Goal: Information Seeking & Learning: Check status

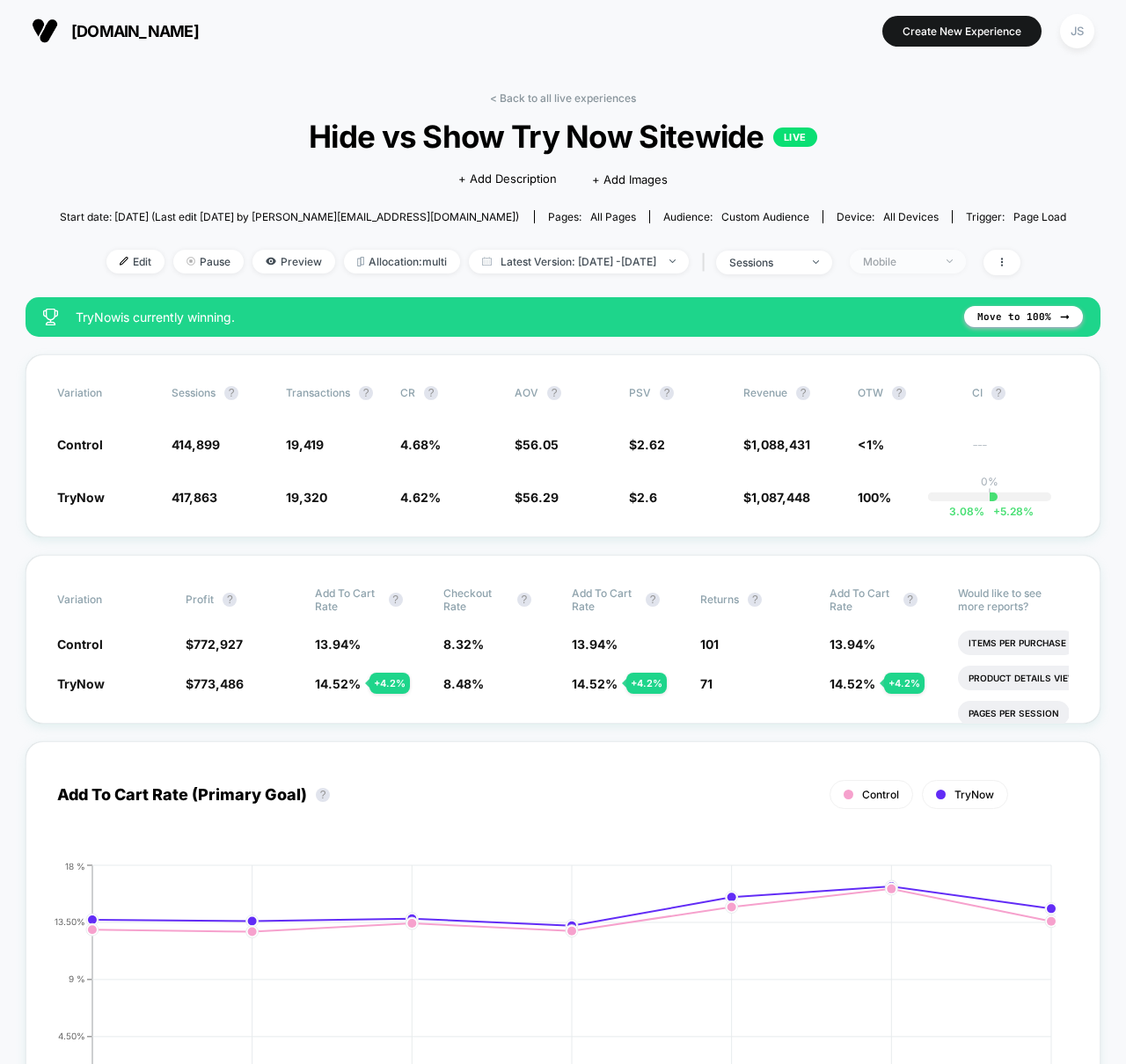
click at [910, 261] on div "Mobile" at bounding box center [899, 262] width 71 height 13
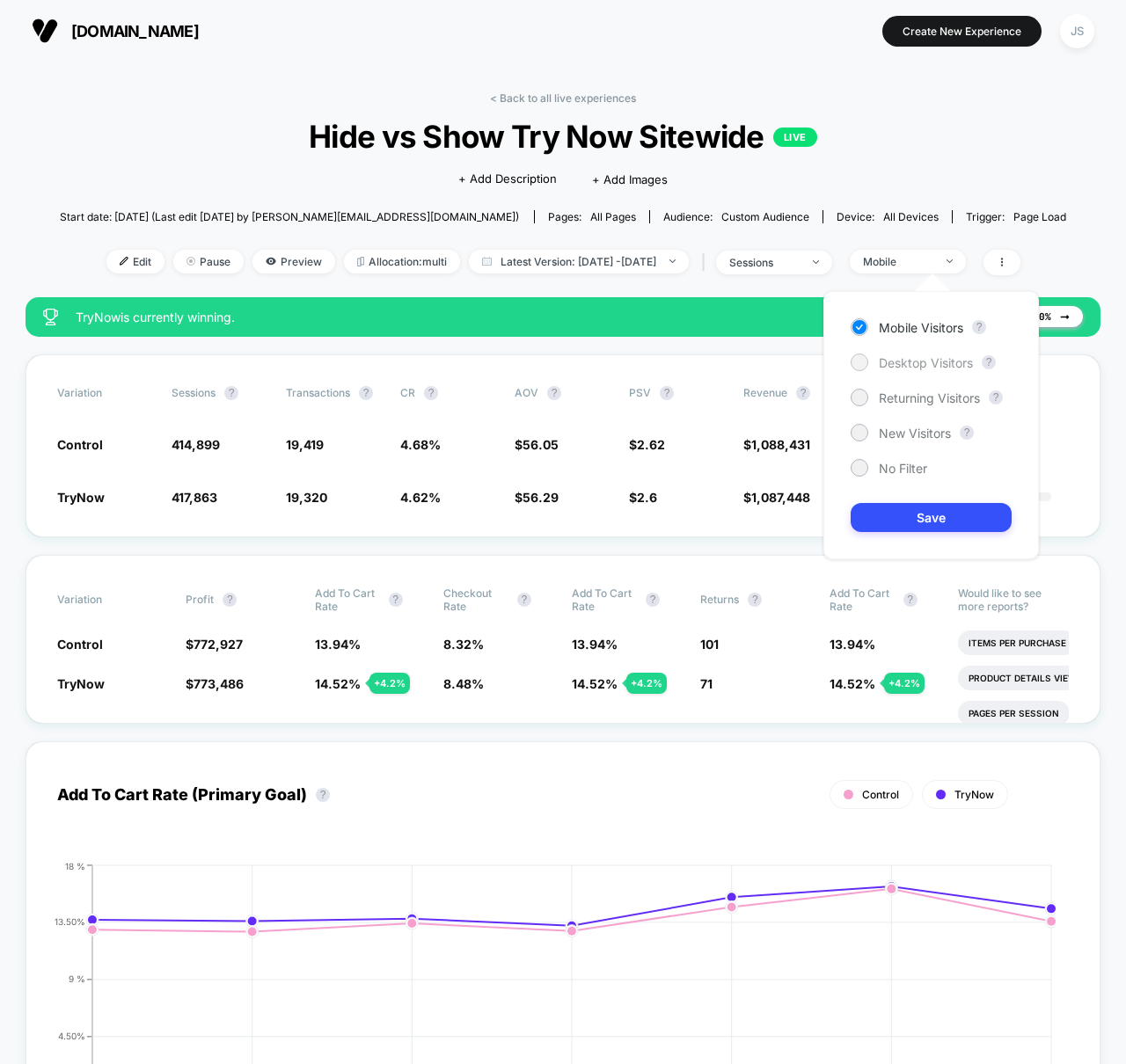
click at [889, 358] on span "Desktop Visitors" at bounding box center [925, 363] width 94 height 15
click at [906, 513] on button "Save" at bounding box center [931, 517] width 161 height 29
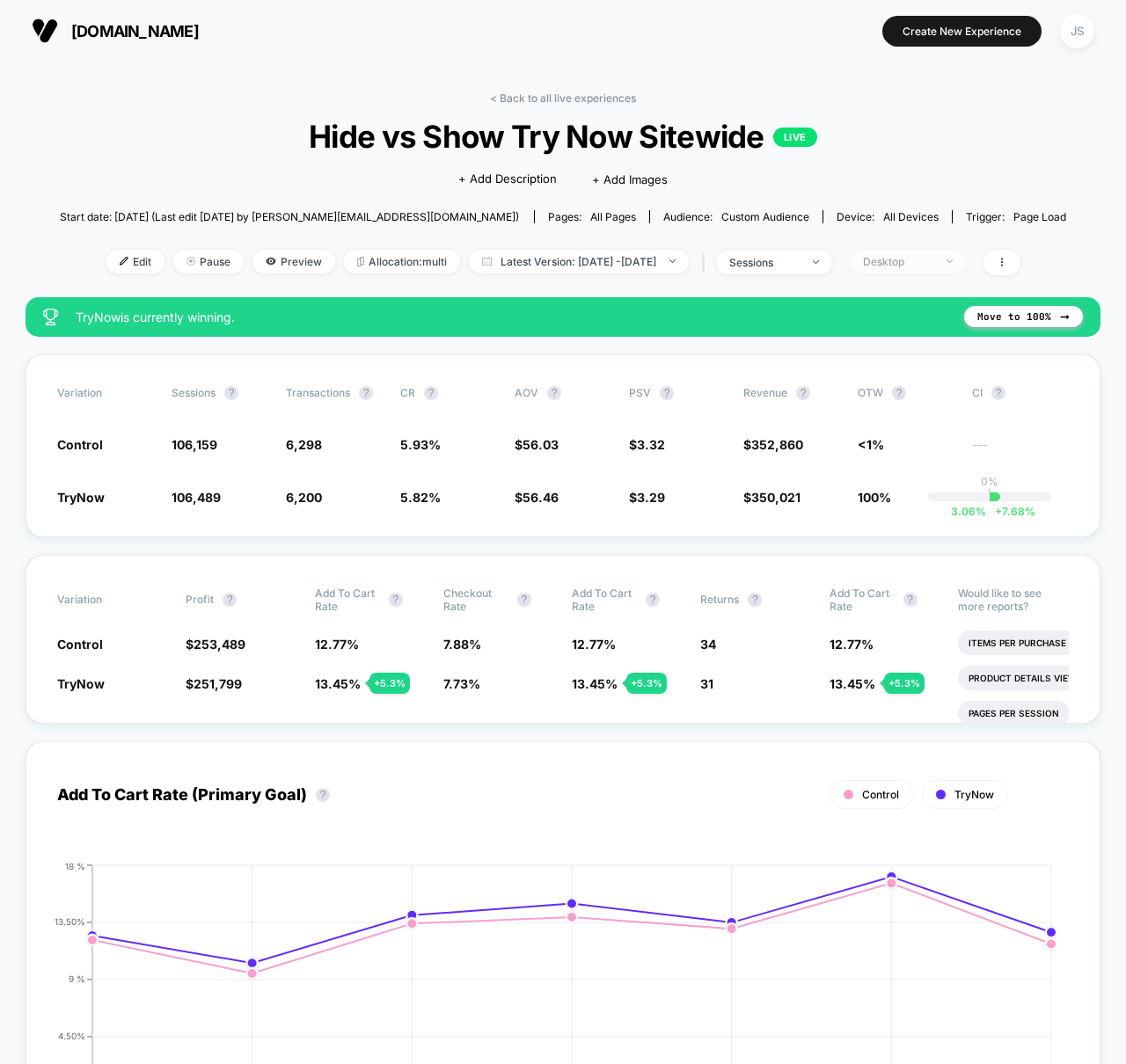
click at [931, 269] on span "Desktop" at bounding box center [907, 261] width 116 height 24
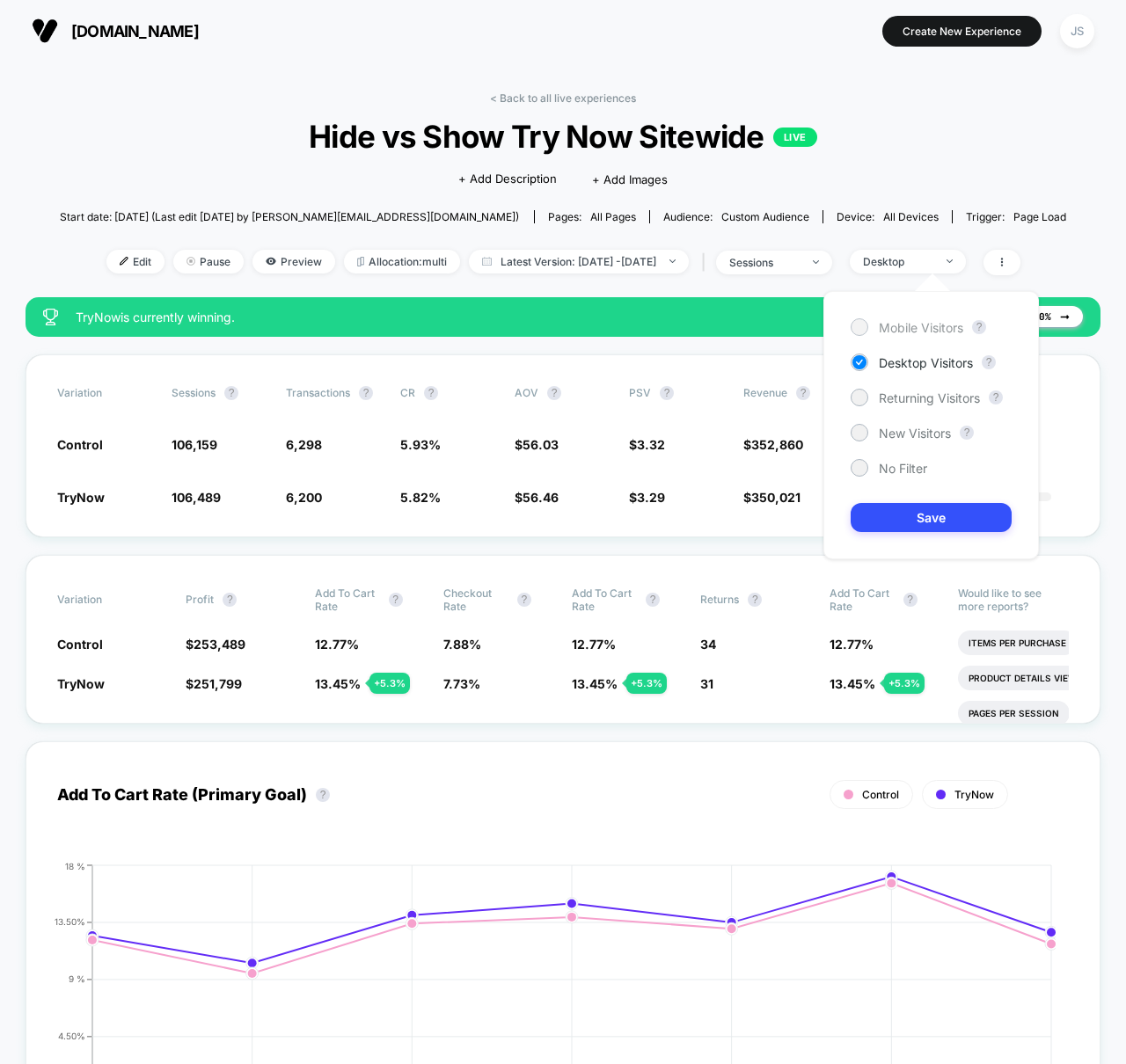
click at [931, 329] on span "Mobile Visitors" at bounding box center [920, 328] width 84 height 15
click at [932, 522] on button "Save" at bounding box center [931, 517] width 161 height 29
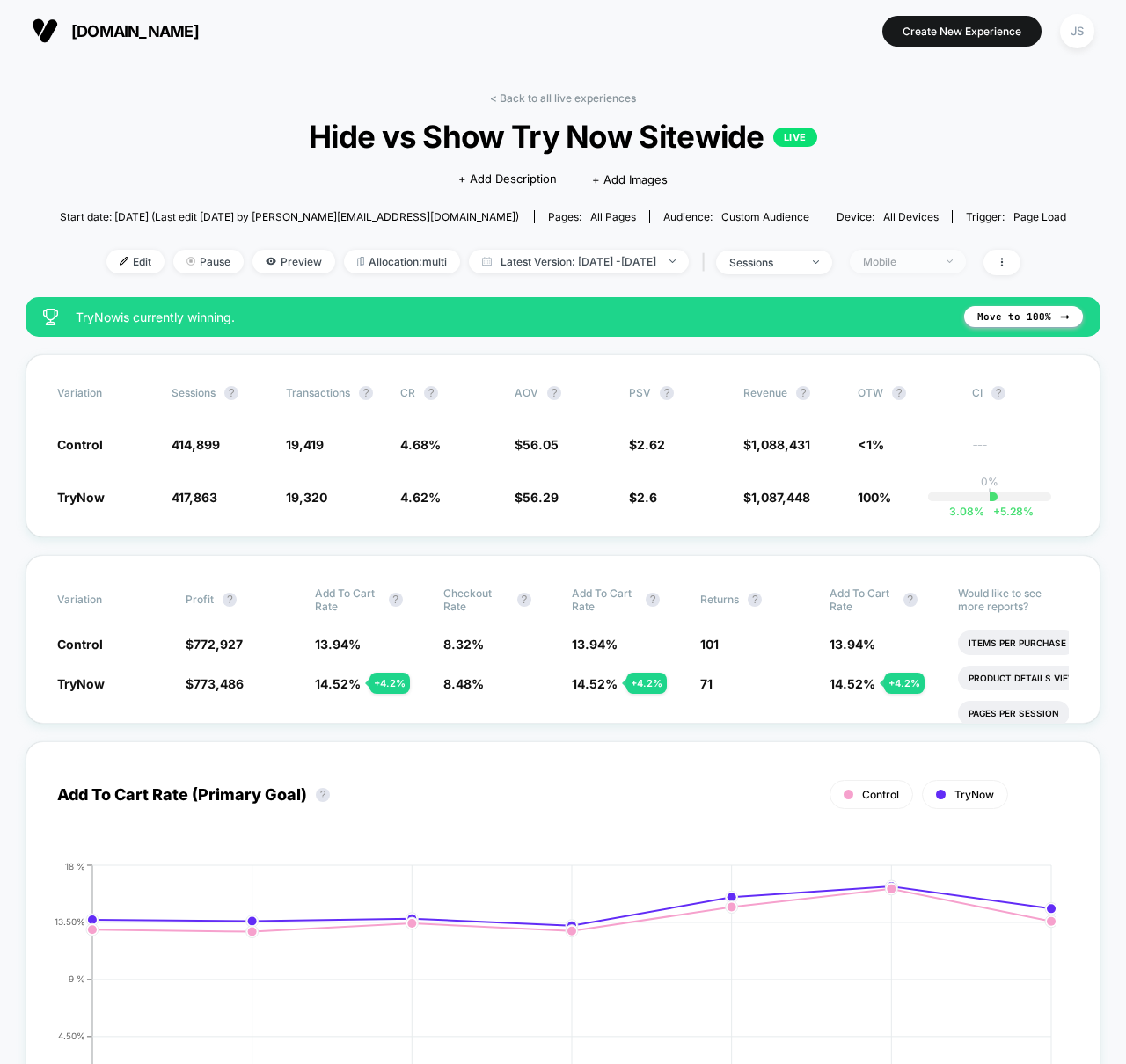
click at [933, 262] on div "Mobile" at bounding box center [899, 262] width 71 height 13
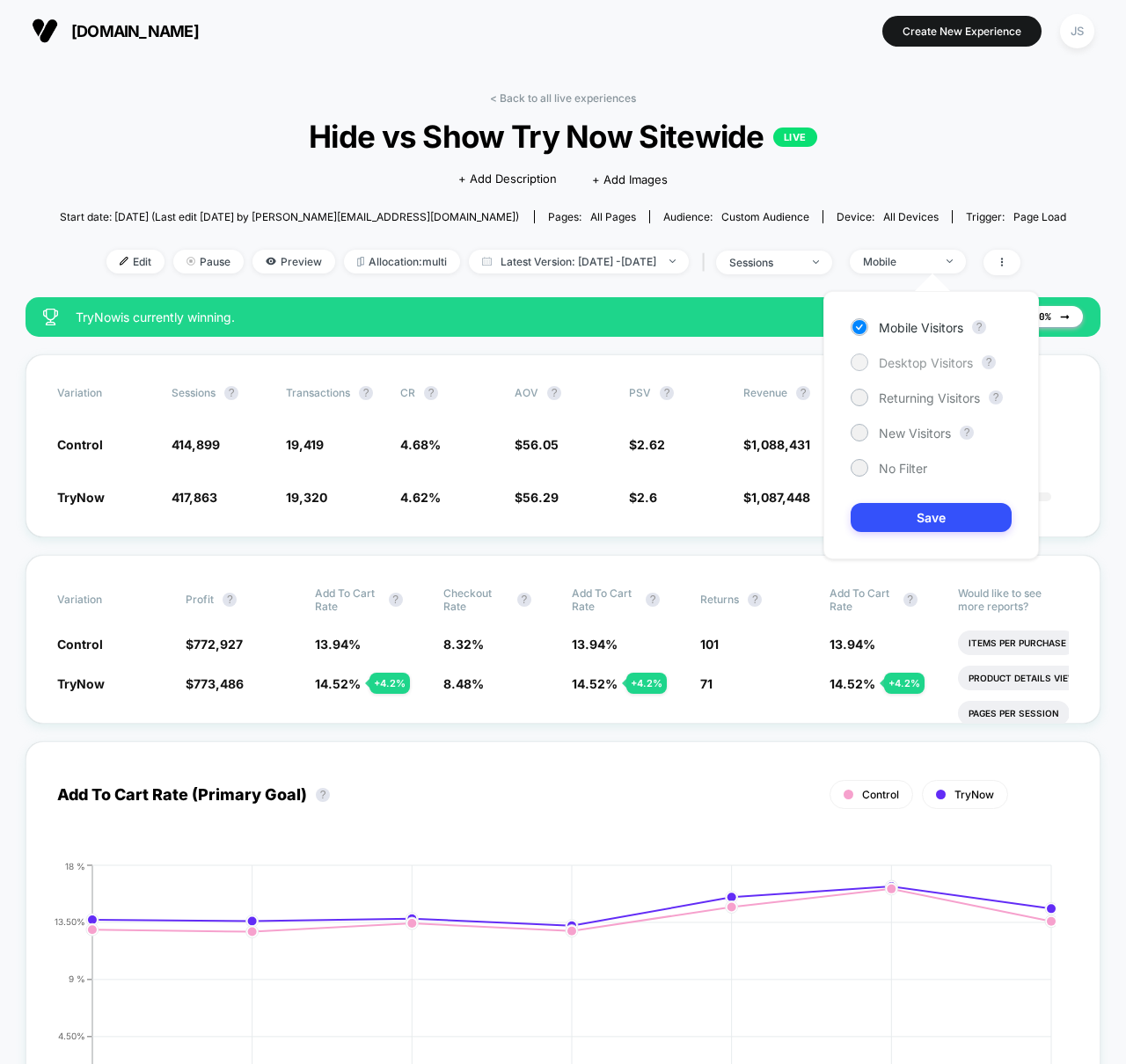
click at [902, 357] on span "Desktop Visitors" at bounding box center [925, 363] width 94 height 15
click at [950, 507] on button "Save" at bounding box center [931, 517] width 161 height 29
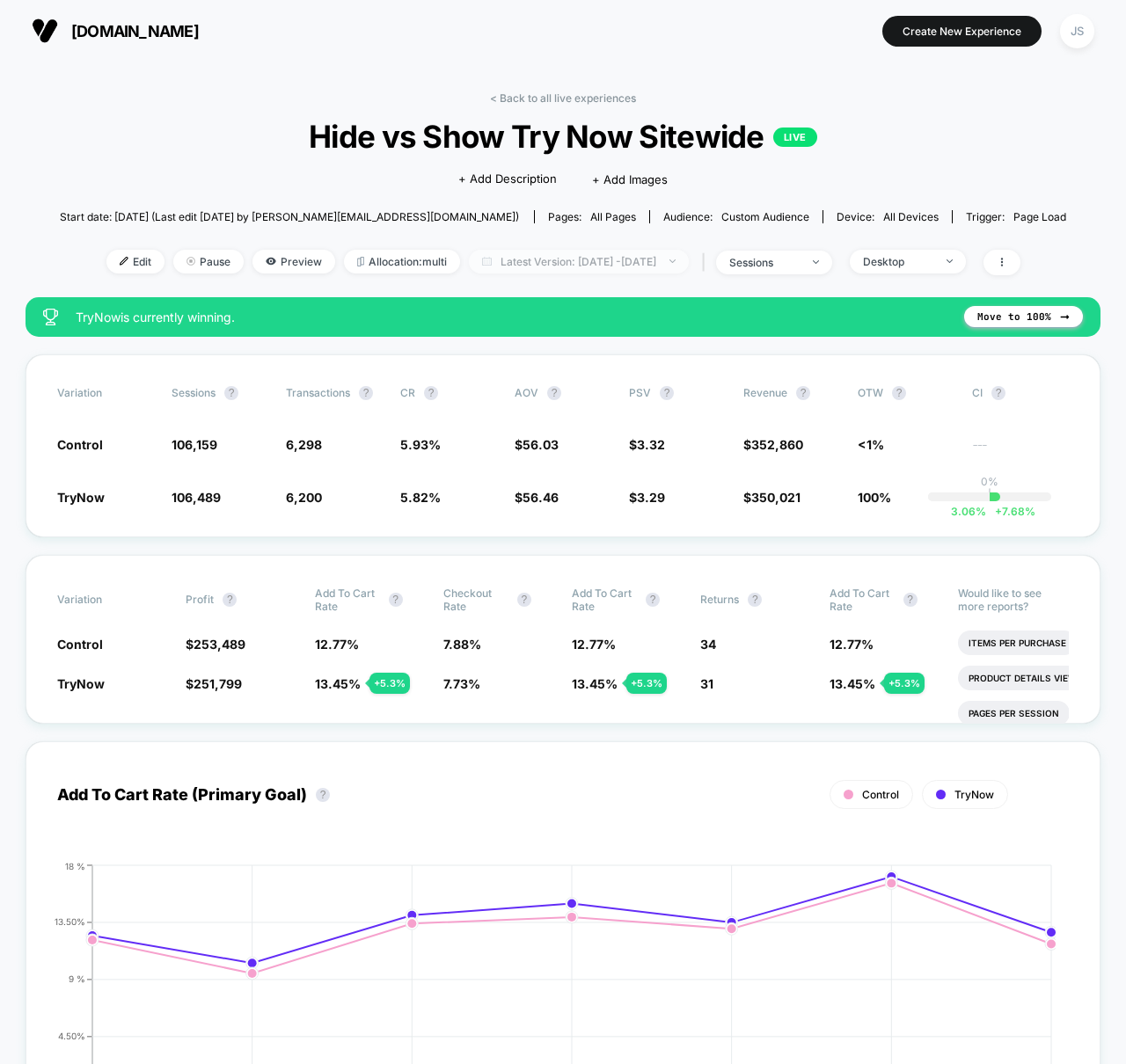
click at [622, 261] on span "Latest Version: [DATE] - [DATE]" at bounding box center [578, 261] width 220 height 24
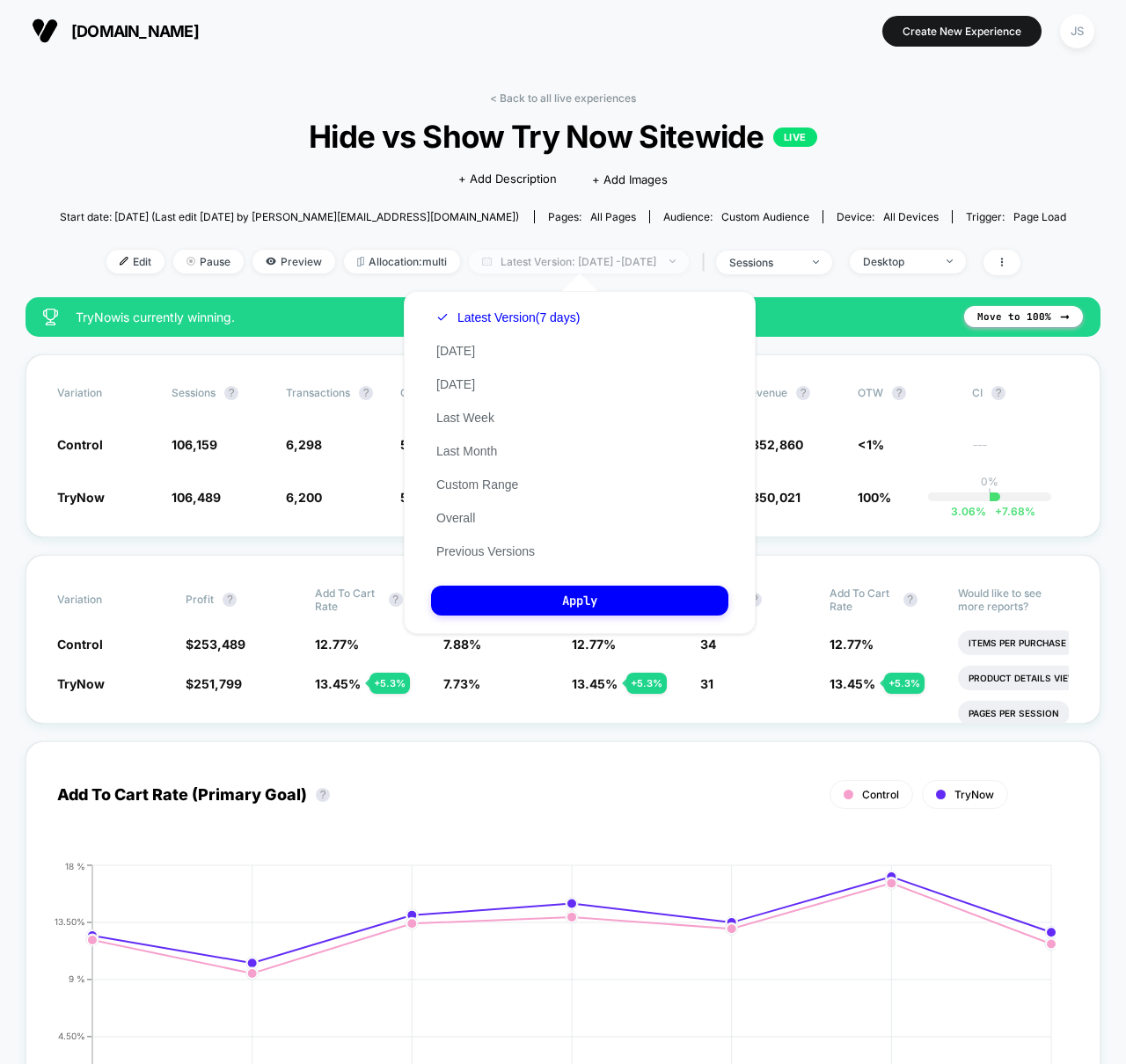
click at [644, 257] on span "Latest Version: [DATE] - [DATE]" at bounding box center [578, 261] width 220 height 24
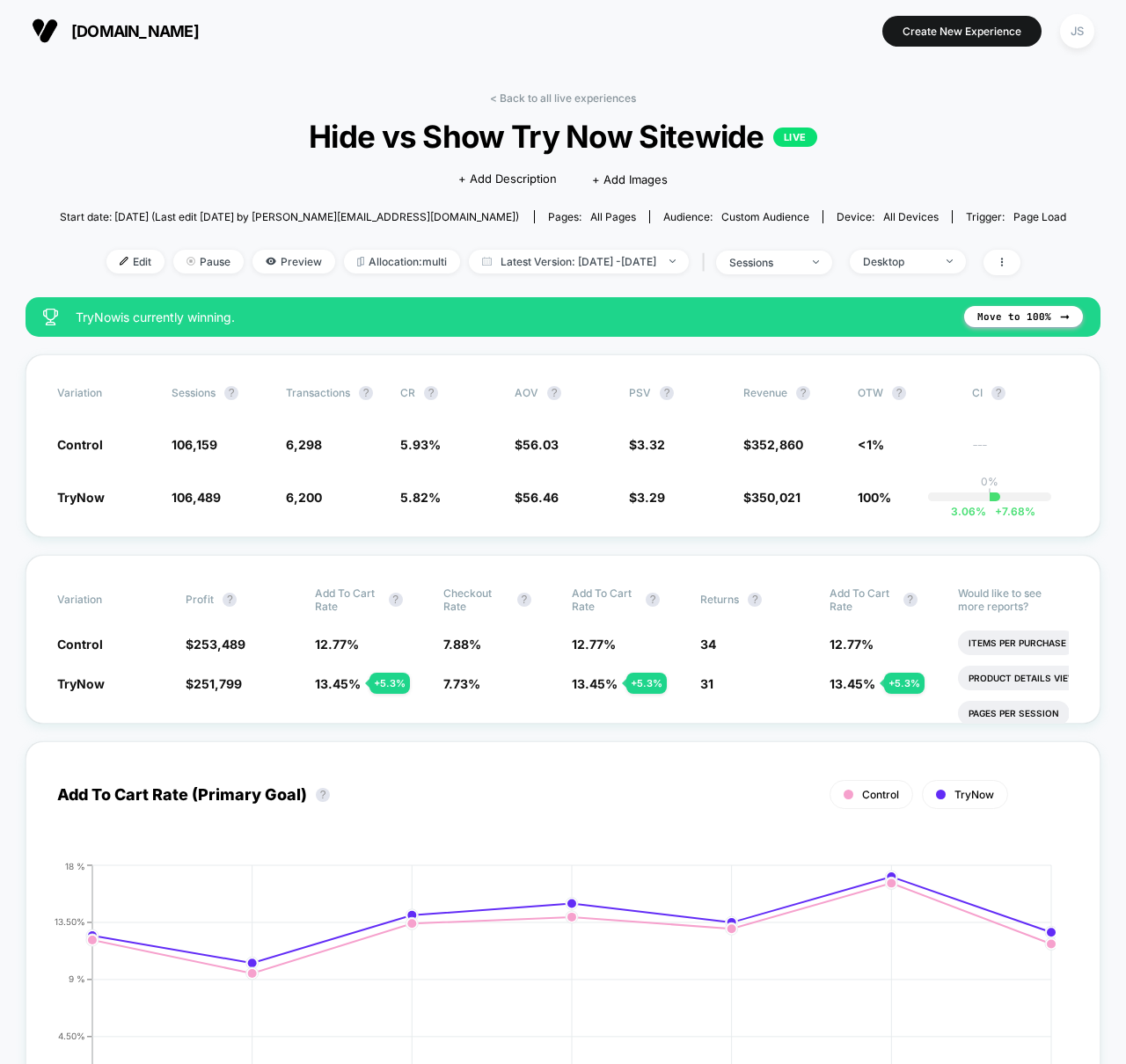
click at [583, 300] on div "TryNow is currently winning. Move to 100%" at bounding box center [563, 316] width 1074 height 39
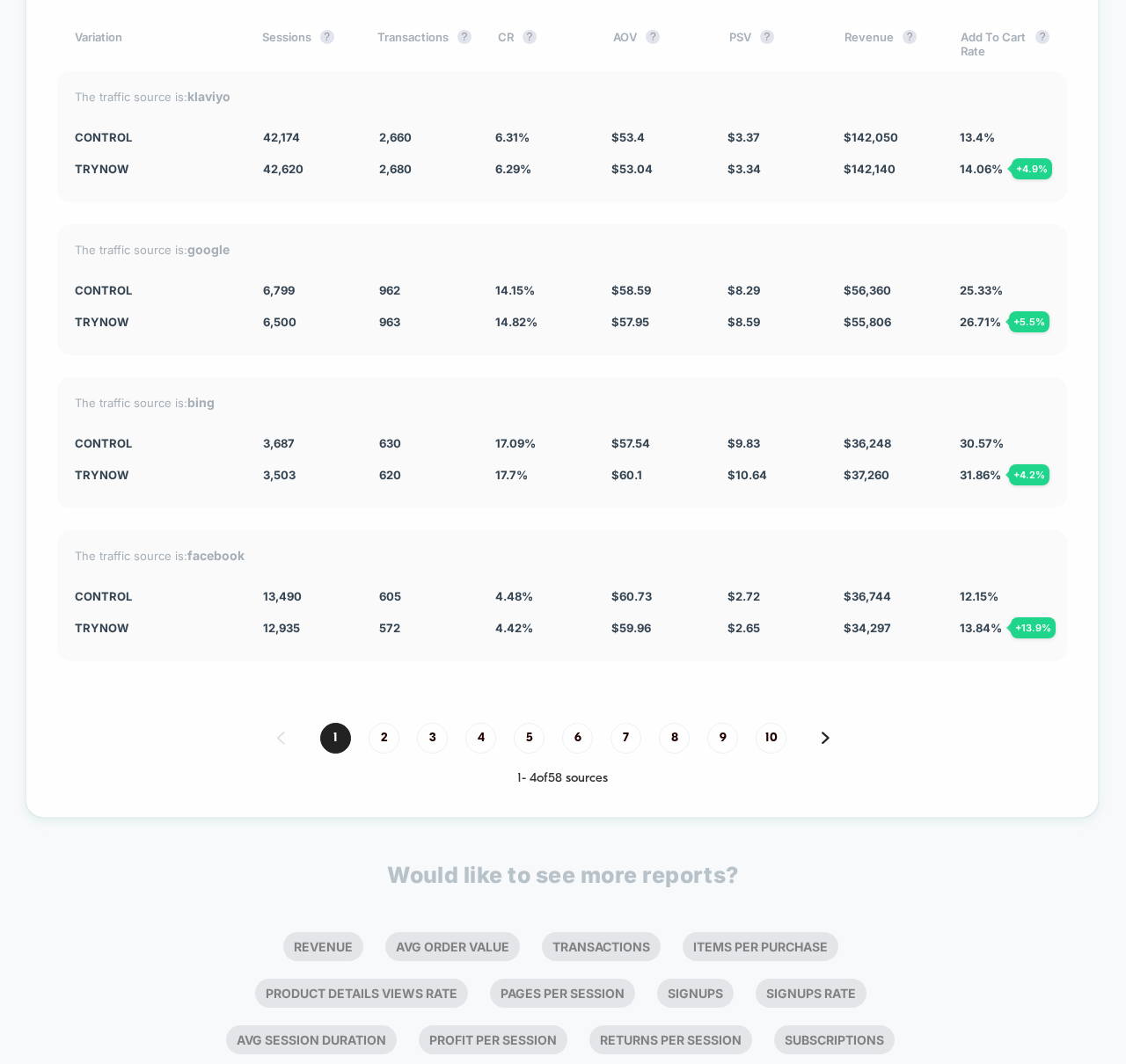
scroll to position [4877, 0]
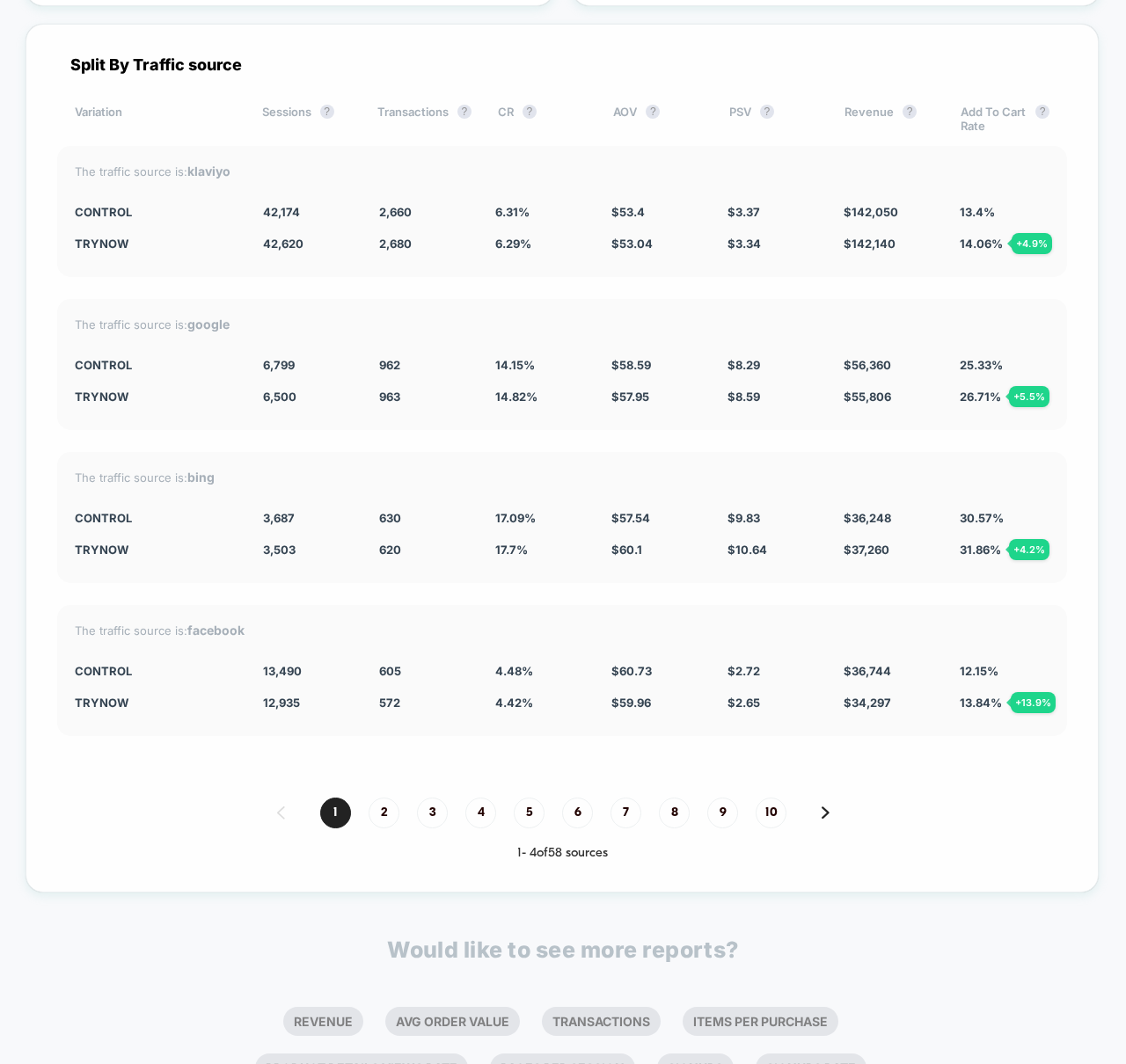
click at [546, 431] on div "Split By Traffic source Variation Sessions ? Transactions ? CR ? AOV ? PSV ? Re…" at bounding box center [562, 458] width 1073 height 869
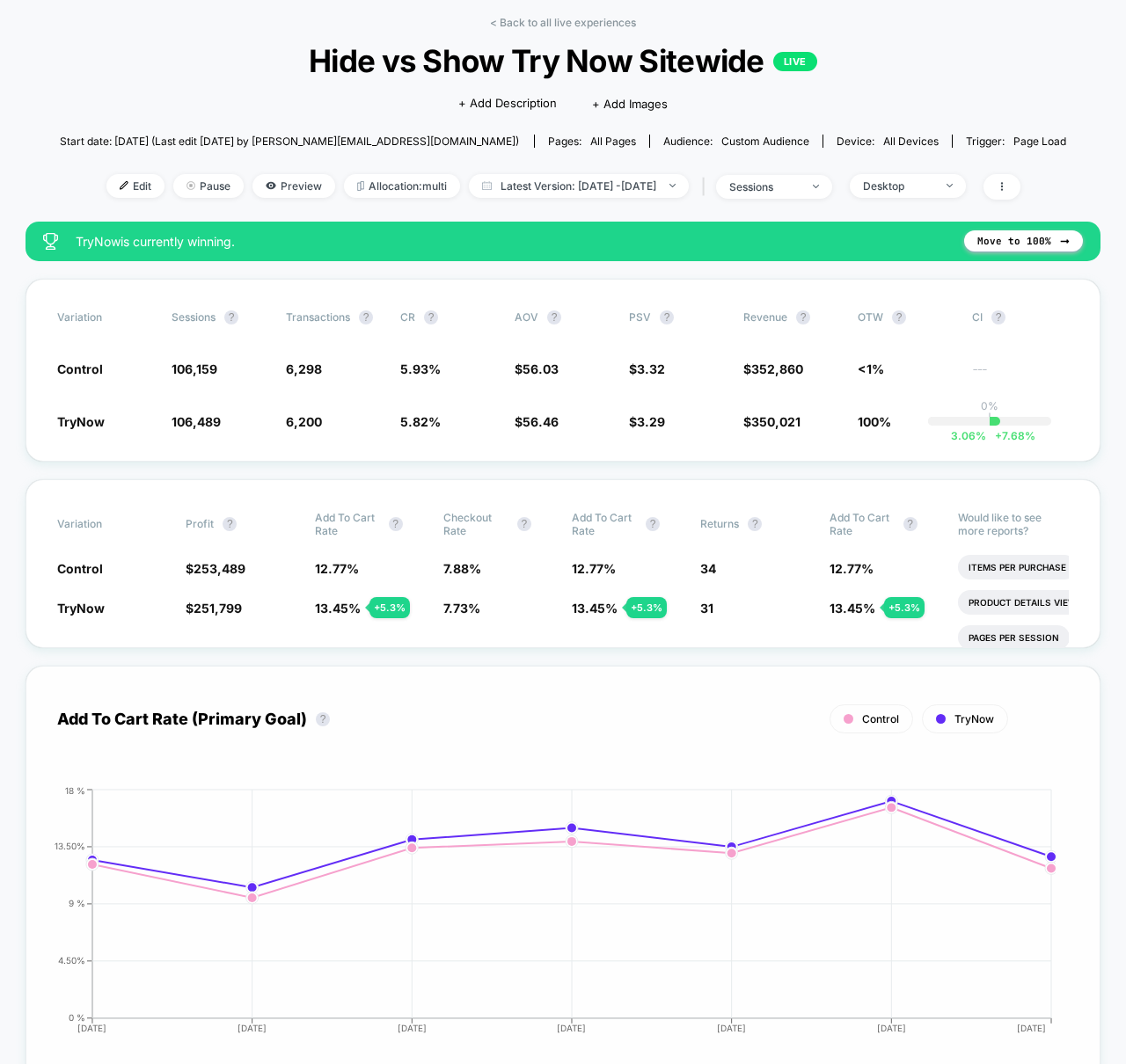
scroll to position [0, 0]
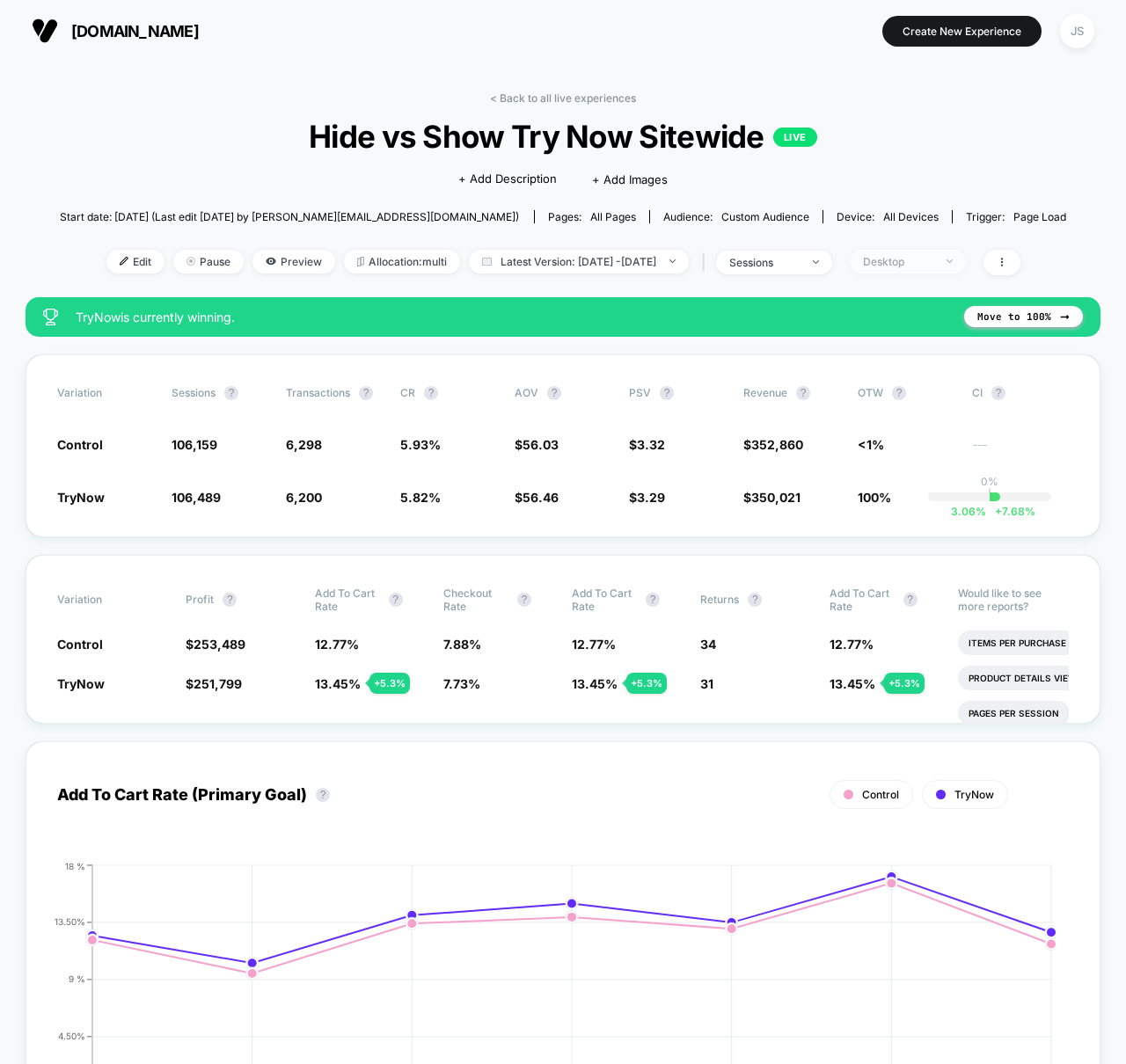
click at [933, 259] on div "Desktop" at bounding box center [899, 262] width 71 height 13
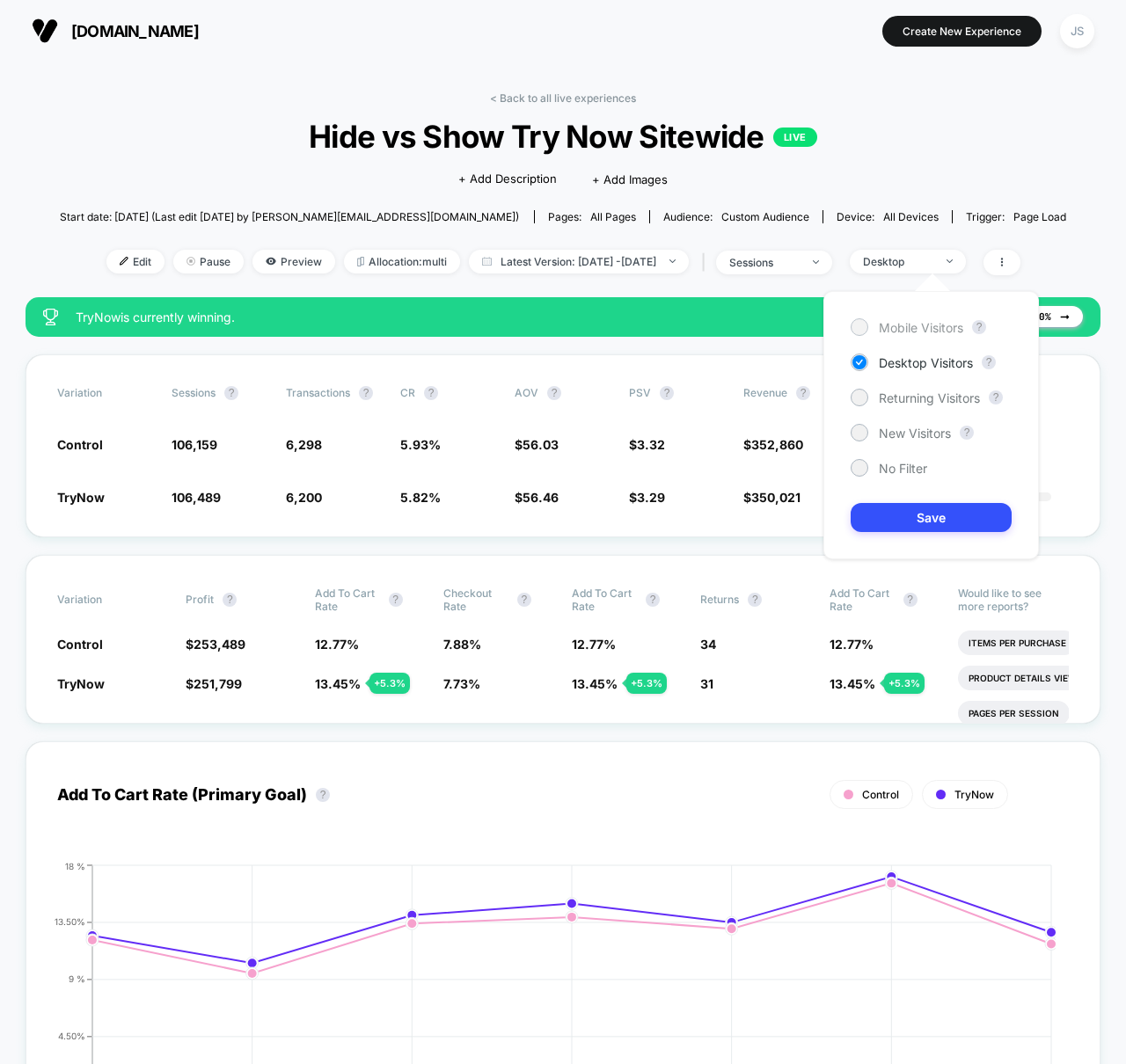
click at [931, 326] on span "Mobile Visitors" at bounding box center [920, 328] width 84 height 15
click at [944, 518] on button "Save" at bounding box center [931, 517] width 161 height 29
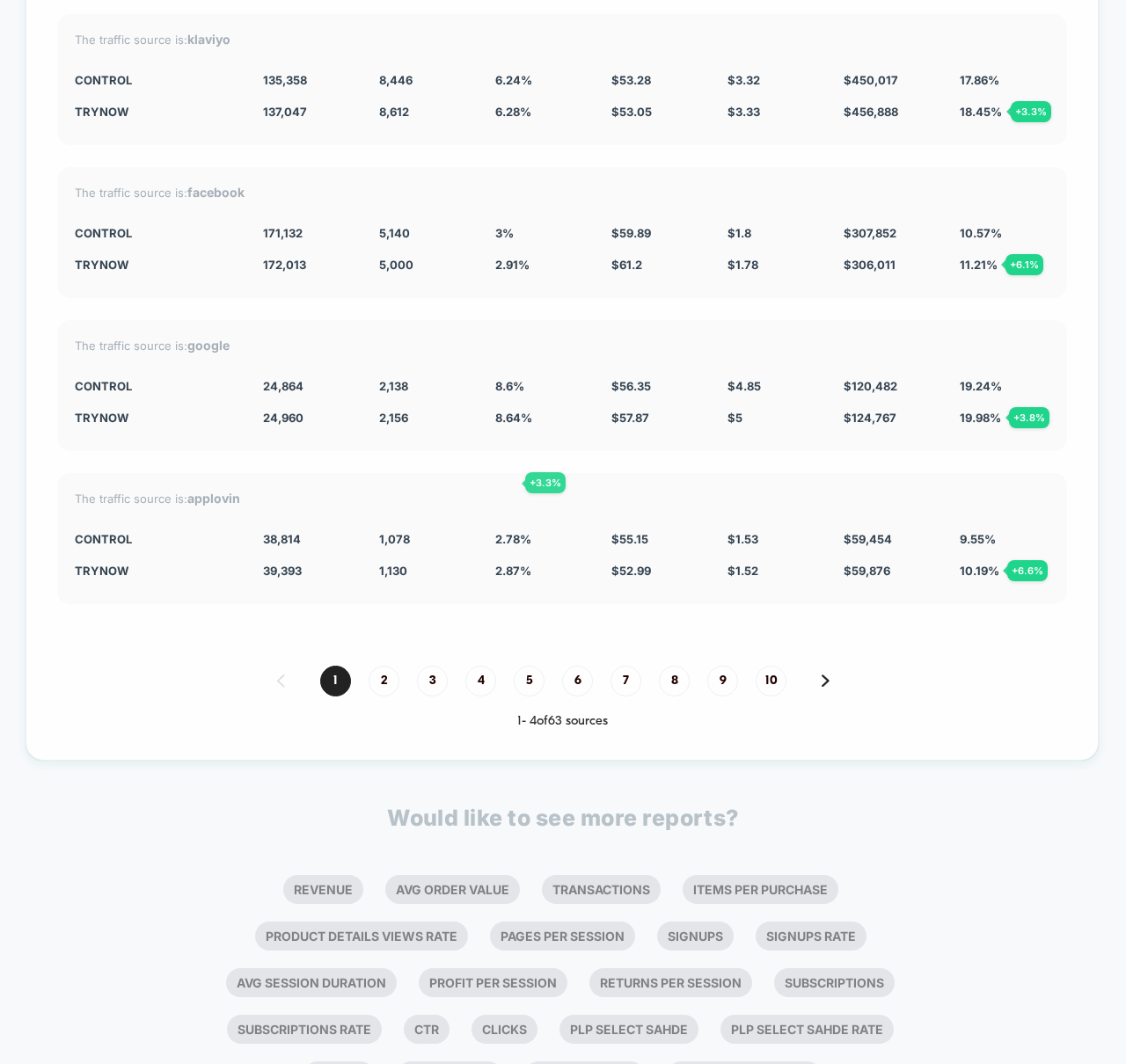
scroll to position [4904, 0]
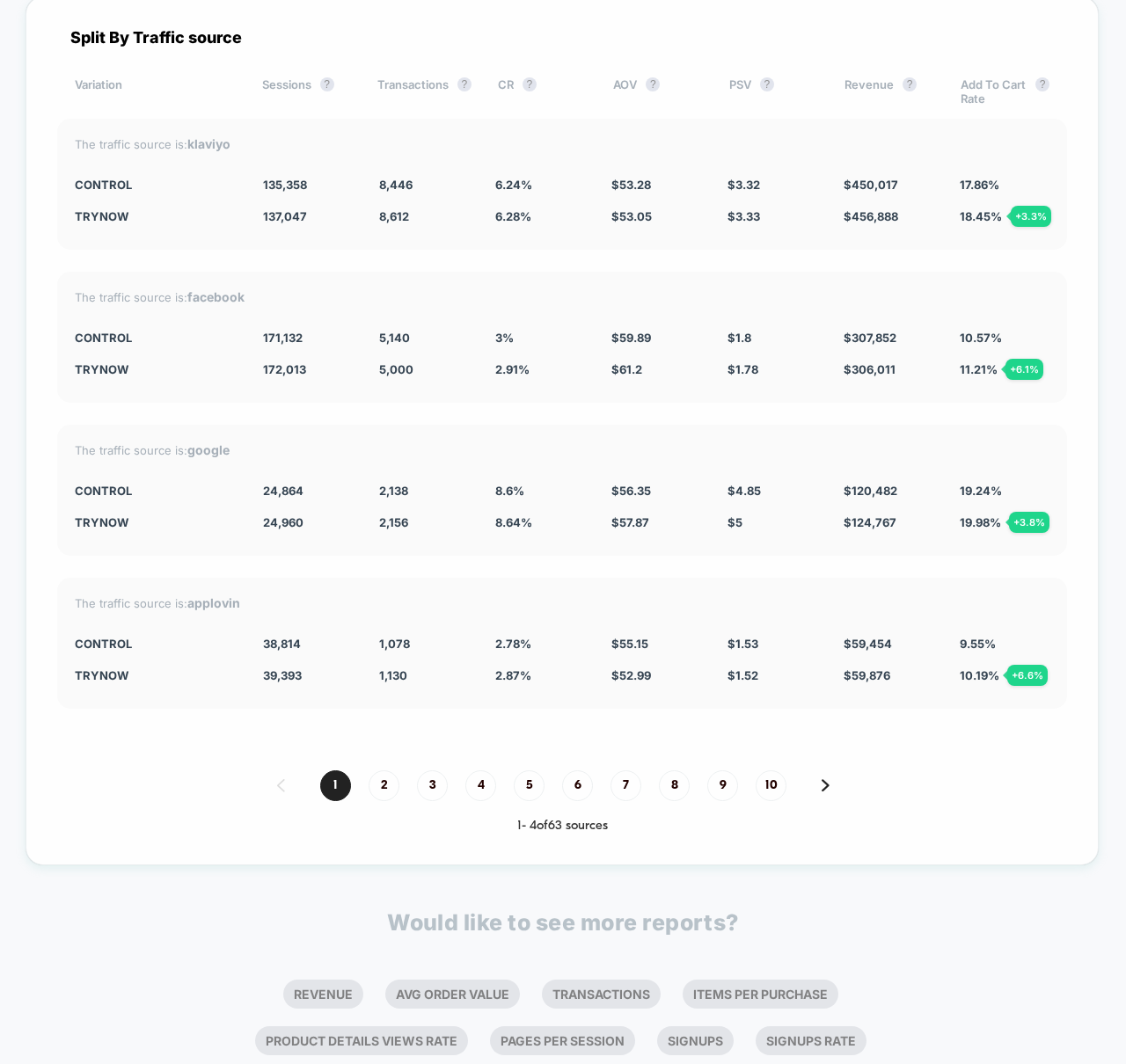
click at [556, 403] on div "Split By Traffic source Variation Sessions ? Transactions ? CR ? AOV ? PSV ? Re…" at bounding box center [562, 430] width 1073 height 869
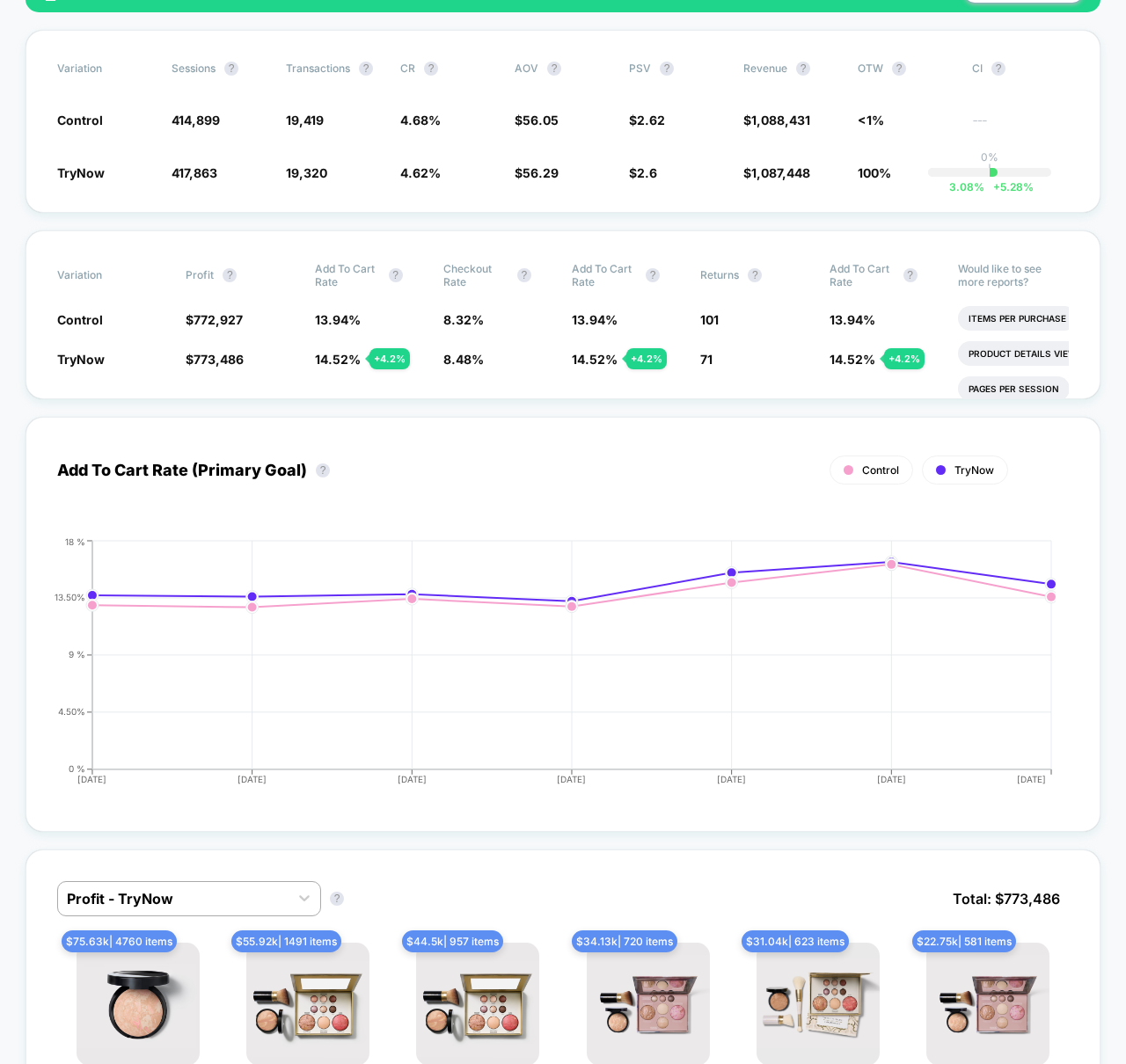
scroll to position [0, 0]
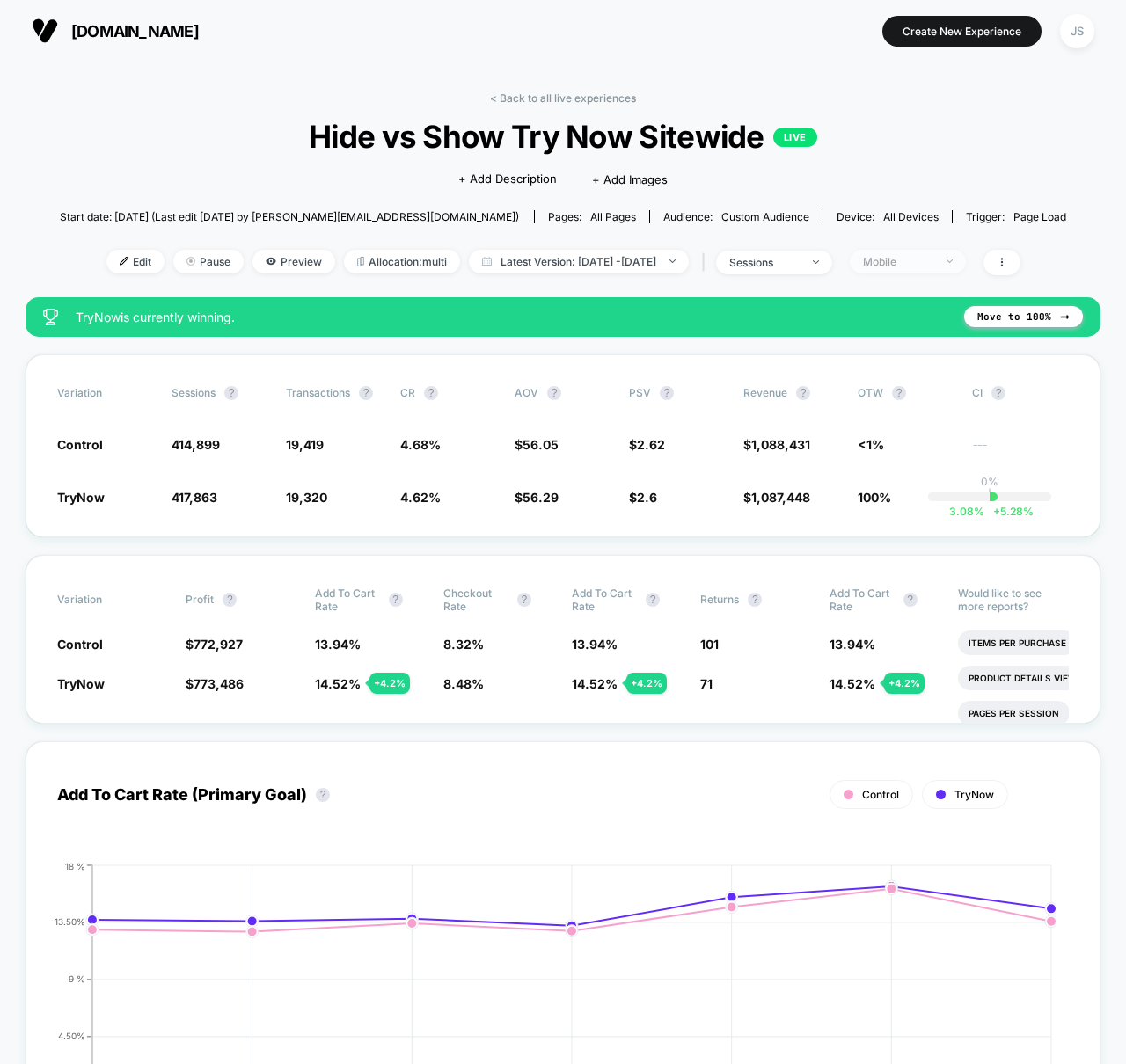
click at [933, 263] on div "Mobile" at bounding box center [899, 262] width 71 height 13
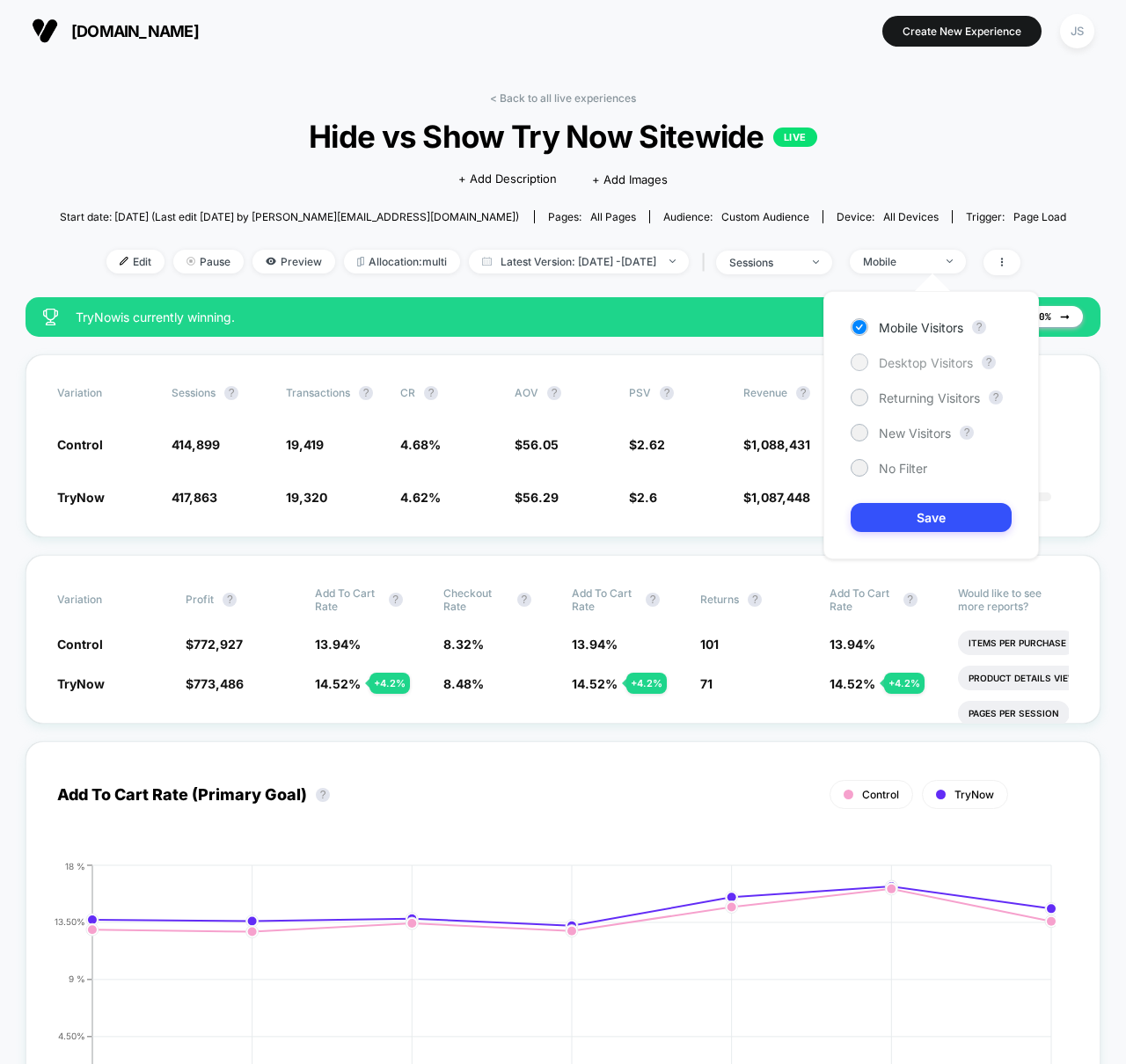
click at [892, 365] on span "Desktop Visitors" at bounding box center [925, 363] width 94 height 15
click at [942, 511] on button "Save" at bounding box center [931, 517] width 161 height 29
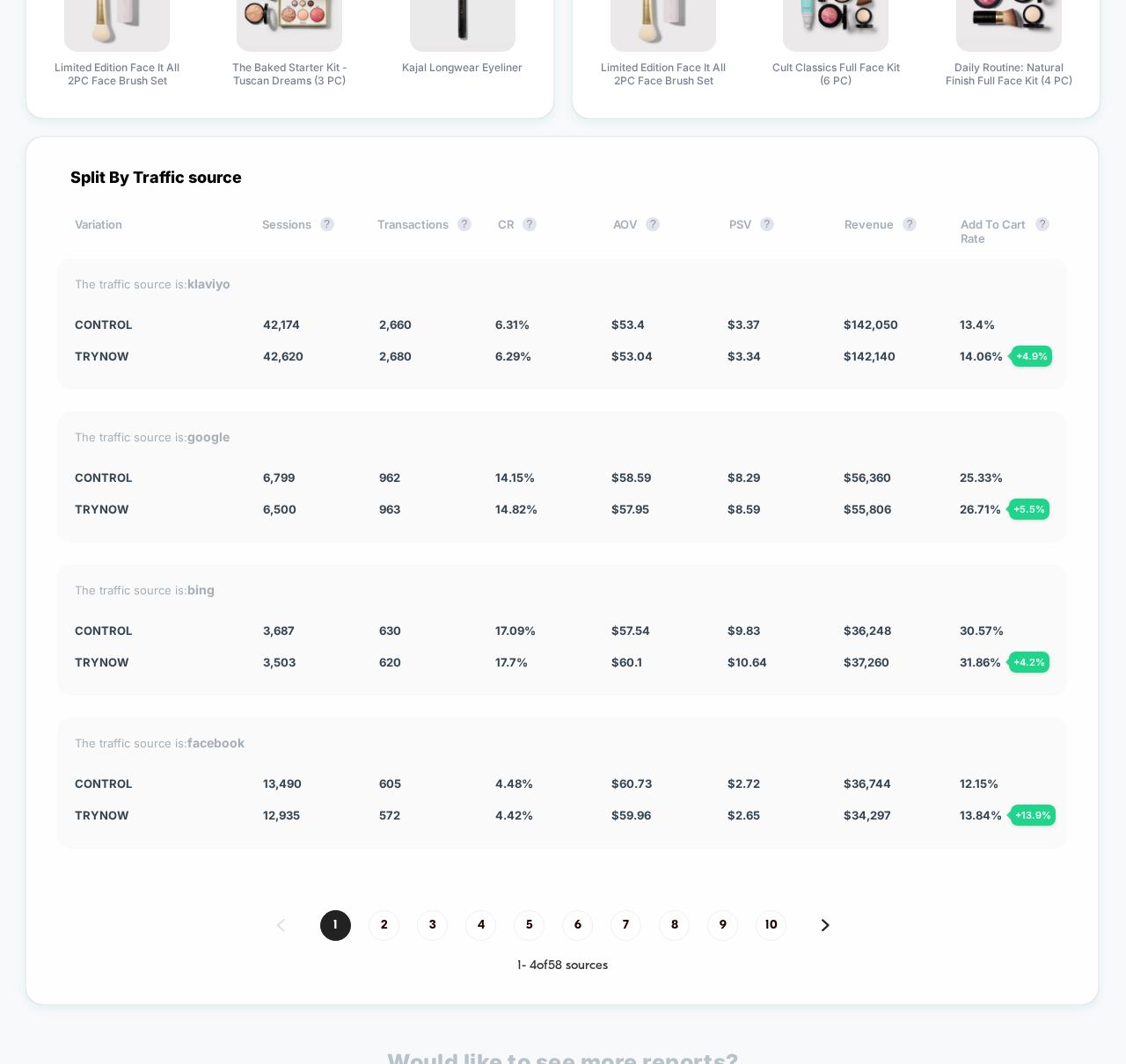
scroll to position [4886, 0]
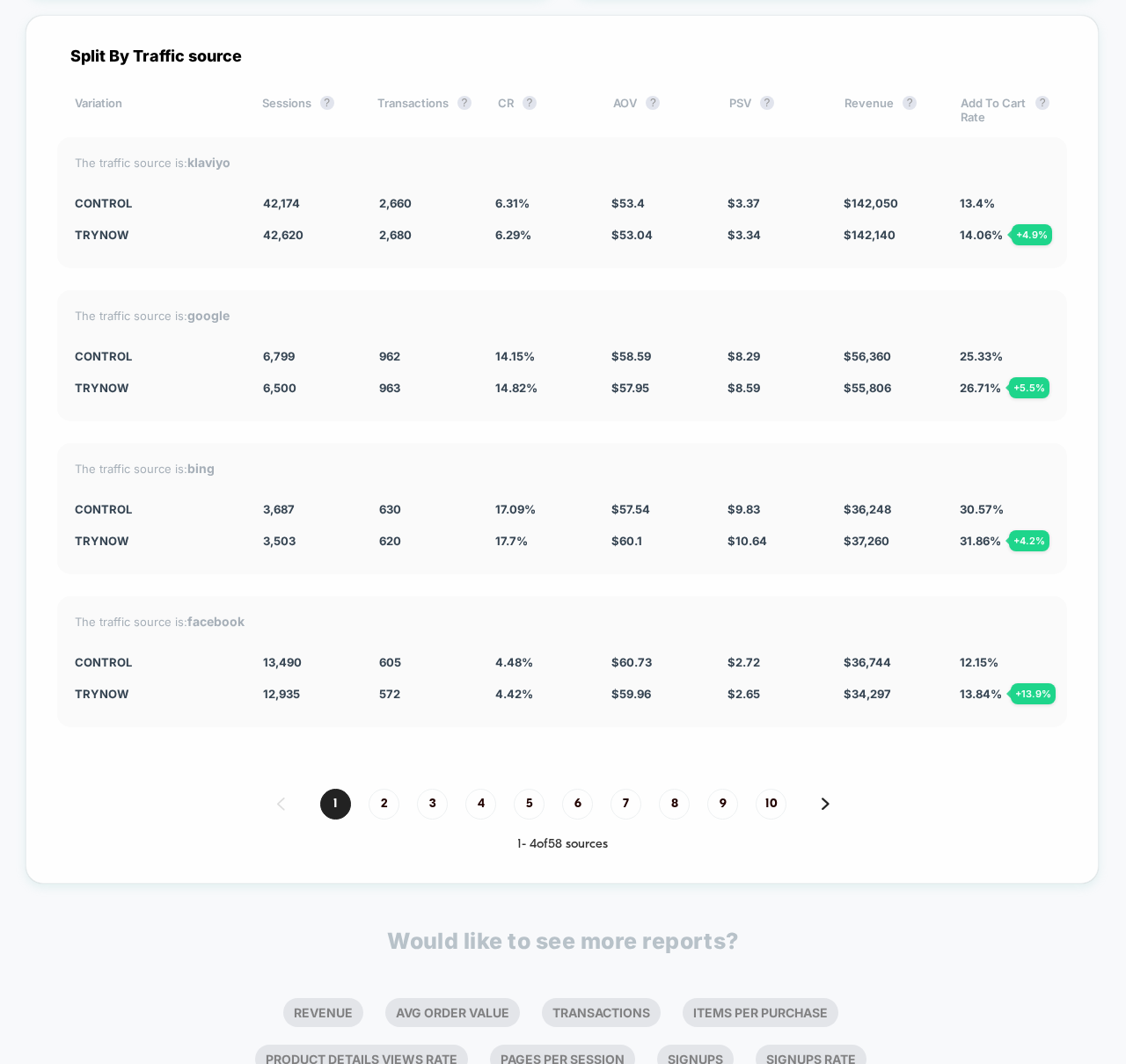
click at [998, 727] on div "Split By Traffic source Variation Sessions ? Transactions ? CR ? AOV ? PSV ? Re…" at bounding box center [562, 449] width 1073 height 869
click at [476, 702] on div "The traffic source is: facebook Control 13,490 605 4.48 % $ 60.73 $ 2.72 $ 36,7…" at bounding box center [562, 662] width 1009 height 131
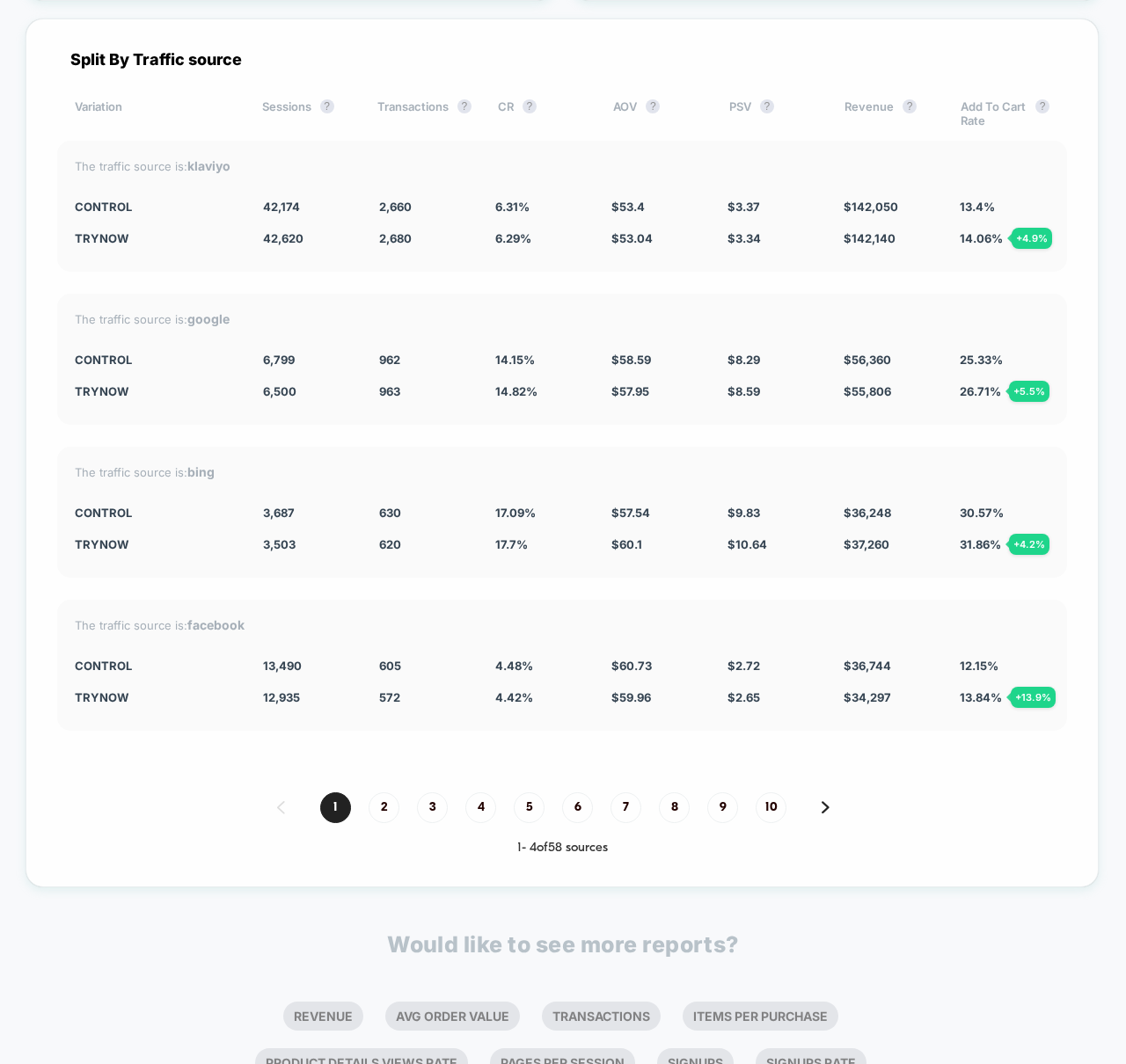
click at [977, 727] on div "The traffic source is: facebook Control 13,490 605 4.48 % $ 60.73 $ 2.72 $ 36,7…" at bounding box center [562, 665] width 1009 height 131
click at [935, 681] on div "The traffic source is: facebook Control 13,490 605 4.48 % $ 60.73 $ 2.72 $ 36,7…" at bounding box center [562, 665] width 1009 height 131
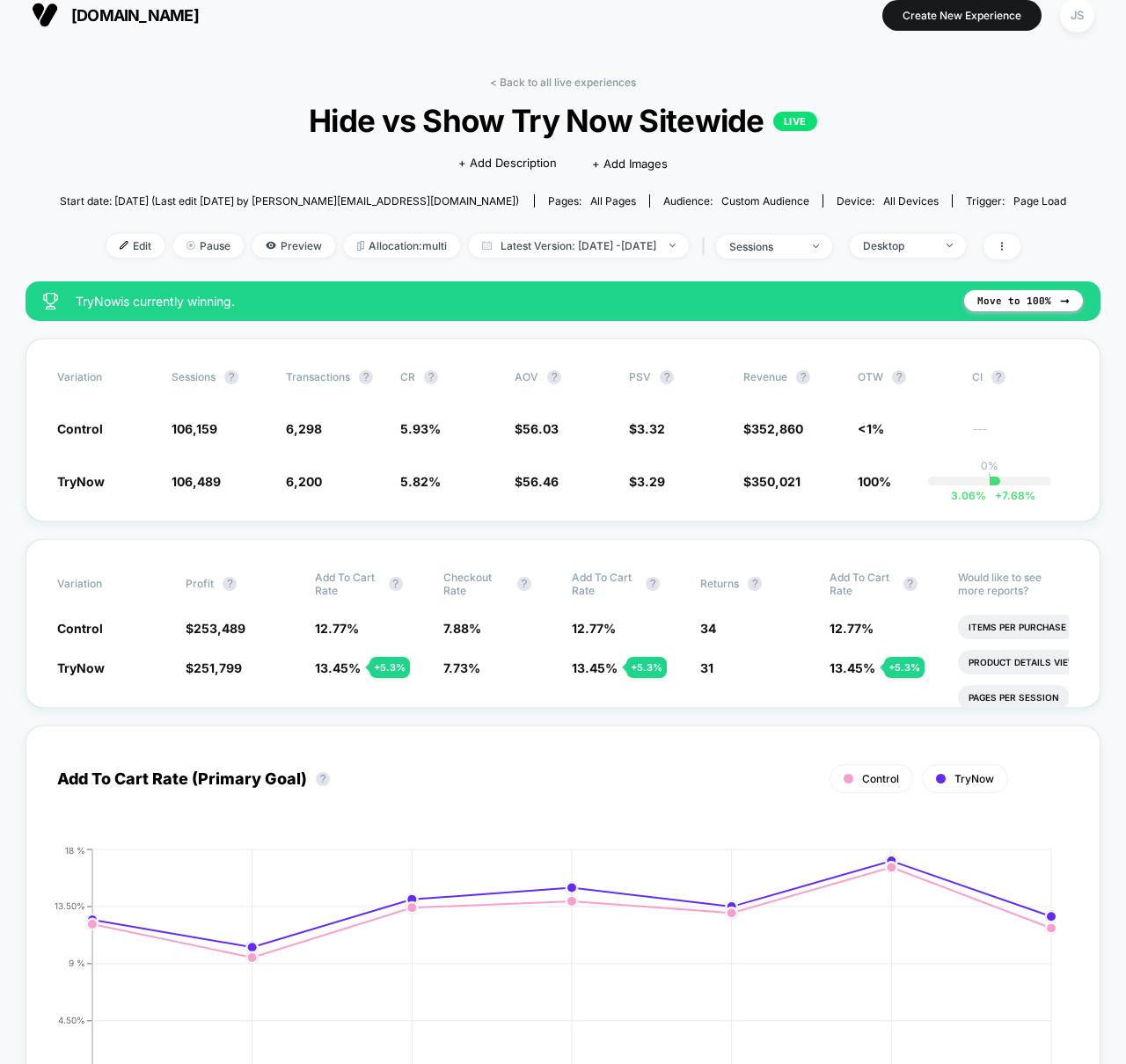
scroll to position [0, 0]
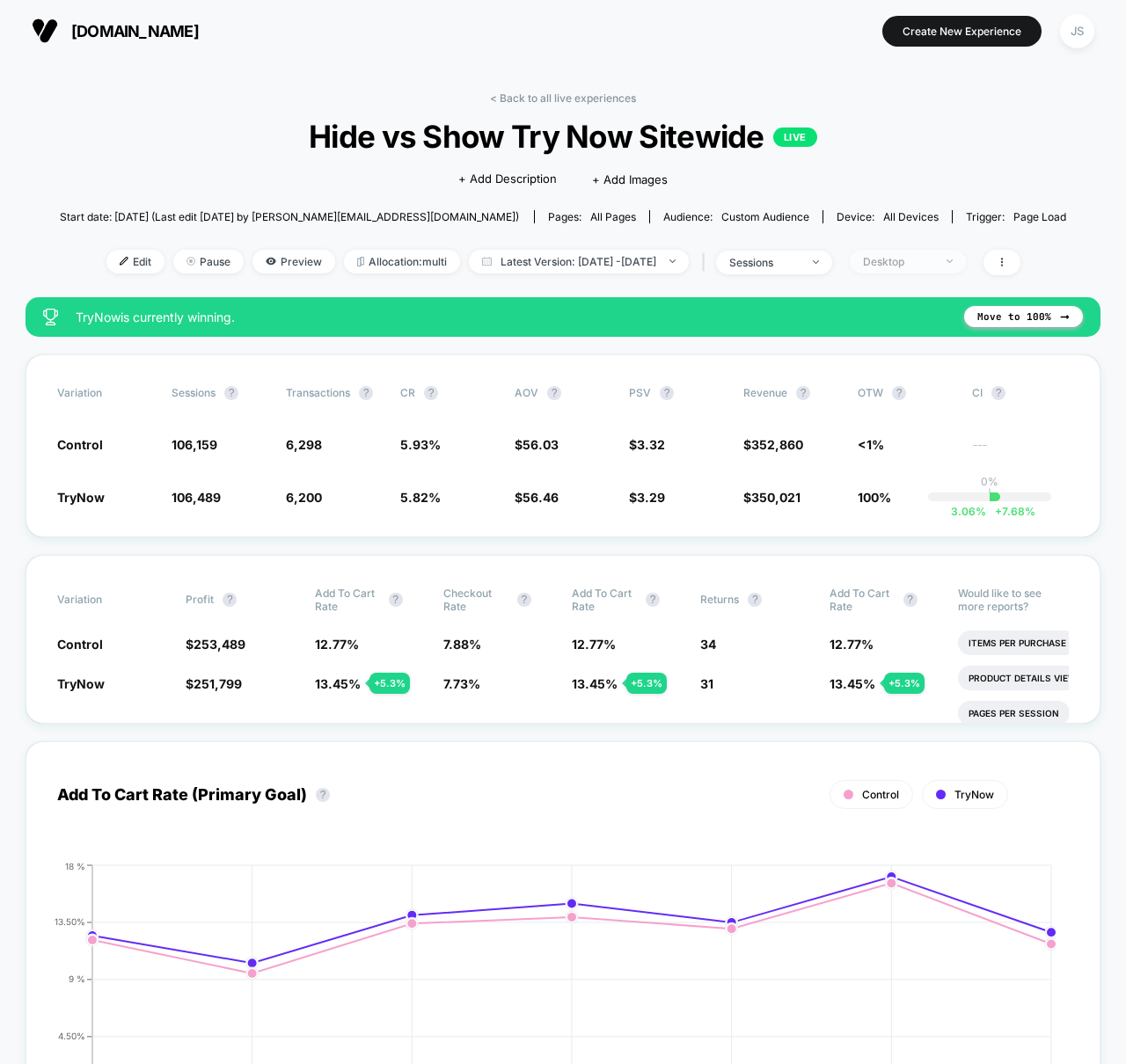
click at [929, 271] on span "Desktop" at bounding box center [907, 261] width 116 height 24
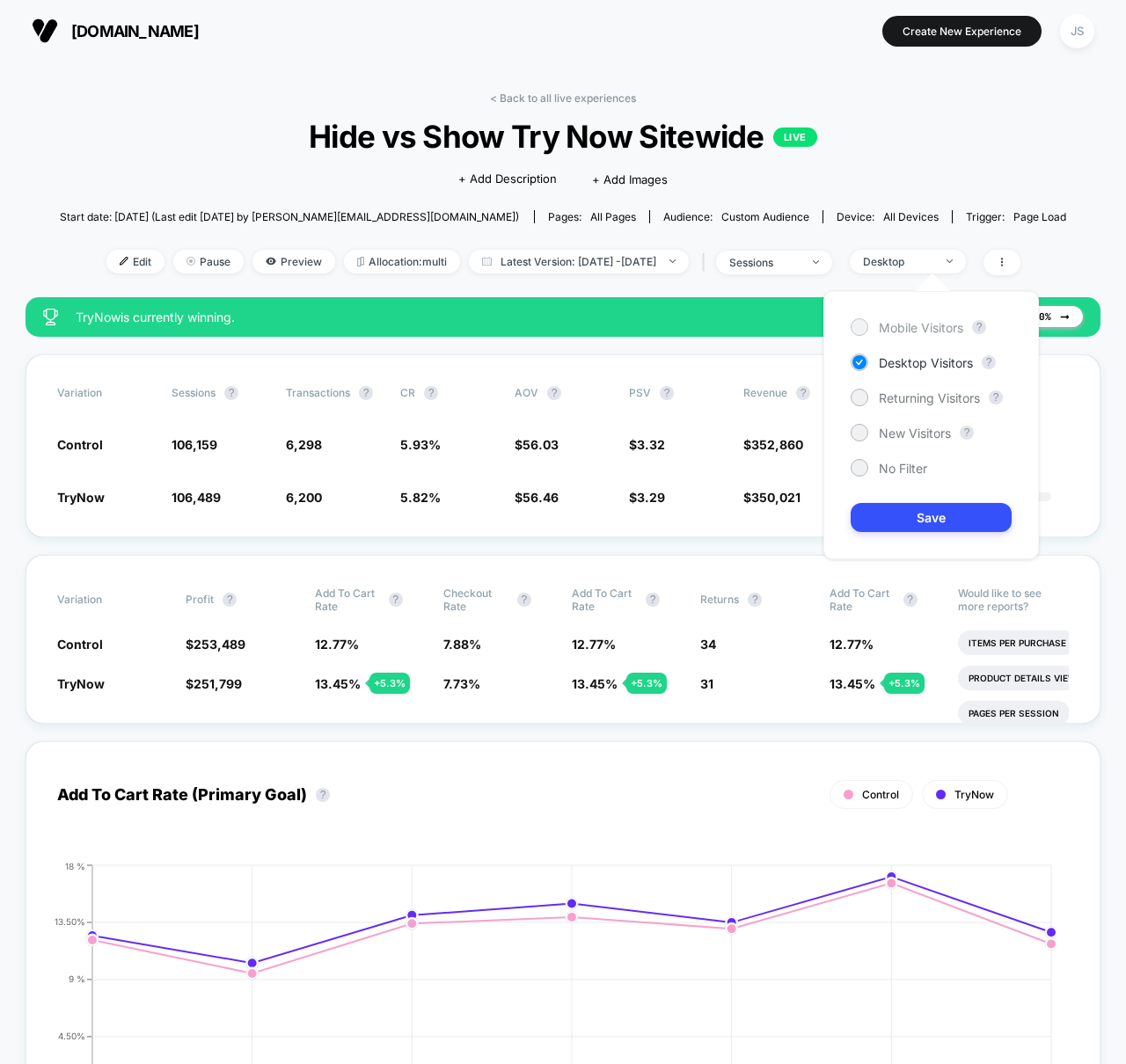
click at [924, 332] on span "Mobile Visitors" at bounding box center [920, 328] width 84 height 15
click at [985, 513] on button "Save" at bounding box center [931, 517] width 161 height 29
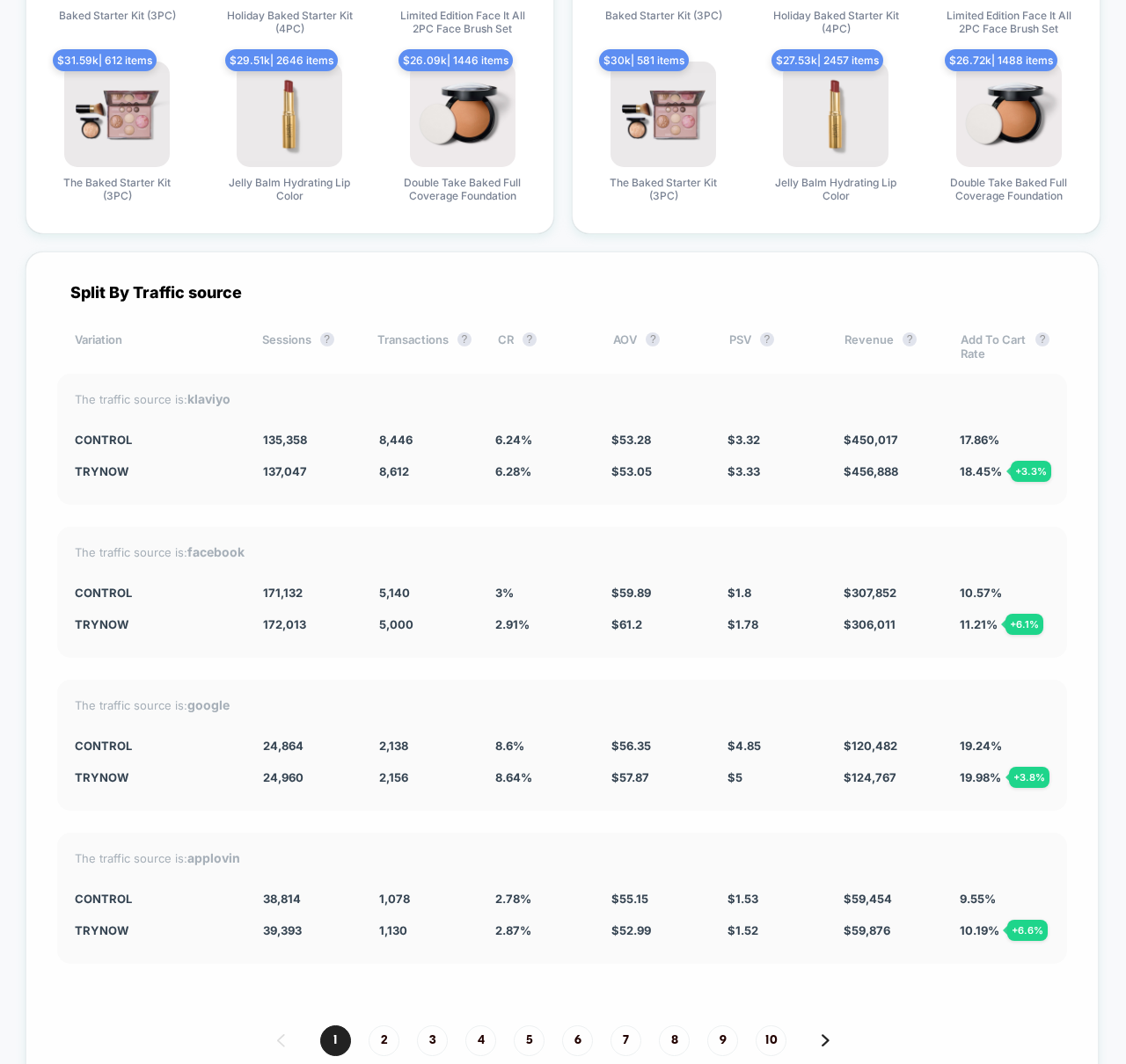
scroll to position [4836, 0]
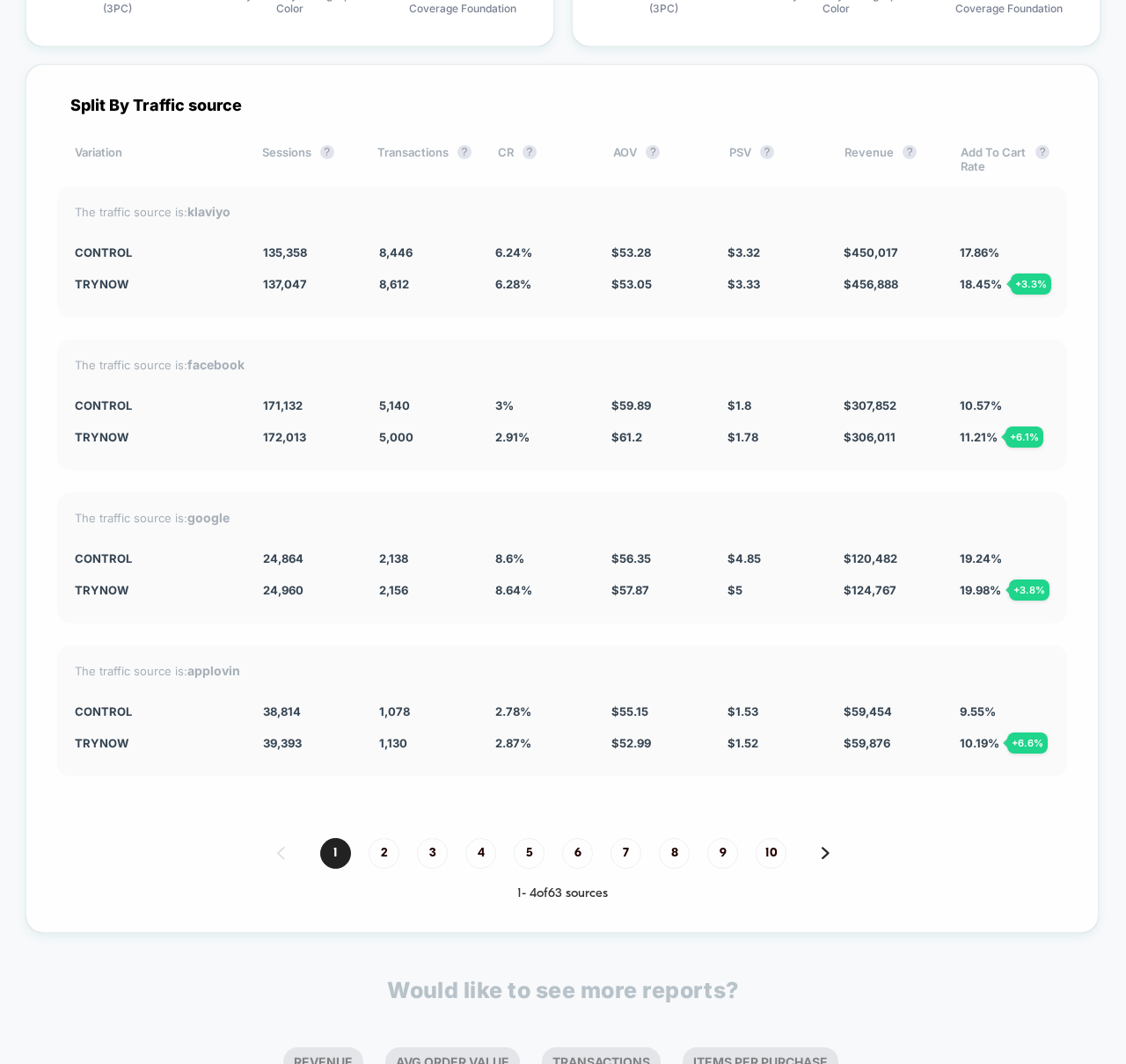
click at [438, 344] on div "The traffic source is: facebook Control 171,132 5,140 3 % $ 59.89 $ 1.8 $ 307,8…" at bounding box center [562, 404] width 1009 height 131
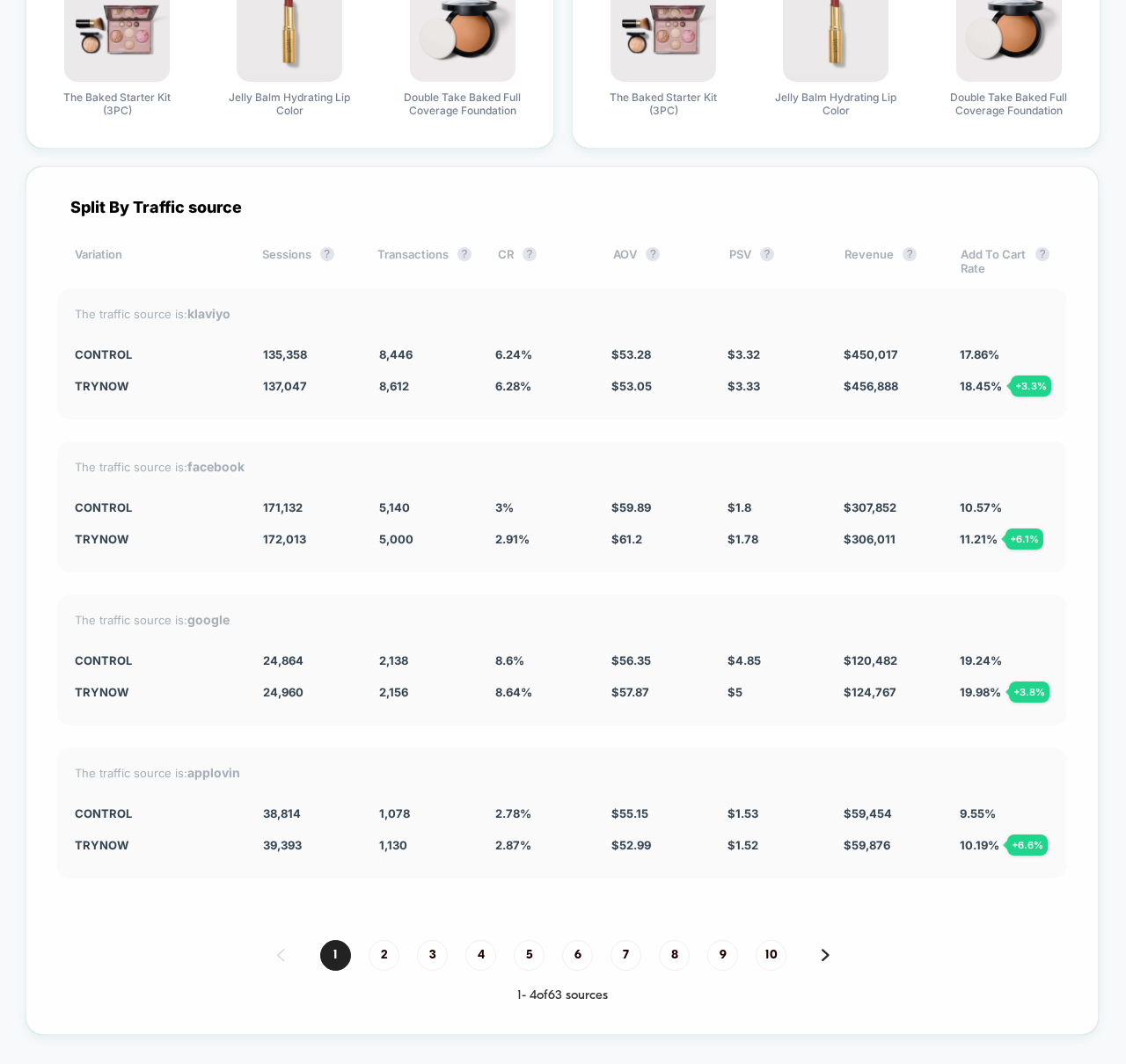
scroll to position [4736, 0]
click at [920, 402] on div "The traffic source is: klaviyo Control 135,358 8,446 6.24 % $ 53.28 $ 3.32 $ 45…" at bounding box center [562, 353] width 1009 height 131
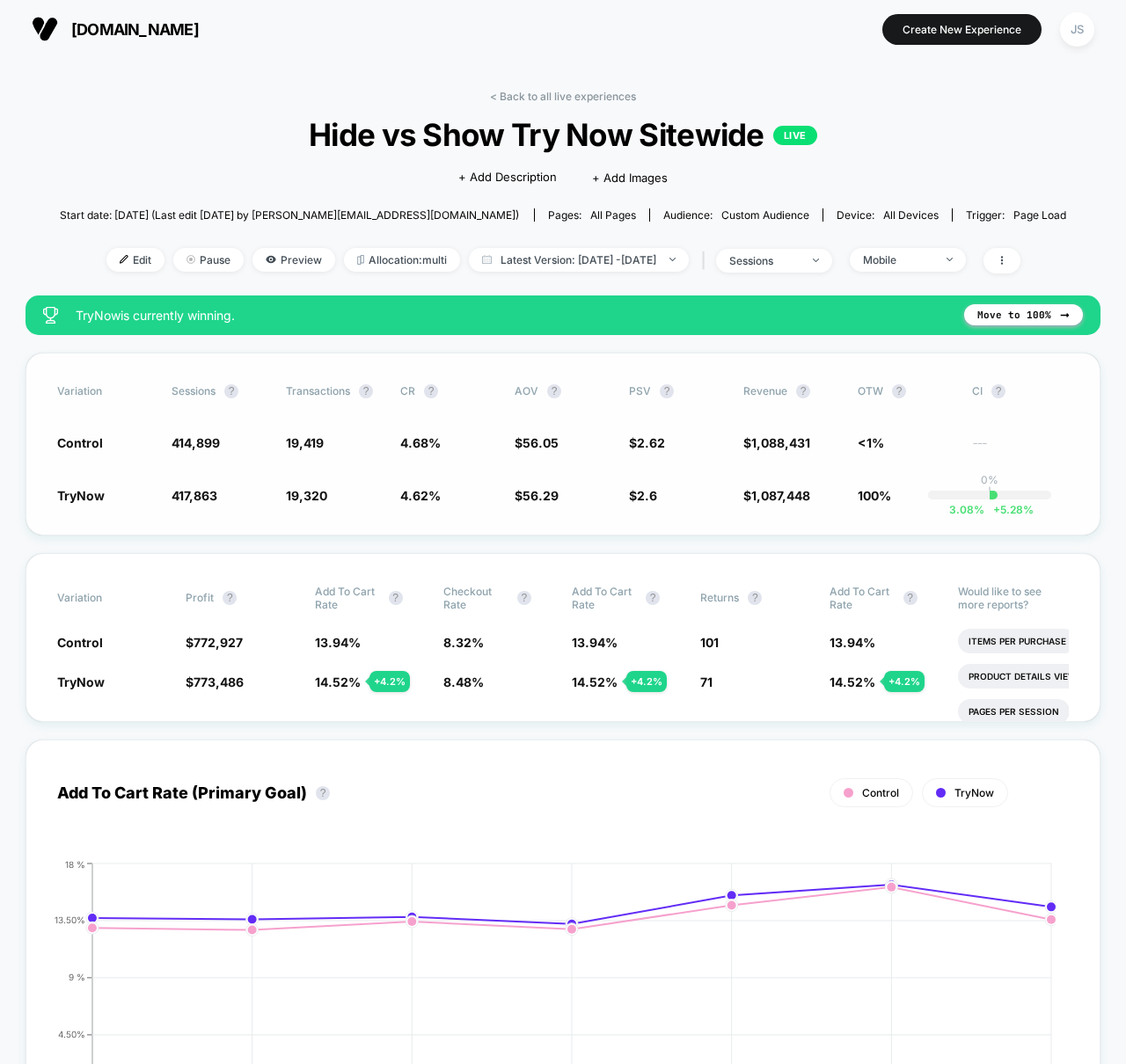
scroll to position [0, 0]
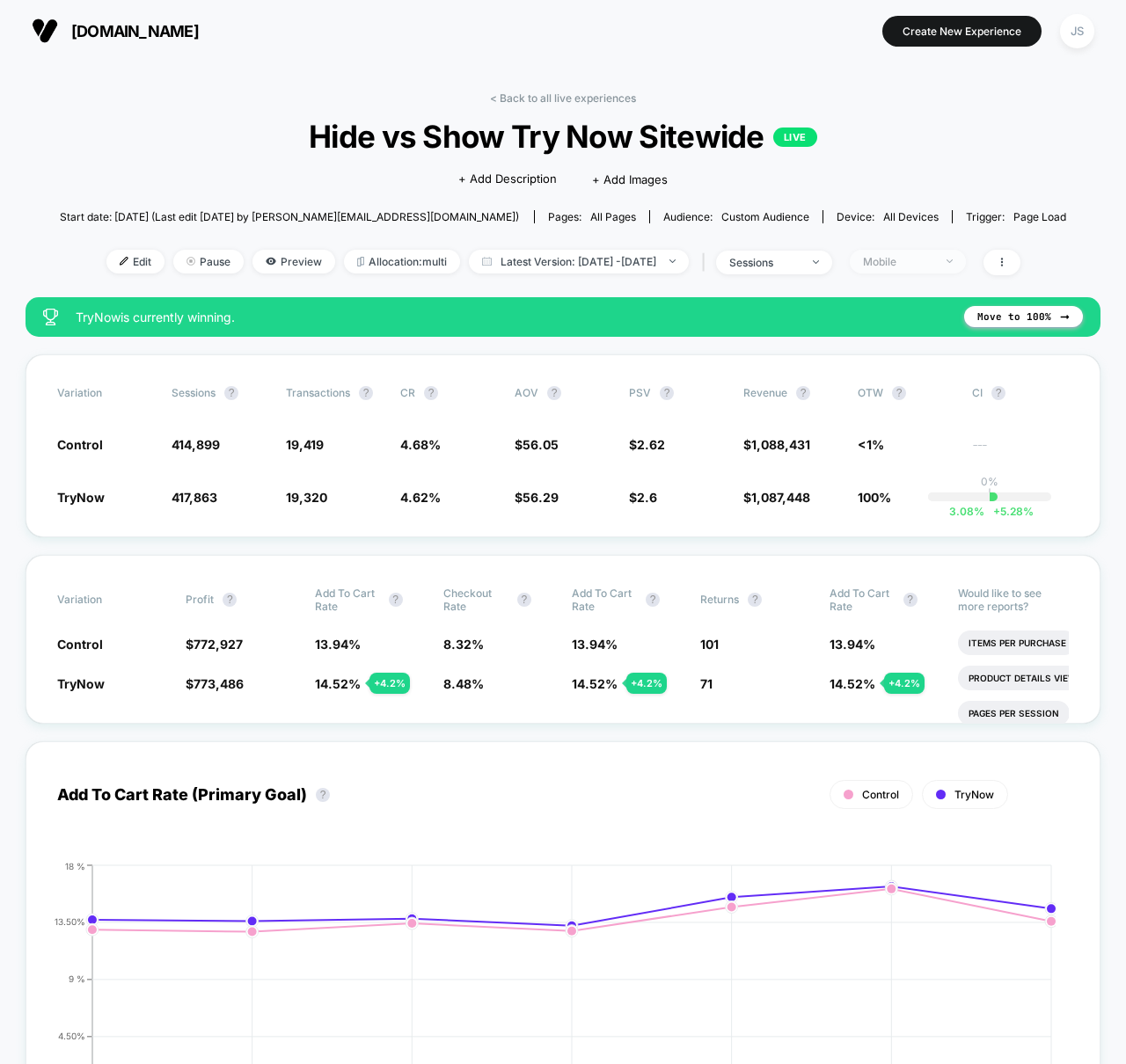
click at [920, 271] on span "Mobile" at bounding box center [907, 261] width 116 height 24
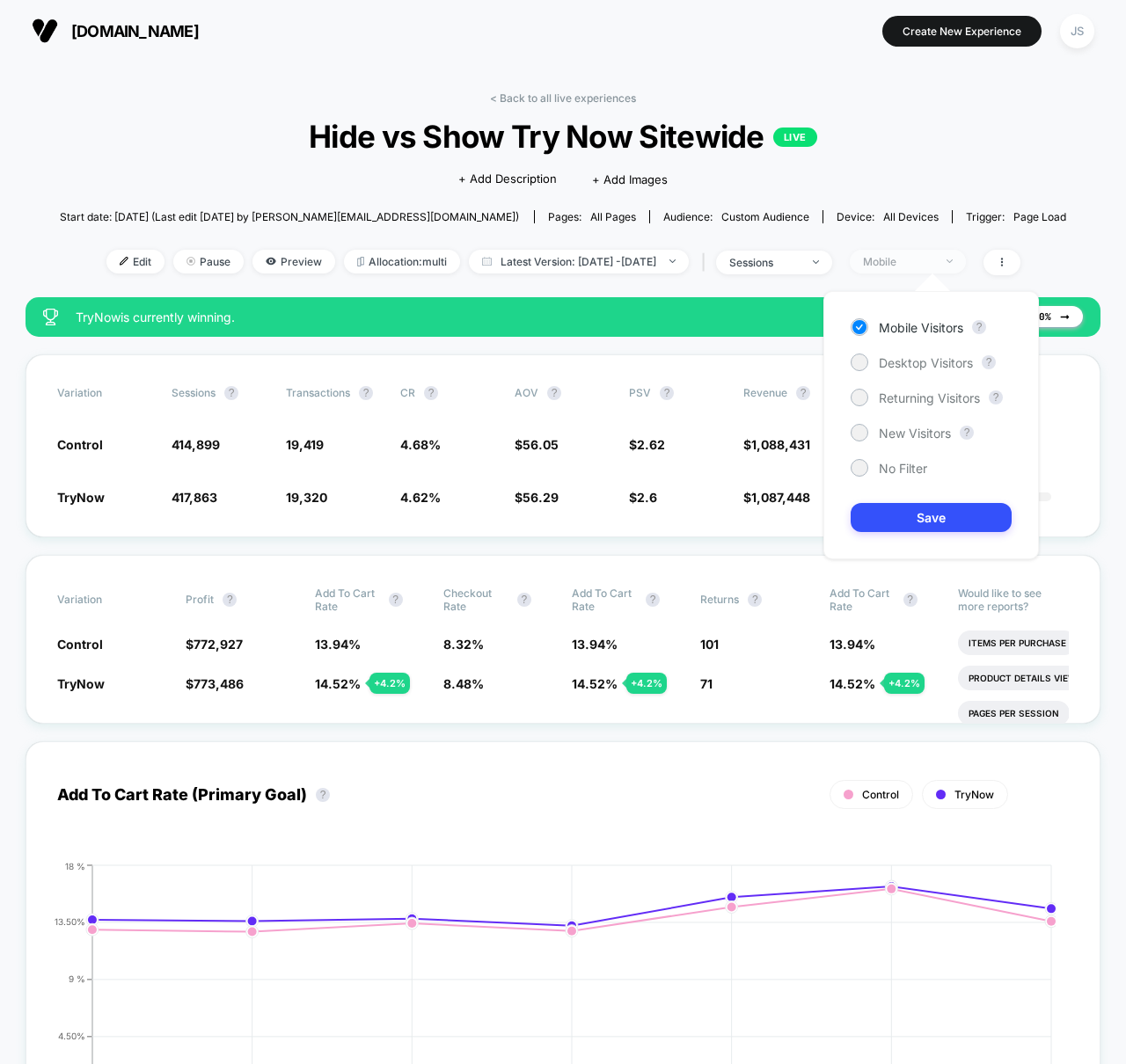
click at [933, 265] on div "Mobile" at bounding box center [899, 262] width 71 height 13
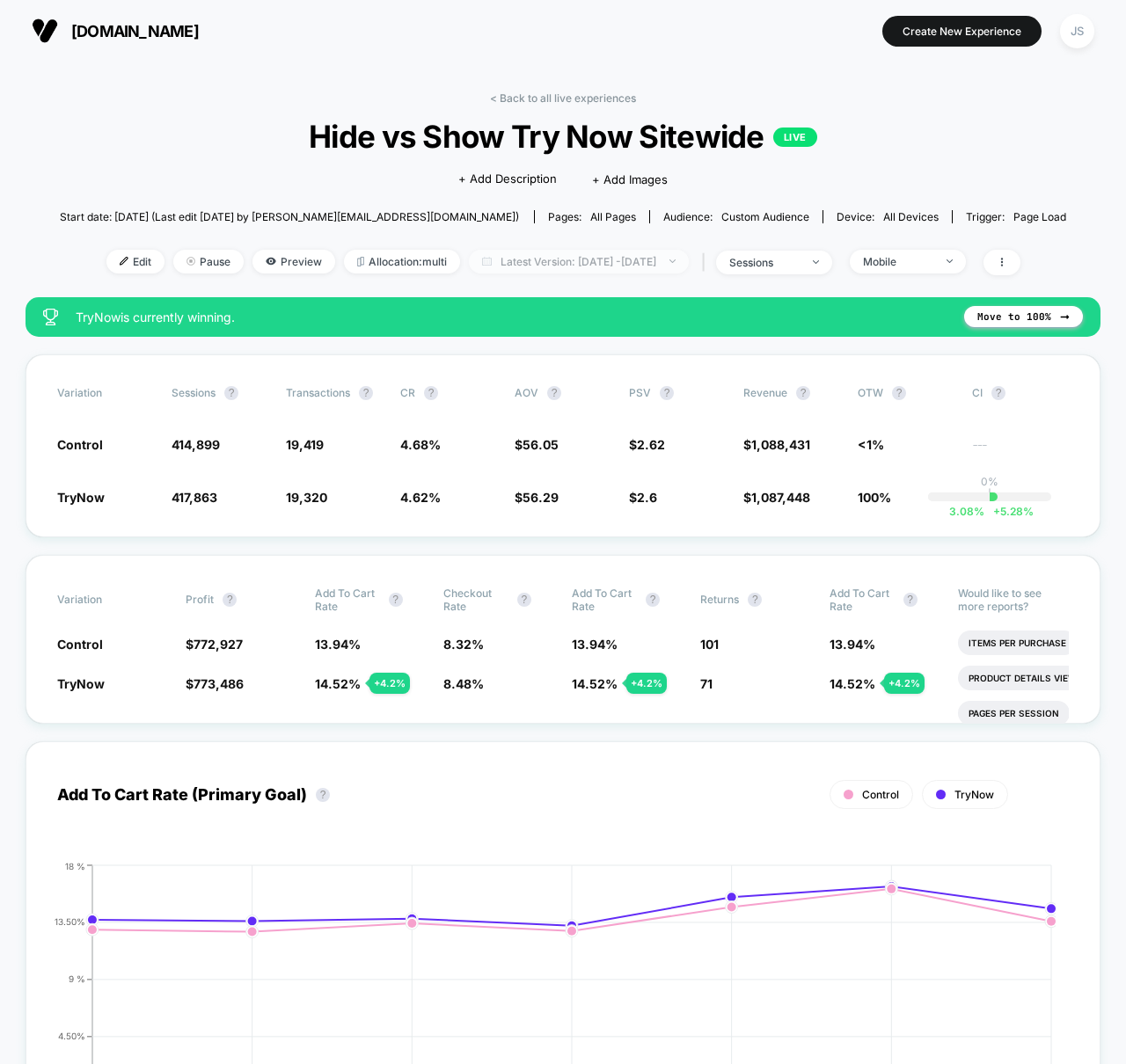
click at [675, 266] on span "Latest Version: [DATE] - [DATE]" at bounding box center [578, 261] width 220 height 24
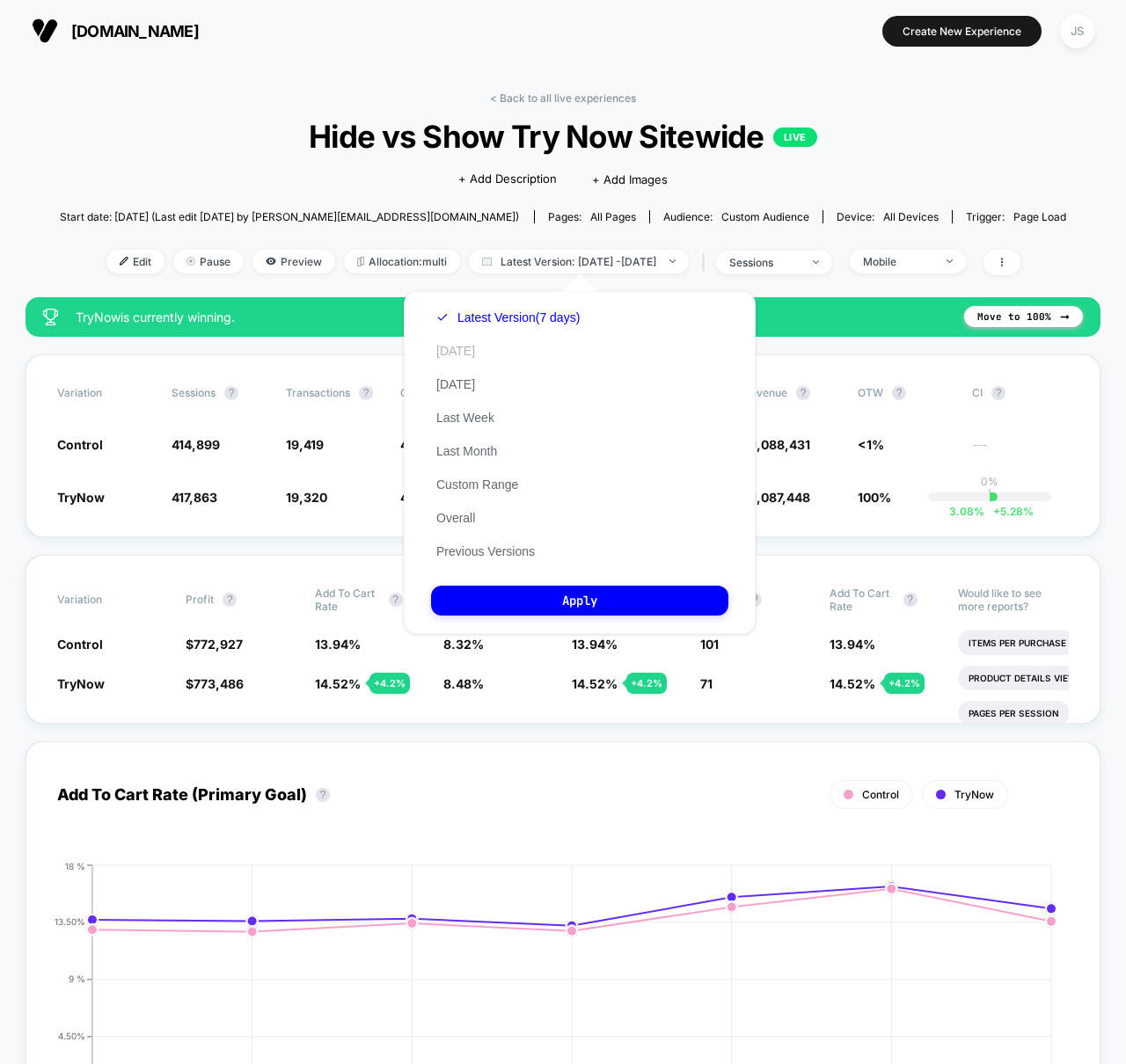
click at [458, 356] on button "[DATE]" at bounding box center [456, 351] width 50 height 16
click at [552, 611] on button "Apply" at bounding box center [579, 600] width 297 height 30
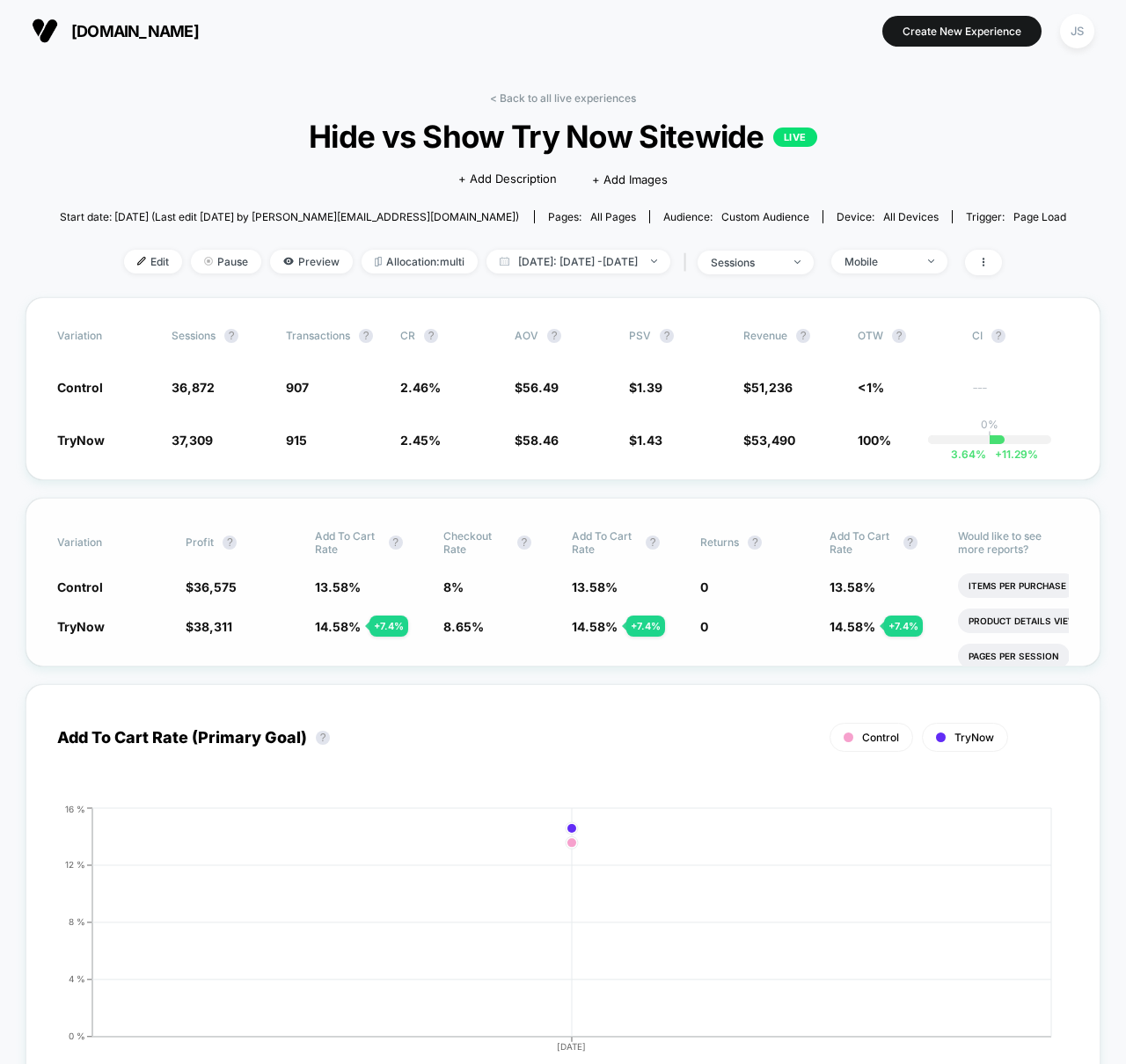
click at [601, 498] on div "Variation Profit ? Add To Cart Rate ? Checkout Rate ? Add To Cart Rate ? Return…" at bounding box center [563, 582] width 1074 height 169
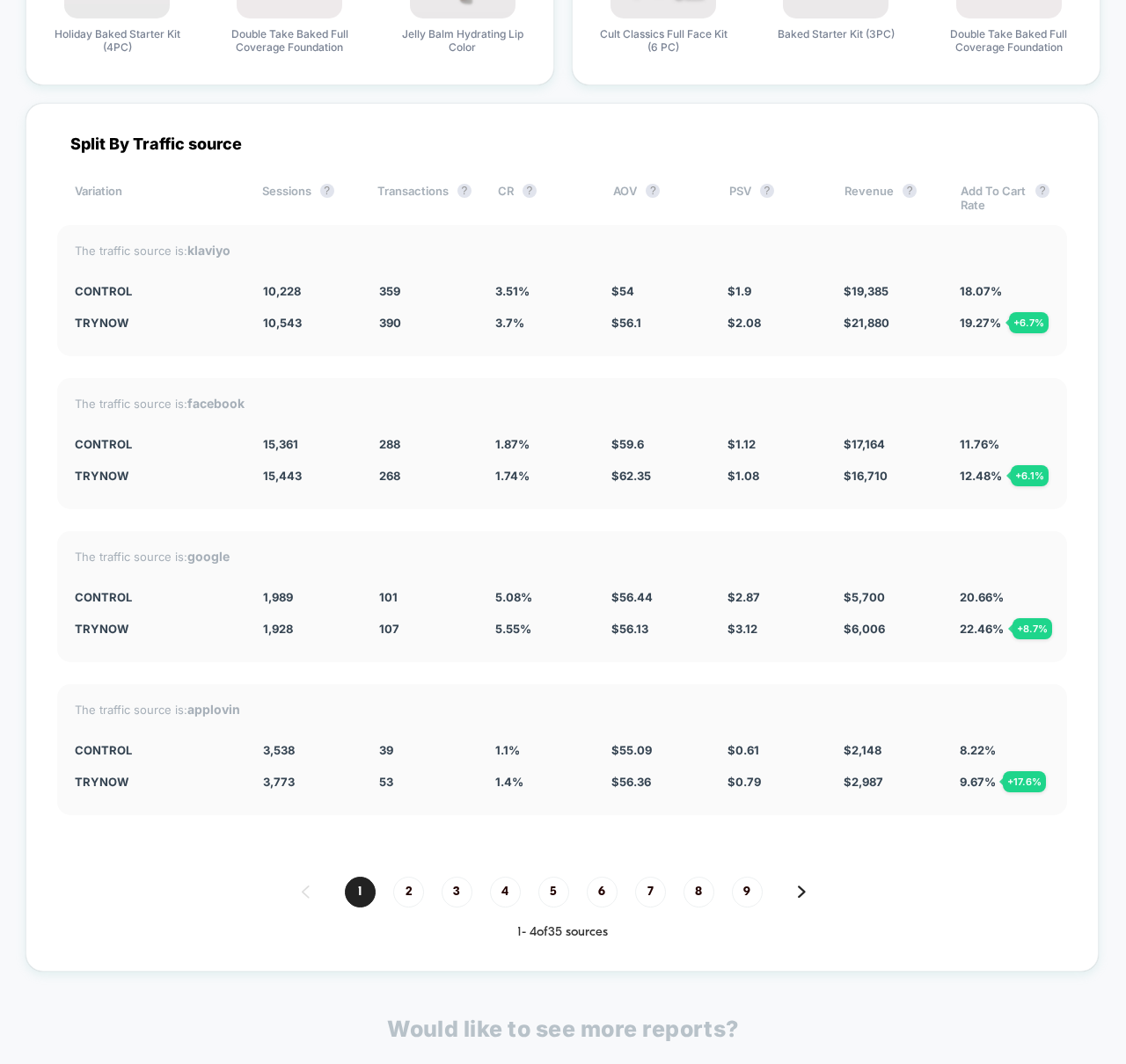
scroll to position [4750, 0]
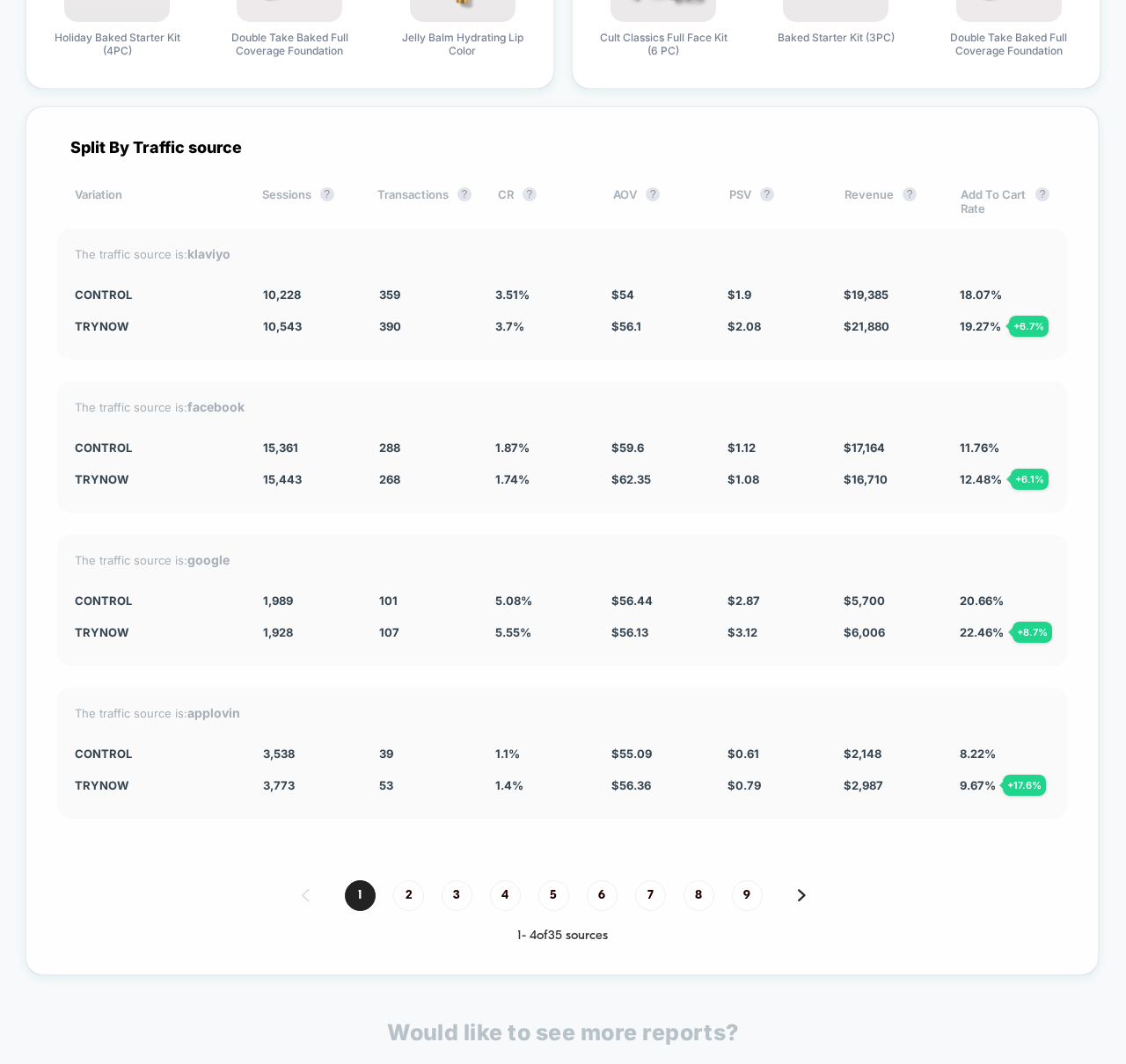
click at [504, 367] on div "Split By Traffic source Variation Sessions ? Transactions ? CR ? AOV ? PSV ? Re…" at bounding box center [562, 540] width 1073 height 869
click at [529, 391] on div "The traffic source is: facebook Control 15,361 288 1.87 % $ 59.6 $ 1.12 $ 17,16…" at bounding box center [562, 446] width 1009 height 131
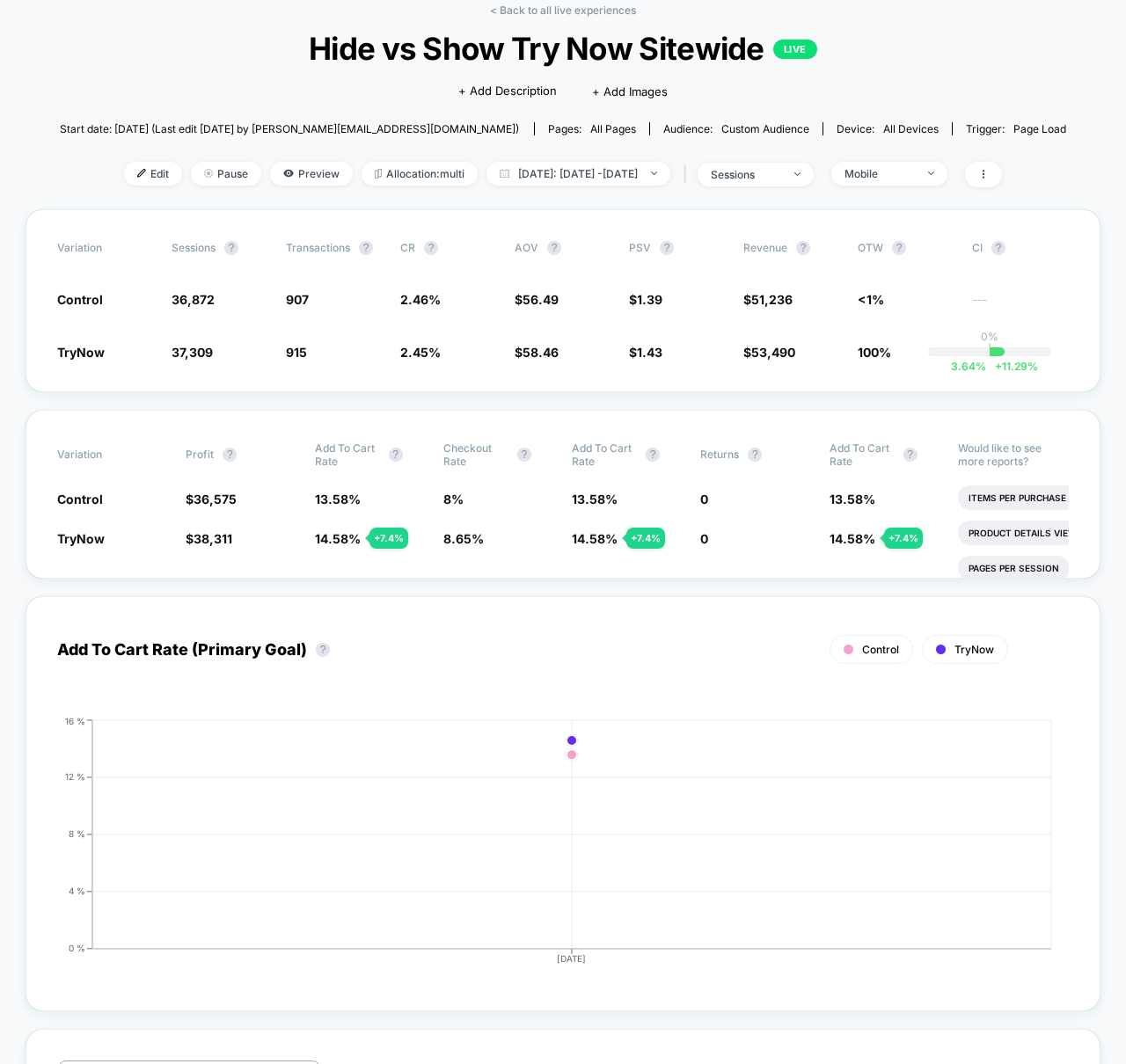
scroll to position [0, 0]
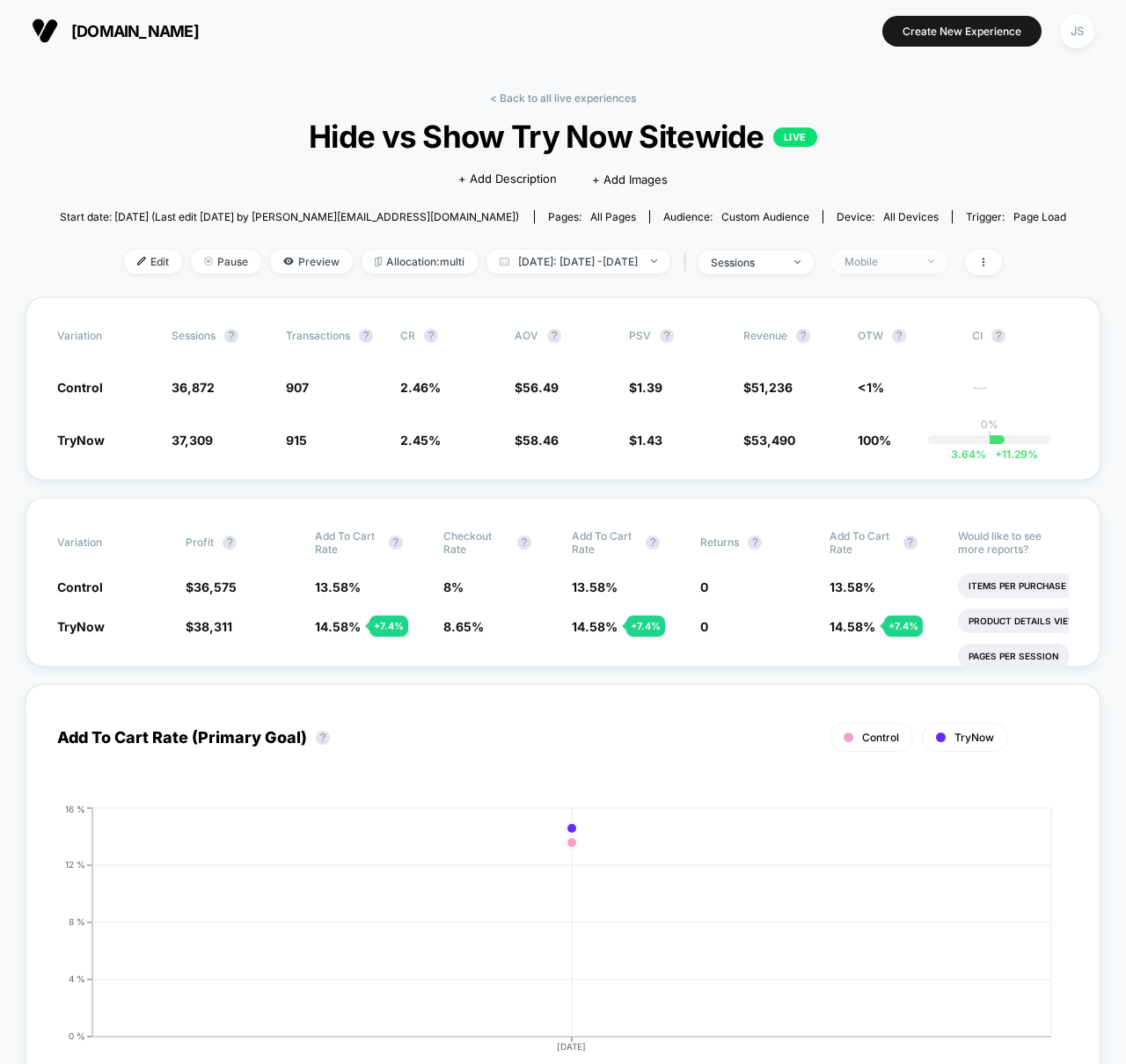
click at [899, 259] on div "Mobile" at bounding box center [879, 262] width 71 height 13
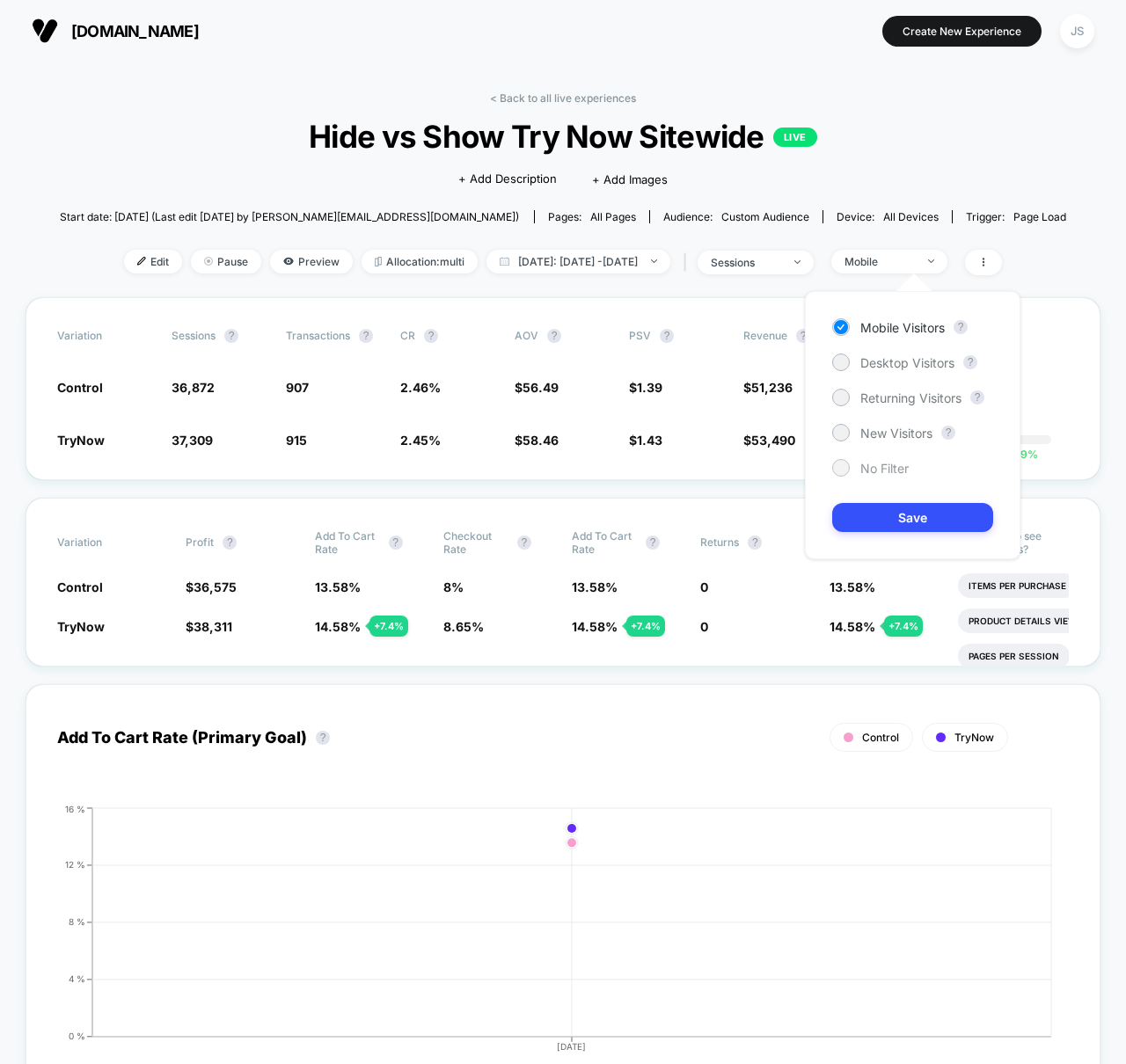
click at [885, 470] on span "No Filter" at bounding box center [884, 468] width 49 height 15
click at [899, 517] on button "Save" at bounding box center [913, 517] width 161 height 29
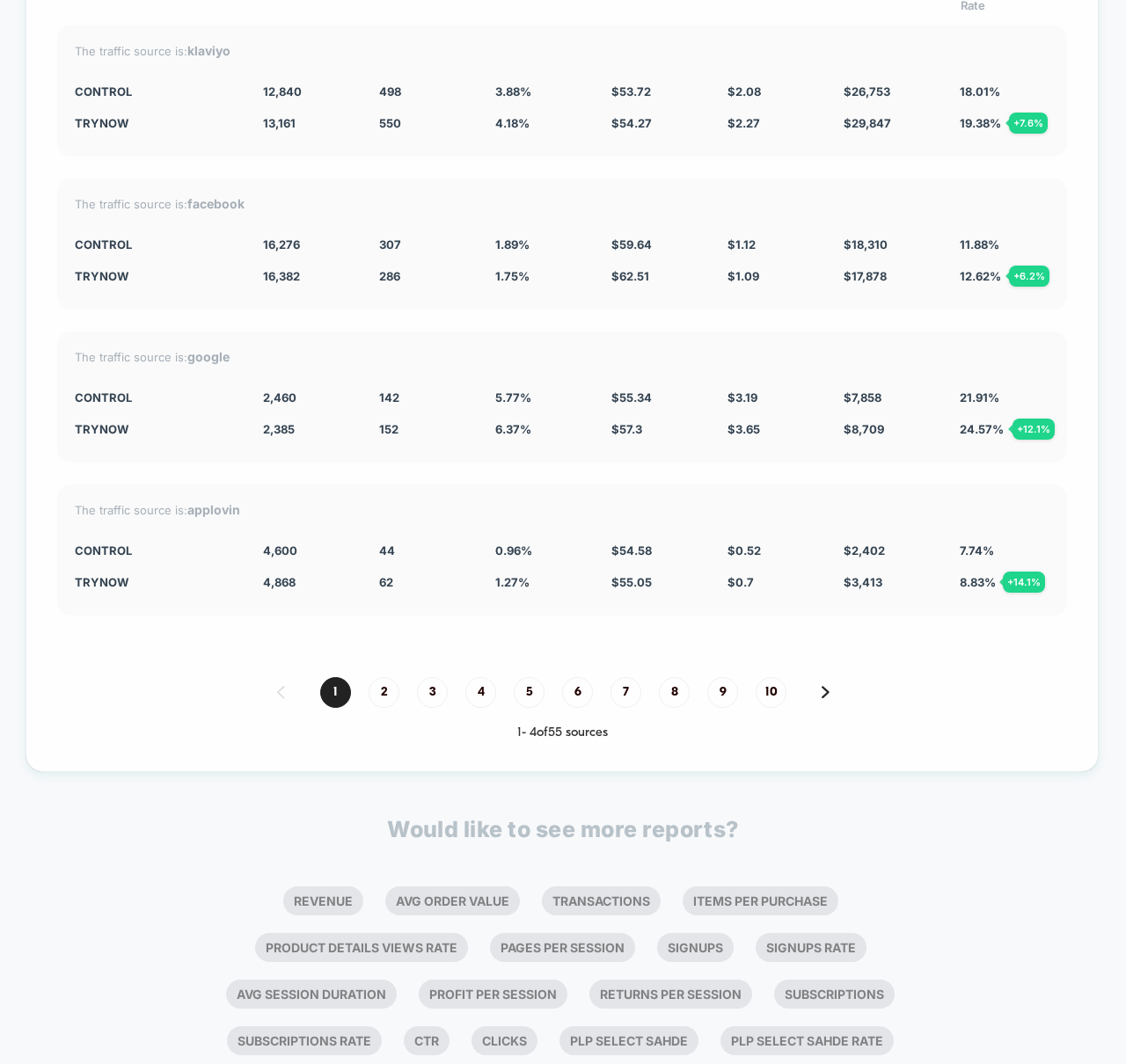
scroll to position [4937, 0]
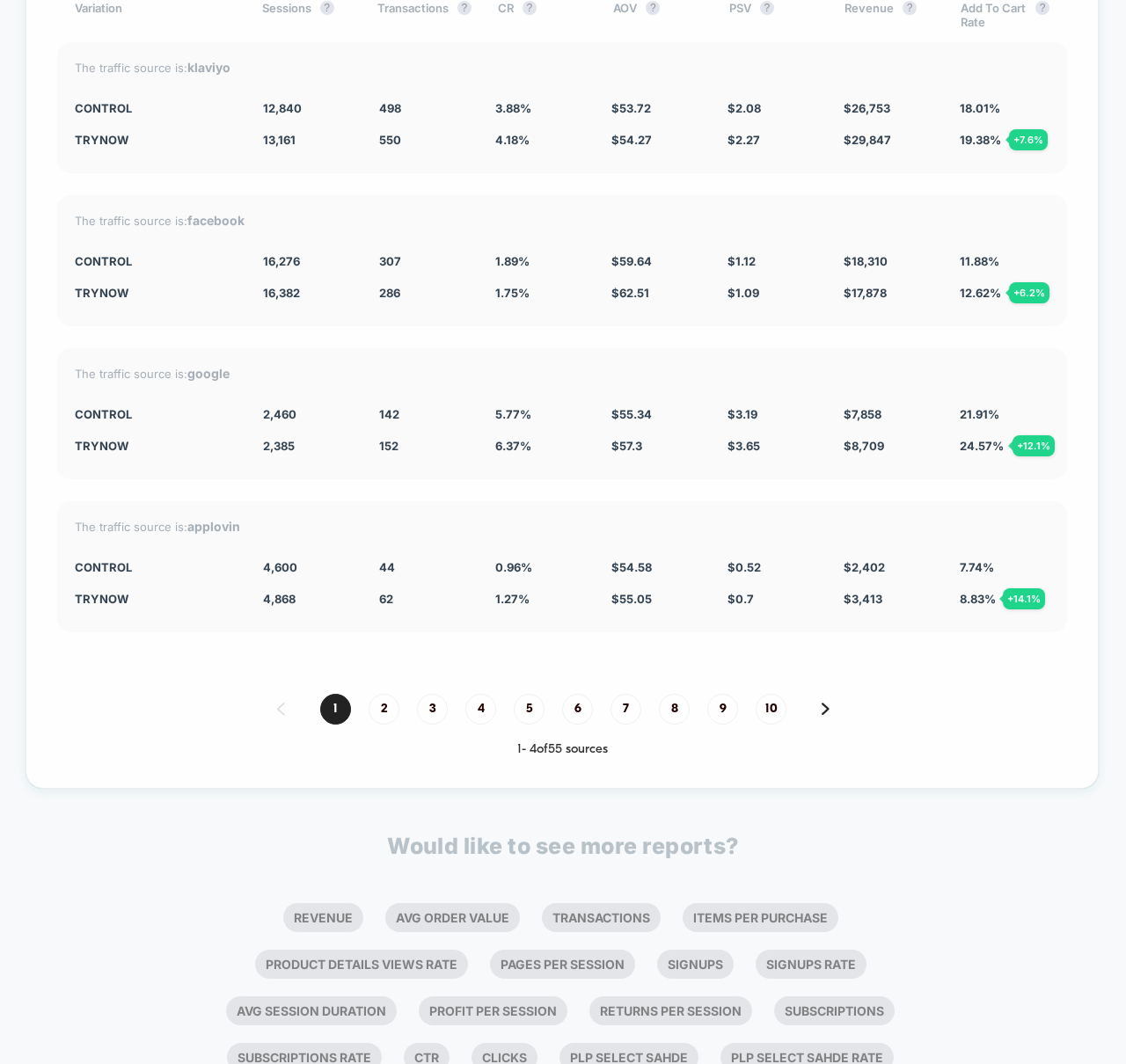
click at [596, 192] on div "Split By Traffic source Variation Sessions ? Transactions ? CR ? AOV ? PSV ? Re…" at bounding box center [562, 354] width 1073 height 869
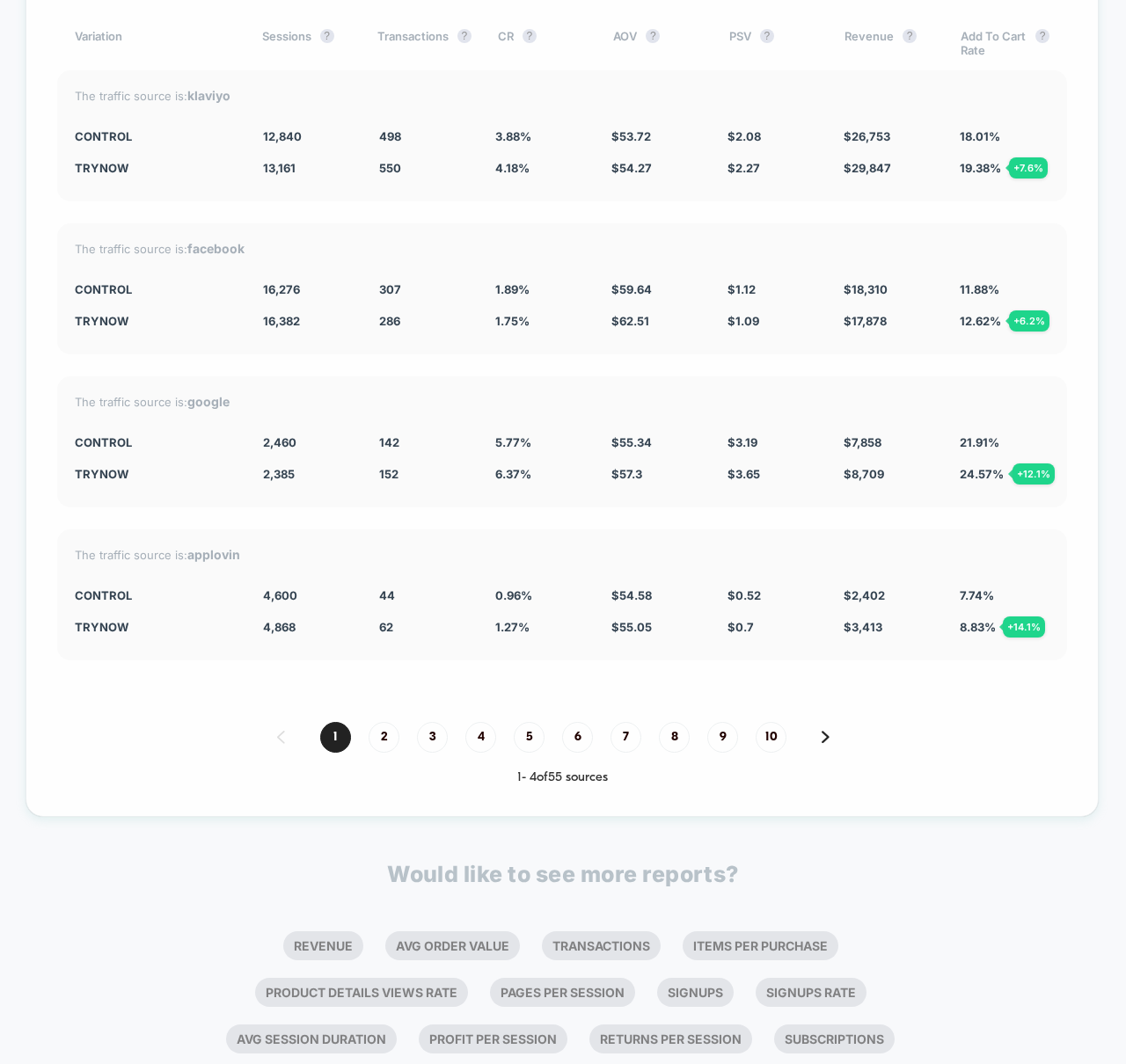
click at [639, 210] on div "Split By Traffic source Variation Sessions ? Transactions ? CR ? AOV ? PSV ? Re…" at bounding box center [562, 382] width 1073 height 869
click at [1017, 205] on div "Split By Traffic source Variation Sessions ? Transactions ? CR ? AOV ? PSV ? Re…" at bounding box center [562, 382] width 1073 height 869
click at [515, 185] on div "The traffic source is: klaviyo Control 12,840 498 3.88 % $ 53.72 $ 2.08 $ 26,75…" at bounding box center [562, 136] width 1009 height 131
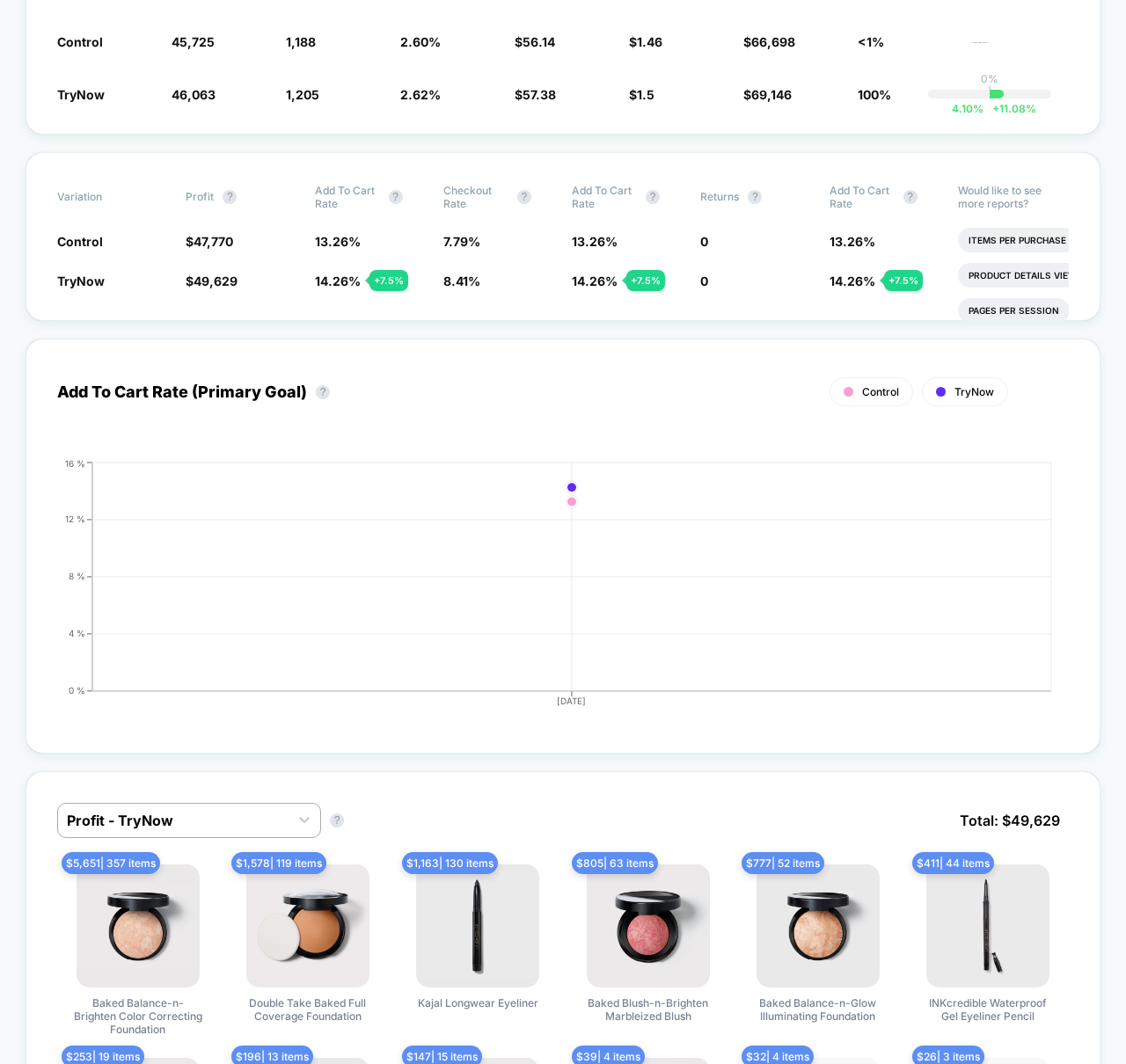
scroll to position [0, 0]
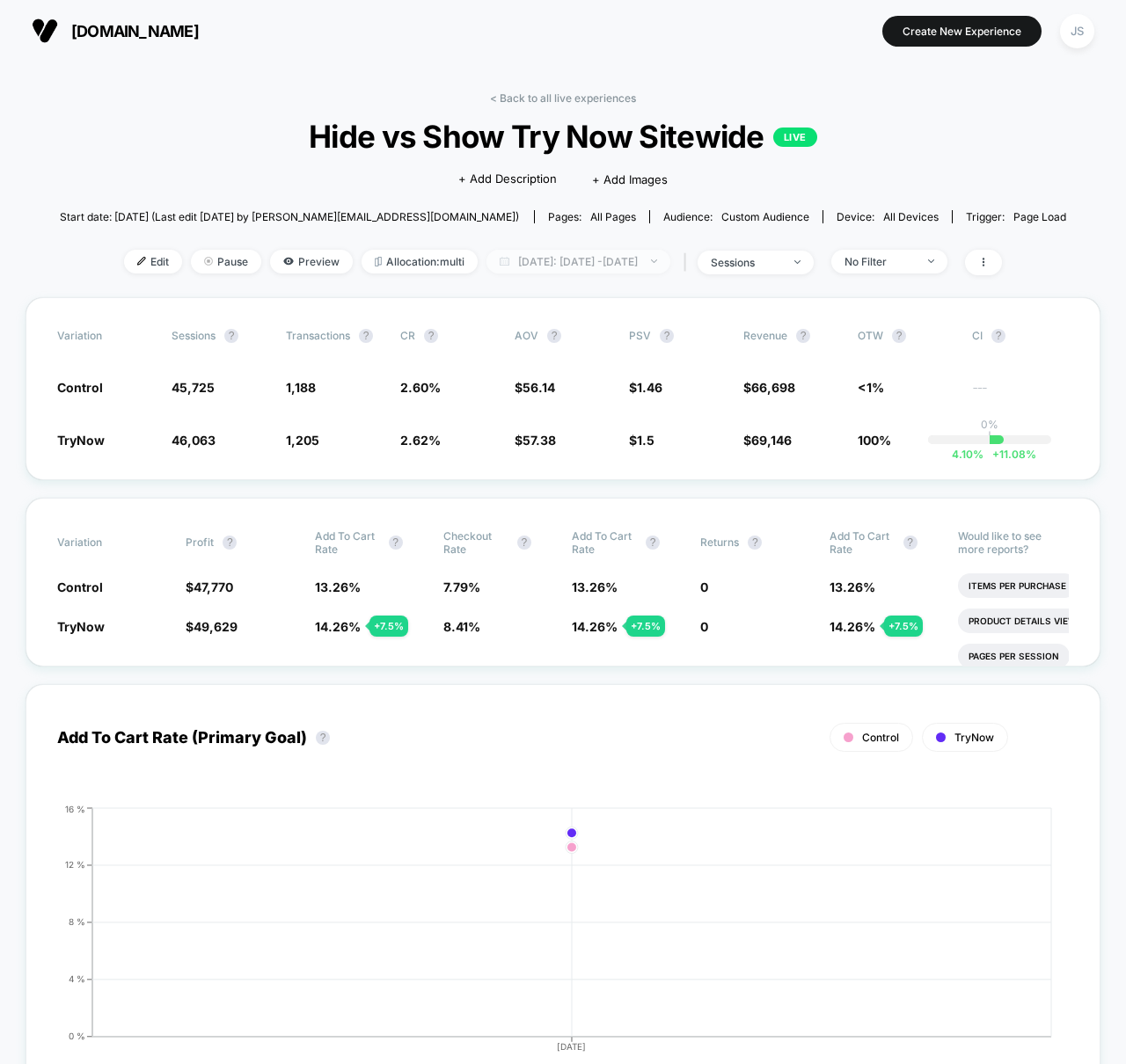
click at [655, 264] on span "[DATE]: [DATE] - [DATE]" at bounding box center [578, 261] width 184 height 24
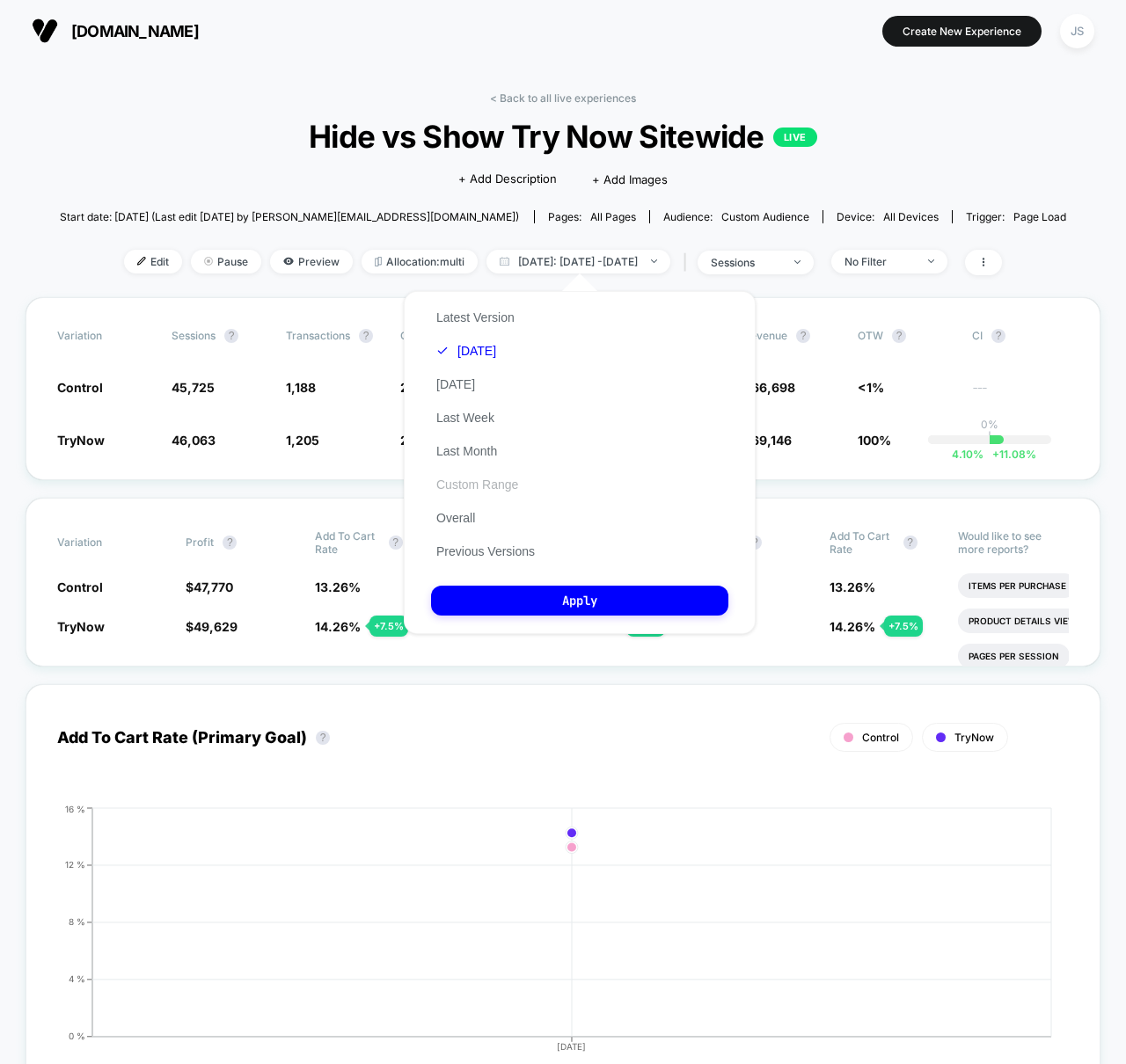
click at [503, 480] on button "Custom Range" at bounding box center [477, 485] width 93 height 16
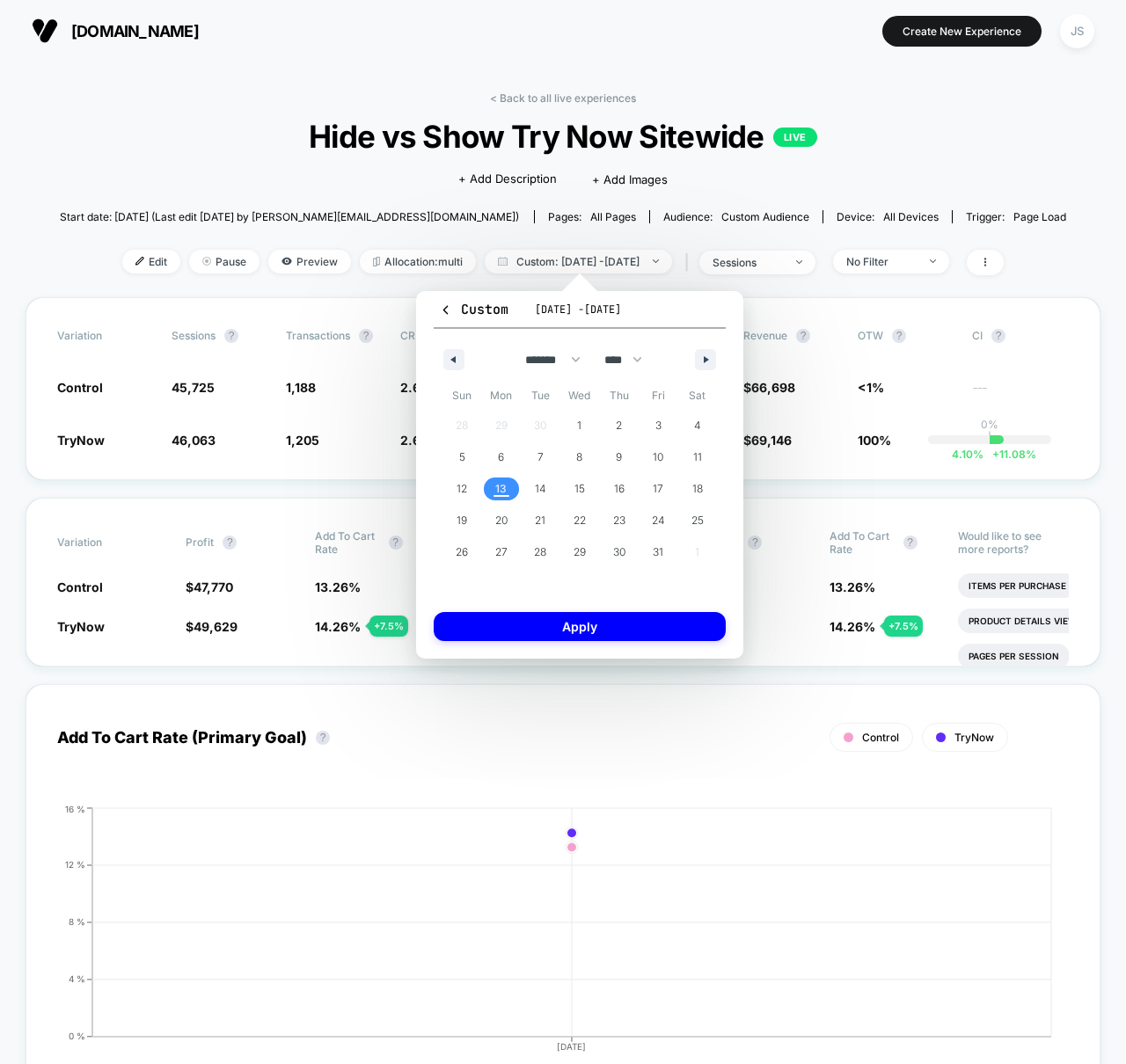
click at [502, 491] on span "13" at bounding box center [501, 489] width 11 height 32
click at [558, 623] on button "Apply" at bounding box center [580, 626] width 292 height 29
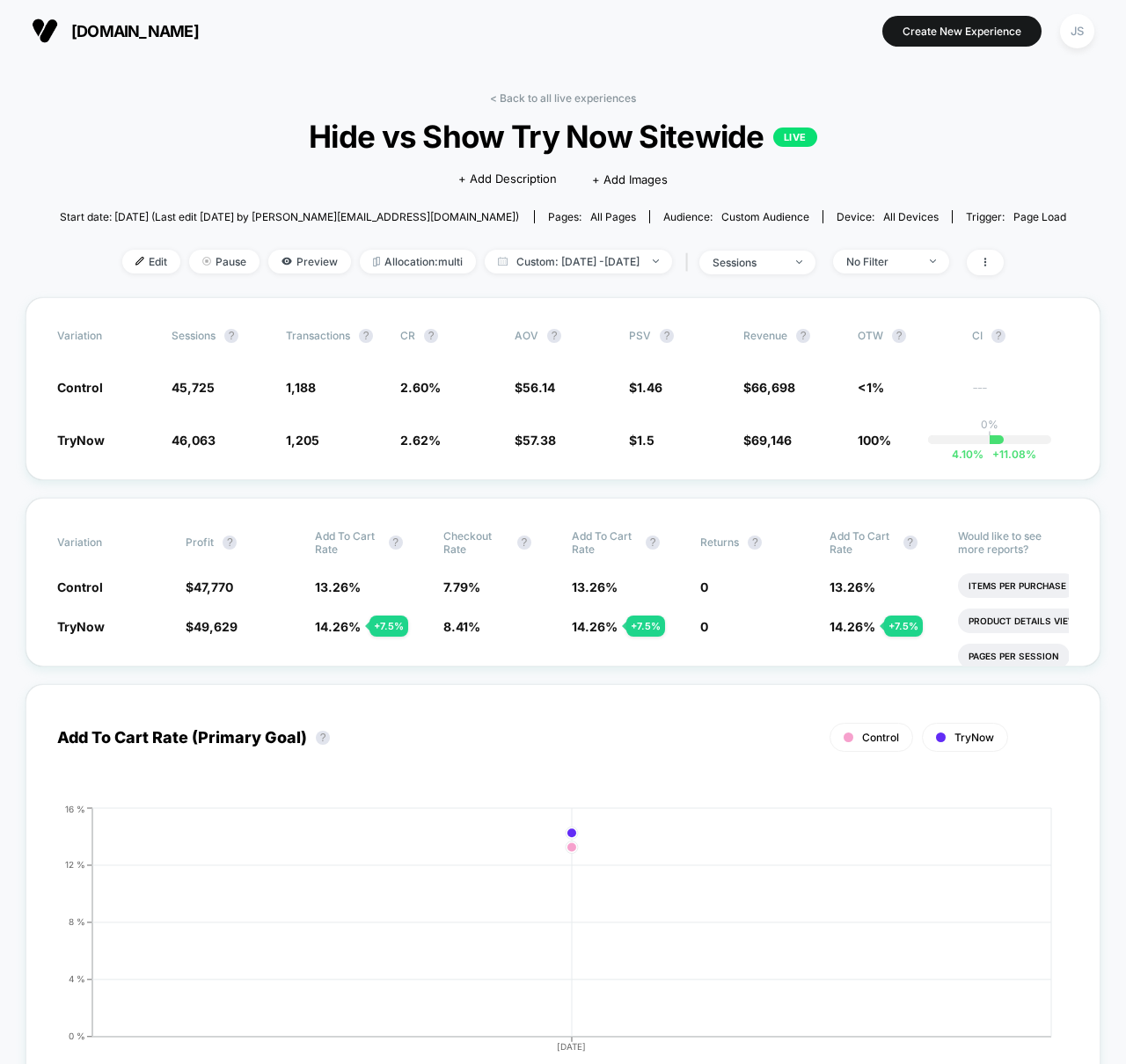
click at [979, 293] on div "< Back to all live experiences Hide vs Show Try Now Sitewide LIVE Click to edit…" at bounding box center [564, 194] width 1007 height 206
click at [600, 303] on div "Variation Sessions ? Transactions ? CR ? AOV ? PSV ? Revenue ? OTW ? CI ? Contr…" at bounding box center [563, 388] width 1074 height 183
click at [550, 510] on div "Variation Profit ? Add To Cart Rate ? Checkout Rate ? Add To Cart Rate ? Return…" at bounding box center [563, 582] width 1074 height 169
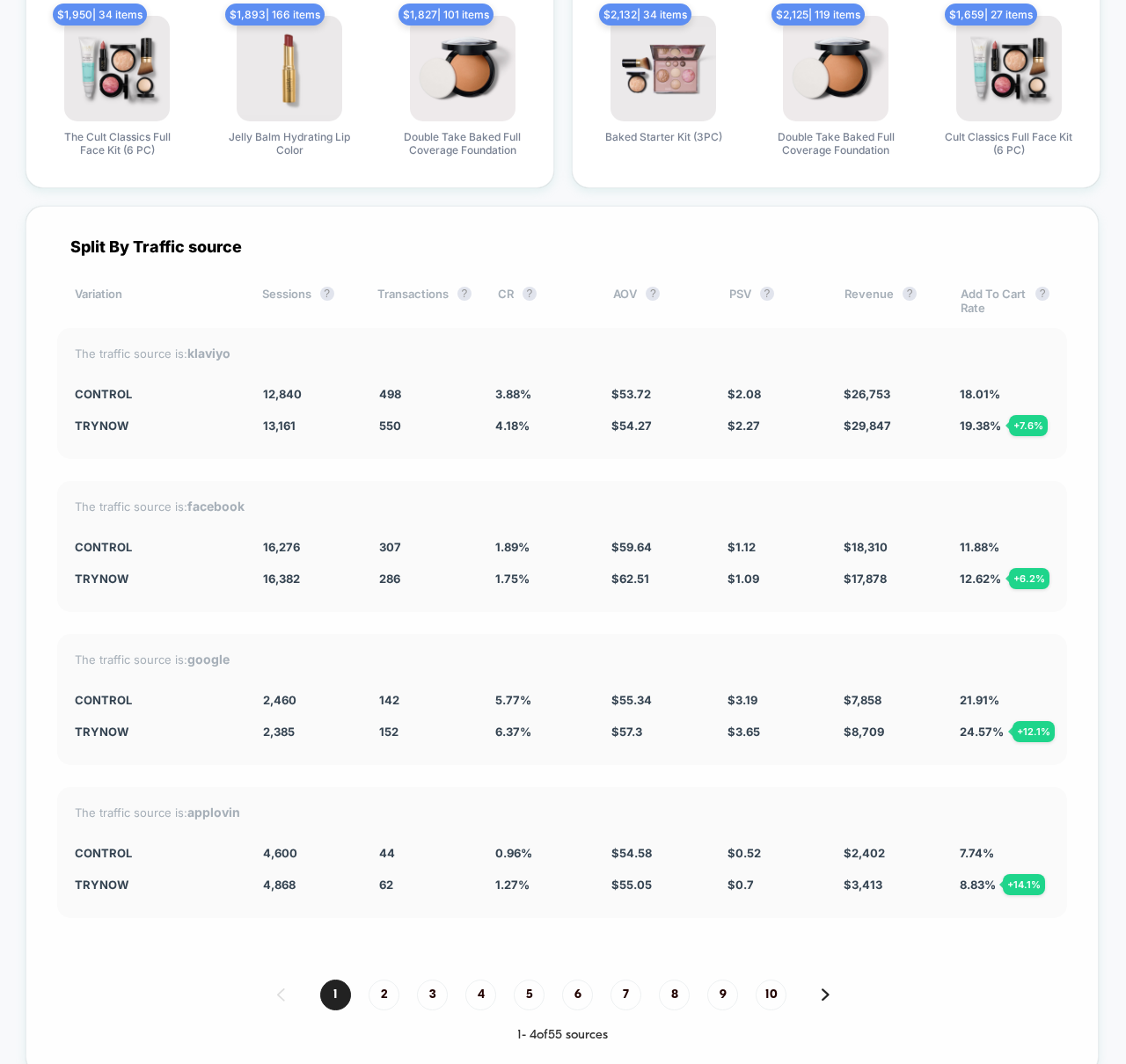
scroll to position [4663, 0]
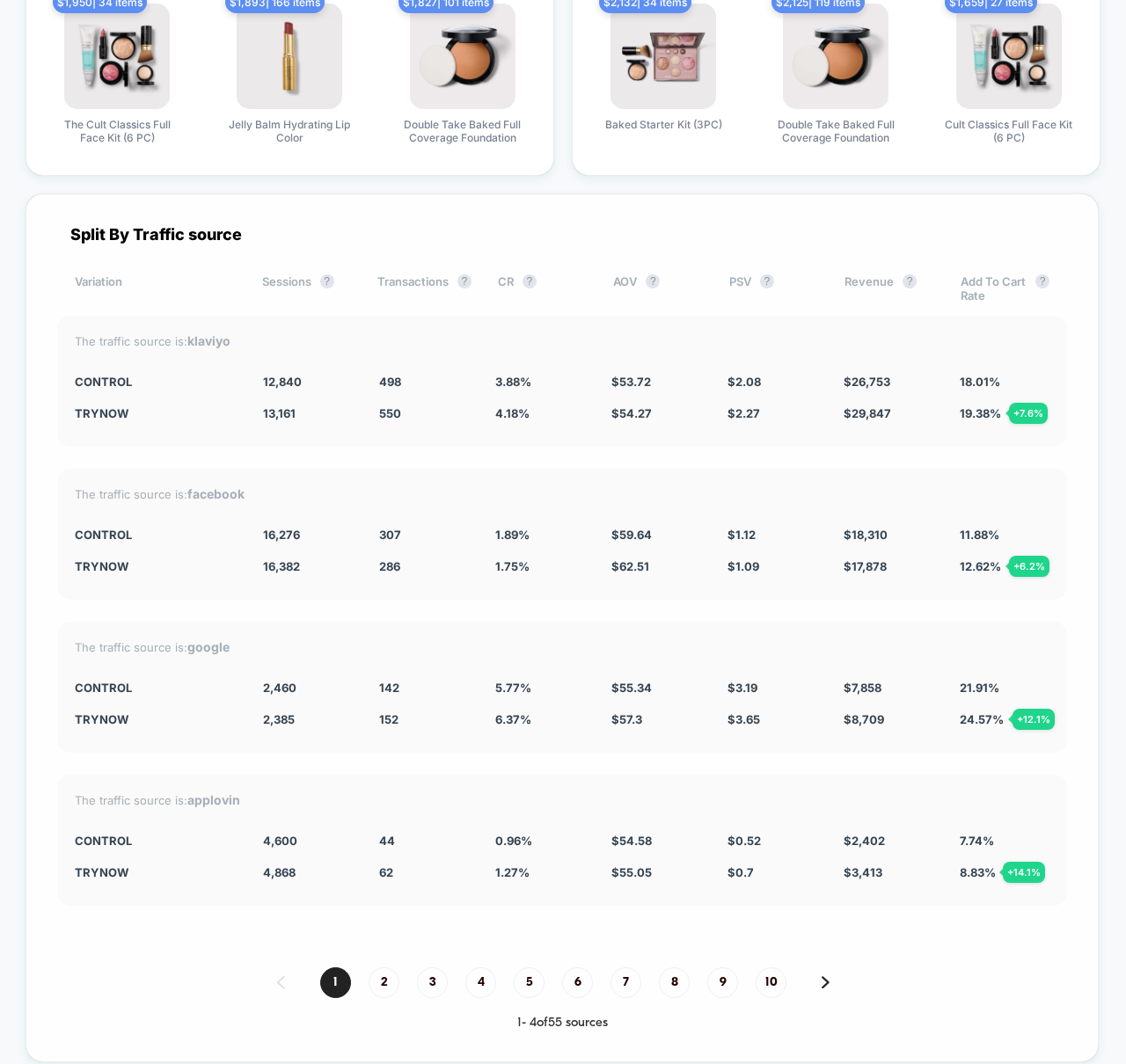
click at [892, 447] on div "Split By Traffic source Variation Sessions ? Transactions ? CR ? AOV ? PSV ? Re…" at bounding box center [562, 627] width 1073 height 869
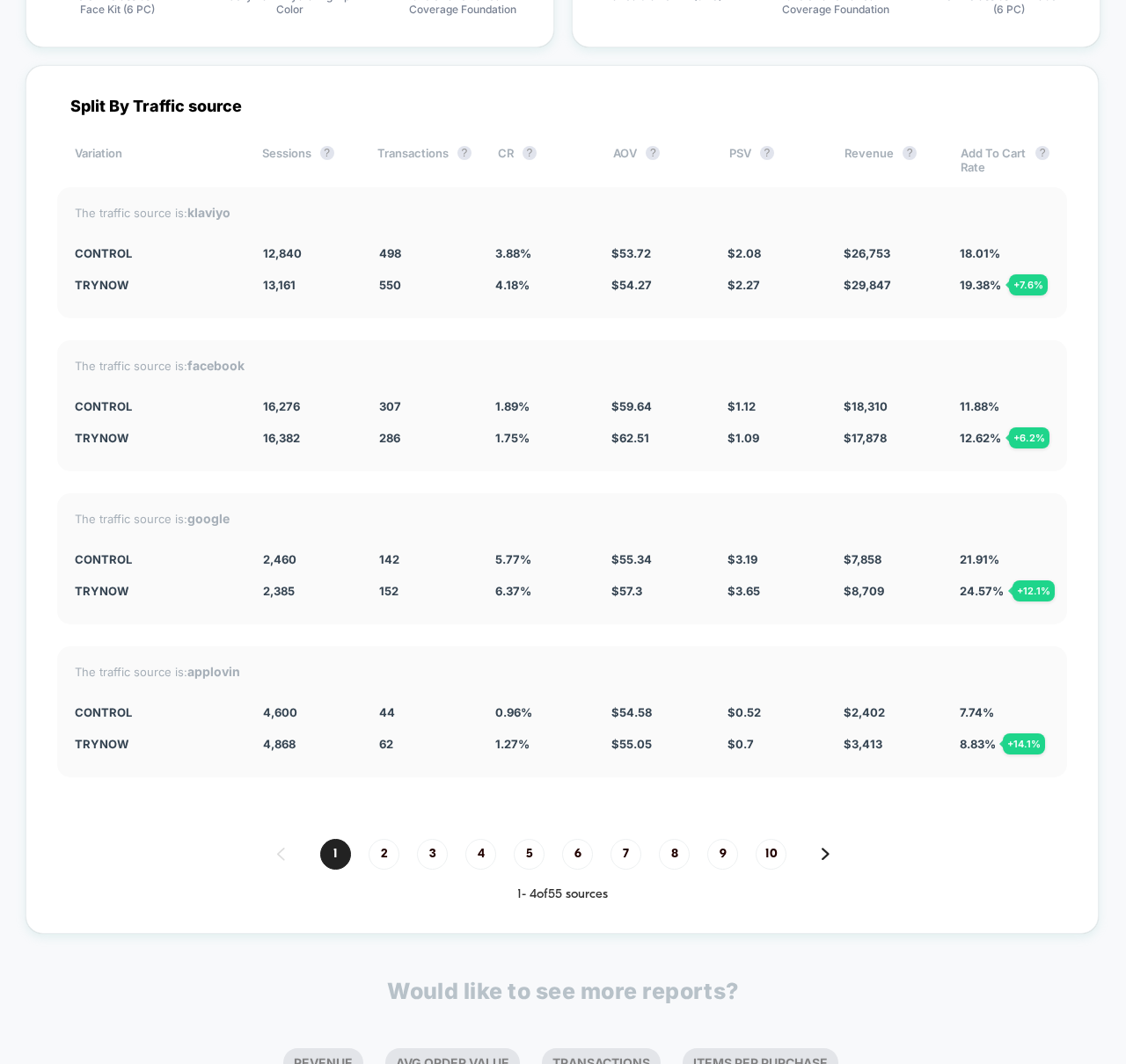
scroll to position [4703, 0]
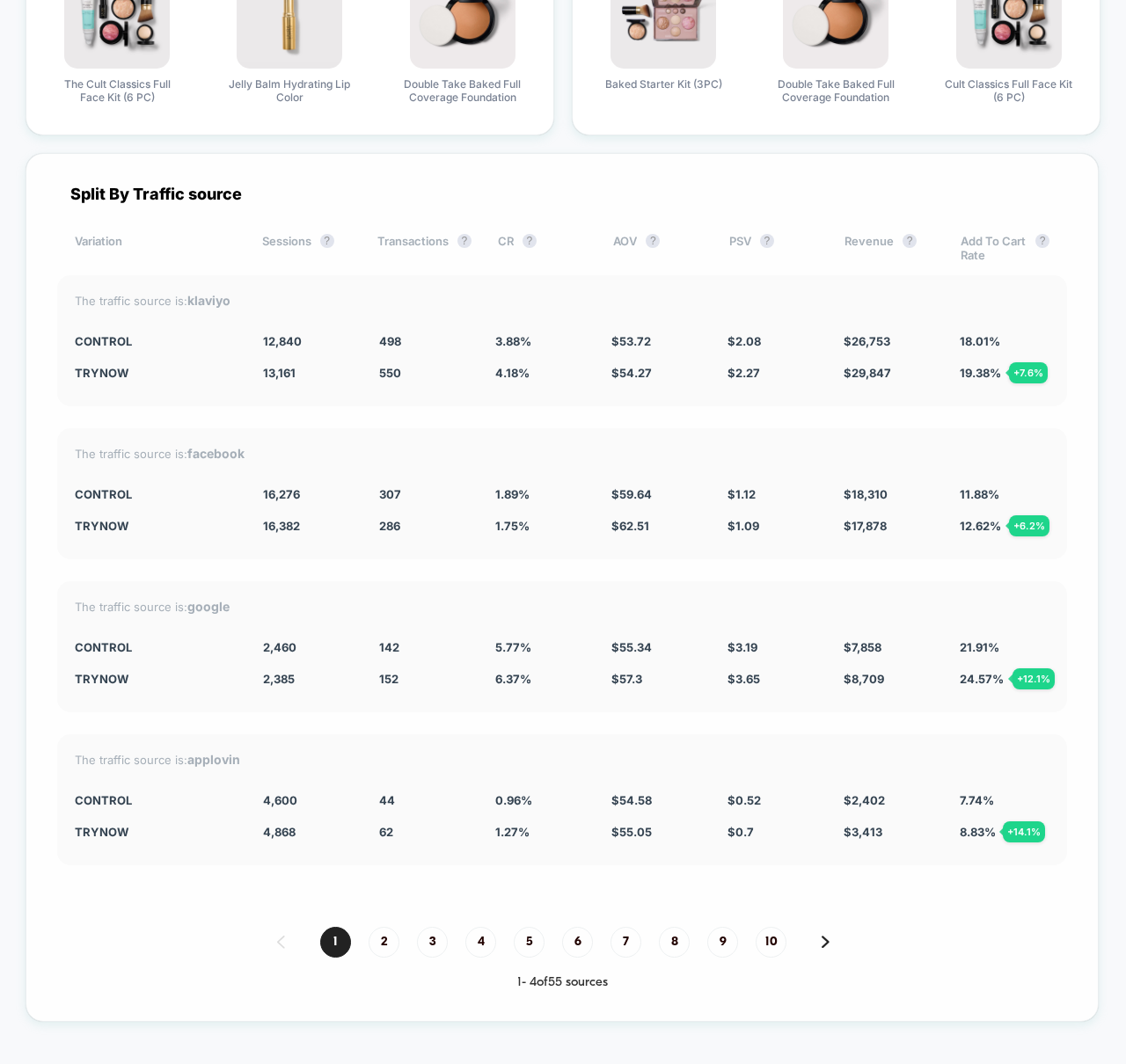
click at [659, 423] on div "Split By Traffic source Variation Sessions ? Transactions ? CR ? AOV ? PSV ? Re…" at bounding box center [562, 587] width 1073 height 869
click at [964, 391] on div "The traffic source is: klaviyo Control 12,840 498 3.88 % $ 53.72 $ 2.08 $ 26,75…" at bounding box center [562, 340] width 1009 height 131
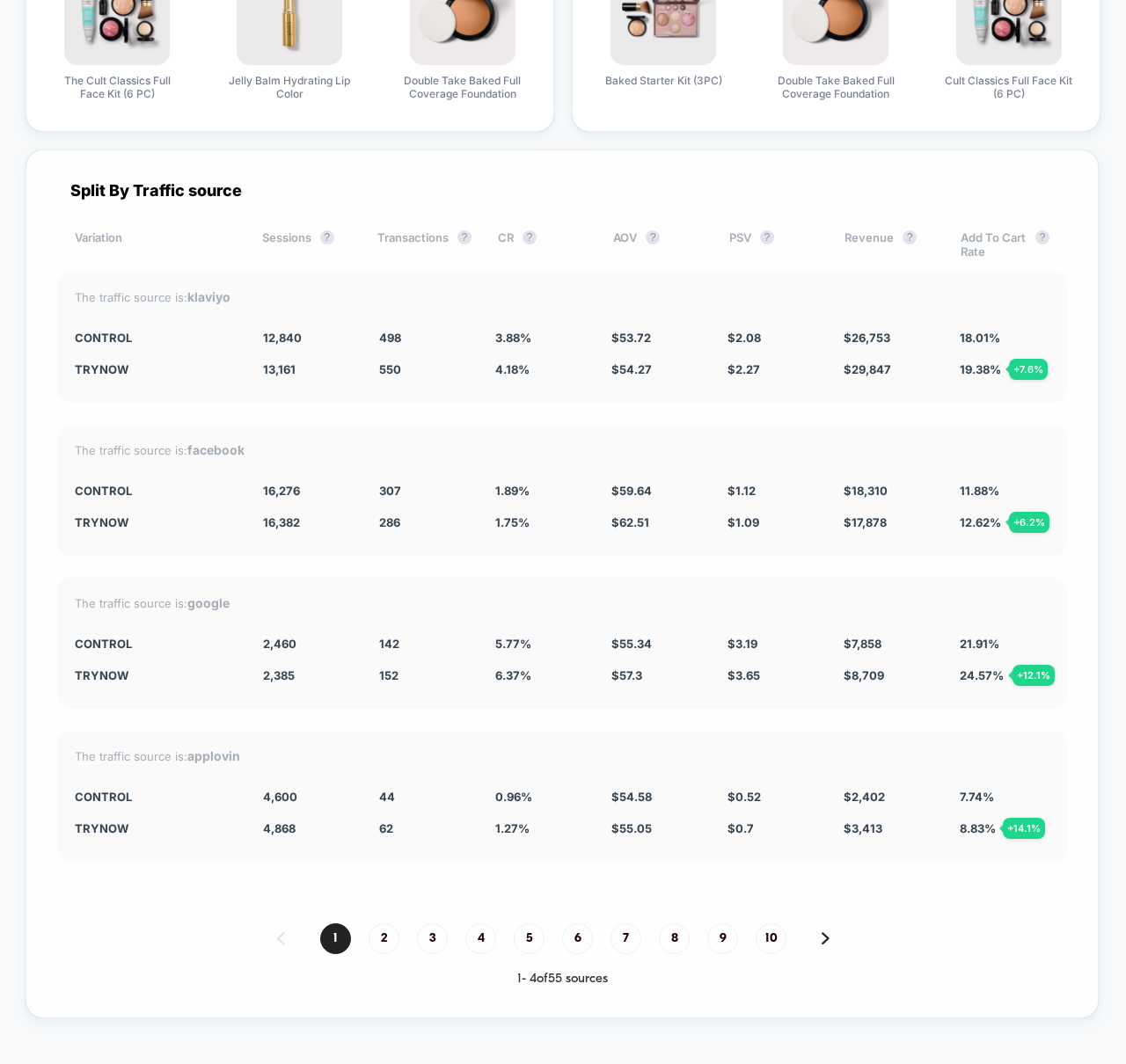
click at [977, 415] on div "Split By Traffic source Variation Sessions ? Transactions ? CR ? AOV ? PSV ? Re…" at bounding box center [562, 583] width 1073 height 869
drag, startPoint x: 240, startPoint y: 364, endPoint x: 370, endPoint y: 369, distance: 130.1
click at [370, 369] on div "TryNow 13,161 + 2.5 % 550 + 7.7 % 4.18 % + 7.7 % $ 54.27 + 1 % $ 2.27 + 8.8 % $…" at bounding box center [562, 369] width 975 height 14
click at [324, 411] on div "Split By Traffic source Variation Sessions ? Transactions ? CR ? AOV ? PSV ? Re…" at bounding box center [562, 583] width 1073 height 869
click at [598, 402] on div "Split By Traffic source Variation Sessions ? Transactions ? CR ? AOV ? PSV ? Re…" at bounding box center [562, 583] width 1073 height 869
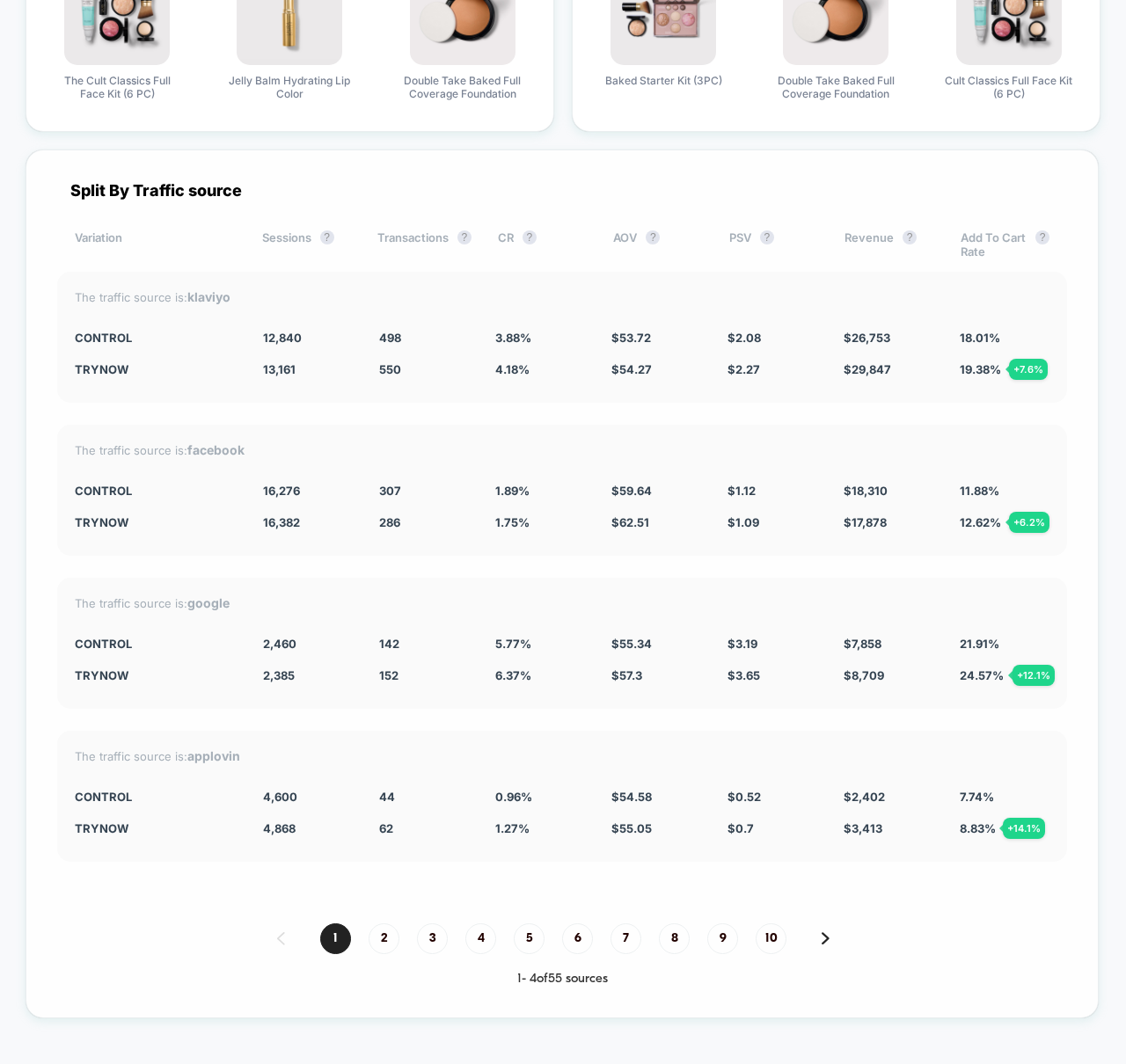
click at [504, 408] on div "Split By Traffic source Variation Sessions ? Transactions ? CR ? AOV ? PSV ? Re…" at bounding box center [562, 583] width 1073 height 869
click at [545, 414] on div "Split By Traffic source Variation Sessions ? Transactions ? CR ? AOV ? PSV ? Re…" at bounding box center [562, 583] width 1073 height 869
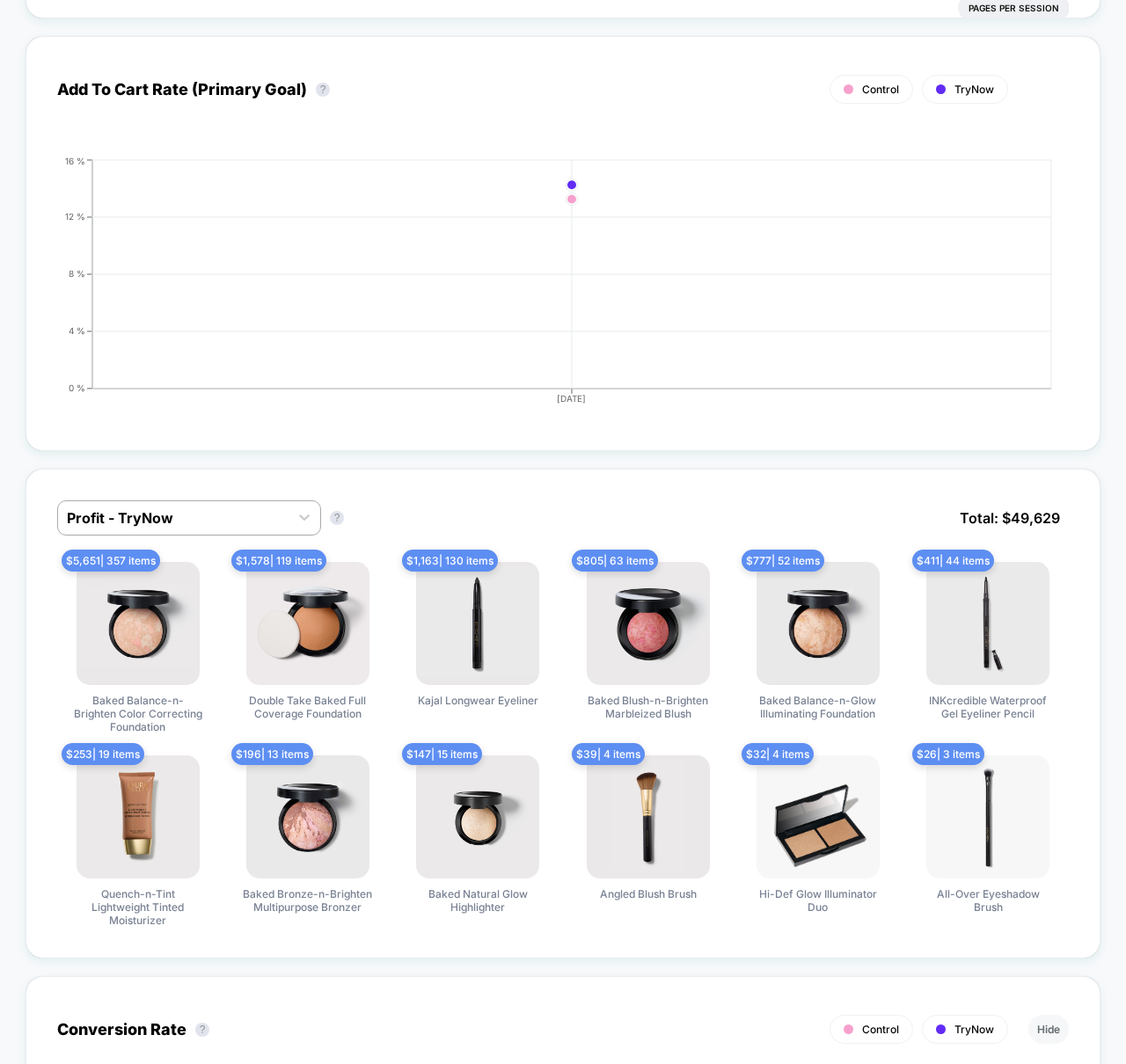
scroll to position [0, 0]
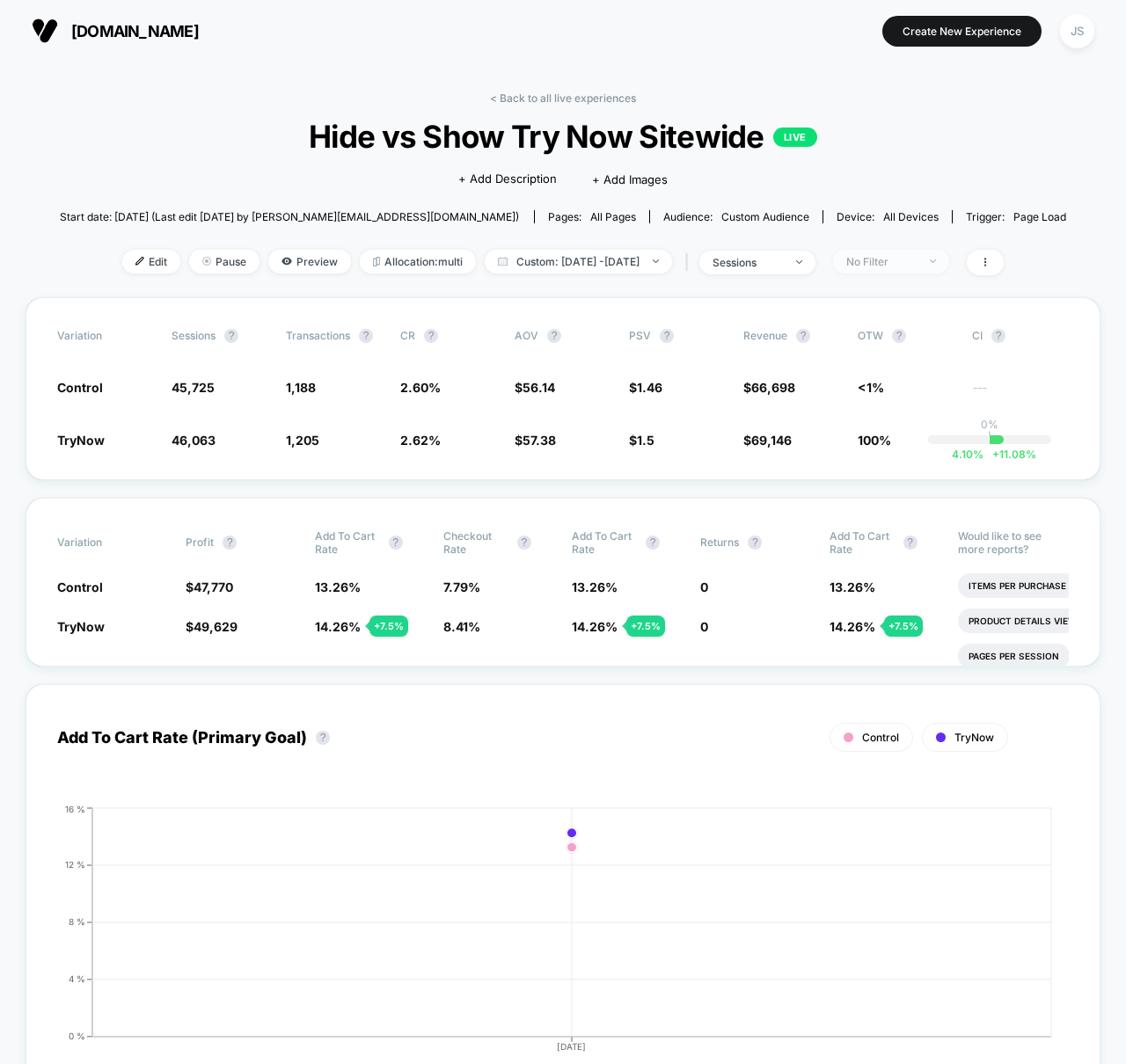
click at [920, 270] on span "No Filter" at bounding box center [890, 261] width 116 height 24
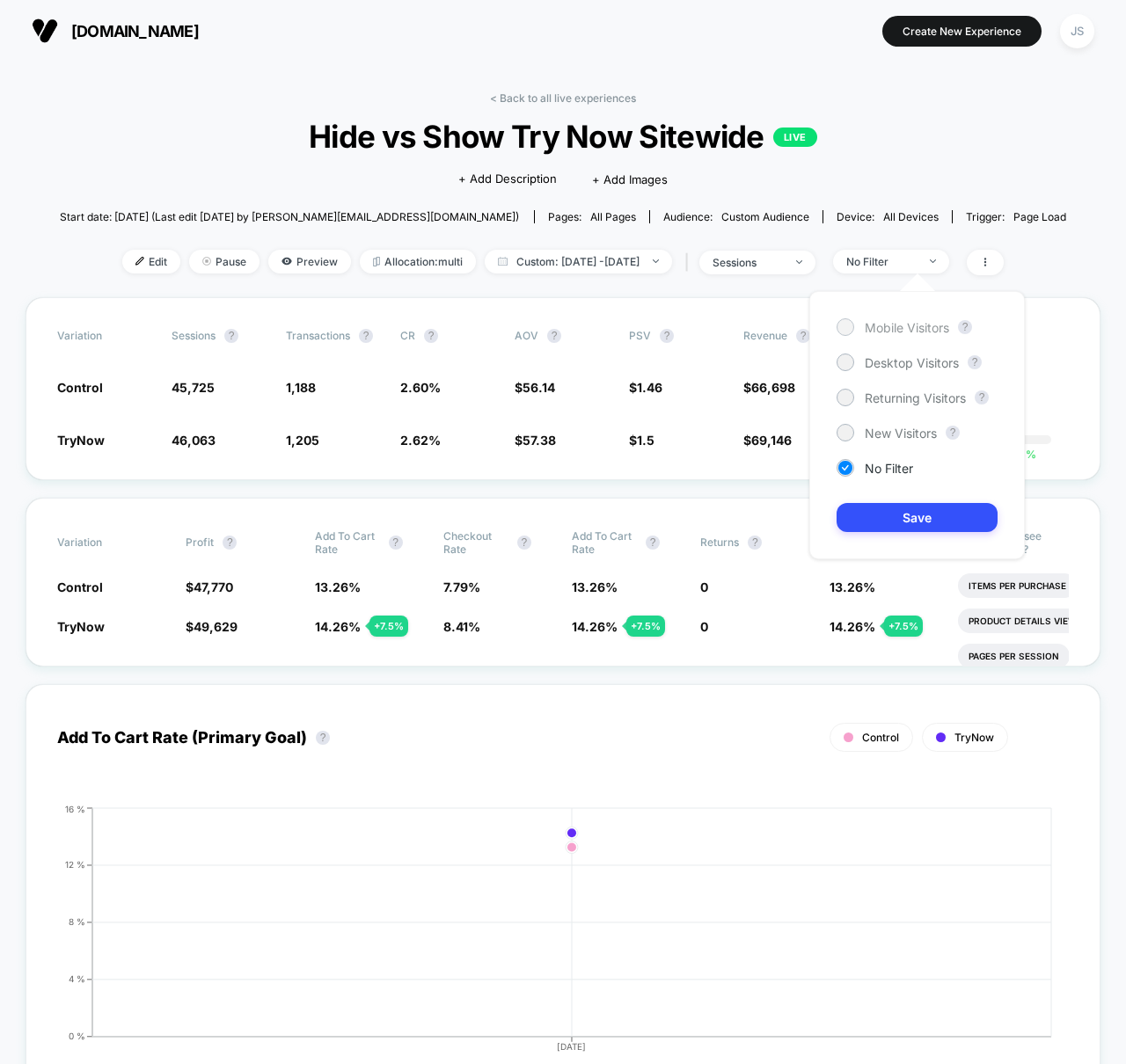
click at [893, 329] on span "Mobile Visitors" at bounding box center [907, 328] width 84 height 15
click at [899, 516] on button "Save" at bounding box center [917, 517] width 161 height 29
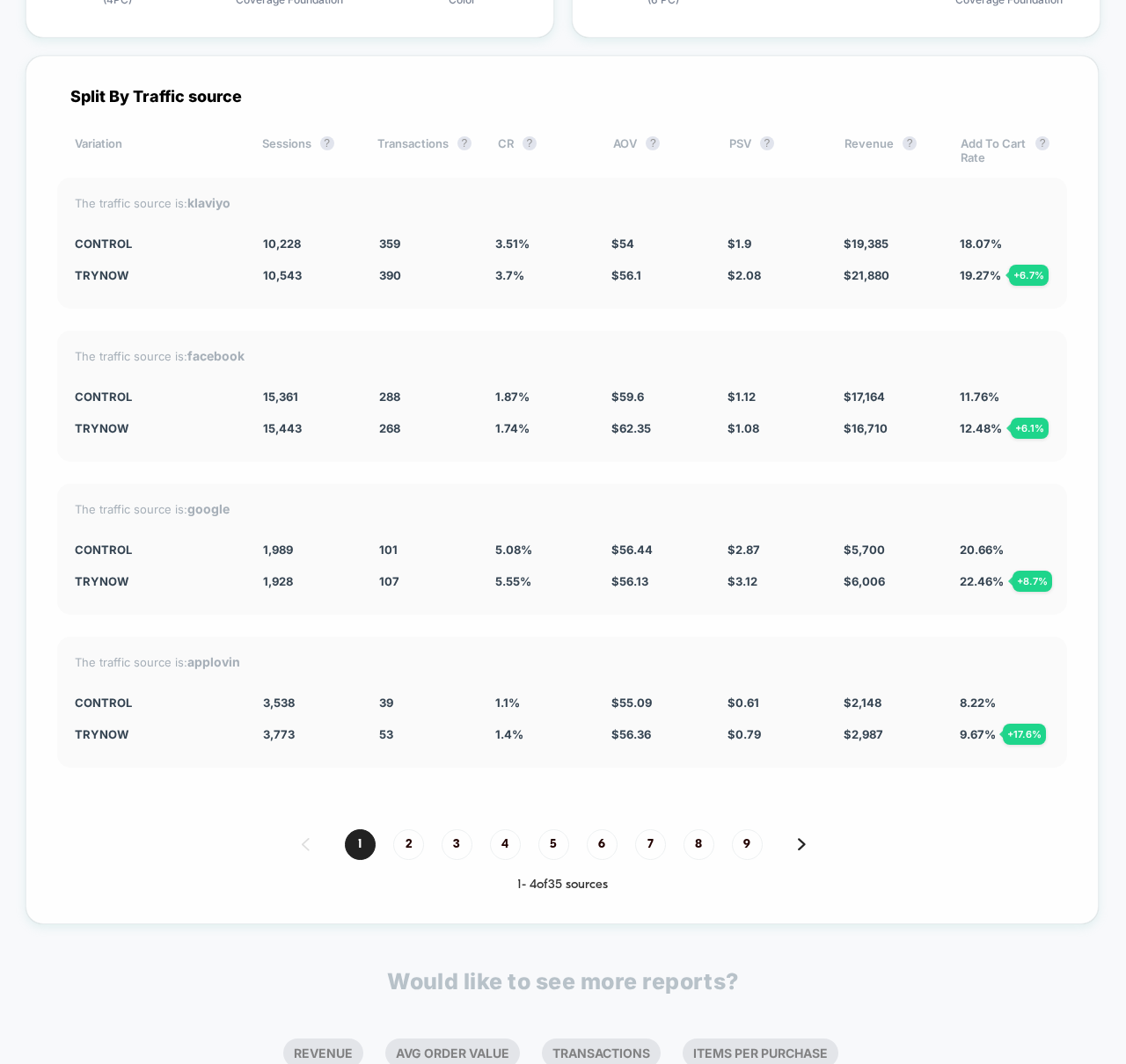
scroll to position [4808, 0]
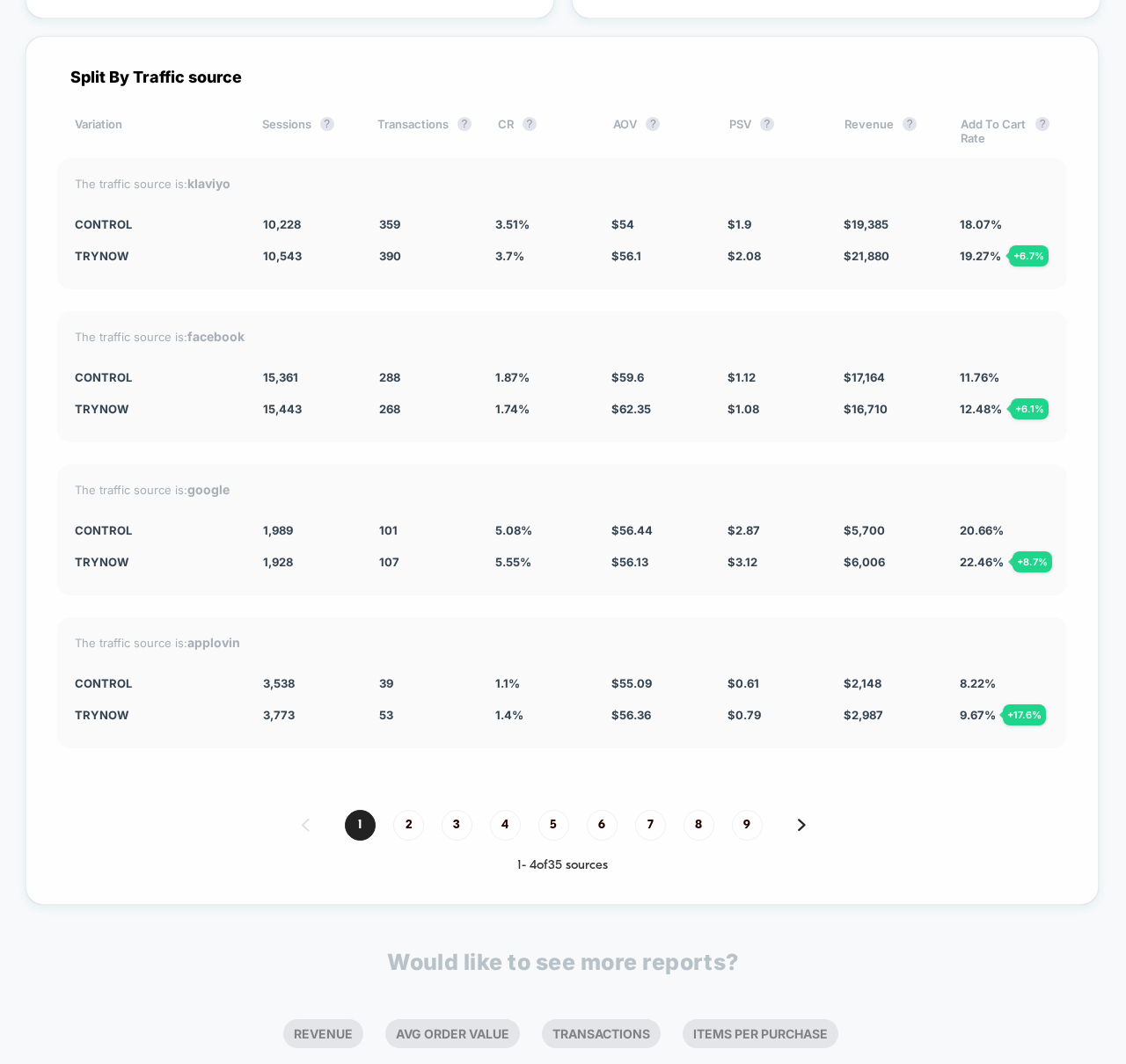
click at [468, 285] on div "The traffic source is: klaviyo Control 10,228 359 3.51 % $ 54 $ 1.9 $ 19,385 18…" at bounding box center [562, 224] width 1009 height 131
click at [579, 445] on div "Split By Traffic source Variation Sessions ? Transactions ? CR ? AOV ? PSV ? Re…" at bounding box center [562, 470] width 1073 height 869
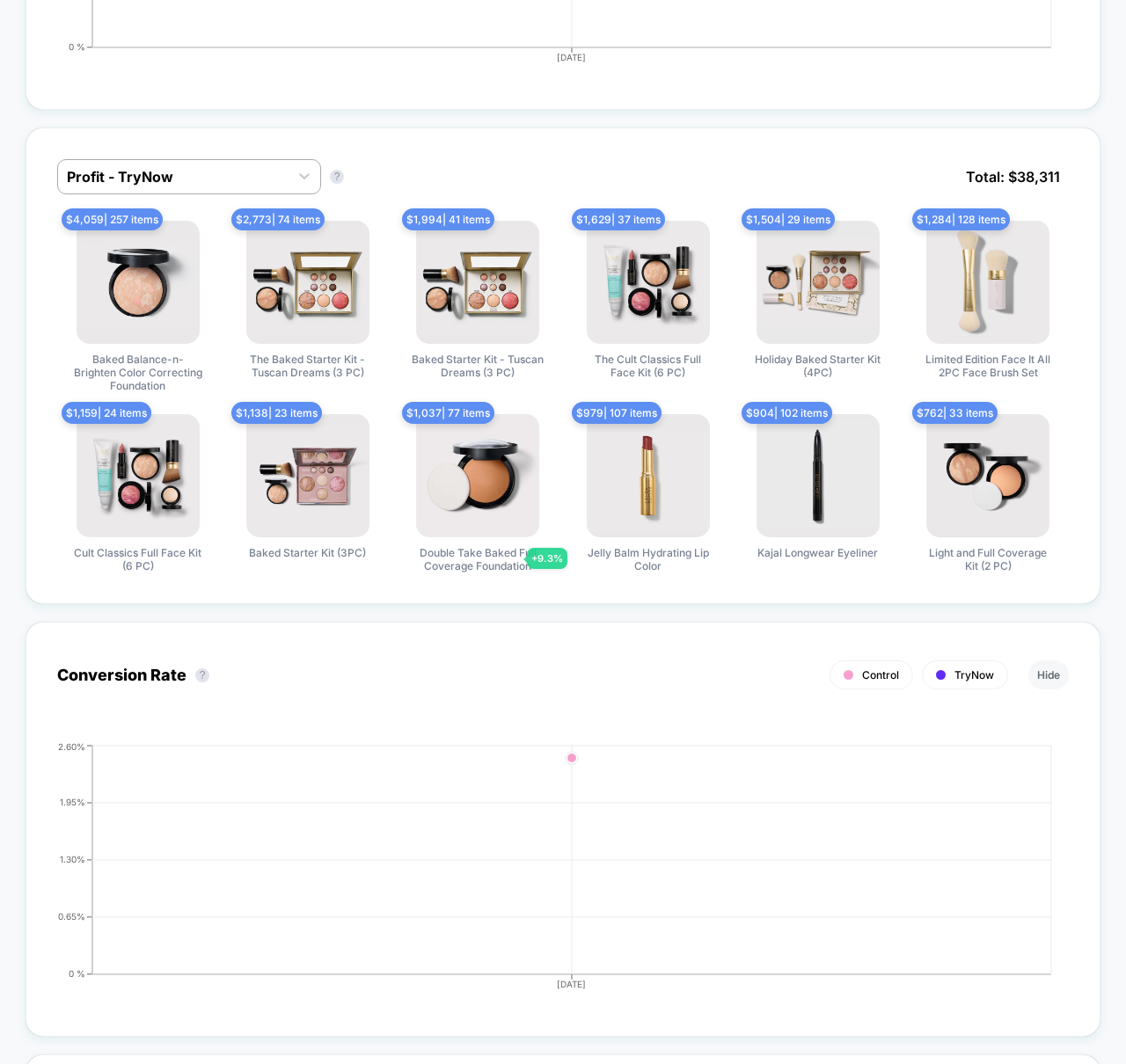
scroll to position [0, 0]
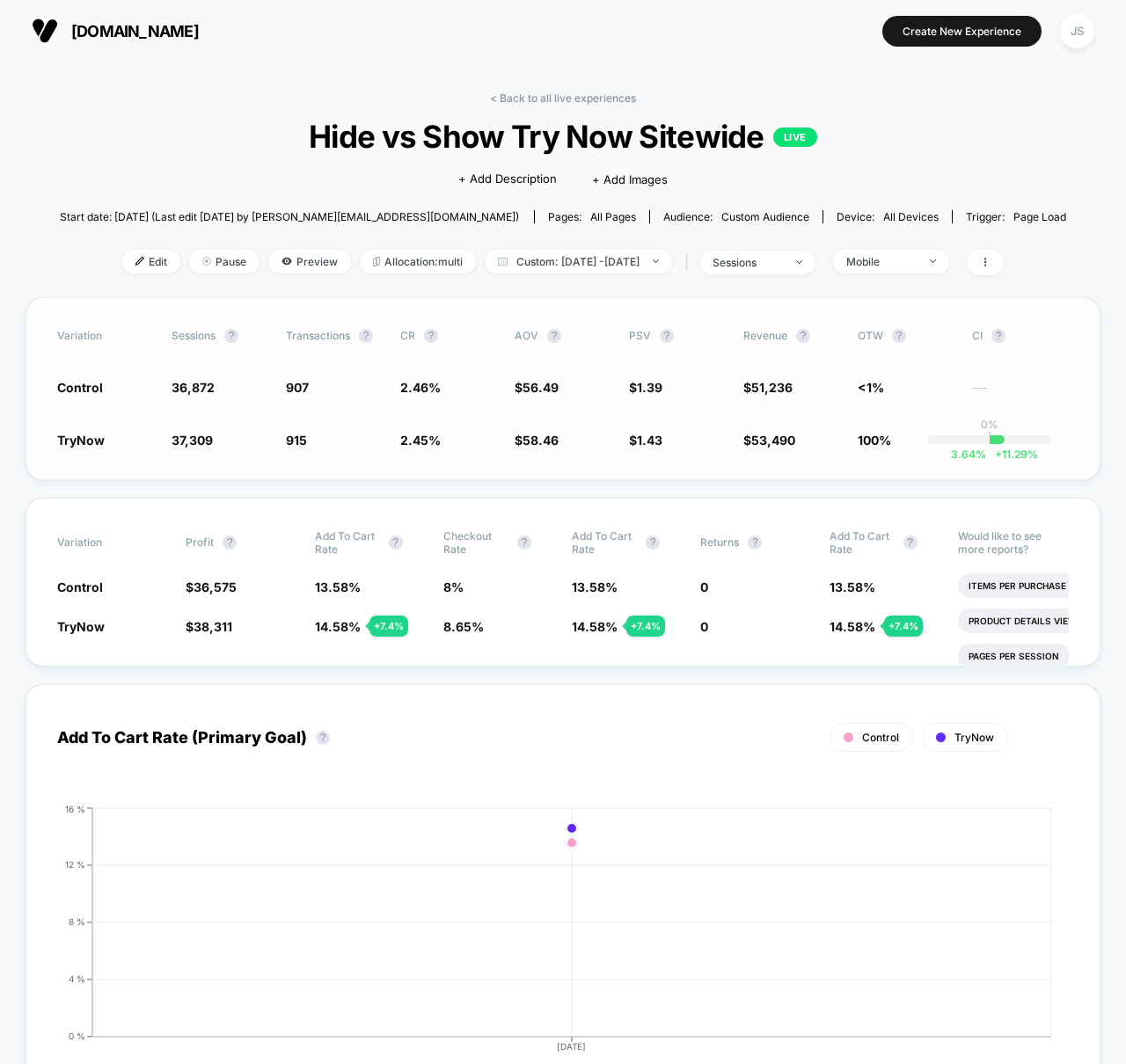
click at [477, 478] on div "Variation Sessions ? Transactions ? CR ? AOV ? PSV ? Revenue ? OTW ? CI ? Contr…" at bounding box center [563, 388] width 1074 height 183
click at [458, 650] on div "Variation Profit ? Add To Cart Rate ? Checkout Rate ? Add To Cart Rate ? Return…" at bounding box center [563, 582] width 1074 height 169
click at [460, 646] on div "Variation Profit ? Add To Cart Rate ? Checkout Rate ? Add To Cart Rate ? Return…" at bounding box center [563, 582] width 1074 height 169
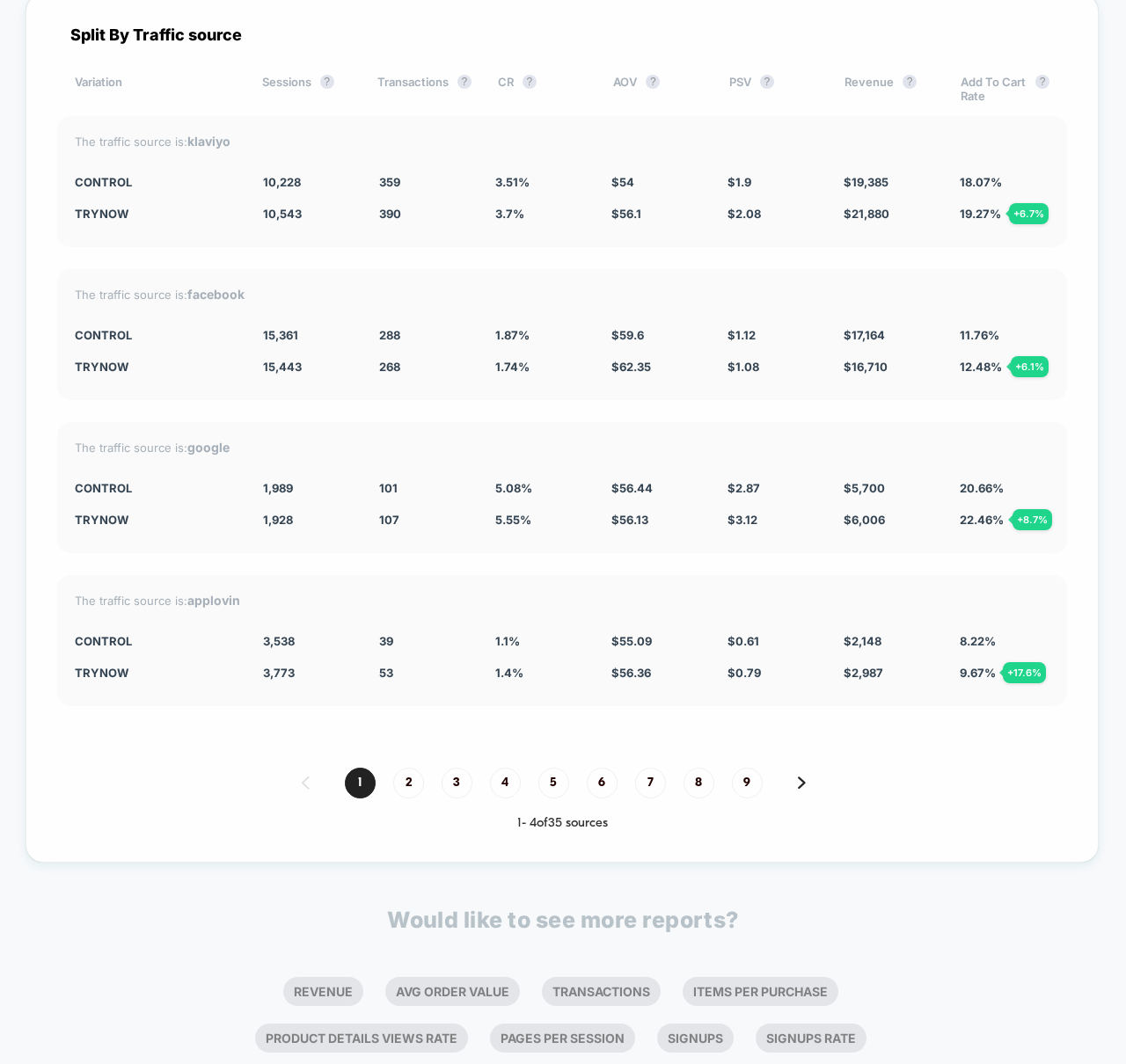
scroll to position [4846, 0]
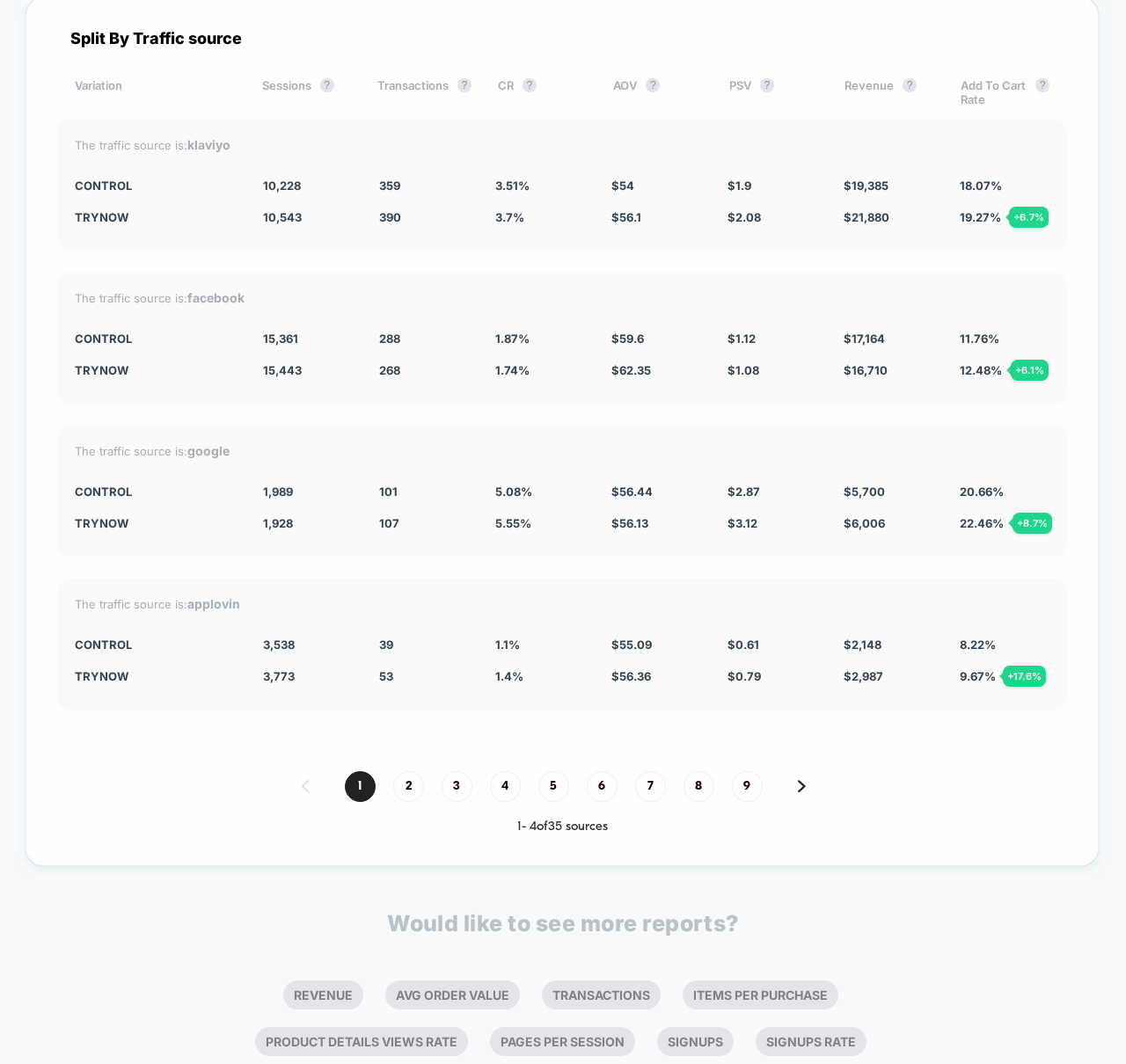
click at [771, 248] on div "The traffic source is: klaviyo Control 10,228 359 3.51 % $ 54 $ 1.9 $ 19,385 18…" at bounding box center [562, 185] width 1009 height 131
click at [487, 253] on div "Split By Traffic source Variation Sessions ? Transactions ? CR ? AOV ? PSV ? Re…" at bounding box center [562, 431] width 1073 height 869
click at [647, 140] on div "The traffic source is: klaviyo" at bounding box center [562, 145] width 975 height 15
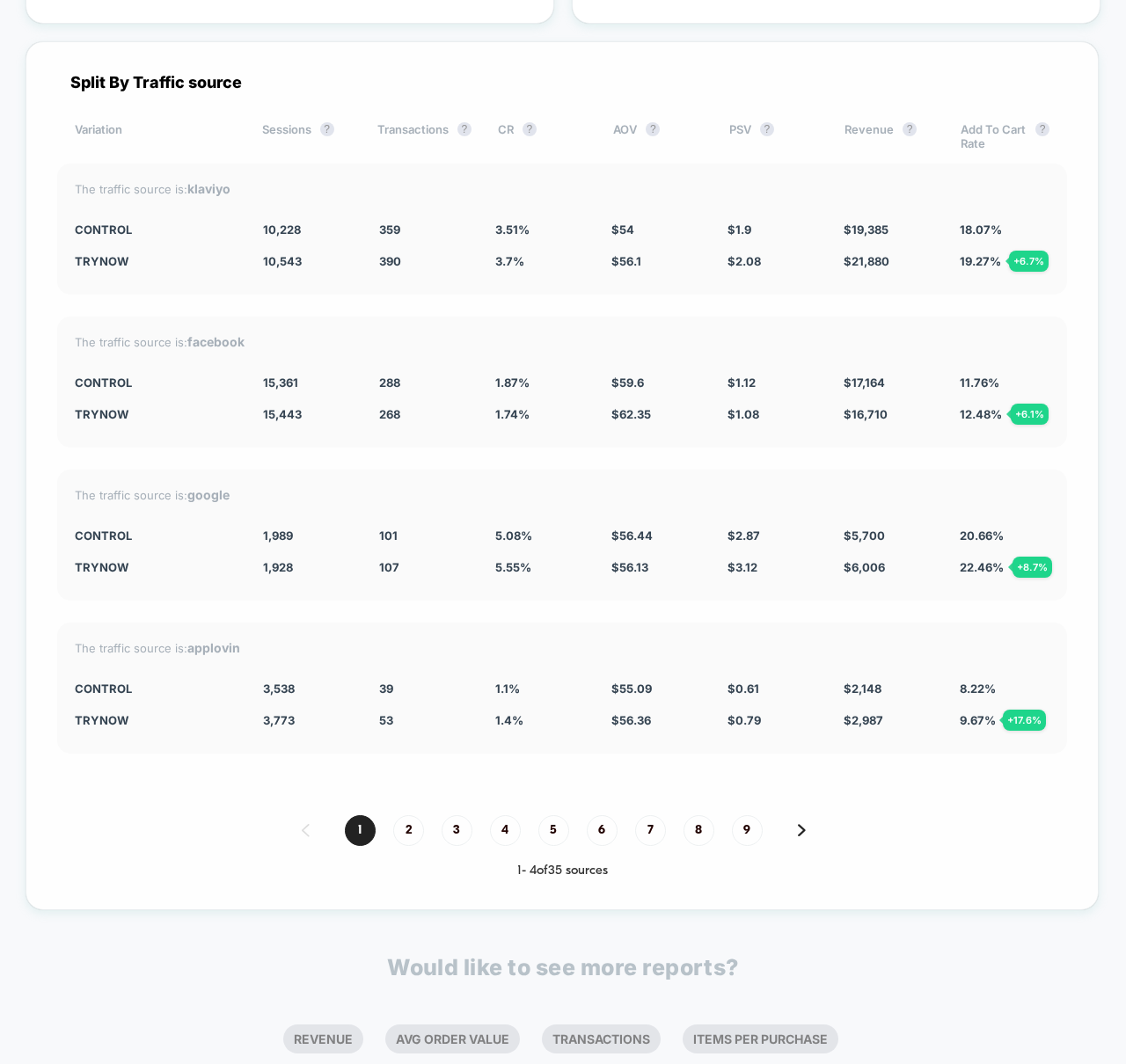
scroll to position [4802, 0]
click at [520, 457] on div "Split By Traffic source Variation Sessions ? Transactions ? CR ? AOV ? PSV ? Re…" at bounding box center [562, 476] width 1073 height 869
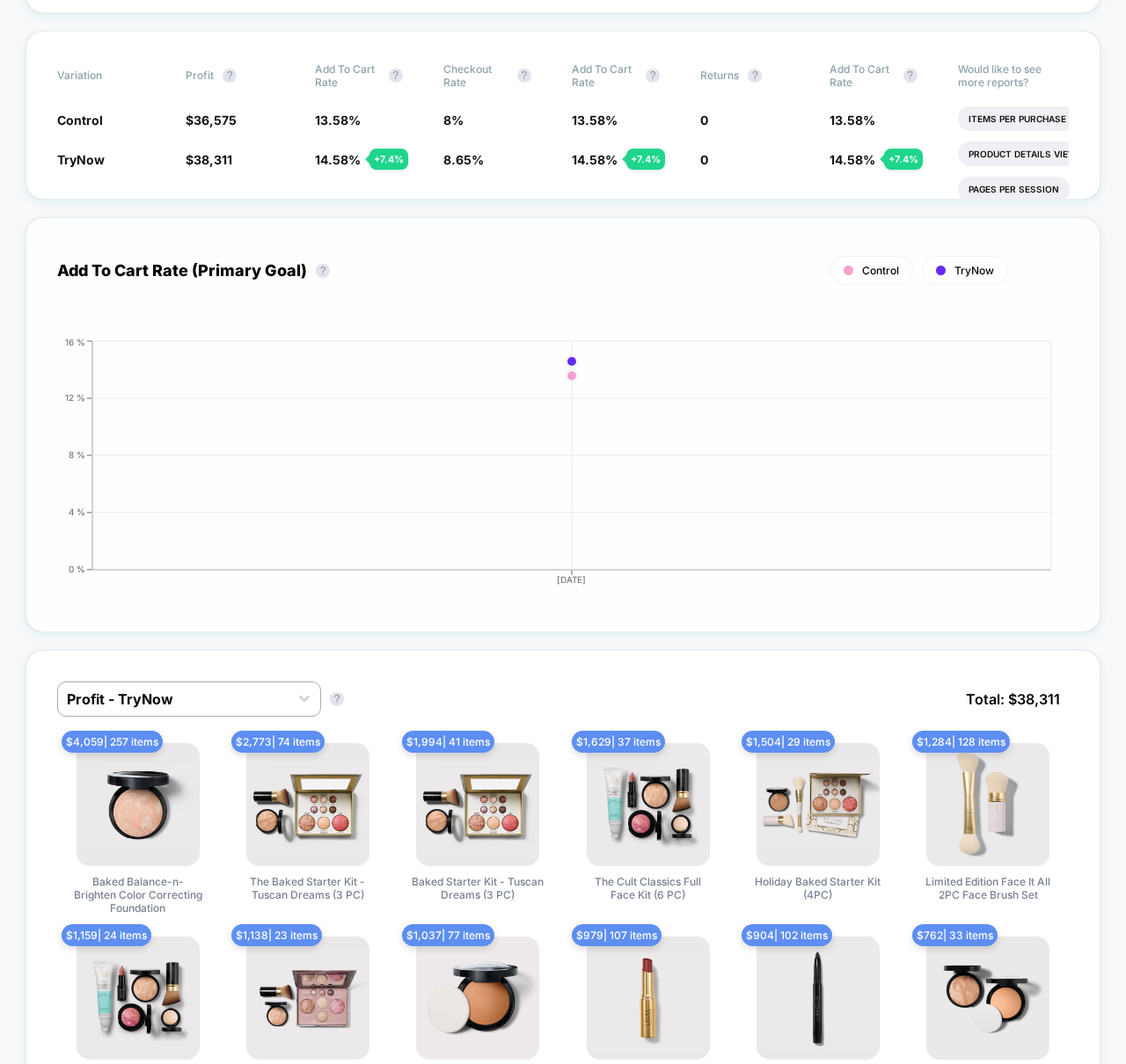
scroll to position [0, 0]
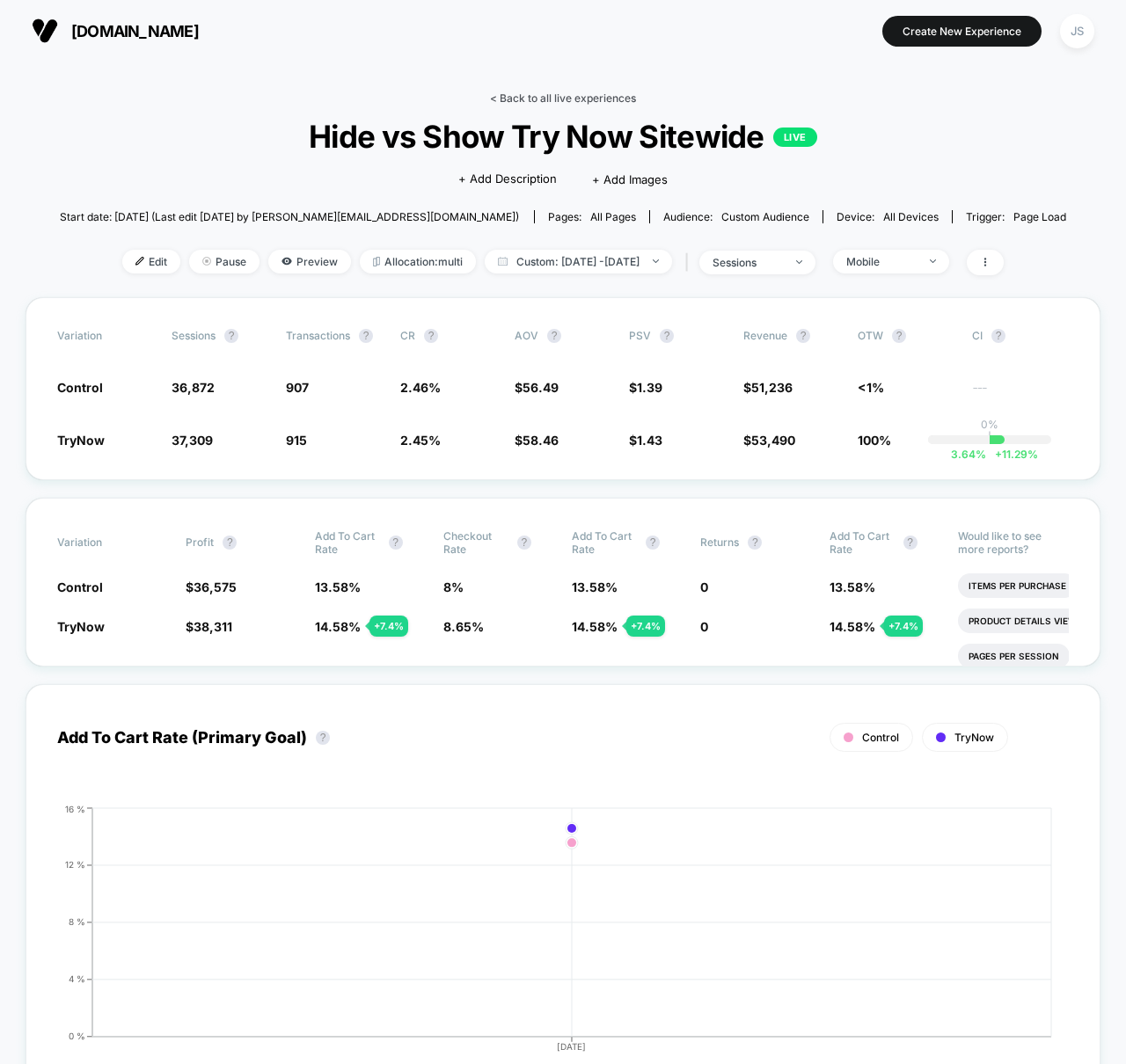
click at [551, 94] on link "< Back to all live experiences" at bounding box center [563, 98] width 146 height 13
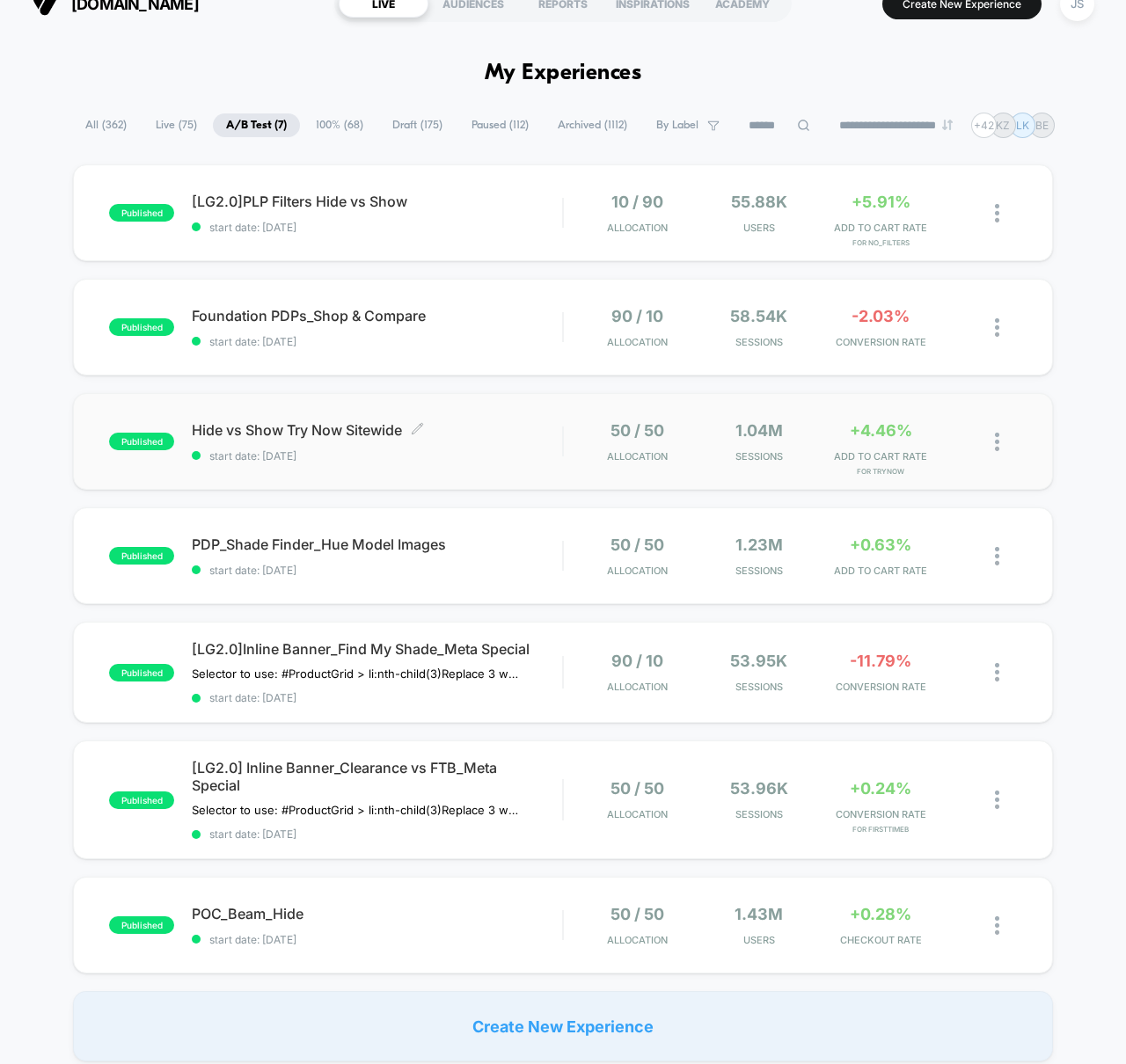
scroll to position [40, 0]
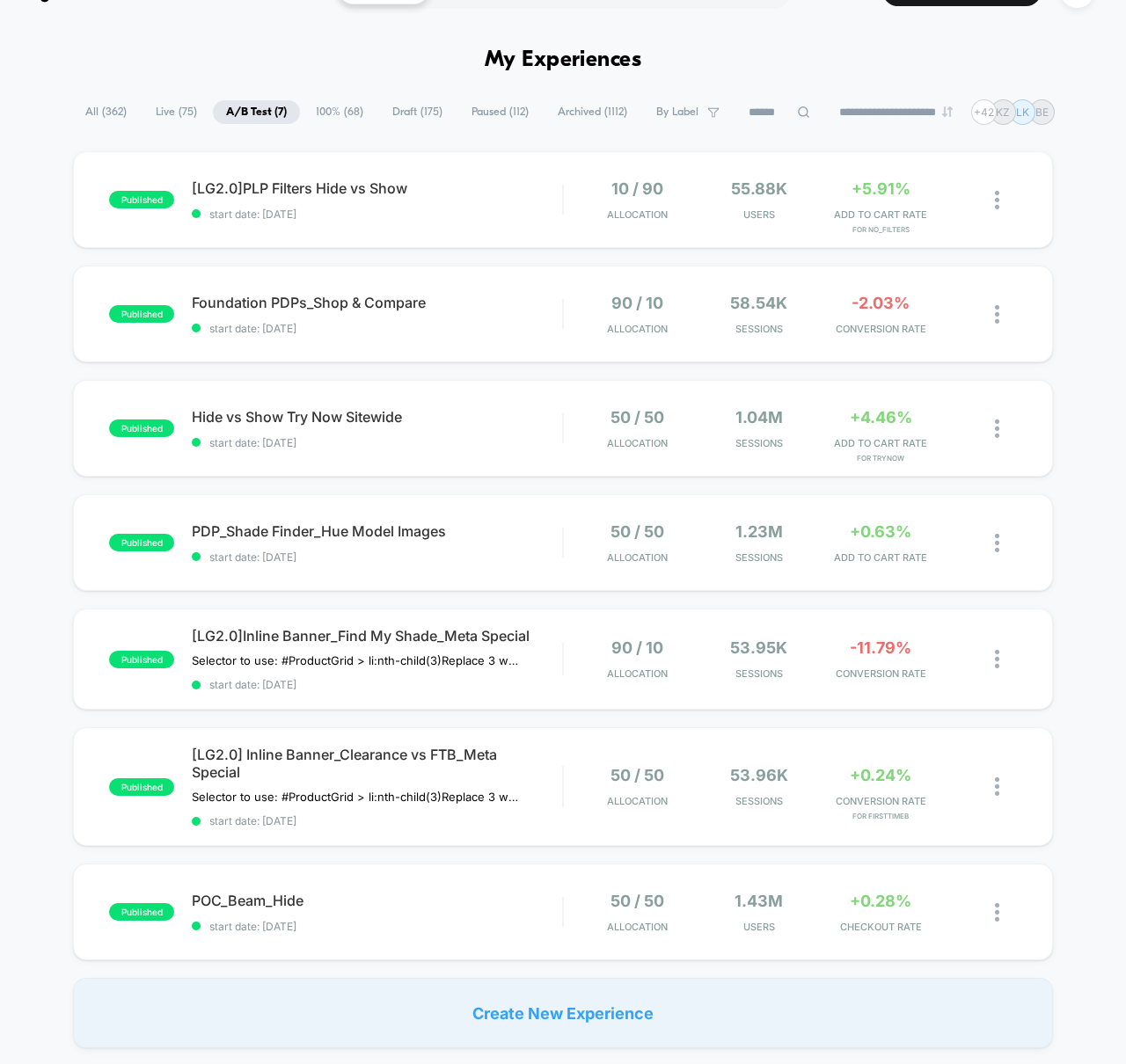
click at [147, 111] on span "Live ( 75 )" at bounding box center [176, 112] width 68 height 24
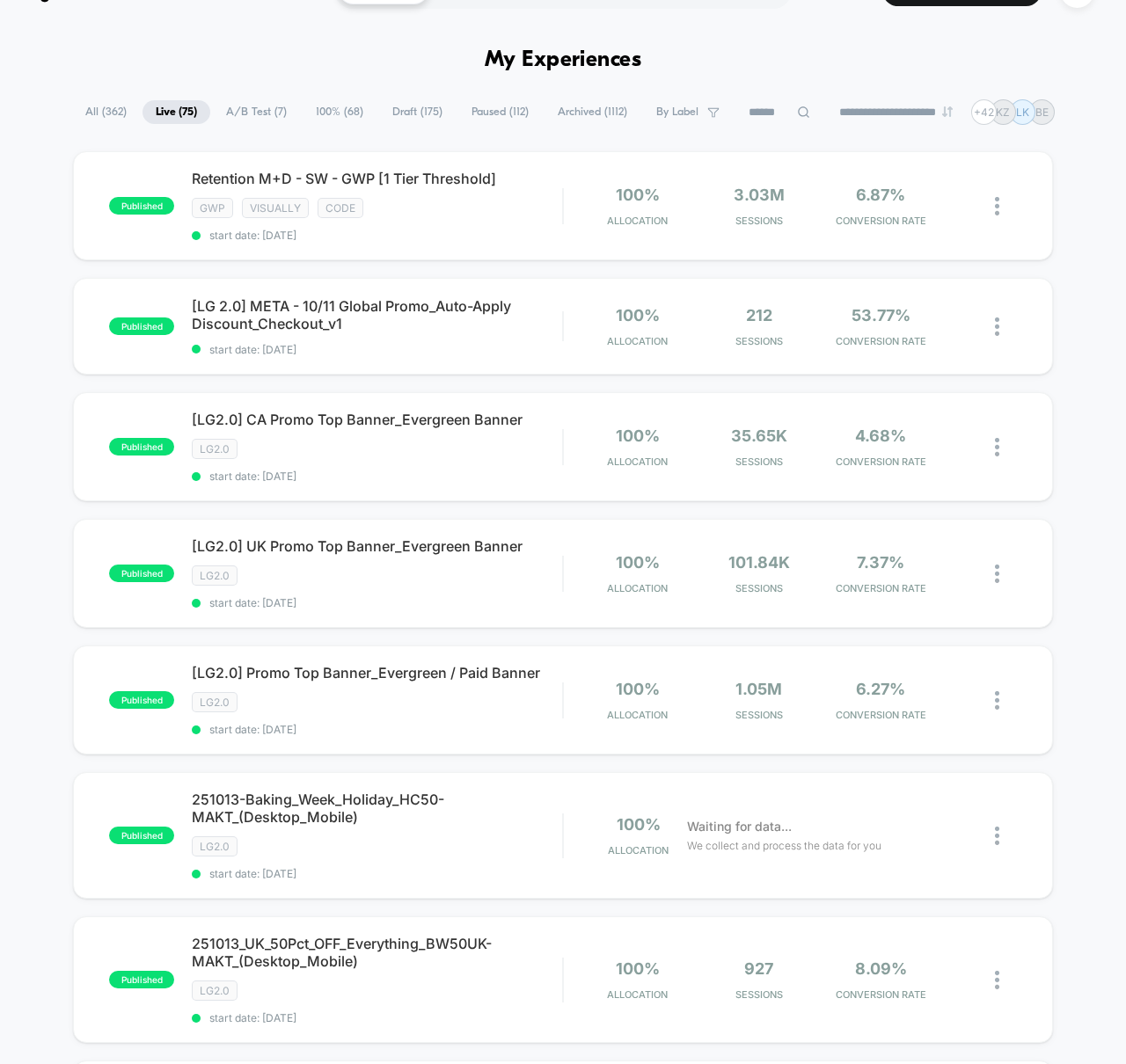
click at [468, 107] on span "Paused ( 112 )" at bounding box center [499, 112] width 83 height 24
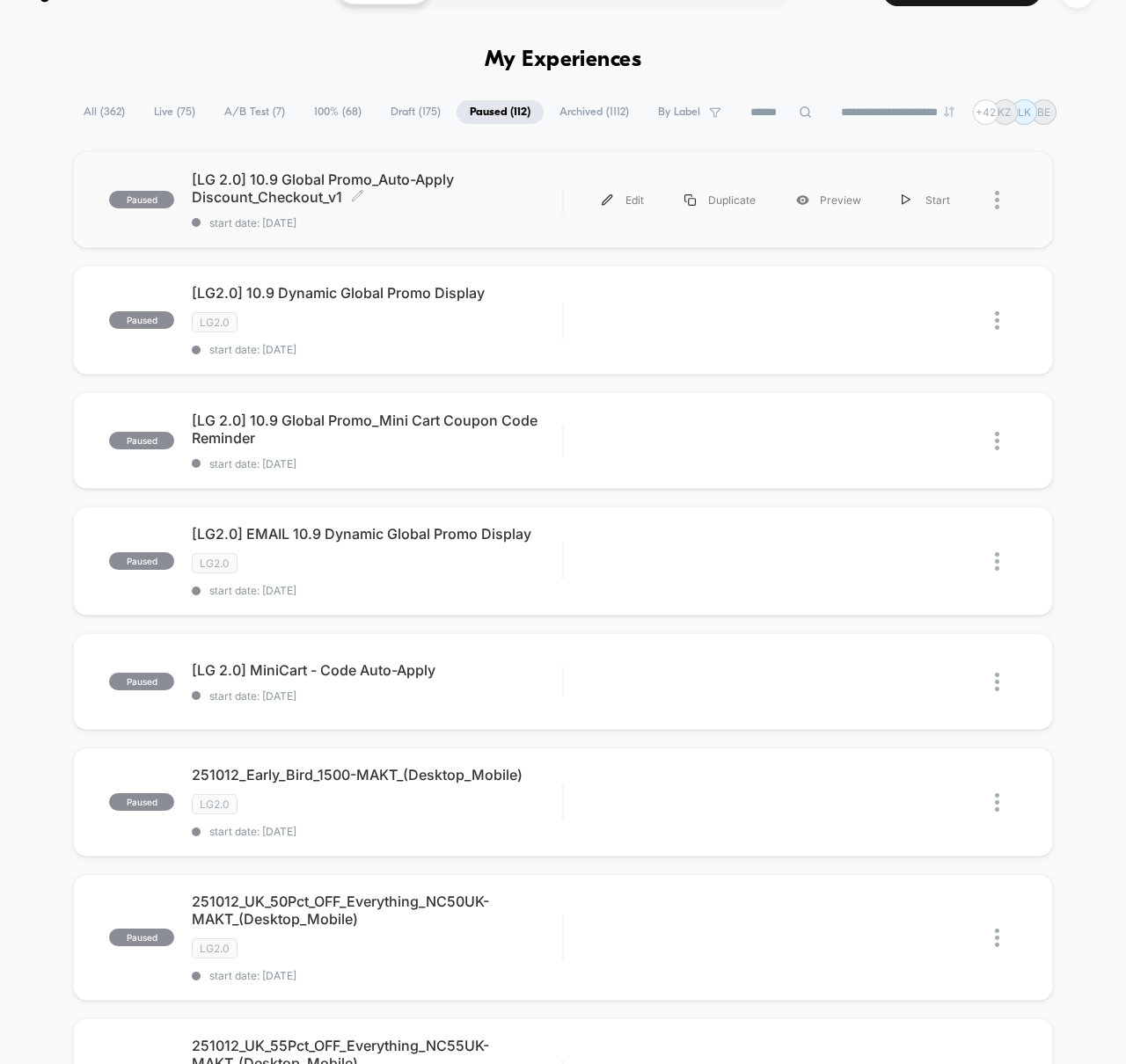
click at [281, 201] on span "[LG 2.0] 10.9 Global Promo_Auto-Apply Discount_Checkout_v1 Click to edit experi…" at bounding box center [377, 188] width 370 height 35
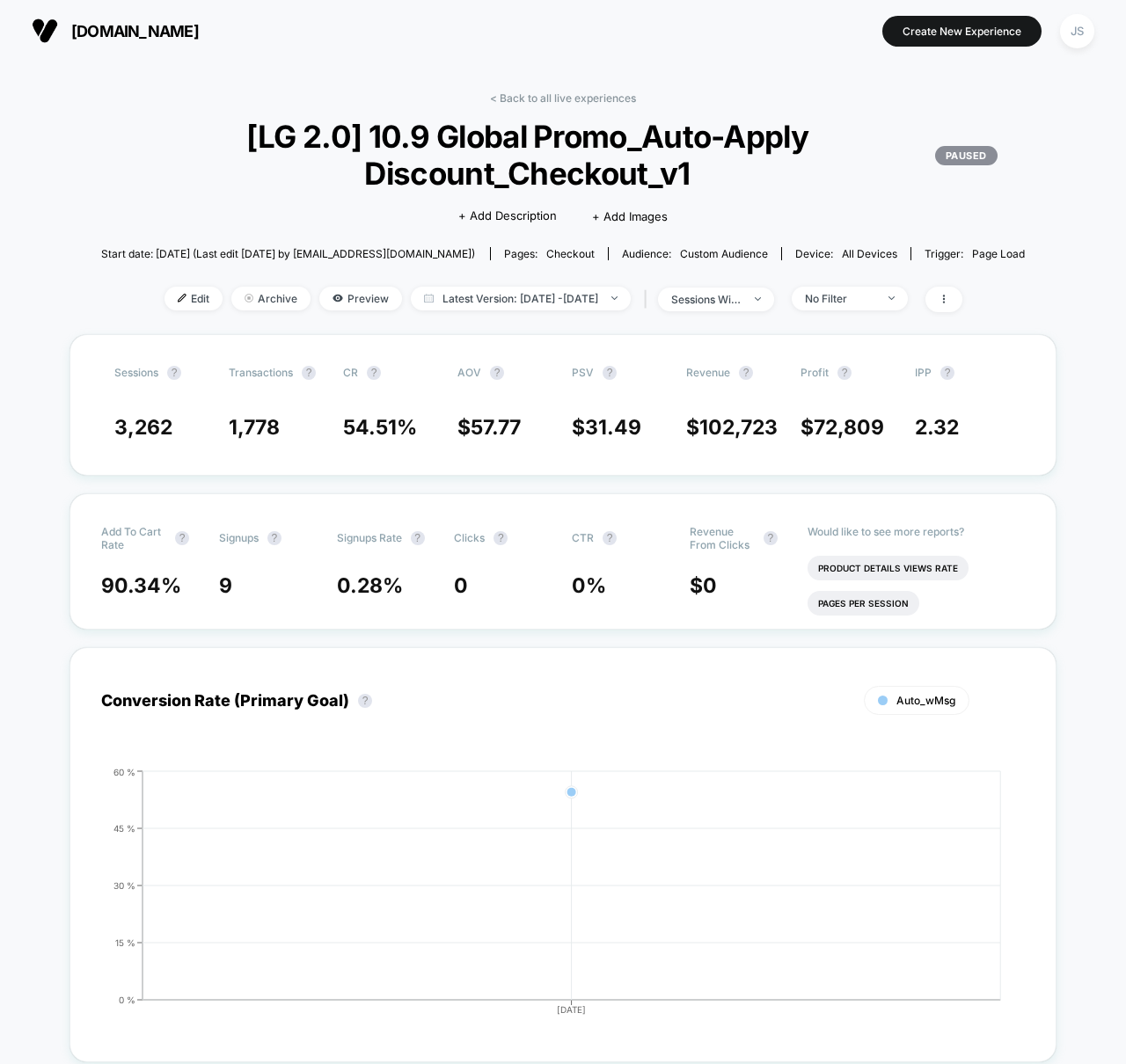
scroll to position [4, 0]
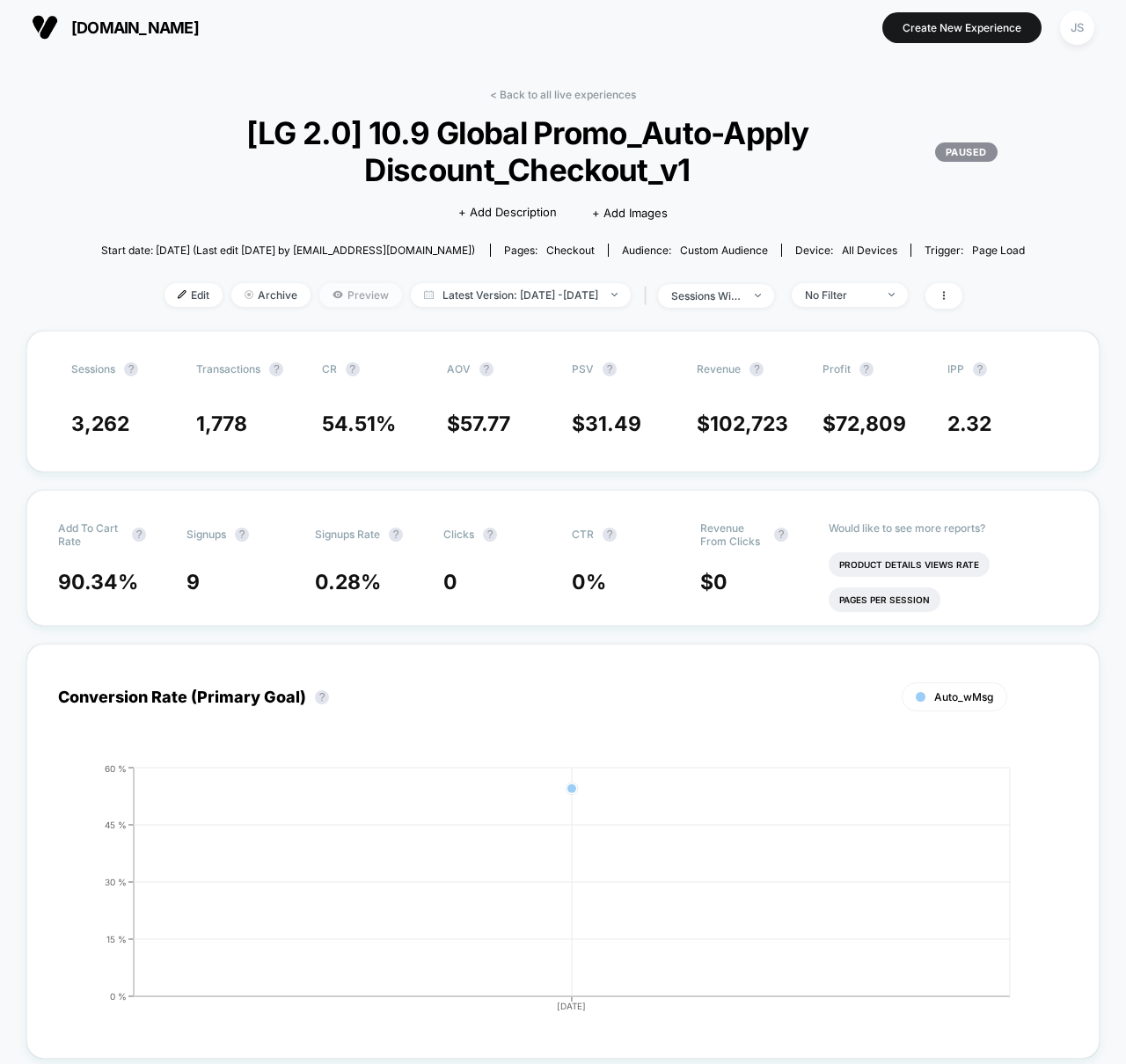
click at [326, 283] on span "Preview" at bounding box center [360, 294] width 82 height 24
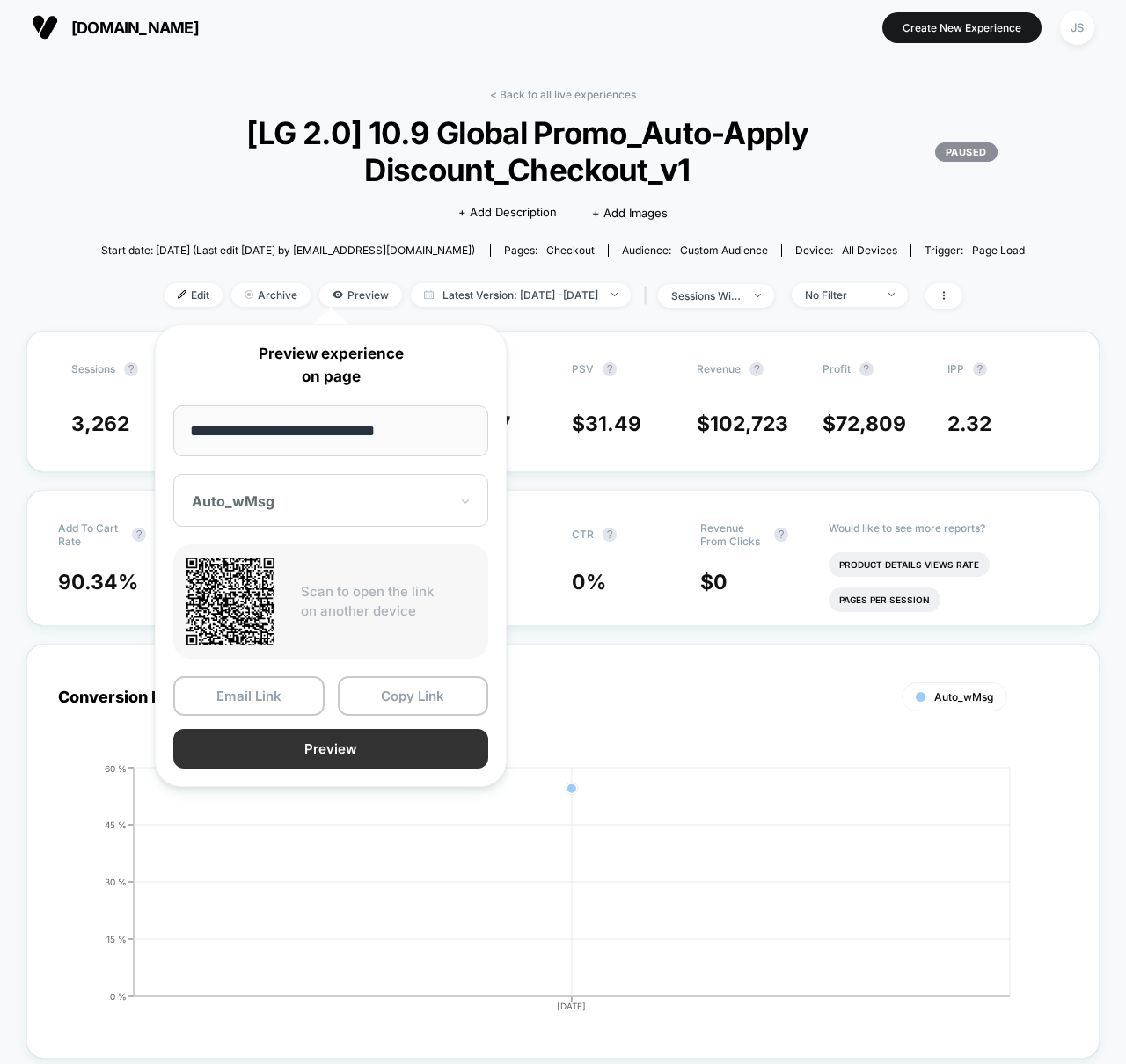
click at [336, 753] on button "Preview" at bounding box center [330, 749] width 314 height 39
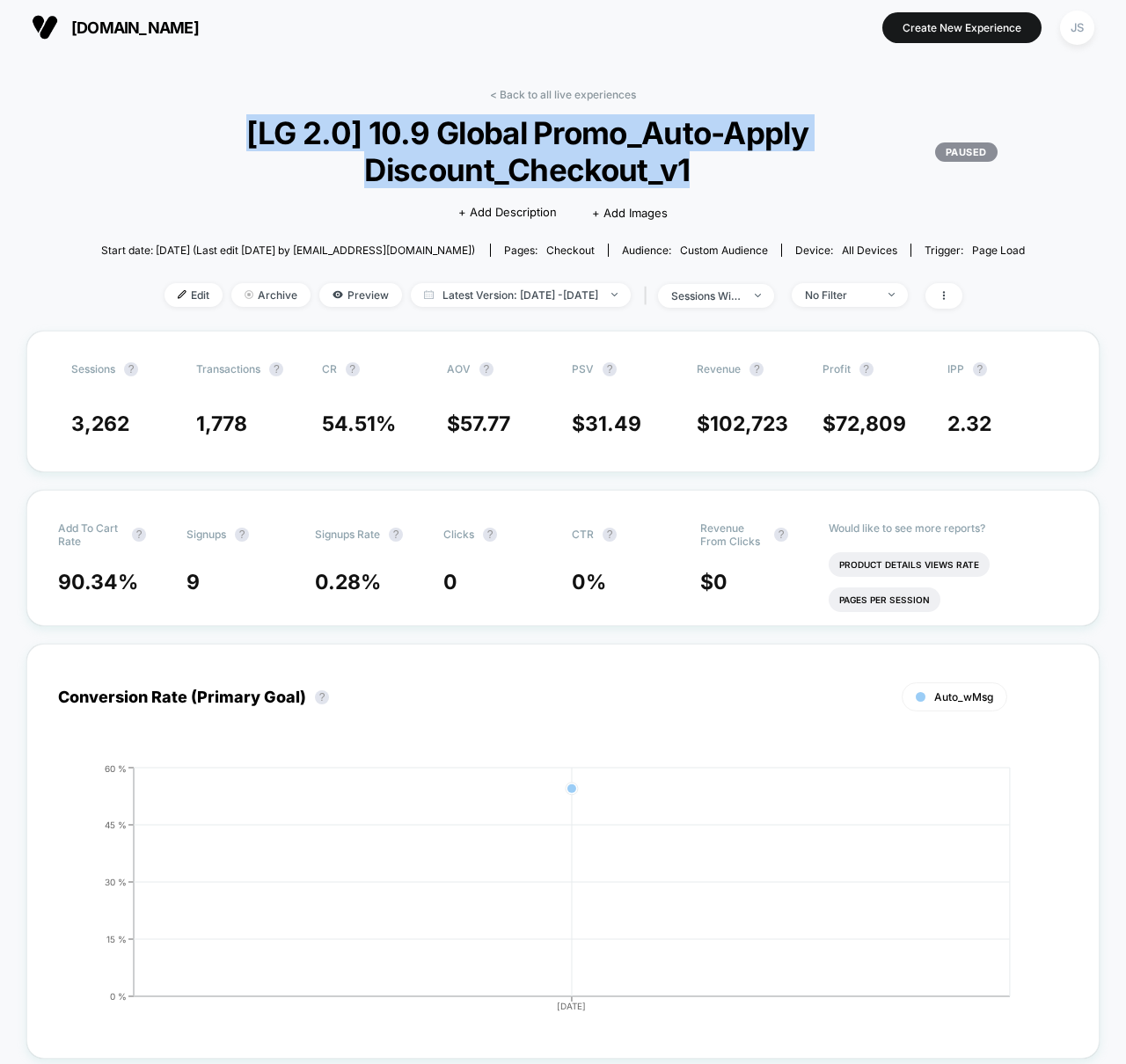
drag, startPoint x: 226, startPoint y: 129, endPoint x: 733, endPoint y: 186, distance: 510.2
click at [733, 186] on span "[LG 2.0] 10.9 Global Promo_Auto-Apply Discount_Checkout_v1 PAUSED" at bounding box center [562, 151] width 869 height 74
copy span "[LG 2.0] 10.9 Global Promo_Auto-Apply Discount_Checkout_v1"
click at [590, 161] on span "[LG 2.0] 10.9 Global Promo_Auto-Apply Discount_Checkout_v1 PAUSED" at bounding box center [562, 151] width 869 height 74
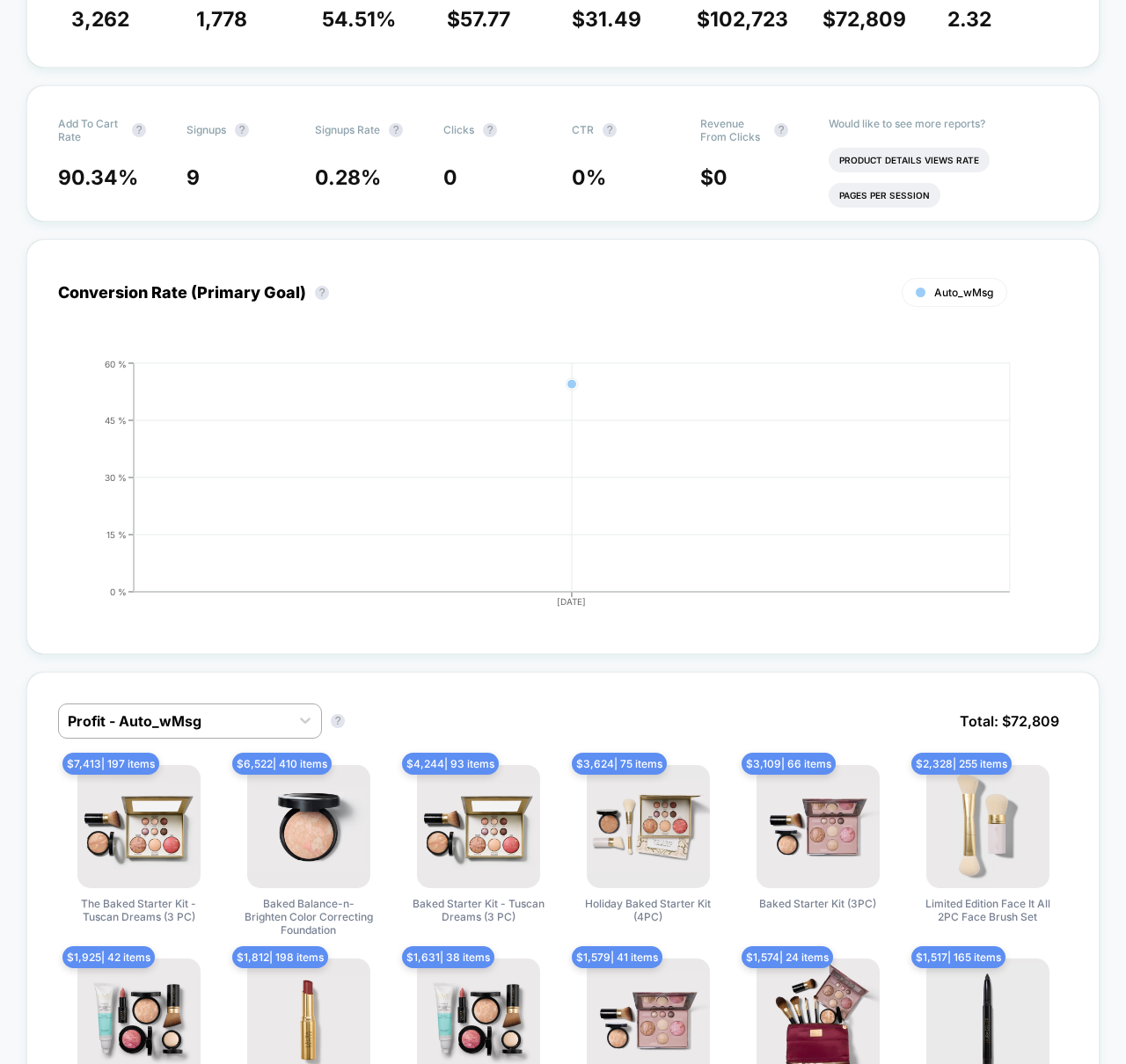
scroll to position [0, 0]
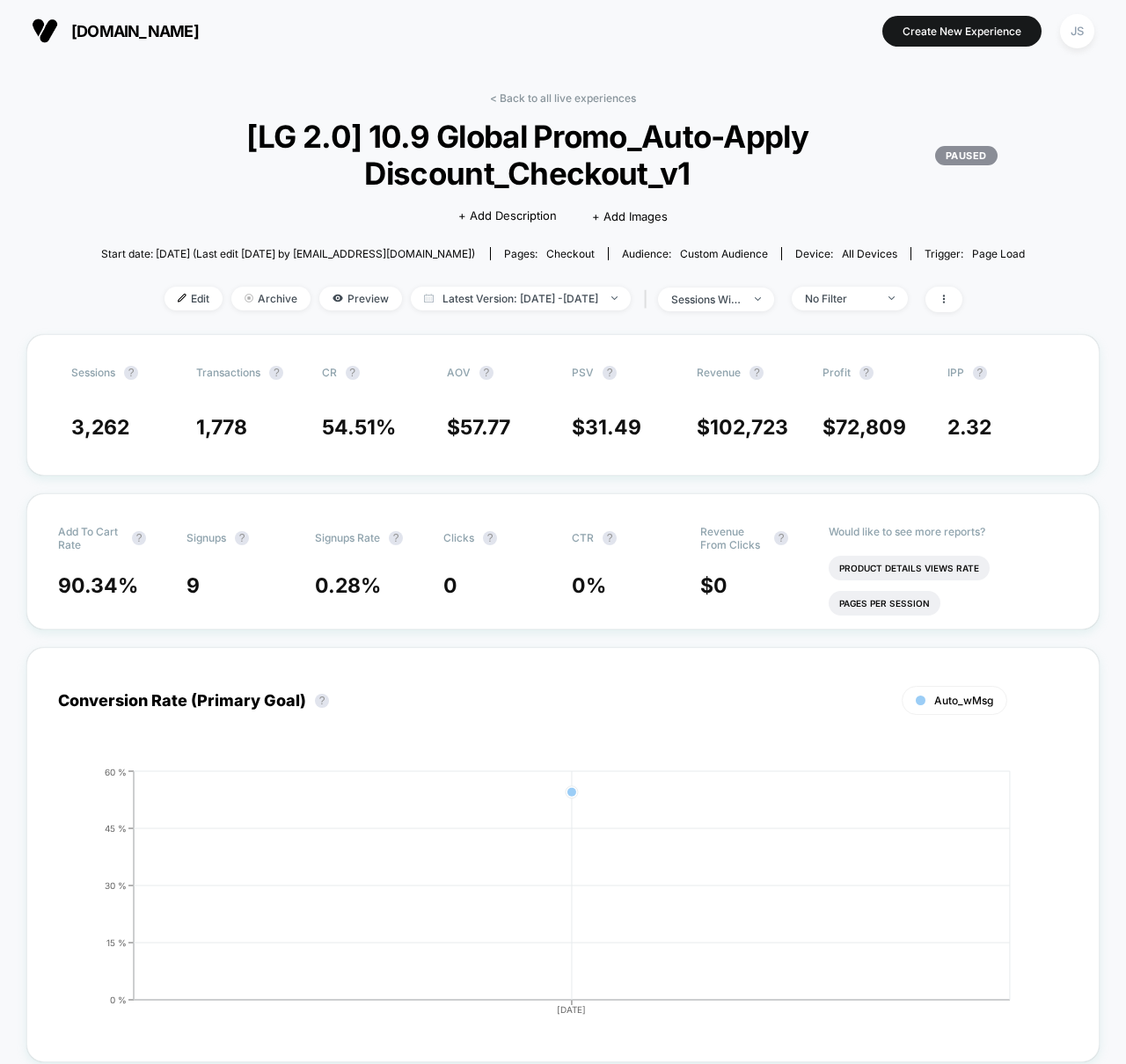
click at [142, 122] on span "[LG 2.0] 10.9 Global Promo_Auto-Apply Discount_Checkout_v1 PAUSED" at bounding box center [562, 154] width 869 height 74
click at [113, 191] on div "< Back to all live experiences [LG 2.0] 10.9 Global Promo_Auto-Apply Discount_C…" at bounding box center [563, 213] width 965 height 243
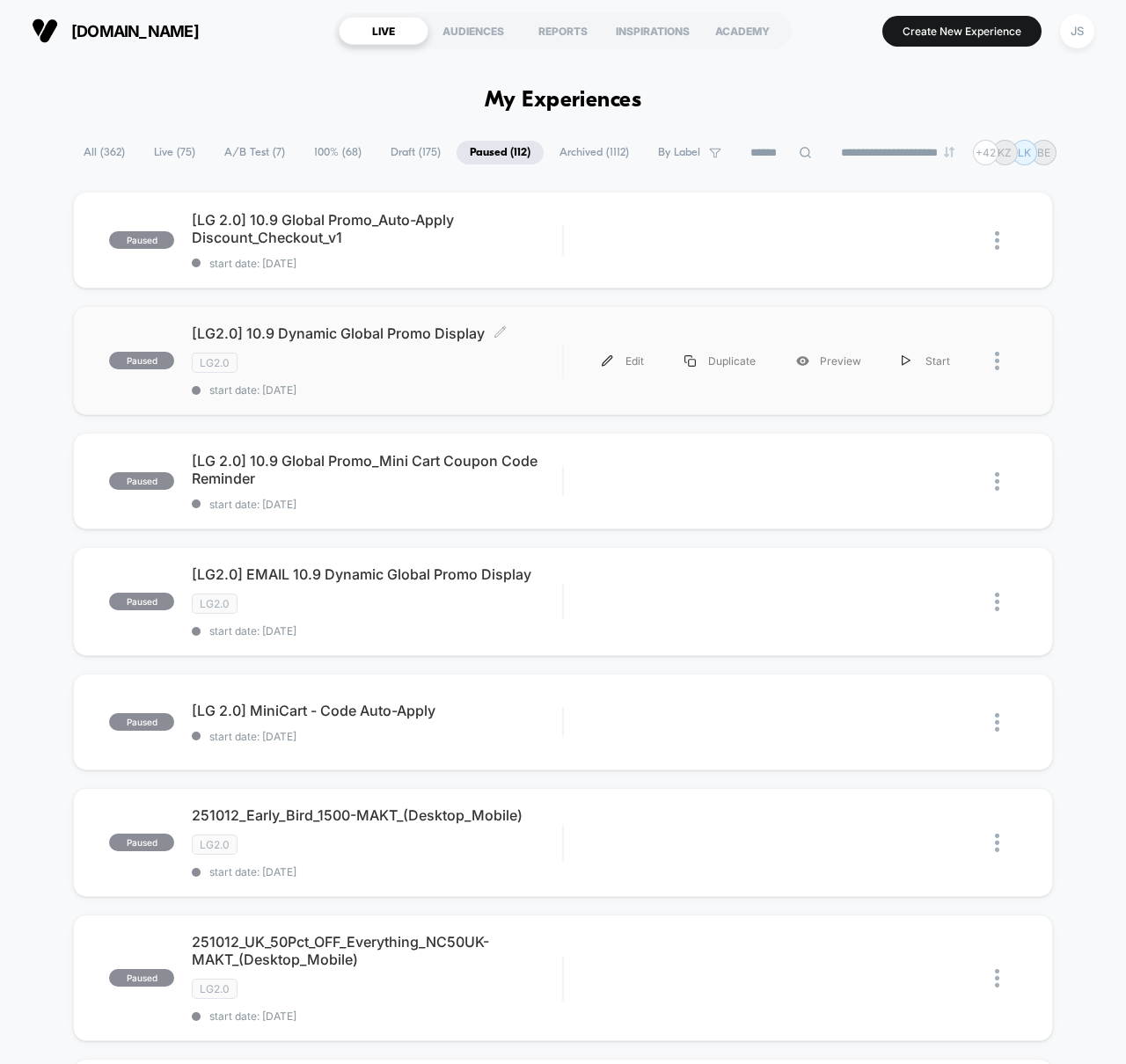
click at [327, 339] on span "[LG2.0] 10.9 Dynamic Global Promo Display Click to edit experience details" at bounding box center [377, 334] width 370 height 17
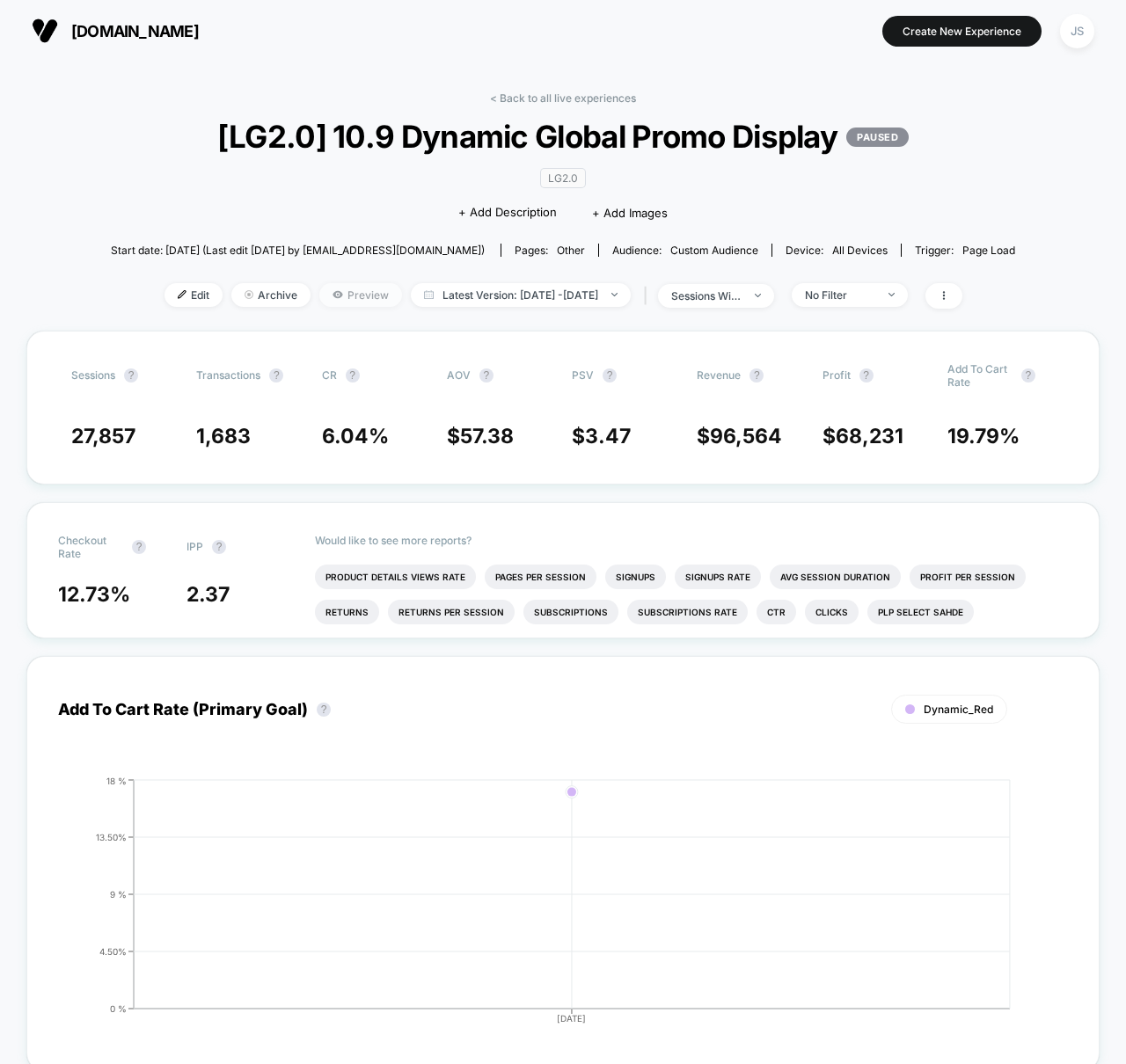
click at [338, 292] on span "Preview" at bounding box center [360, 294] width 82 height 24
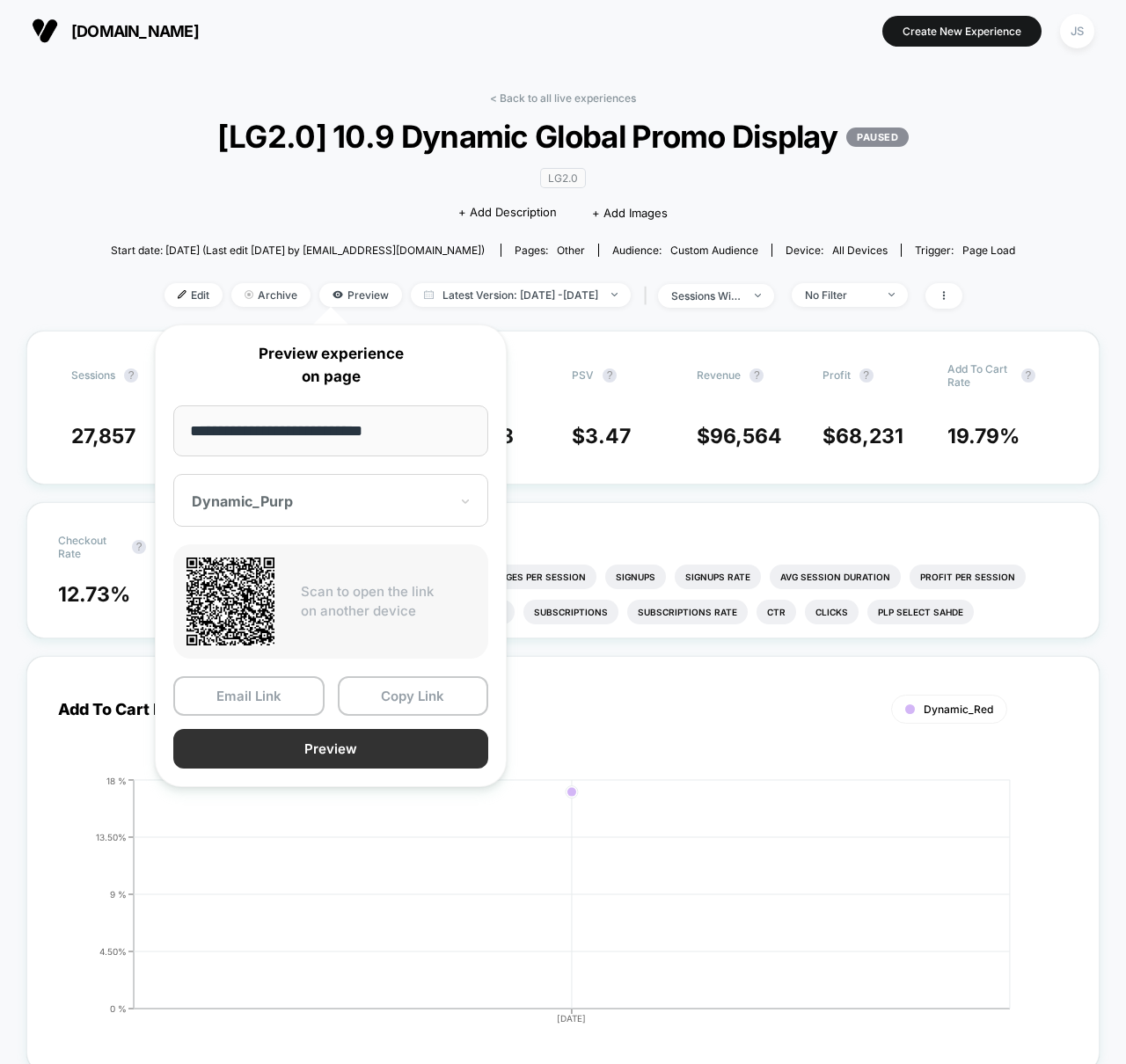
click at [348, 735] on button "Preview" at bounding box center [330, 749] width 314 height 39
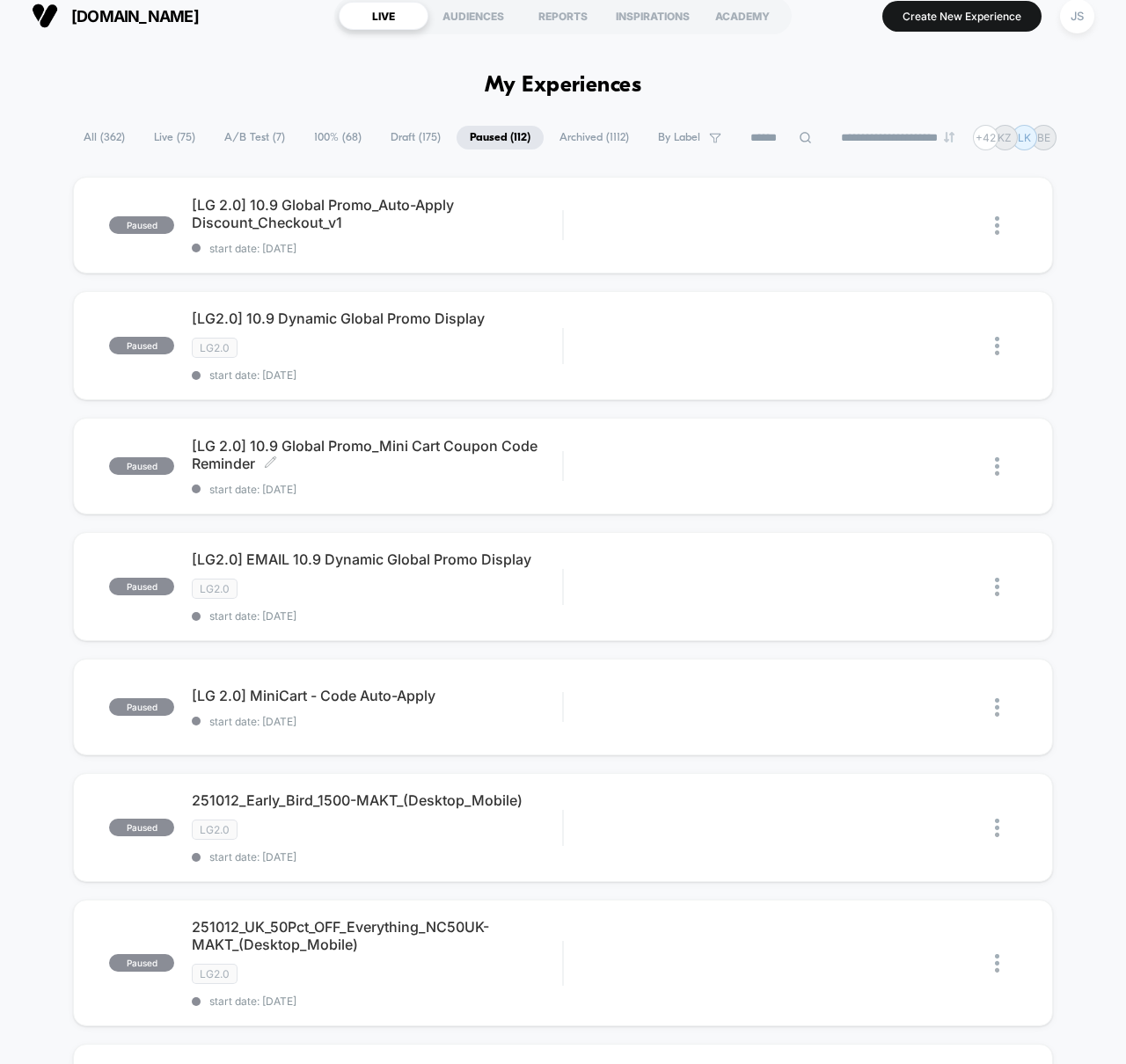
scroll to position [34, 0]
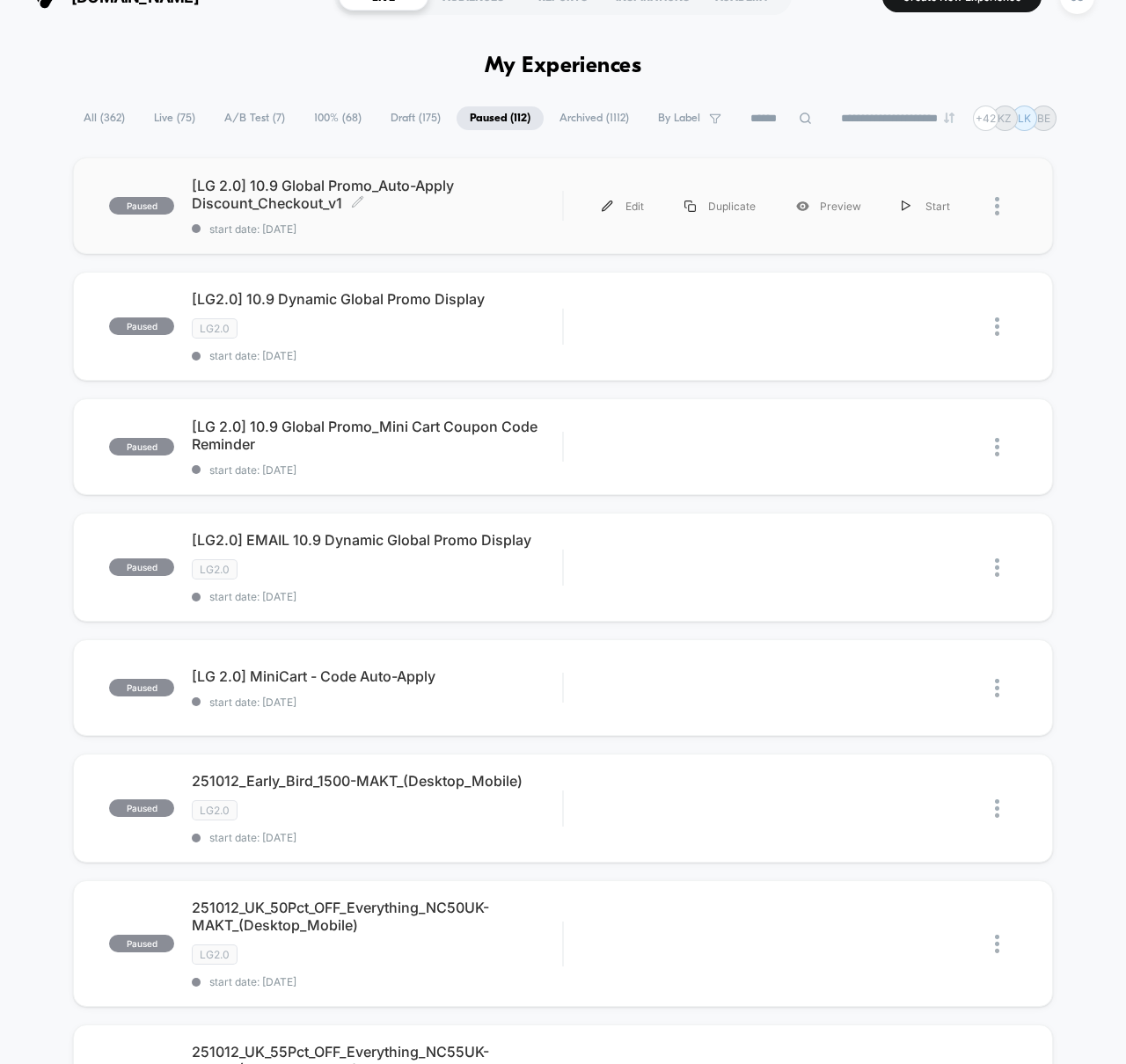
click at [390, 193] on span "[LG 2.0] 10.9 Global Promo_Auto-Apply Discount_Checkout_v1 Click to edit experi…" at bounding box center [377, 194] width 370 height 35
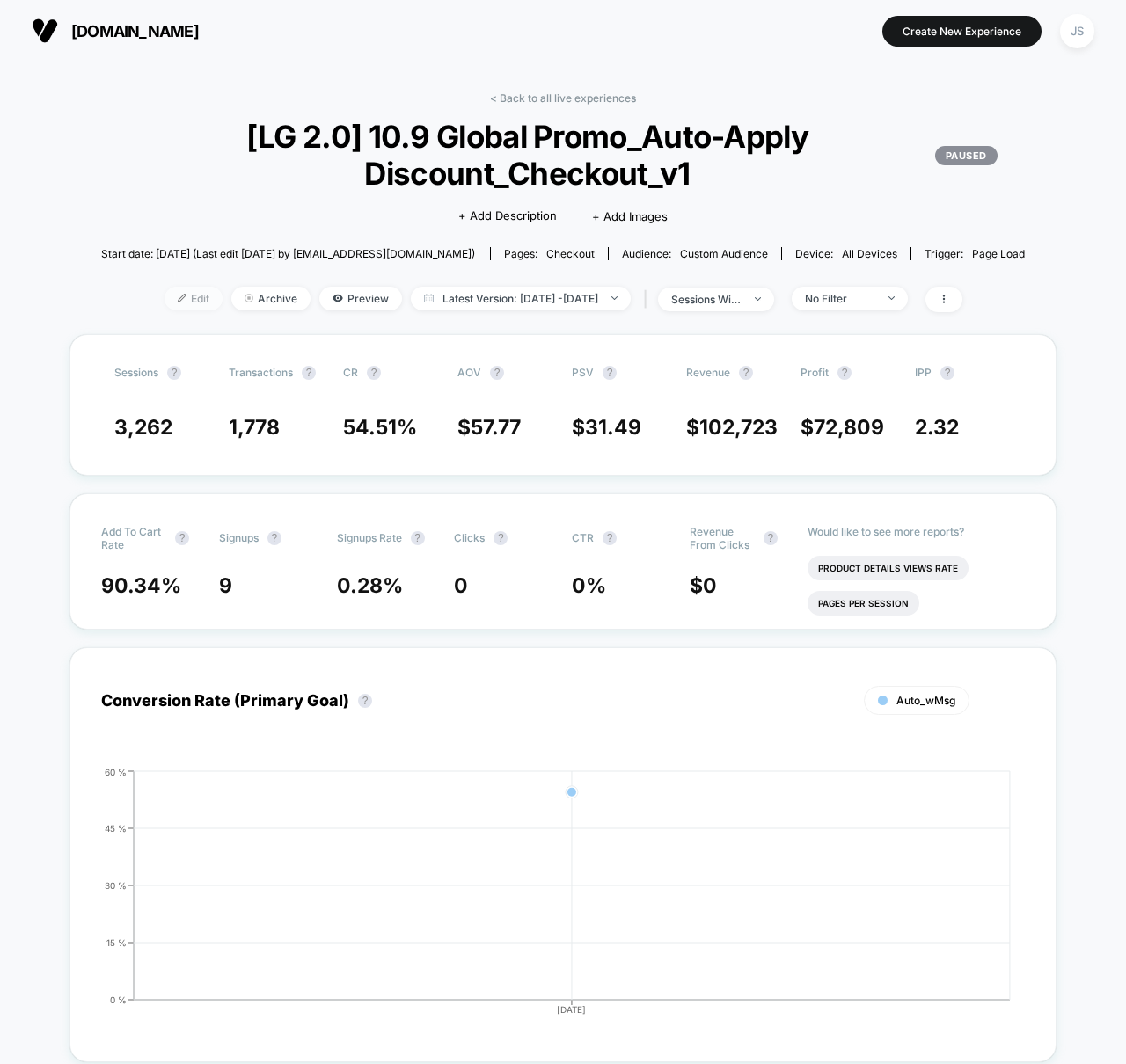
click at [164, 293] on span "Edit" at bounding box center [193, 298] width 58 height 24
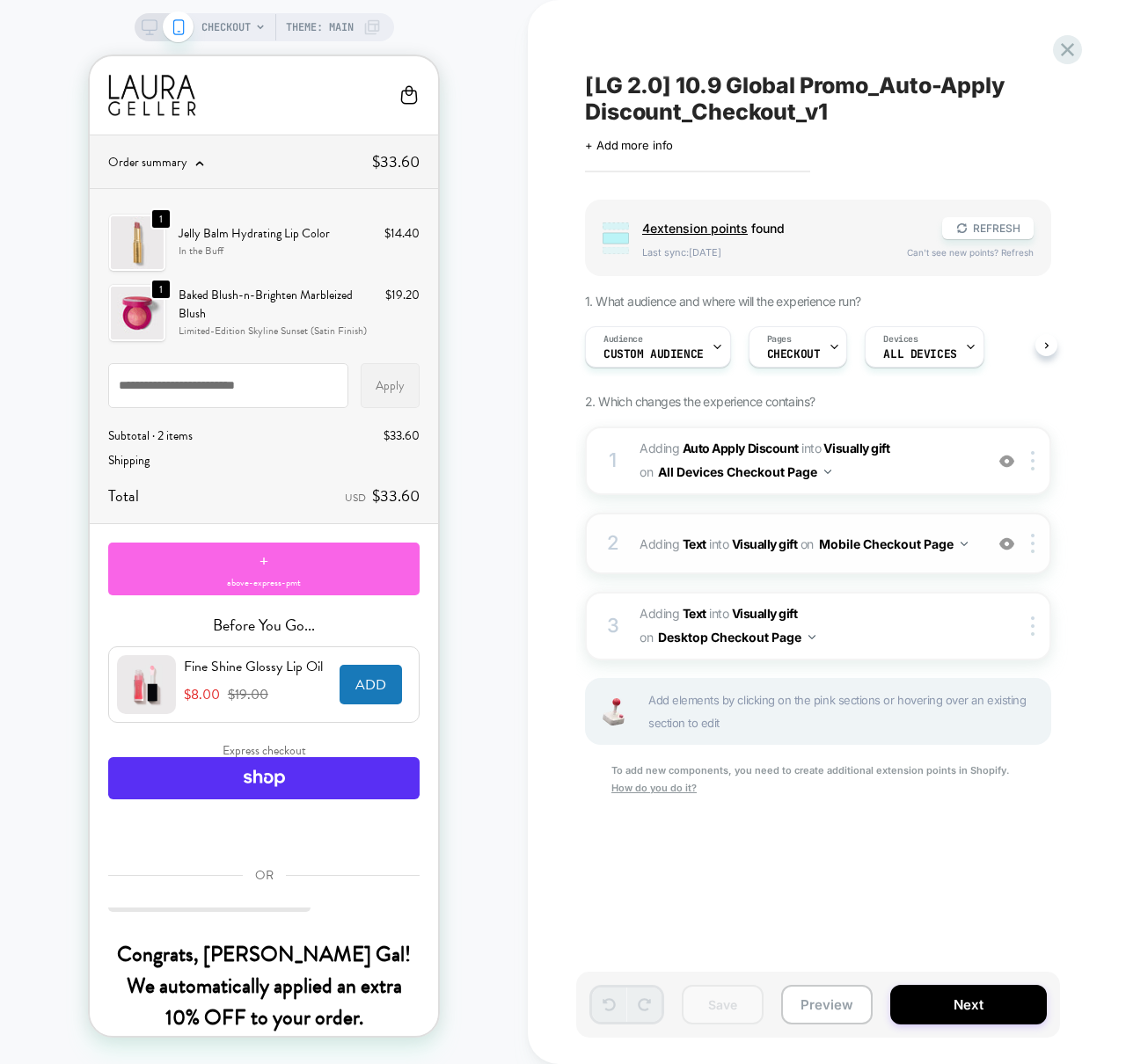
click at [966, 535] on div "on Mobile Checkout Page" at bounding box center [883, 544] width 167 height 26
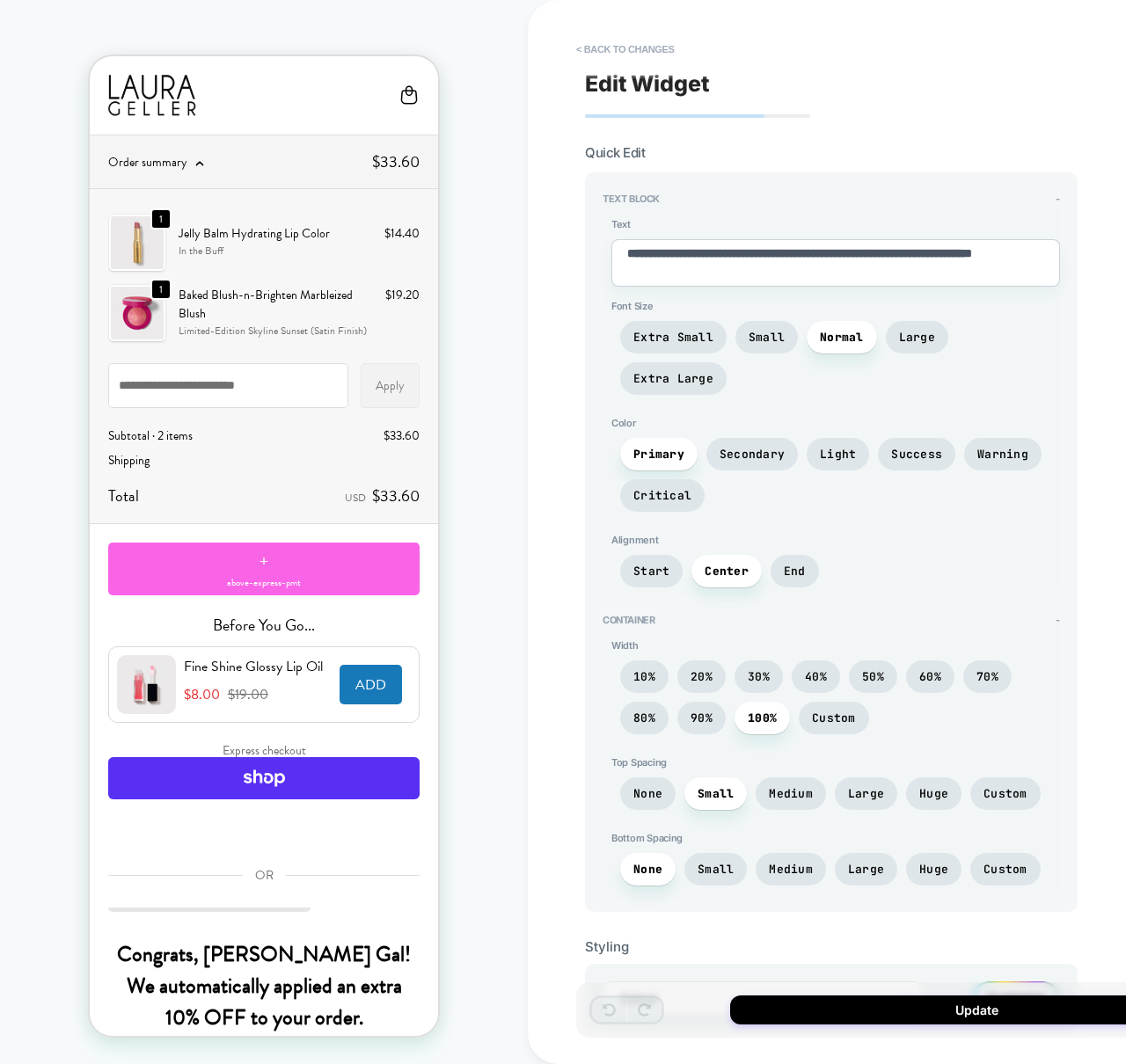
scroll to position [4, 0]
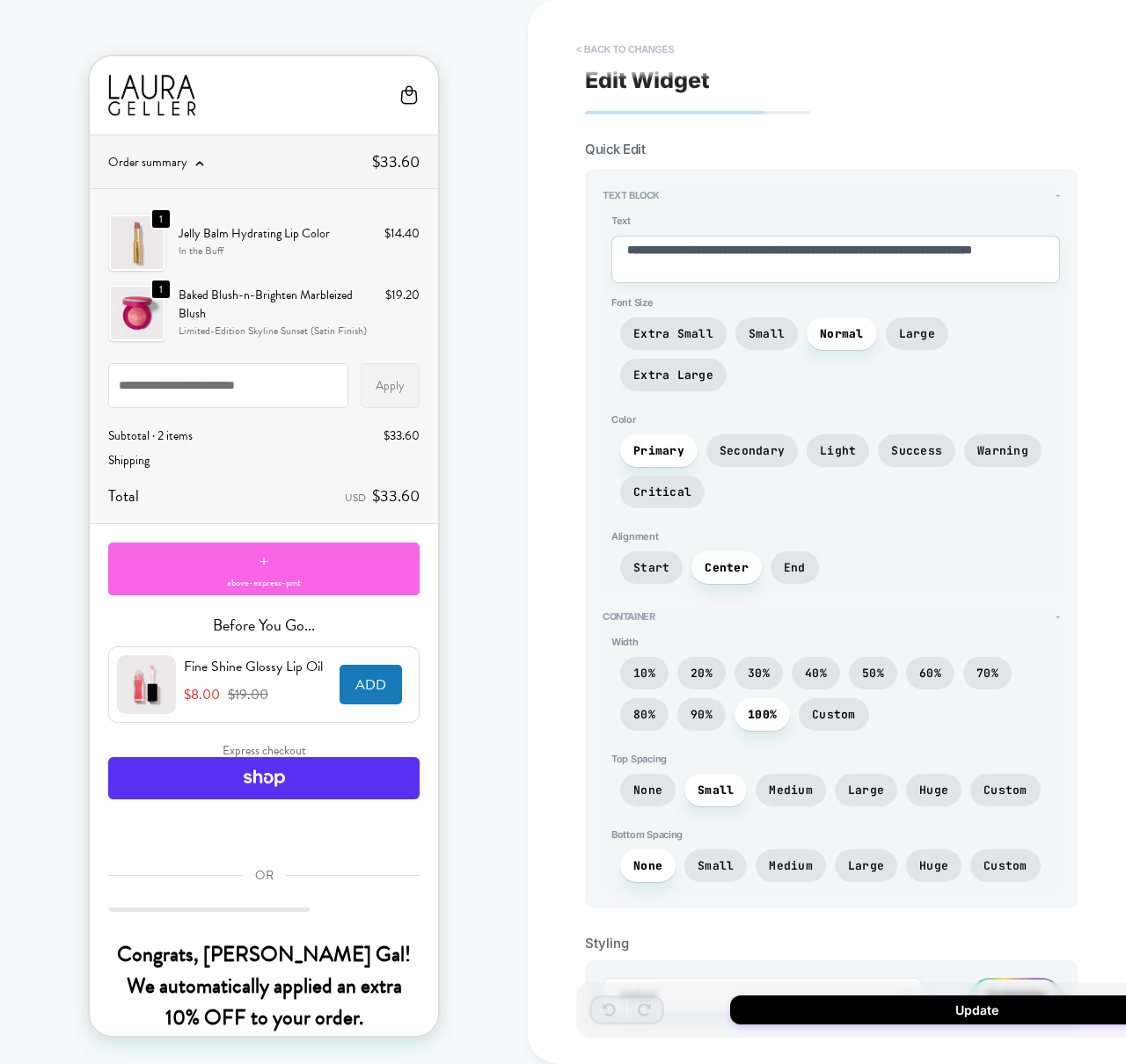
click at [611, 49] on button "< Back to changes" at bounding box center [625, 49] width 116 height 28
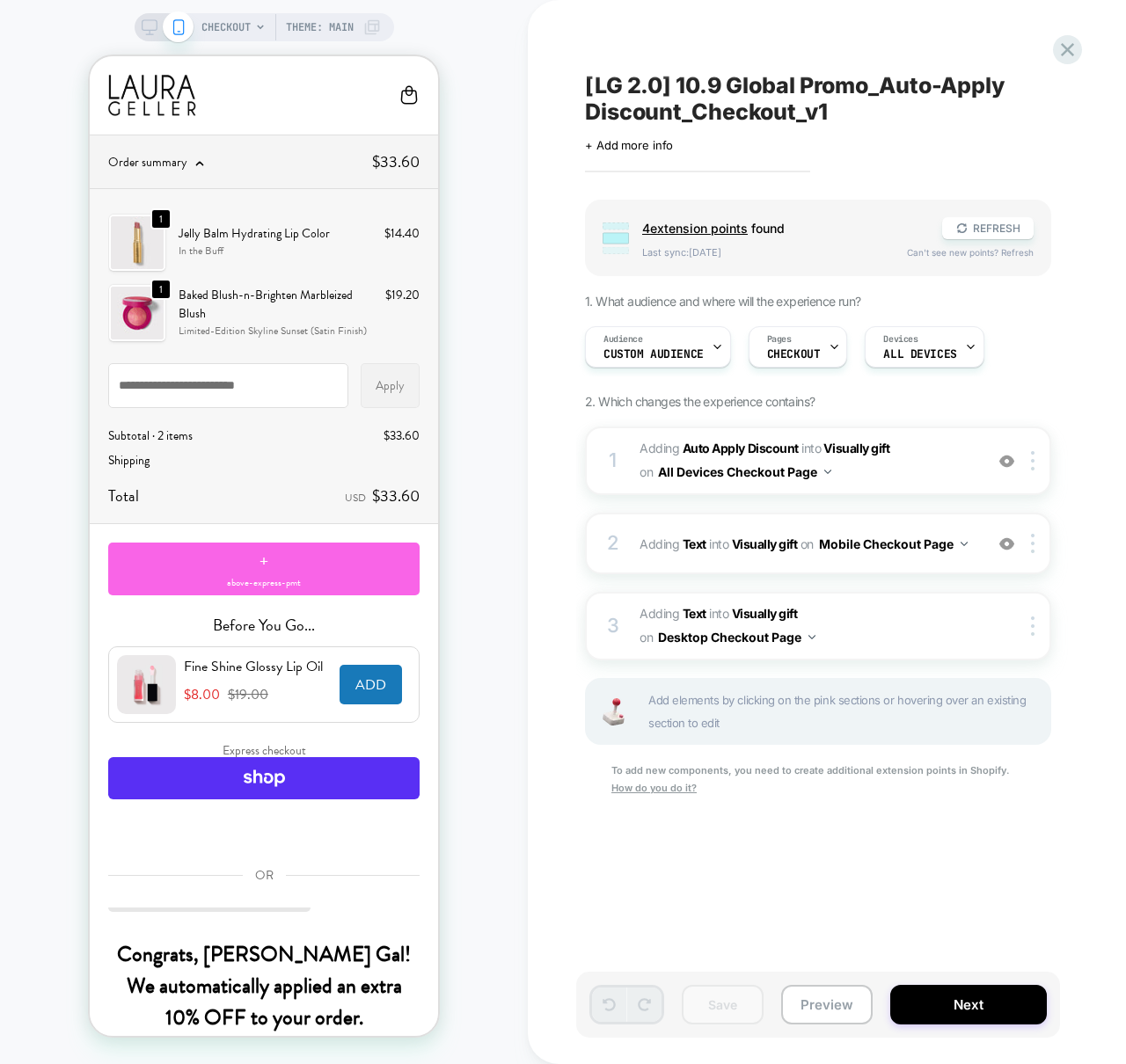
click at [1047, 53] on div "[LG 2.0] 10.9 Global Promo_Auto-Apply Discount_Checkout_v1 Click to edit experi…" at bounding box center [906, 532] width 660 height 1030
click at [1068, 43] on icon at bounding box center [1067, 50] width 24 height 24
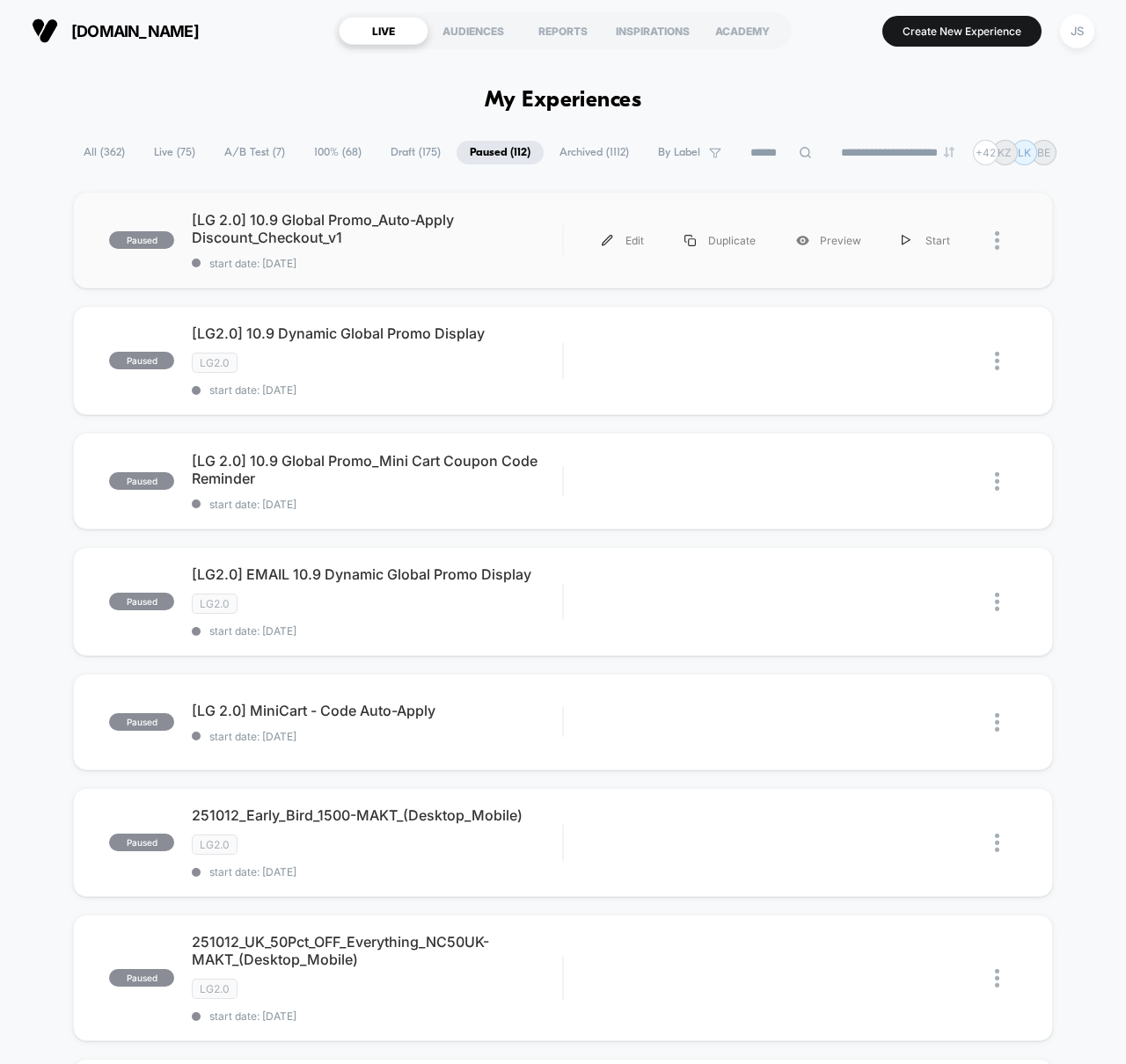
click at [992, 248] on div at bounding box center [993, 240] width 47 height 39
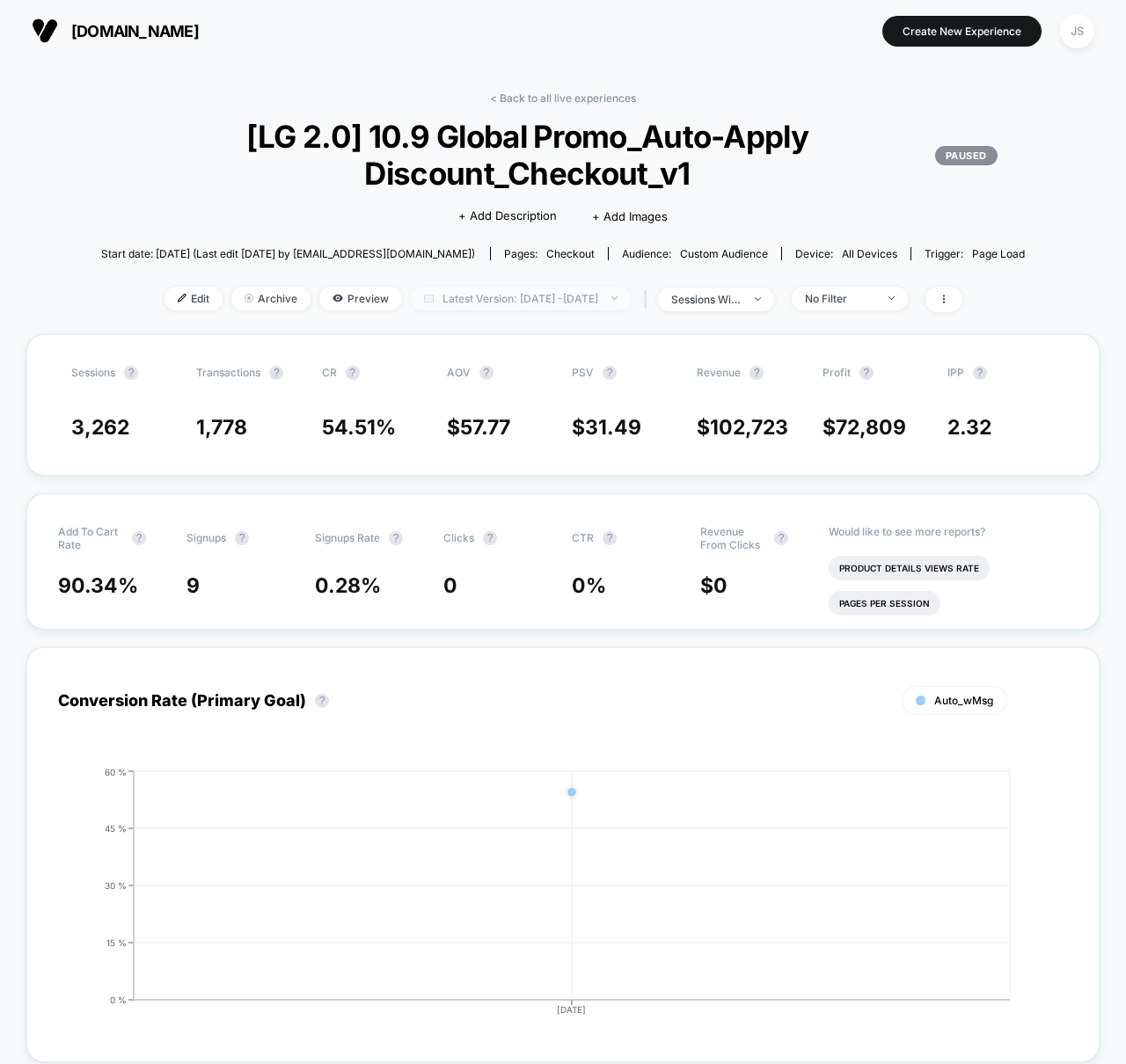
click at [608, 303] on span "Latest Version: [DATE] - [DATE]" at bounding box center [521, 298] width 220 height 24
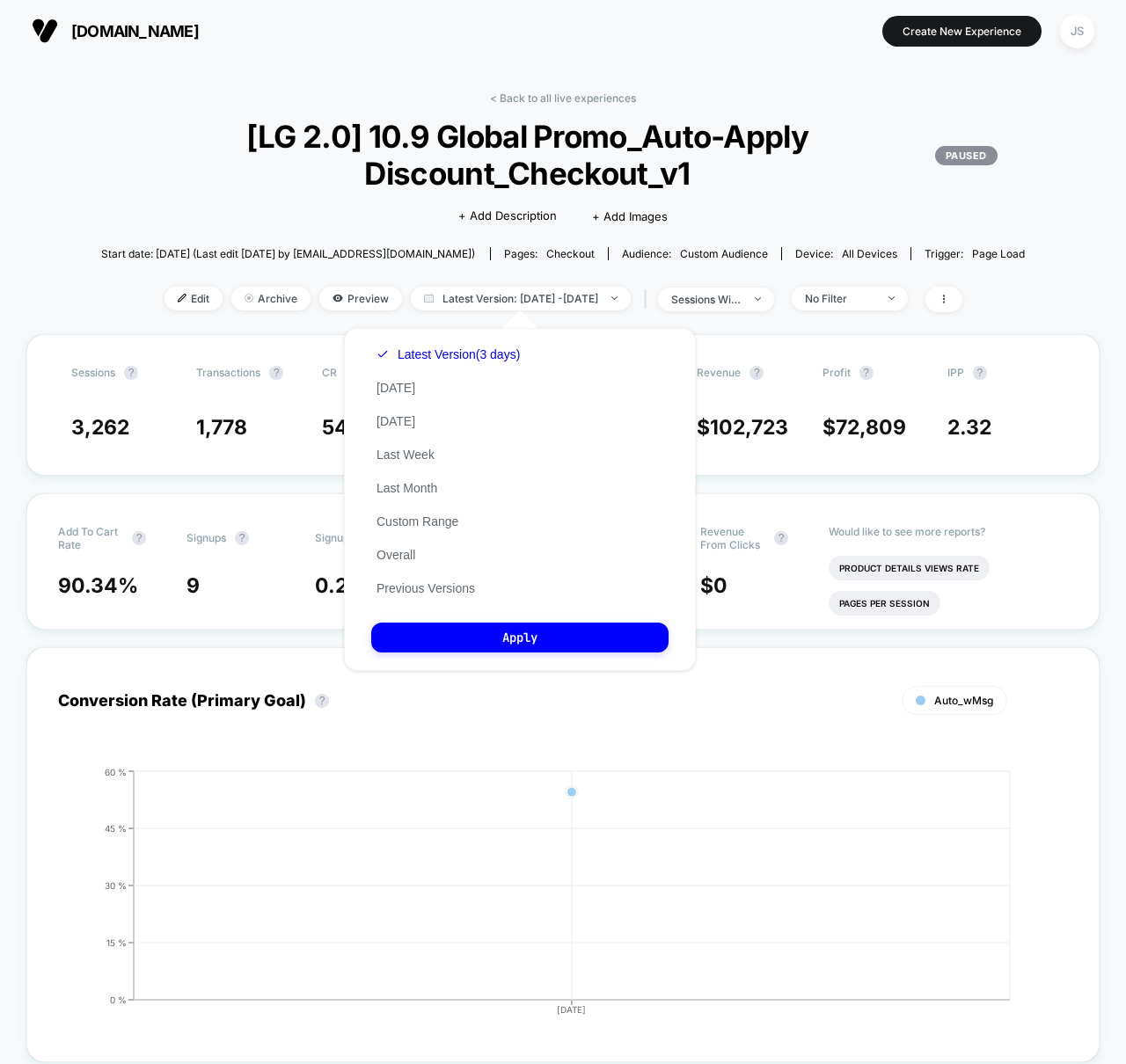
click at [435, 572] on div "Latest Version (3 days) [DATE] [DATE] Last Week Last Month Custom Range Overall…" at bounding box center [447, 471] width 154 height 268
click at [436, 581] on button "Previous Versions" at bounding box center [425, 588] width 109 height 16
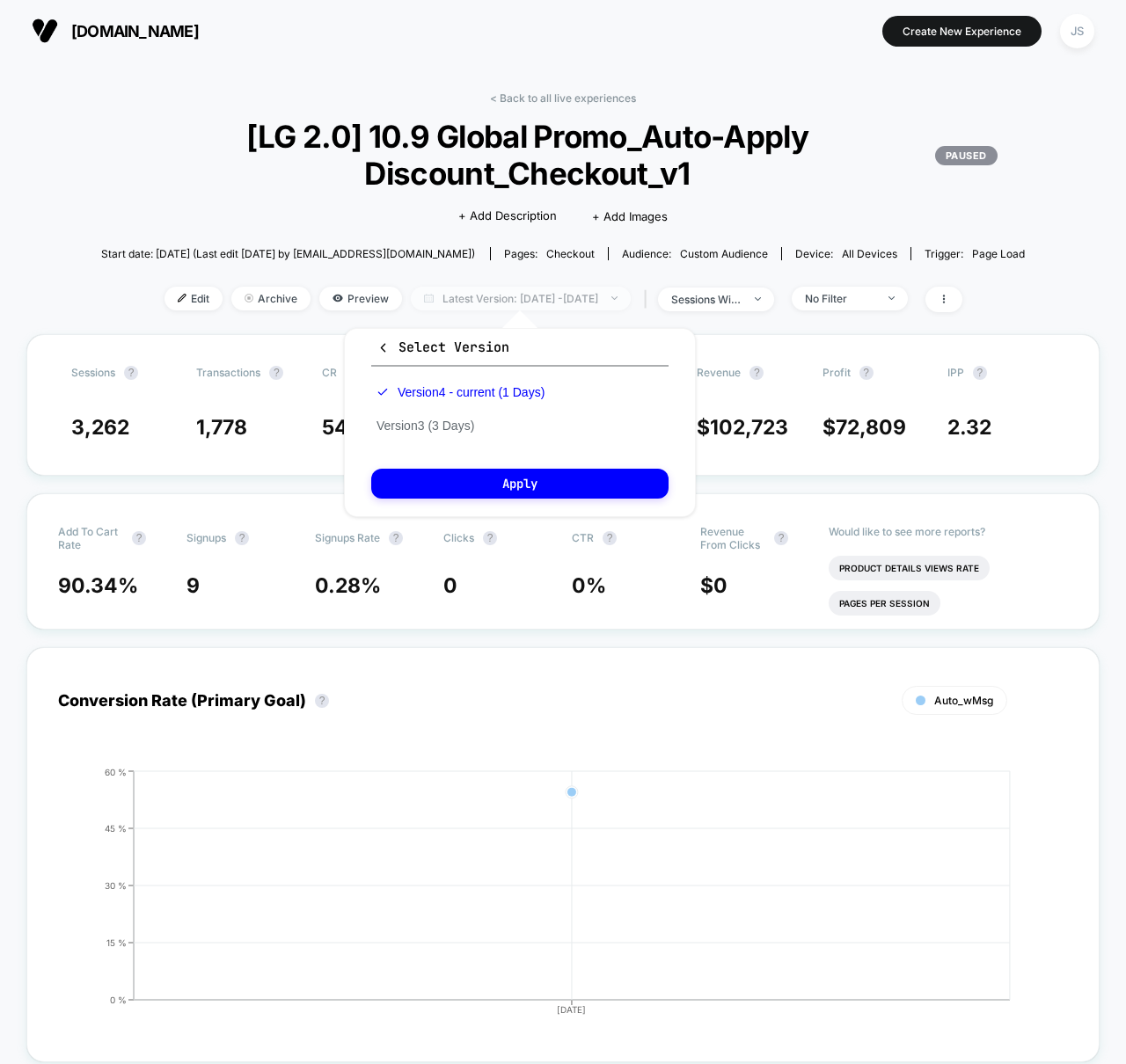
click at [565, 296] on span "Latest Version: [DATE] - [DATE]" at bounding box center [521, 298] width 220 height 24
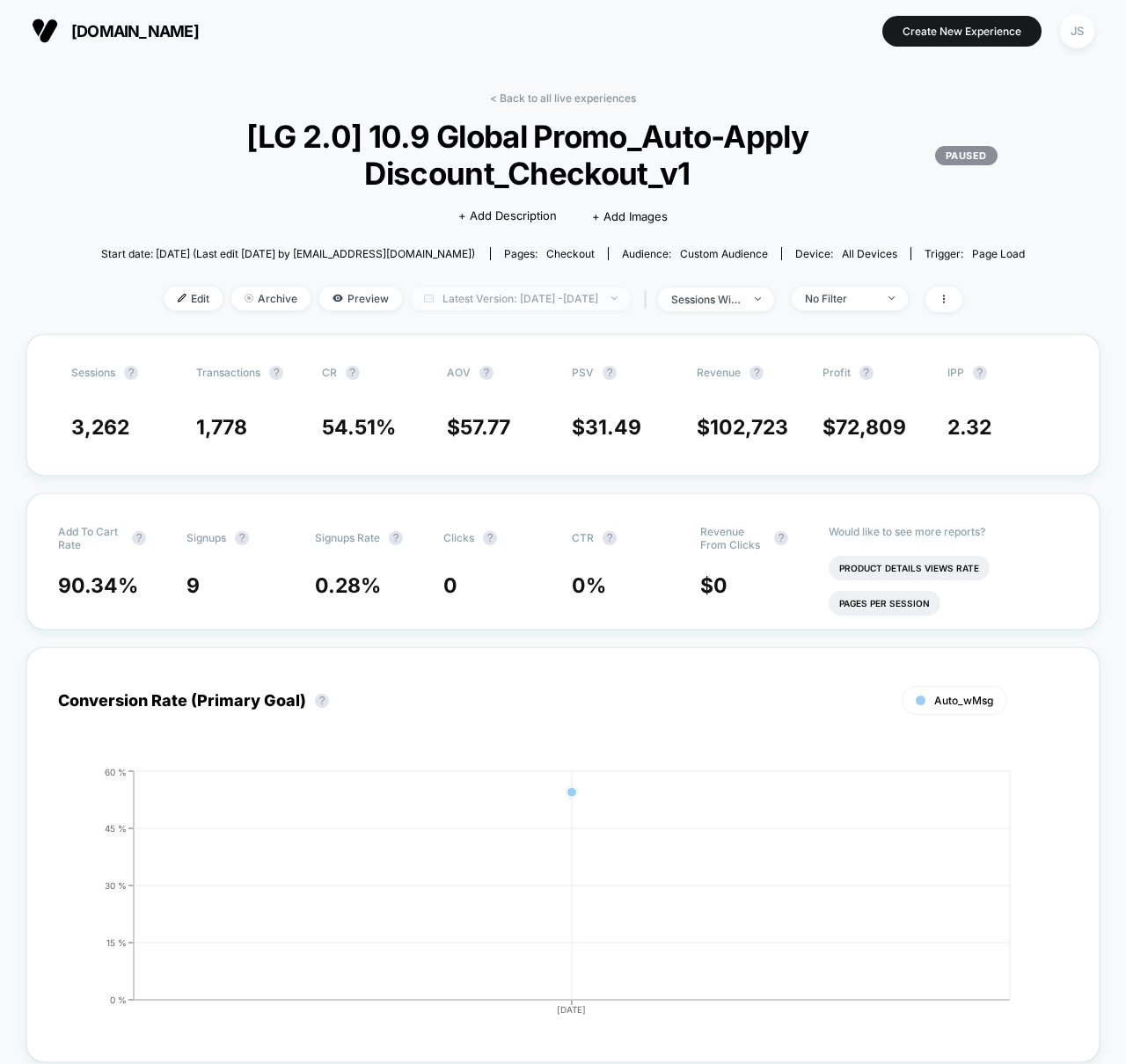
click at [565, 296] on span "Latest Version: [DATE] - [DATE]" at bounding box center [521, 298] width 220 height 24
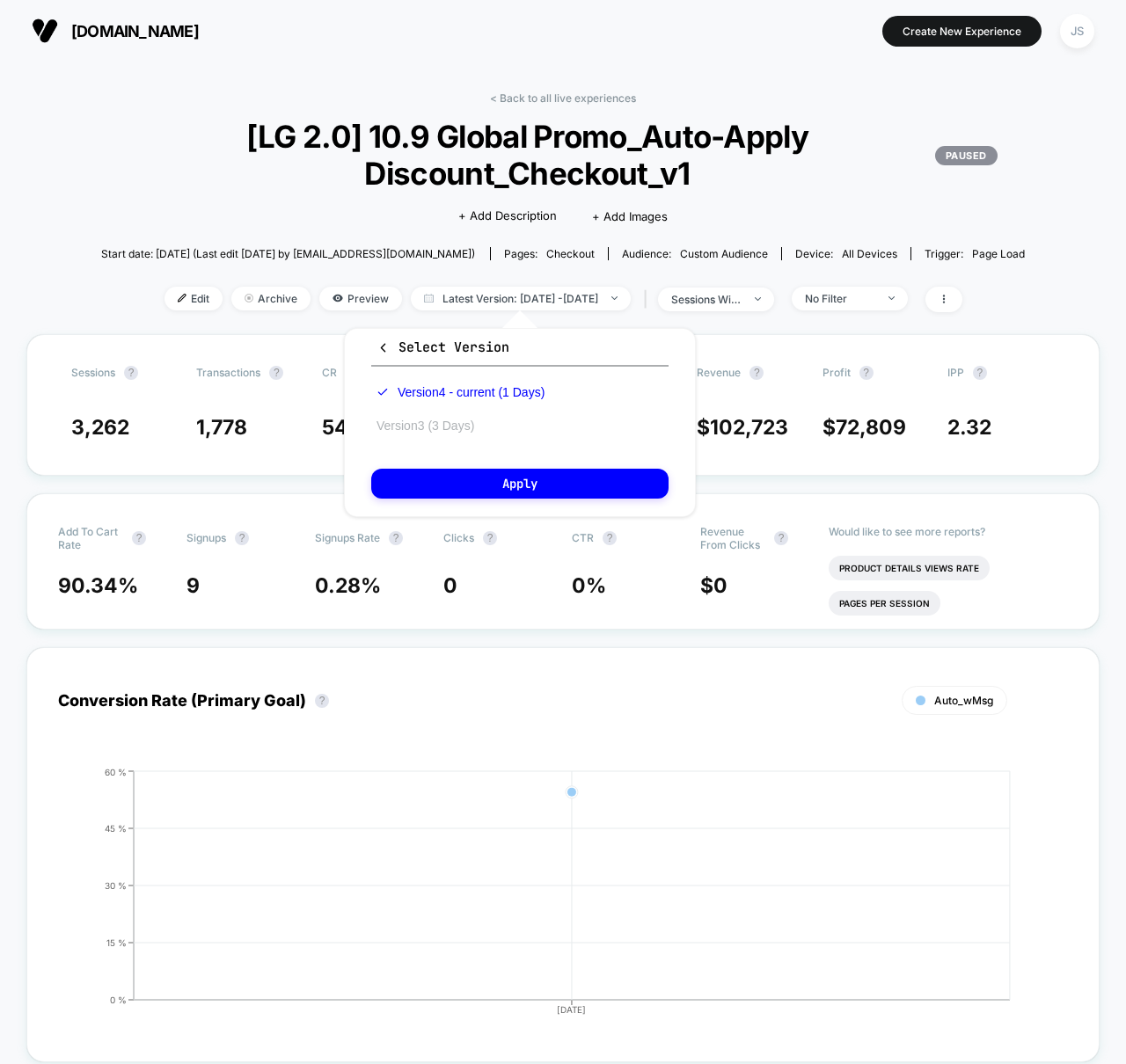
click at [440, 431] on button "Version 3 (3 Days)" at bounding box center [424, 425] width 108 height 16
click at [446, 490] on button "Apply" at bounding box center [519, 483] width 297 height 30
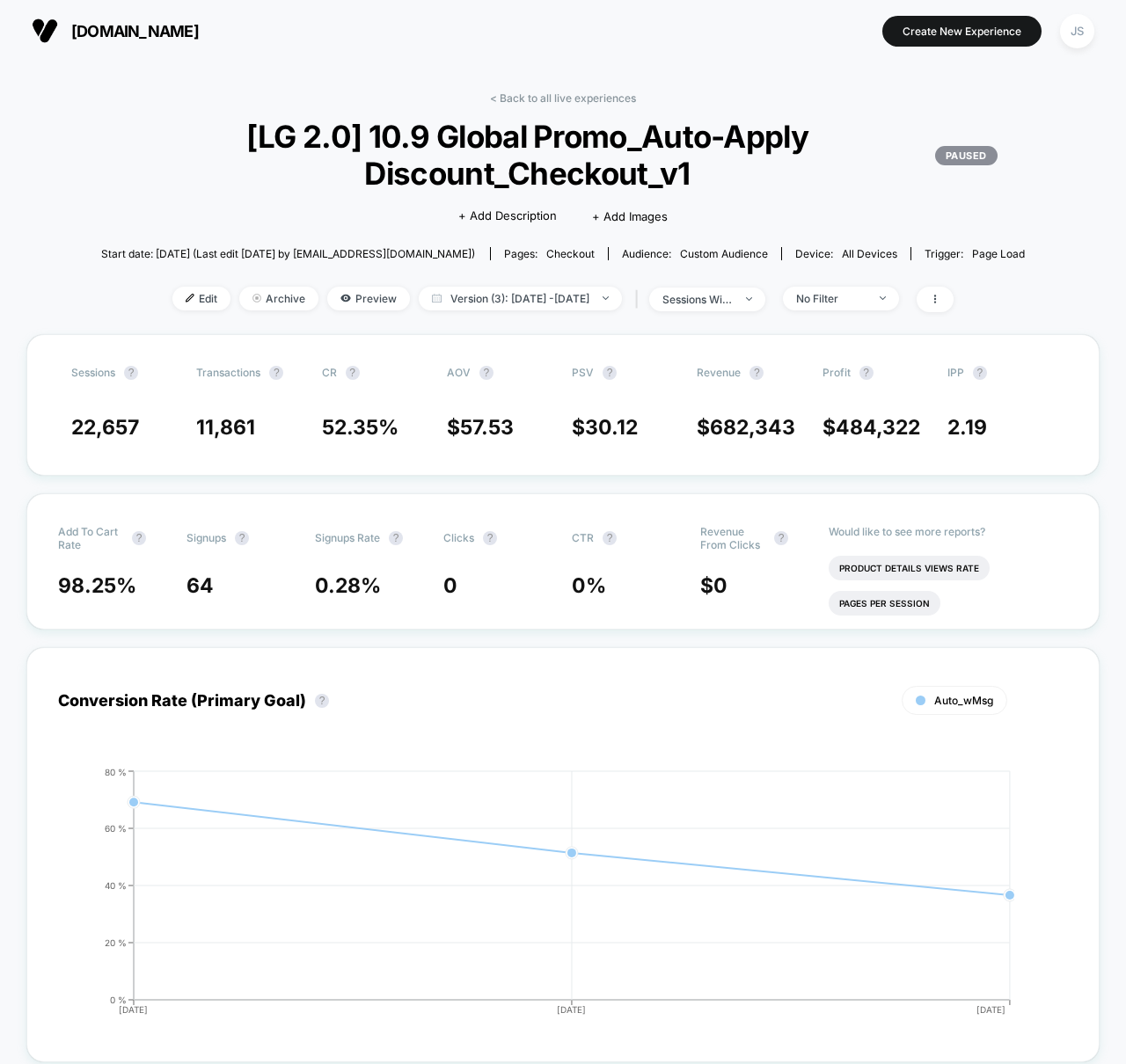
click at [541, 301] on span "Version (3): [DATE] - [DATE]" at bounding box center [520, 298] width 204 height 24
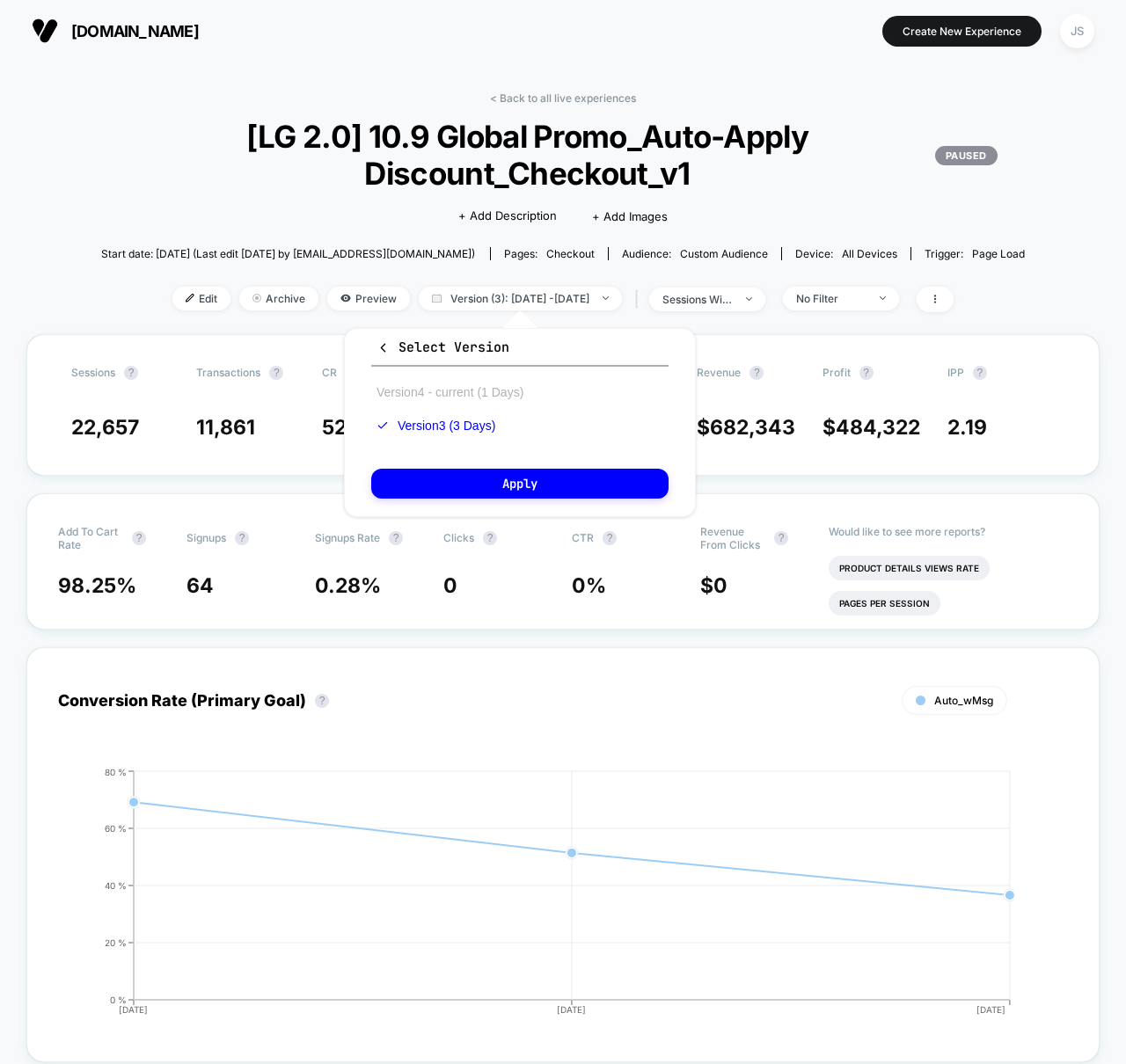
click at [476, 399] on button "Version 4 - current (1 Days)" at bounding box center [449, 392] width 158 height 16
click at [479, 481] on button "Apply" at bounding box center [519, 483] width 297 height 30
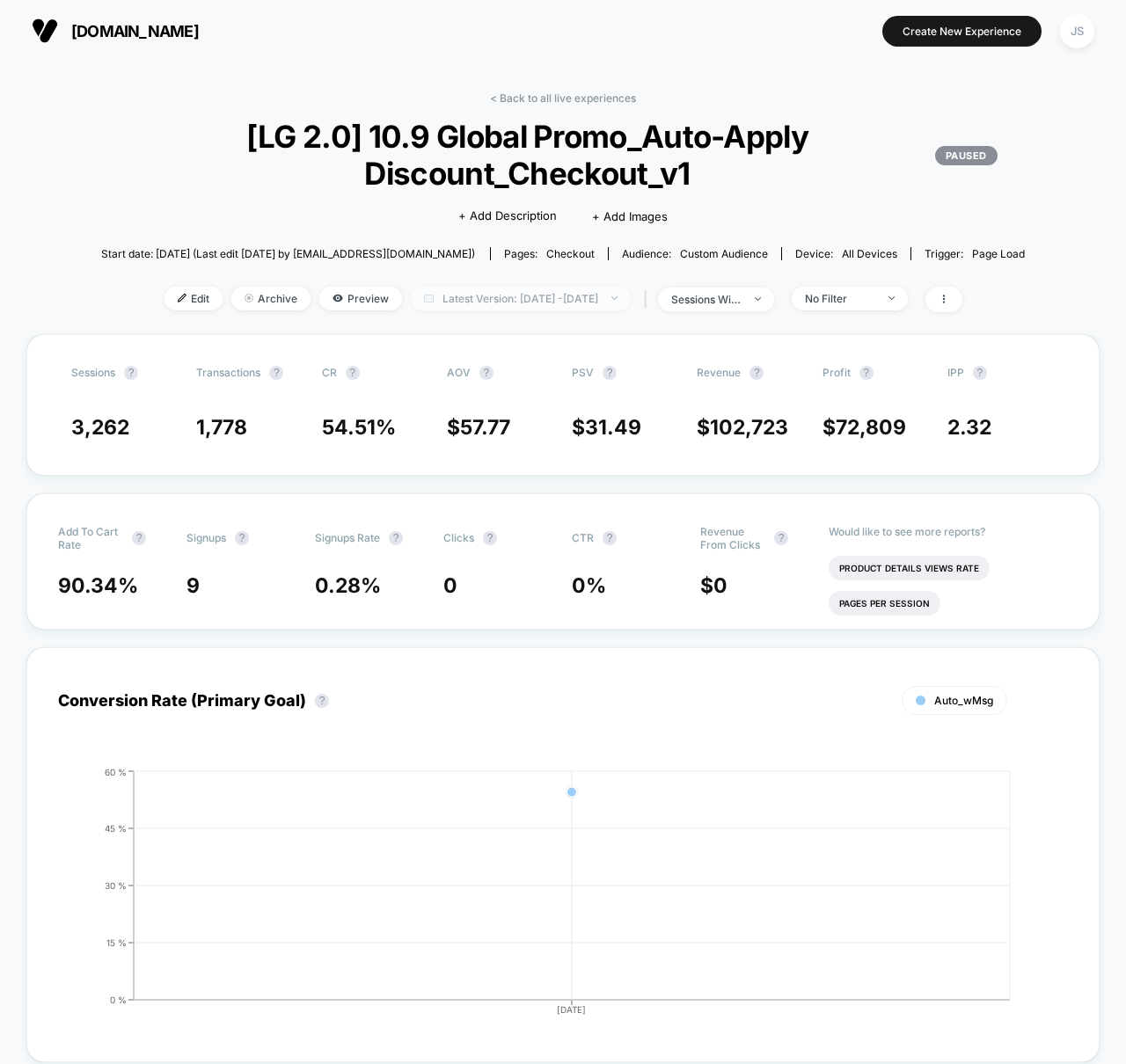
click at [538, 292] on span "Latest Version: [DATE] - [DATE]" at bounding box center [521, 298] width 220 height 24
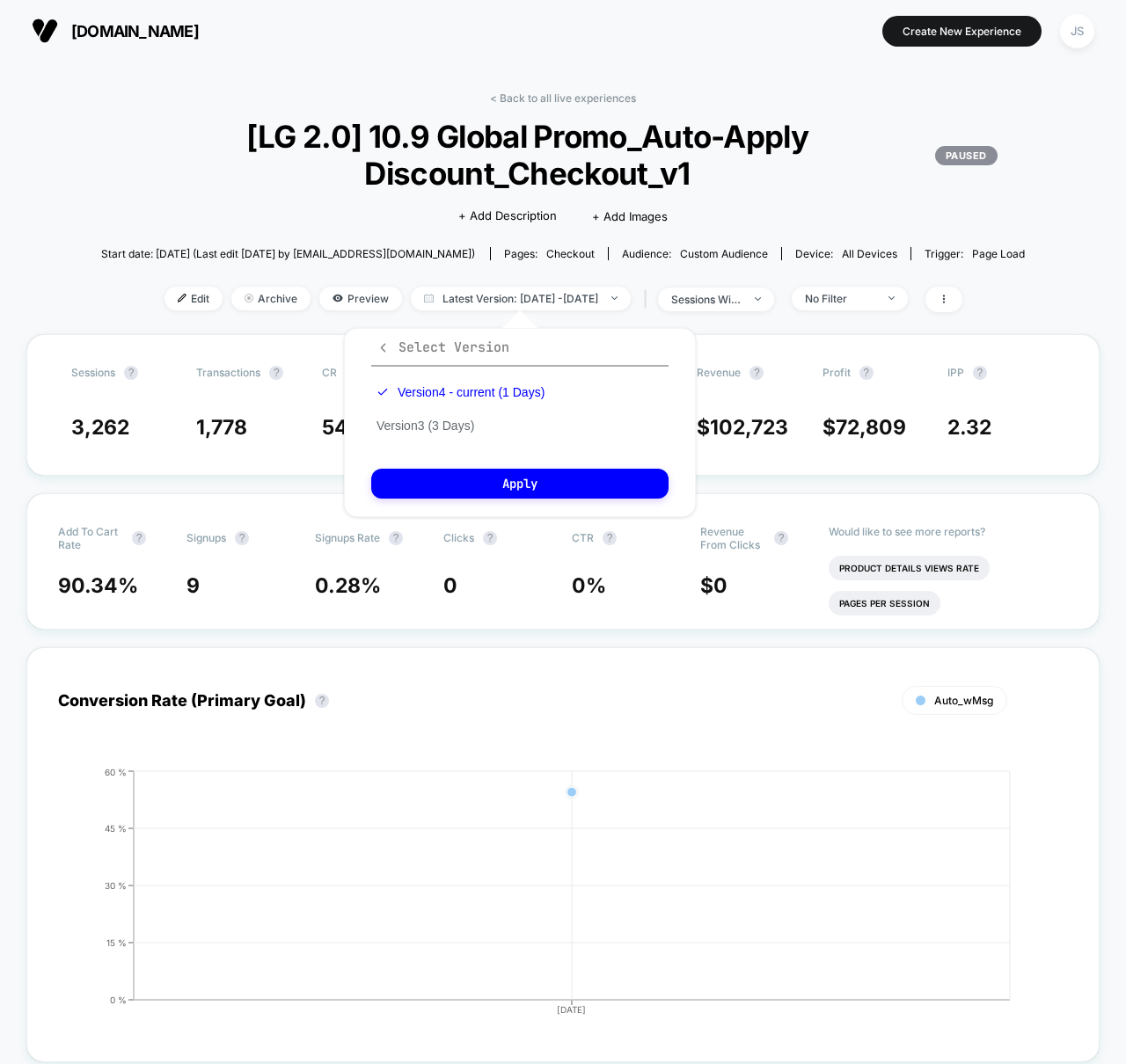
click at [402, 347] on span "Select Version" at bounding box center [443, 347] width 133 height 17
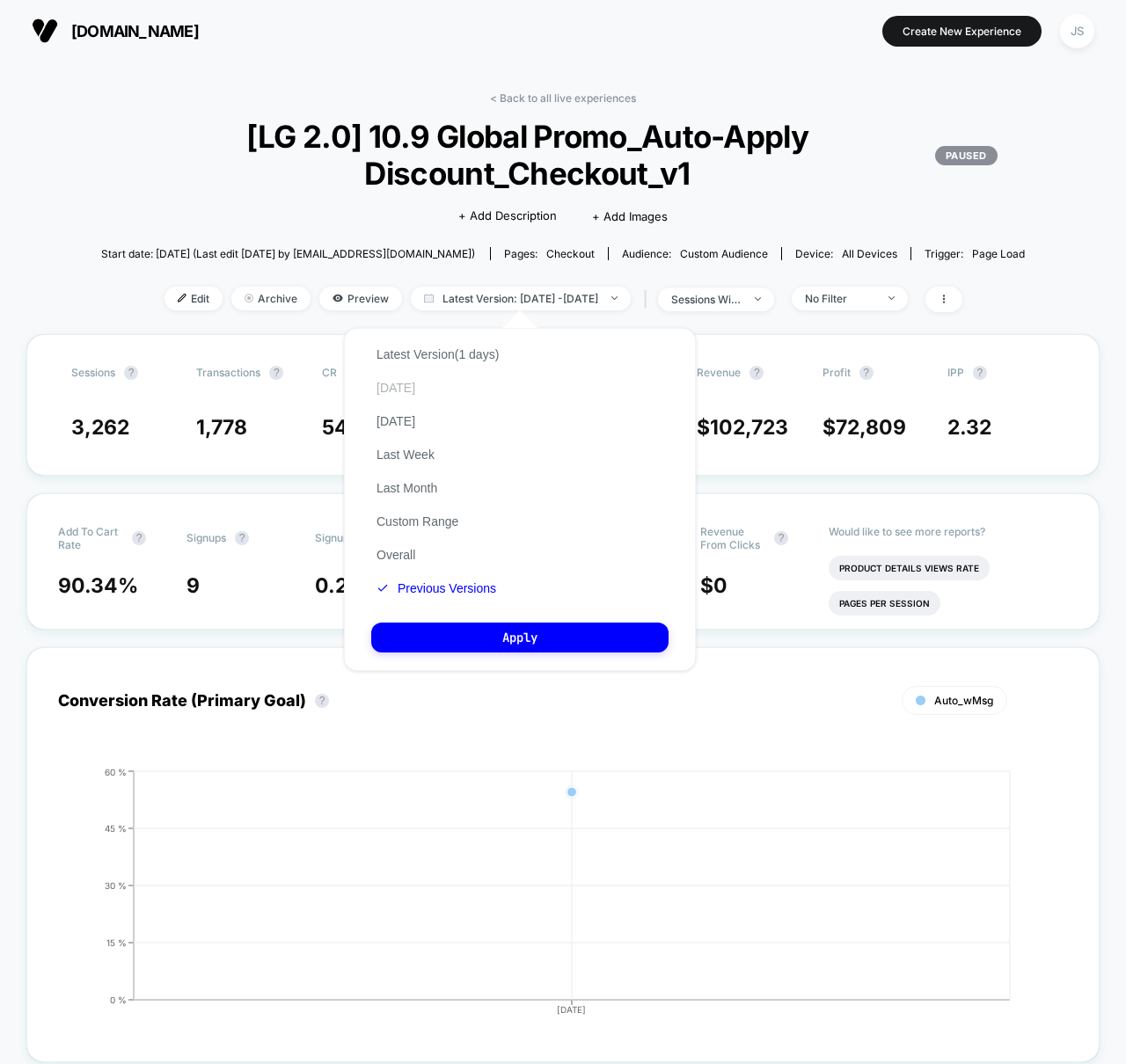
click at [380, 382] on button "[DATE]" at bounding box center [396, 388] width 50 height 16
click at [487, 628] on button "Apply" at bounding box center [519, 638] width 297 height 30
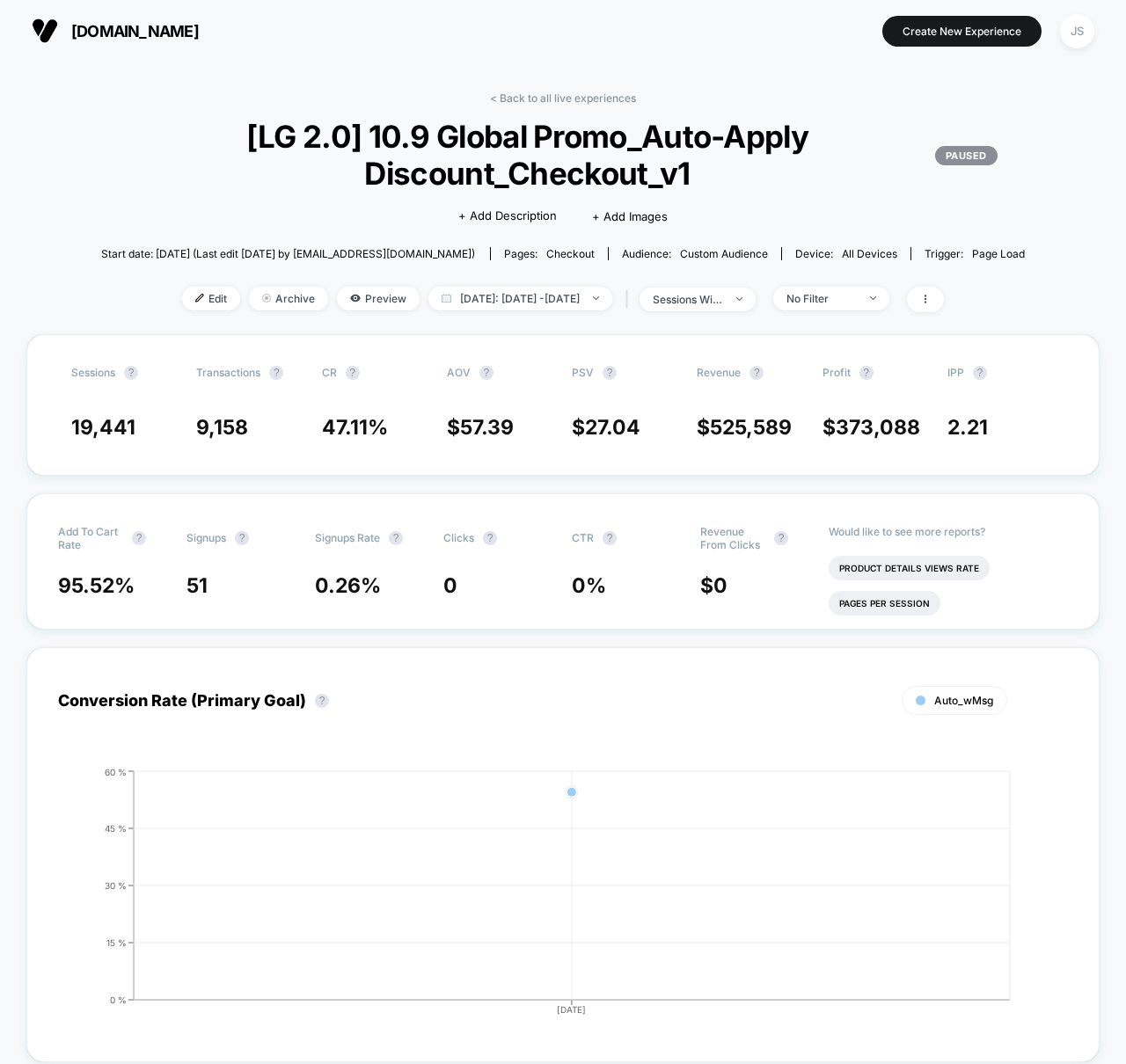
click at [557, 312] on div "< Back to all live experiences [LG 2.0] 10.9 Global Promo_Auto-Apply Discount_C…" at bounding box center [563, 213] width 965 height 243
click at [574, 296] on span "[DATE]: [DATE] - [DATE]" at bounding box center [520, 298] width 184 height 24
select select "*"
select select "****"
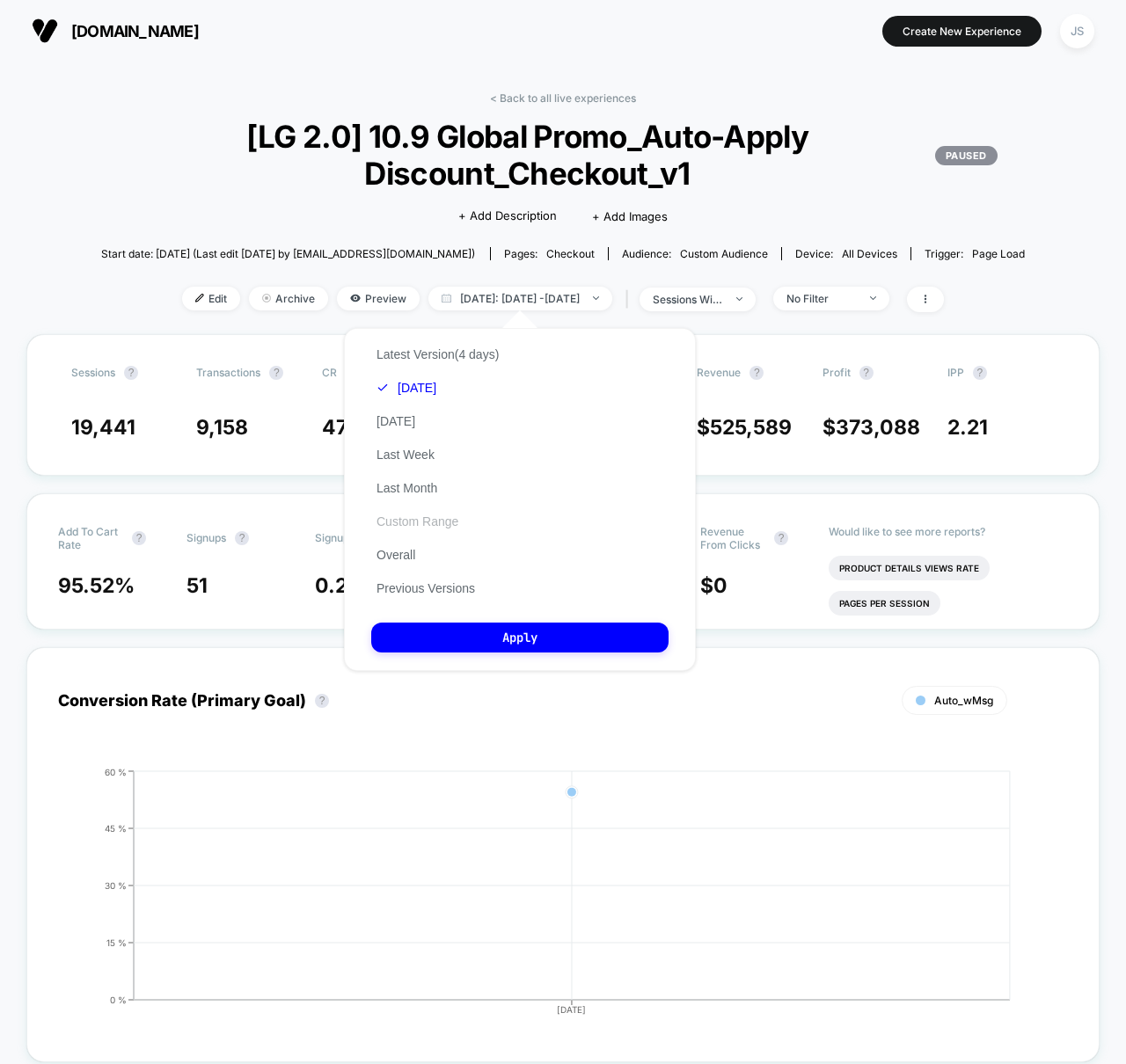
click at [395, 524] on button "Custom Range" at bounding box center [417, 521] width 93 height 16
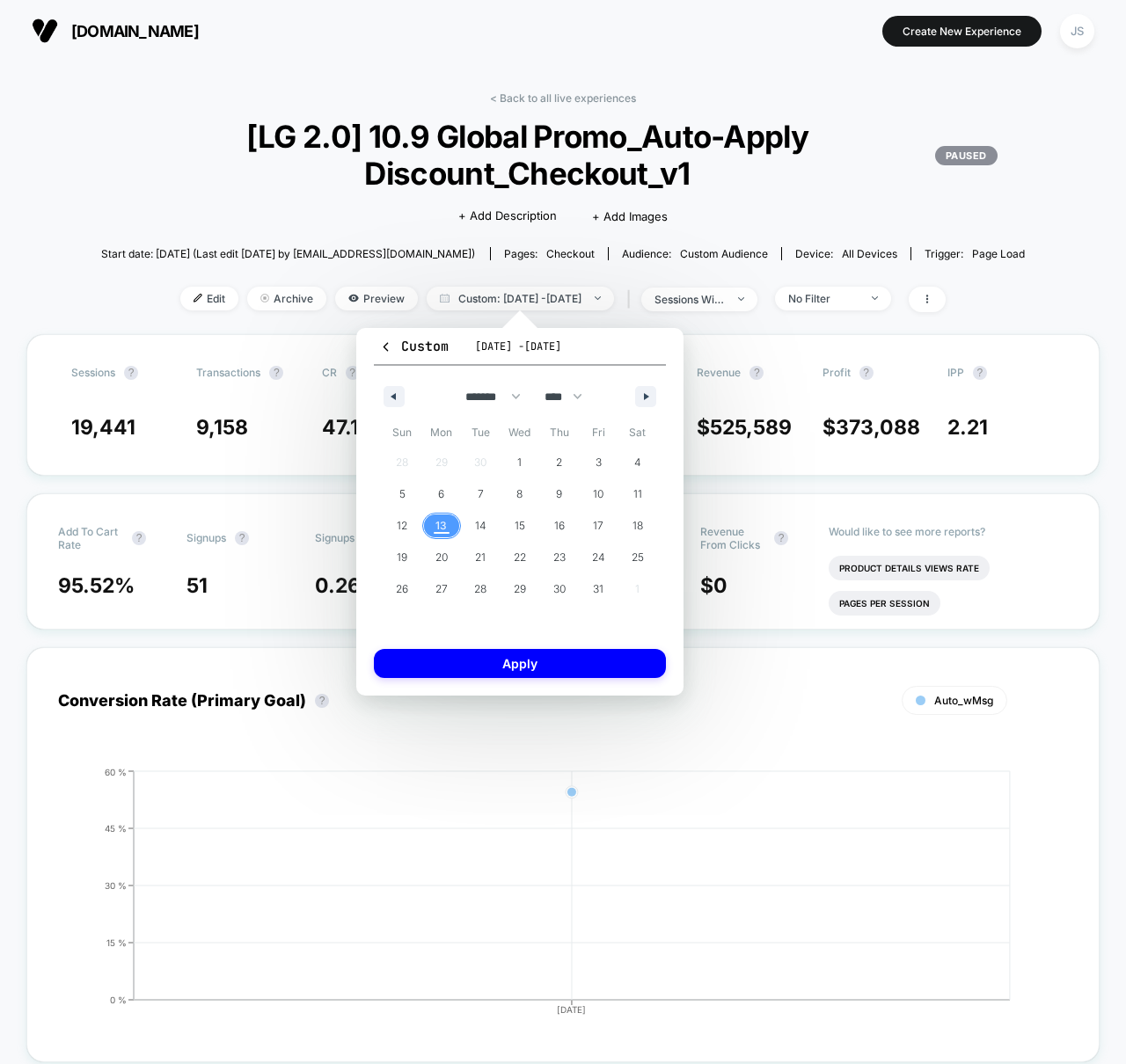
click at [437, 522] on span "13" at bounding box center [442, 526] width 11 height 32
click at [438, 523] on span "13" at bounding box center [442, 526] width 11 height 32
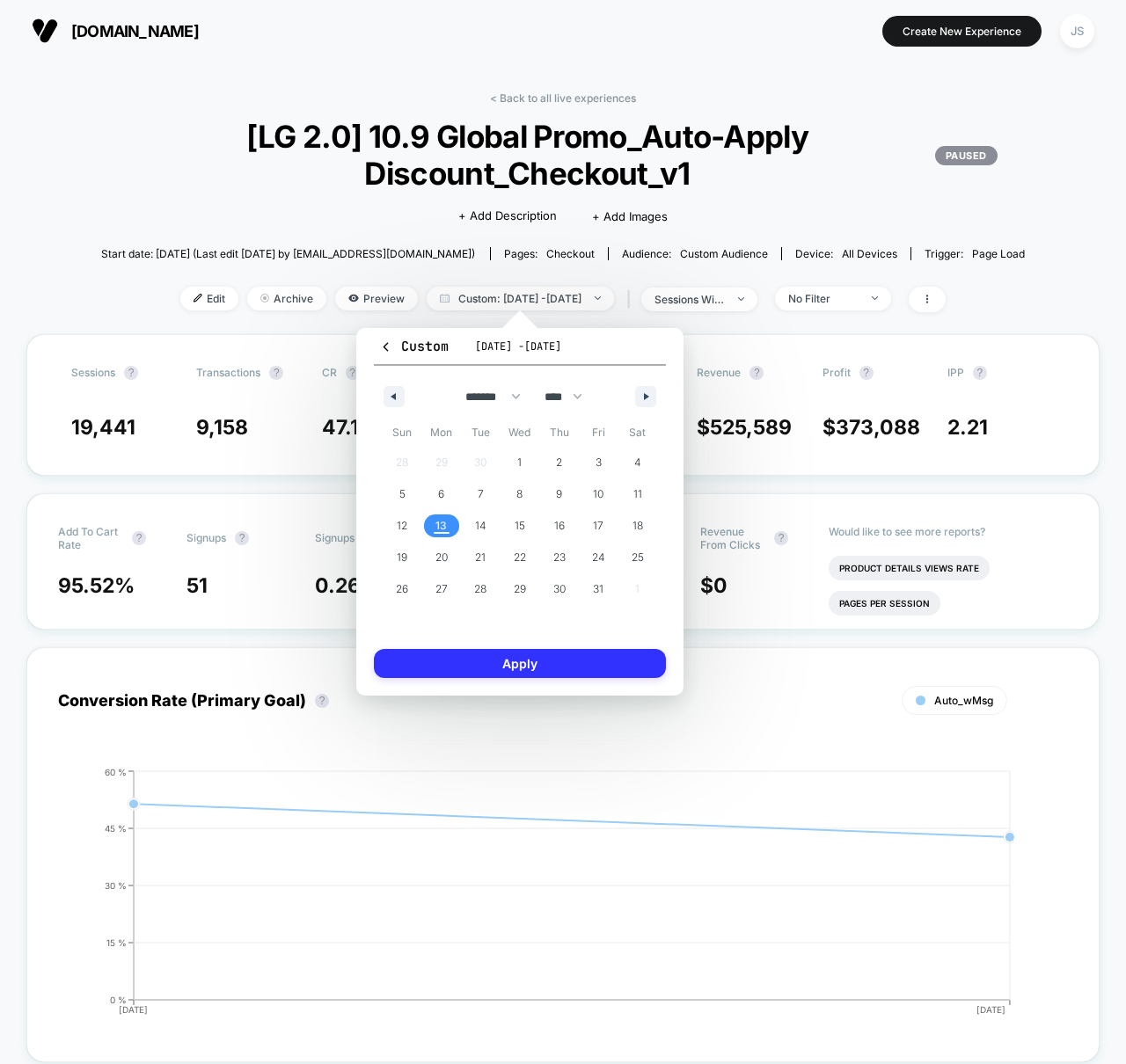
click at [476, 667] on button "Apply" at bounding box center [520, 663] width 292 height 29
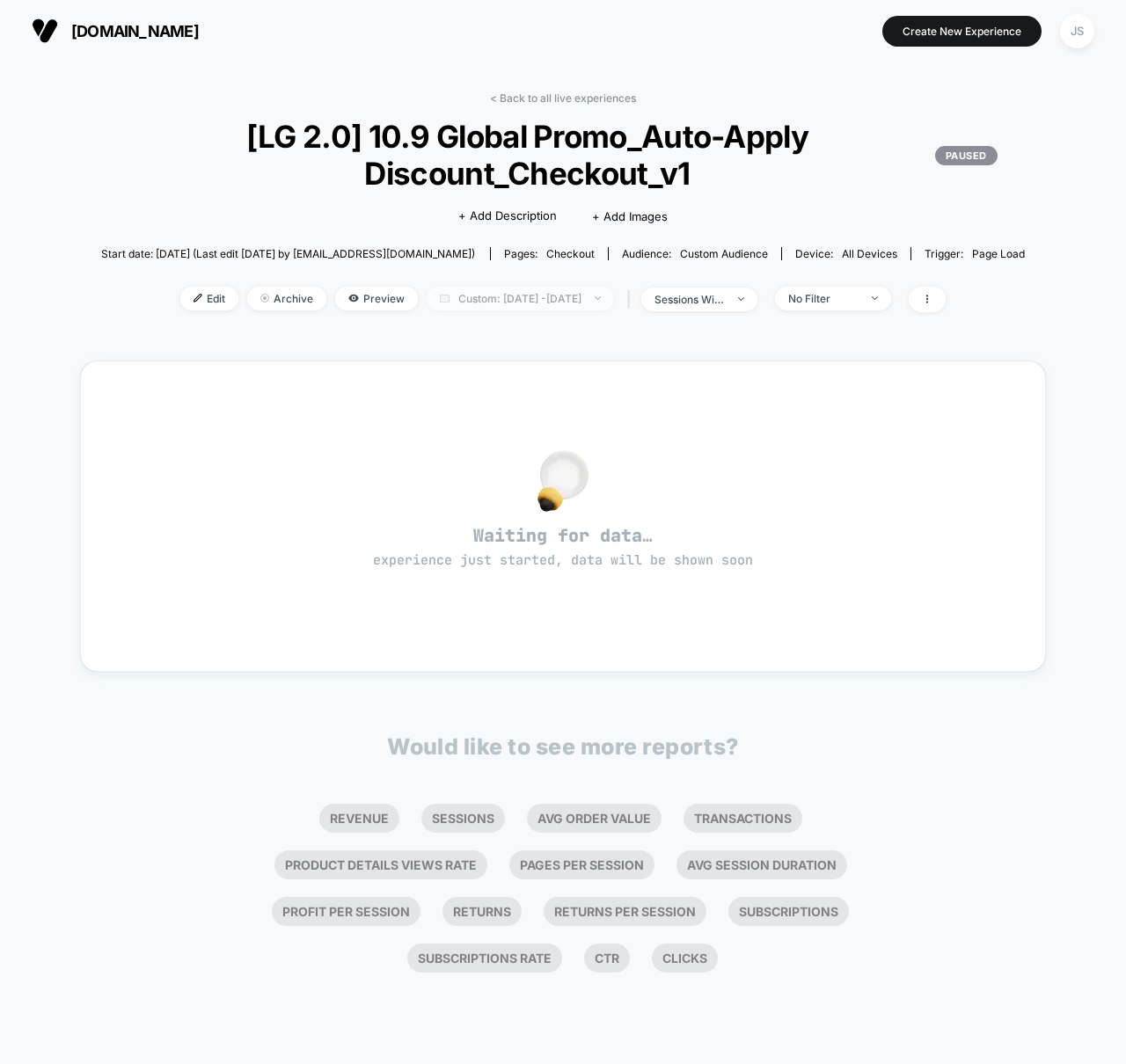
click at [548, 297] on span "Custom: [DATE] - [DATE]" at bounding box center [520, 298] width 187 height 24
select select "*"
select select "****"
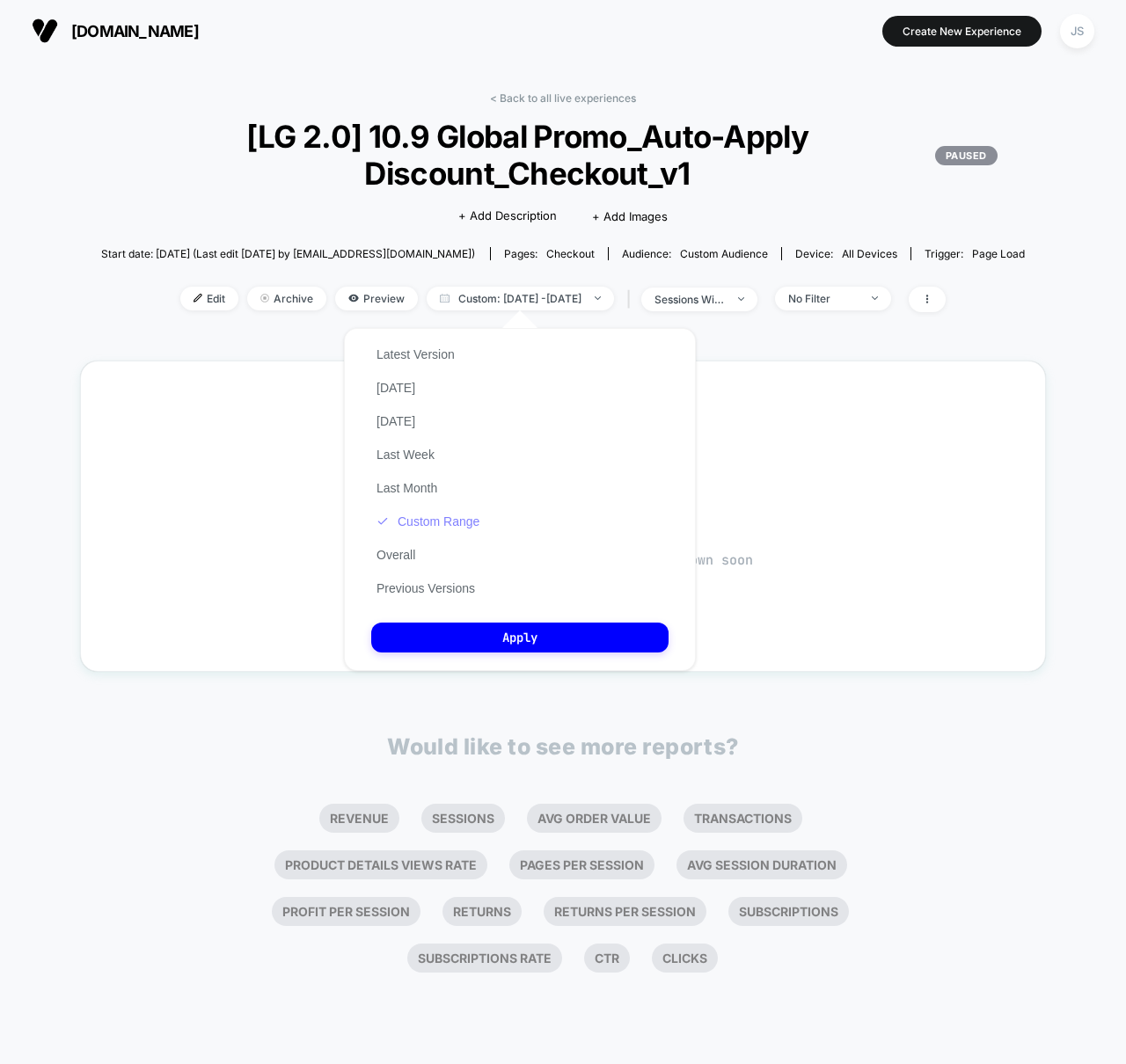
click at [433, 524] on button "Custom Range" at bounding box center [427, 521] width 114 height 16
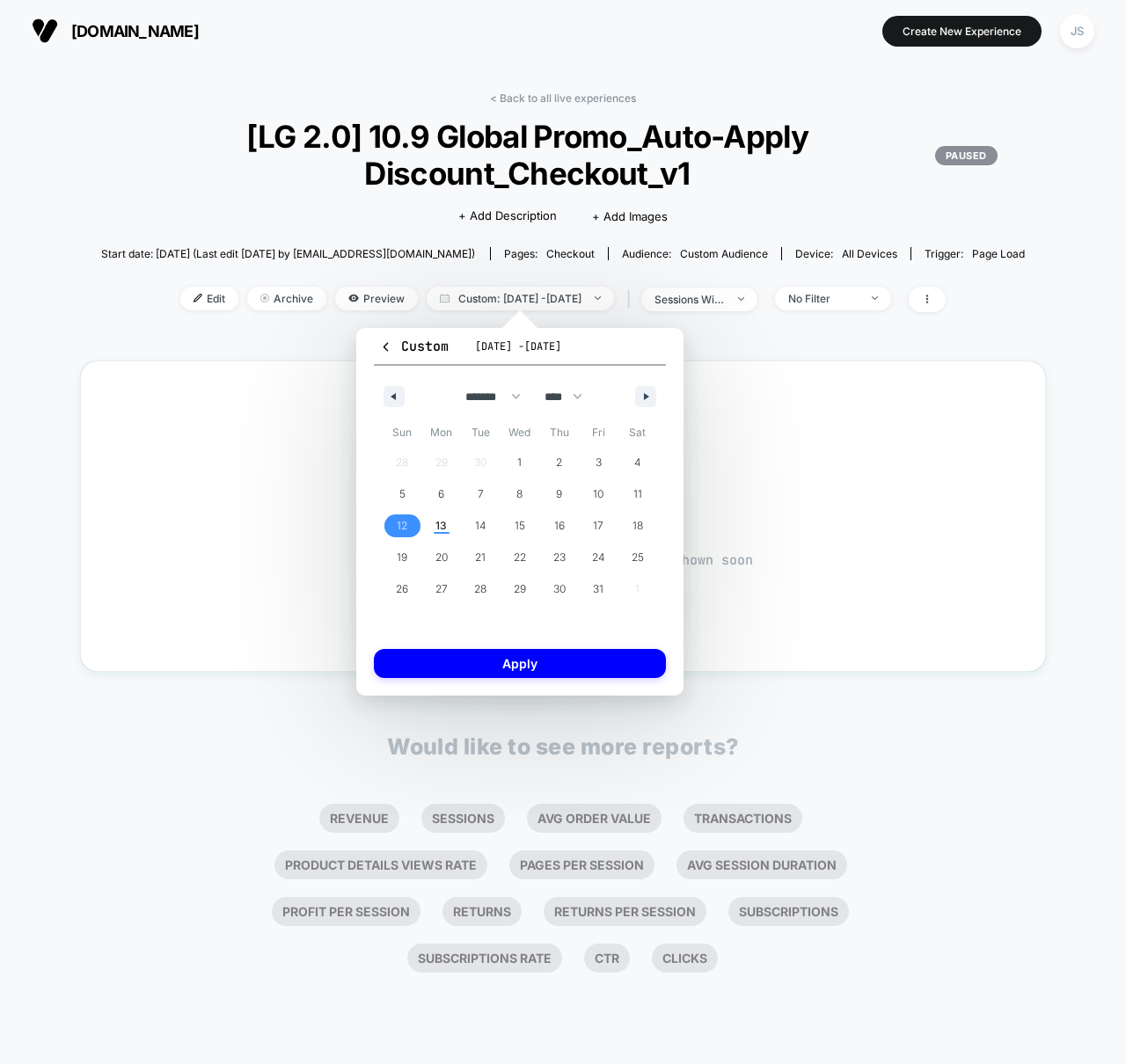
click at [412, 520] on span "12" at bounding box center [401, 526] width 39 height 23
click at [405, 528] on span "12" at bounding box center [401, 526] width 11 height 32
click at [472, 676] on button "Apply" at bounding box center [520, 663] width 292 height 29
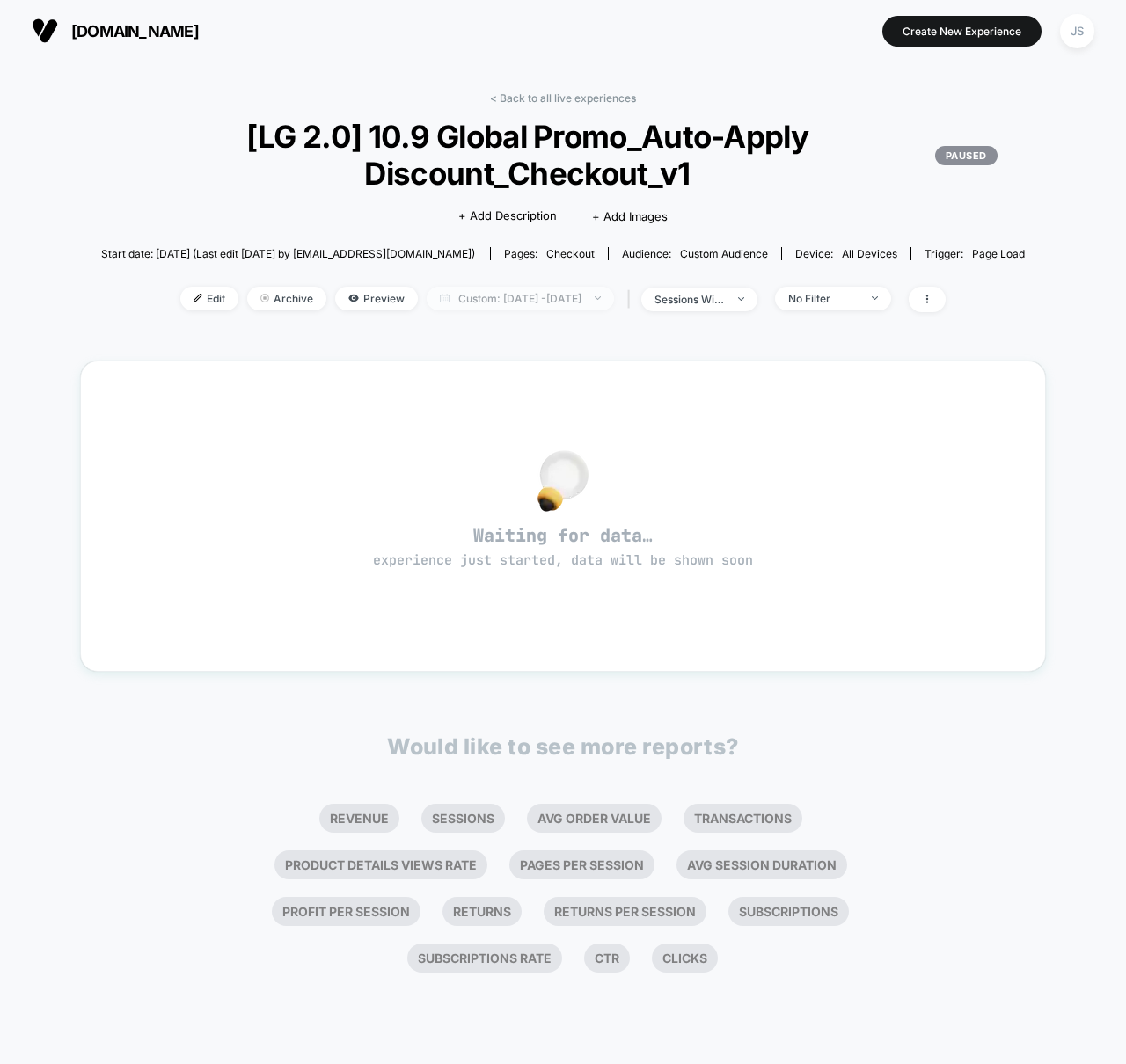
click at [573, 296] on span "Custom: [DATE] - [DATE]" at bounding box center [520, 298] width 187 height 24
select select "*"
select select "****"
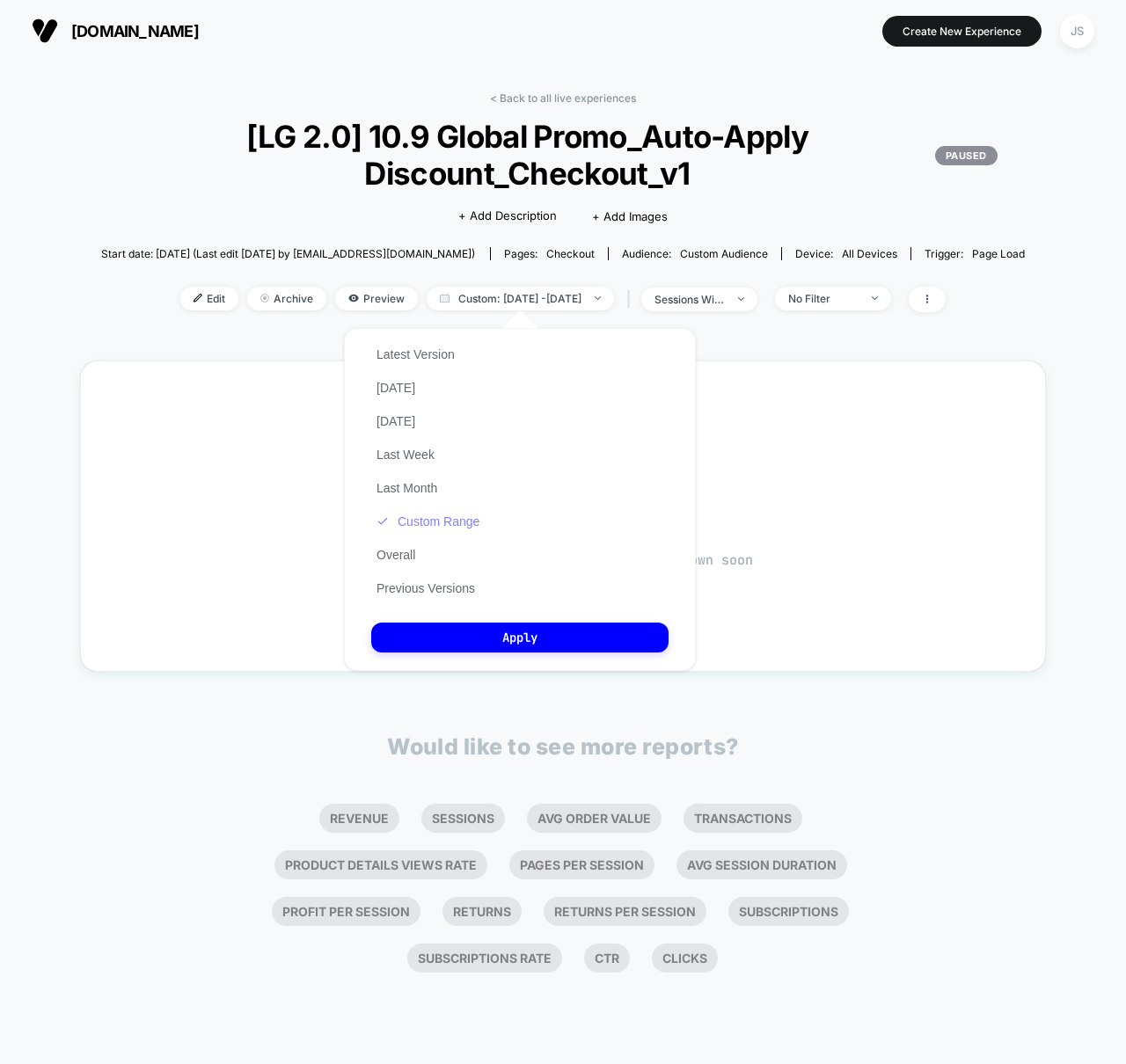
click at [456, 515] on button "Custom Range" at bounding box center [427, 521] width 114 height 16
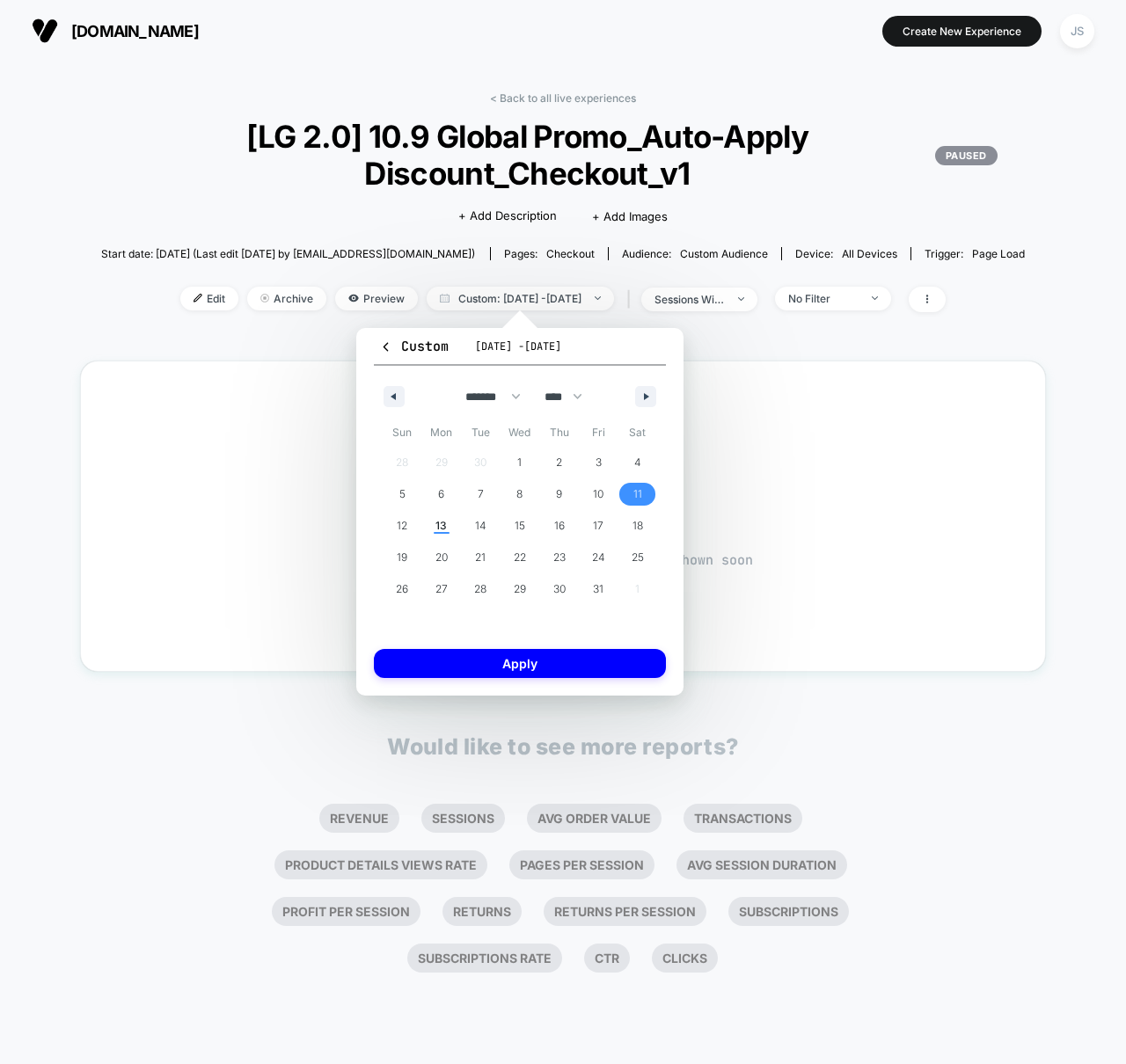
click at [642, 503] on span "11" at bounding box center [637, 494] width 39 height 23
click at [639, 498] on span "11" at bounding box center [638, 494] width 9 height 32
click at [577, 665] on button "Apply" at bounding box center [520, 663] width 292 height 29
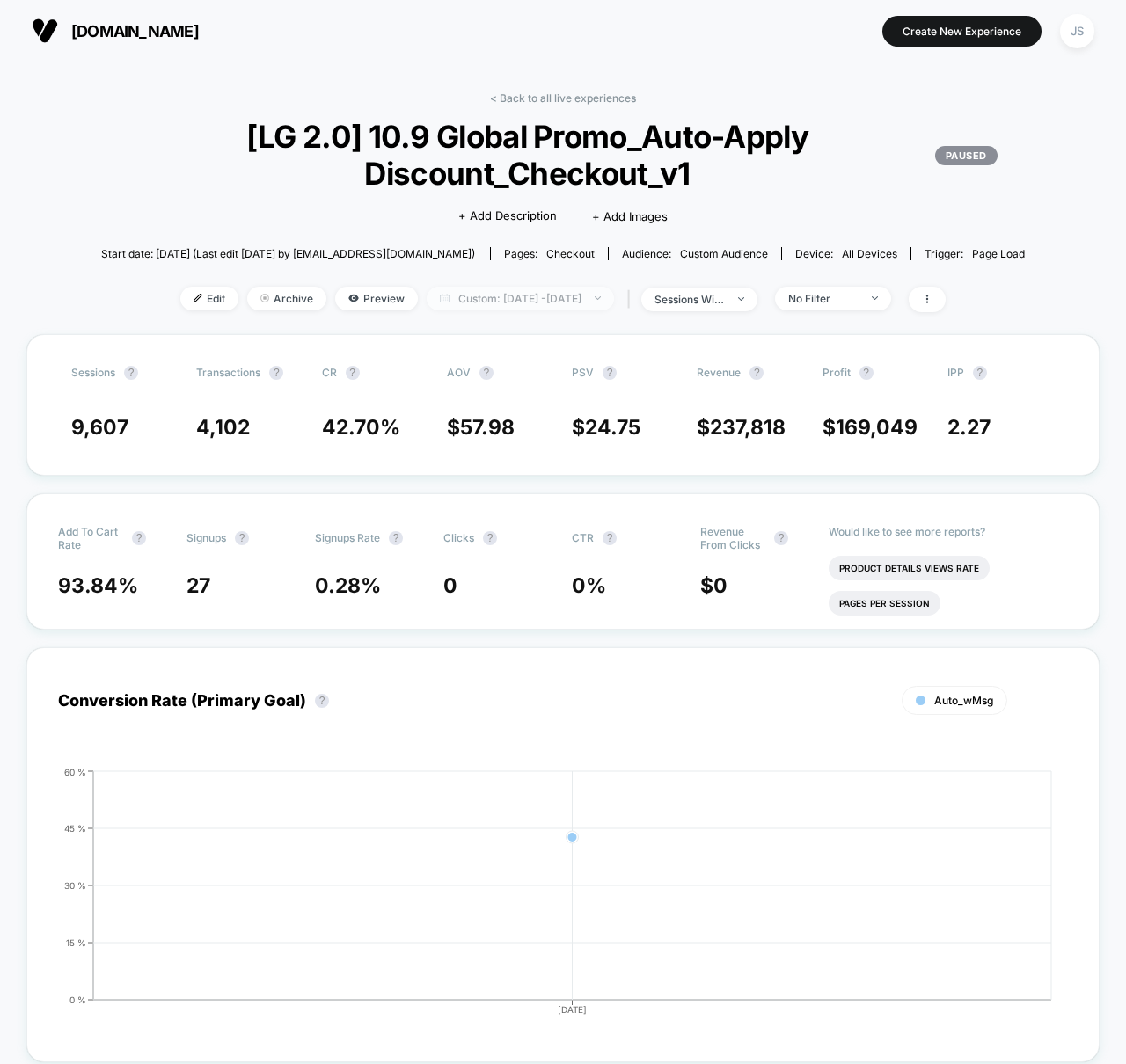
click at [614, 309] on span "Custom: [DATE] - [DATE]" at bounding box center [520, 298] width 187 height 24
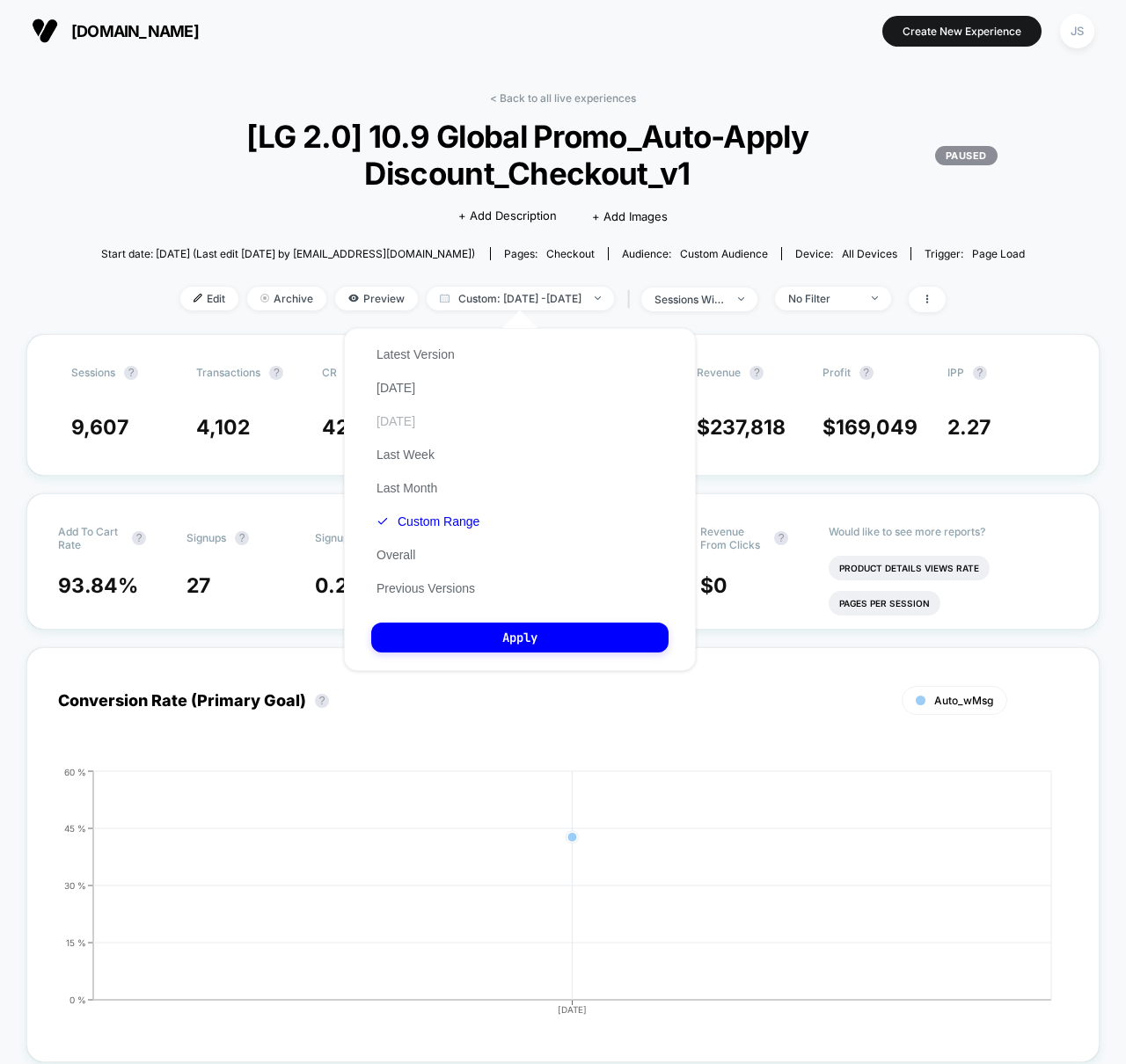
click at [401, 413] on button "[DATE]" at bounding box center [396, 421] width 50 height 16
click at [477, 648] on button "Apply" at bounding box center [519, 638] width 297 height 30
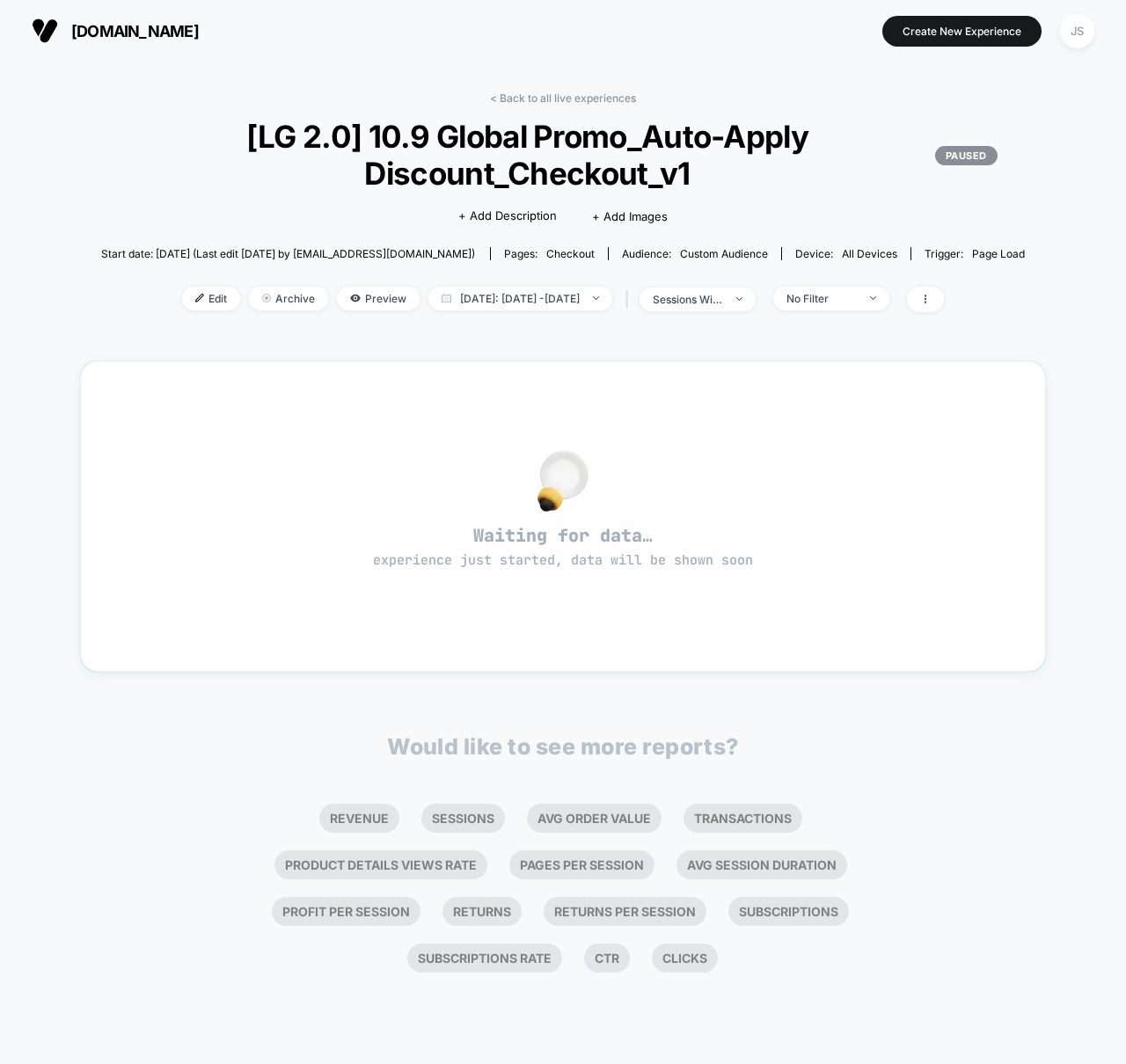
click at [332, 561] on span "Waiting for data… experience just started, data will be shown soon" at bounding box center [563, 547] width 902 height 46
click at [284, 129] on span "[LG 2.0] 10.9 Global Promo_Auto-Apply Discount_Checkout_v1 PAUSED" at bounding box center [562, 154] width 869 height 74
click at [567, 100] on link "< Back to all live experiences" at bounding box center [563, 98] width 146 height 13
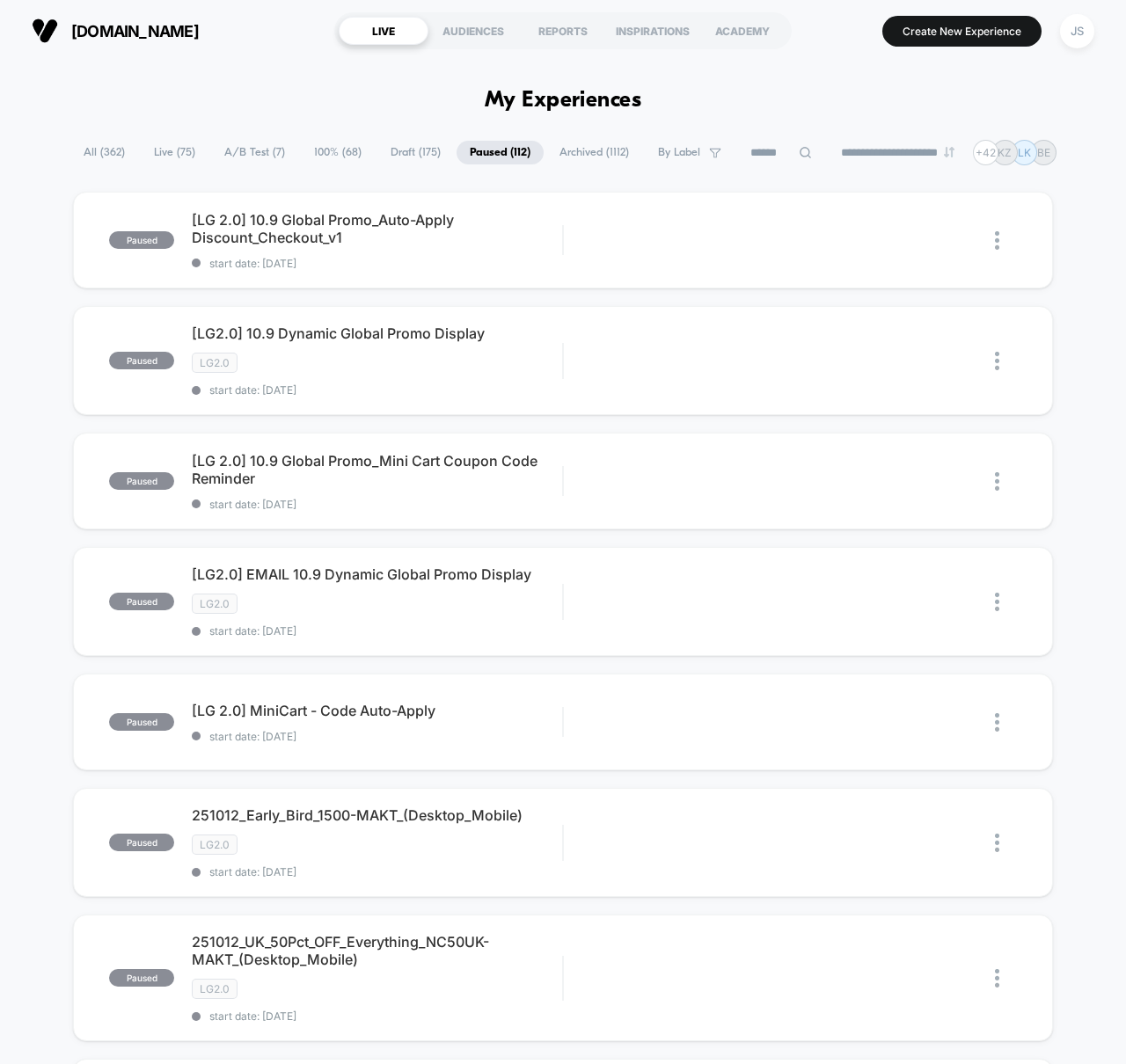
click at [247, 162] on span "A/B Test ( 7 )" at bounding box center [254, 152] width 87 height 24
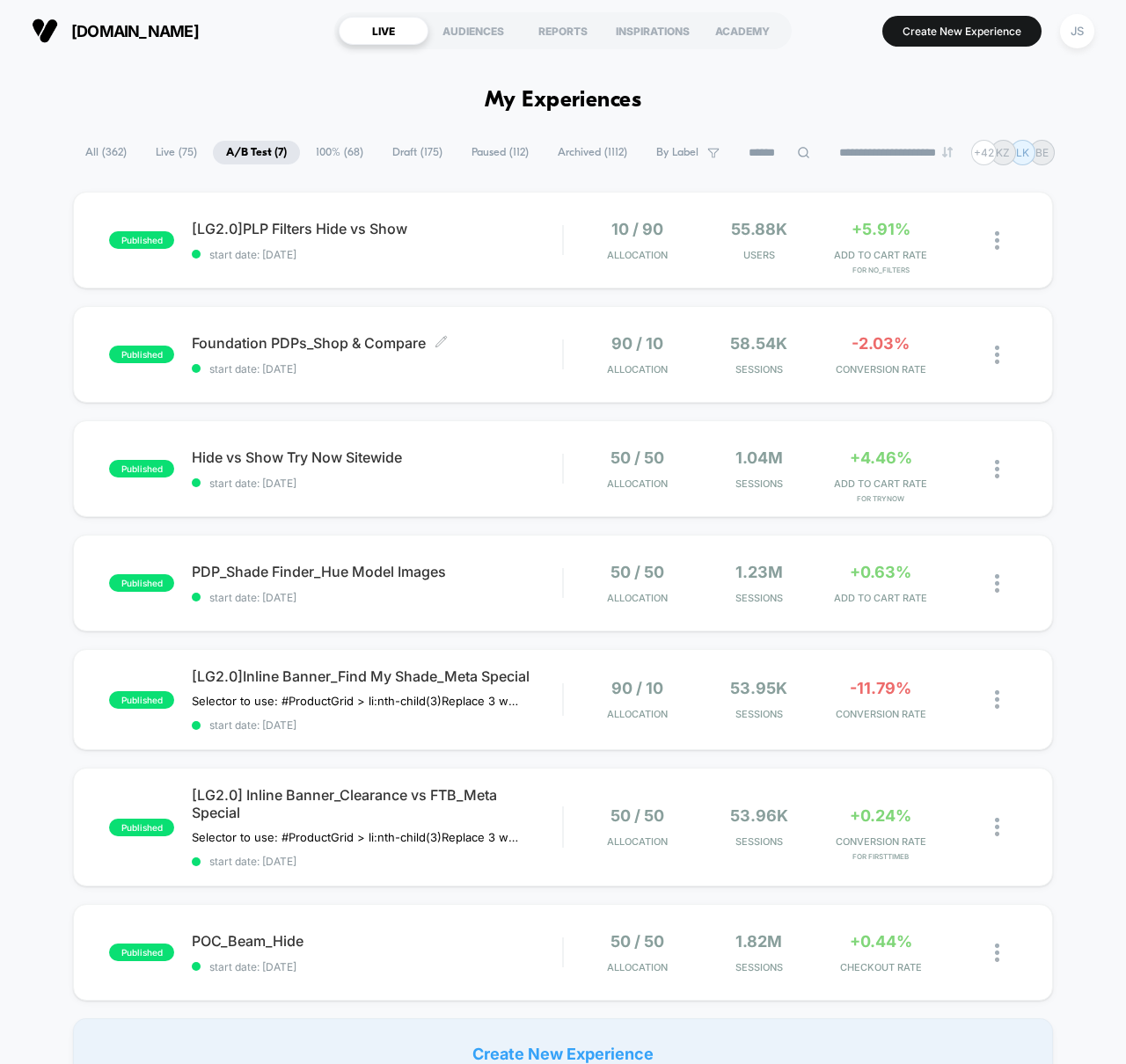
scroll to position [25, 0]
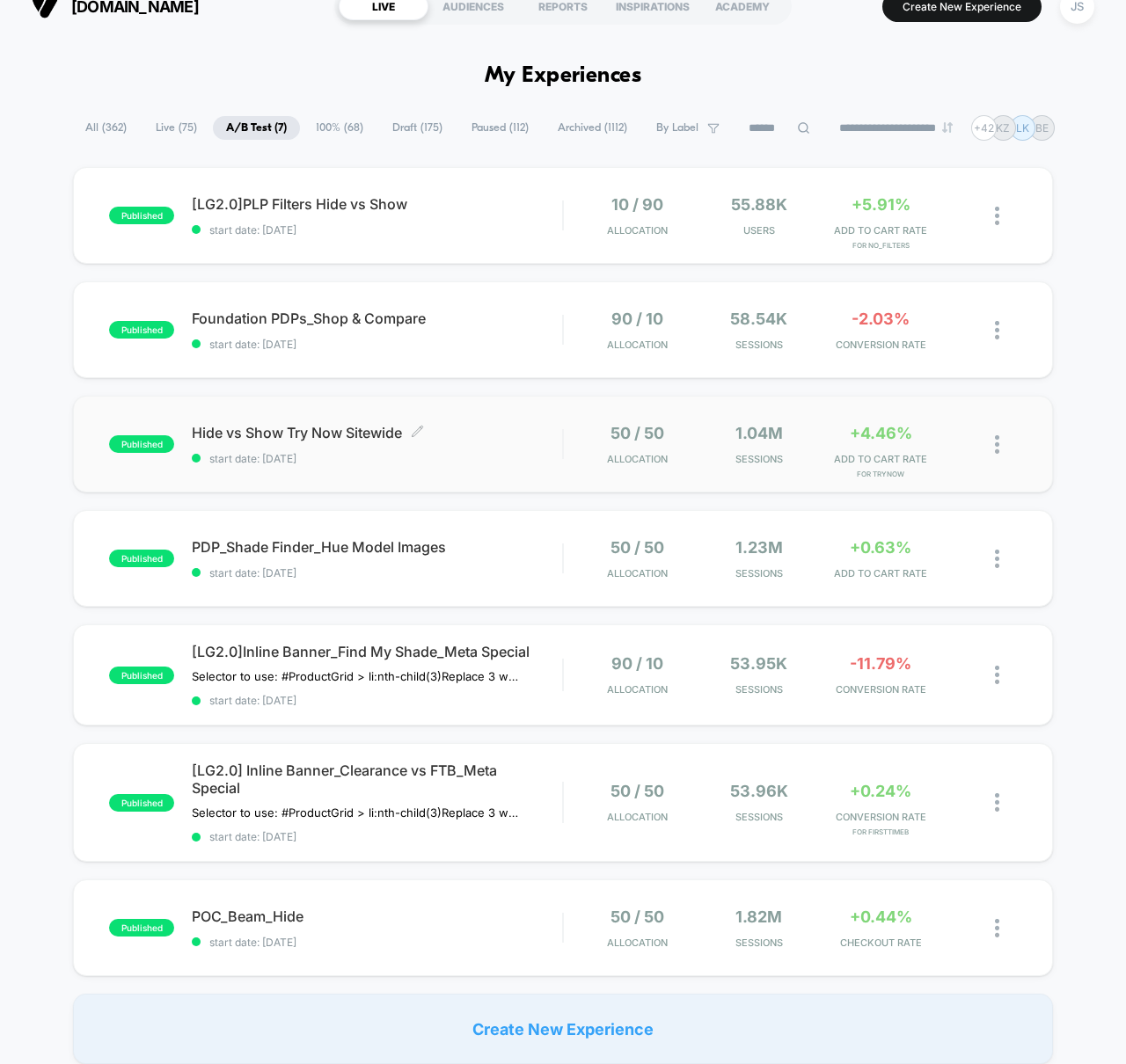
click at [322, 434] on span "Hide vs Show Try Now Sitewide Click to edit experience details" at bounding box center [377, 433] width 370 height 17
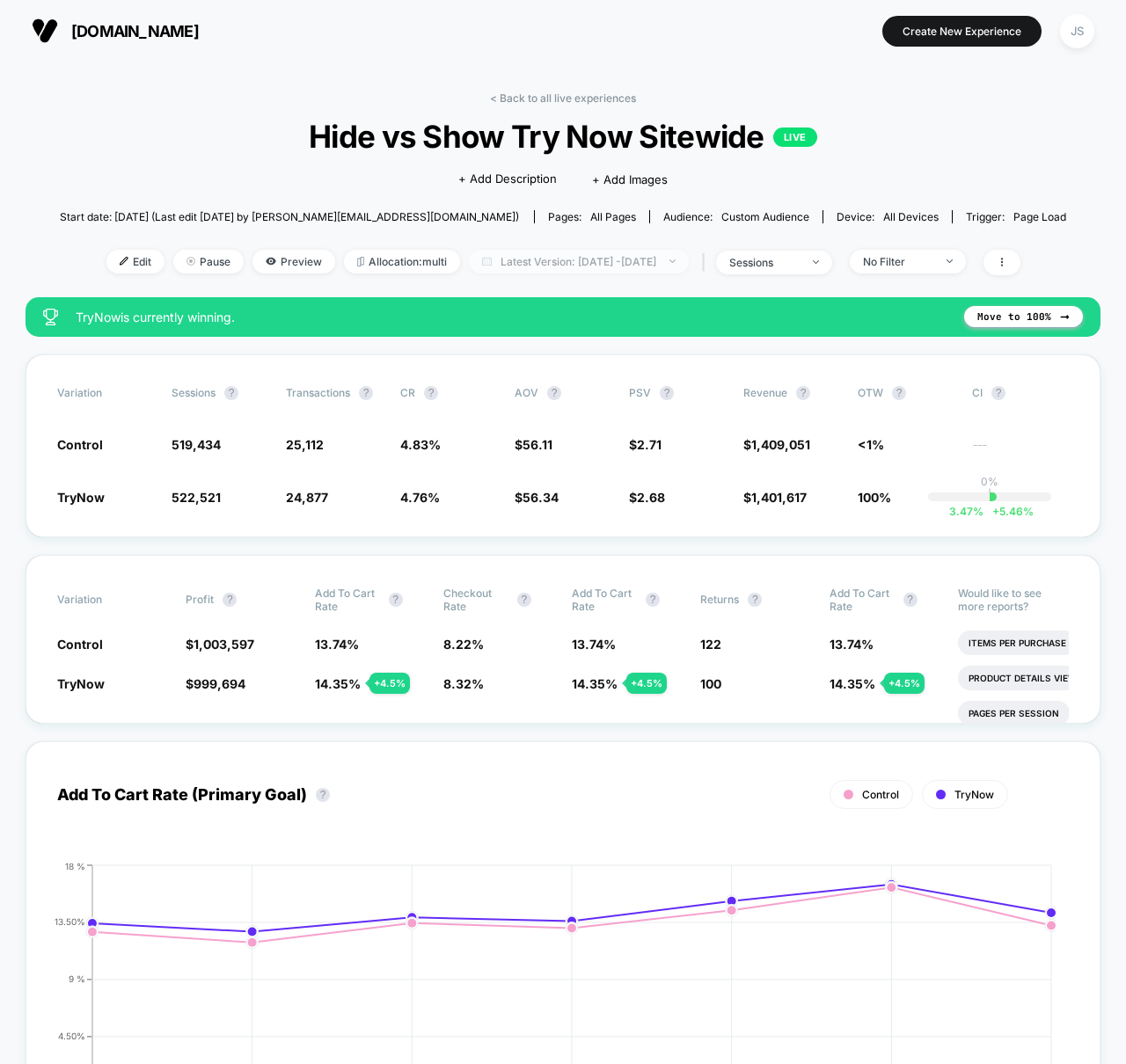
click at [603, 260] on span "Latest Version: [DATE] - [DATE]" at bounding box center [578, 261] width 220 height 24
select select "*"
select select "****"
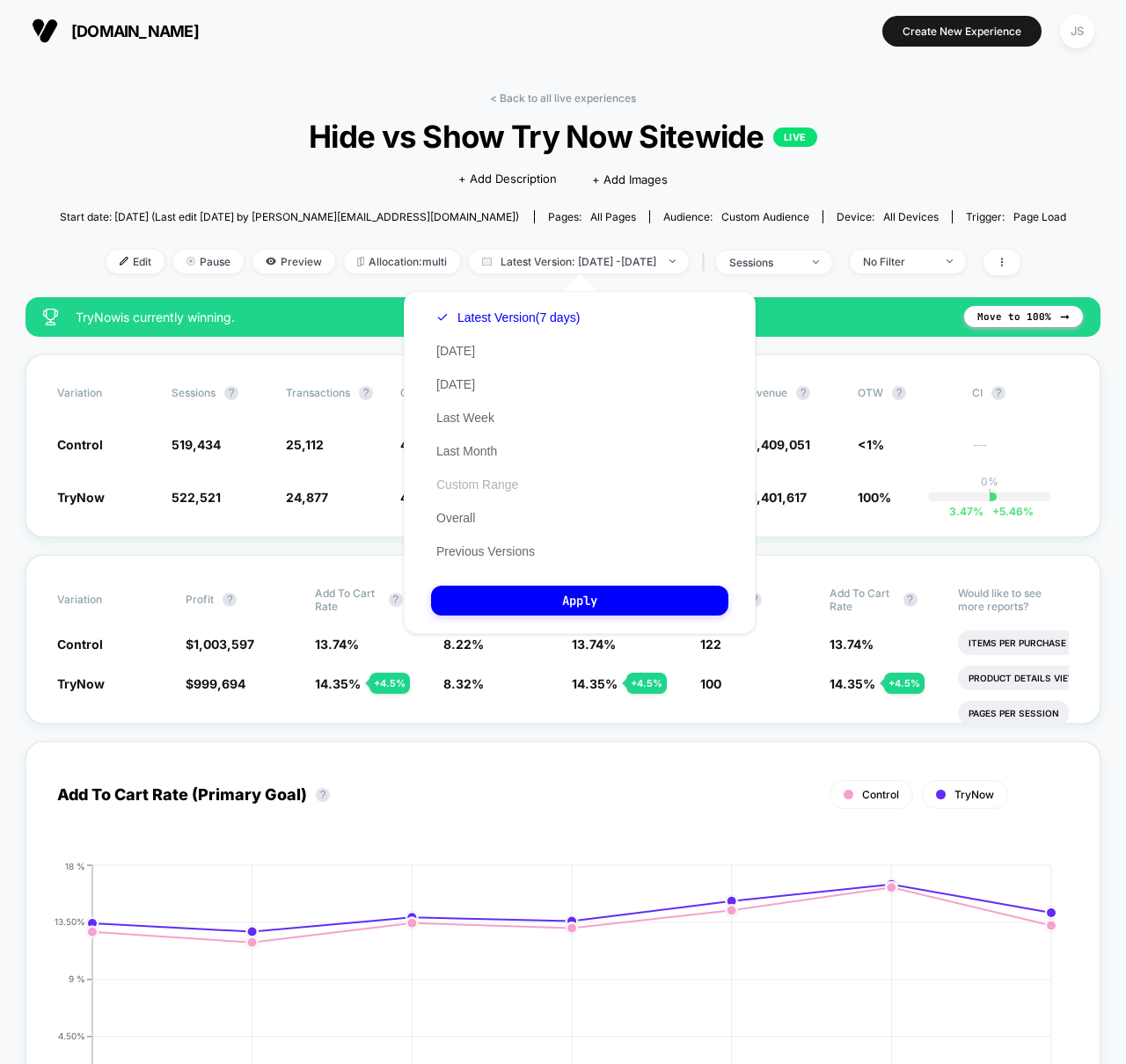
click at [461, 487] on button "Custom Range" at bounding box center [477, 485] width 93 height 16
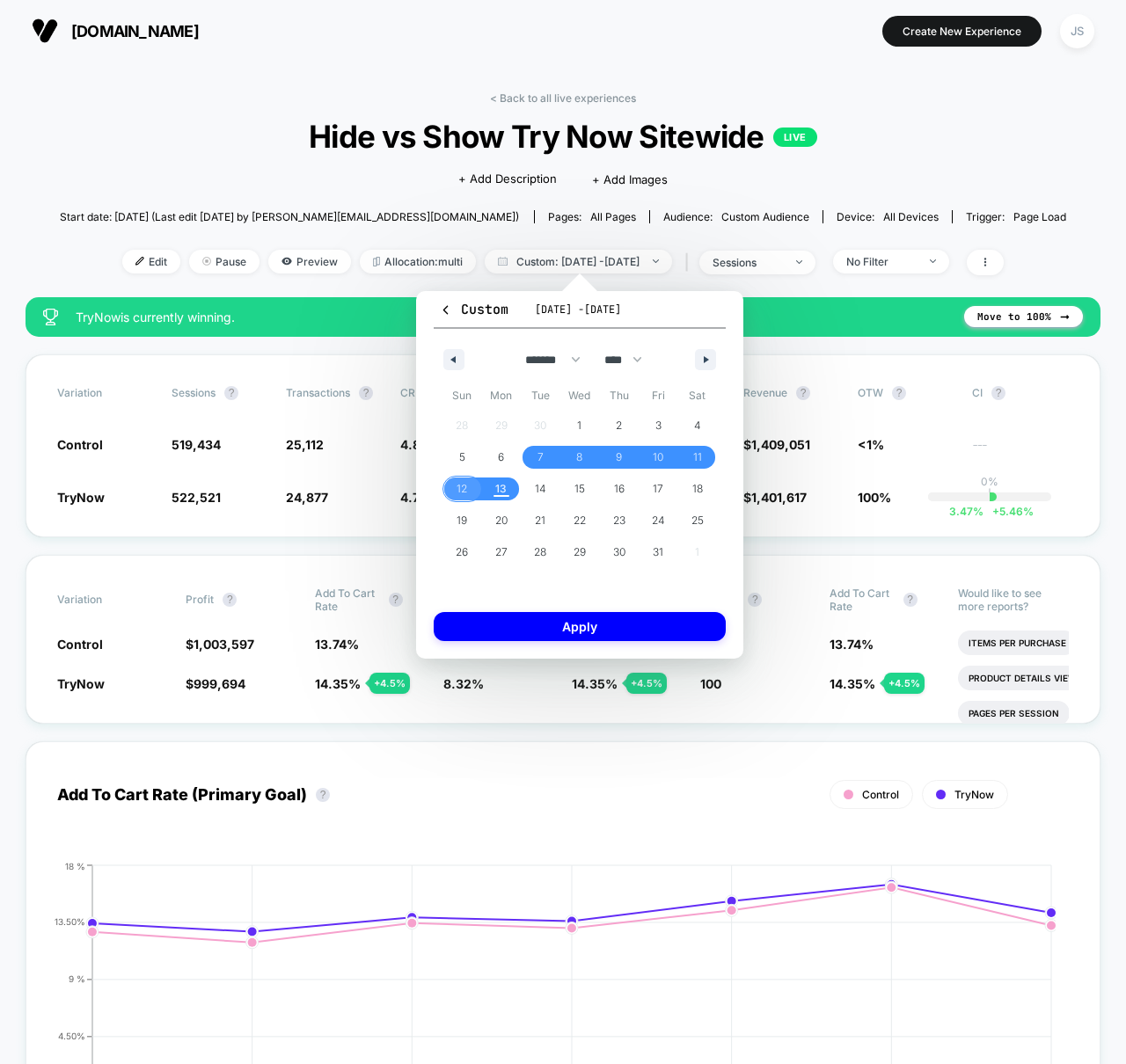
click at [471, 487] on span "12" at bounding box center [462, 489] width 39 height 23
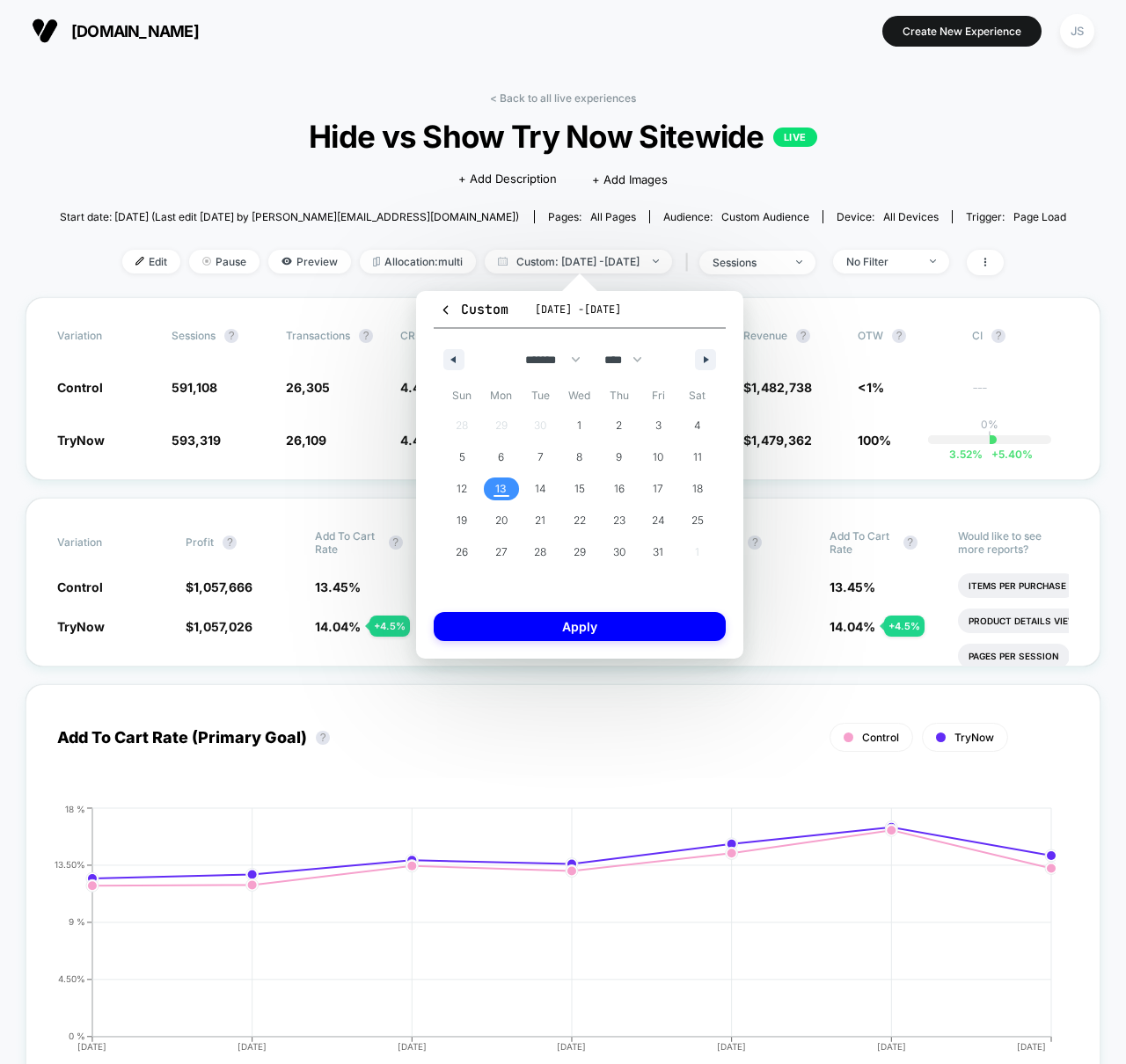
click at [514, 485] on span "13" at bounding box center [501, 489] width 39 height 23
click at [559, 628] on button "Apply" at bounding box center [580, 626] width 292 height 29
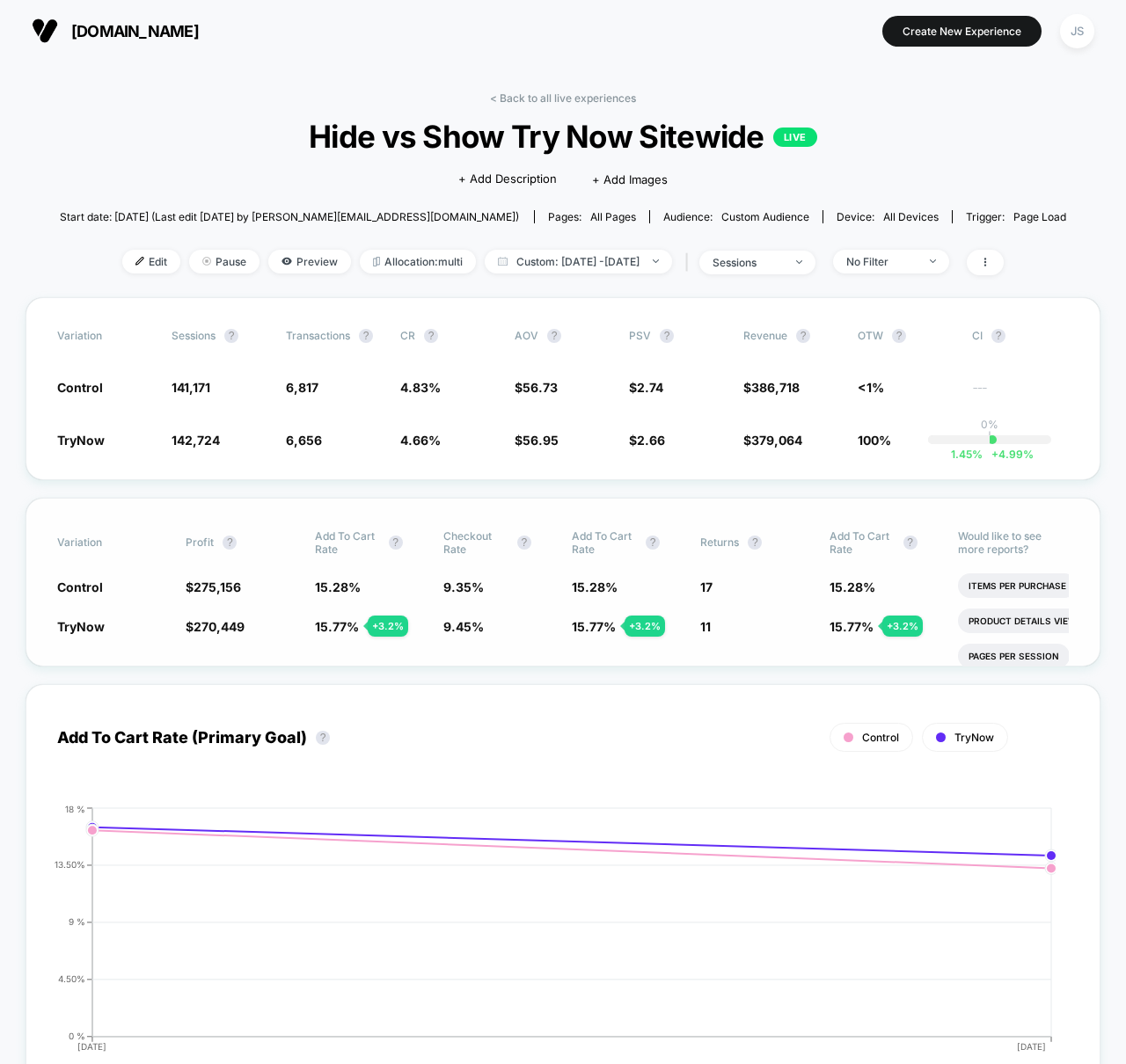
click at [624, 499] on div "Variation Profit ? Add To Cart Rate ? Checkout Rate ? Add To Cart Rate ? Return…" at bounding box center [563, 582] width 1074 height 169
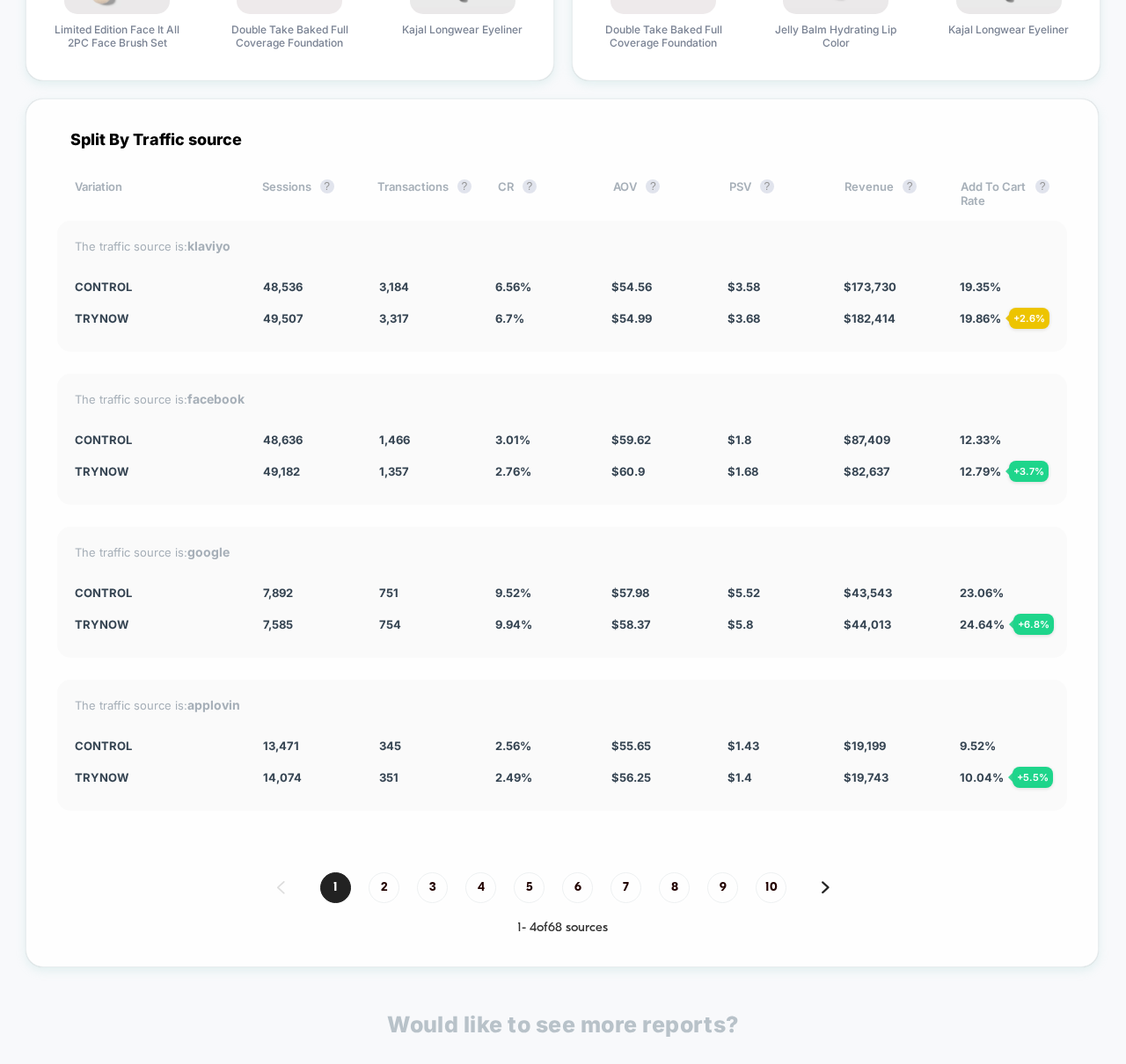
scroll to position [4758, 0]
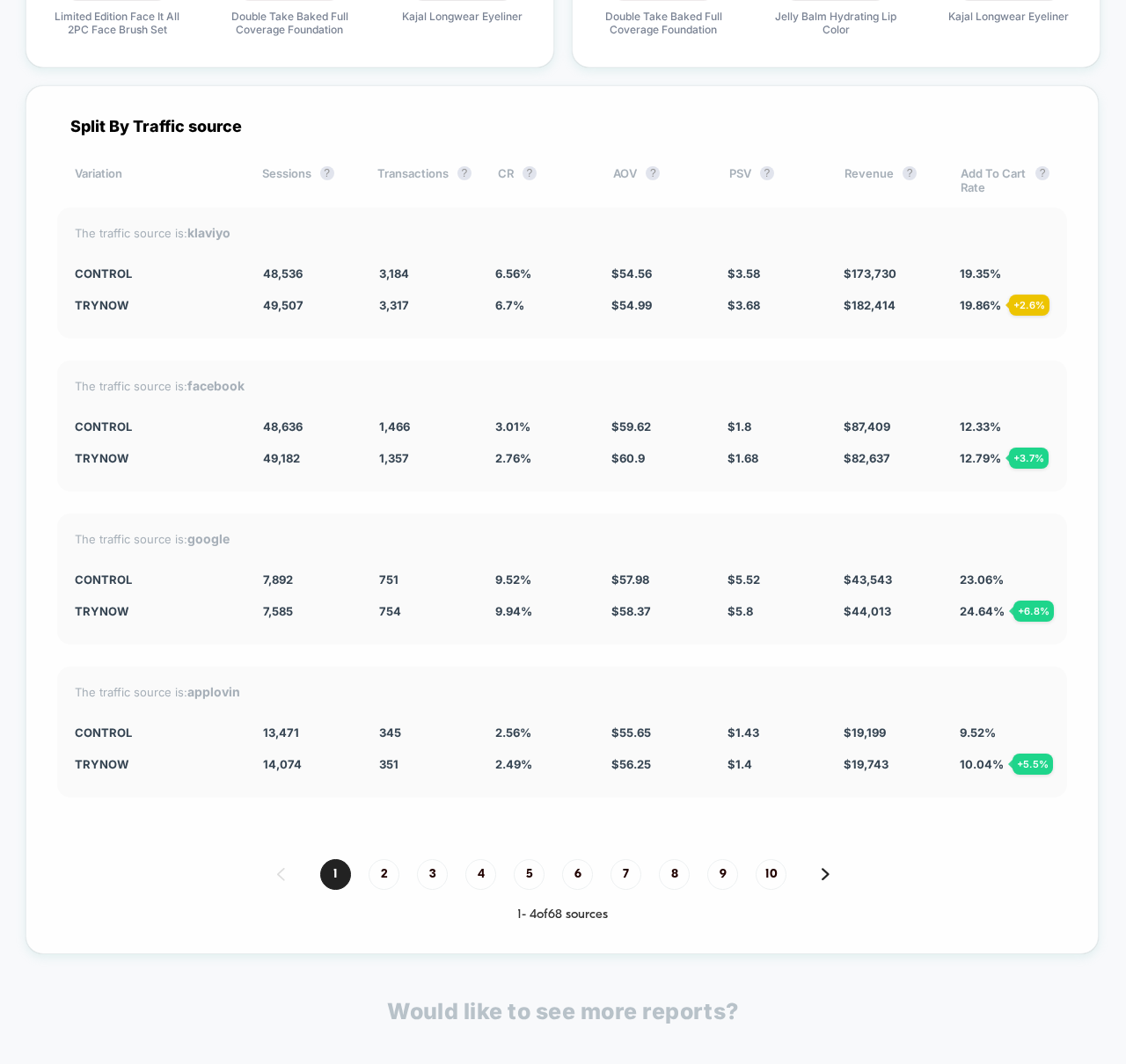
click at [976, 358] on div "Split By Traffic source Variation Sessions ? Transactions ? CR ? AOV ? PSV ? Re…" at bounding box center [562, 519] width 1073 height 869
click at [549, 661] on div "Split By Traffic source Variation Sessions ? Transactions ? CR ? AOV ? PSV ? Re…" at bounding box center [562, 519] width 1073 height 869
click at [942, 383] on div "The traffic source is: facebook" at bounding box center [562, 386] width 975 height 15
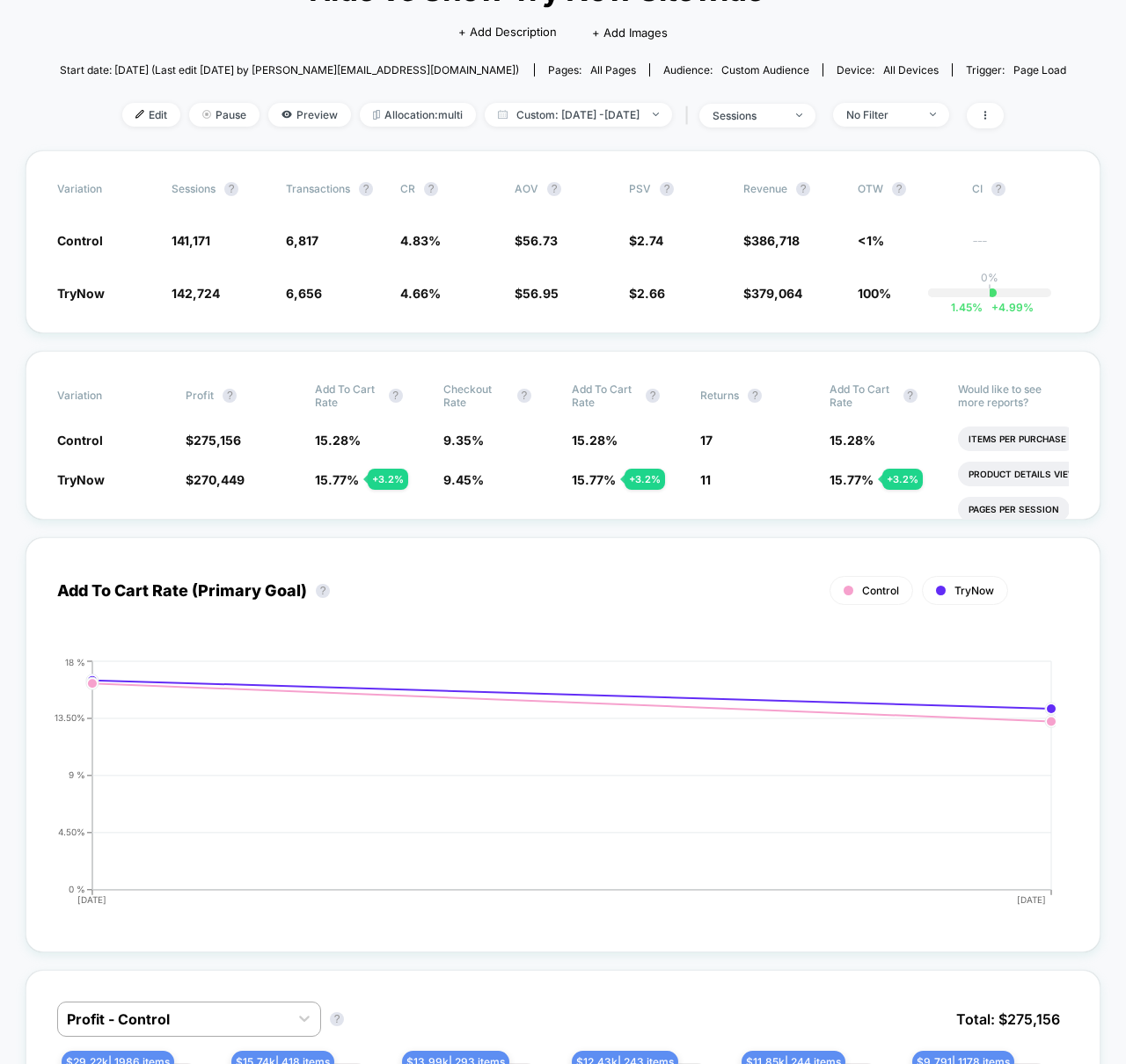
scroll to position [0, 0]
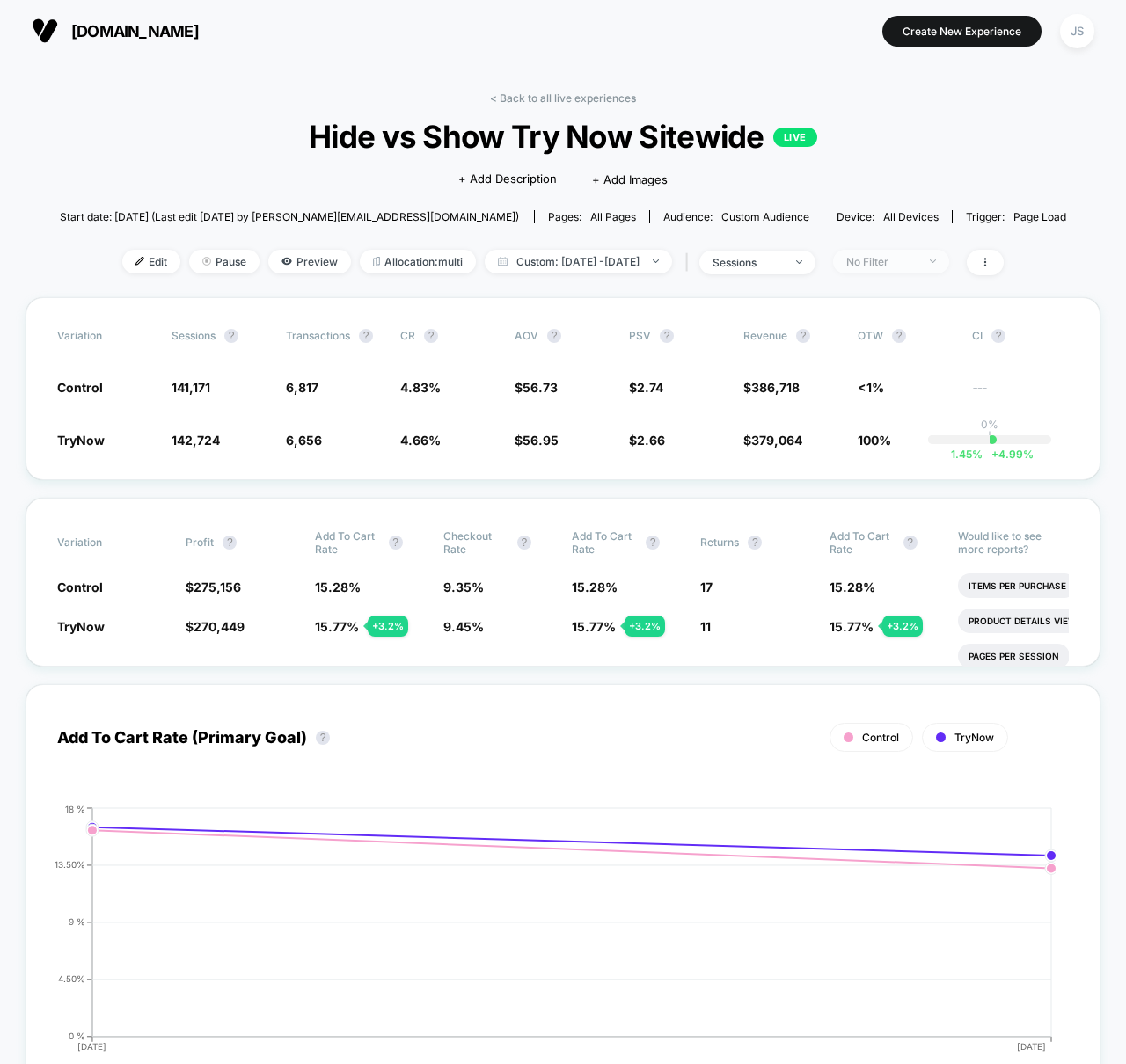
click at [949, 263] on span "No Filter" at bounding box center [890, 261] width 116 height 24
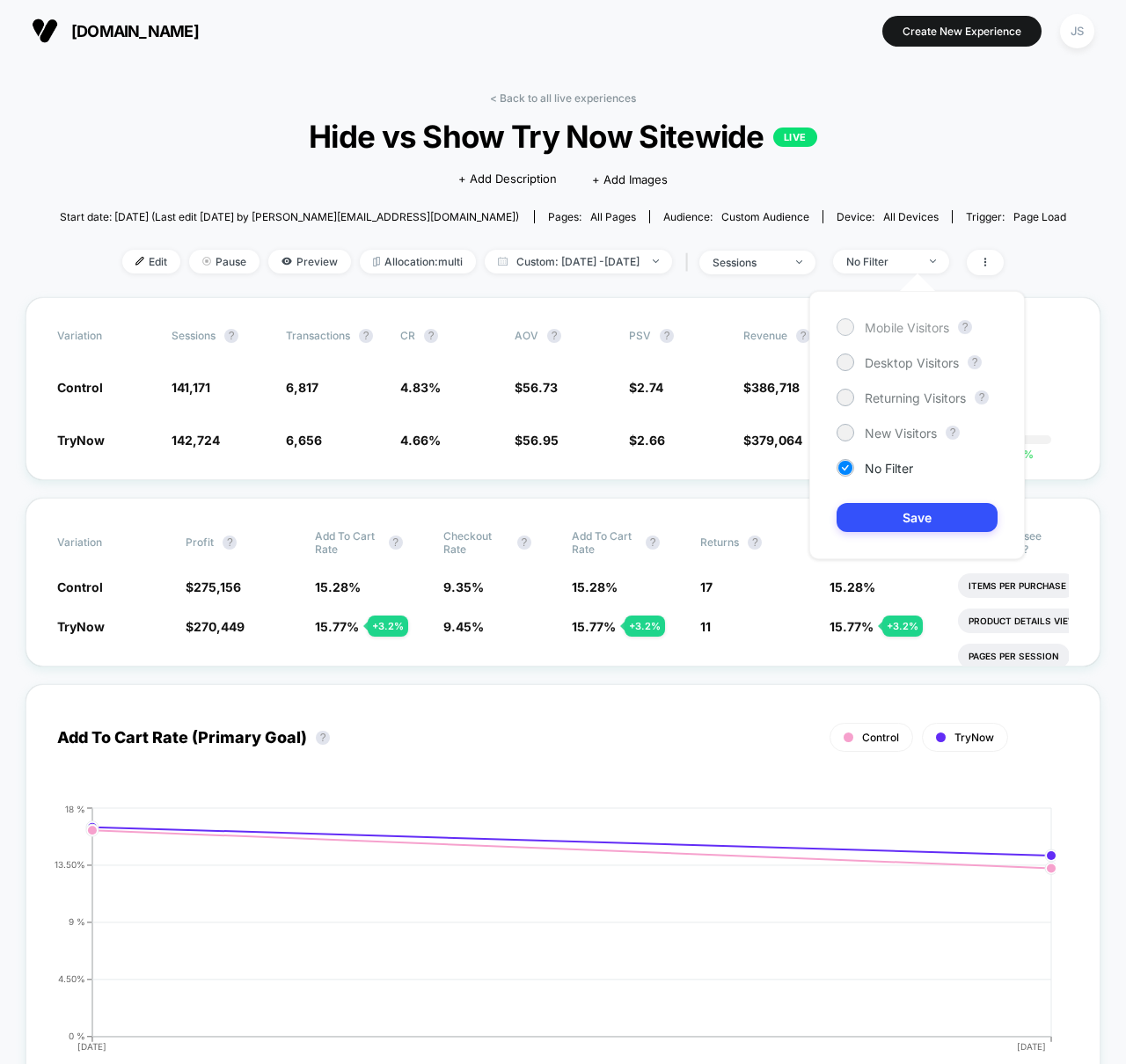
click at [857, 325] on div "Mobile Visitors" at bounding box center [893, 327] width 113 height 17
click at [891, 525] on button "Save" at bounding box center [917, 517] width 161 height 29
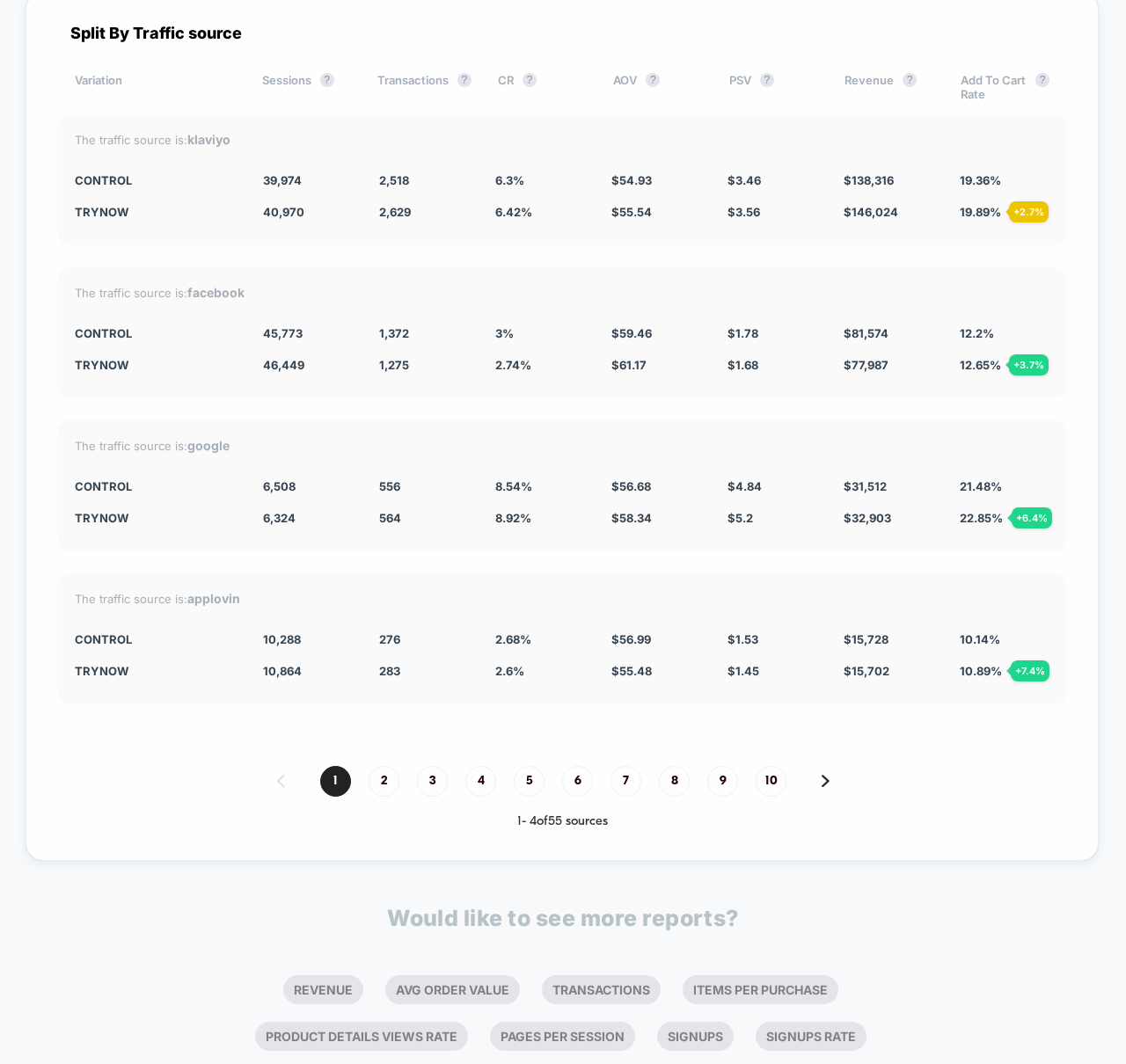
scroll to position [4759, 0]
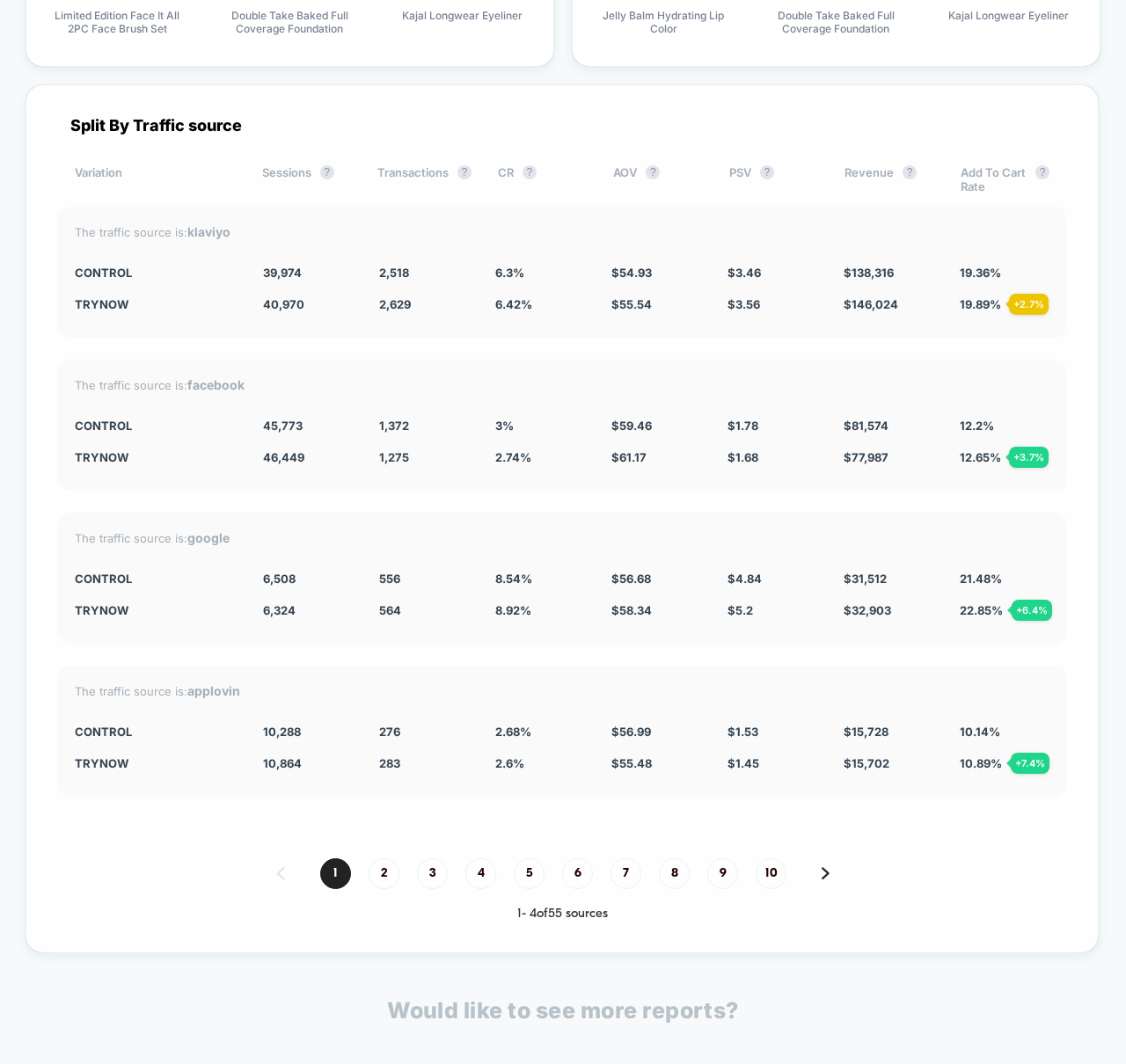
click at [982, 328] on div "The traffic source is: klaviyo Control 39,974 2,518 6.3 % $ 54.93 $ 3.46 $ 138,…" at bounding box center [562, 271] width 1009 height 131
click at [519, 330] on div "The traffic source is: klaviyo Control 39,974 2,518 6.3 % $ 54.93 $ 3.46 $ 138,…" at bounding box center [562, 271] width 1009 height 131
click at [504, 497] on div "Split By Traffic source Variation Sessions ? Transactions ? CR ? AOV ? PSV ? Re…" at bounding box center [562, 518] width 1073 height 869
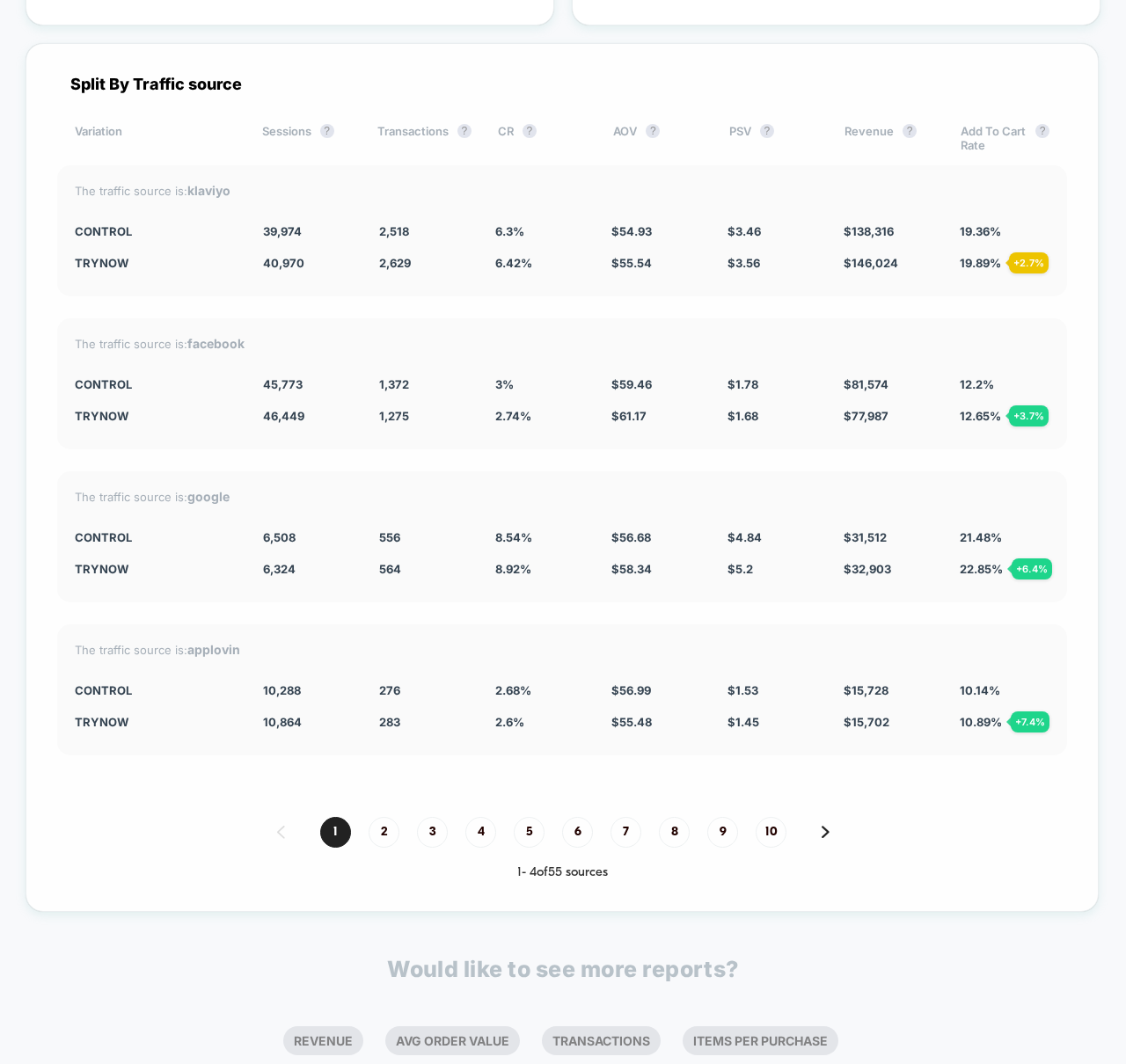
click at [970, 571] on span "22.85 % + 6.4 %" at bounding box center [981, 569] width 43 height 14
click at [547, 602] on div "Split By Traffic source Variation Sessions ? Transactions ? CR ? AOV ? PSV ? Re…" at bounding box center [562, 477] width 1073 height 869
click at [486, 474] on div "The traffic source is: google Control 6,508 556 8.54 % $ 56.68 $ 4.84 $ 31,512 …" at bounding box center [562, 536] width 1009 height 131
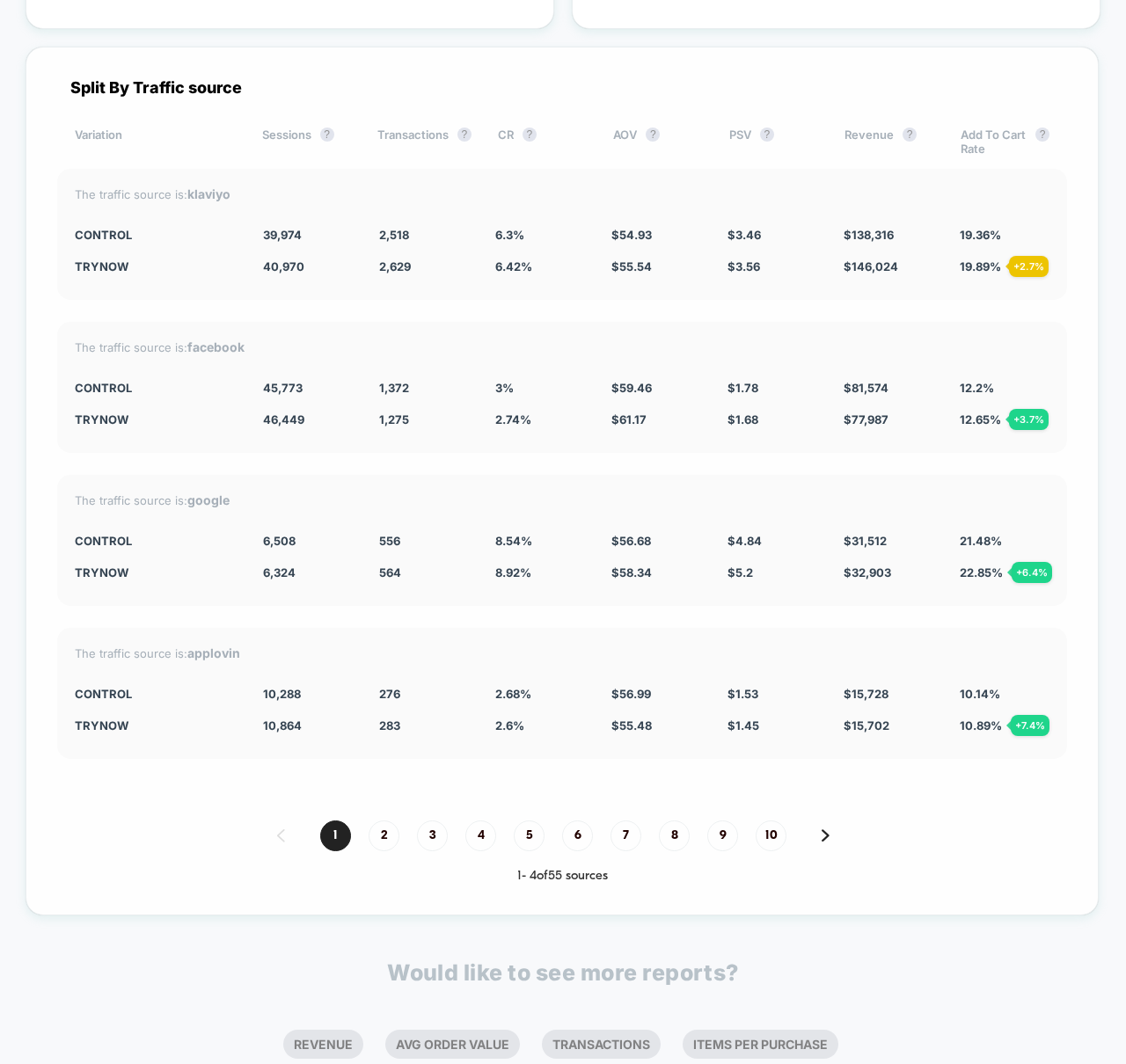
scroll to position [4793, 0]
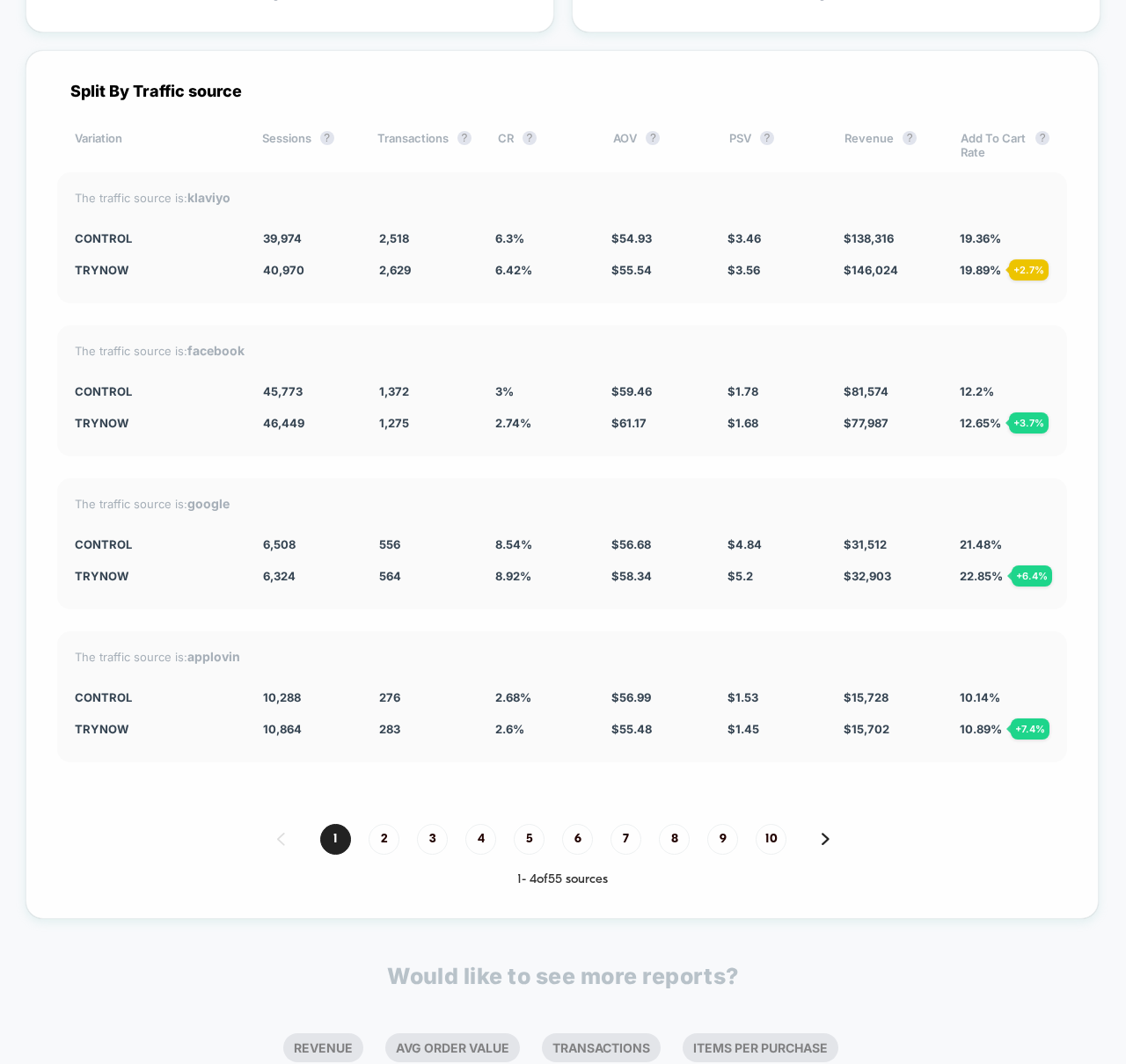
click at [982, 458] on div "Split By Traffic source Variation Sessions ? Transactions ? CR ? AOV ? PSV ? Re…" at bounding box center [562, 484] width 1073 height 869
click at [512, 452] on div "The traffic source is: facebook Control 45,773 1,372 3 % $ 59.46 $ 1.78 $ 81,57…" at bounding box center [562, 390] width 1009 height 131
click at [371, 354] on div "The traffic source is: facebook" at bounding box center [562, 351] width 975 height 15
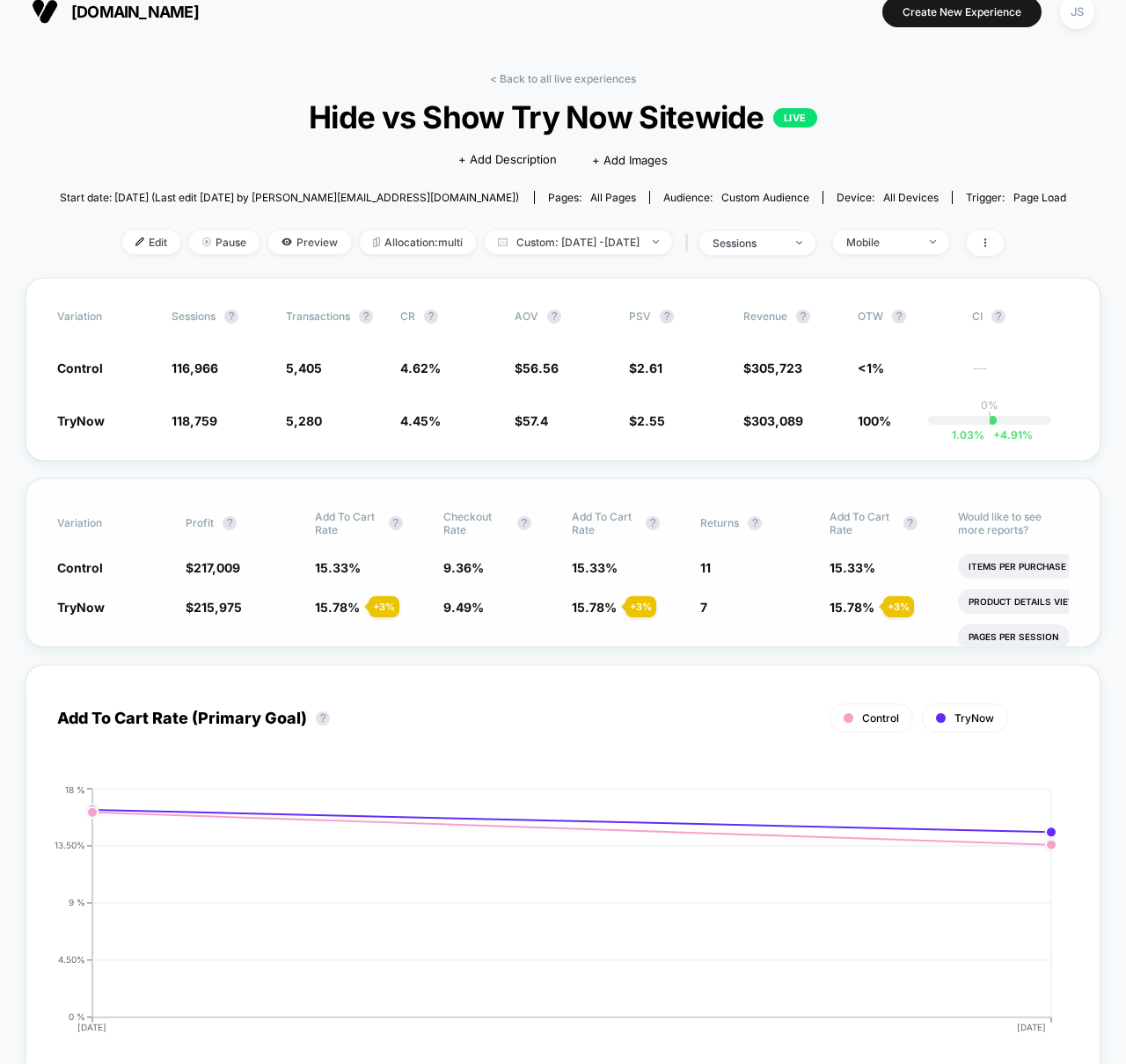
scroll to position [0, 0]
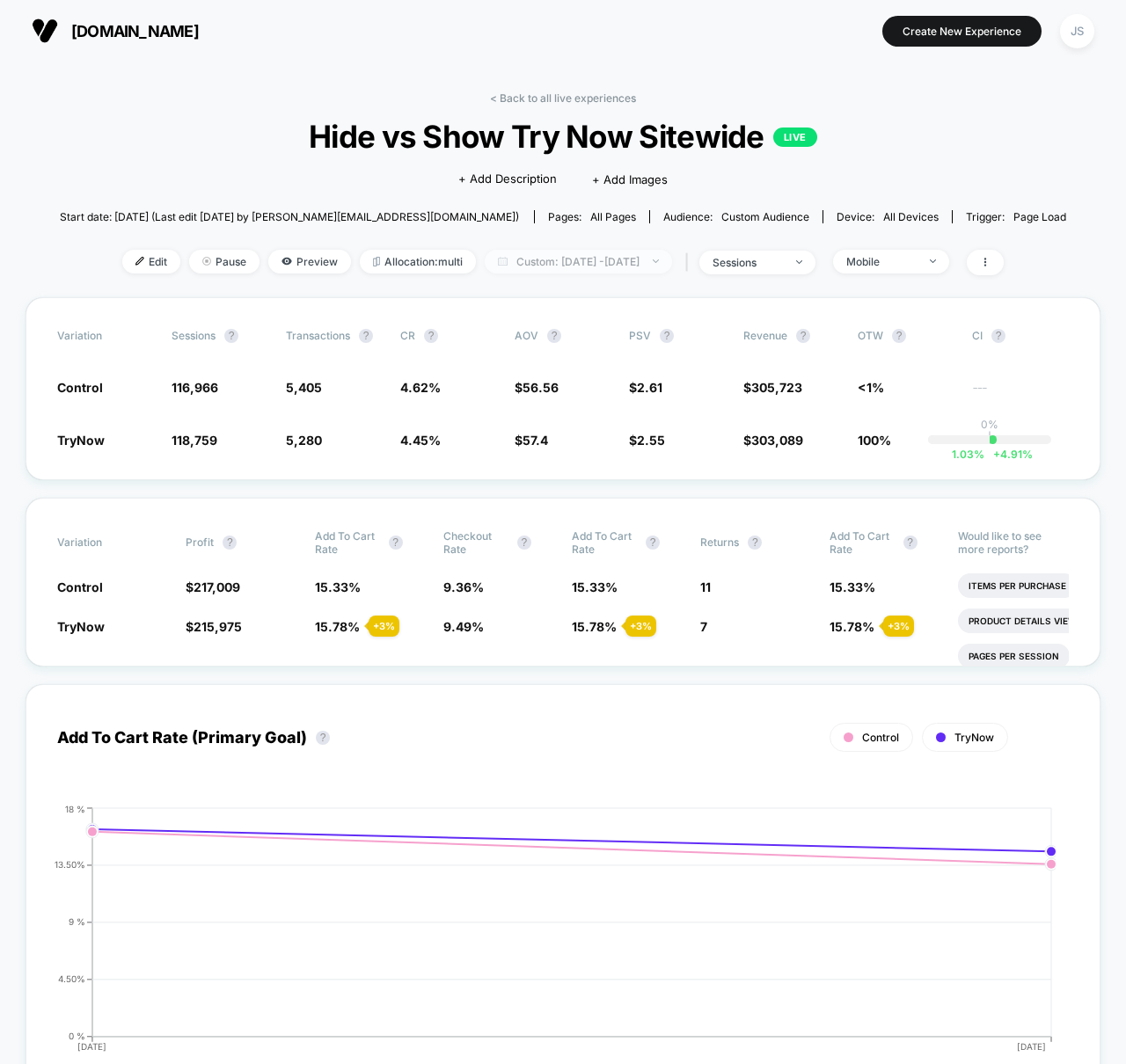
click at [615, 259] on span "Custom: [DATE] - [DATE]" at bounding box center [578, 261] width 187 height 24
select select "*"
select select "****"
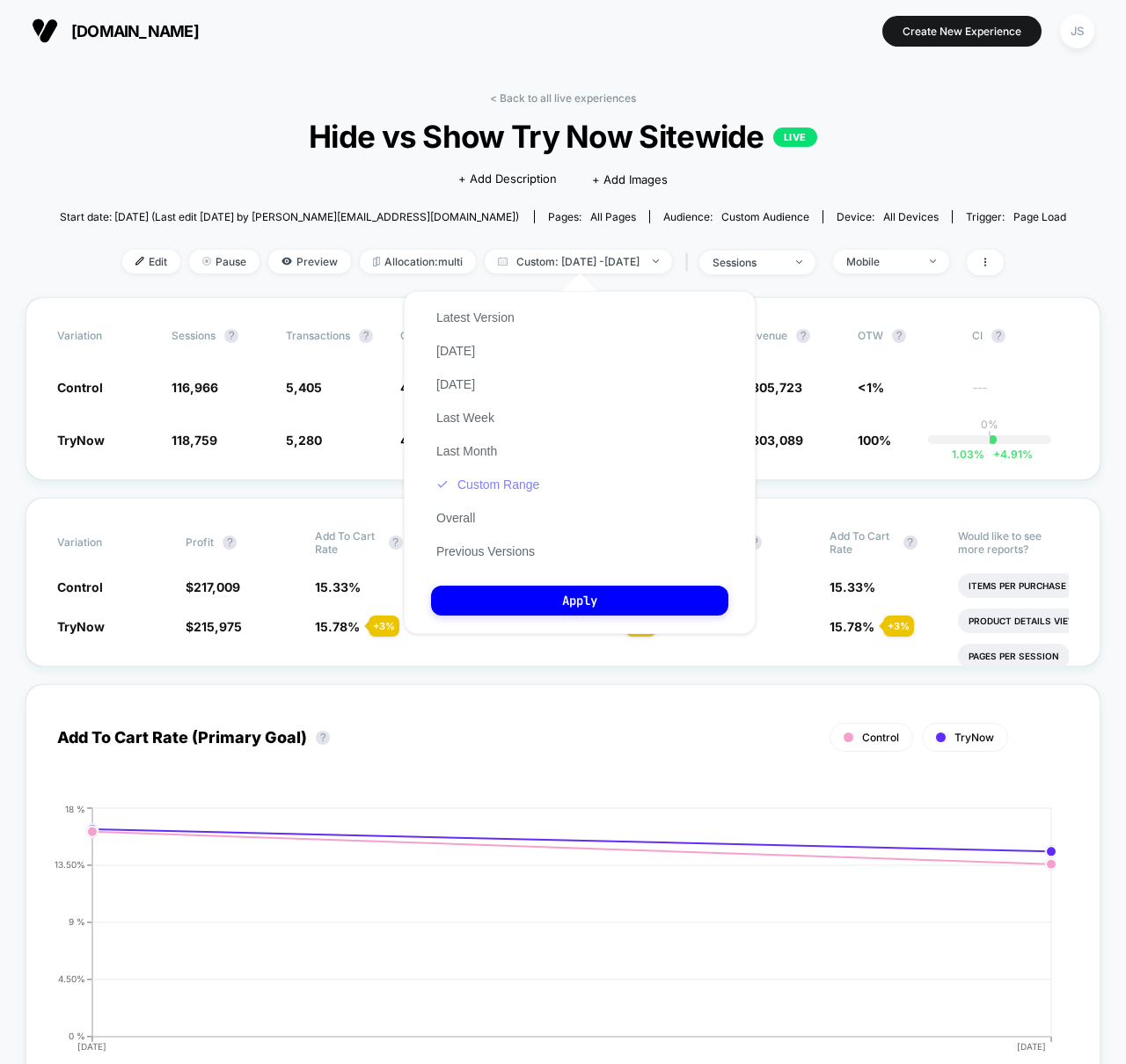
click at [503, 489] on button "Custom Range" at bounding box center [487, 485] width 114 height 16
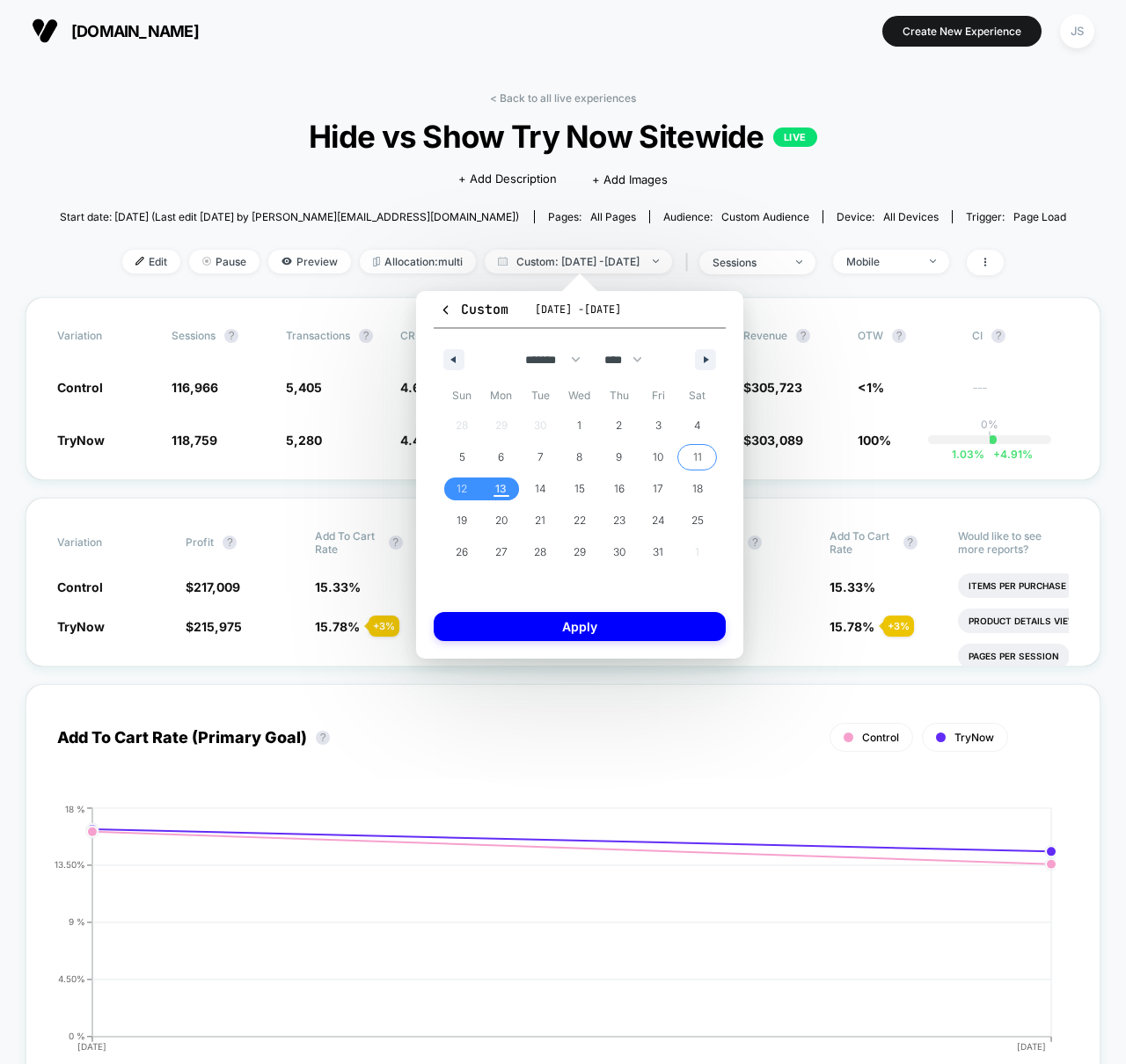
click at [684, 456] on span "11" at bounding box center [697, 458] width 39 height 23
click at [691, 458] on span "11" at bounding box center [697, 458] width 39 height 23
click at [596, 633] on button "Apply" at bounding box center [580, 626] width 292 height 29
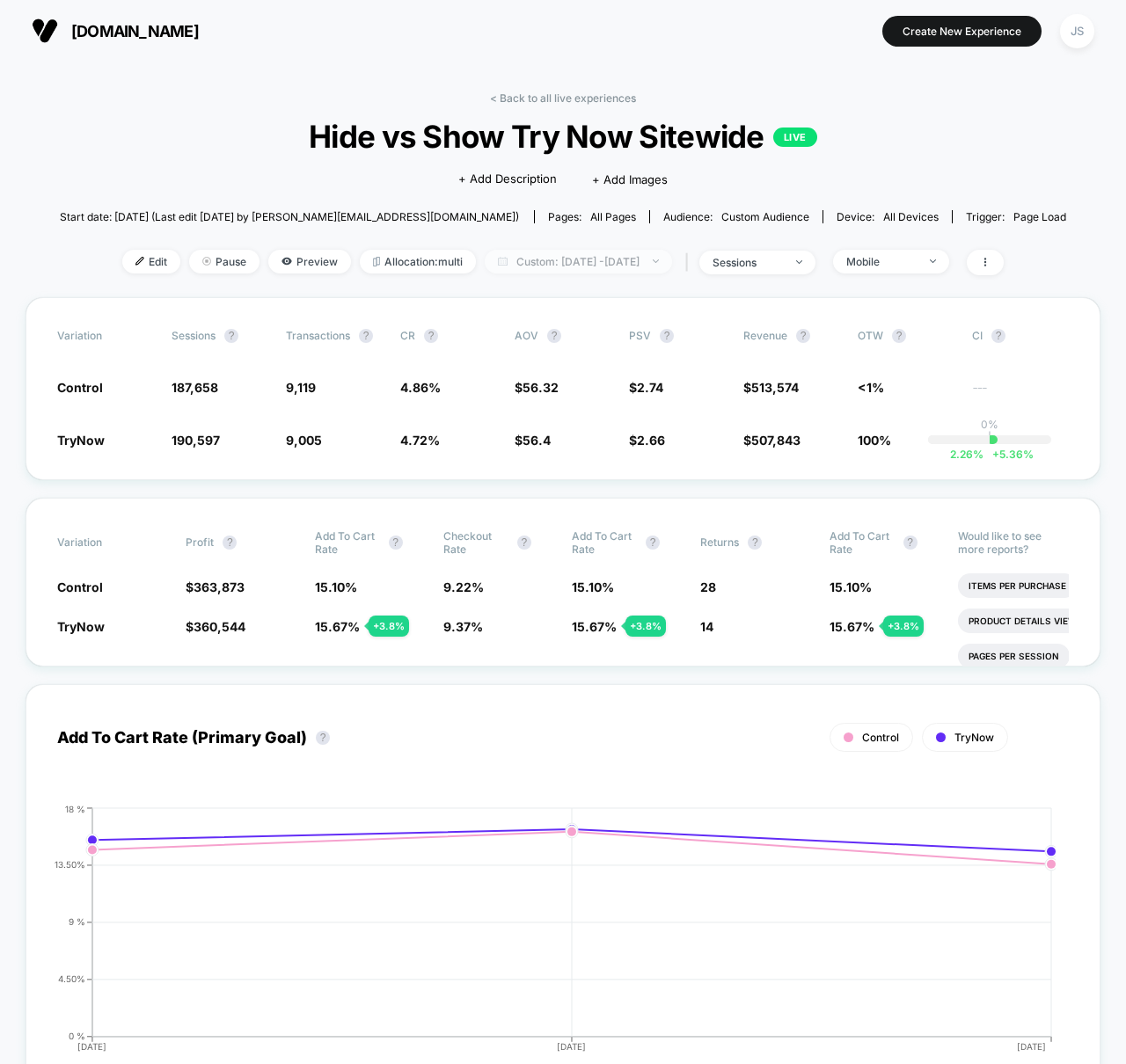
click at [634, 271] on span "Custom: [DATE] - [DATE]" at bounding box center [578, 261] width 187 height 24
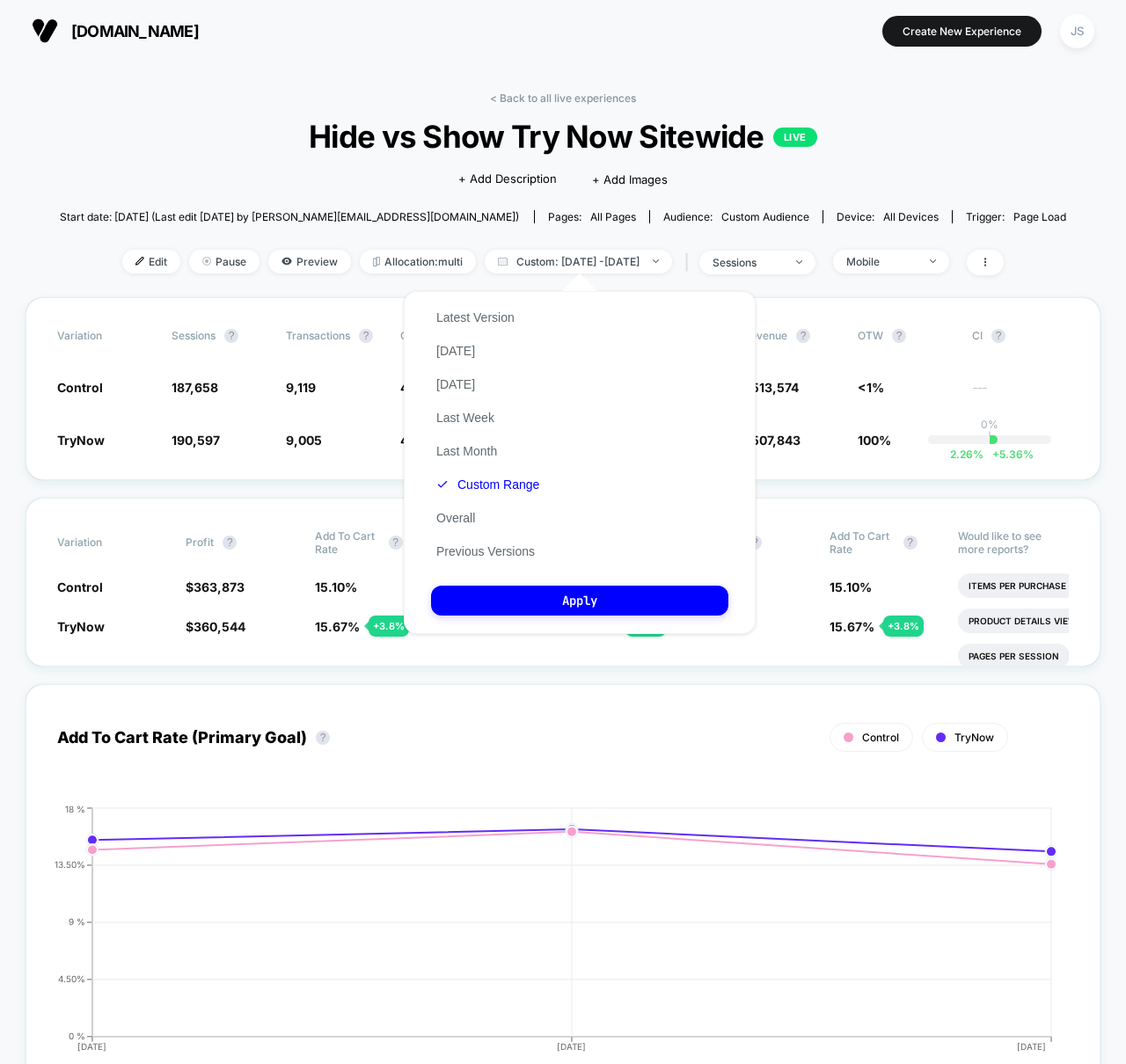
click at [524, 470] on div "Latest Version [DATE] [DATE] Last Week Last Month Custom Range Overall Previous…" at bounding box center [487, 435] width 114 height 268
click at [524, 477] on button "Custom Range" at bounding box center [487, 485] width 114 height 16
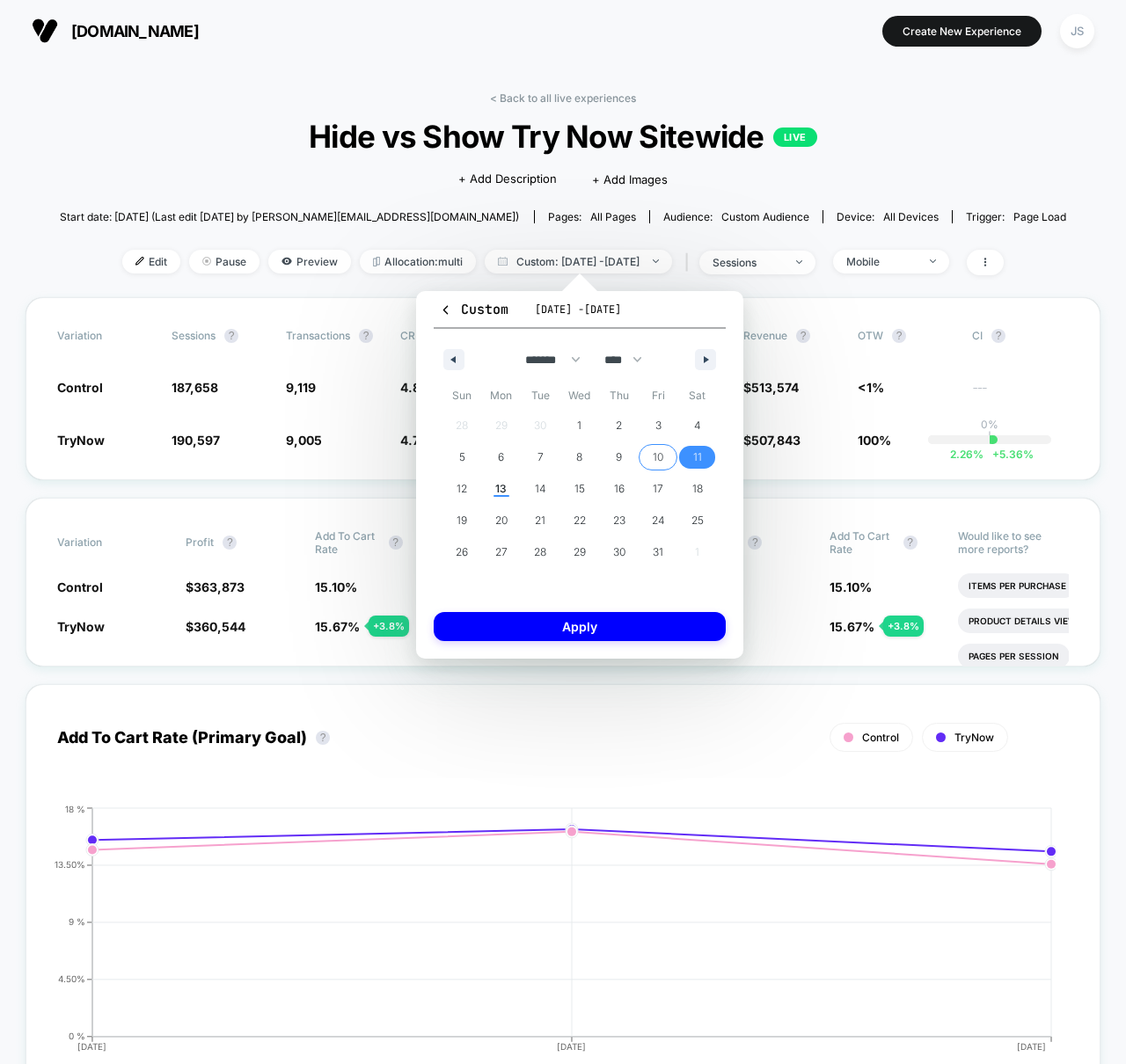
click at [654, 443] on span "10" at bounding box center [658, 457] width 11 height 32
click at [656, 452] on span "10" at bounding box center [658, 457] width 11 height 32
click at [646, 625] on button "Apply" at bounding box center [580, 626] width 292 height 29
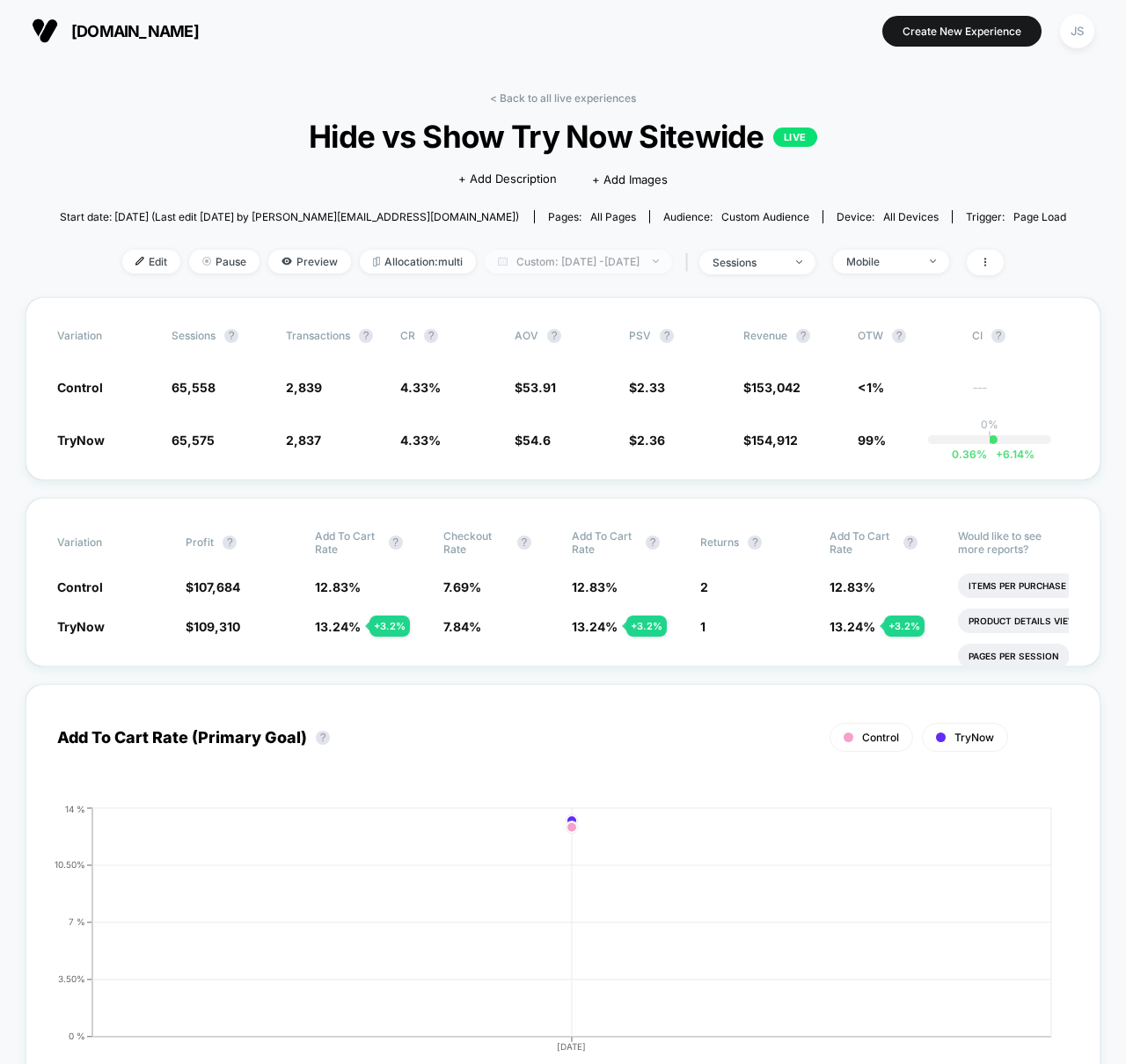
click at [601, 259] on span "Custom: [DATE] - [DATE]" at bounding box center [578, 261] width 187 height 24
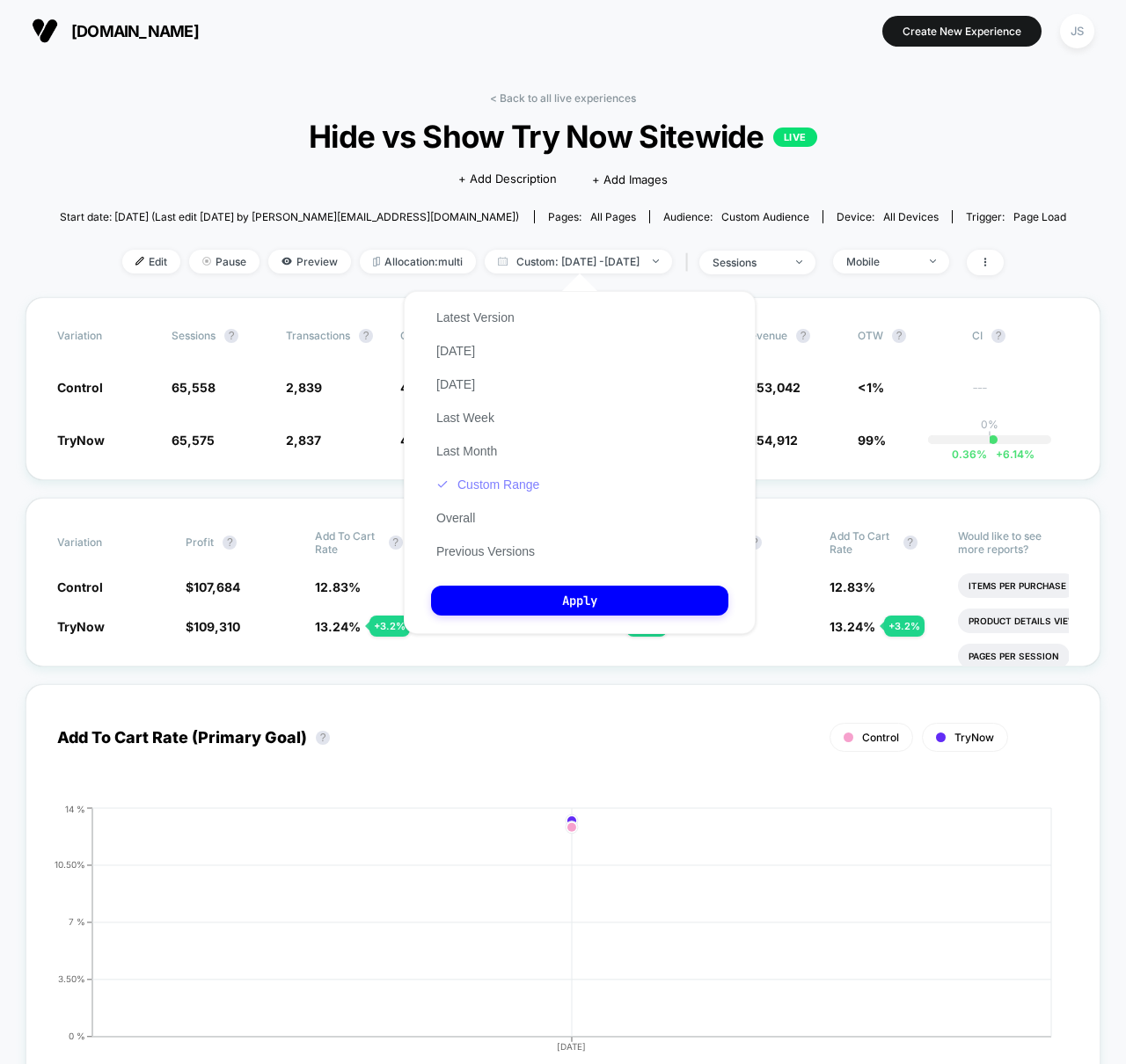
click at [495, 481] on button "Custom Range" at bounding box center [487, 485] width 114 height 16
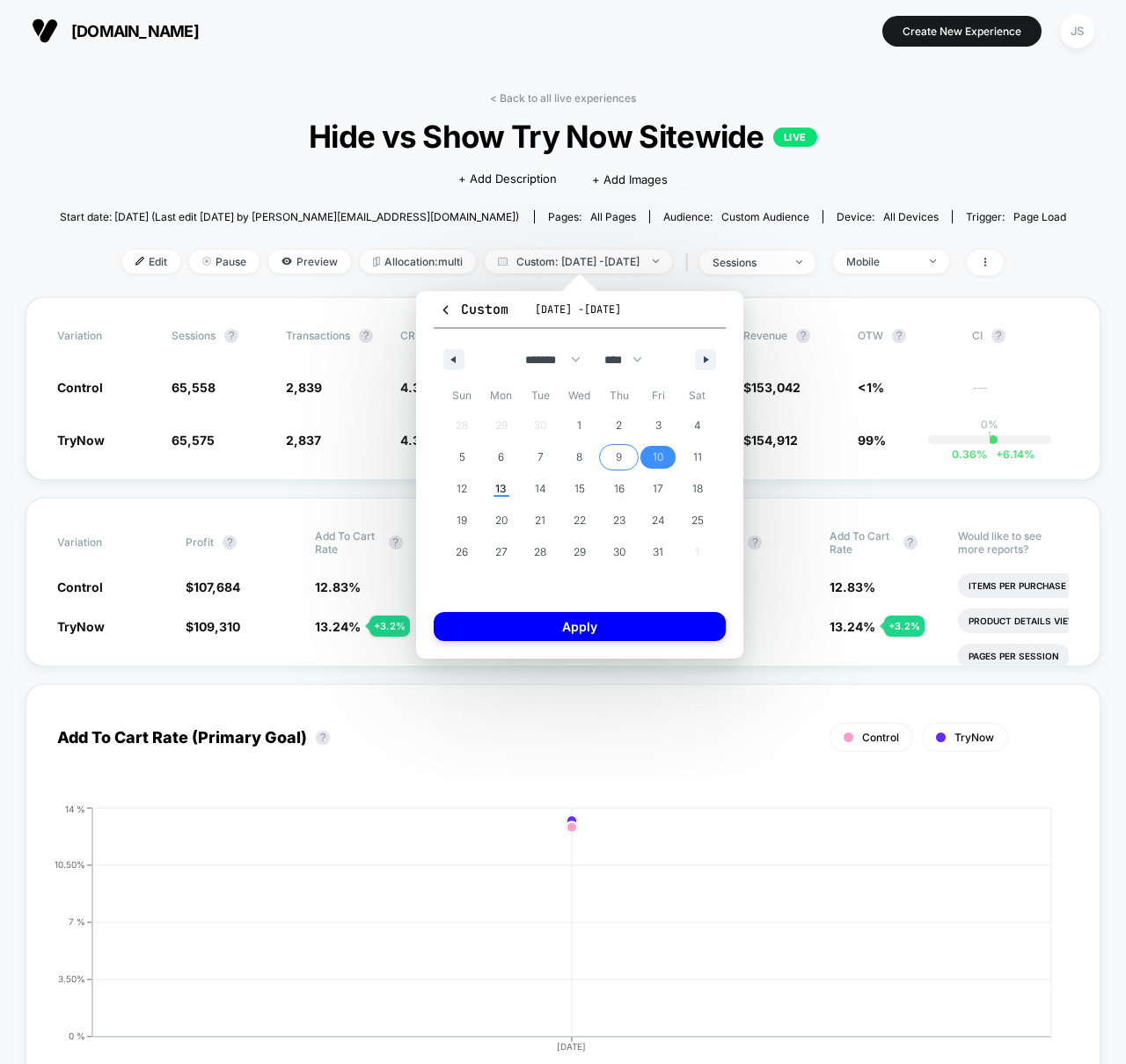
click at [616, 461] on span "9" at bounding box center [618, 457] width 6 height 32
click at [616, 460] on span "9" at bounding box center [618, 457] width 6 height 32
click at [613, 617] on button "Apply" at bounding box center [580, 626] width 292 height 29
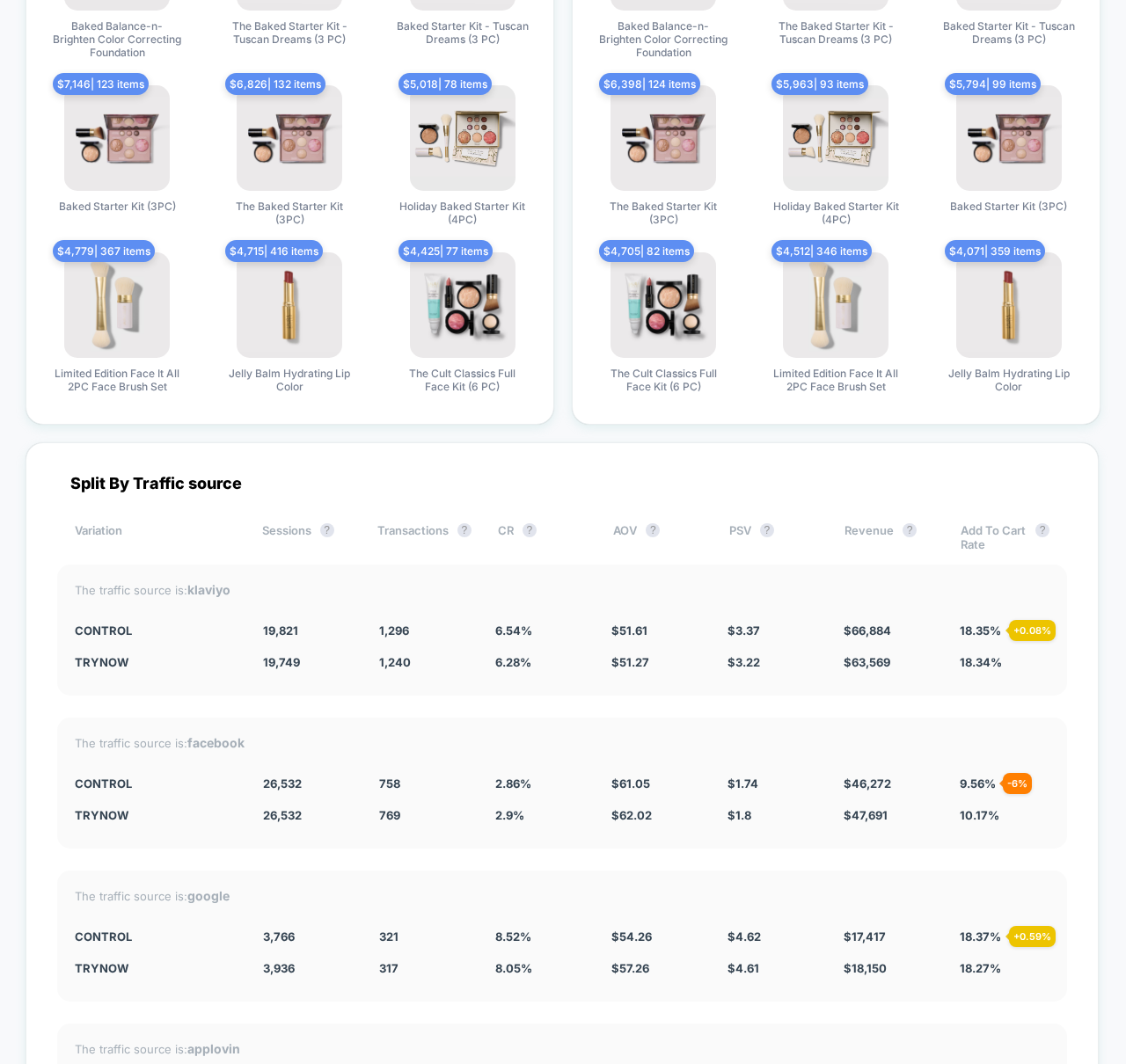
scroll to position [4628, 0]
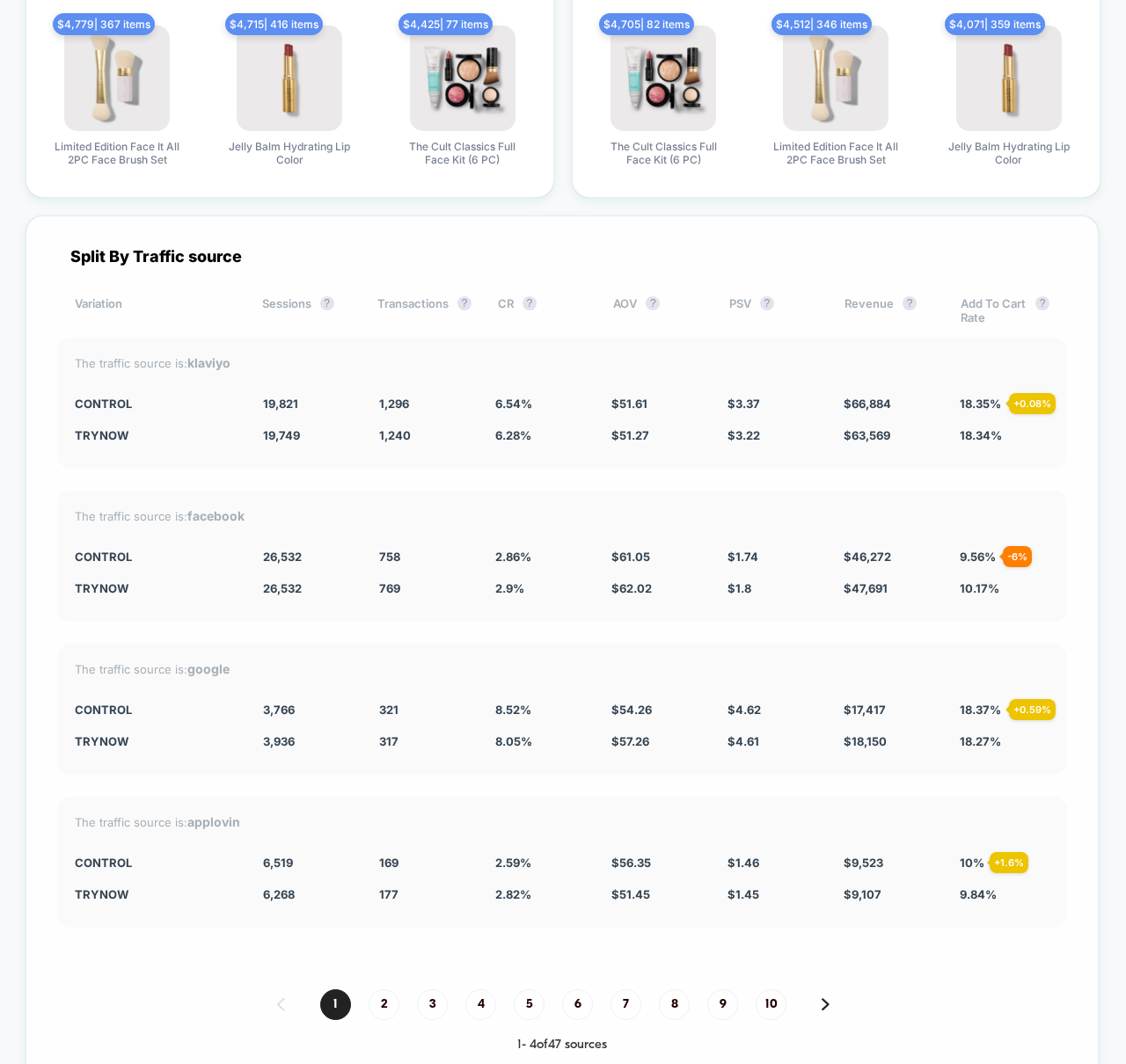
click at [541, 477] on div "Split By Traffic source Variation Sessions ? Transactions ? CR ? AOV ? PSV ? Re…" at bounding box center [562, 649] width 1073 height 869
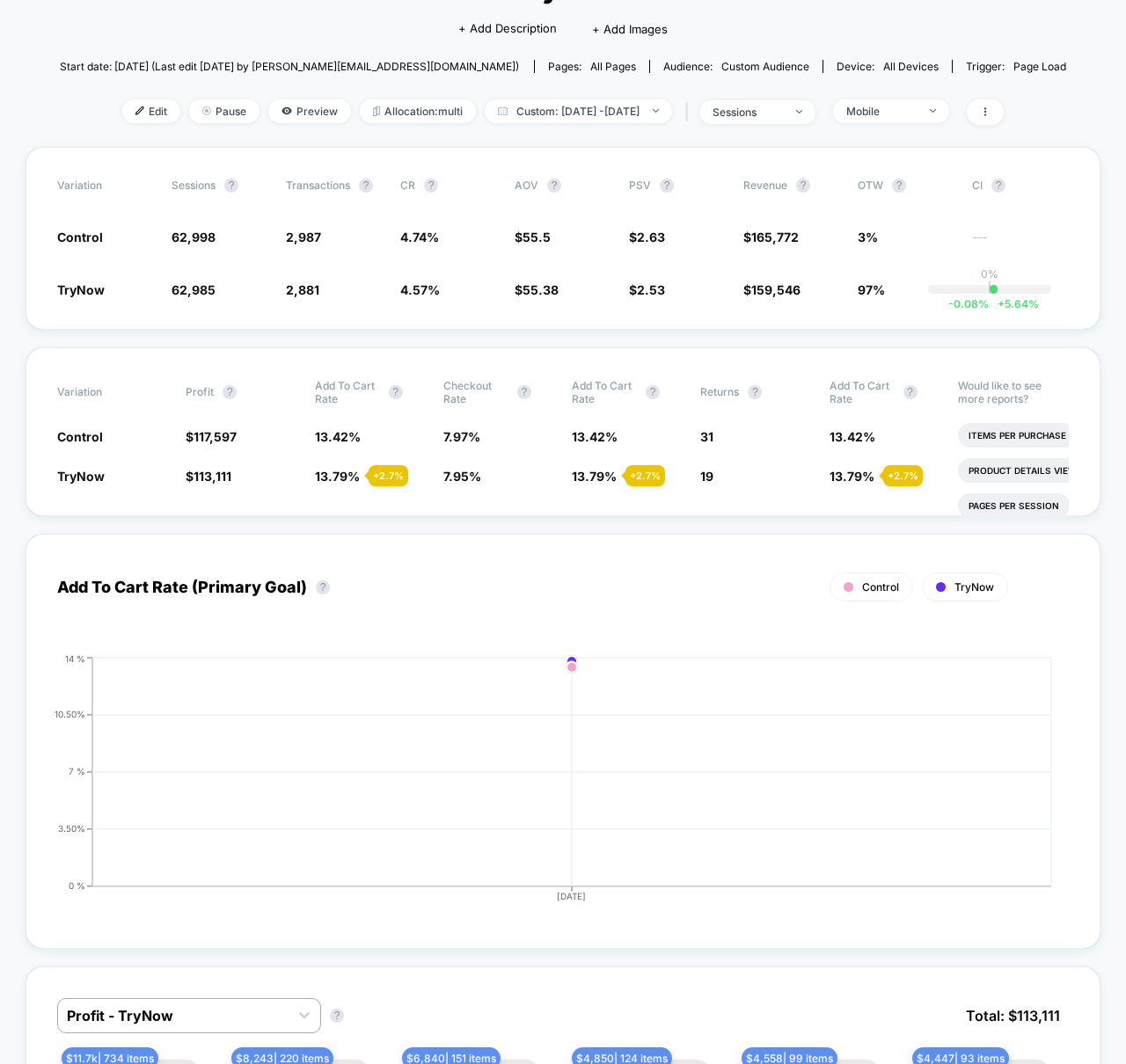
scroll to position [0, 0]
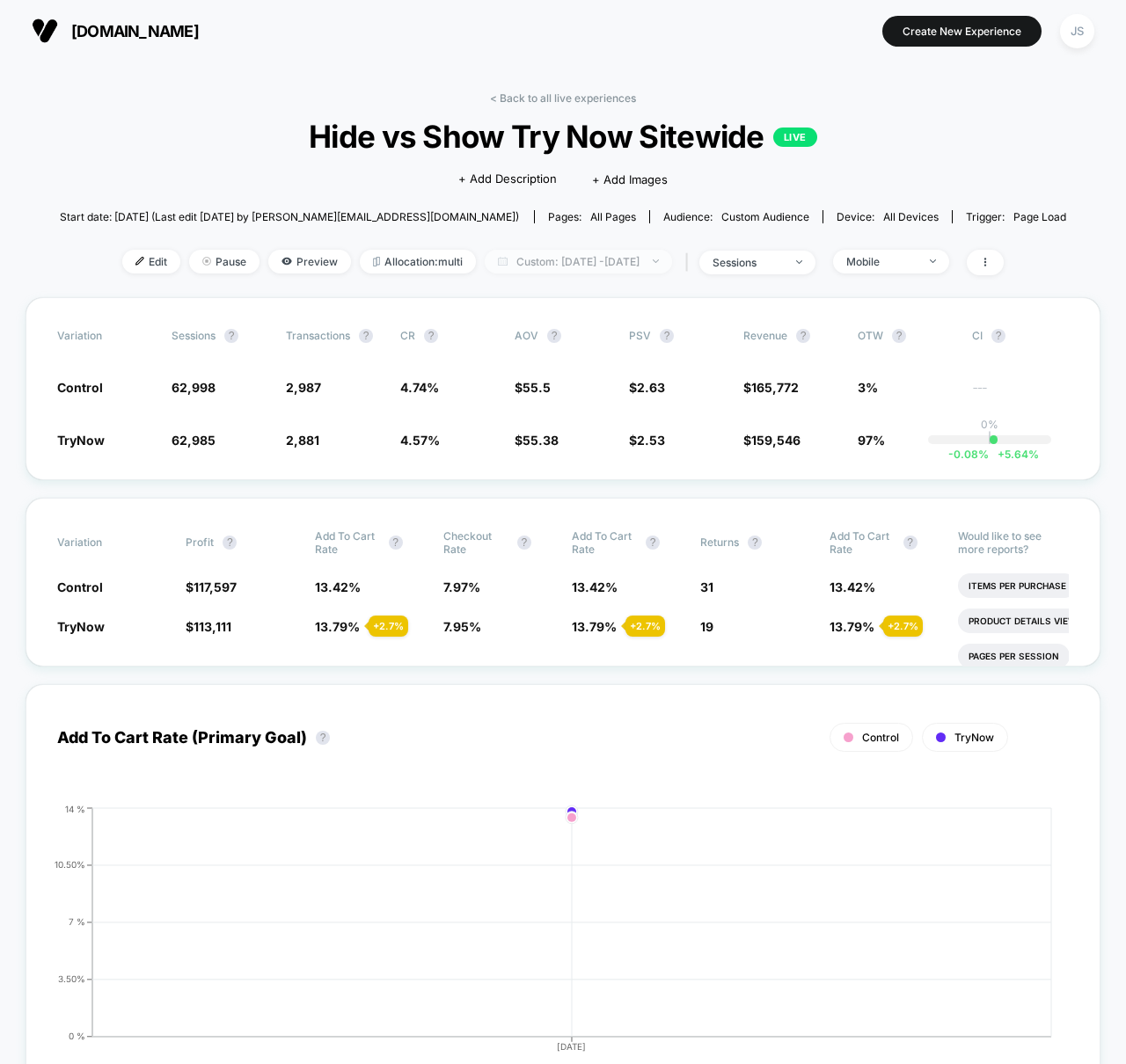
click at [608, 261] on span "Custom: [DATE] - [DATE]" at bounding box center [578, 261] width 187 height 24
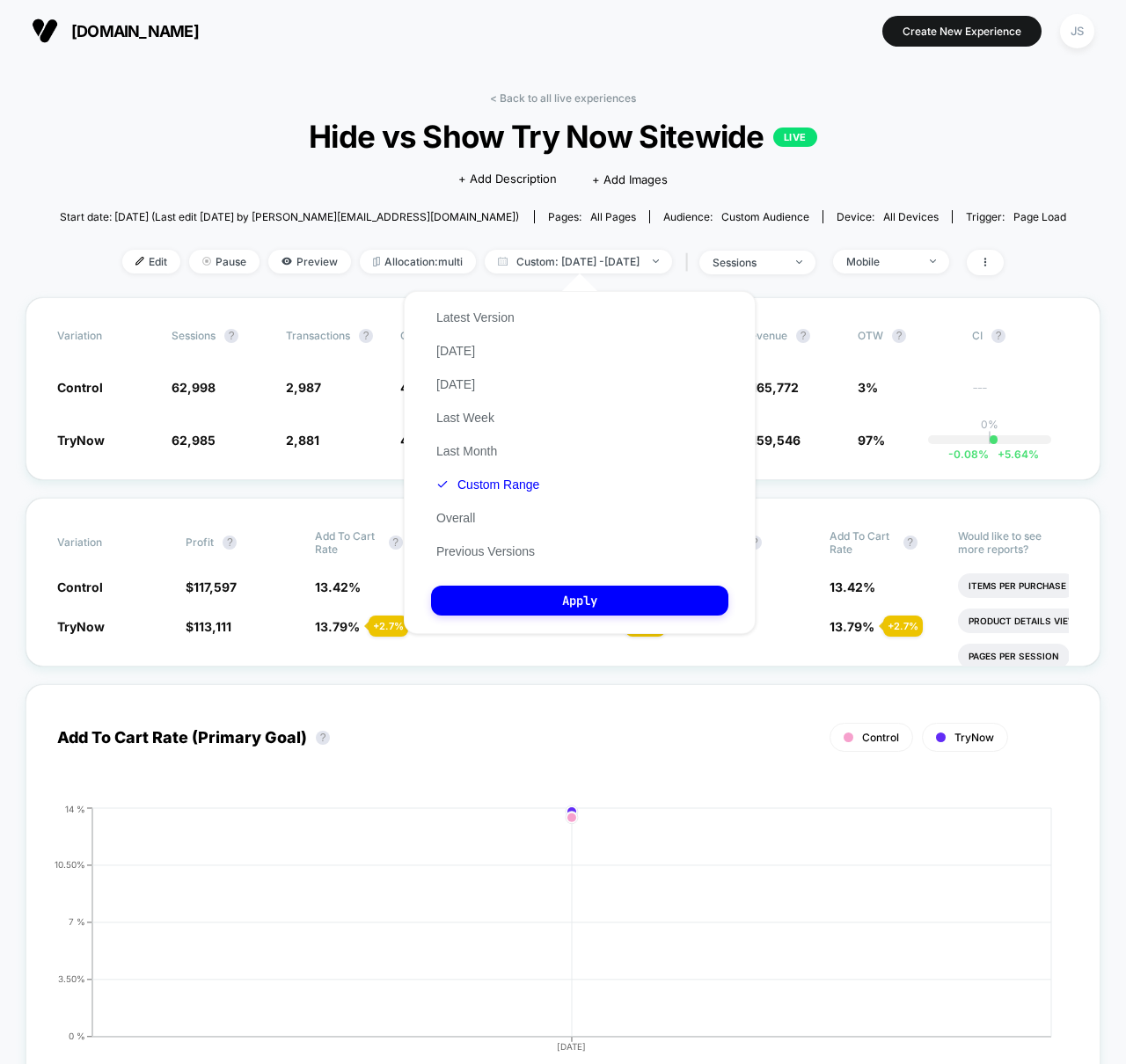
click at [702, 277] on div "Custom [DATE] - [DATE] ******* ******** ***** ***** *** **** **** ****** ******…" at bounding box center [579, 463] width 387 height 379
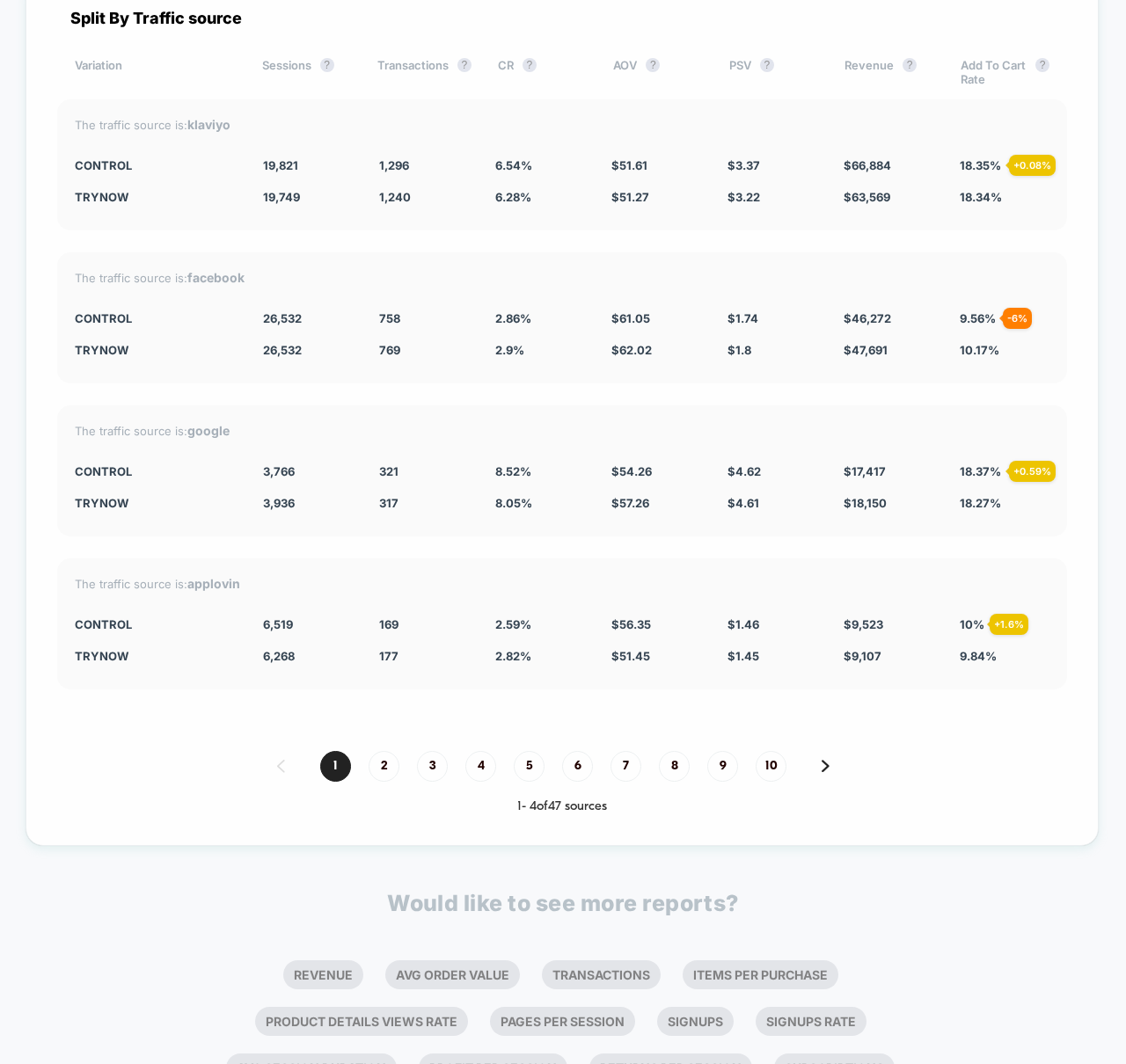
scroll to position [4796, 0]
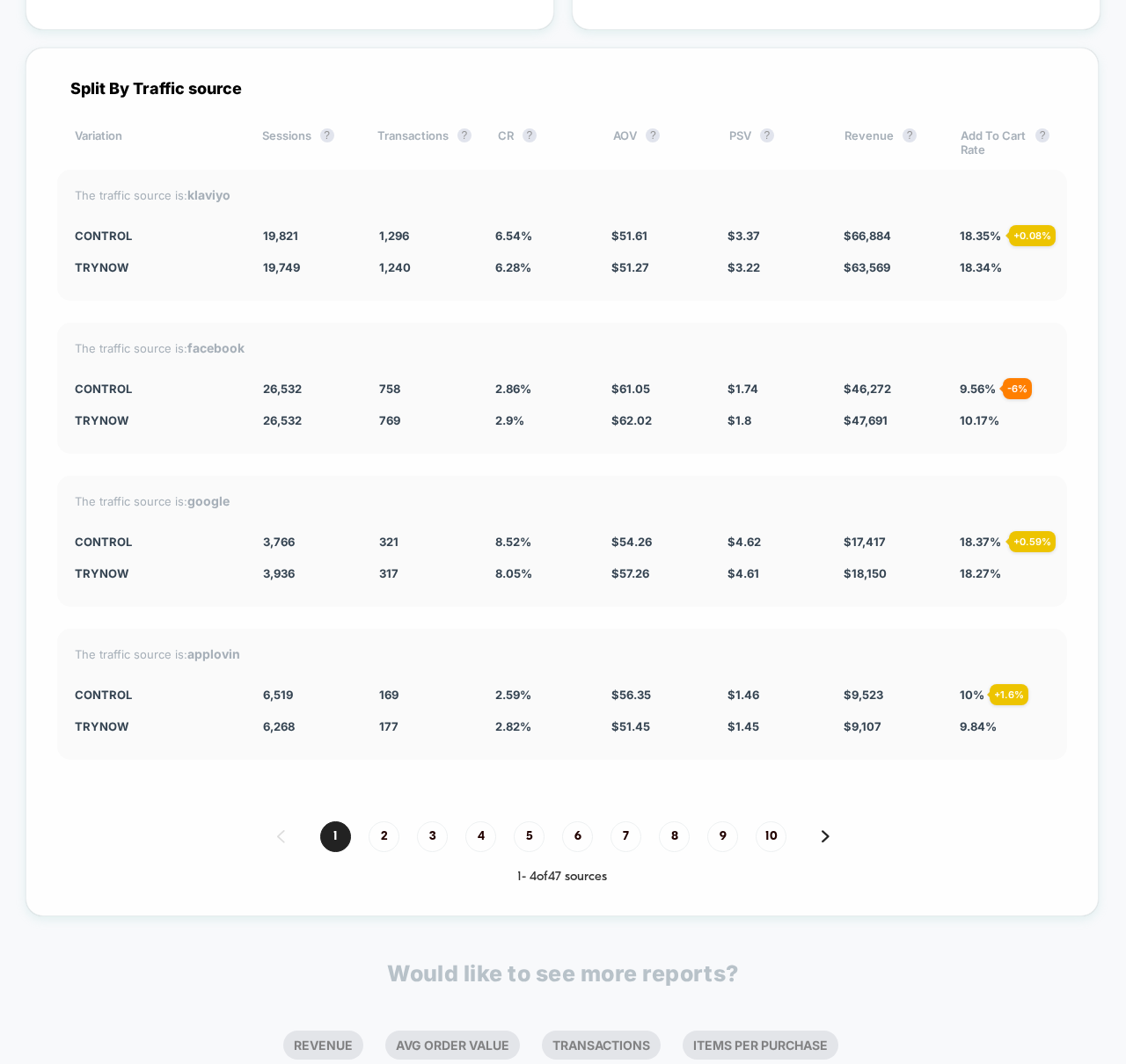
click at [515, 313] on div "Split By Traffic source Variation Sessions ? Transactions ? CR ? AOV ? PSV ? Re…" at bounding box center [562, 482] width 1073 height 869
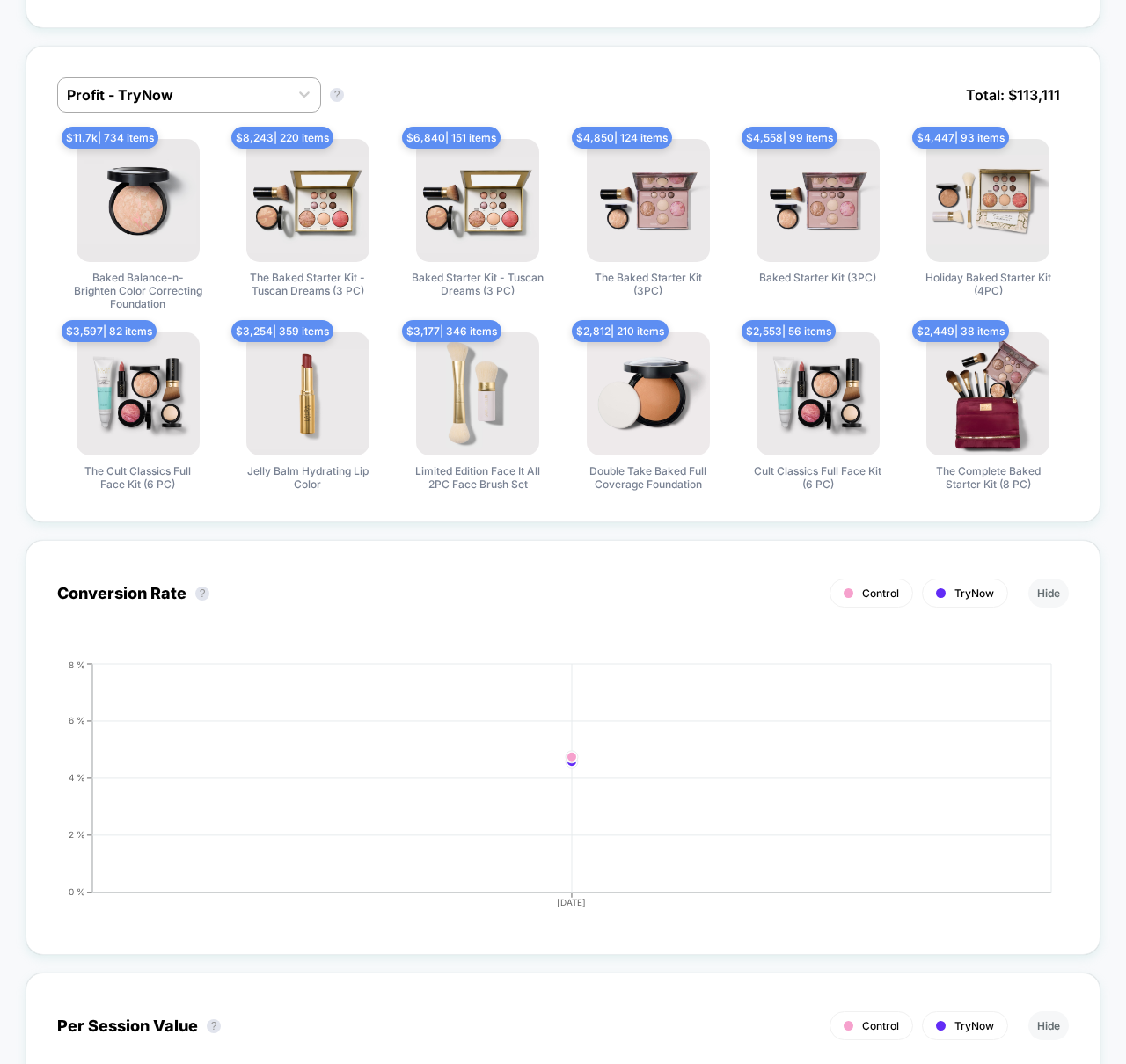
scroll to position [0, 0]
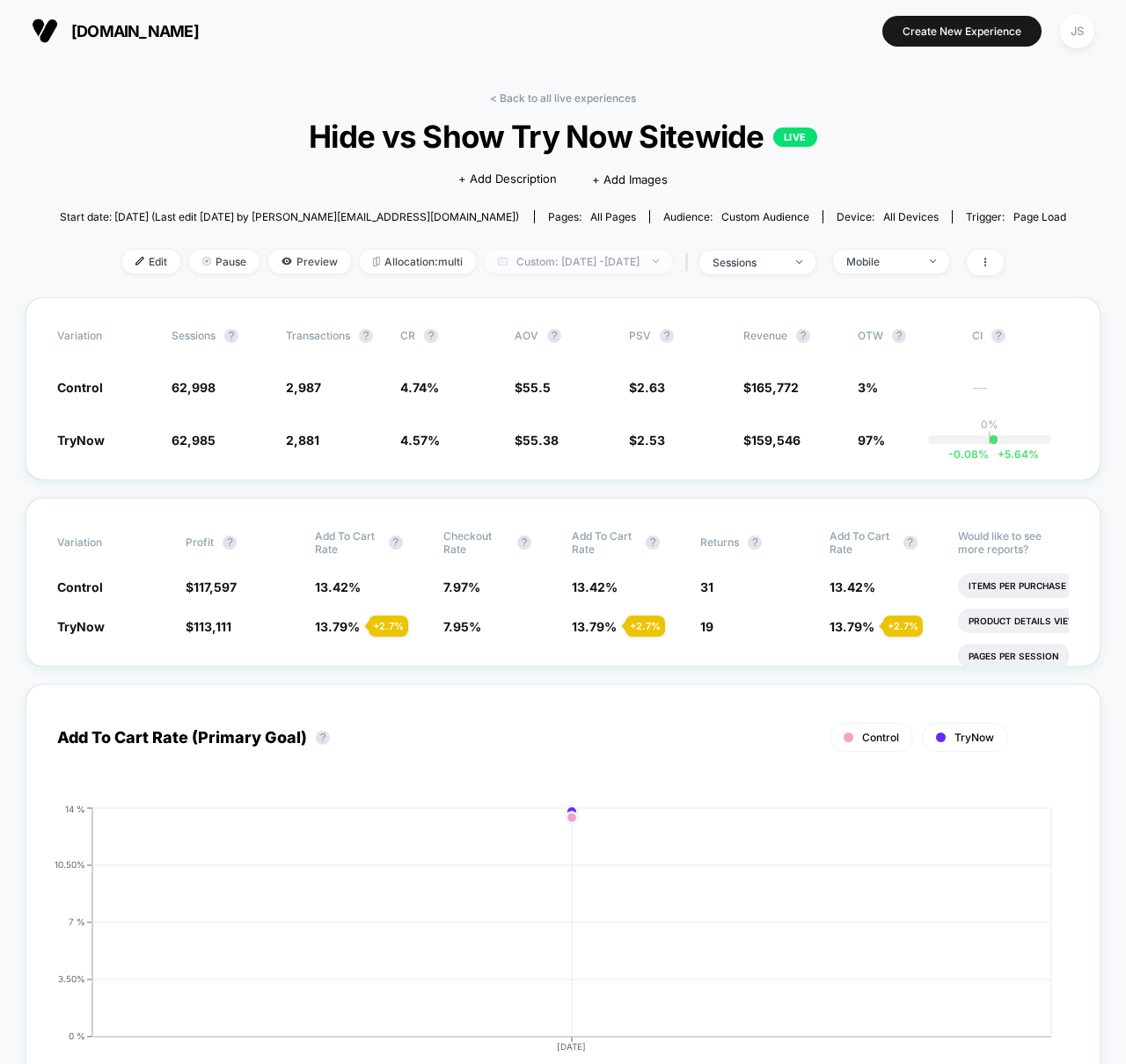
click at [545, 254] on span "Custom: [DATE] - [DATE]" at bounding box center [578, 261] width 187 height 24
select select "*"
select select "****"
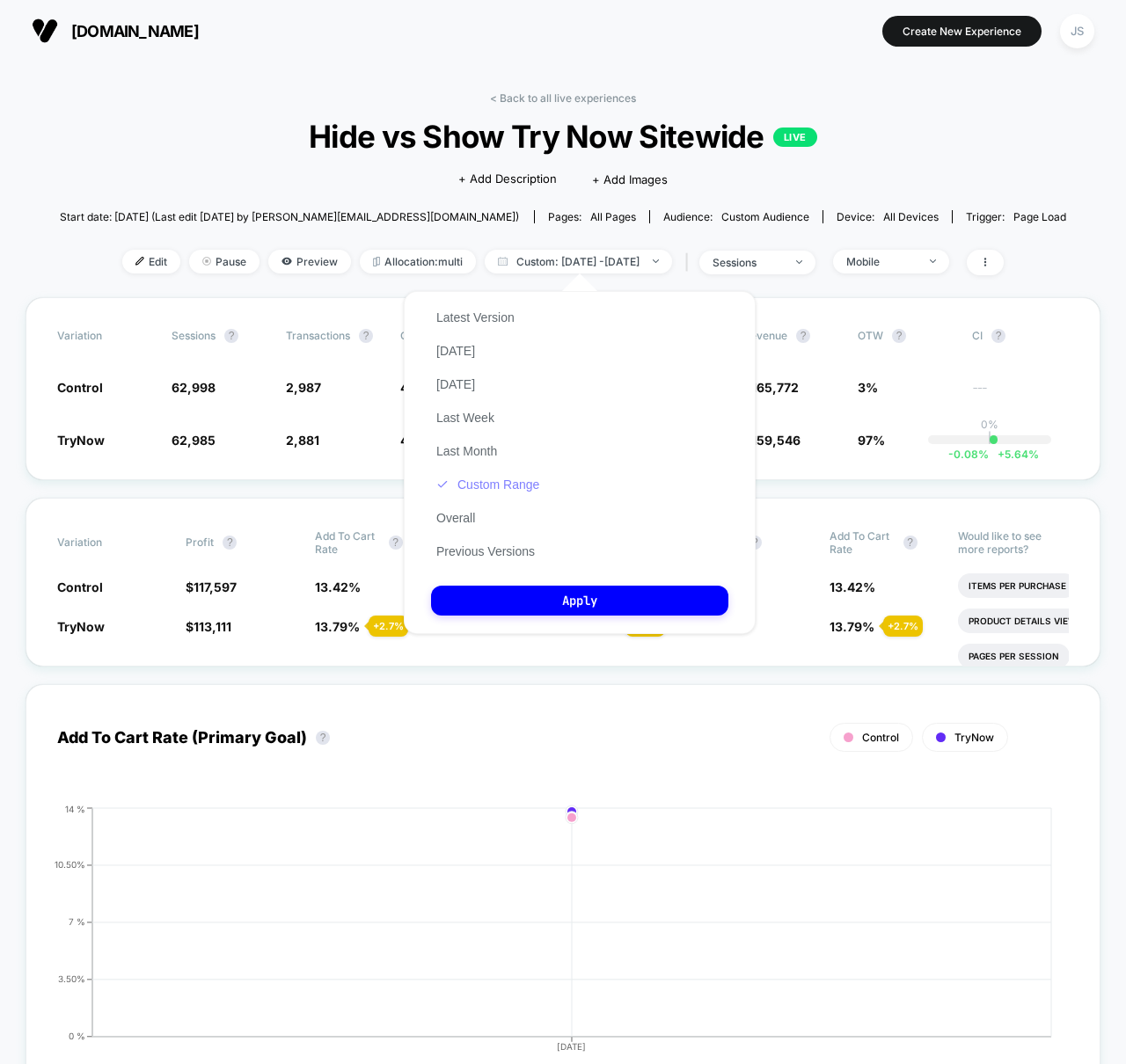
click at [490, 487] on button "Custom Range" at bounding box center [487, 485] width 114 height 16
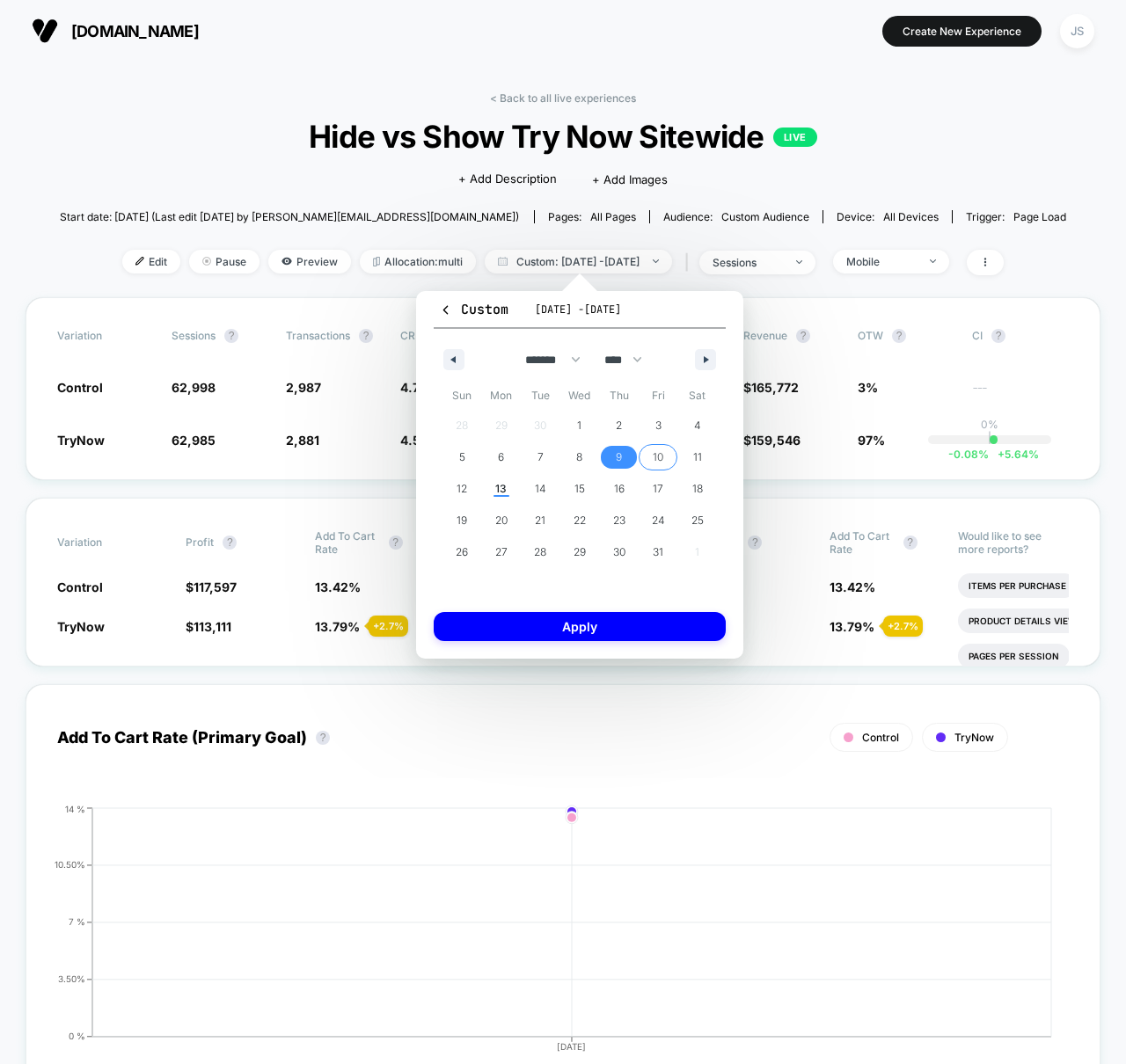
click at [663, 458] on span "10" at bounding box center [658, 458] width 39 height 23
click at [647, 611] on div "Custom [DATE] - [DATE] ******* ******** ***** ***** *** **** **** ****** ******…" at bounding box center [579, 475] width 327 height 368
click at [652, 624] on button "Apply" at bounding box center [580, 626] width 292 height 29
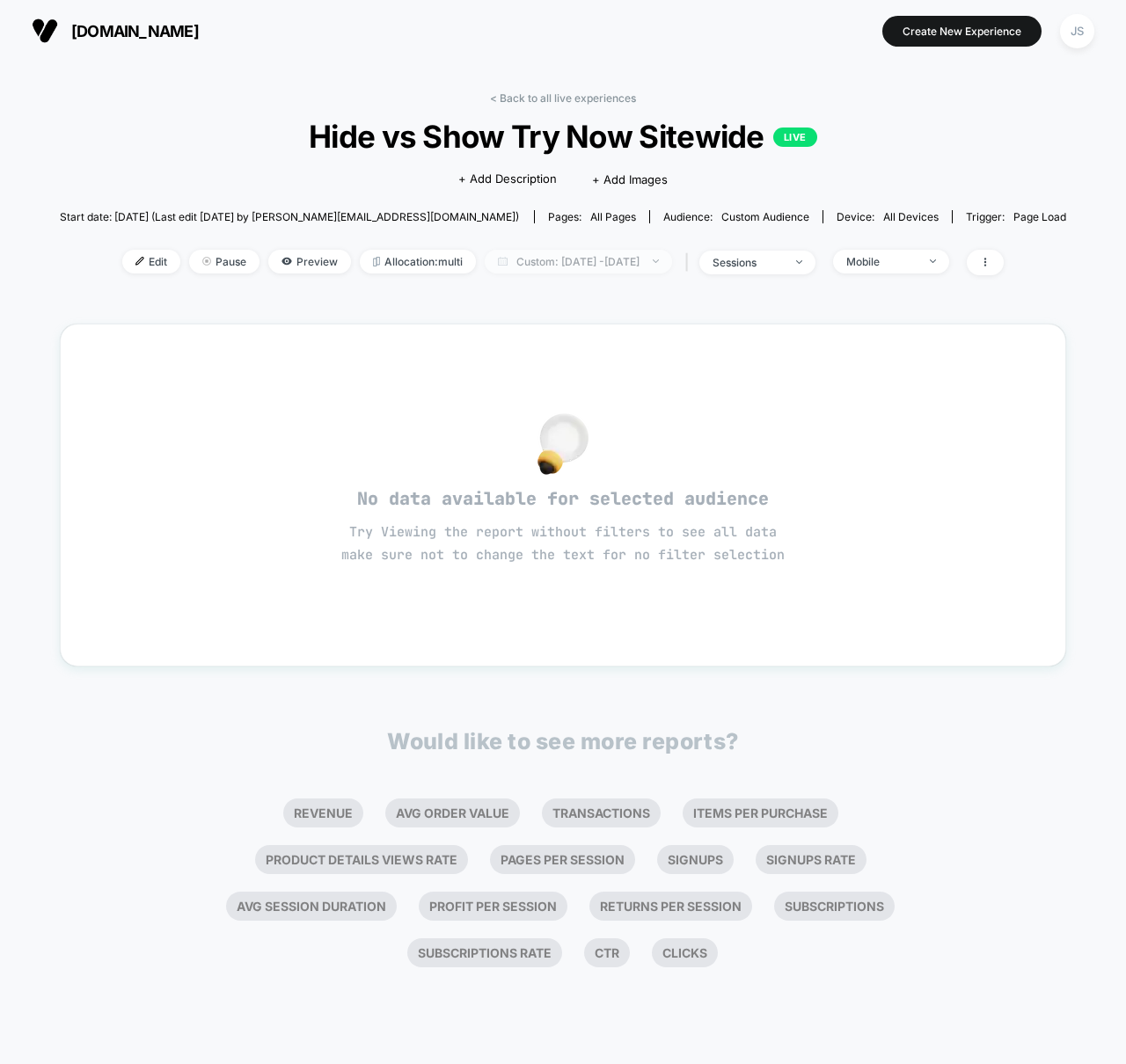
click at [650, 250] on span "Custom: [DATE] - [DATE]" at bounding box center [578, 261] width 187 height 24
select select "*"
select select "****"
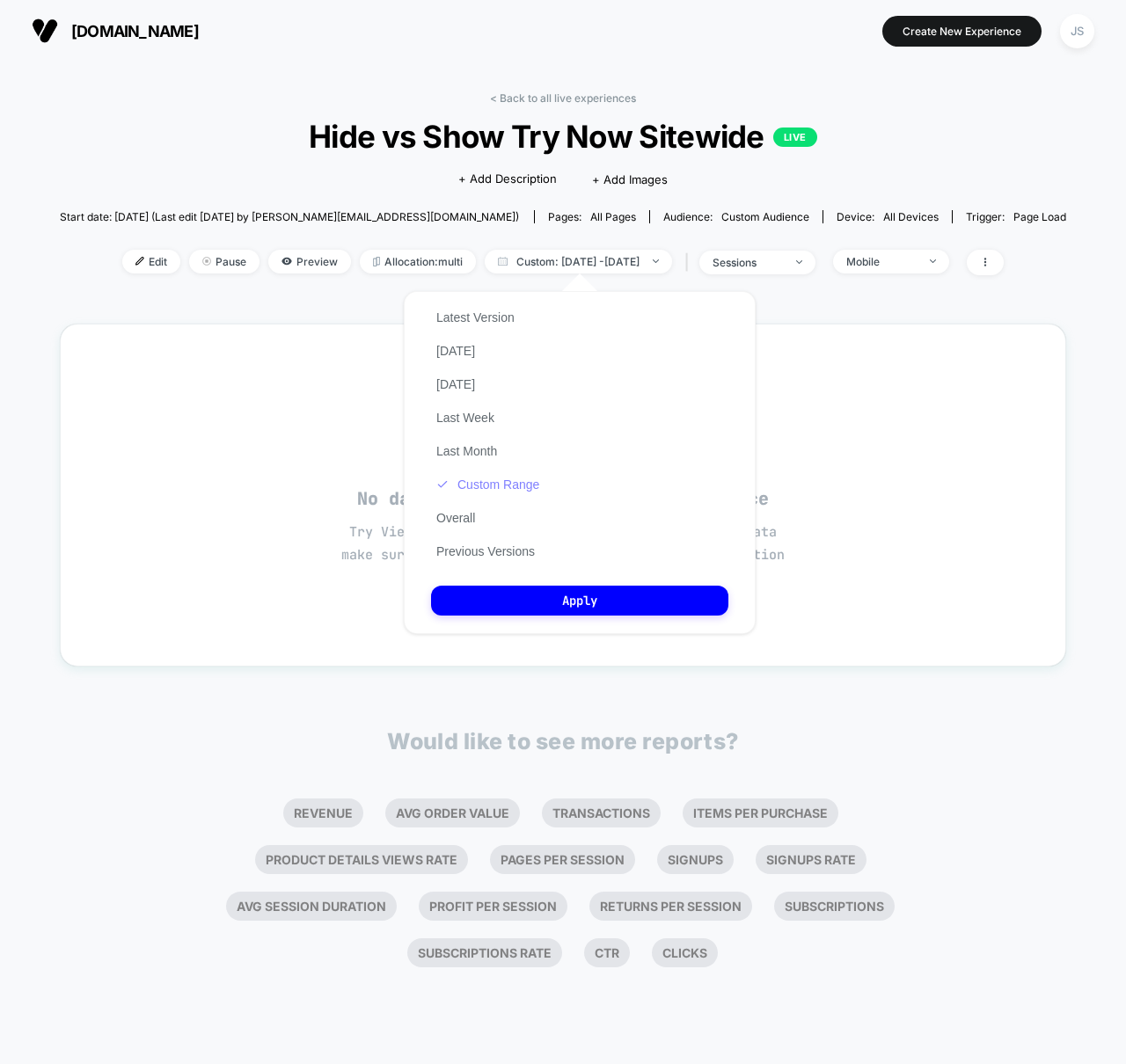
click at [519, 477] on button "Custom Range" at bounding box center [487, 485] width 114 height 16
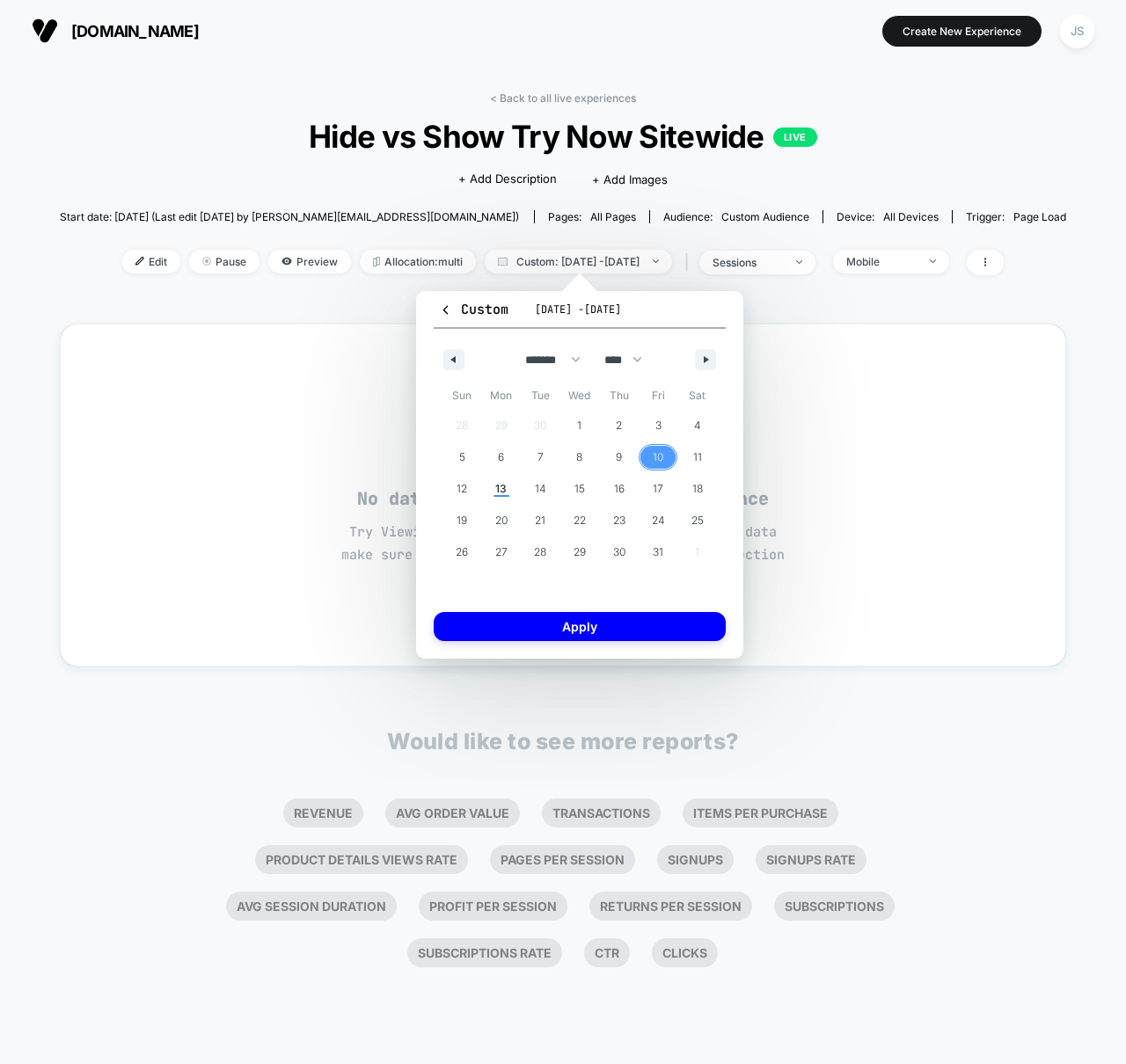
click at [650, 451] on span "10" at bounding box center [658, 458] width 39 height 23
click at [651, 452] on span "10" at bounding box center [658, 458] width 39 height 23
click at [656, 623] on button "Apply" at bounding box center [580, 626] width 292 height 29
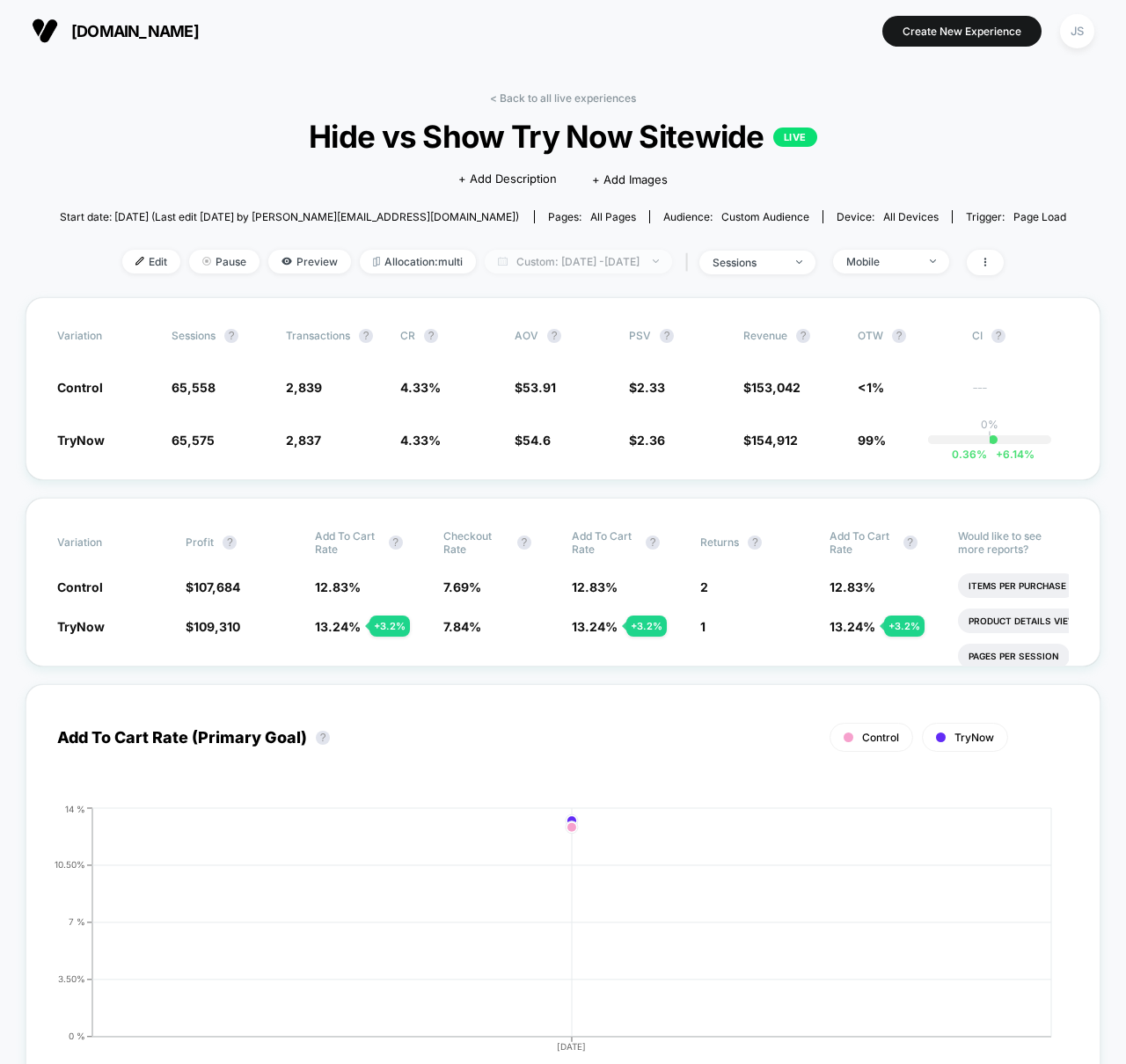
click at [585, 257] on span "Custom: [DATE] - [DATE]" at bounding box center [578, 261] width 187 height 24
select select "*"
select select "****"
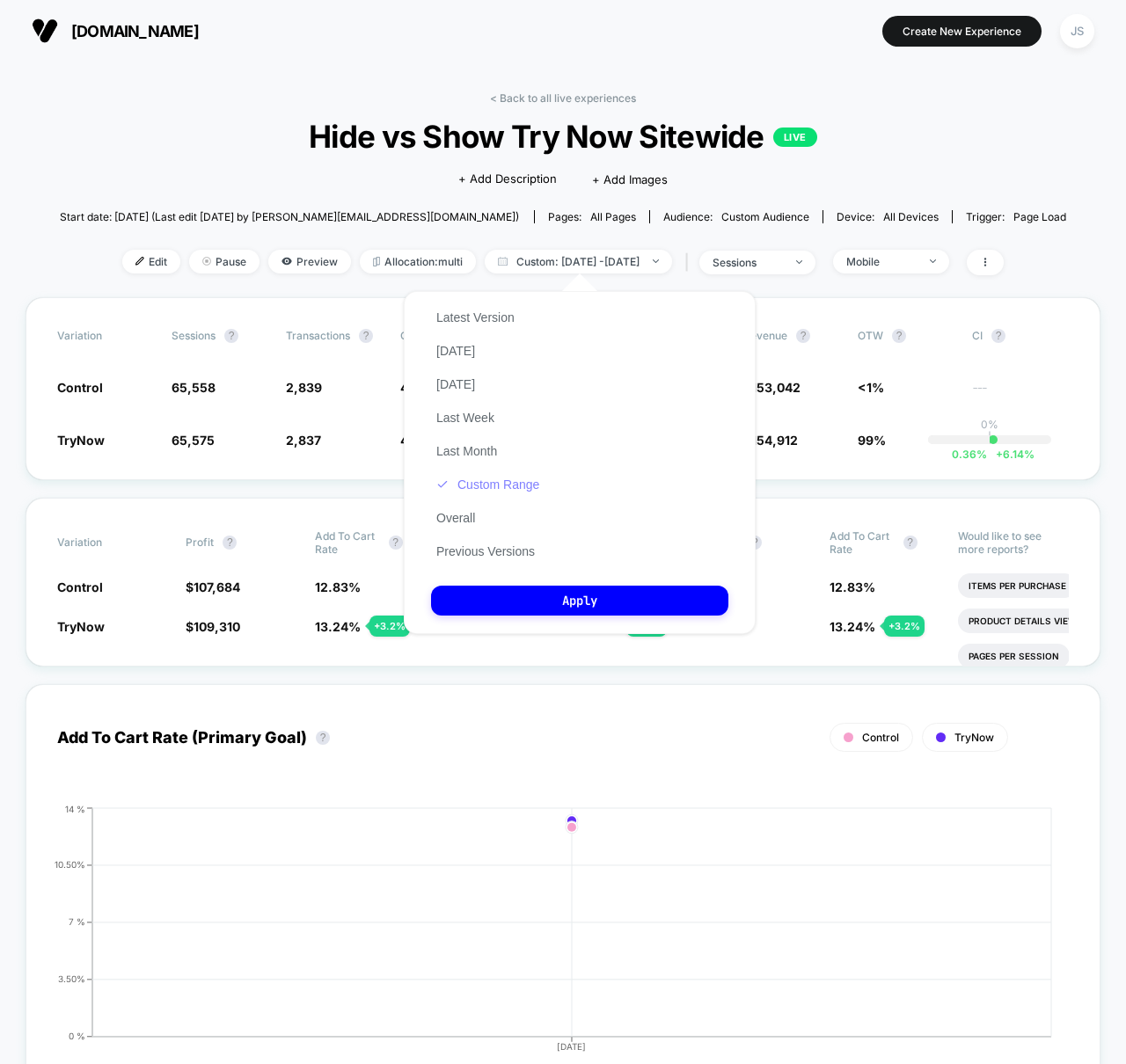
click at [508, 477] on button "Custom Range" at bounding box center [487, 485] width 114 height 16
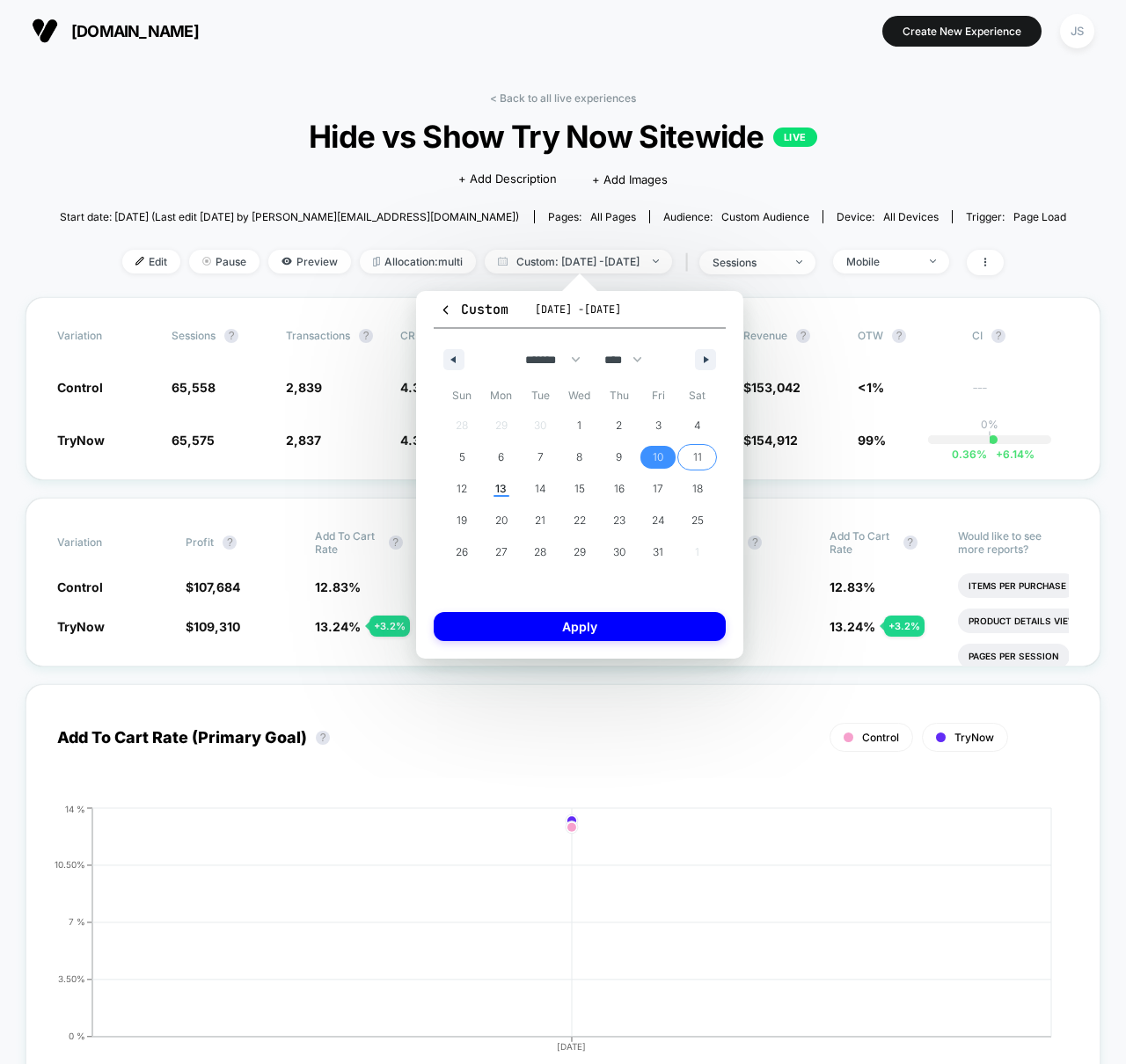
click at [686, 457] on span "11" at bounding box center [697, 458] width 39 height 23
click at [689, 458] on span "11" at bounding box center [697, 458] width 39 height 23
click at [618, 628] on button "Apply" at bounding box center [580, 626] width 292 height 29
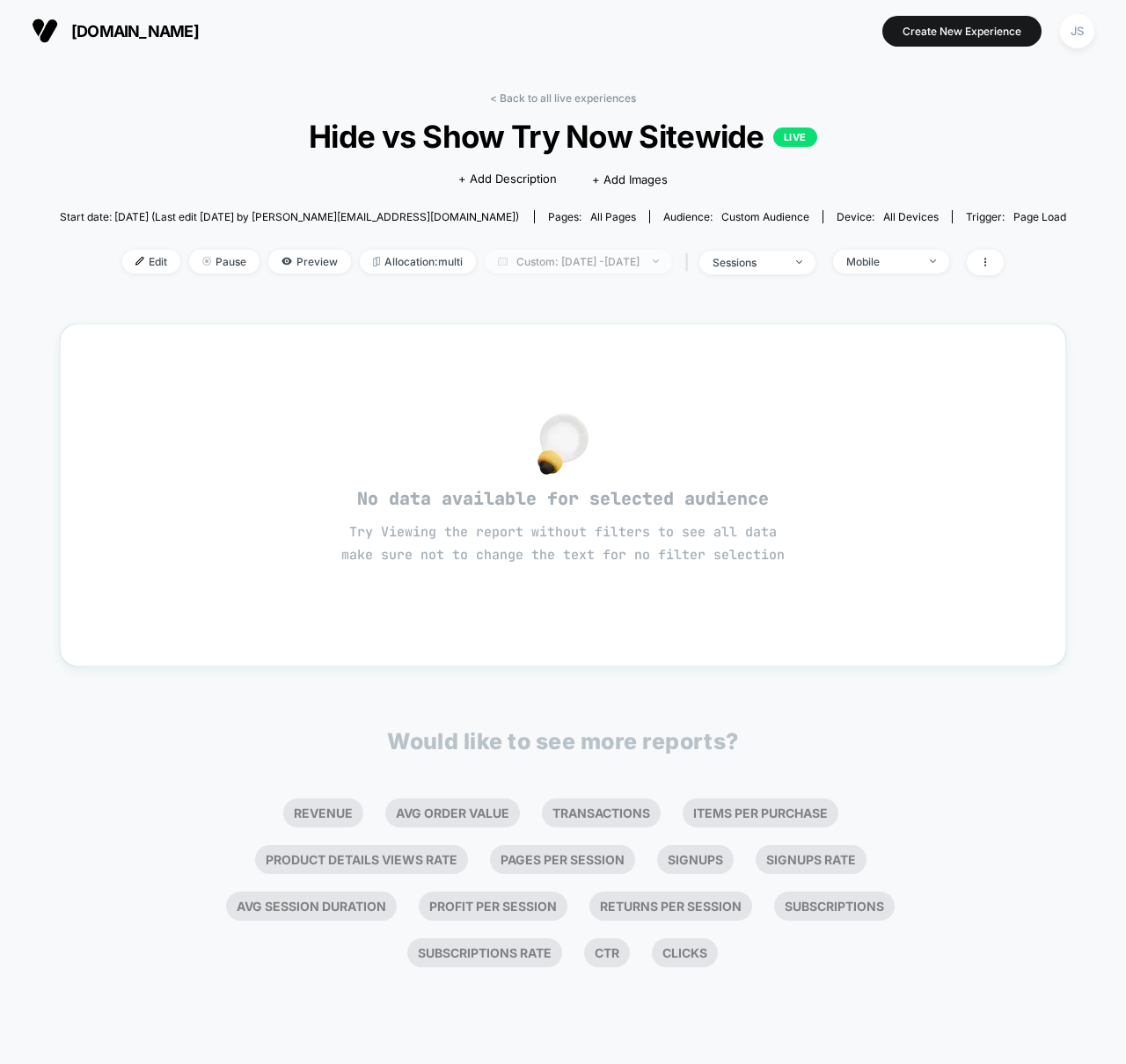
click at [650, 257] on span "Custom: [DATE] - [DATE]" at bounding box center [578, 261] width 187 height 24
select select "*"
select select "****"
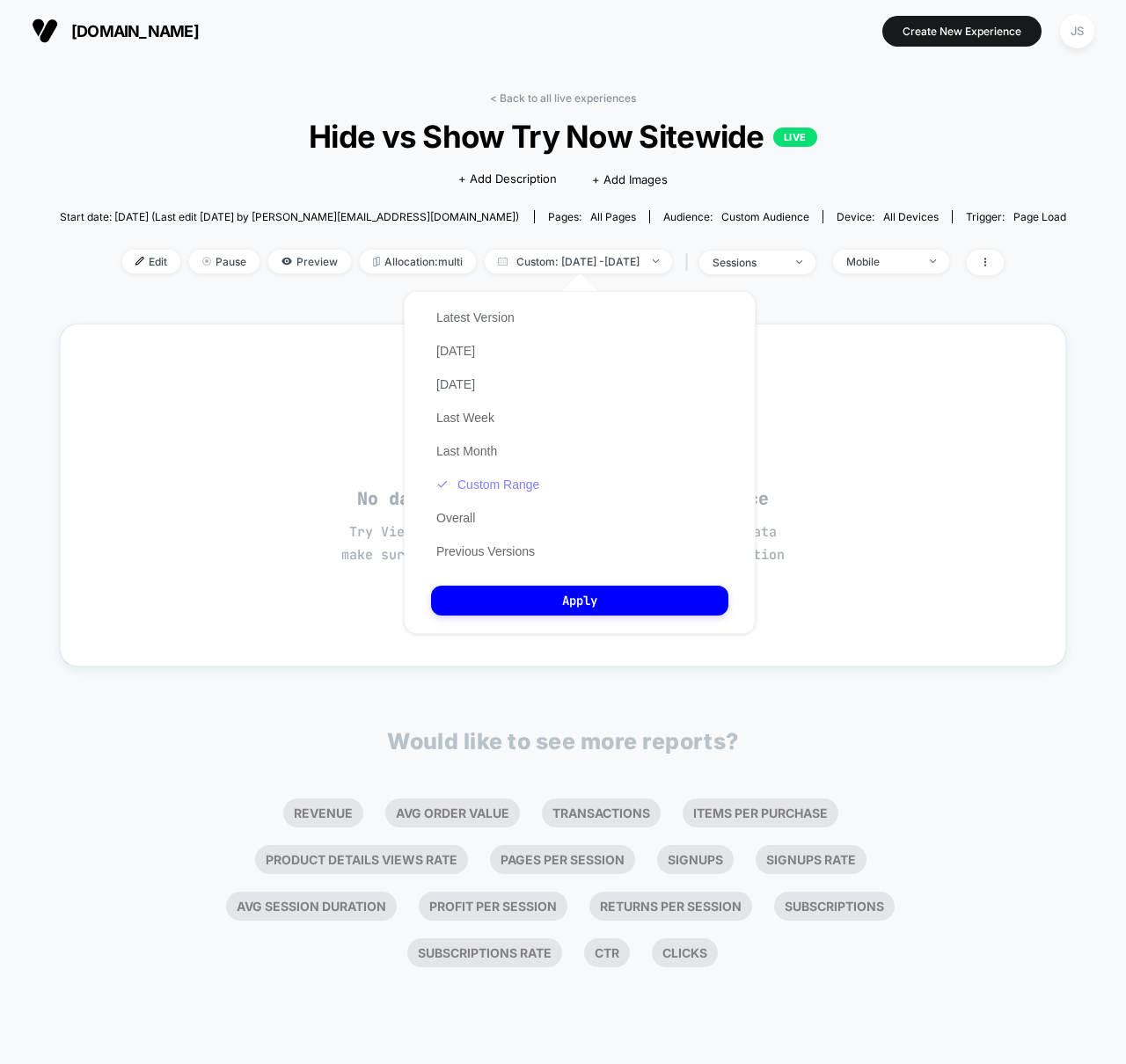
click at [525, 483] on button "Custom Range" at bounding box center [487, 485] width 114 height 16
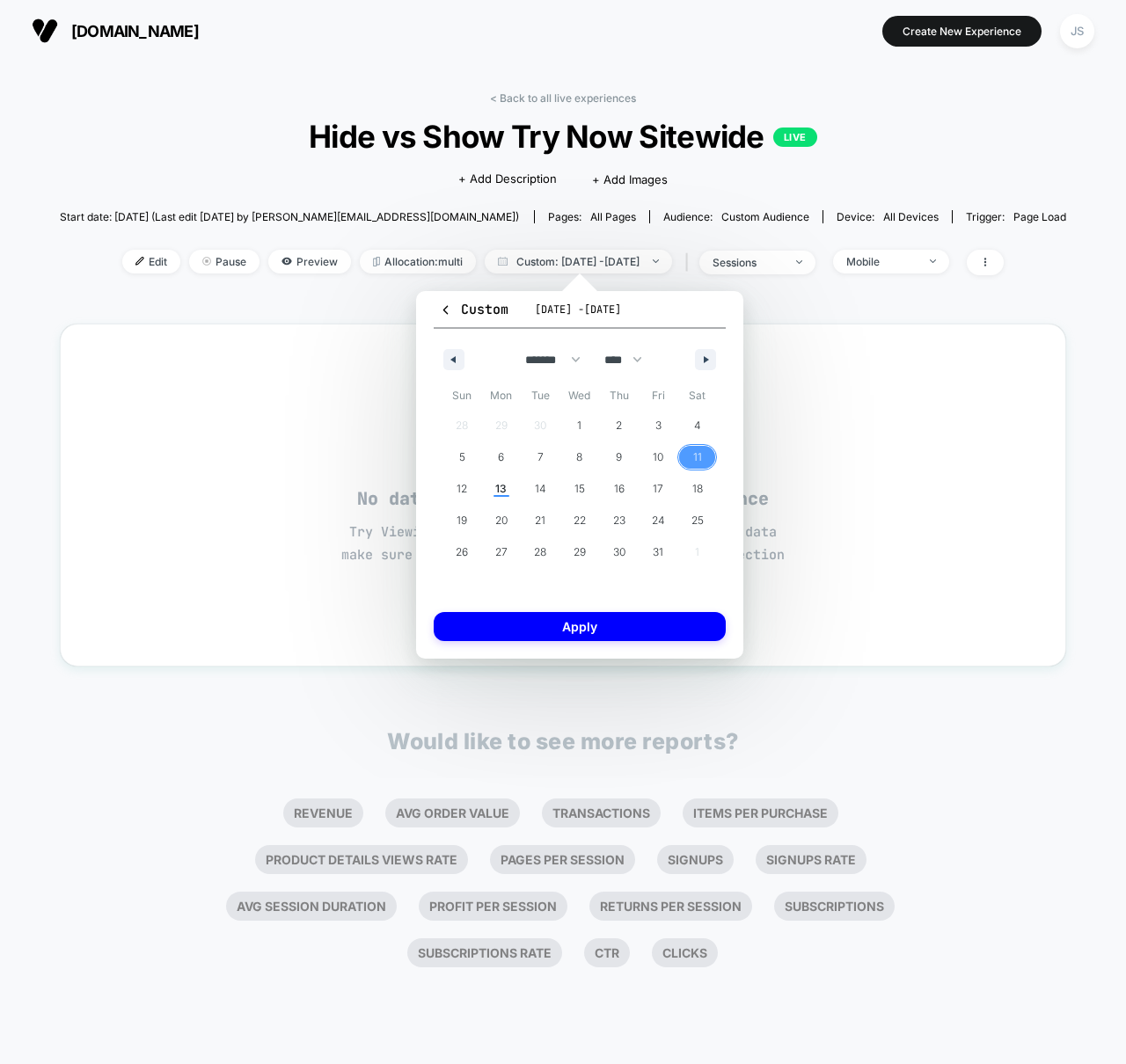
click at [707, 464] on span "11" at bounding box center [697, 458] width 39 height 23
click at [704, 460] on span "11" at bounding box center [697, 458] width 39 height 23
click at [647, 622] on button "Apply" at bounding box center [580, 626] width 292 height 29
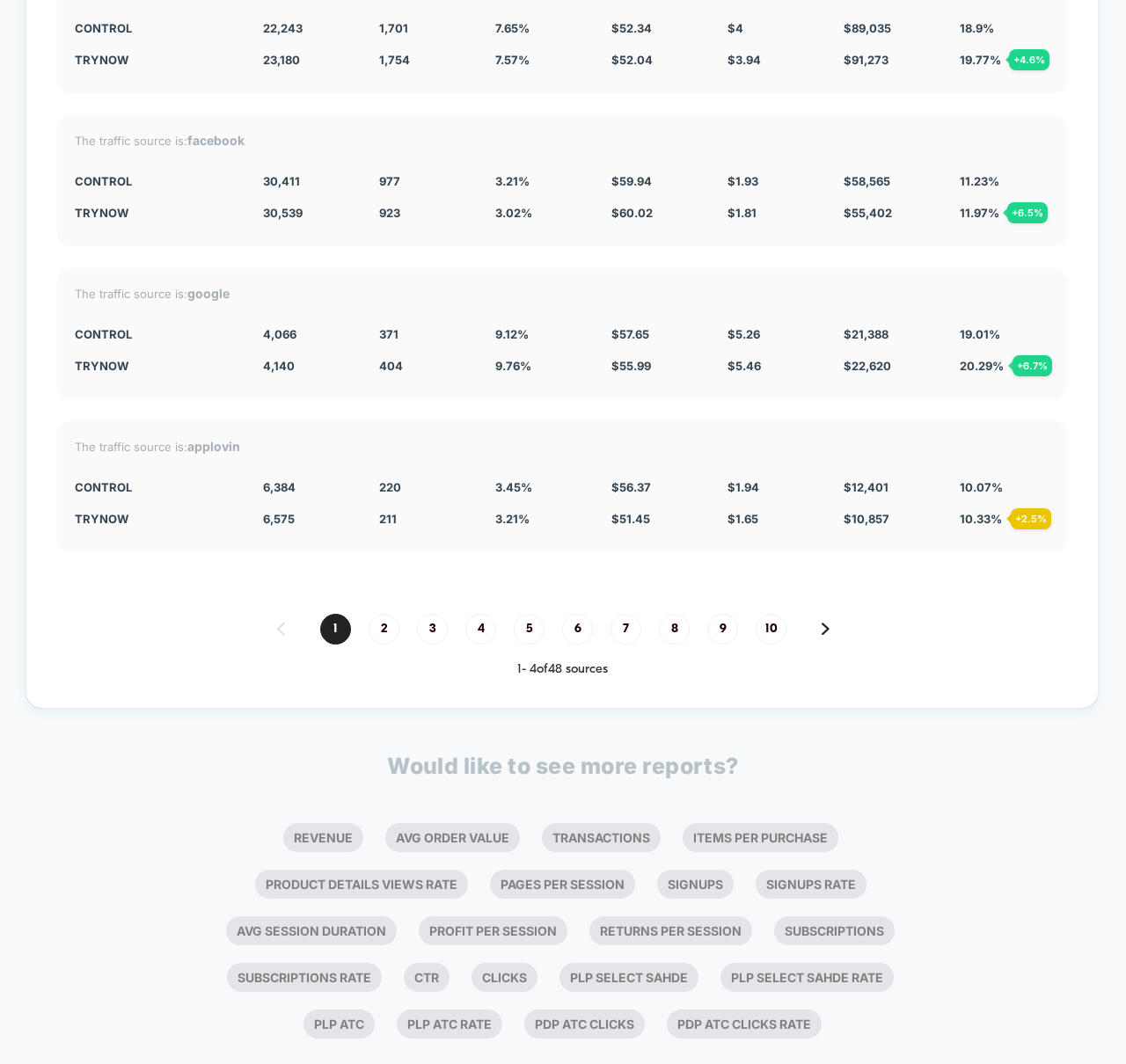
scroll to position [4534, 0]
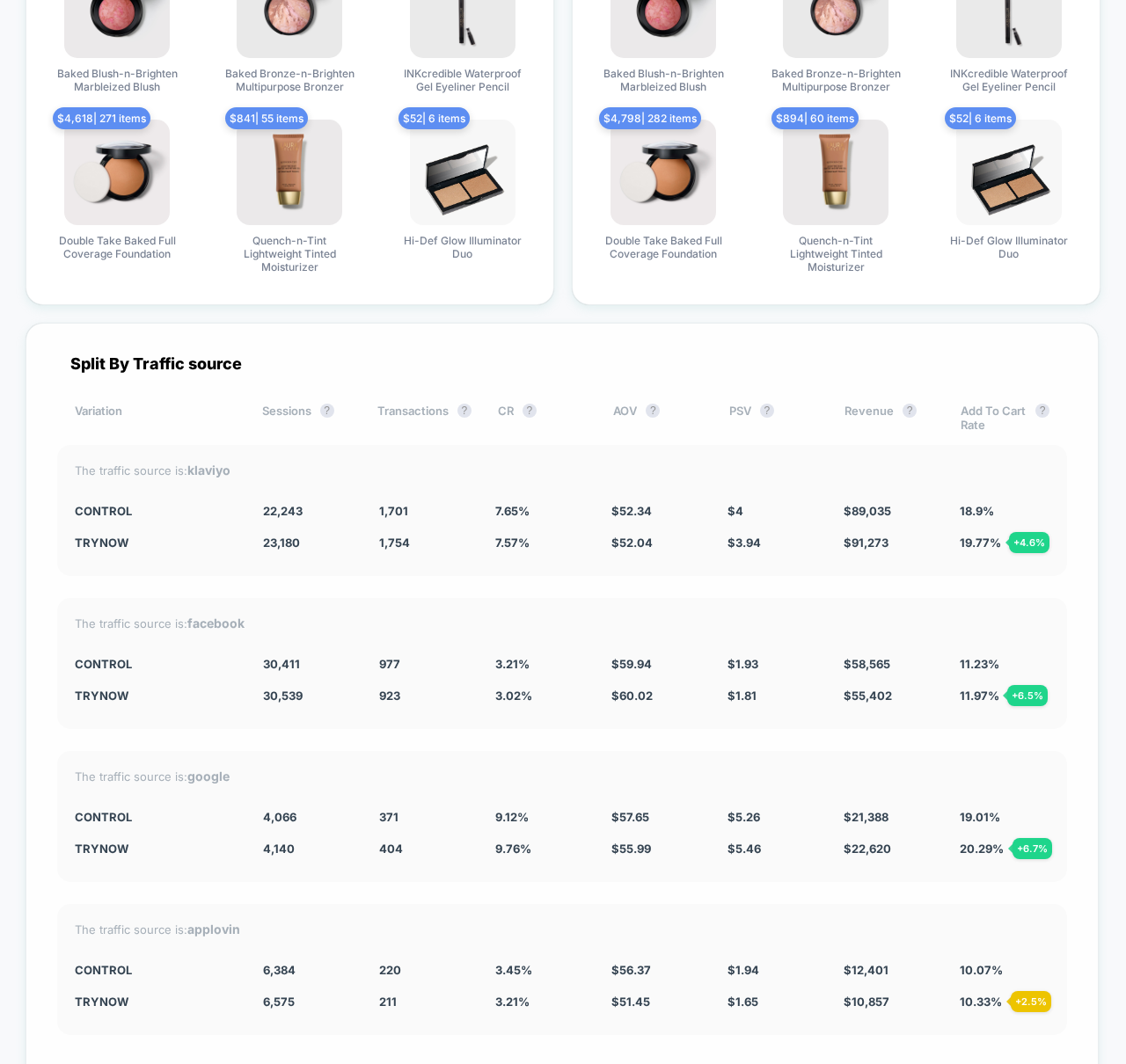
click at [506, 574] on div "The traffic source is: klaviyo Control 22,243 1,701 7.65 % $ 52.34 $ 4 $ 89,035…" at bounding box center [562, 510] width 1009 height 131
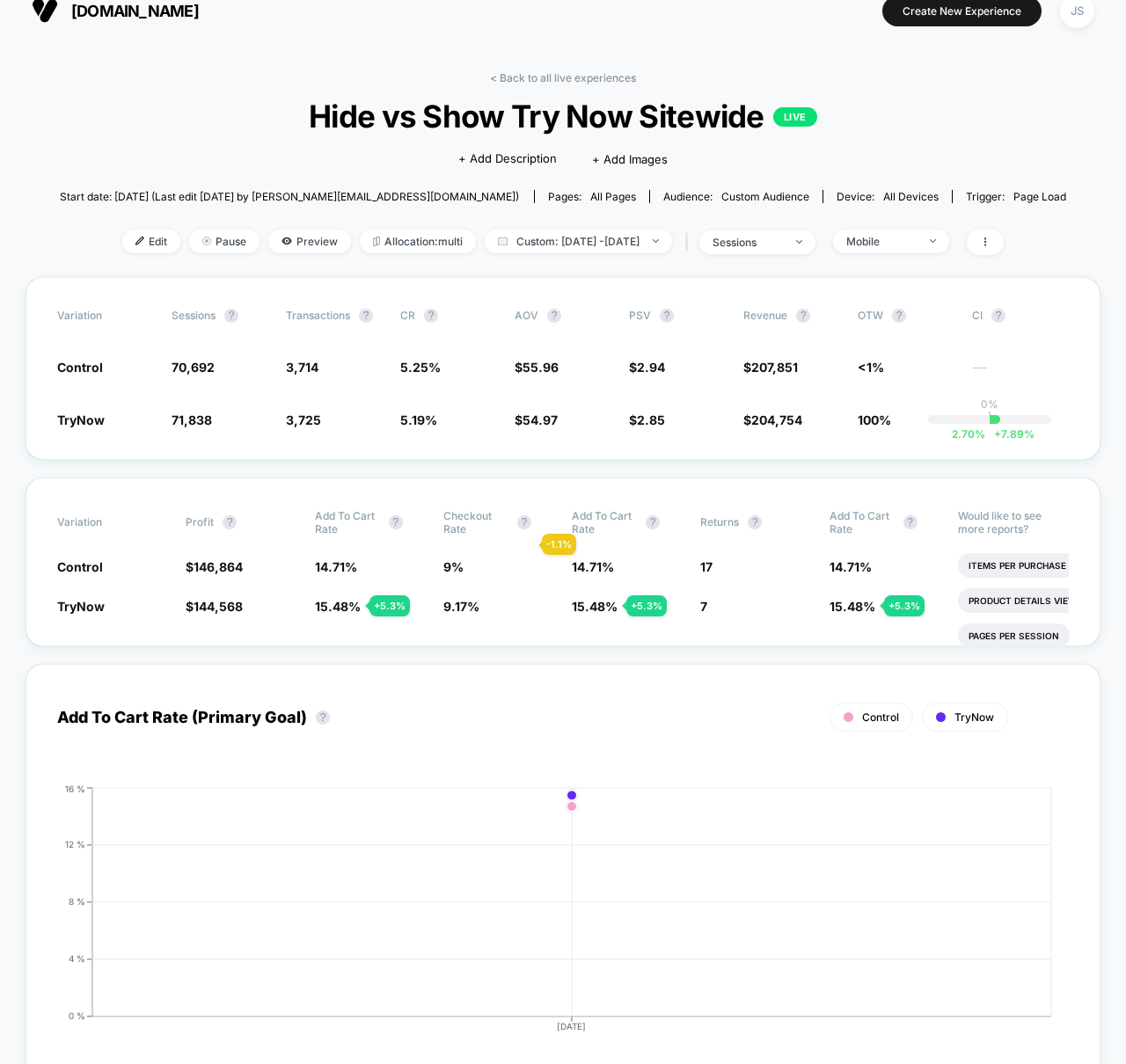
scroll to position [0, 0]
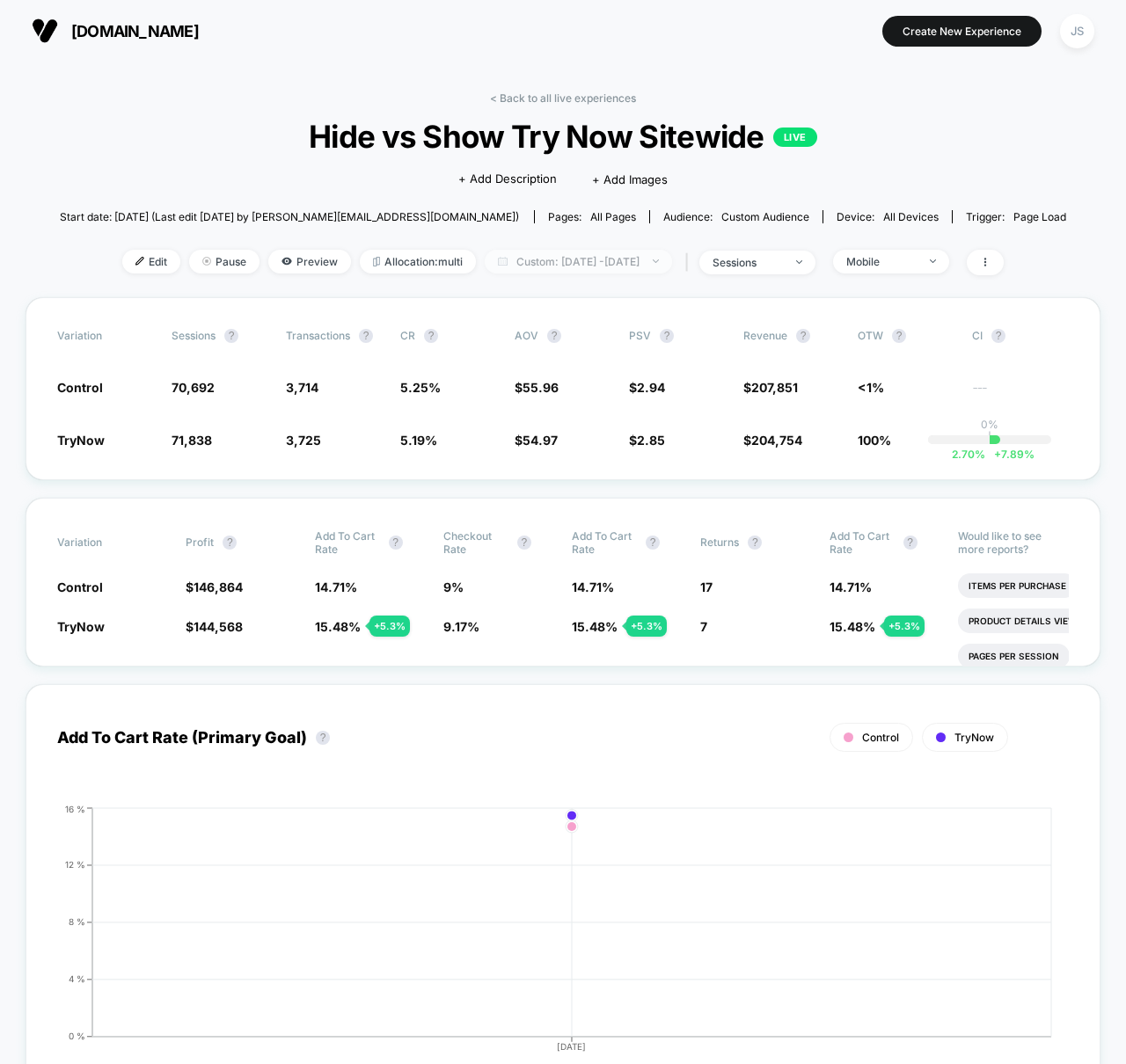
click at [629, 250] on span "Custom: [DATE] - [DATE]" at bounding box center [578, 261] width 187 height 24
select select "*"
select select "****"
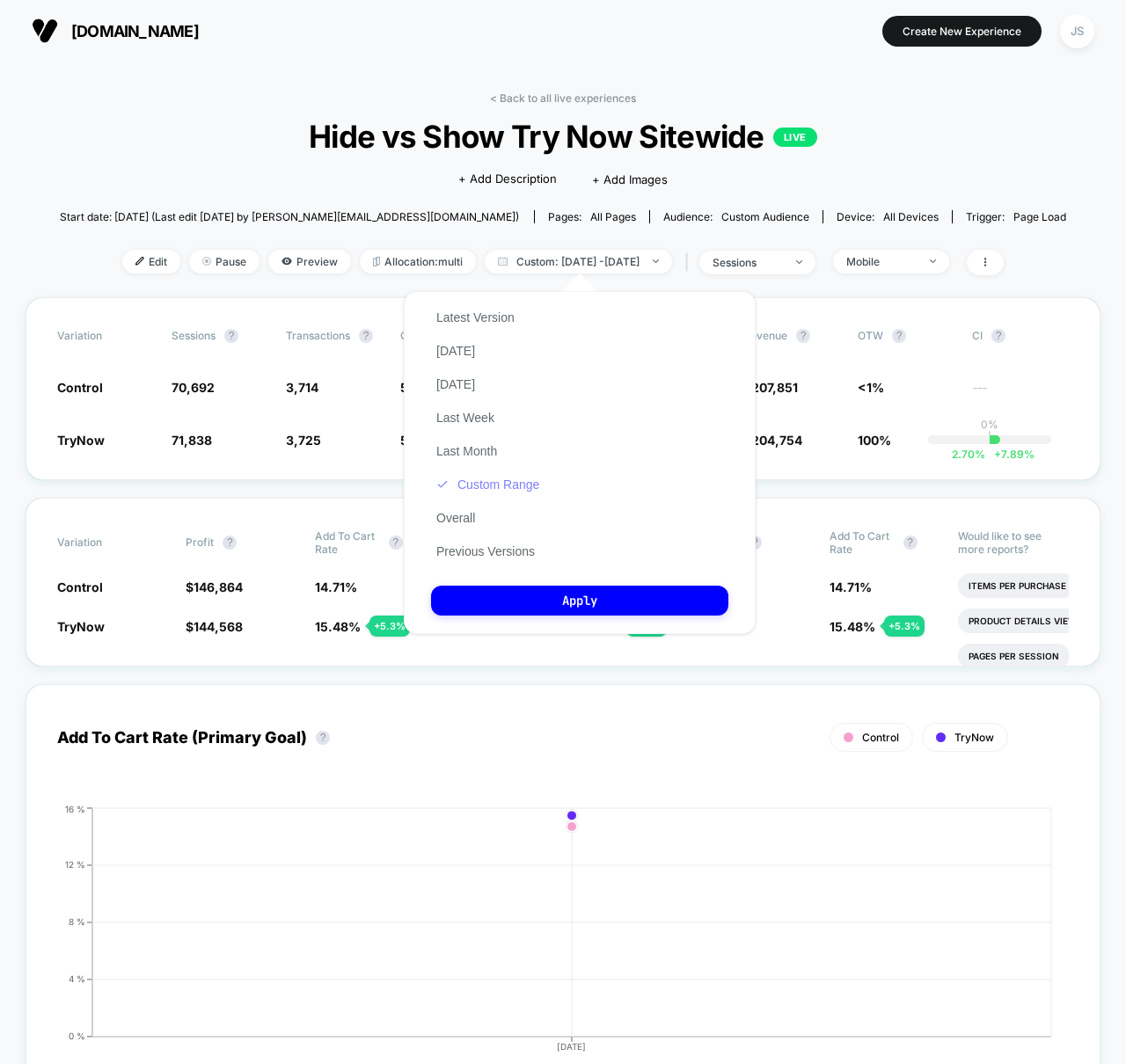
click at [494, 477] on button "Custom Range" at bounding box center [487, 485] width 114 height 16
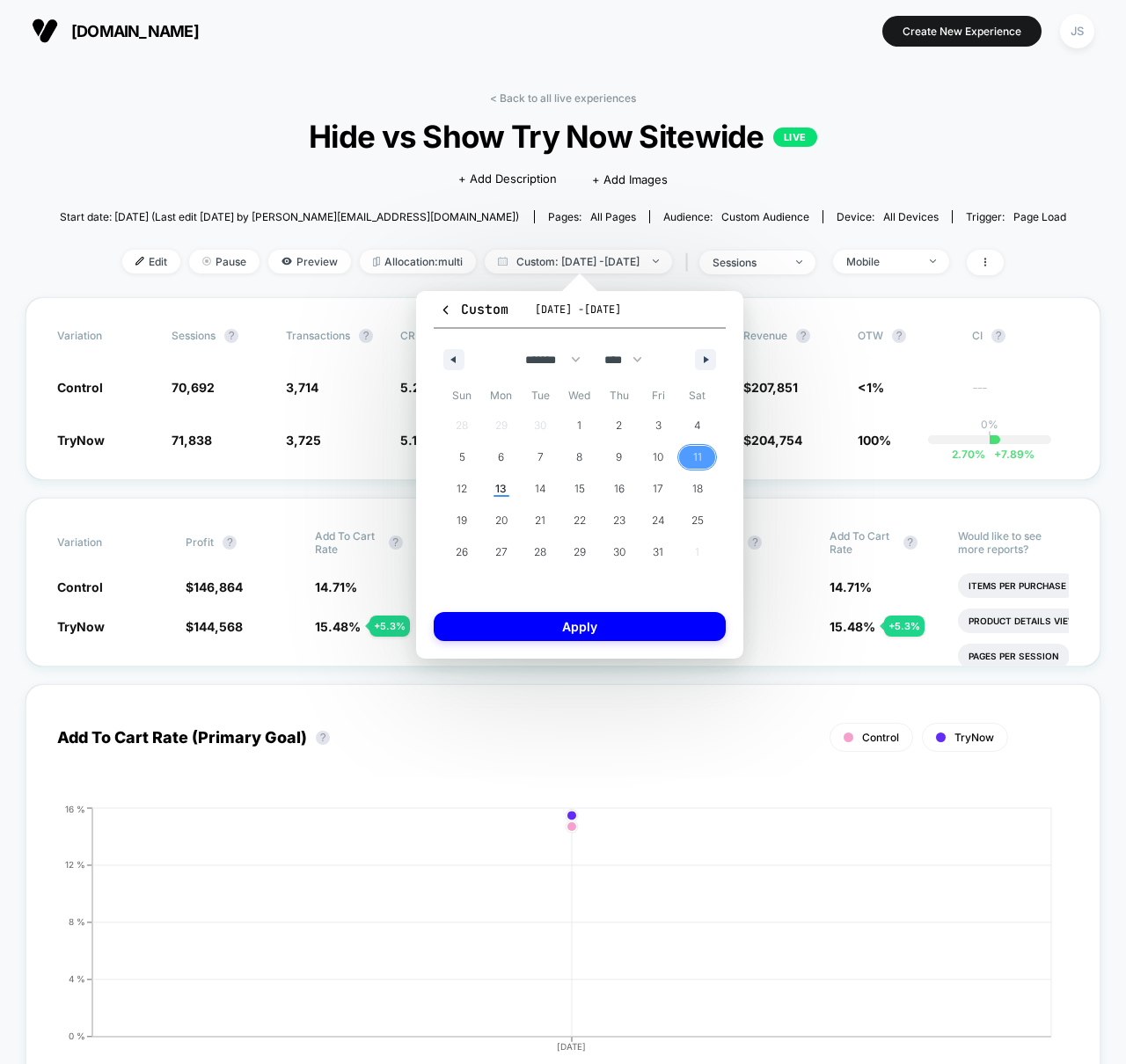
click at [708, 451] on span "11" at bounding box center [697, 458] width 39 height 23
click at [469, 485] on span "12" at bounding box center [462, 489] width 39 height 23
click at [524, 628] on button "Apply" at bounding box center [580, 626] width 292 height 29
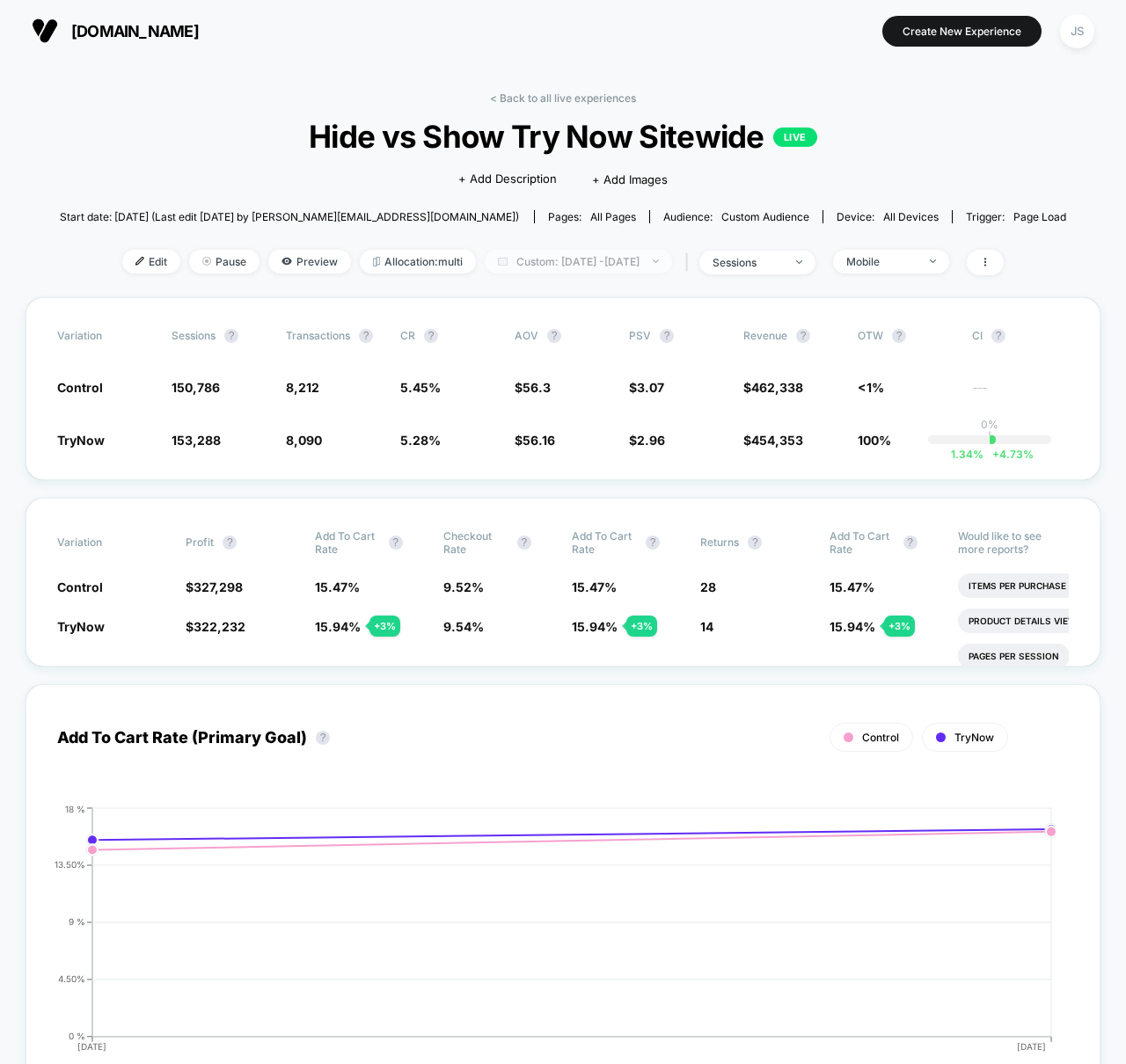
click at [630, 259] on span "Custom: [DATE] - [DATE]" at bounding box center [578, 261] width 187 height 24
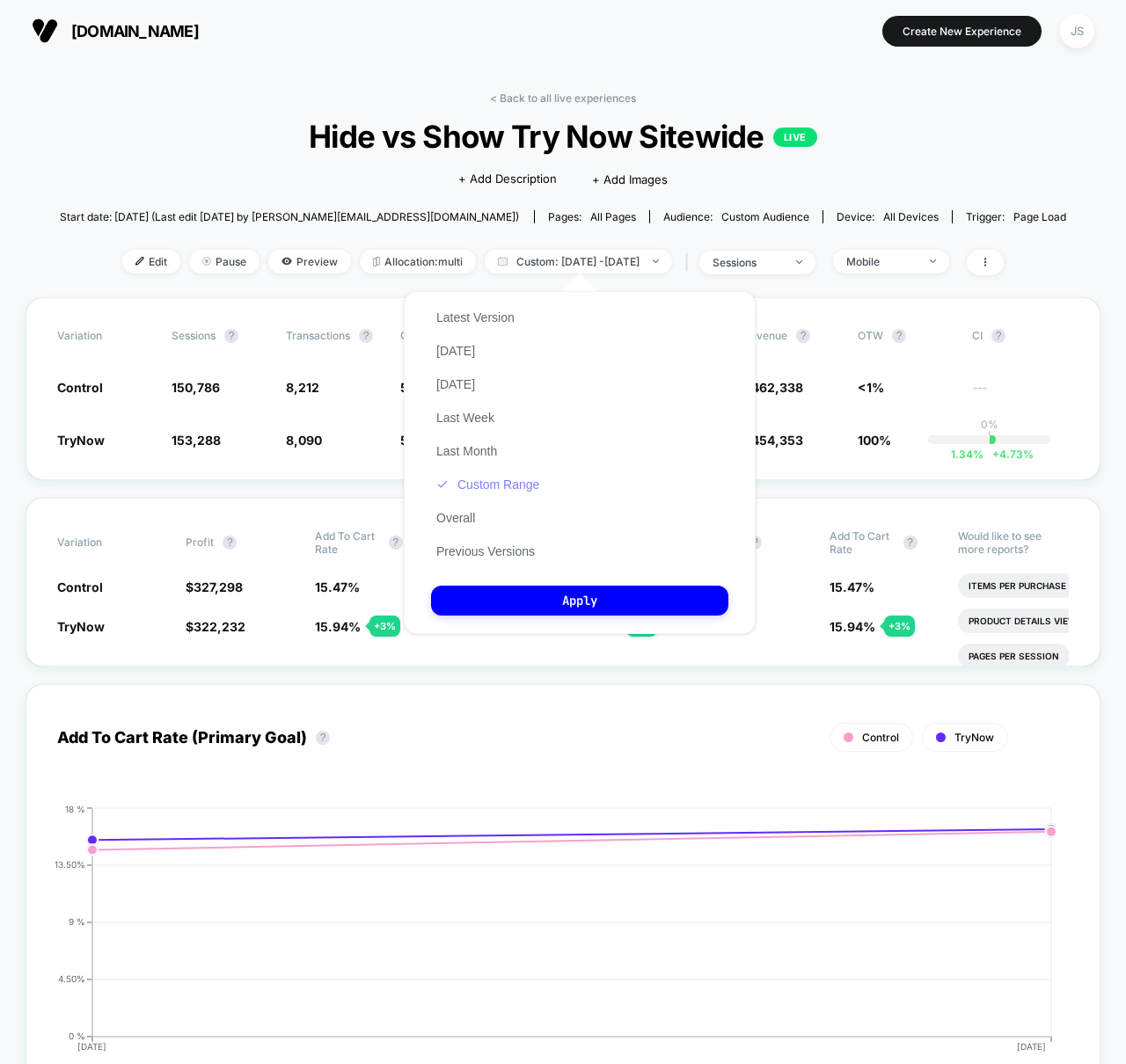
click at [516, 484] on button "Custom Range" at bounding box center [487, 485] width 114 height 16
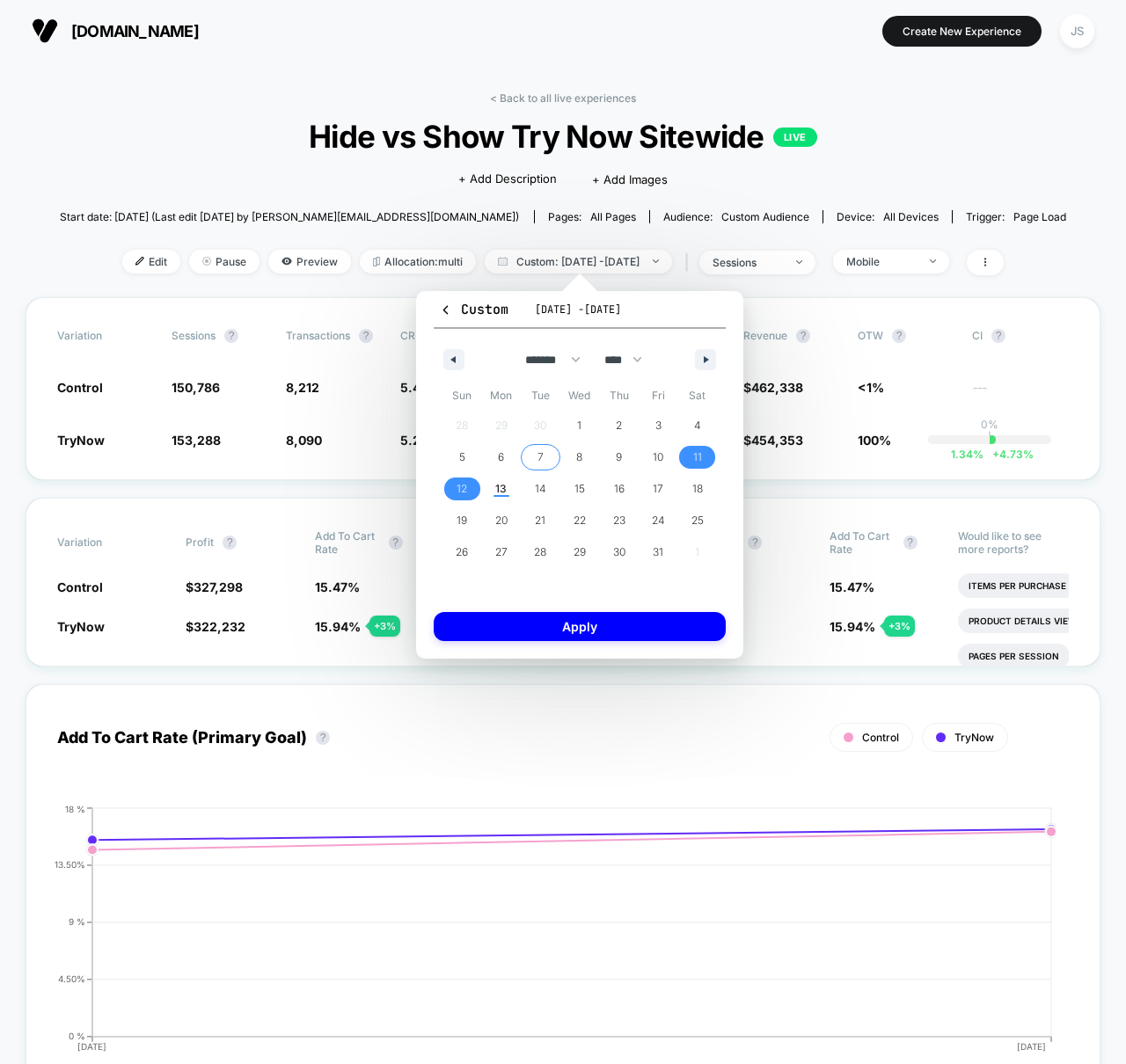
click at [551, 453] on span "7" at bounding box center [540, 458] width 39 height 23
click at [606, 456] on span "9" at bounding box center [618, 458] width 39 height 23
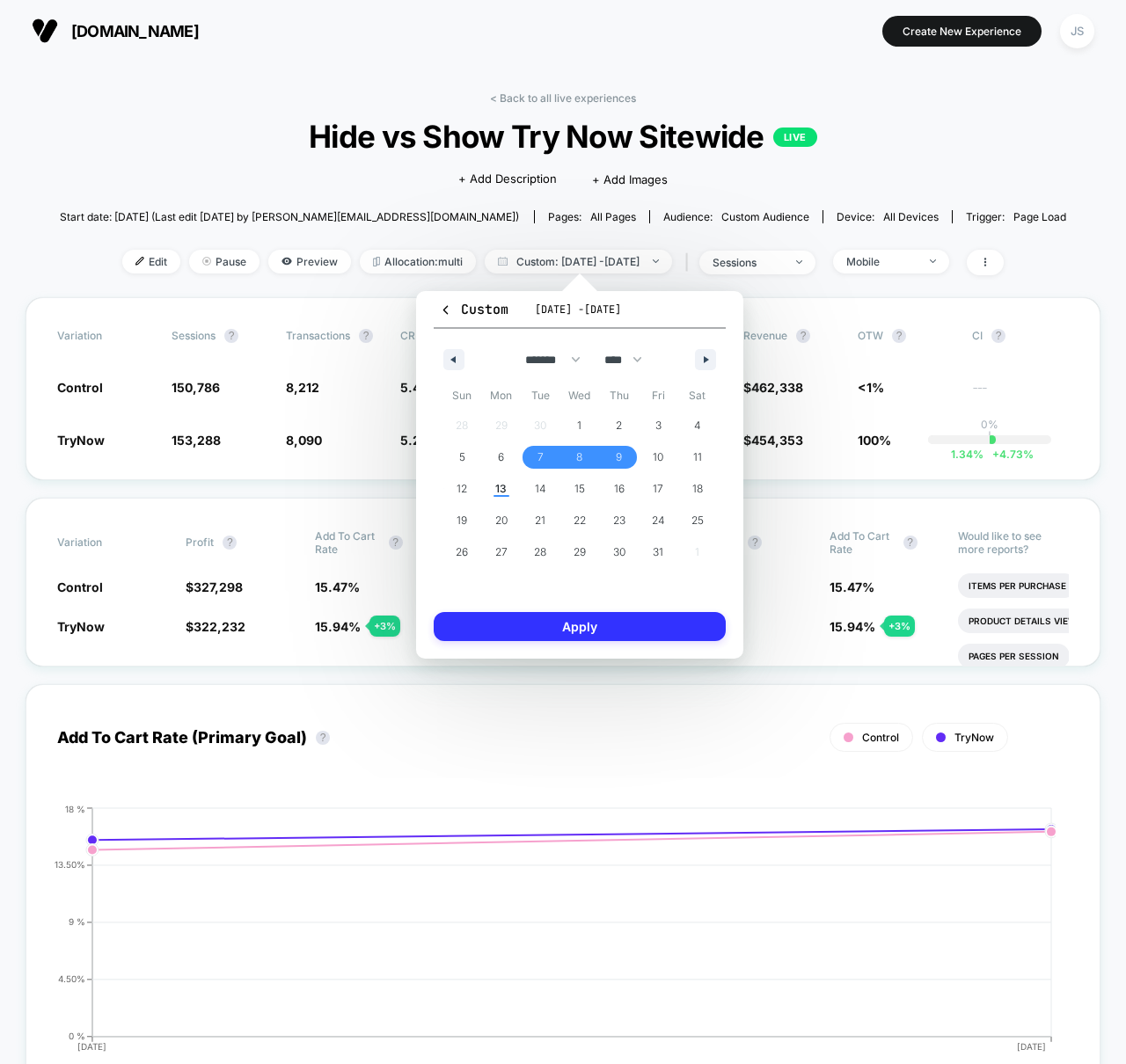
click at [582, 624] on button "Apply" at bounding box center [580, 626] width 292 height 29
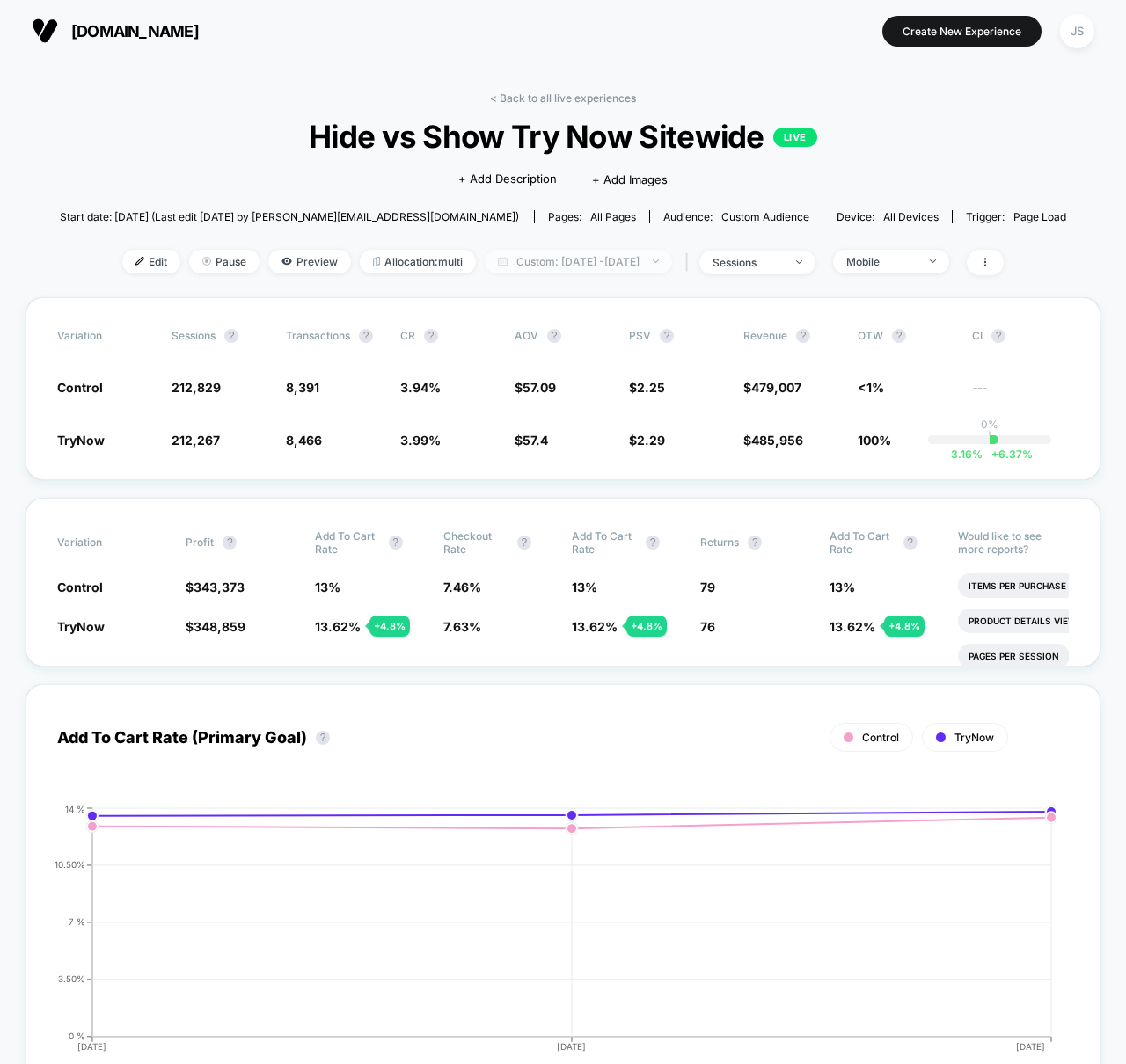
click at [656, 254] on span "Custom: [DATE] - [DATE]" at bounding box center [578, 261] width 187 height 24
select select "*"
select select "****"
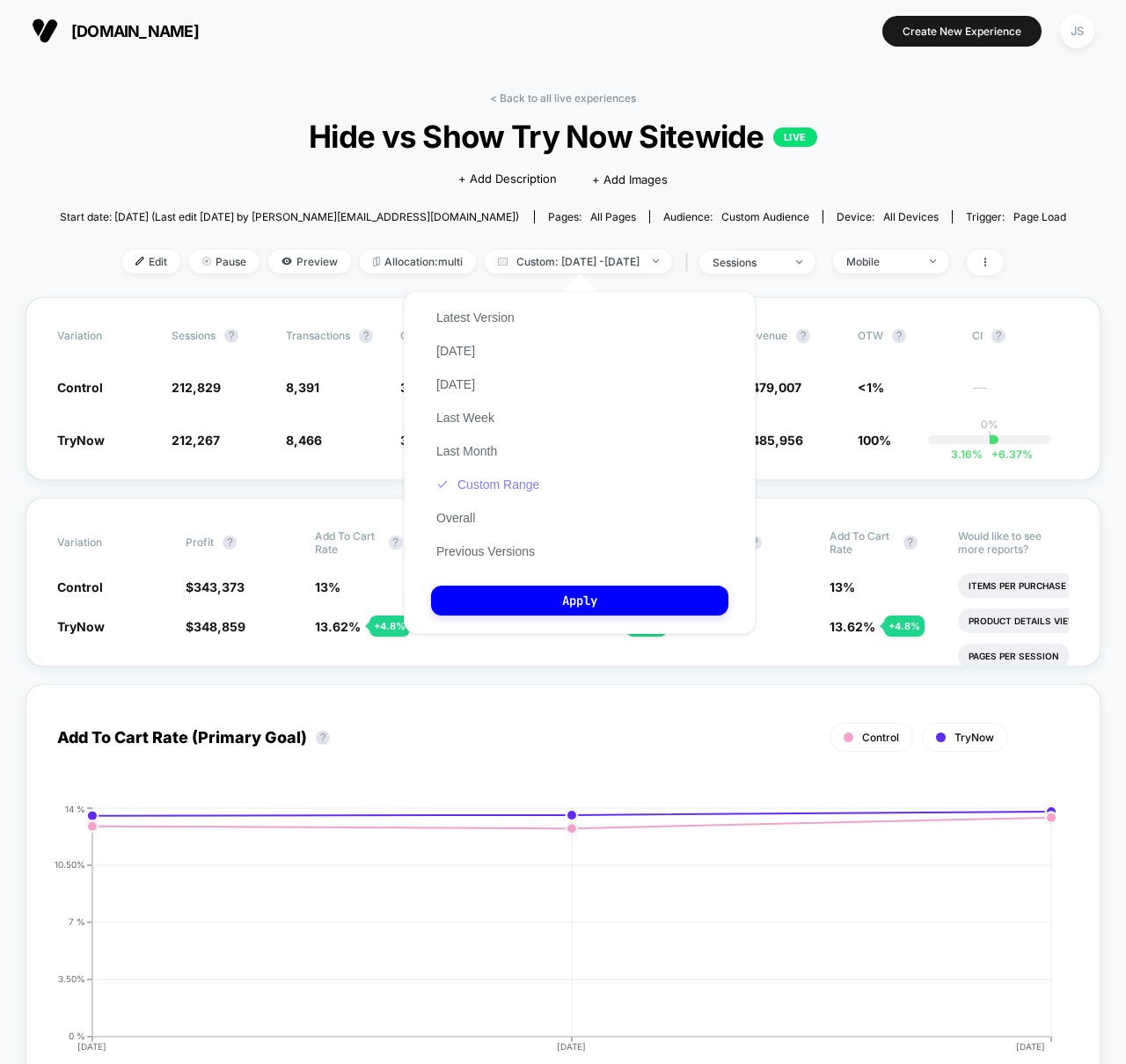
click at [517, 482] on button "Custom Range" at bounding box center [487, 485] width 114 height 16
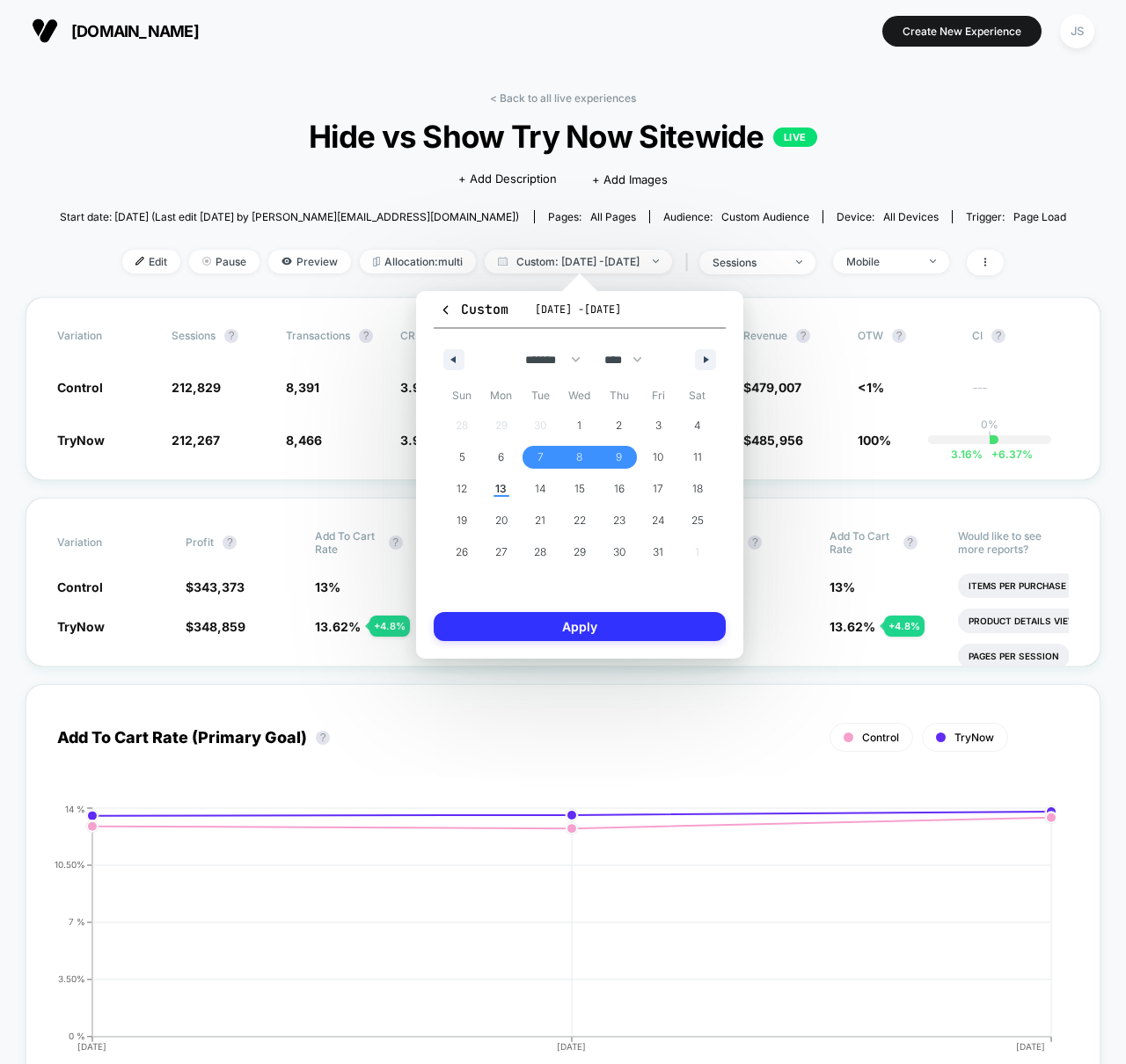
click at [628, 628] on button "Apply" at bounding box center [580, 626] width 292 height 29
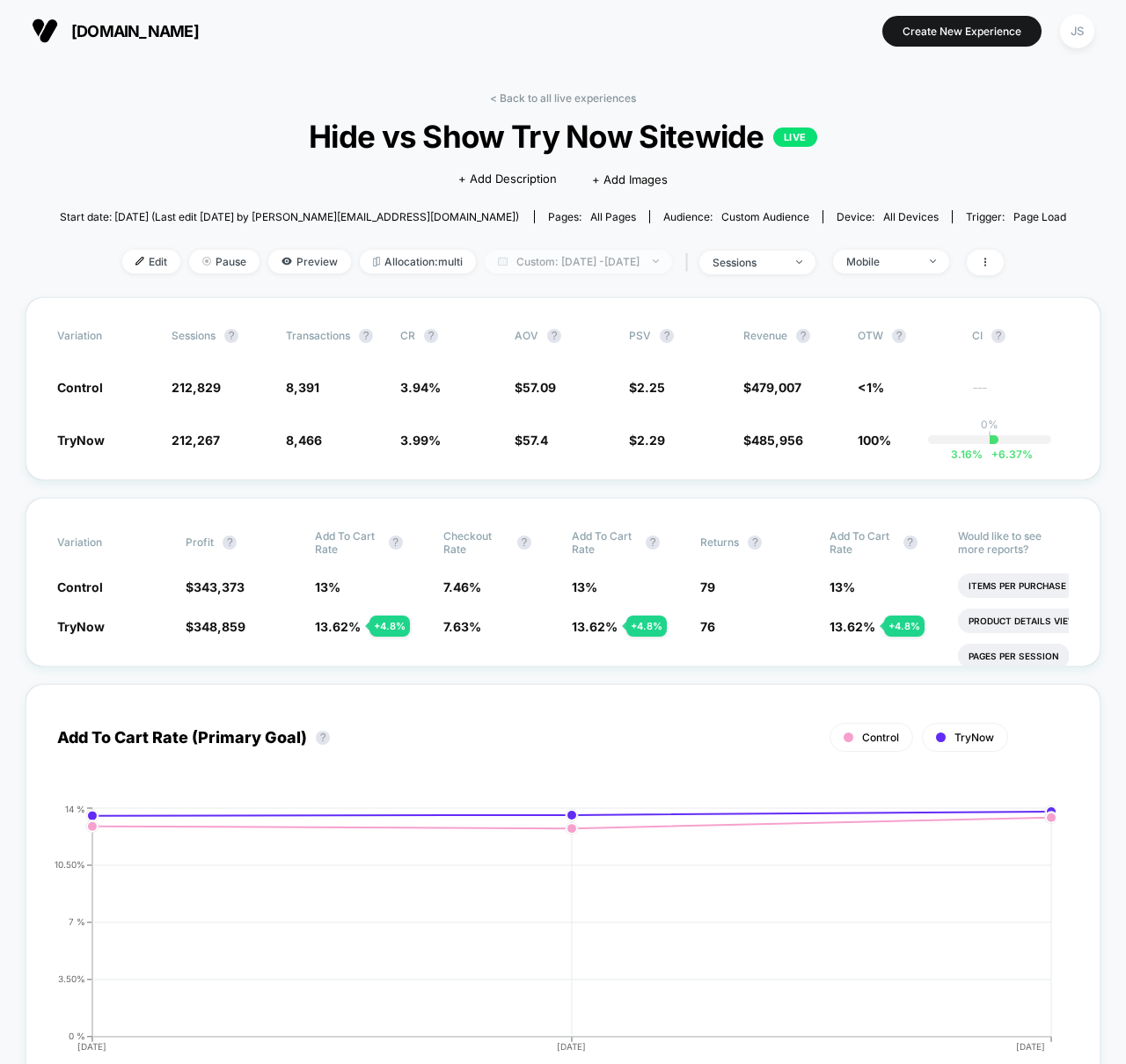
click at [650, 265] on span "Custom: [DATE] - [DATE]" at bounding box center [578, 261] width 187 height 24
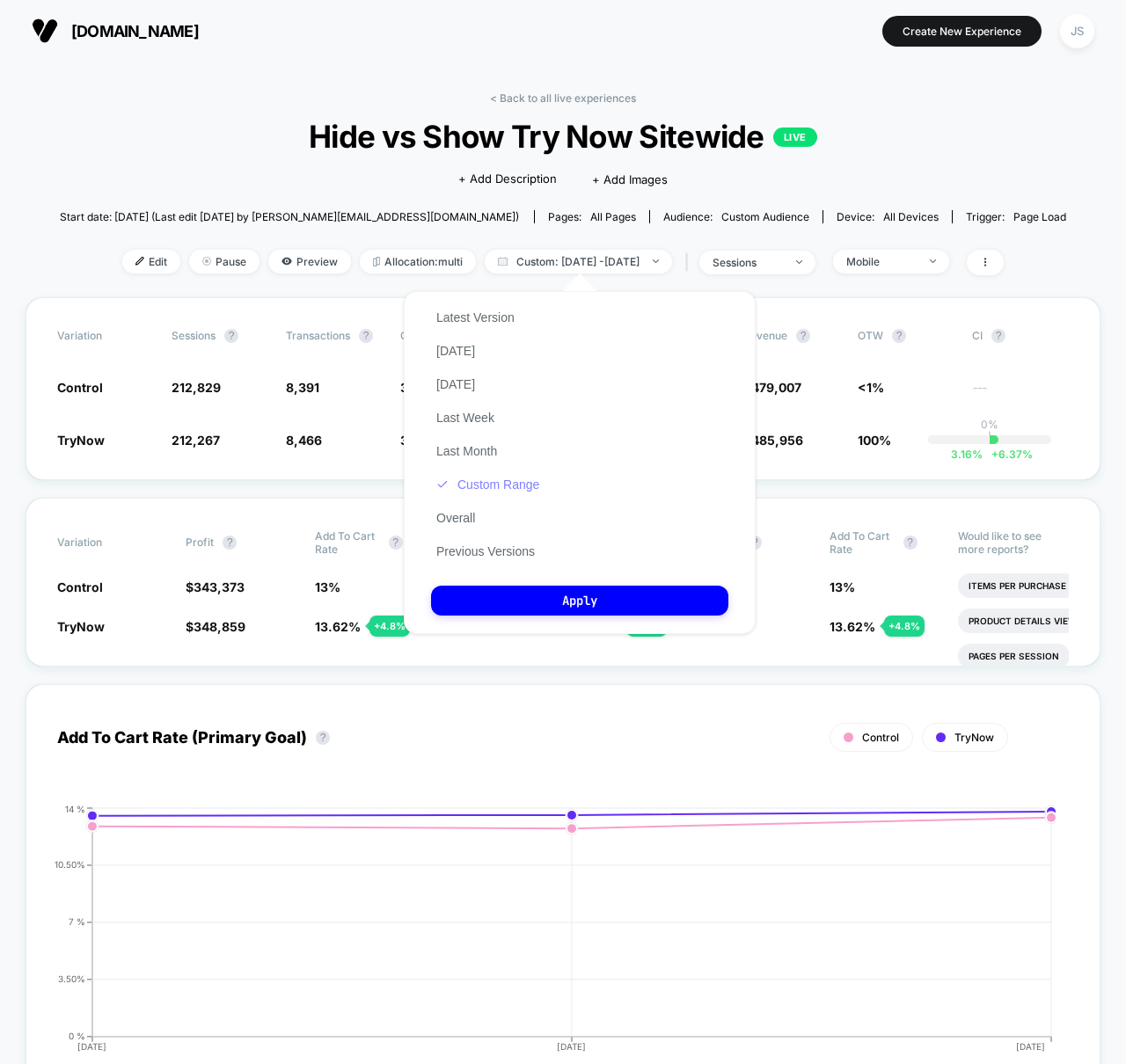
click at [510, 486] on button "Custom Range" at bounding box center [487, 485] width 114 height 16
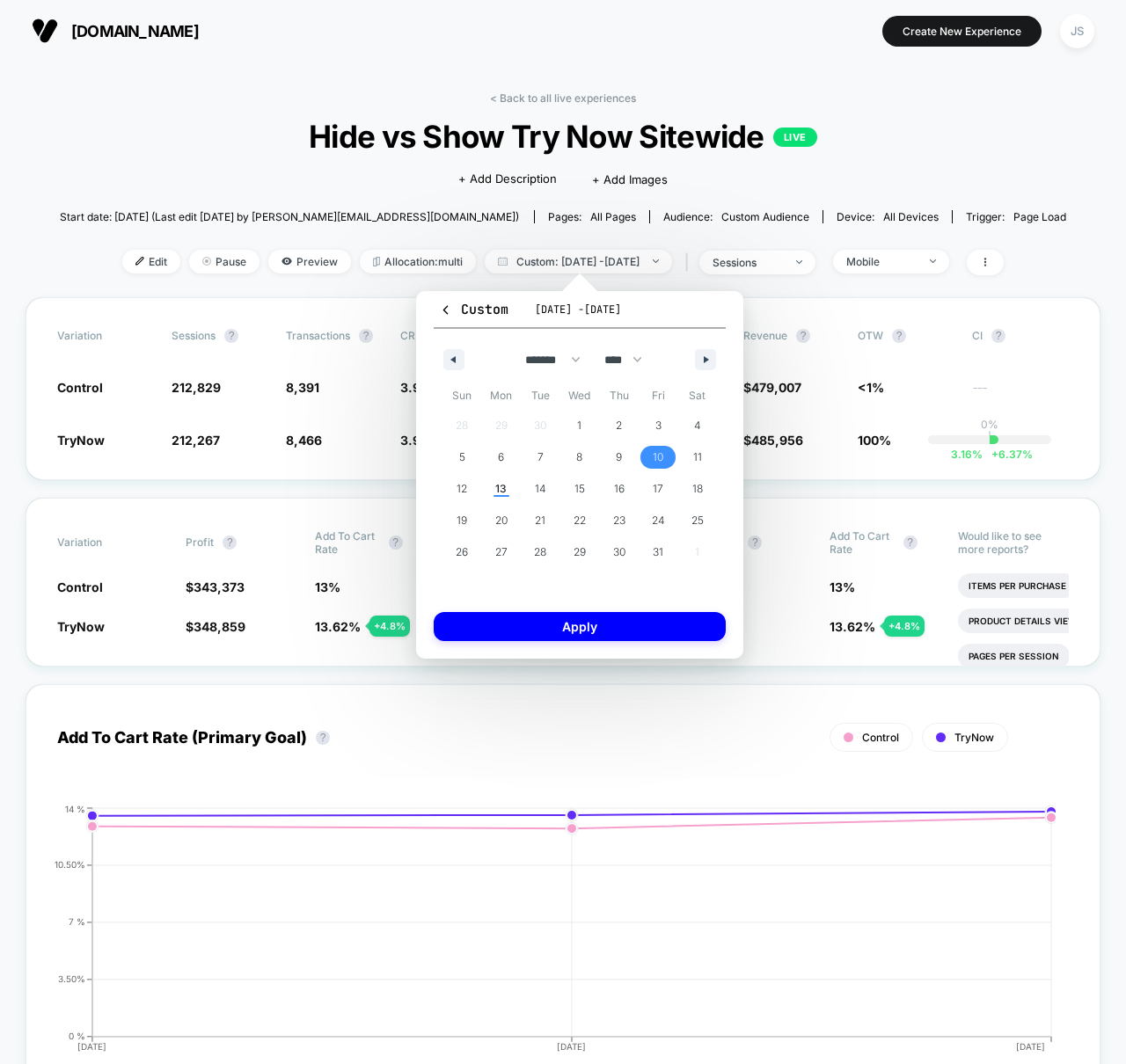
click at [660, 461] on span "10" at bounding box center [658, 457] width 11 height 32
click at [663, 458] on span "10" at bounding box center [658, 458] width 39 height 23
click at [578, 621] on button "Apply" at bounding box center [580, 626] width 292 height 29
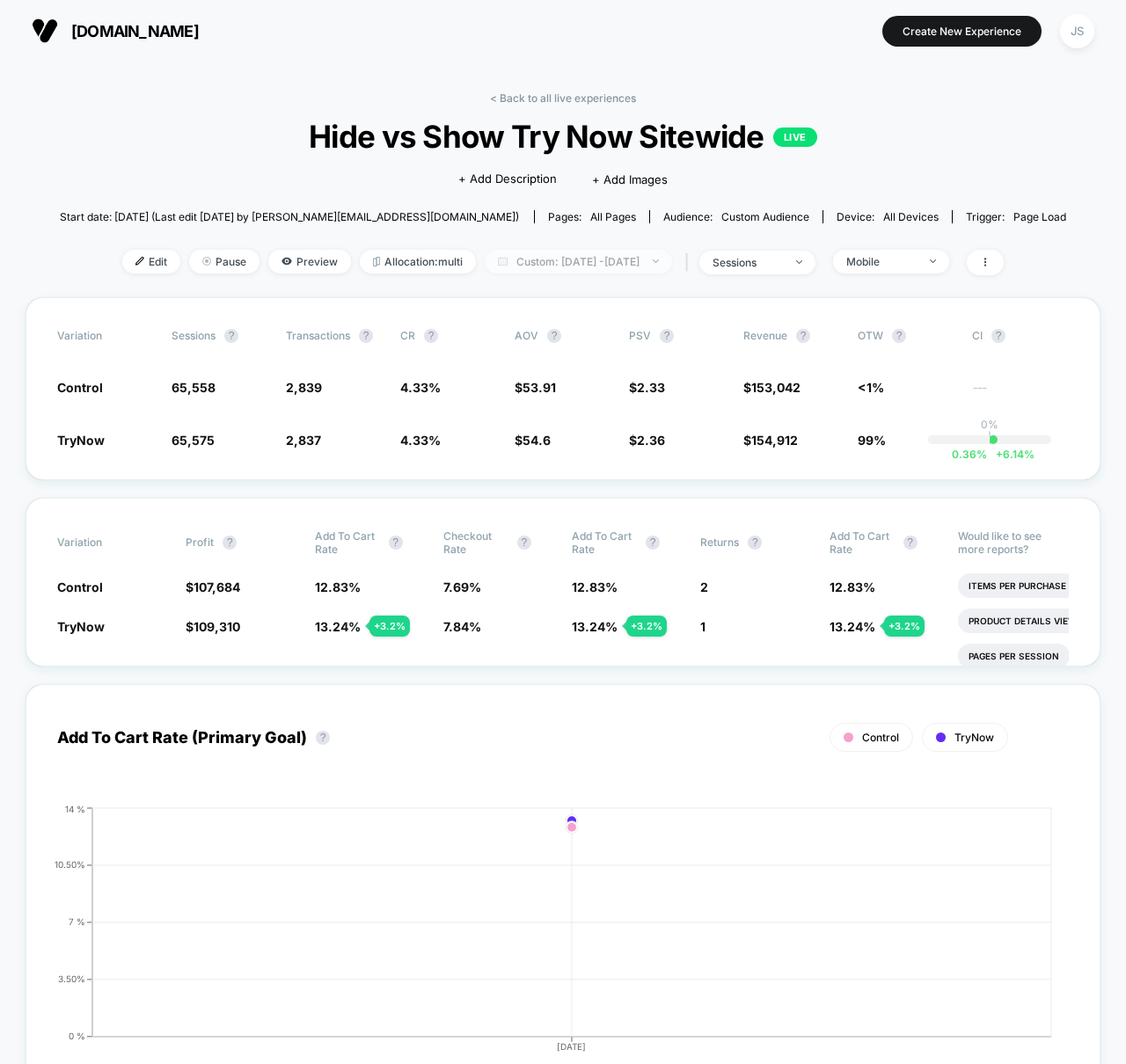
click at [607, 268] on span "Custom: [DATE] - [DATE]" at bounding box center [578, 261] width 187 height 24
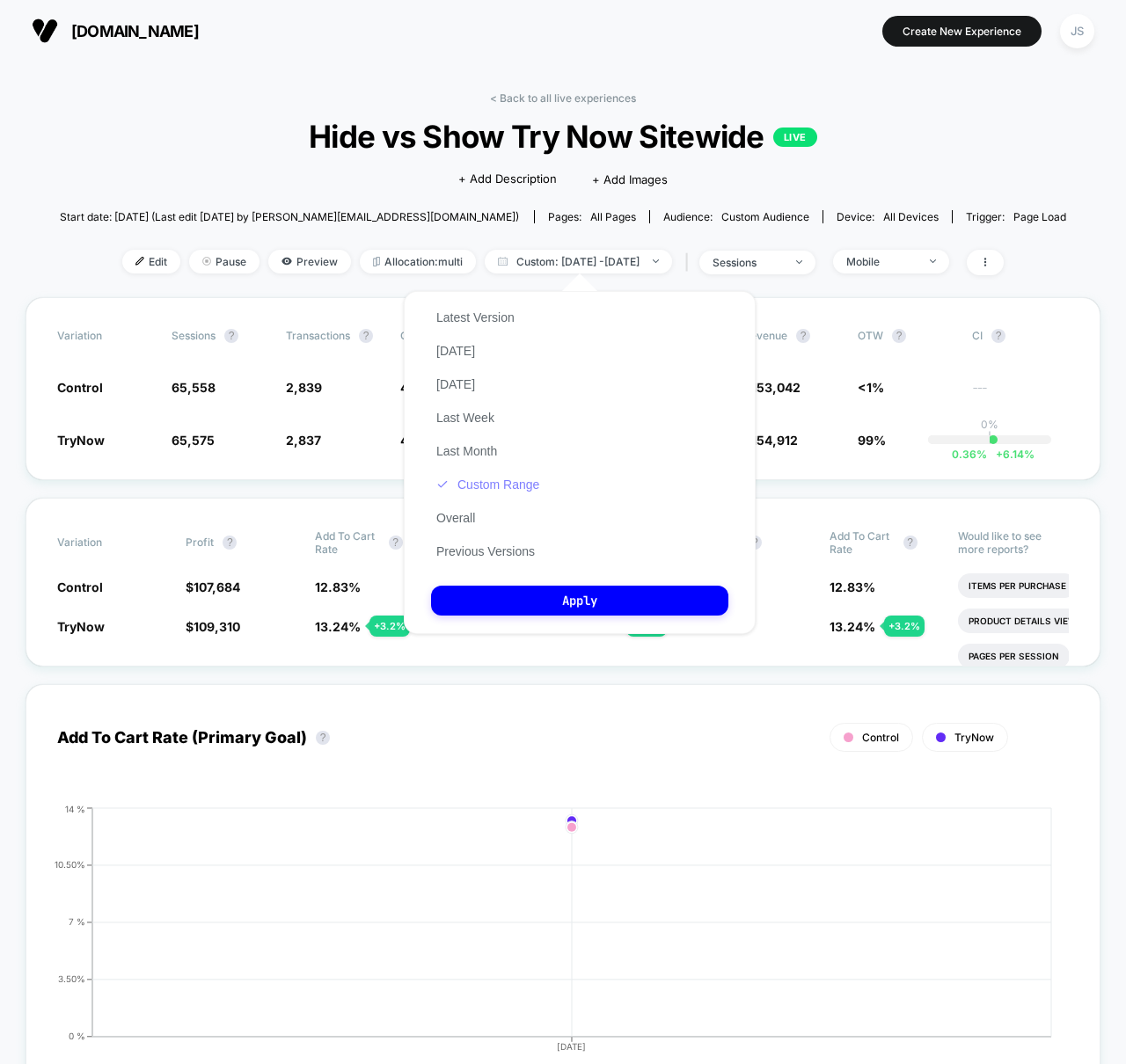
click at [504, 479] on button "Custom Range" at bounding box center [487, 485] width 114 height 16
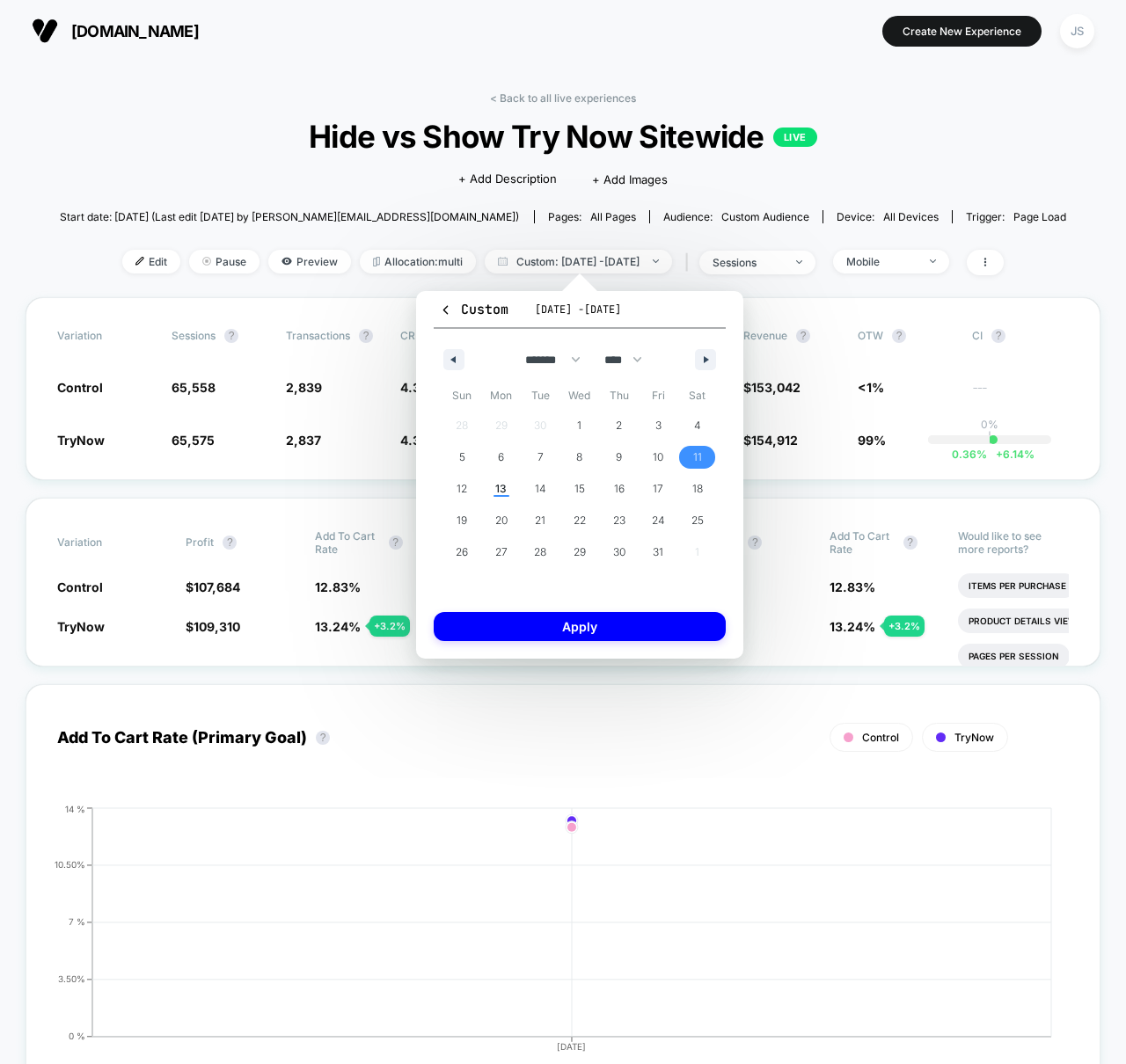
click at [702, 446] on span "11" at bounding box center [697, 458] width 39 height 23
click at [700, 450] on span "11" at bounding box center [697, 457] width 9 height 32
click at [589, 613] on button "Apply" at bounding box center [580, 626] width 292 height 29
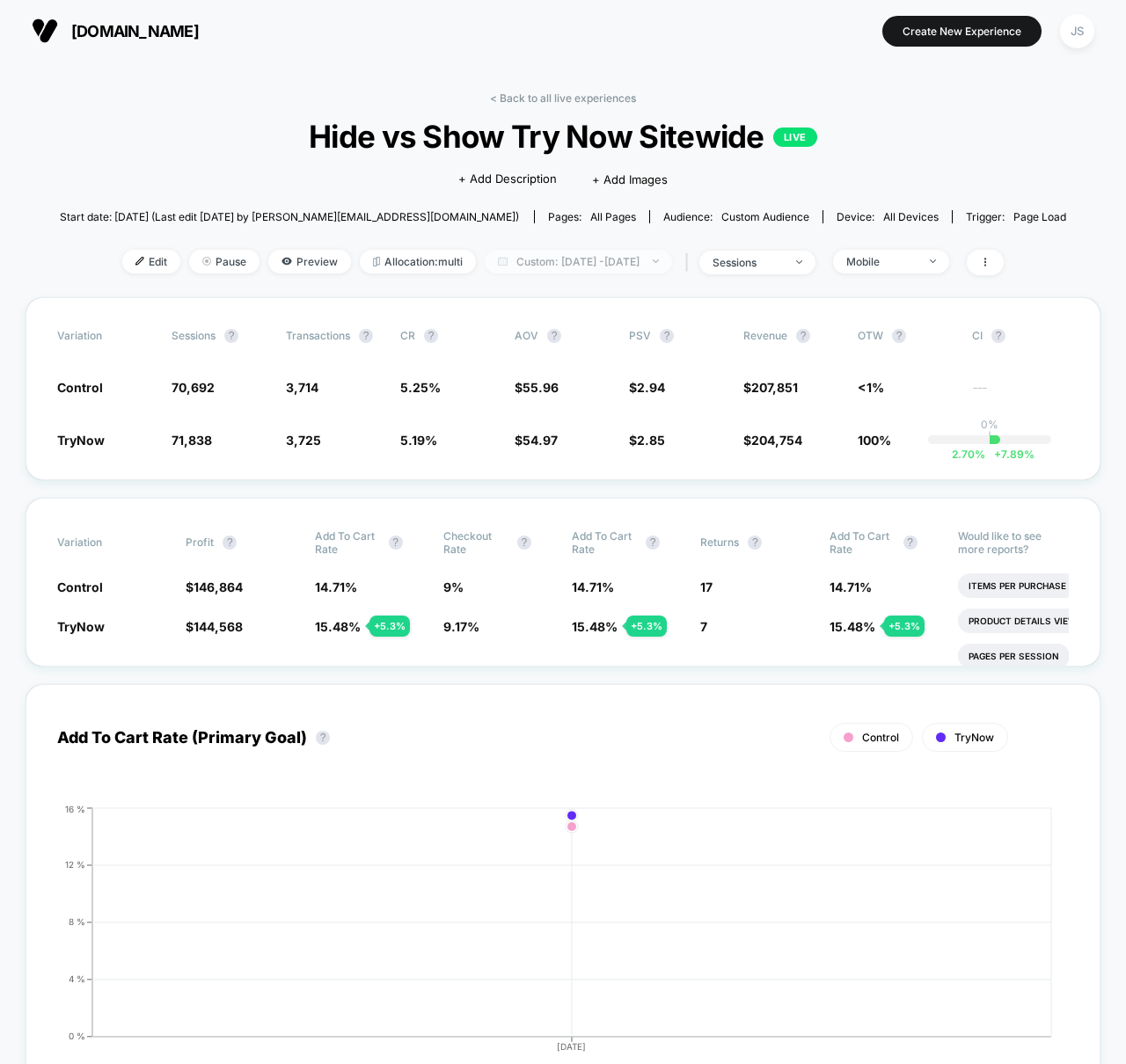
click at [596, 262] on span "Custom: [DATE] - [DATE]" at bounding box center [578, 261] width 187 height 24
select select "*"
select select "****"
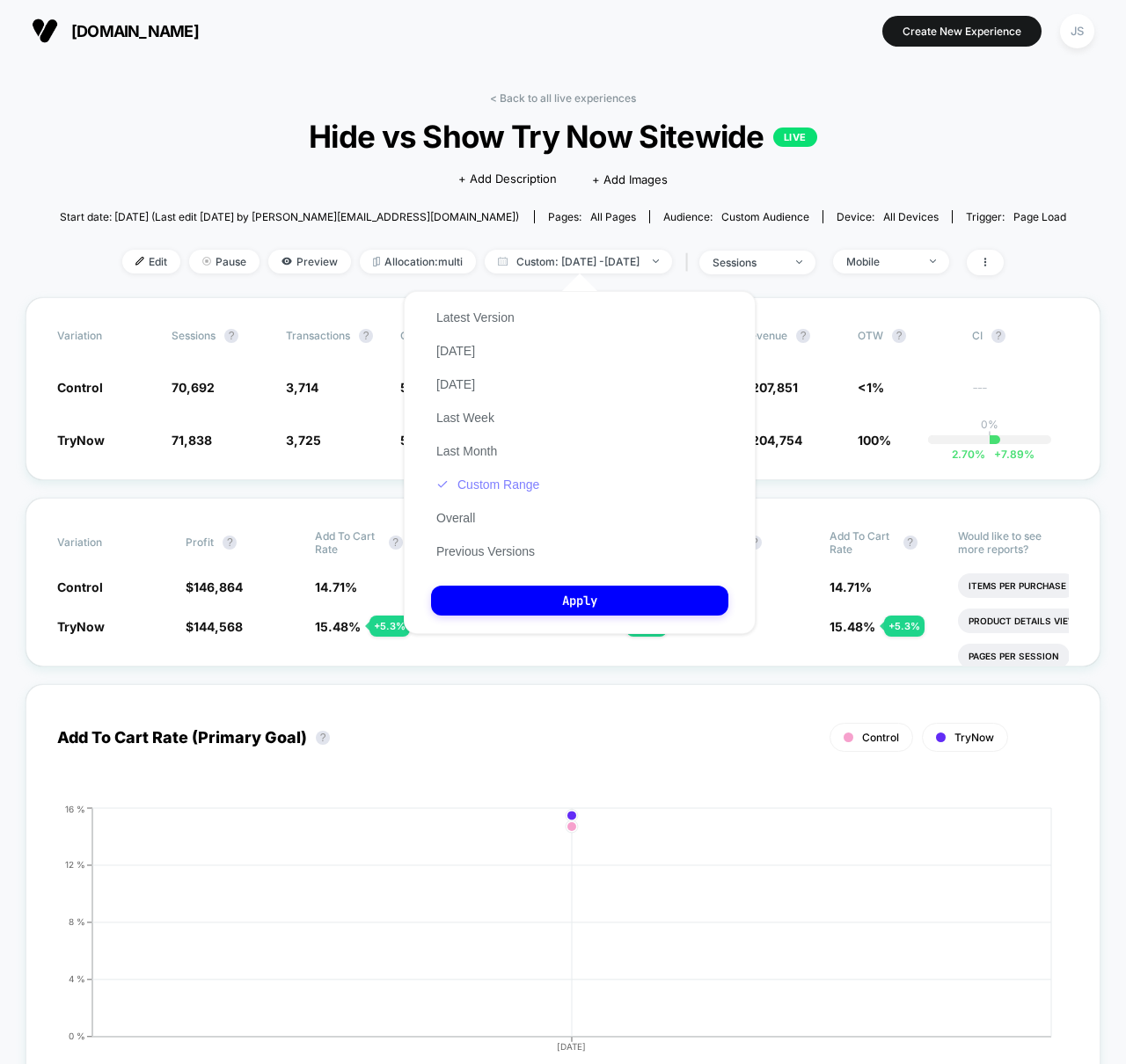
click at [521, 482] on button "Custom Range" at bounding box center [487, 485] width 114 height 16
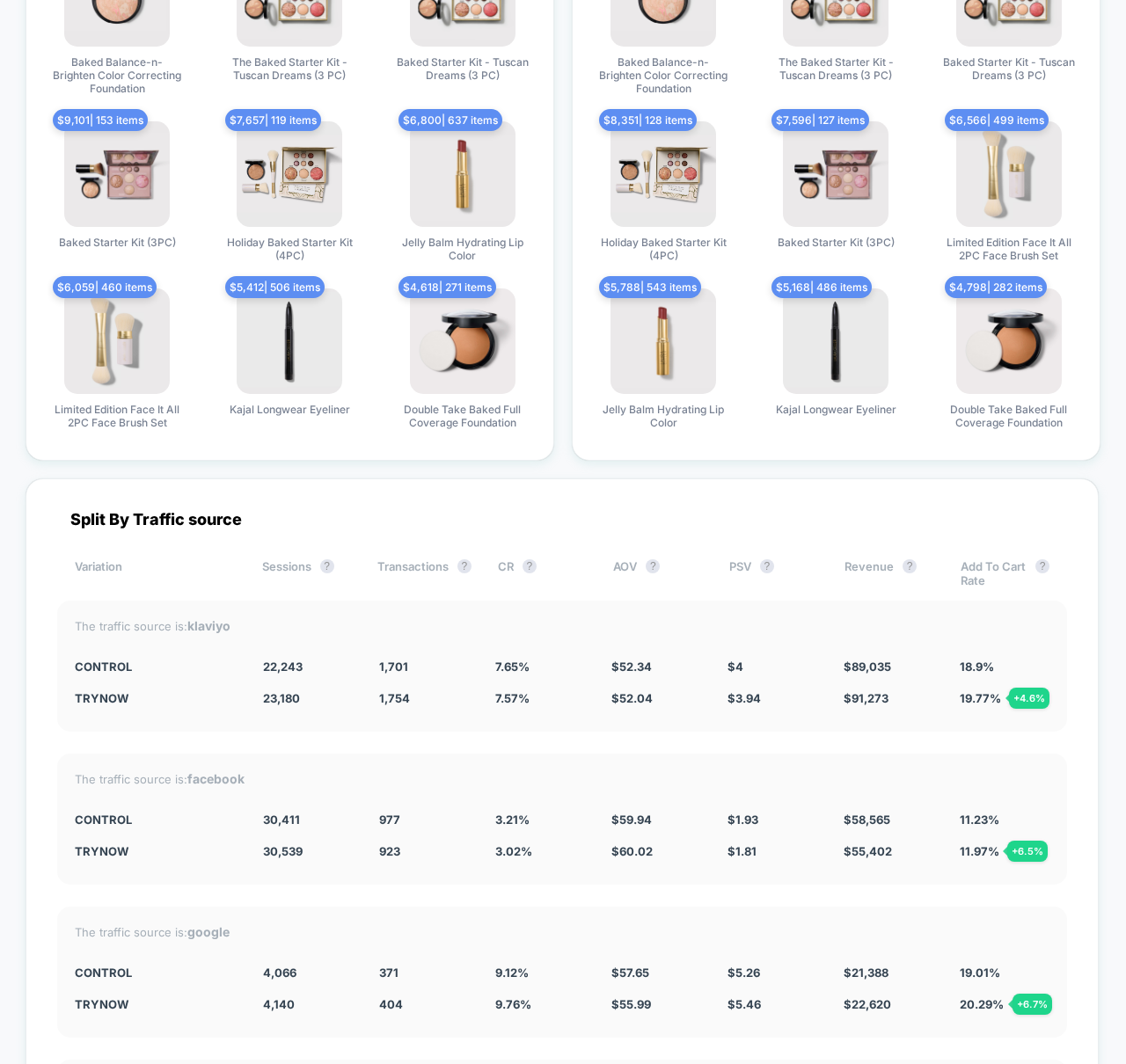
scroll to position [4369, 0]
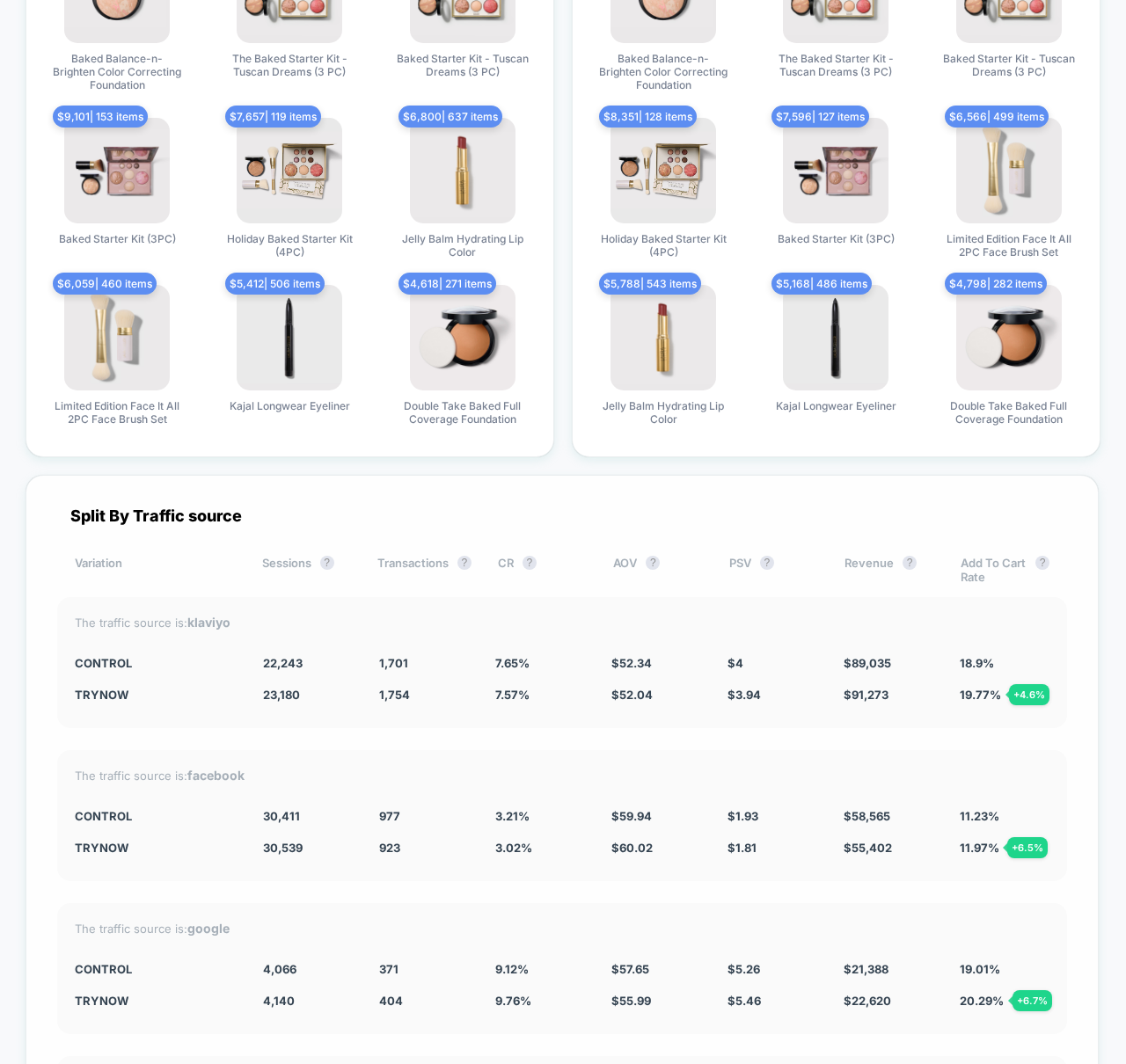
click at [455, 623] on div "The traffic source is: klaviyo" at bounding box center [562, 622] width 975 height 15
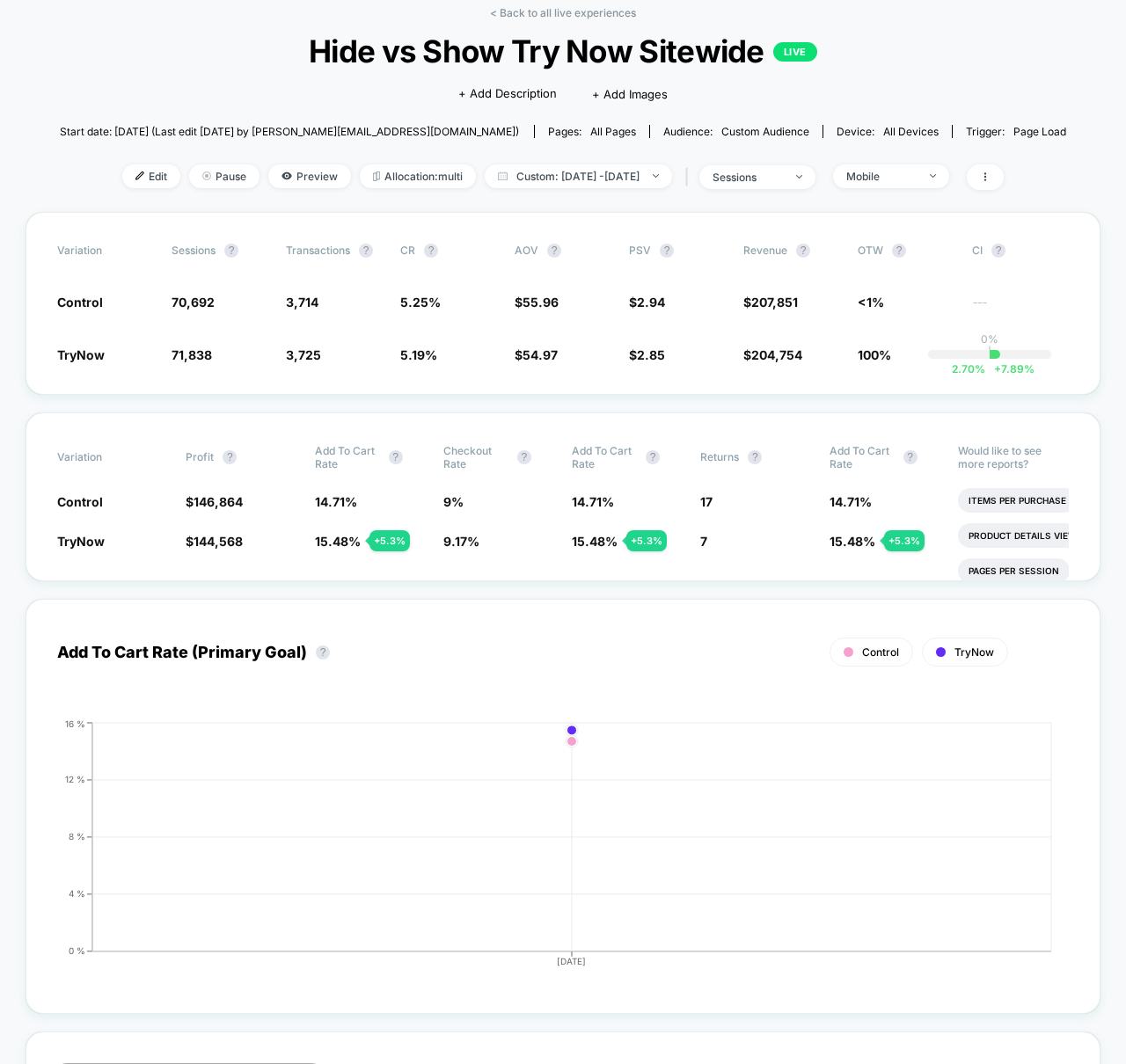
scroll to position [0, 0]
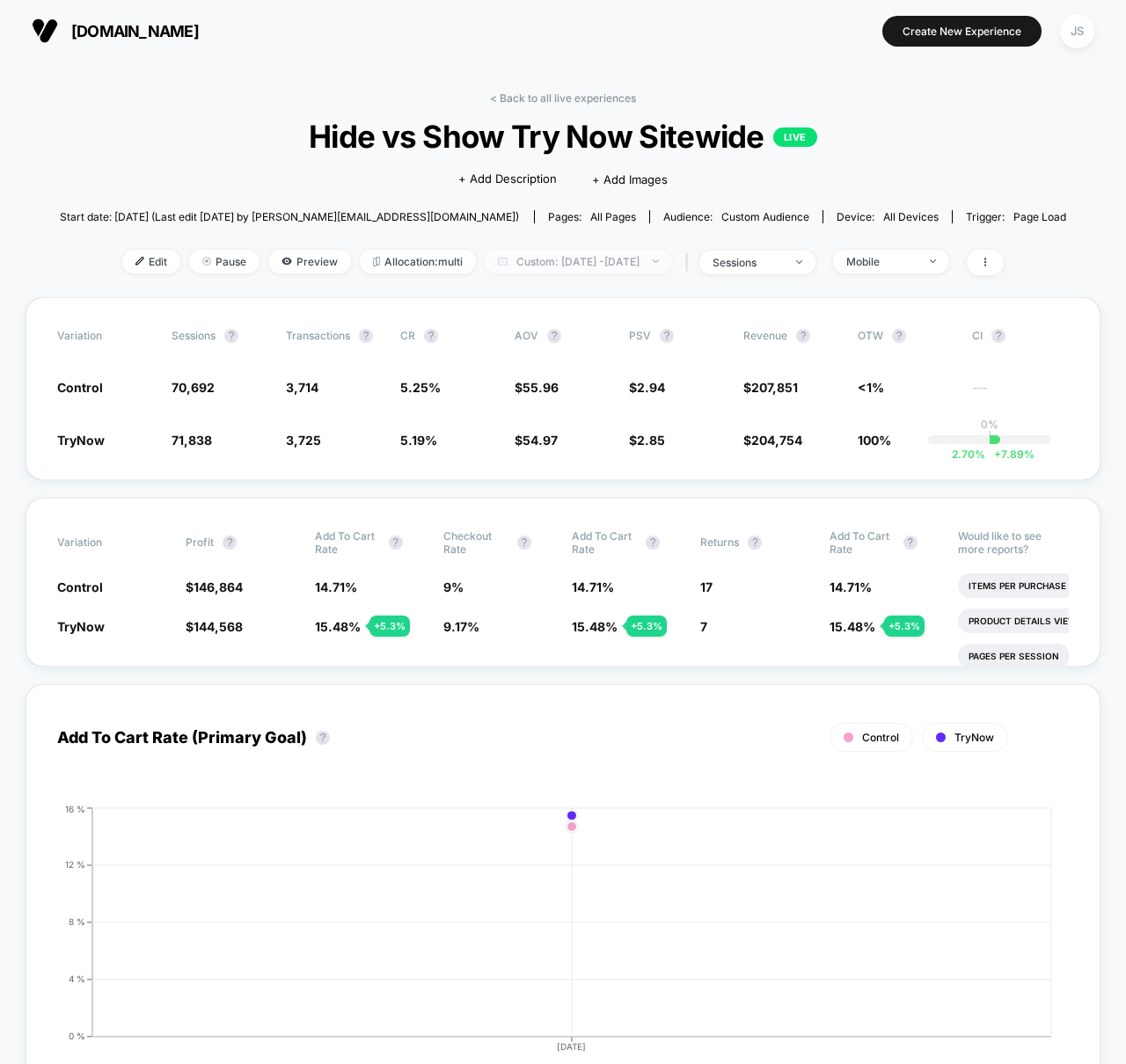
click at [609, 259] on span "Custom: [DATE] - [DATE]" at bounding box center [578, 261] width 187 height 24
select select "*"
select select "****"
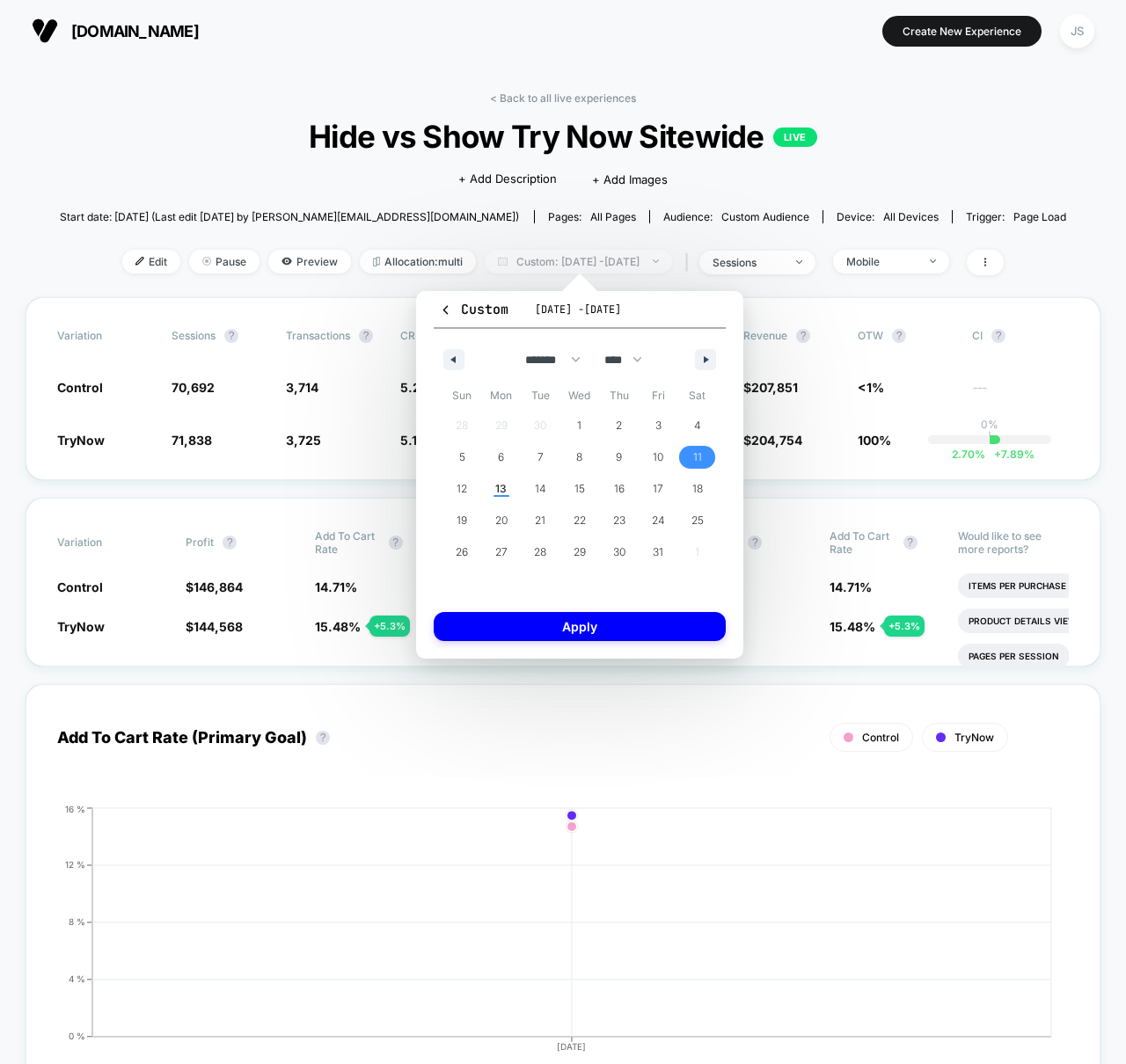
click at [609, 259] on span "Custom: [DATE] - [DATE]" at bounding box center [578, 261] width 187 height 24
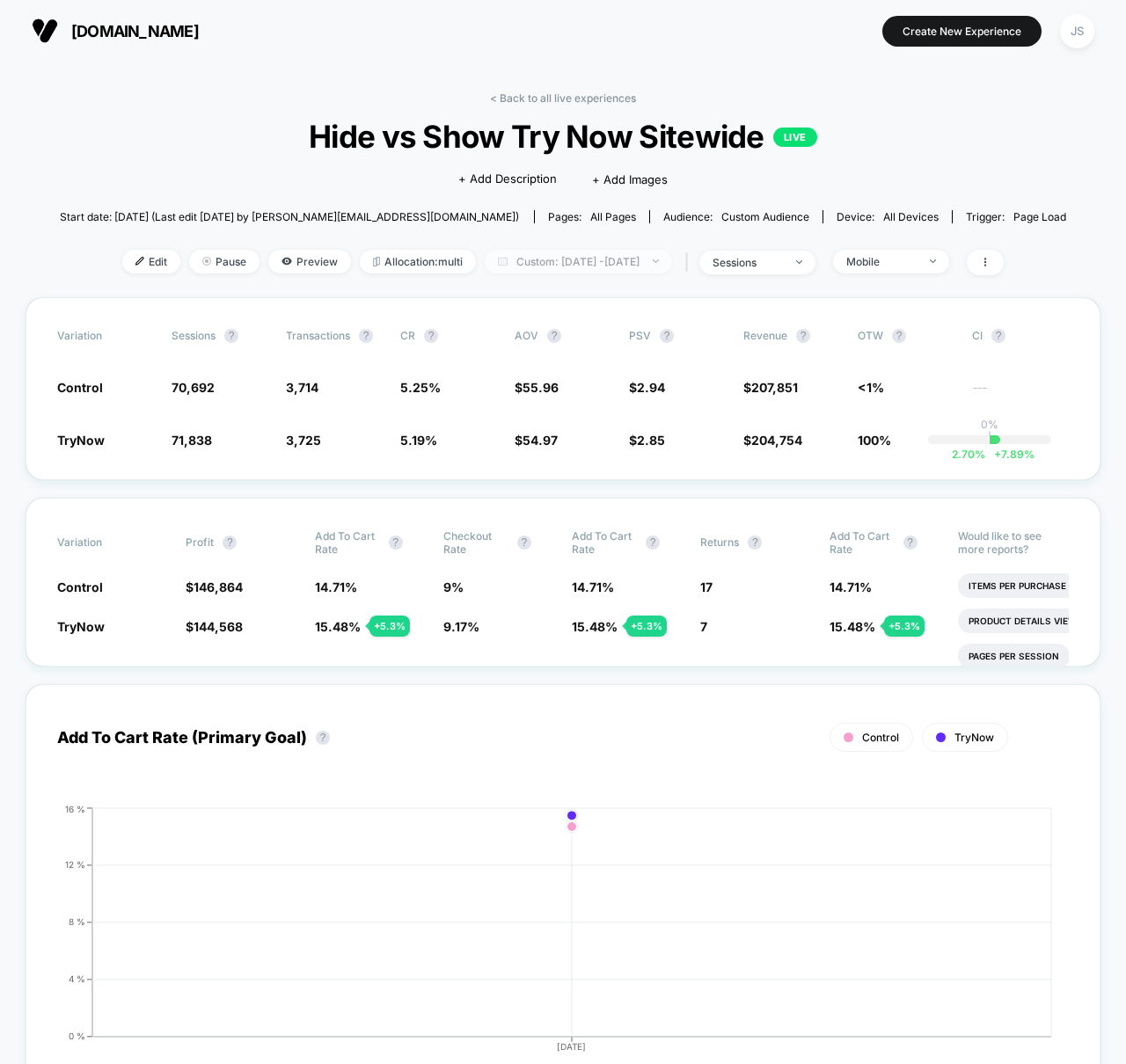
click at [609, 259] on span "Custom: [DATE] - [DATE]" at bounding box center [578, 261] width 187 height 24
select select "*"
select select "****"
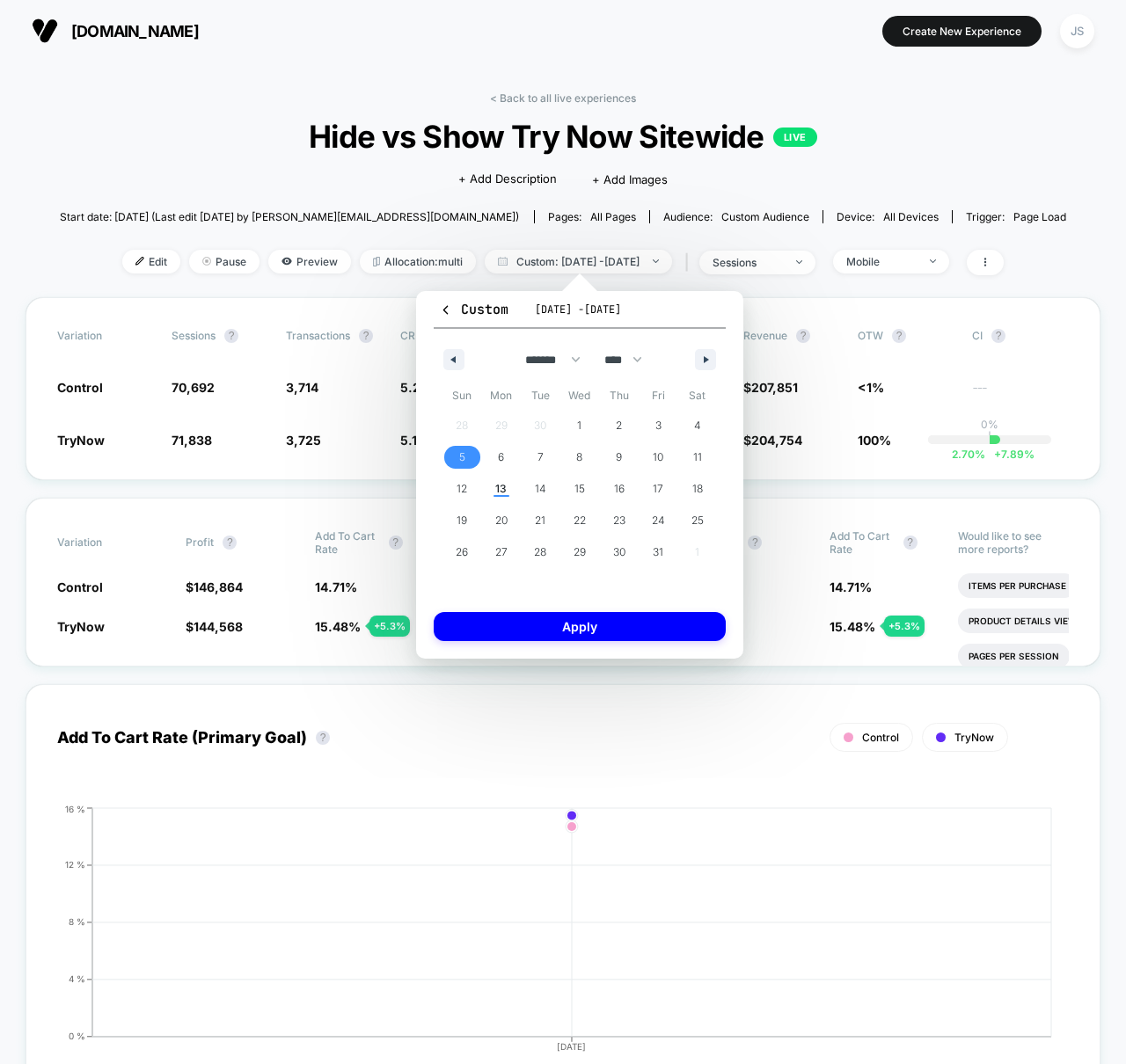
click at [456, 459] on span "5" at bounding box center [462, 458] width 39 height 23
click at [534, 455] on span "7" at bounding box center [540, 458] width 39 height 23
click at [561, 631] on button "Apply" at bounding box center [580, 626] width 292 height 29
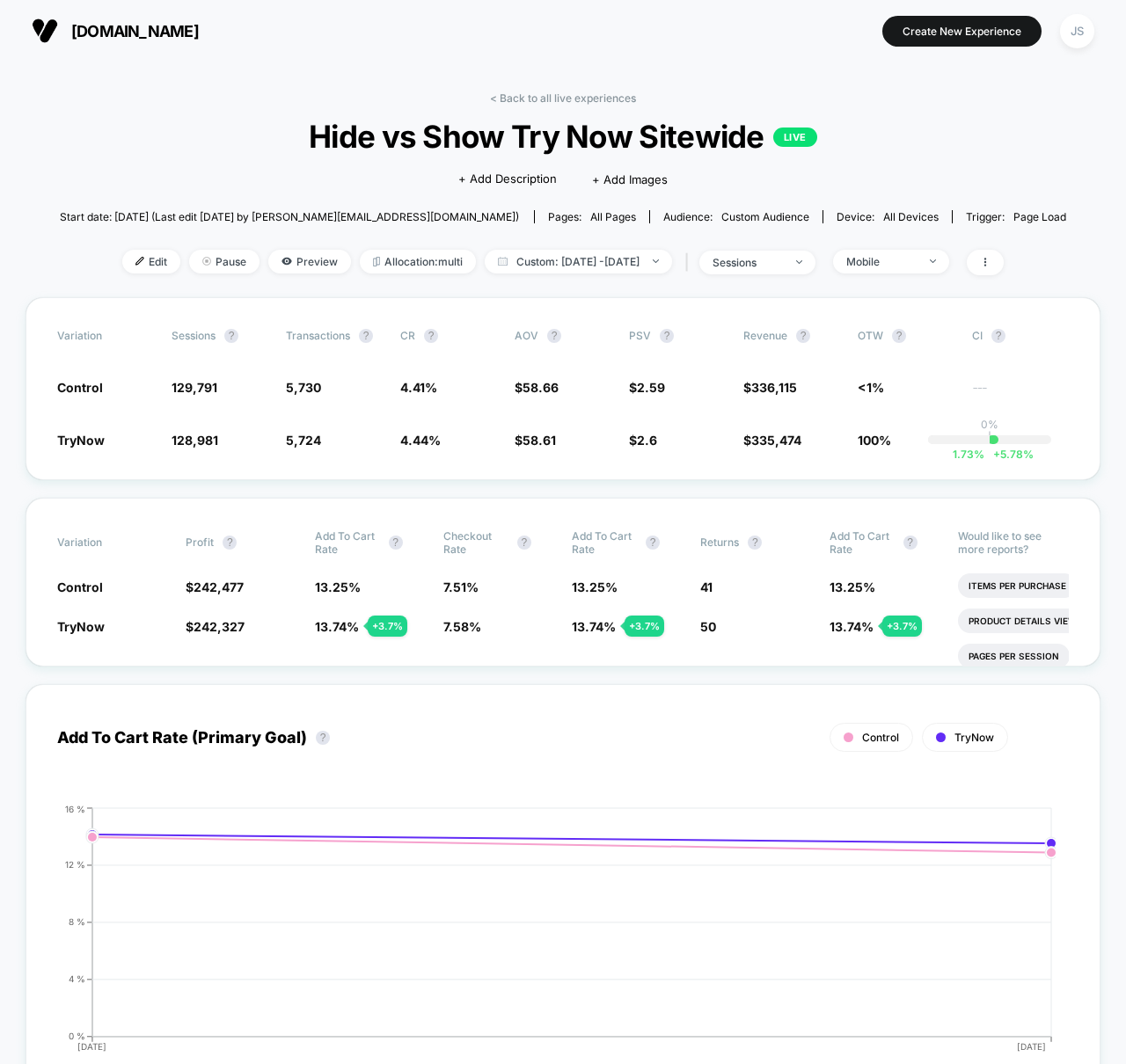
click at [595, 667] on div "Add To Cart Rate (Primary Goal) ? Control TryNow Hide [DATE] [DATE] 0 % 4 % 8 %…" at bounding box center [563, 883] width 1074 height 433
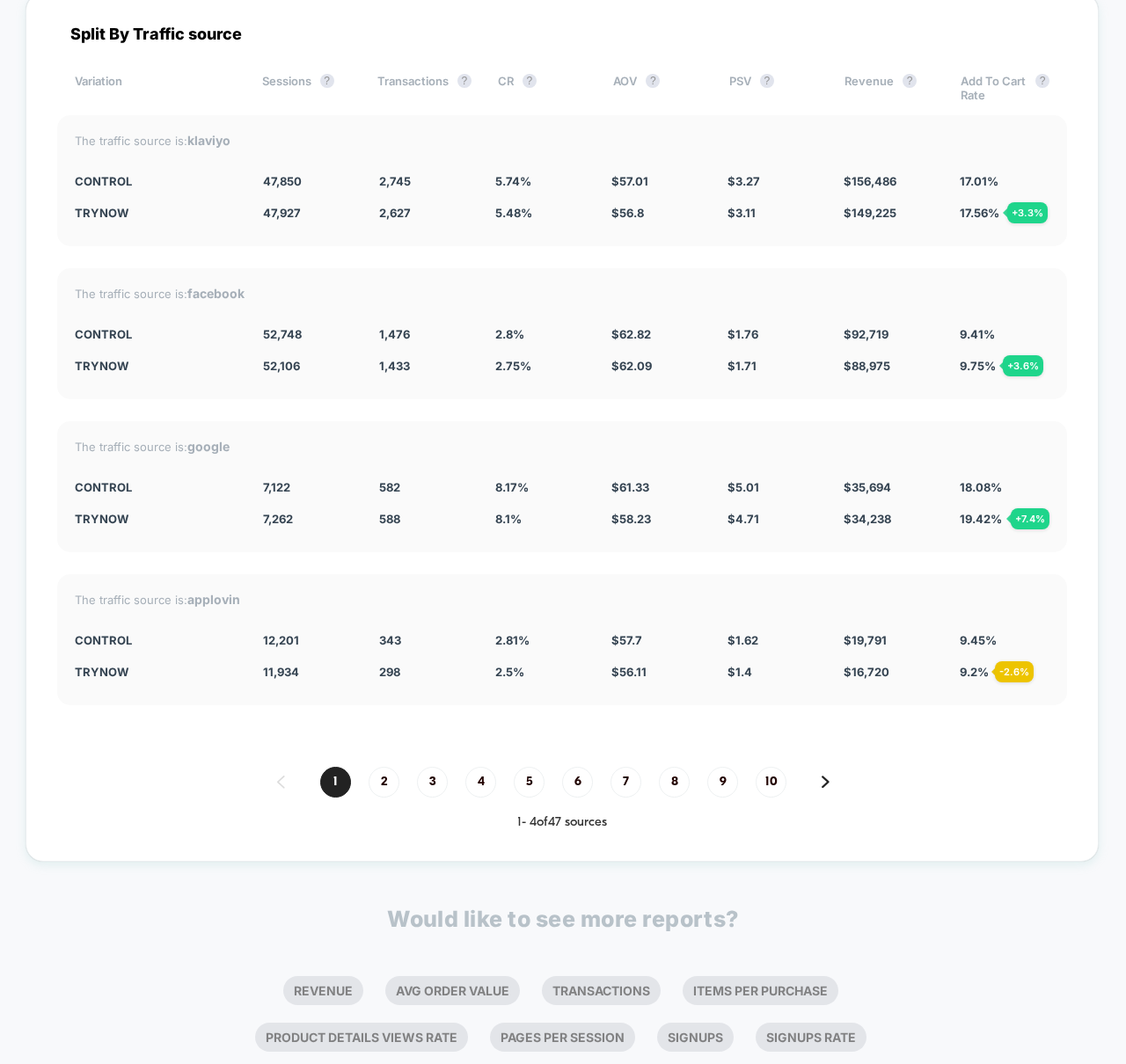
scroll to position [4791, 0]
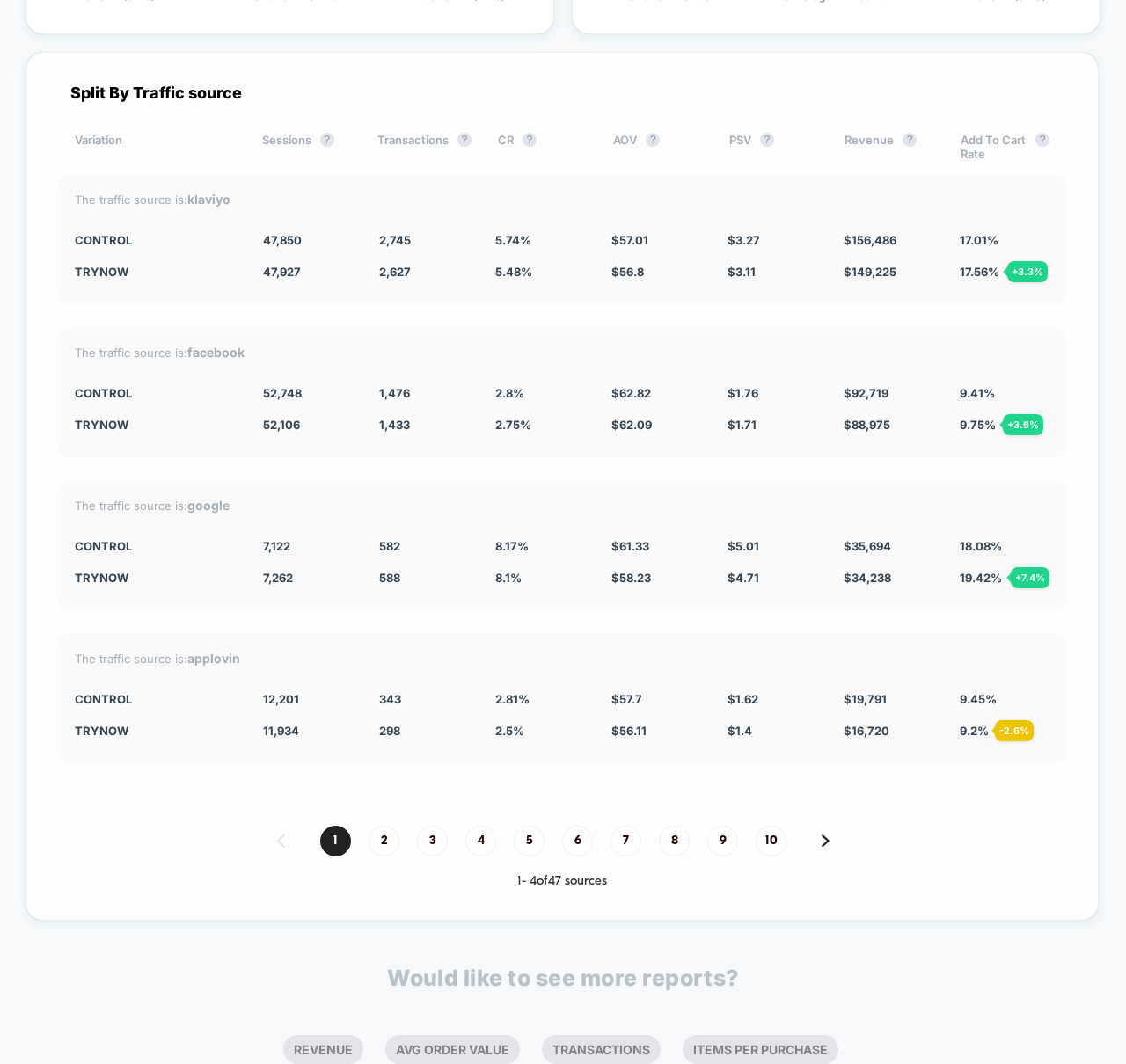
click at [521, 463] on div "Split By Traffic source Variation Sessions ? Transactions ? CR ? AOV ? PSV ? Re…" at bounding box center [562, 486] width 1073 height 869
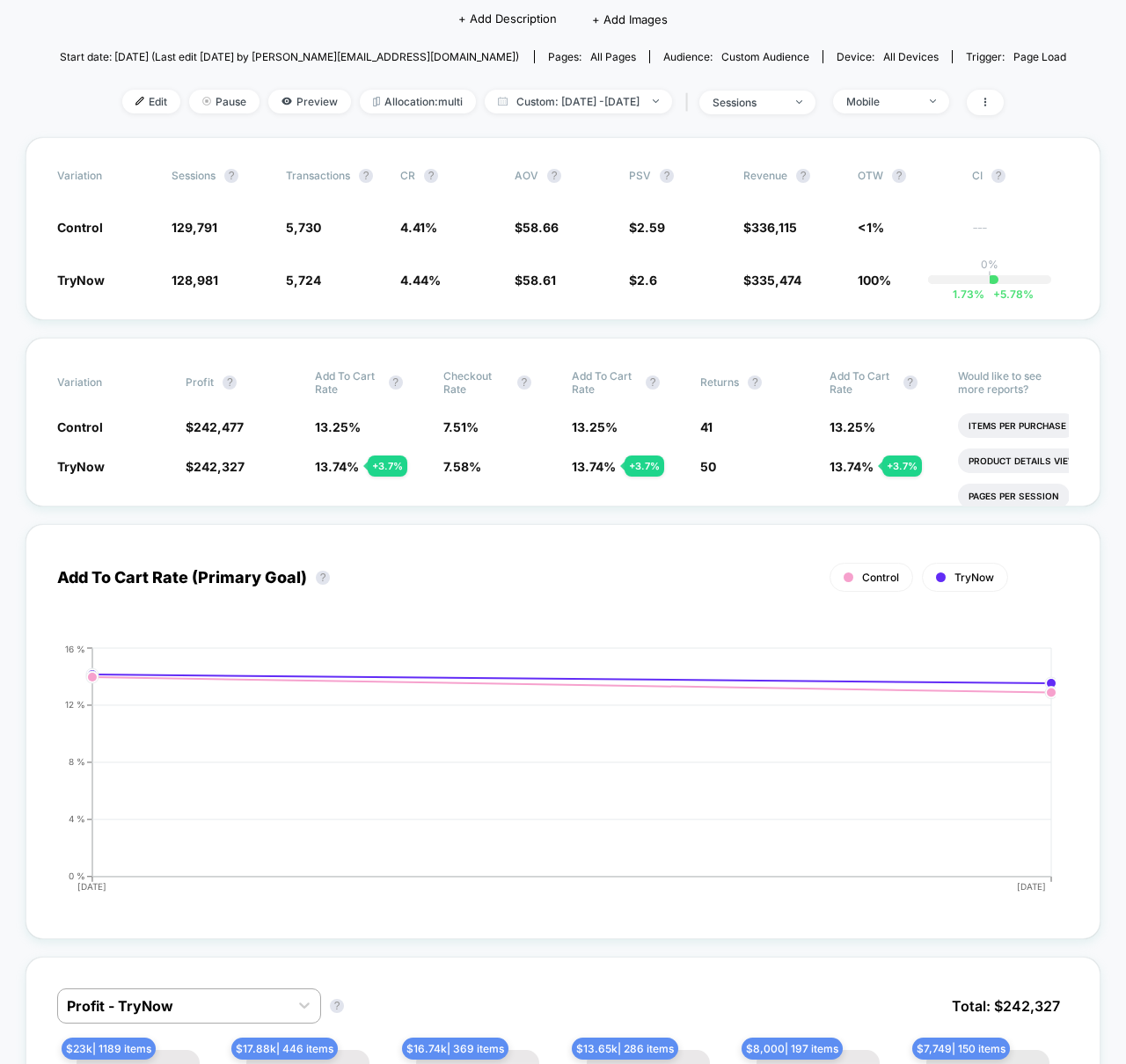
scroll to position [0, 0]
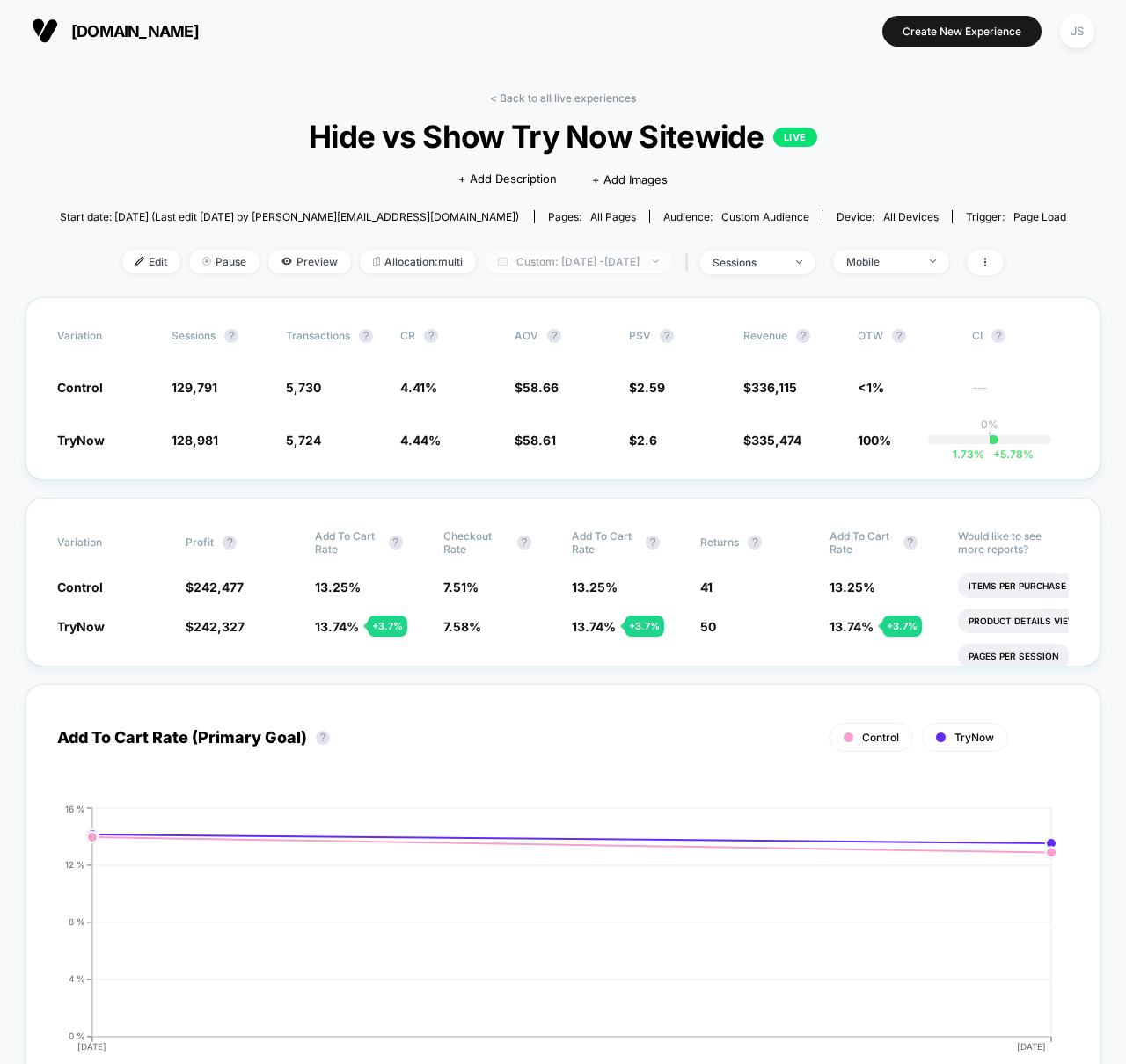
click at [574, 266] on span "Custom: [DATE] - [DATE]" at bounding box center [578, 261] width 187 height 24
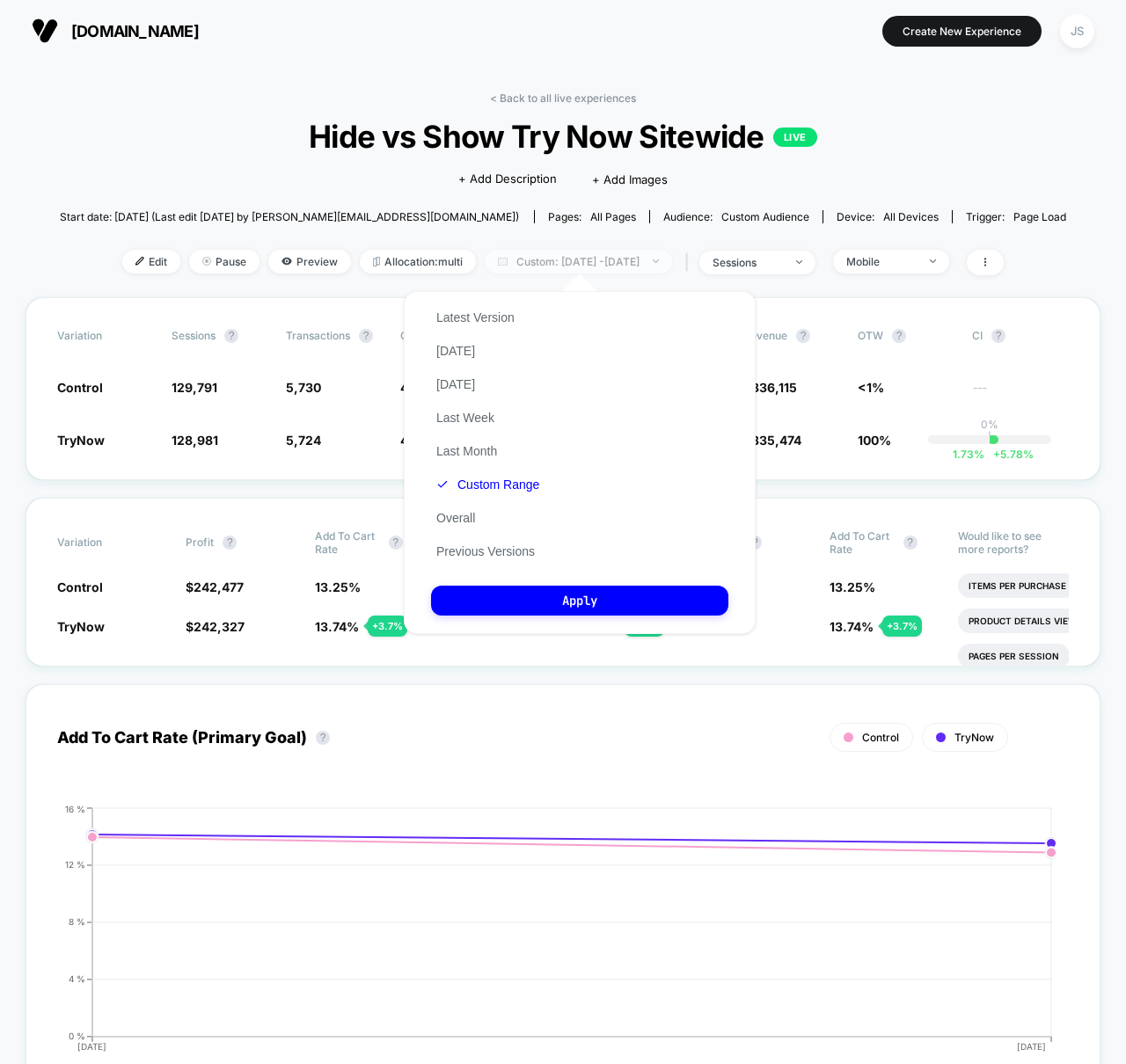
click at [574, 266] on span "Custom: [DATE] - [DATE]" at bounding box center [578, 261] width 187 height 24
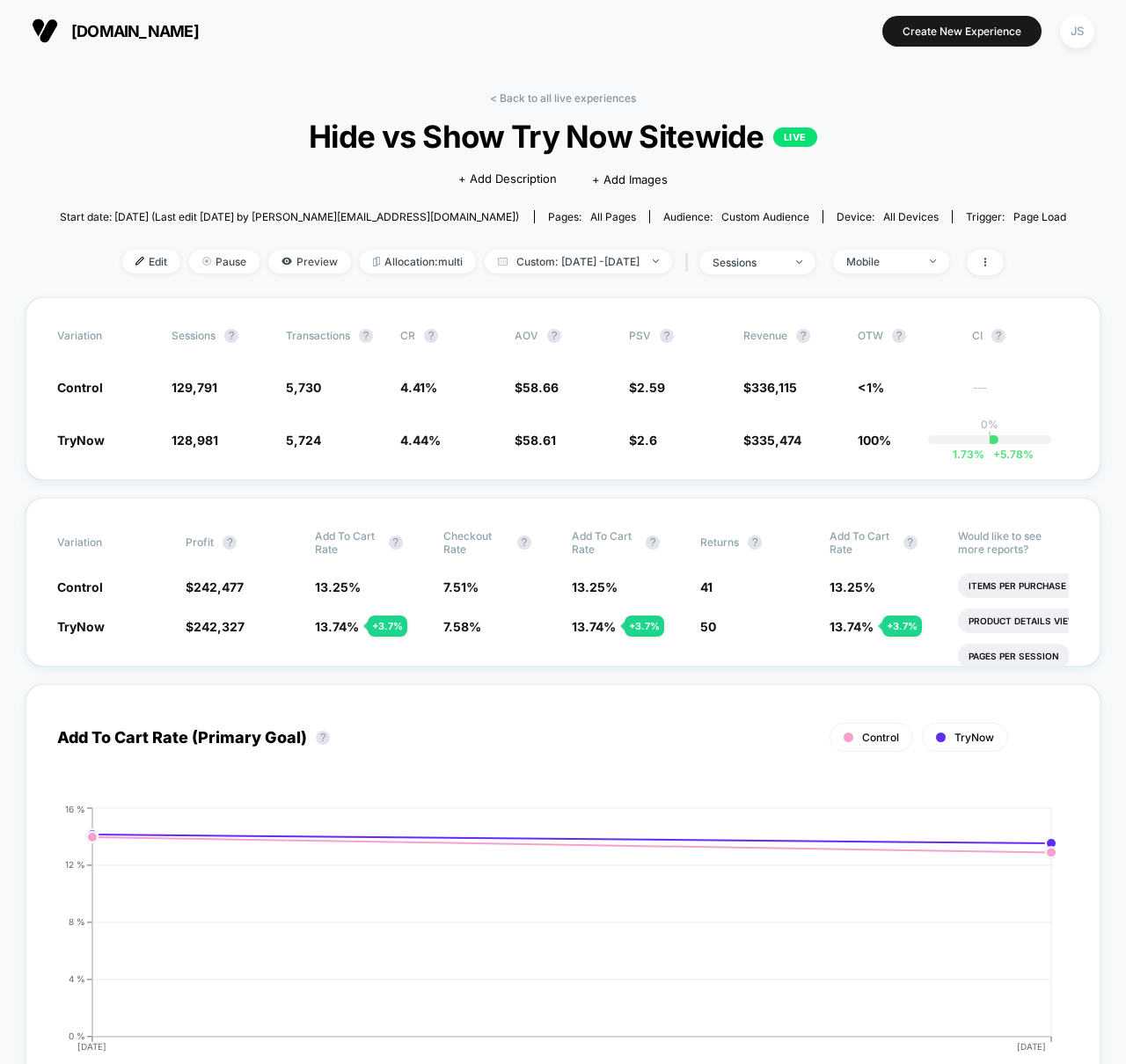
click at [631, 243] on div "< Back to all live experiences Hide vs Show Try Now Sitewide LIVE Click to edit…" at bounding box center [564, 194] width 1007 height 206
click at [627, 265] on span "Custom: [DATE] - [DATE]" at bounding box center [578, 261] width 187 height 24
select select "*"
select select "****"
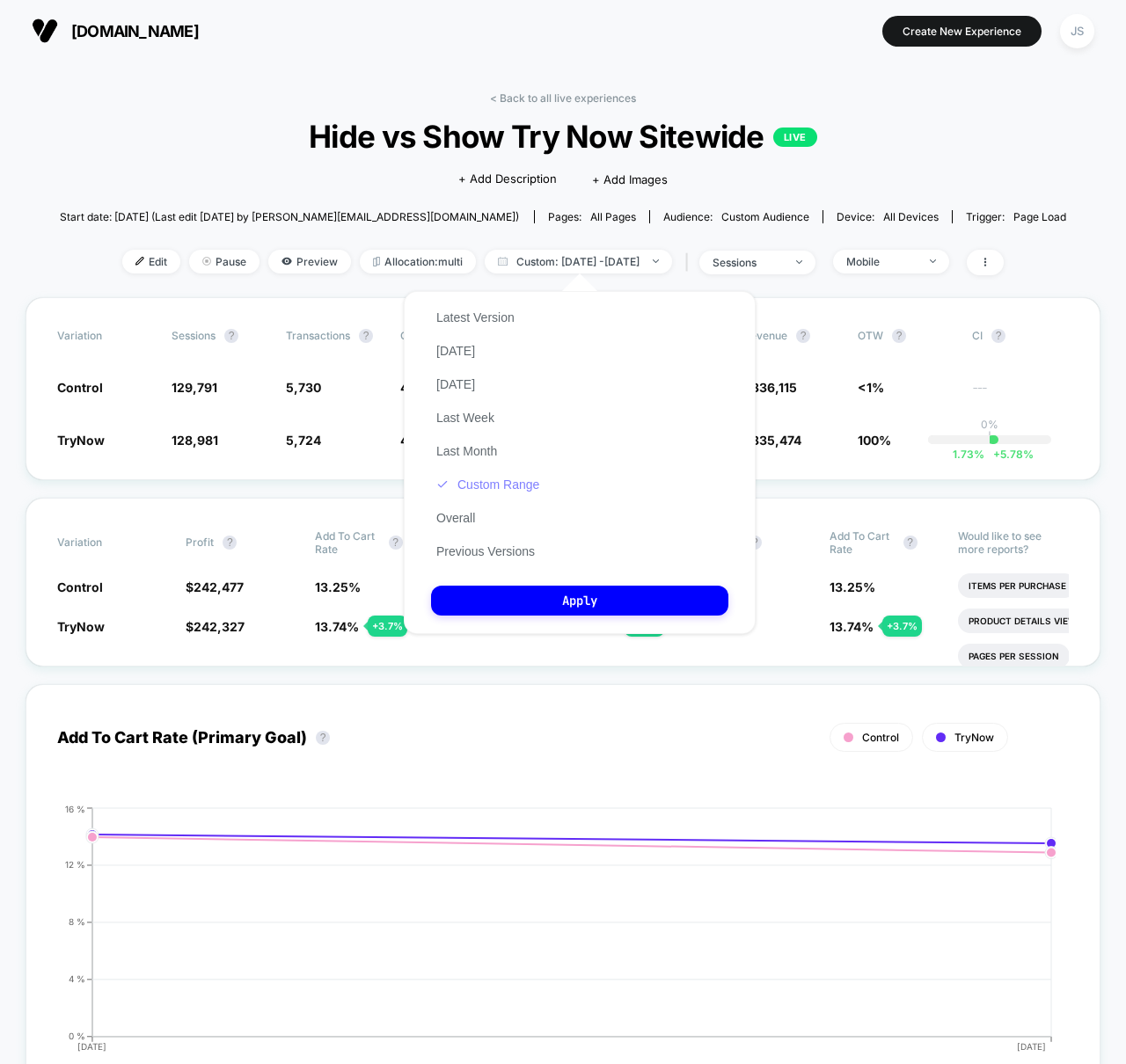
click at [511, 482] on button "Custom Range" at bounding box center [487, 485] width 114 height 16
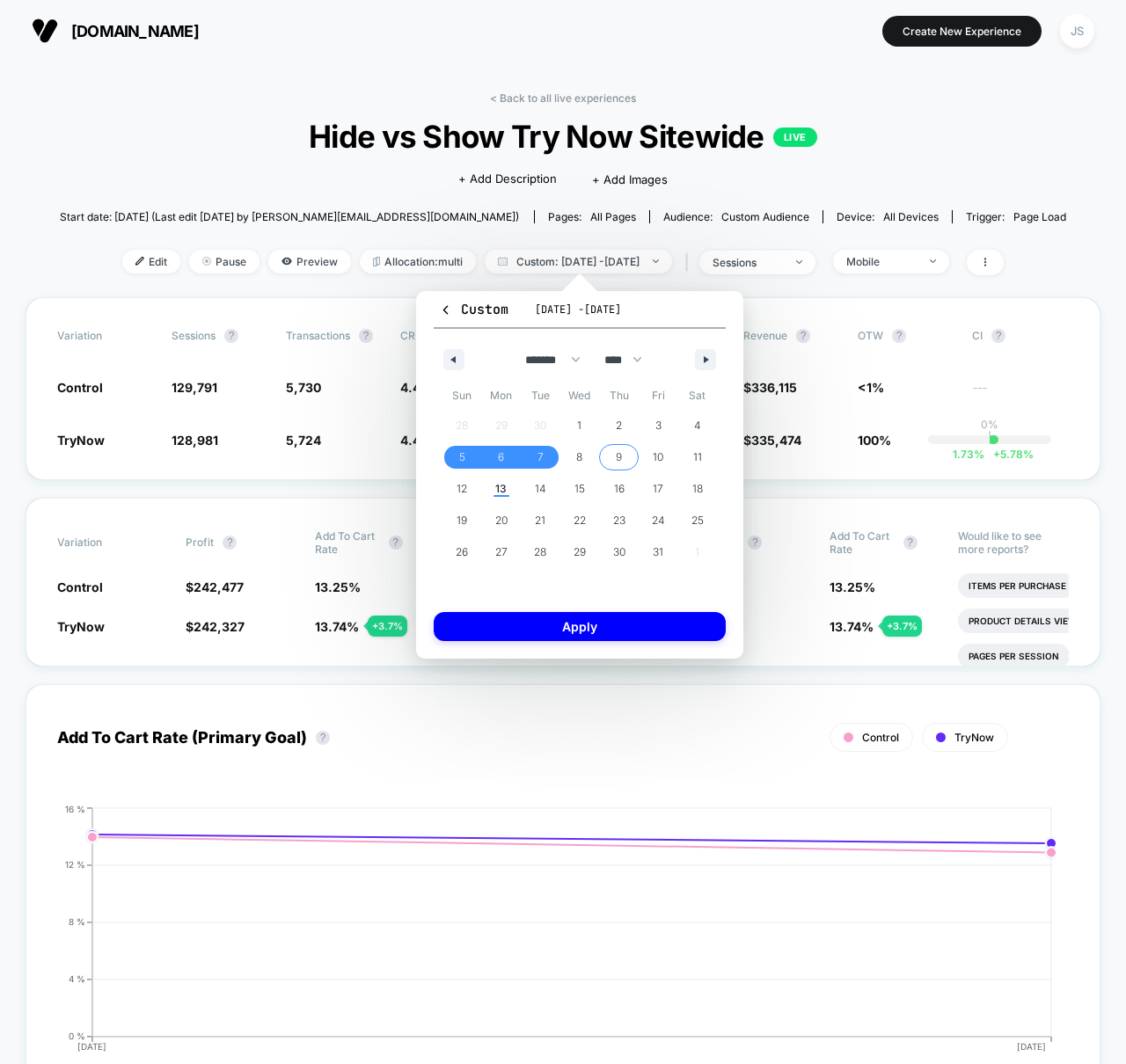
click at [635, 464] on span "9" at bounding box center [618, 458] width 39 height 23
click at [624, 458] on span "9" at bounding box center [618, 458] width 39 height 23
click at [596, 629] on button "Apply" at bounding box center [580, 626] width 292 height 29
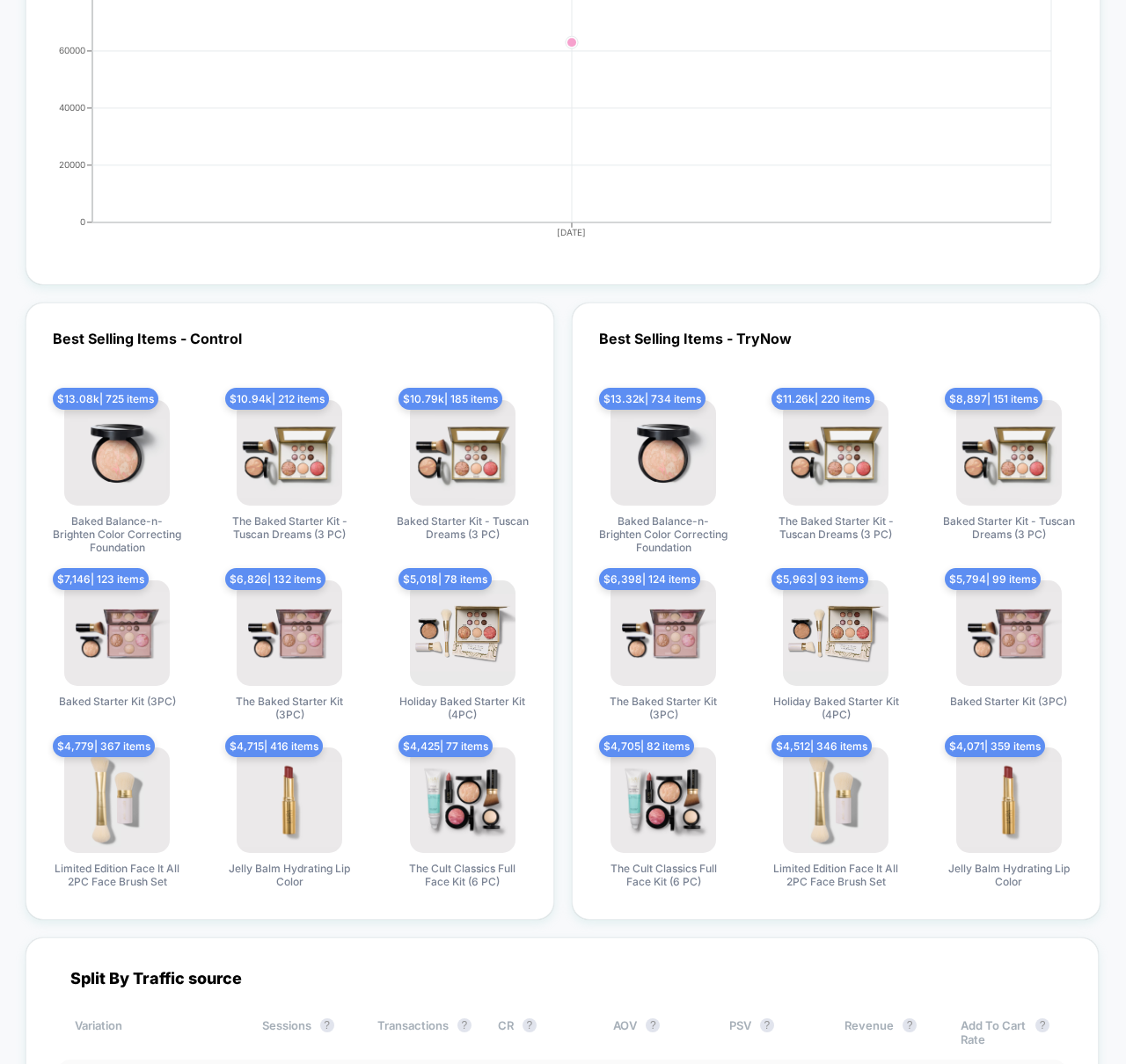
scroll to position [4430, 0]
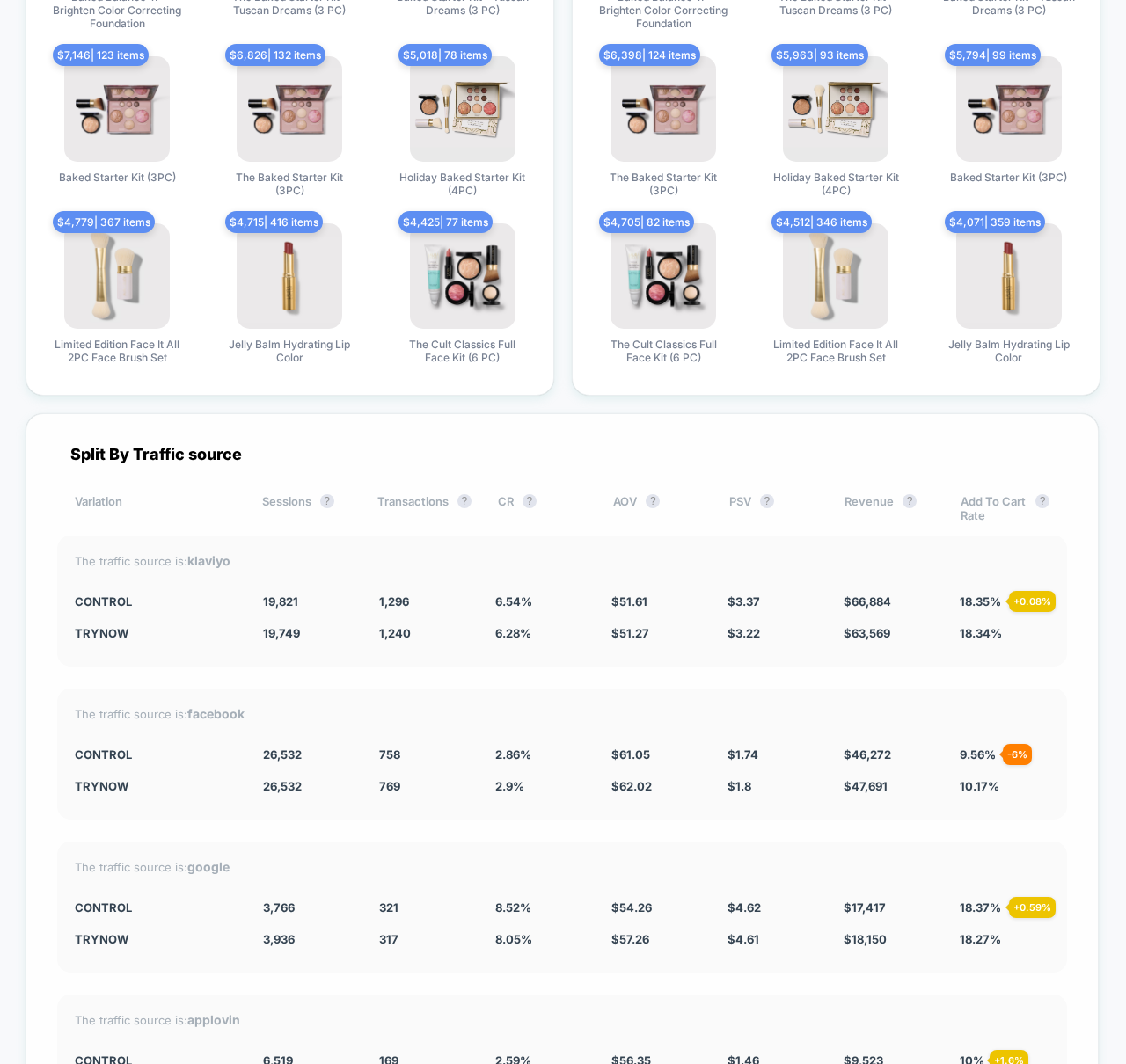
click at [517, 631] on span "6.28 %" at bounding box center [513, 633] width 36 height 14
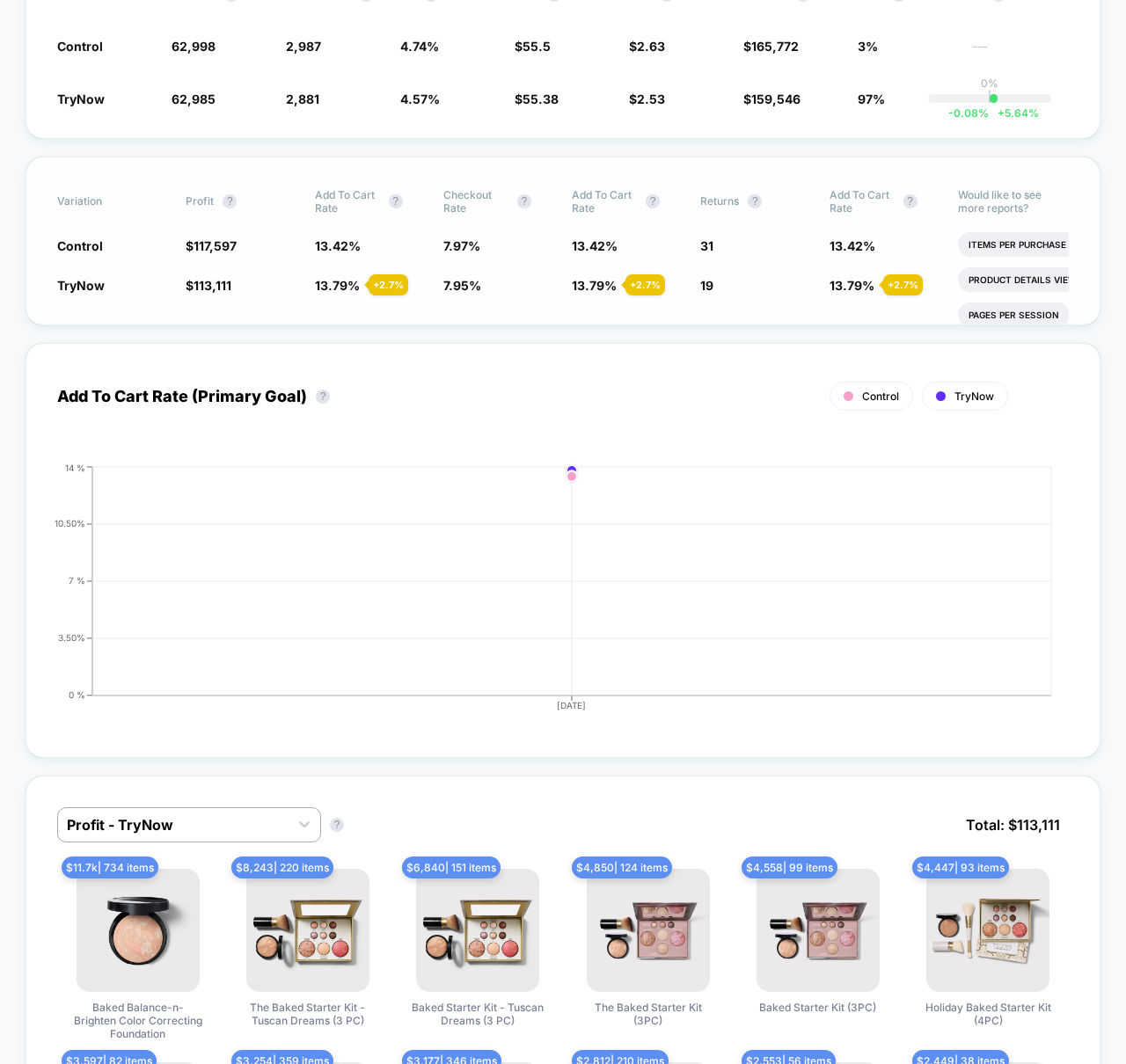
scroll to position [0, 0]
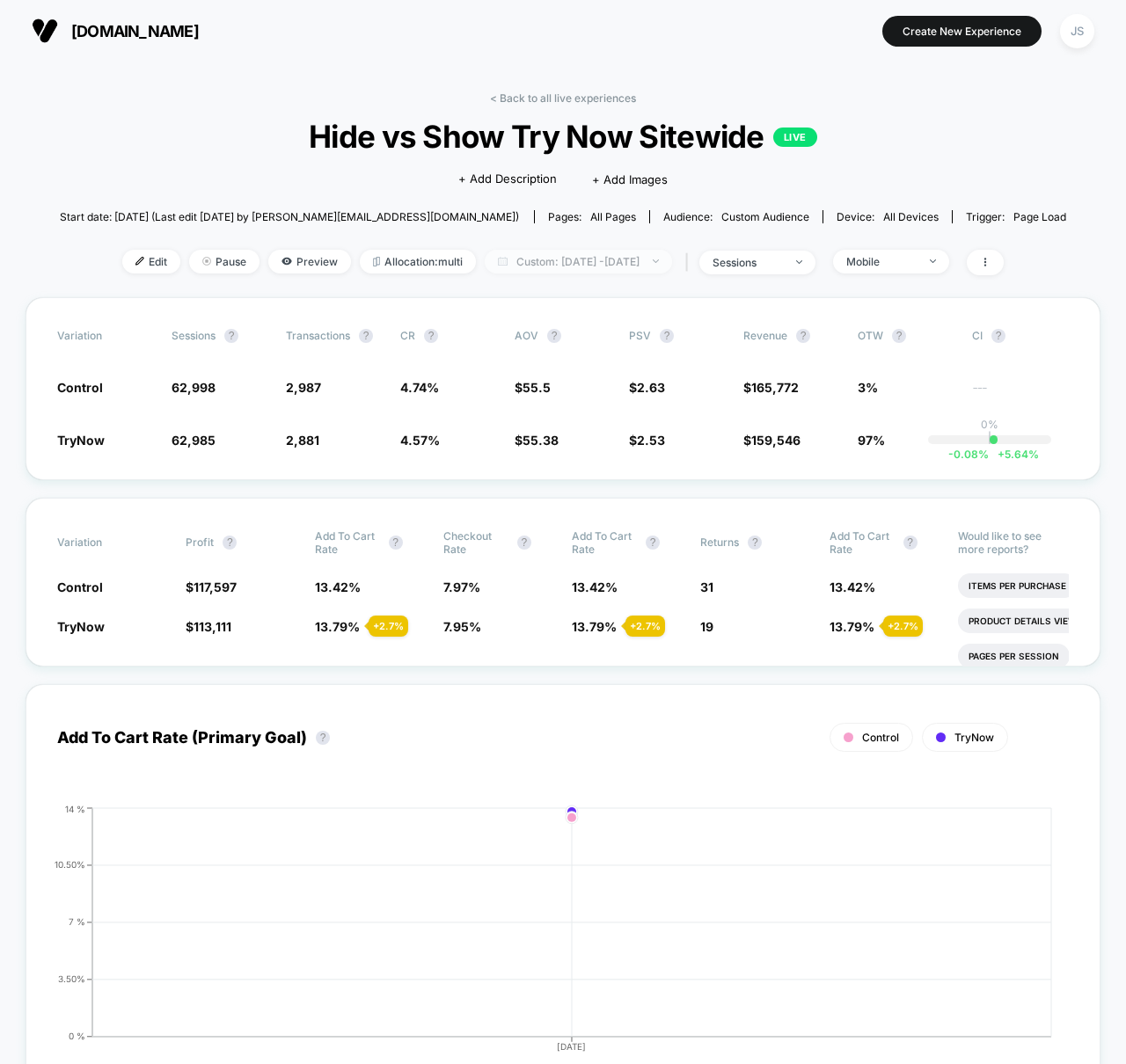
click at [634, 268] on span "Custom: [DATE] - [DATE]" at bounding box center [578, 261] width 187 height 24
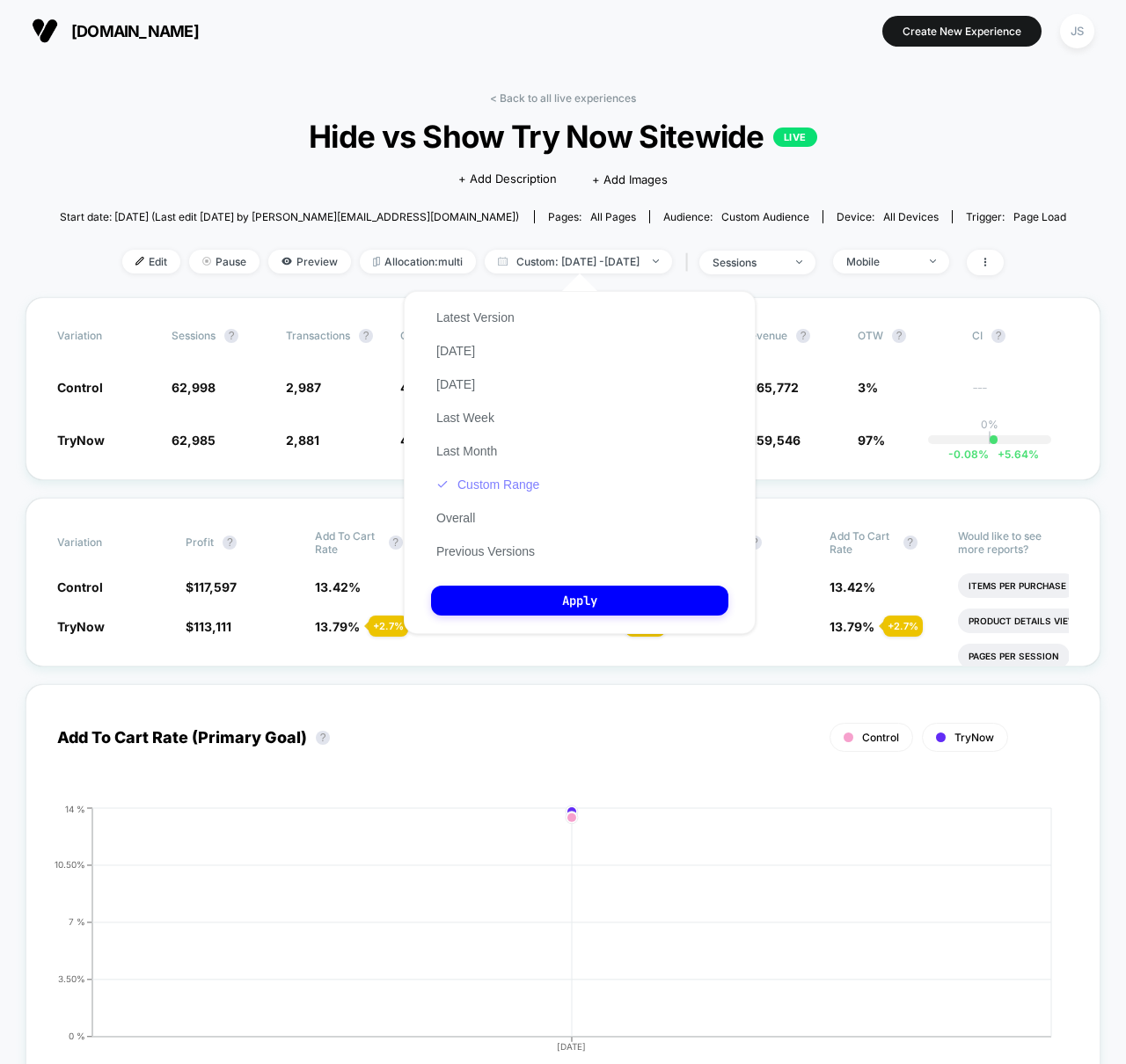
click at [471, 487] on button "Custom Range" at bounding box center [487, 485] width 114 height 16
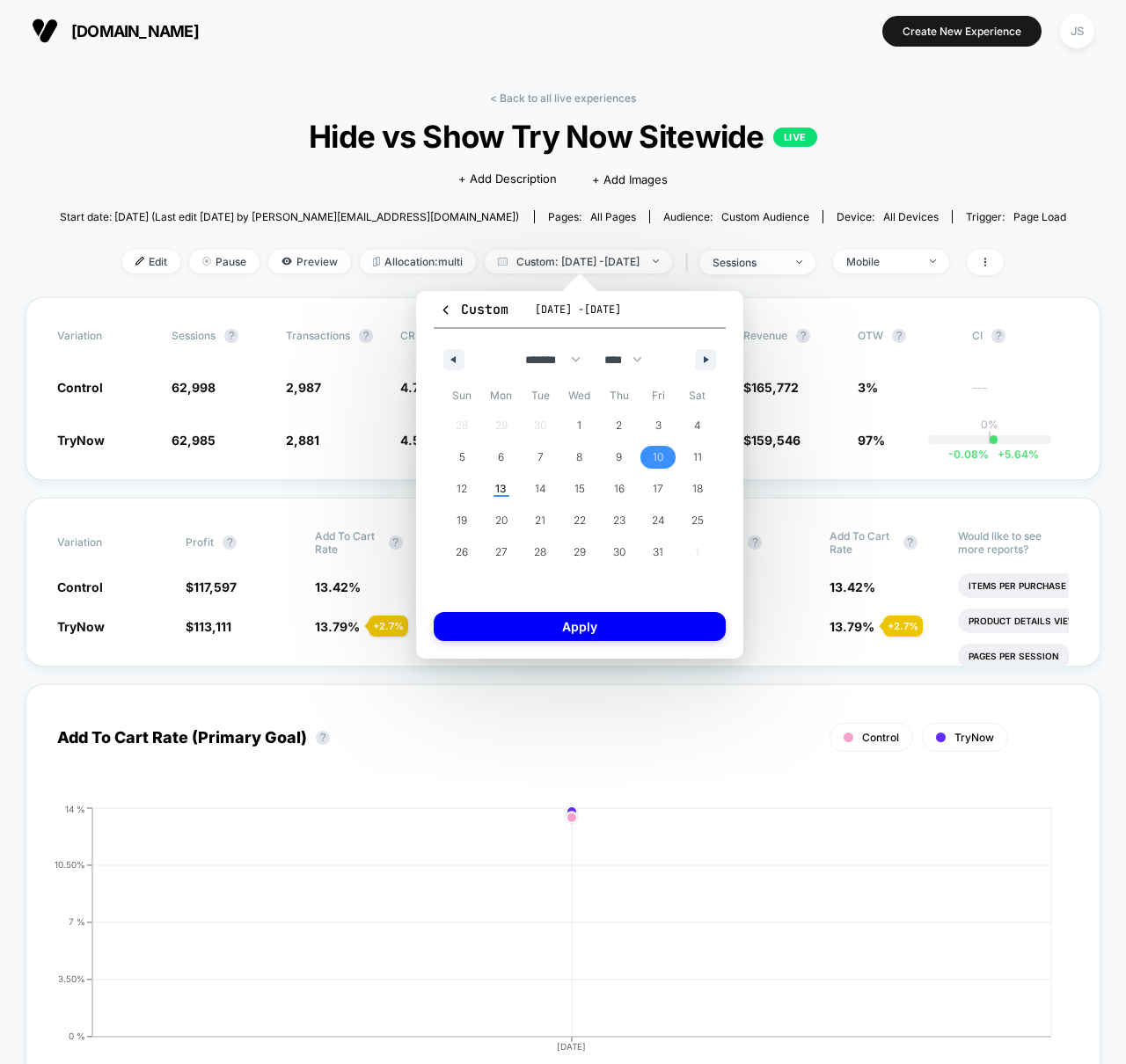
click at [646, 456] on span "10" at bounding box center [658, 458] width 39 height 23
click at [647, 456] on span "10" at bounding box center [658, 458] width 39 height 23
click at [611, 626] on button "Apply" at bounding box center [580, 626] width 292 height 29
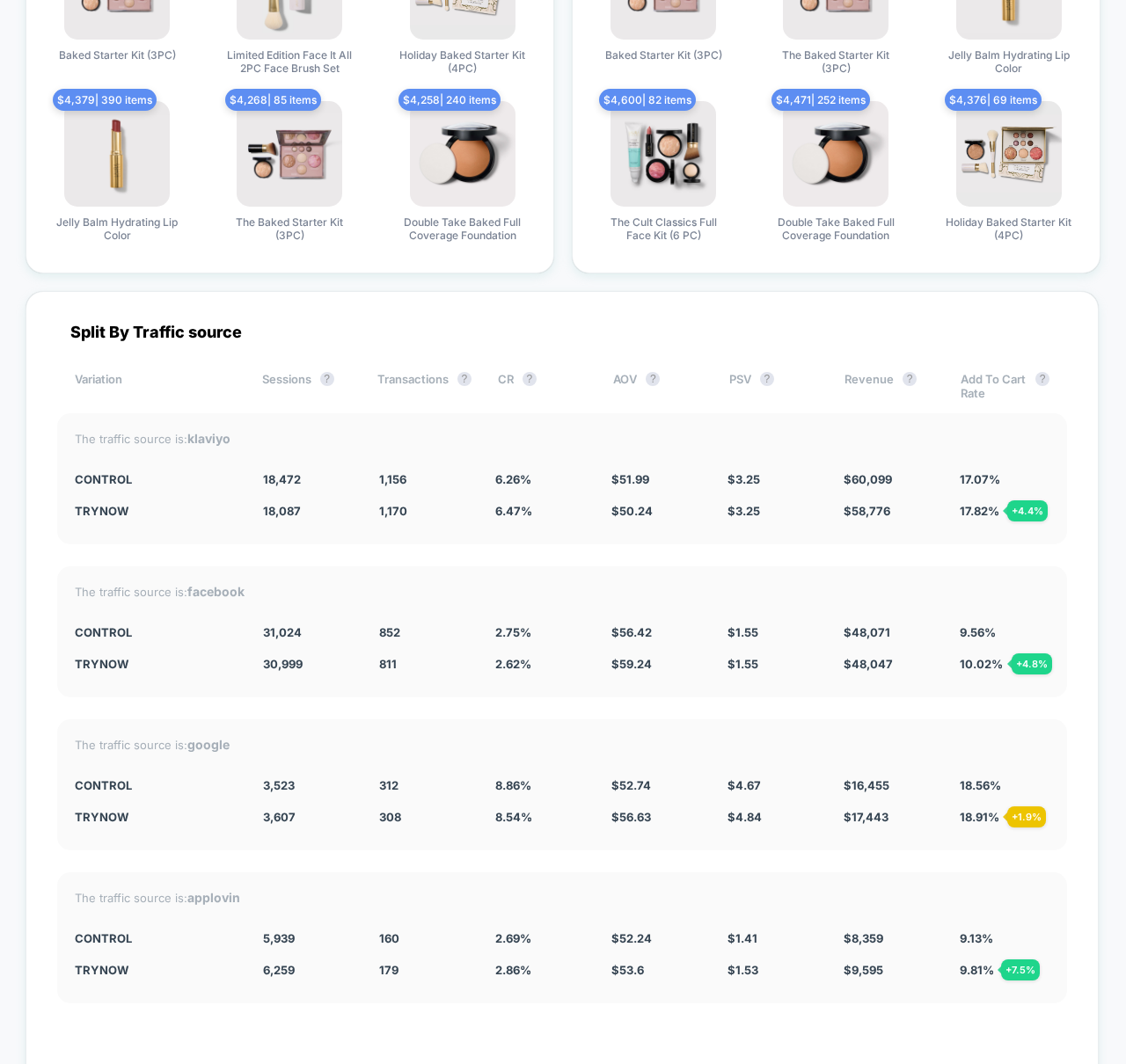
scroll to position [4632, 0]
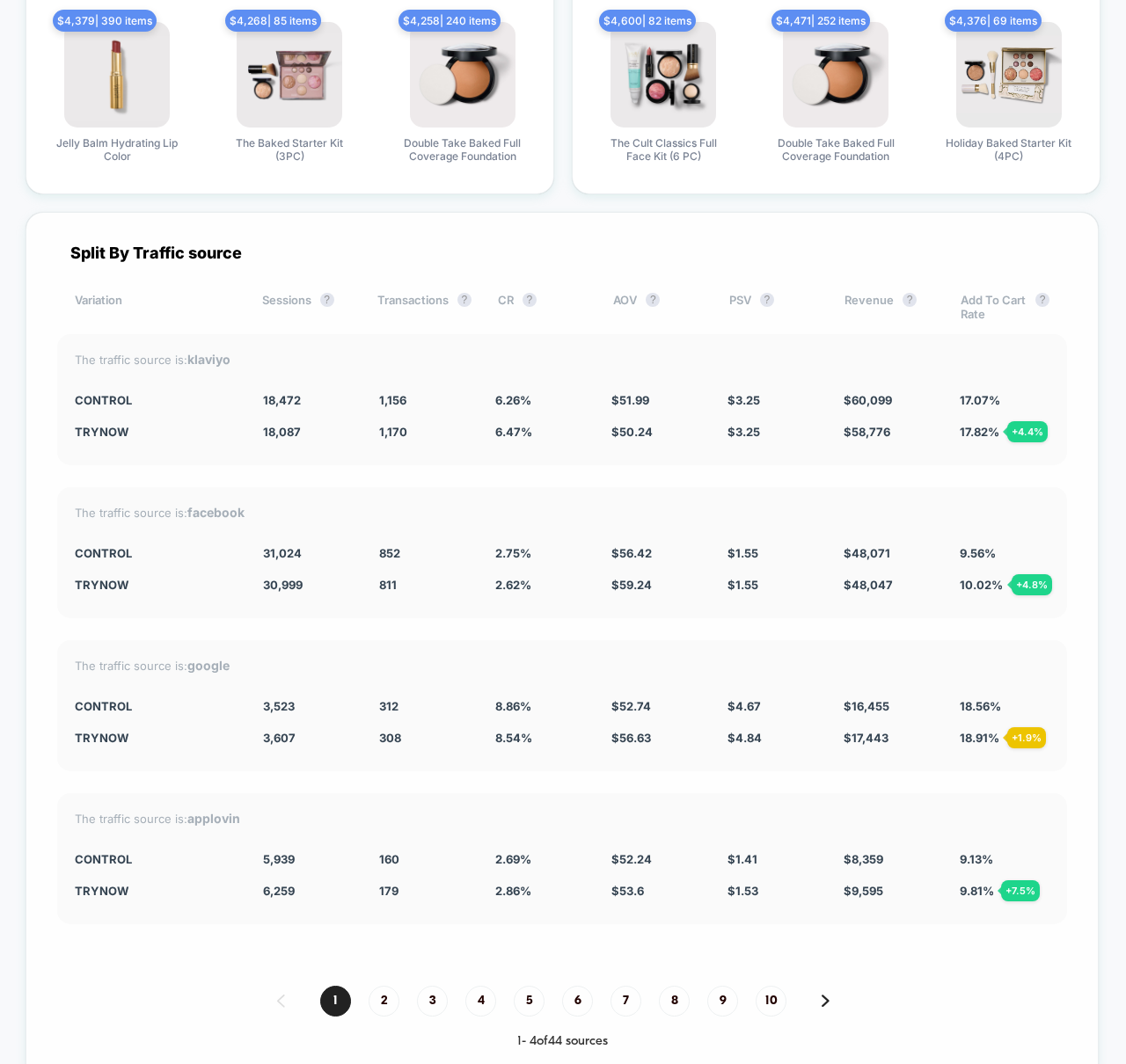
click at [589, 634] on div "Split By Traffic source Variation Sessions ? Transactions ? CR ? AOV ? PSV ? Re…" at bounding box center [562, 646] width 1073 height 869
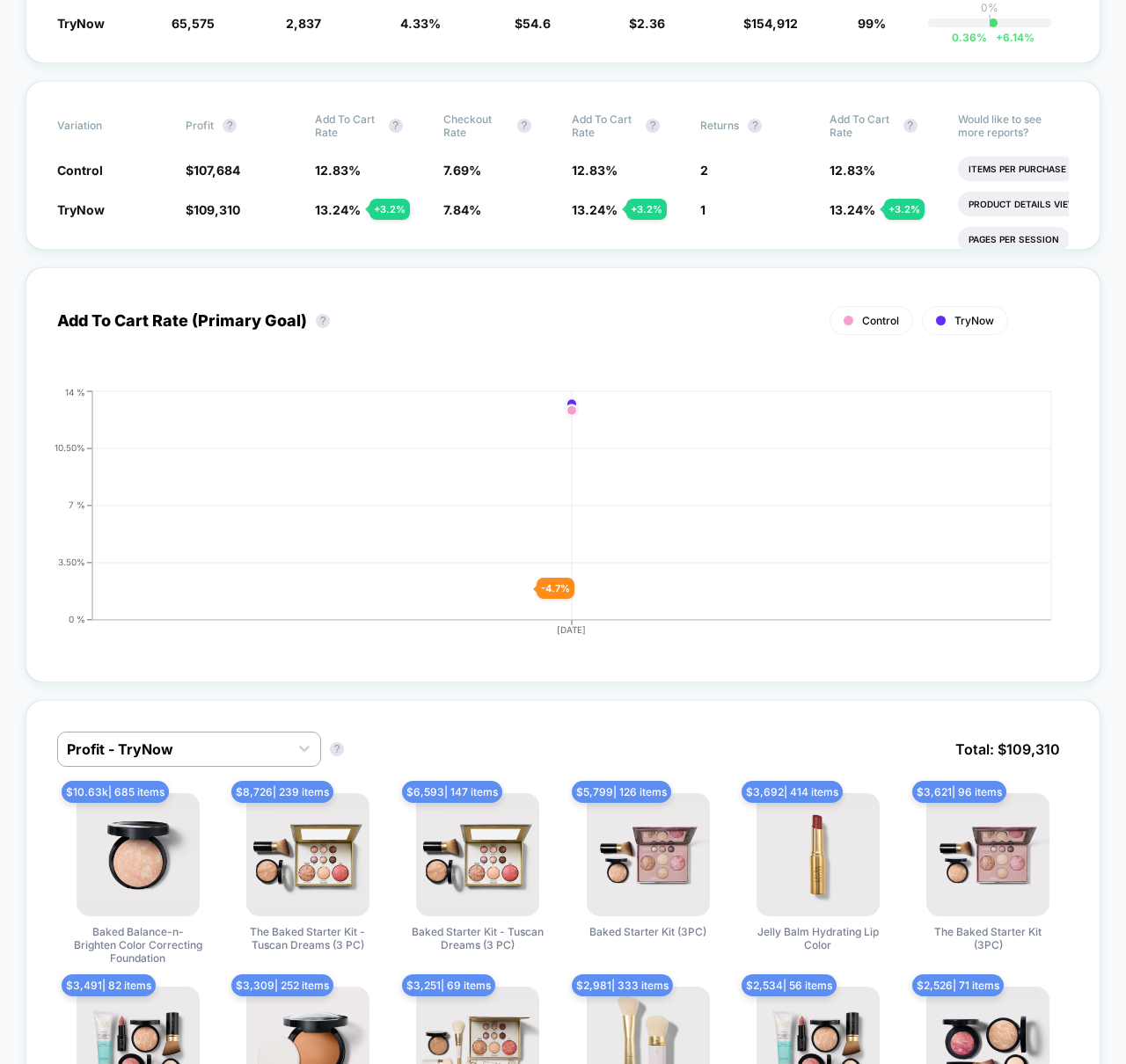
scroll to position [0, 0]
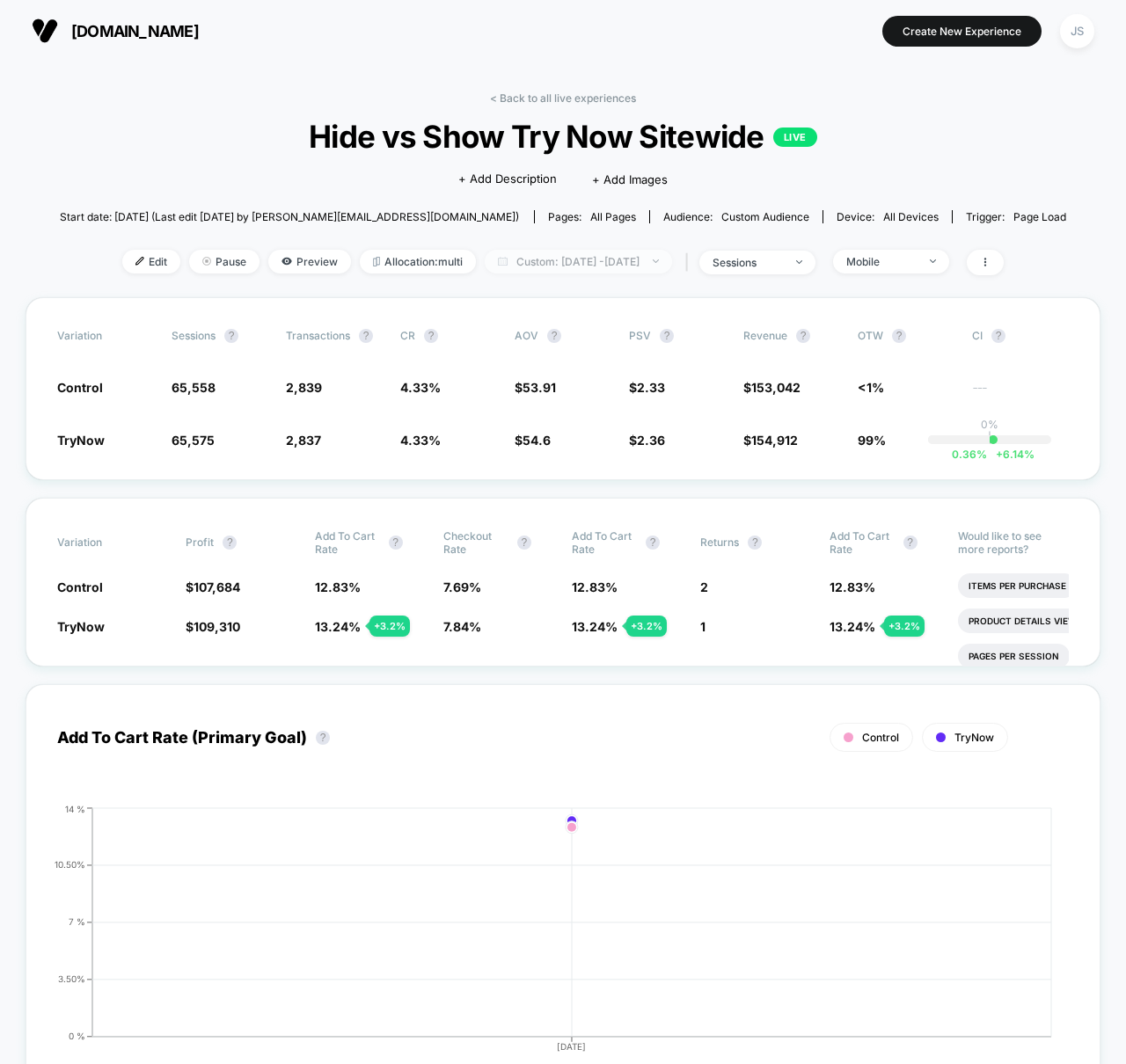
click at [616, 253] on span "Custom: [DATE] - [DATE]" at bounding box center [578, 261] width 187 height 24
select select "*"
select select "****"
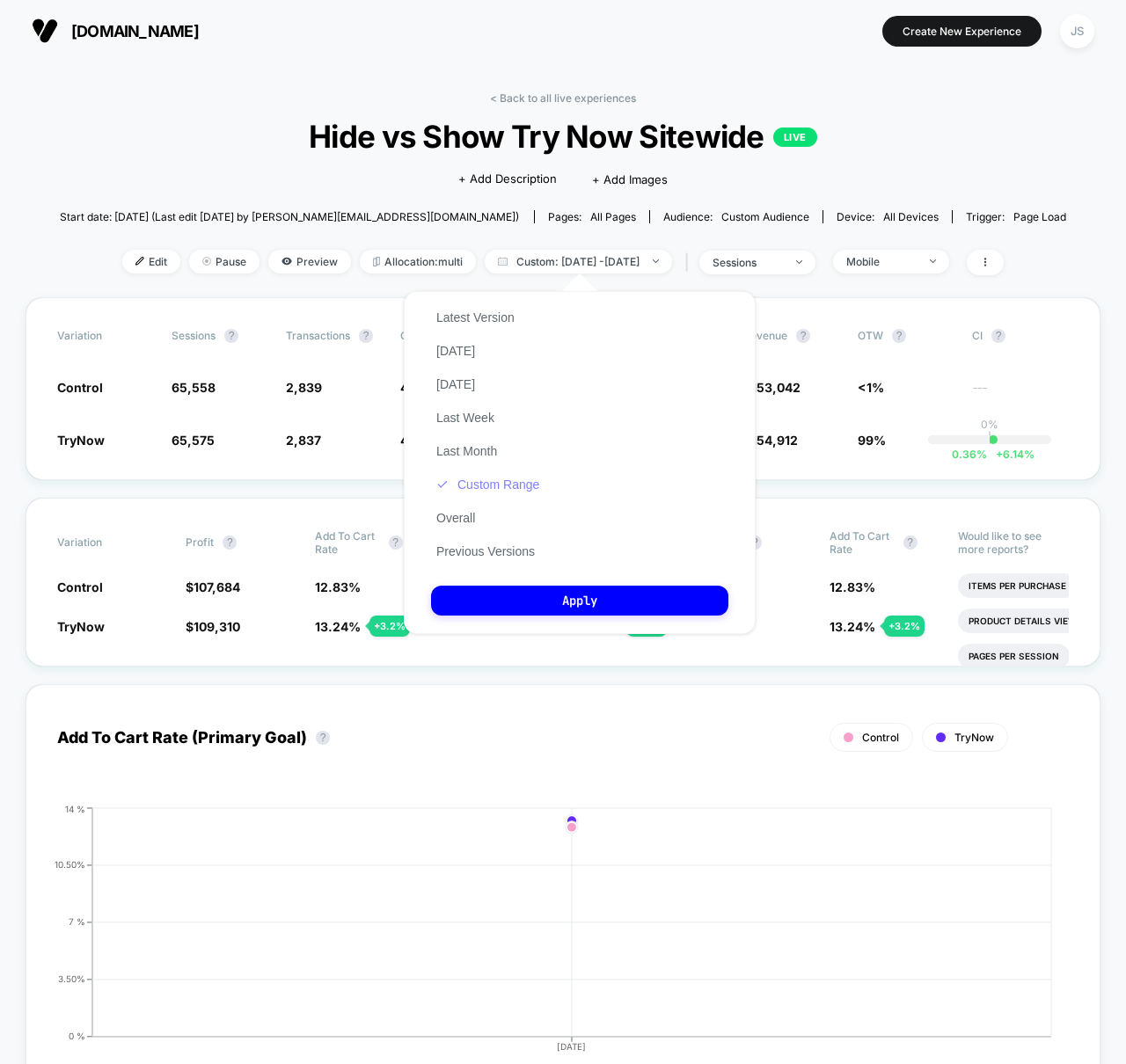
click at [518, 482] on button "Custom Range" at bounding box center [487, 485] width 114 height 16
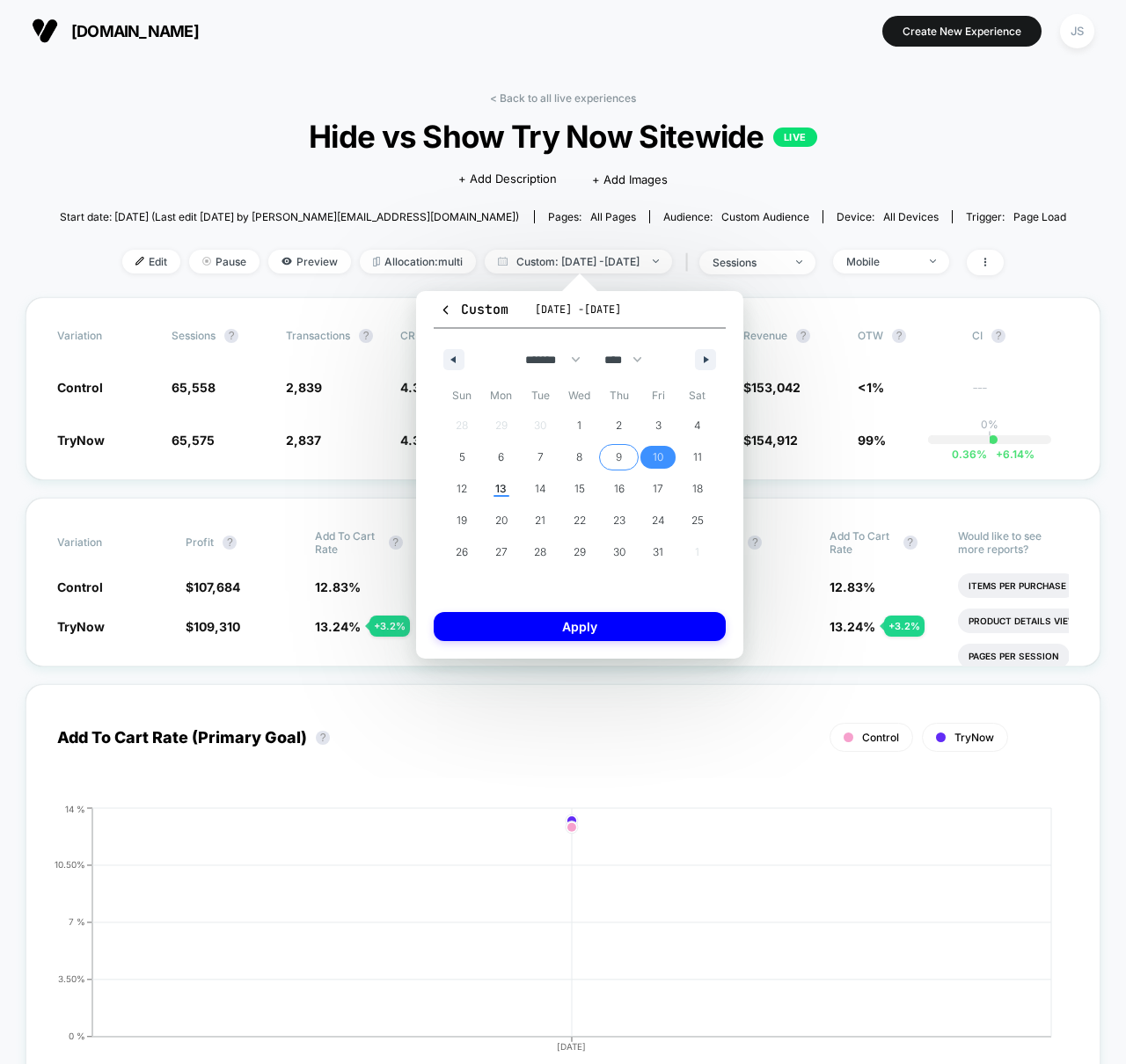
click at [613, 461] on span "9" at bounding box center [618, 458] width 39 height 23
click at [617, 459] on span "9" at bounding box center [618, 457] width 6 height 32
click at [574, 644] on div "Custom [DATE] - [DATE] ******* ******** ***** ***** *** **** **** ****** ******…" at bounding box center [579, 475] width 327 height 368
click at [578, 628] on button "Apply" at bounding box center [580, 626] width 292 height 29
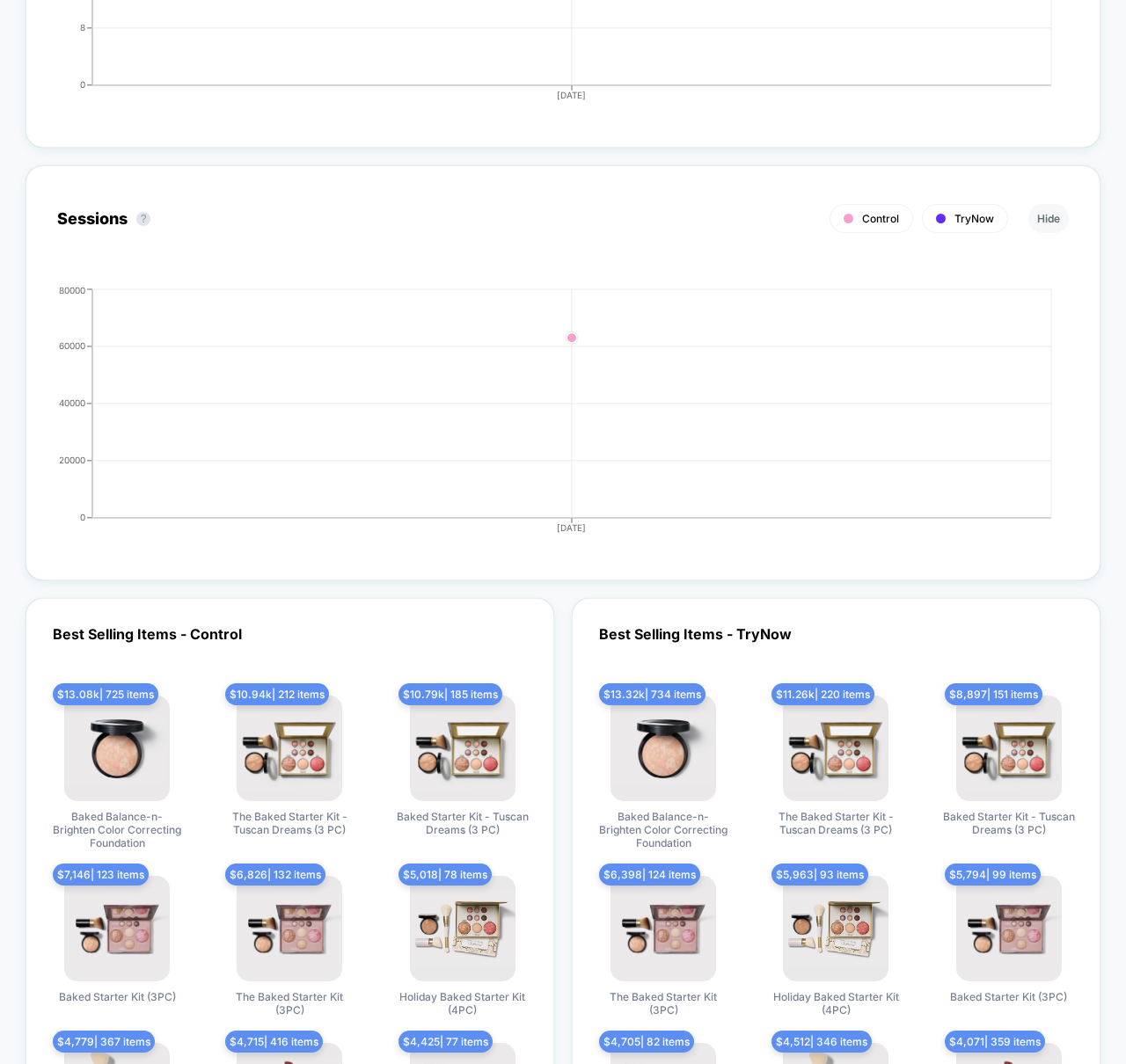
scroll to position [4834, 0]
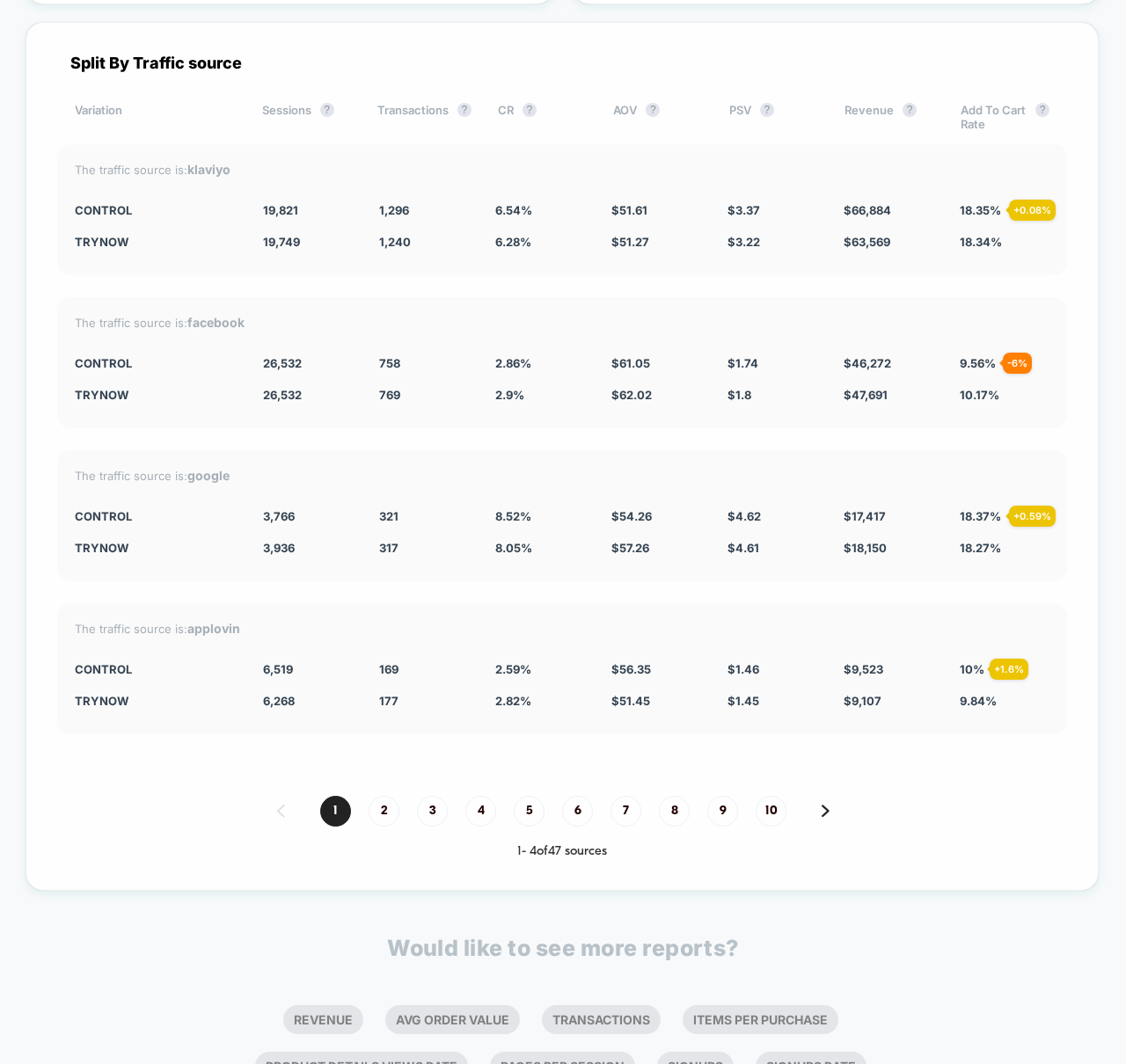
click at [508, 399] on span "2.9 %" at bounding box center [509, 395] width 29 height 14
click at [947, 393] on div "TryNow 26,532 769 2.9 % $ 62.02 $ 1.8 $ 47,691 10.17 %" at bounding box center [562, 395] width 975 height 14
click at [977, 393] on span "10.17 %" at bounding box center [979, 395] width 39 height 14
click at [831, 456] on div "The traffic source is: google Control 3,766 - 4.3 % 321 + 5.8 % 8.52 % + 5.8 % …" at bounding box center [562, 515] width 1009 height 131
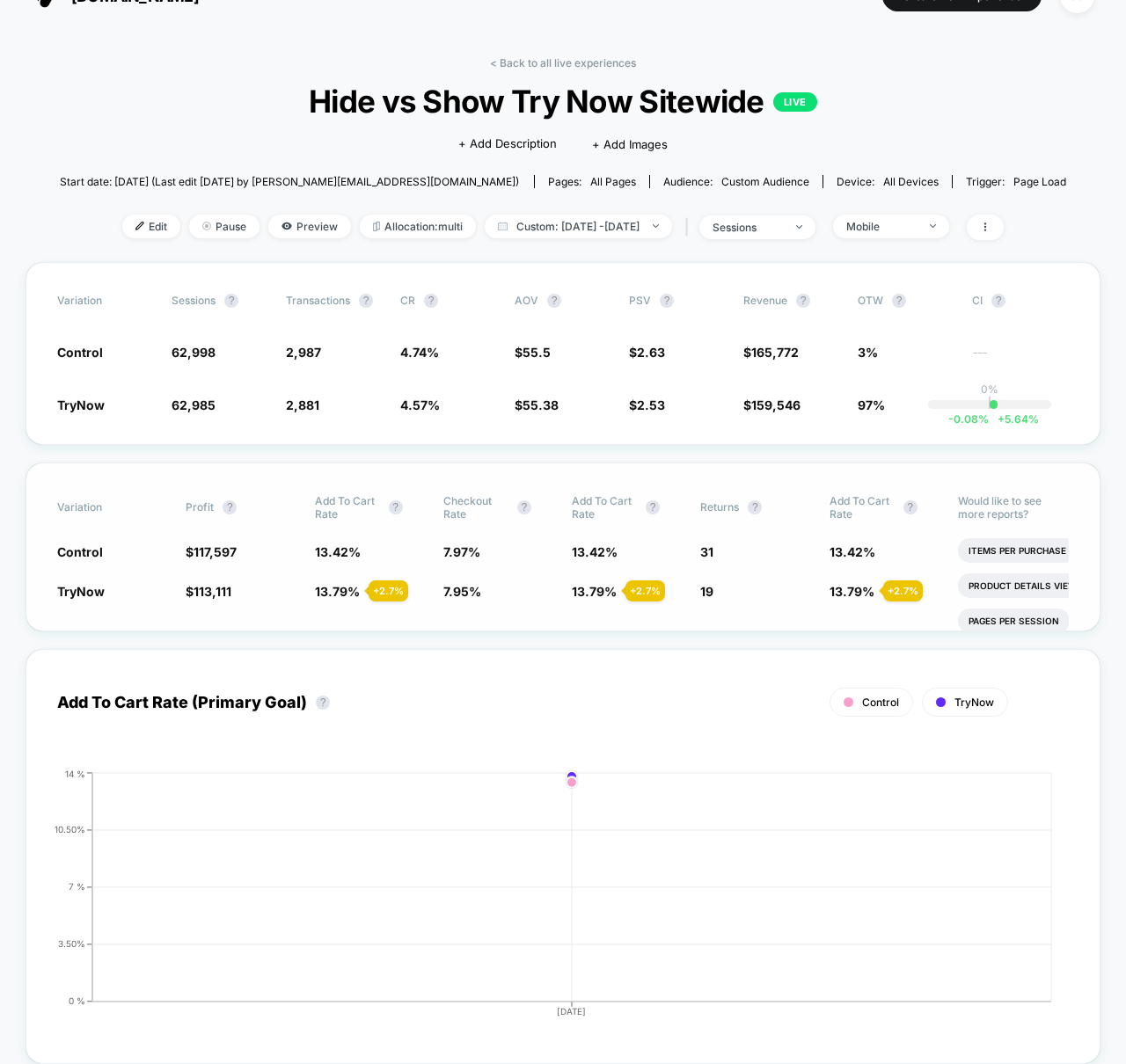
scroll to position [0, 0]
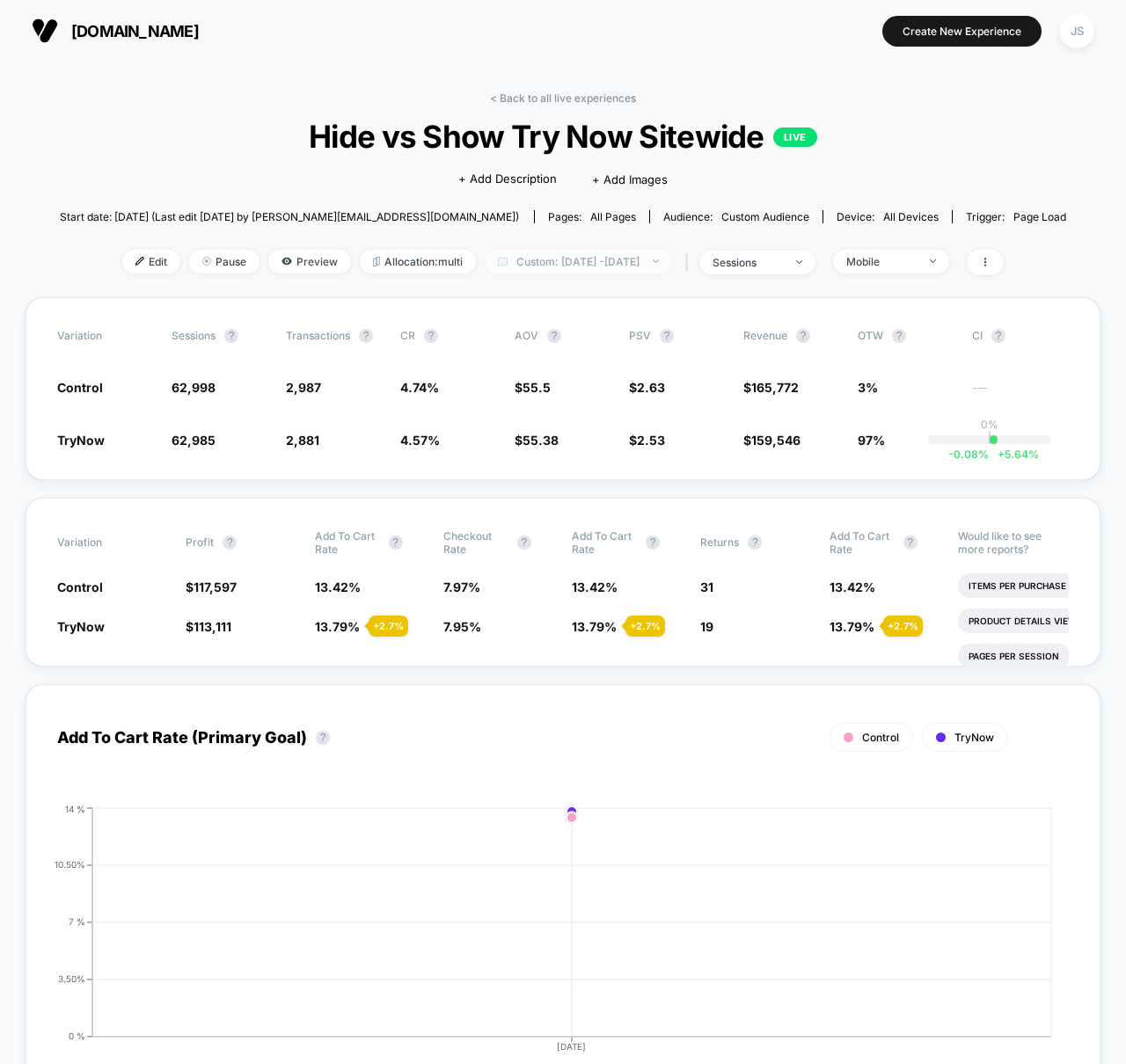
click at [639, 270] on span "Custom: [DATE] - [DATE]" at bounding box center [578, 261] width 187 height 24
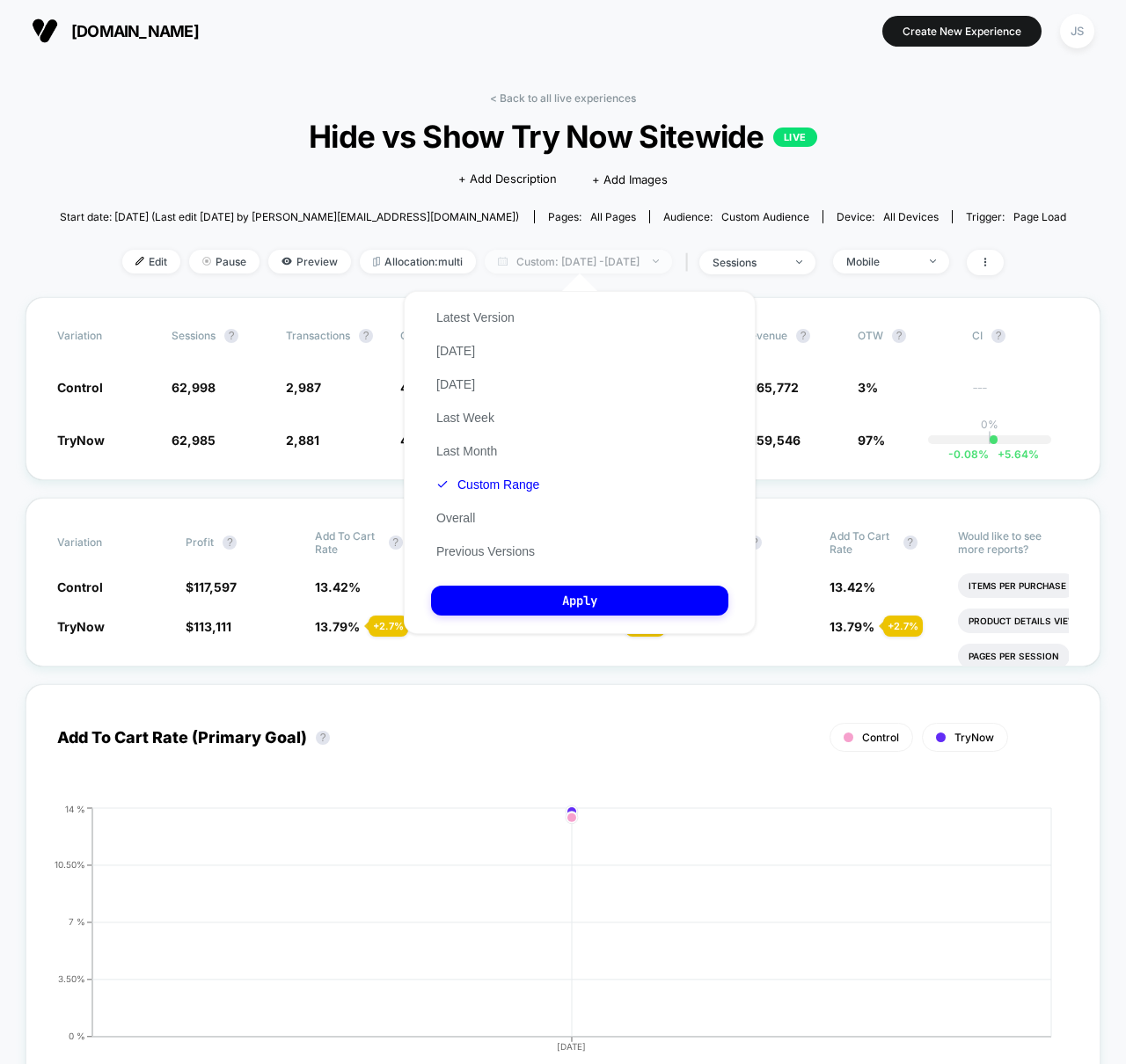
click at [639, 270] on span "Custom: [DATE] - [DATE]" at bounding box center [578, 261] width 187 height 24
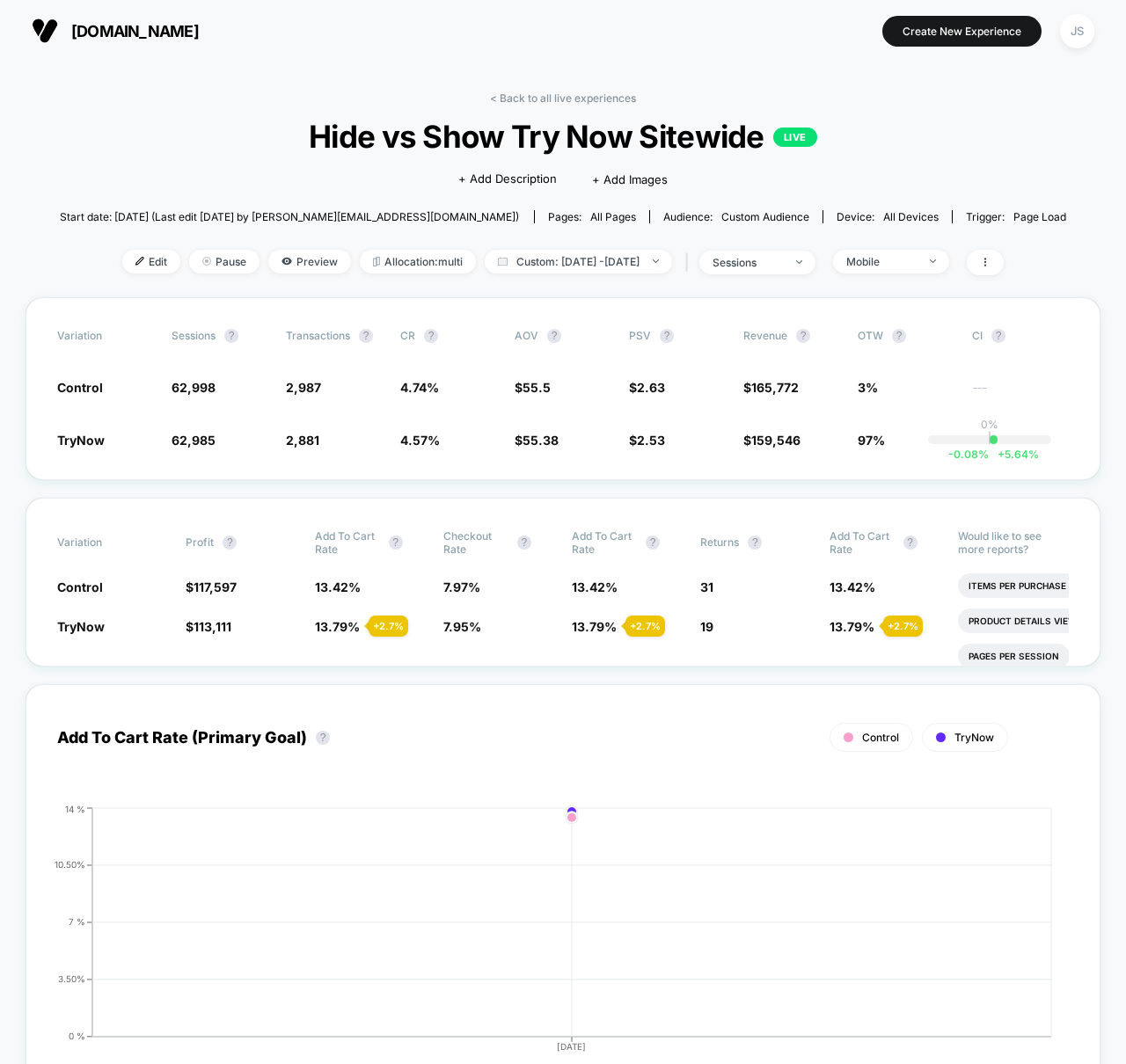
click at [619, 292] on div "< Back to all live experiences Hide vs Show Try Now Sitewide LIVE Click to edit…" at bounding box center [564, 194] width 1007 height 206
click at [610, 258] on span "Custom: [DATE] - [DATE]" at bounding box center [578, 261] width 187 height 24
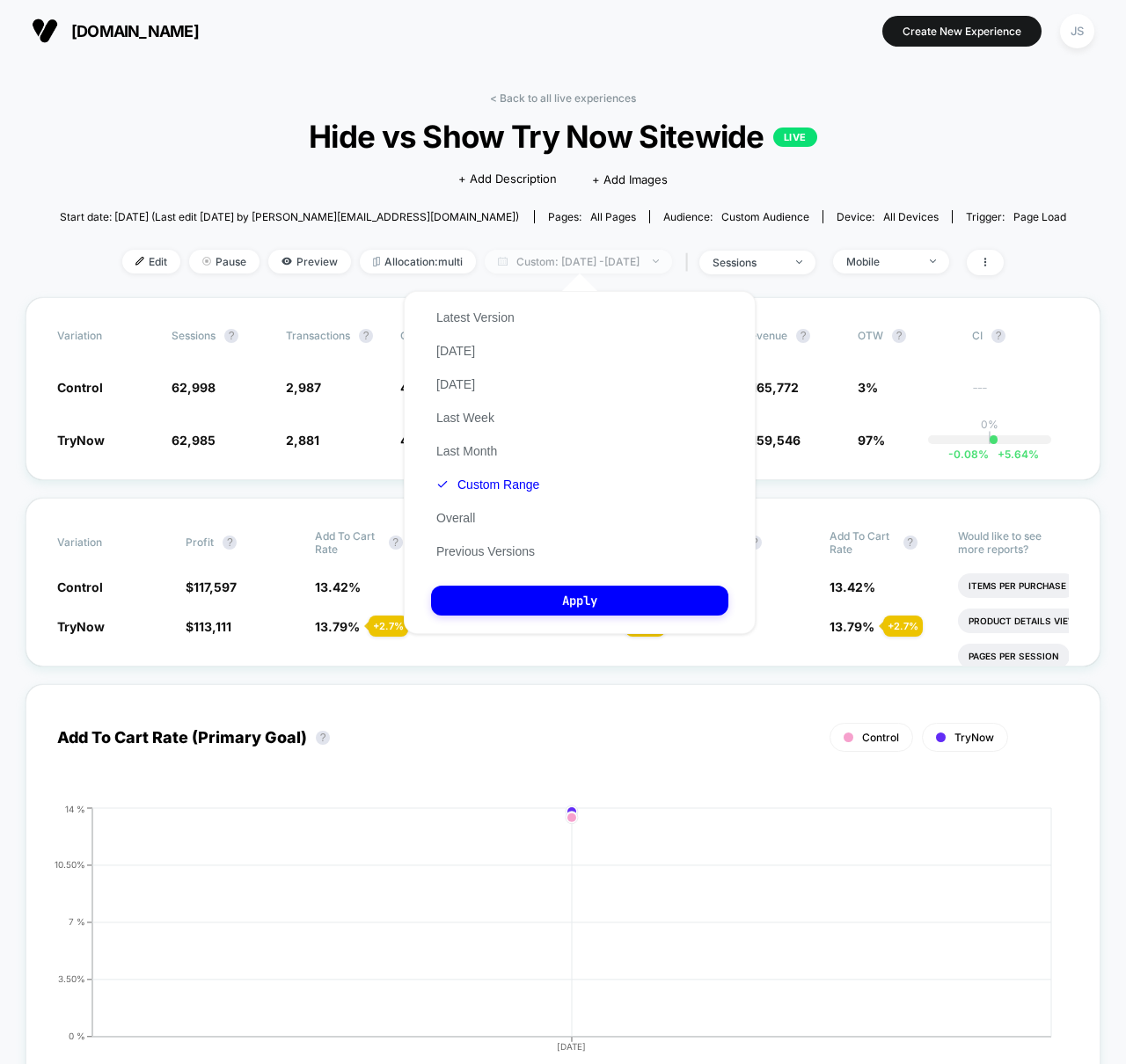
click at [610, 258] on span "Custom: [DATE] - [DATE]" at bounding box center [578, 261] width 187 height 24
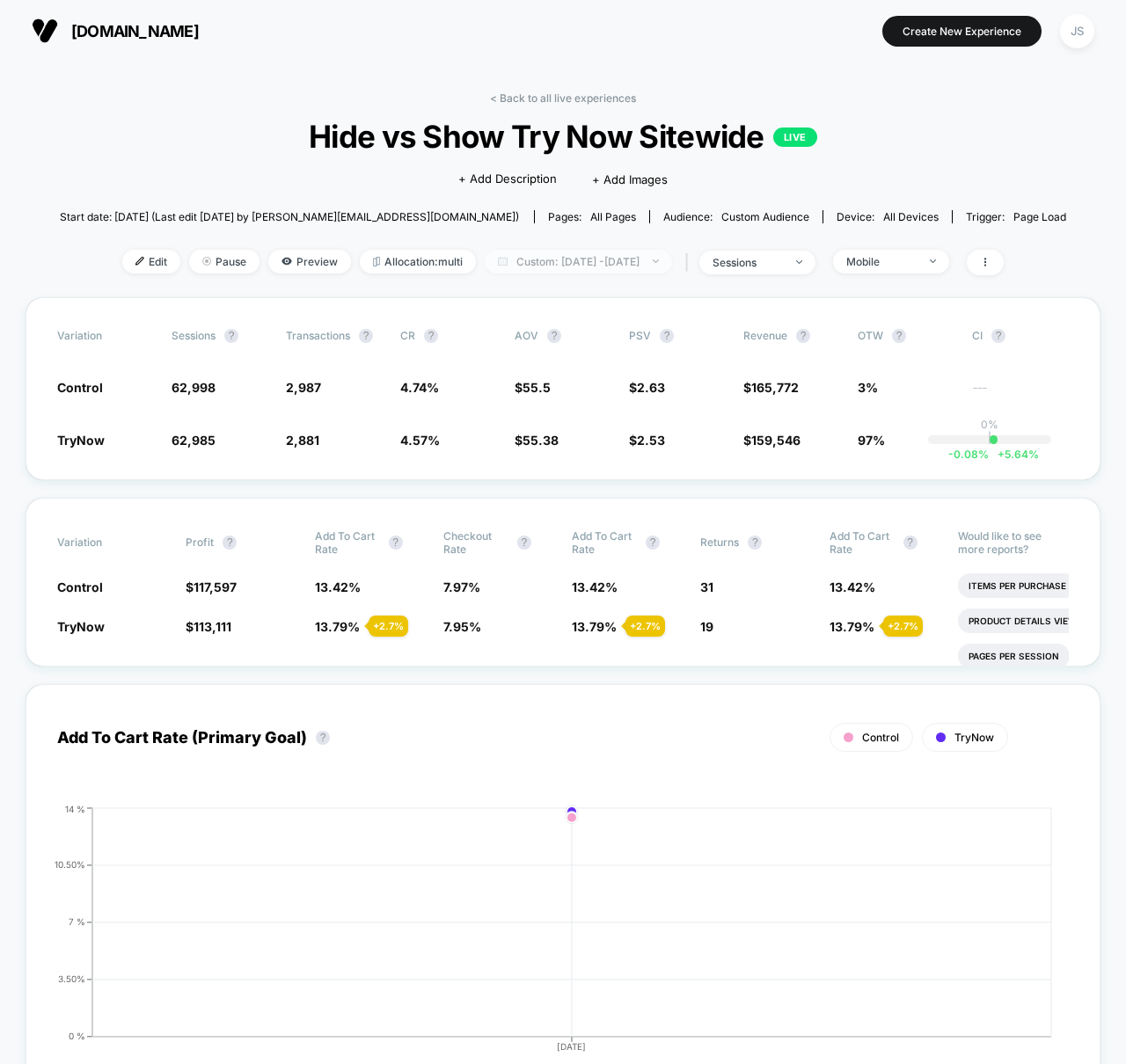
click at [610, 258] on span "Custom: [DATE] - [DATE]" at bounding box center [578, 261] width 187 height 24
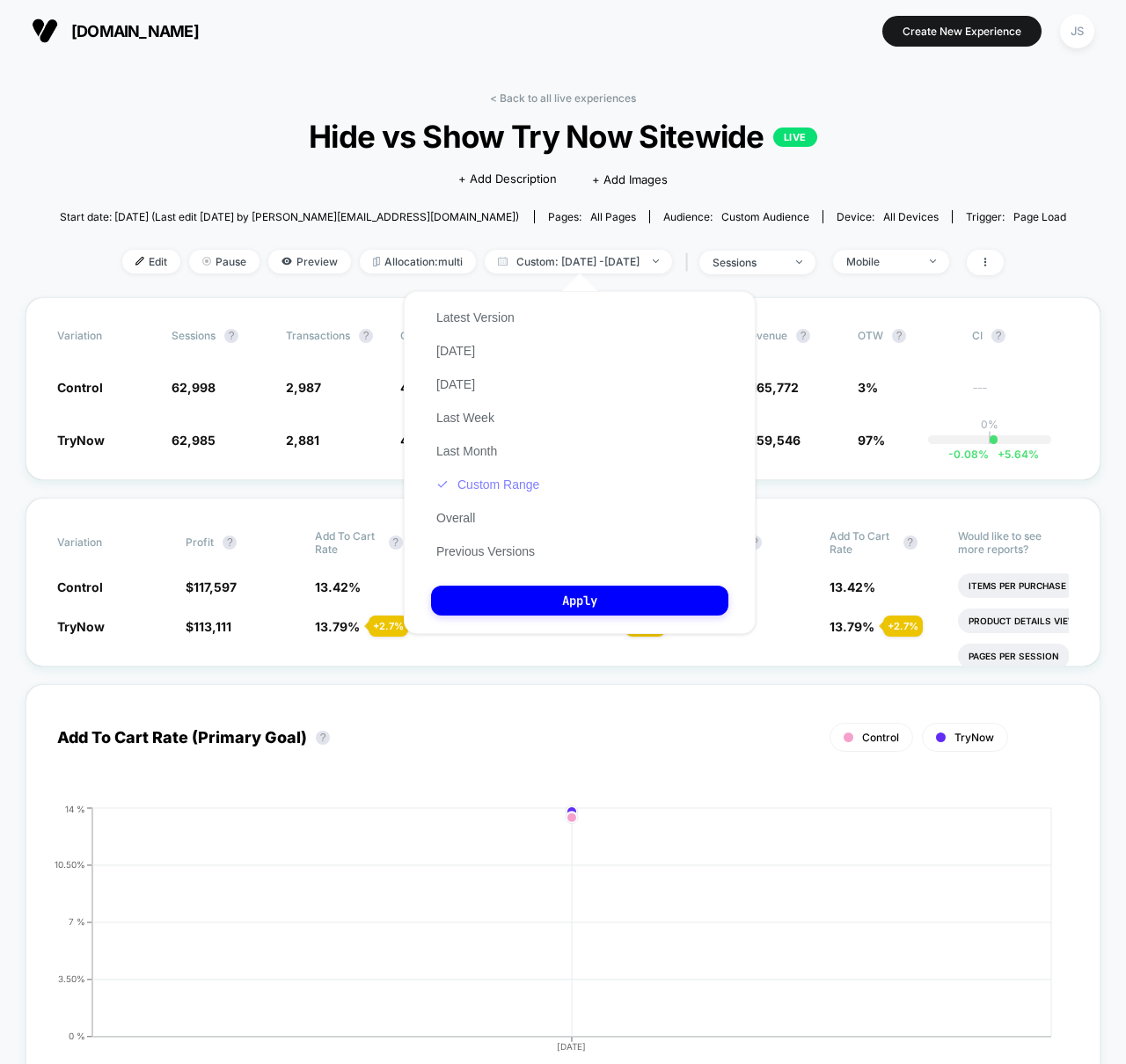
click at [503, 489] on button "Custom Range" at bounding box center [487, 485] width 114 height 16
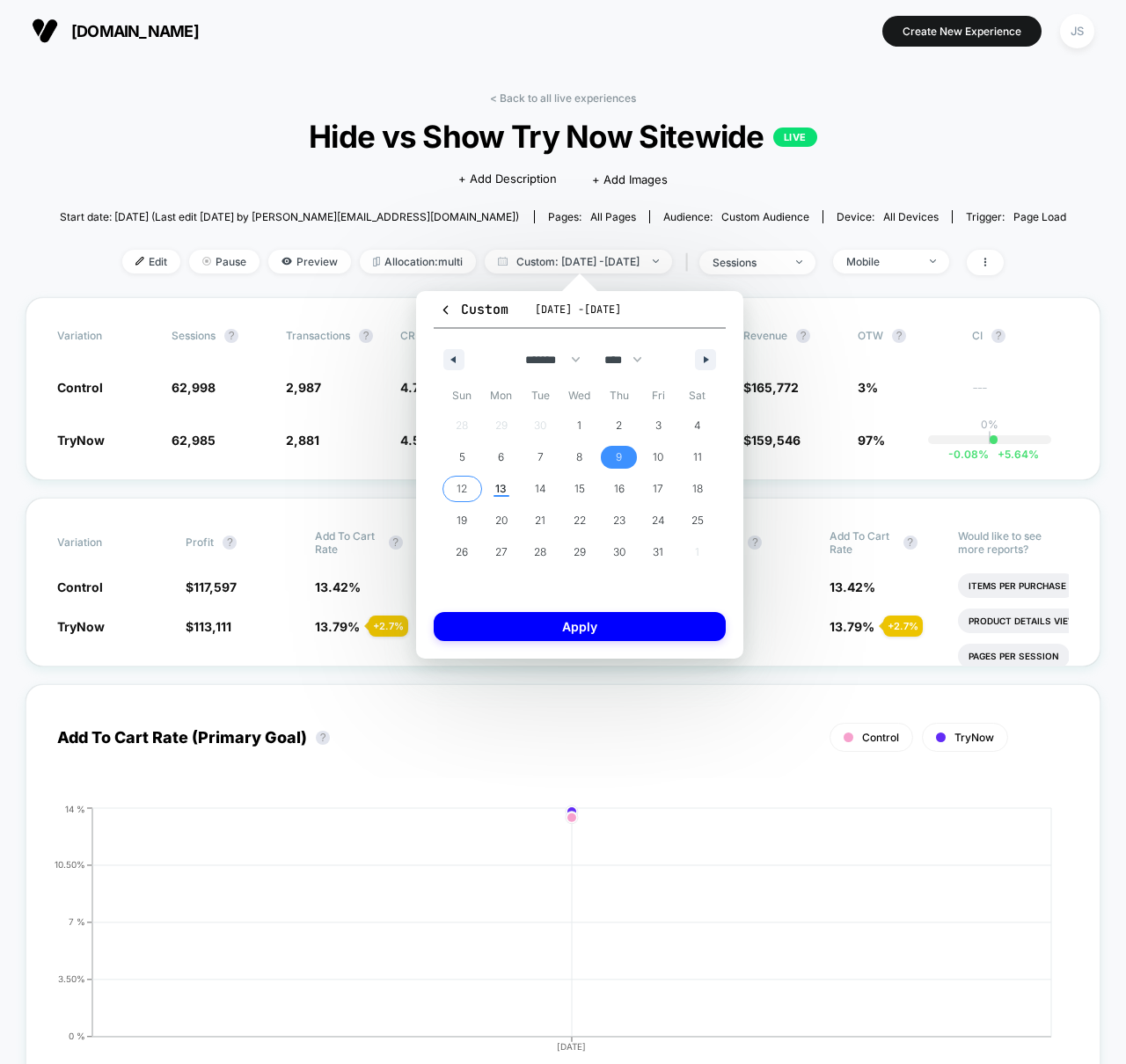
click at [457, 487] on span "12" at bounding box center [462, 489] width 11 height 32
click at [464, 489] on span "12" at bounding box center [462, 489] width 11 height 32
click at [490, 486] on span "13" at bounding box center [501, 489] width 39 height 23
click at [460, 482] on span "12" at bounding box center [462, 489] width 11 height 32
click at [509, 496] on span "13" at bounding box center [501, 489] width 39 height 23
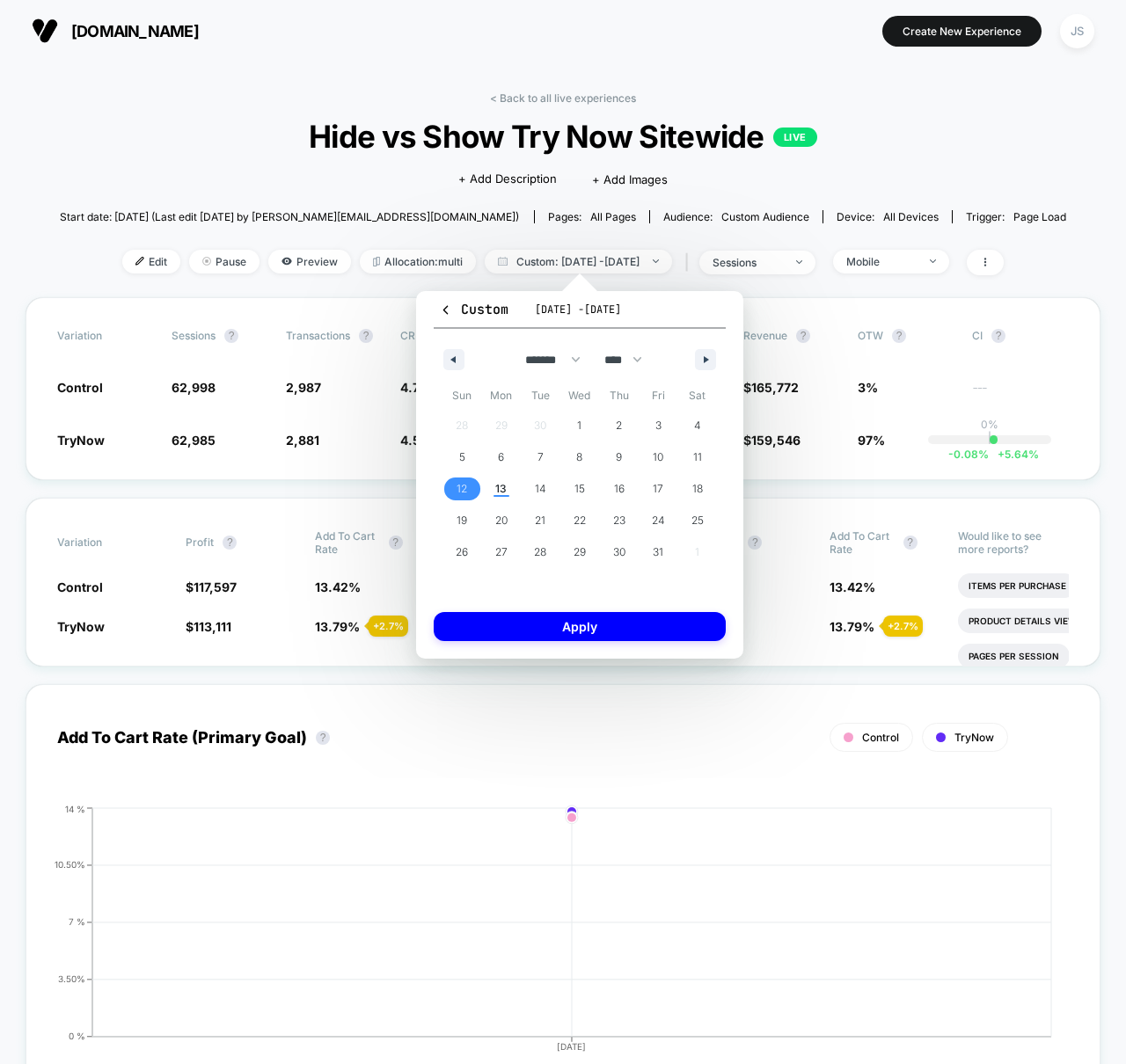
click at [470, 486] on span "12" at bounding box center [462, 489] width 39 height 23
click at [468, 487] on span "12" at bounding box center [462, 489] width 39 height 23
click at [580, 621] on button "Apply" at bounding box center [580, 626] width 292 height 29
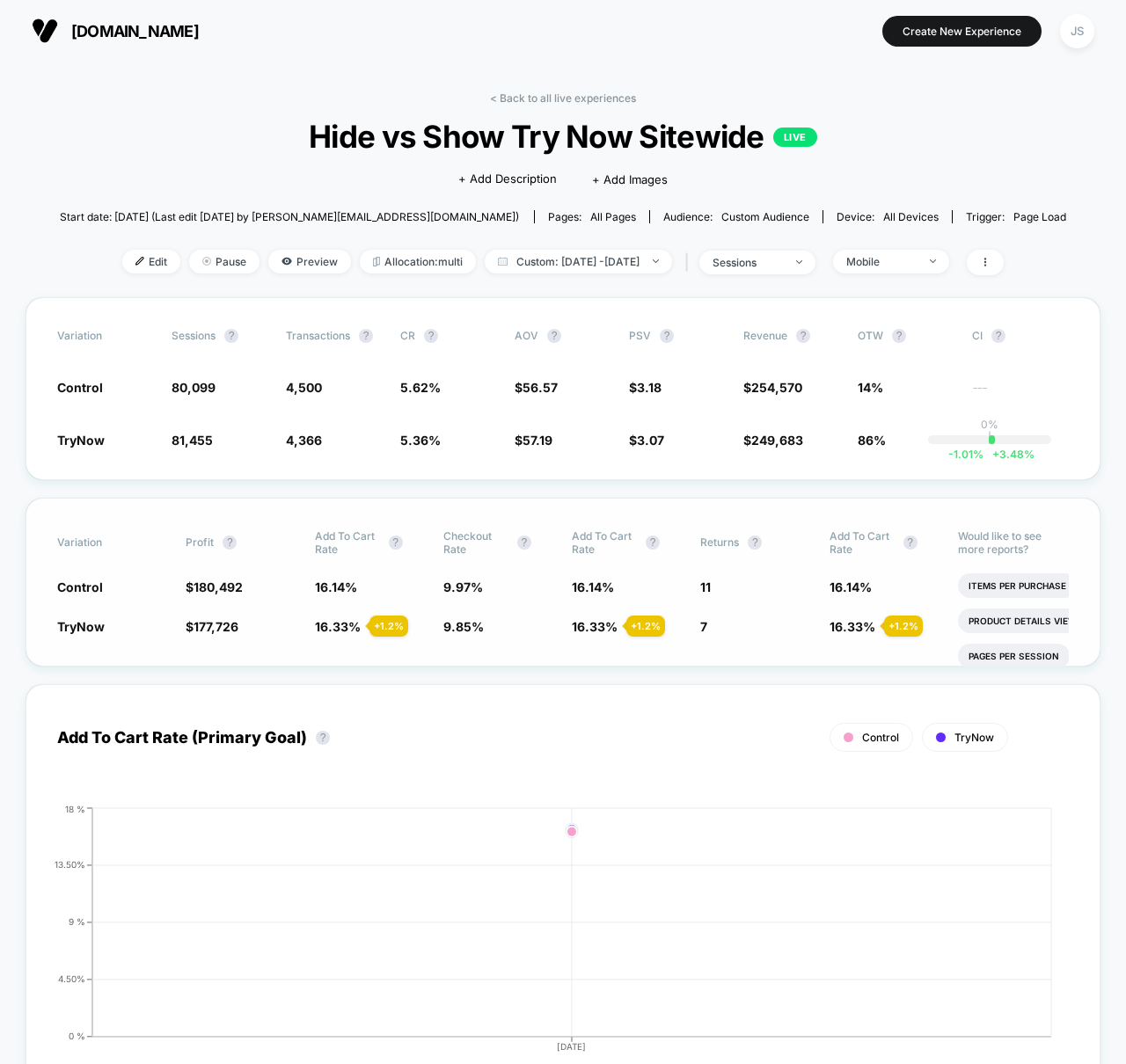
click at [497, 499] on div "Variation Profit ? Add To Cart Rate ? Checkout Rate ? Add To Cart Rate ? Return…" at bounding box center [563, 582] width 1074 height 169
click at [467, 477] on div "Variation Sessions ? Transactions ? CR ? AOV ? PSV ? Revenue ? OTW ? CI ? Contr…" at bounding box center [563, 388] width 1074 height 183
click at [672, 267] on span "Custom: [DATE] - [DATE]" at bounding box center [578, 261] width 187 height 24
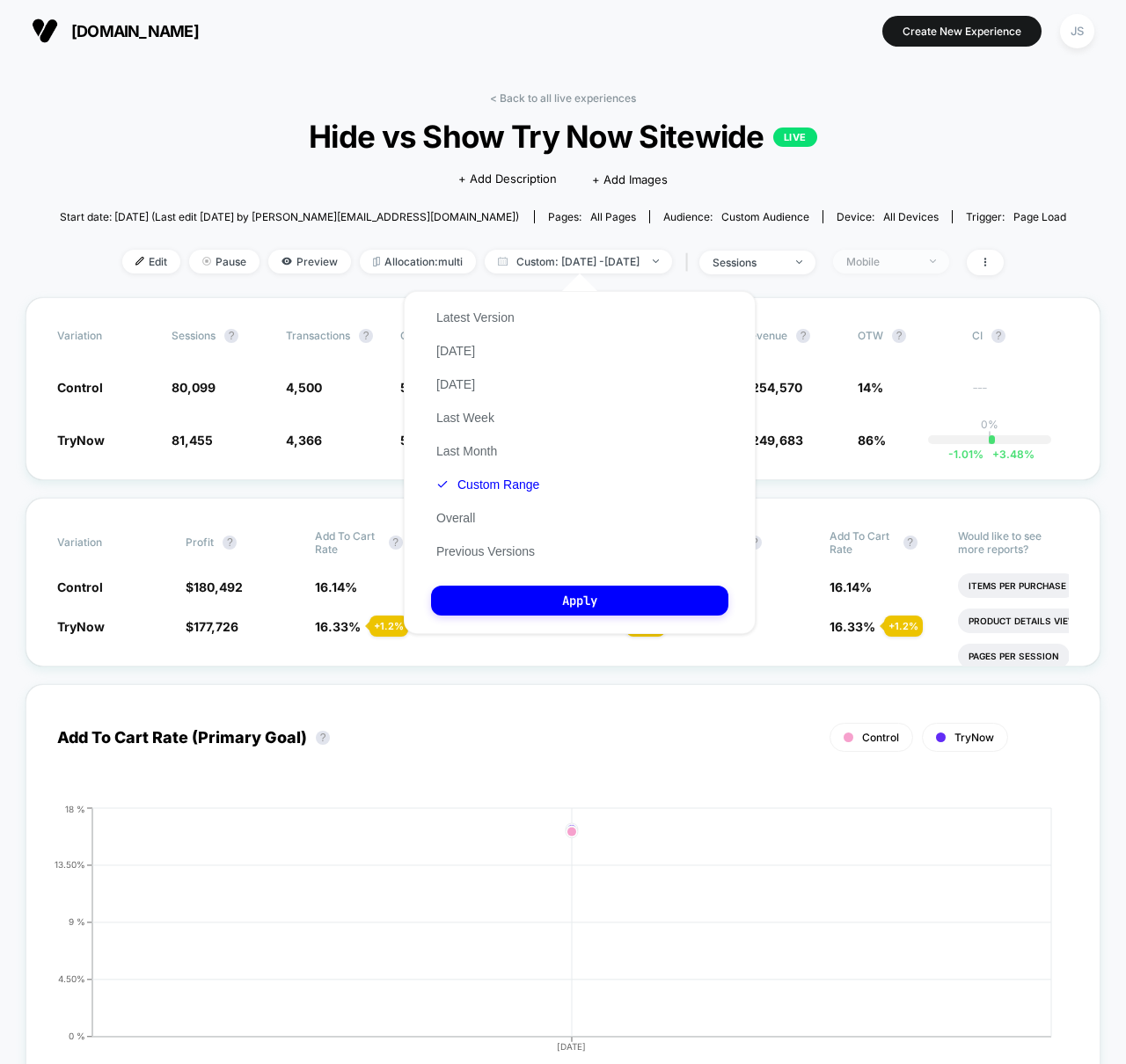
click at [913, 259] on div "Mobile" at bounding box center [881, 262] width 71 height 13
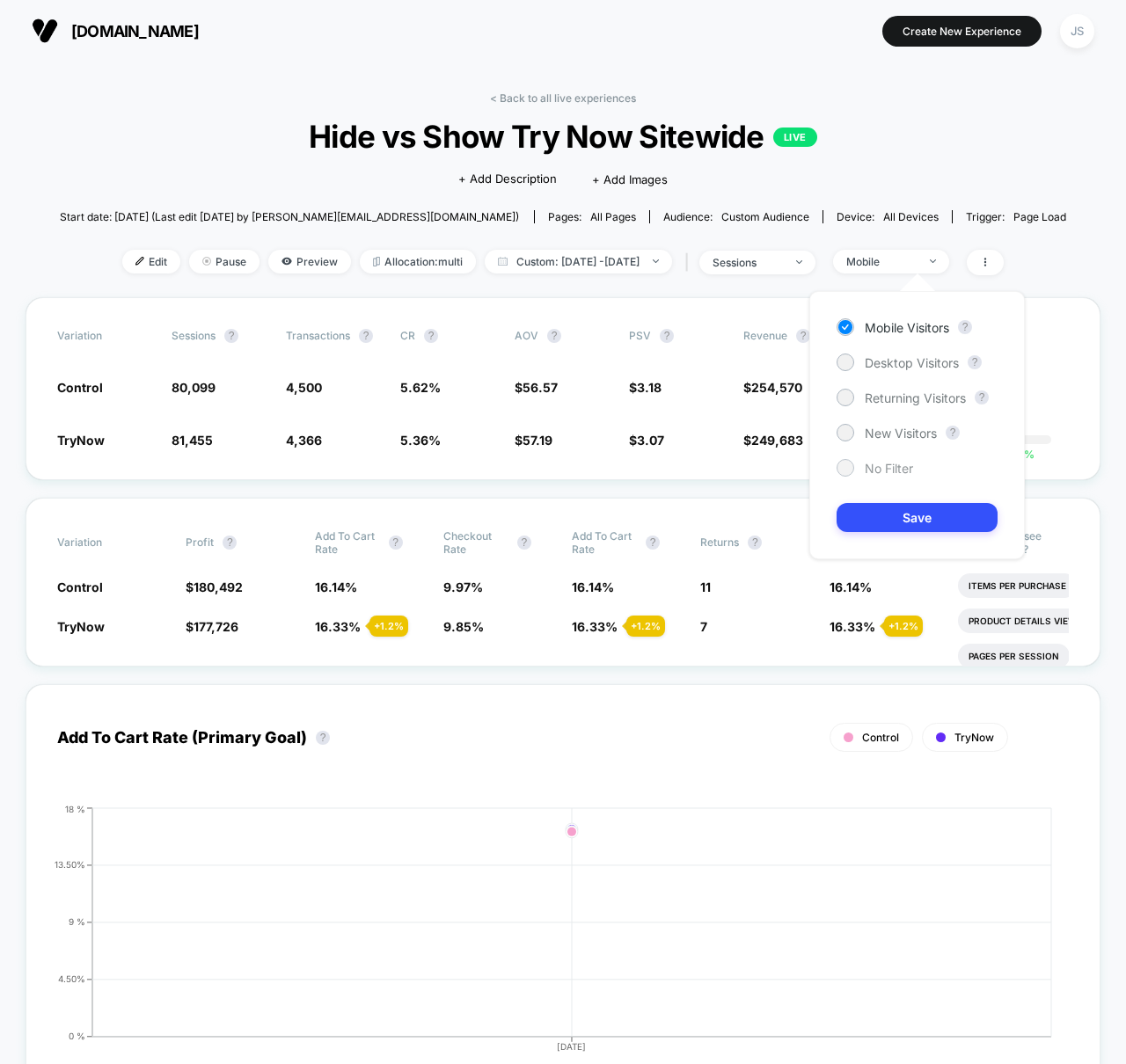
click at [878, 461] on span "No Filter" at bounding box center [889, 468] width 49 height 15
click at [884, 524] on button "Save" at bounding box center [917, 517] width 161 height 29
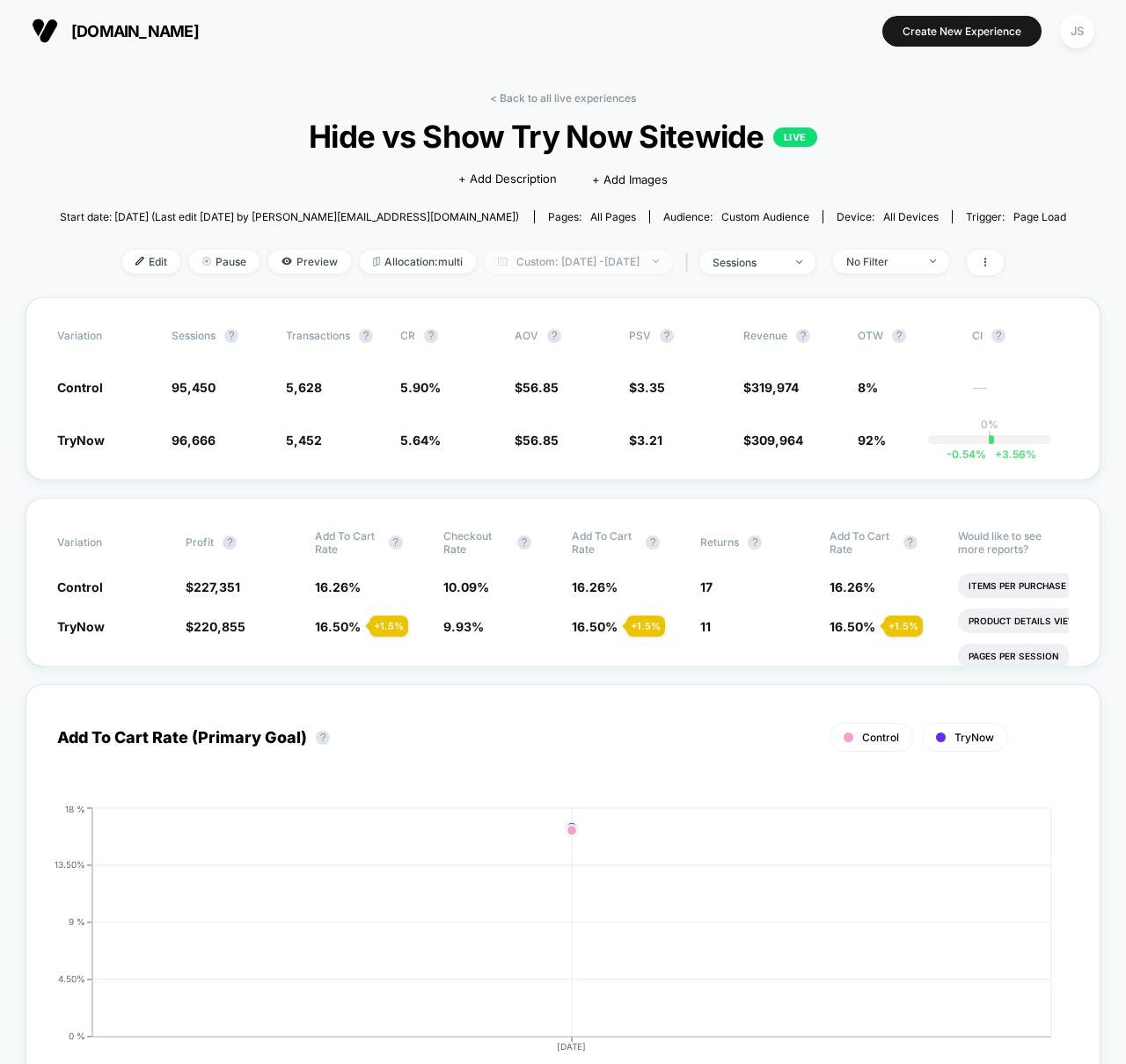
click at [607, 259] on span "Custom: [DATE] - [DATE]" at bounding box center [578, 261] width 187 height 24
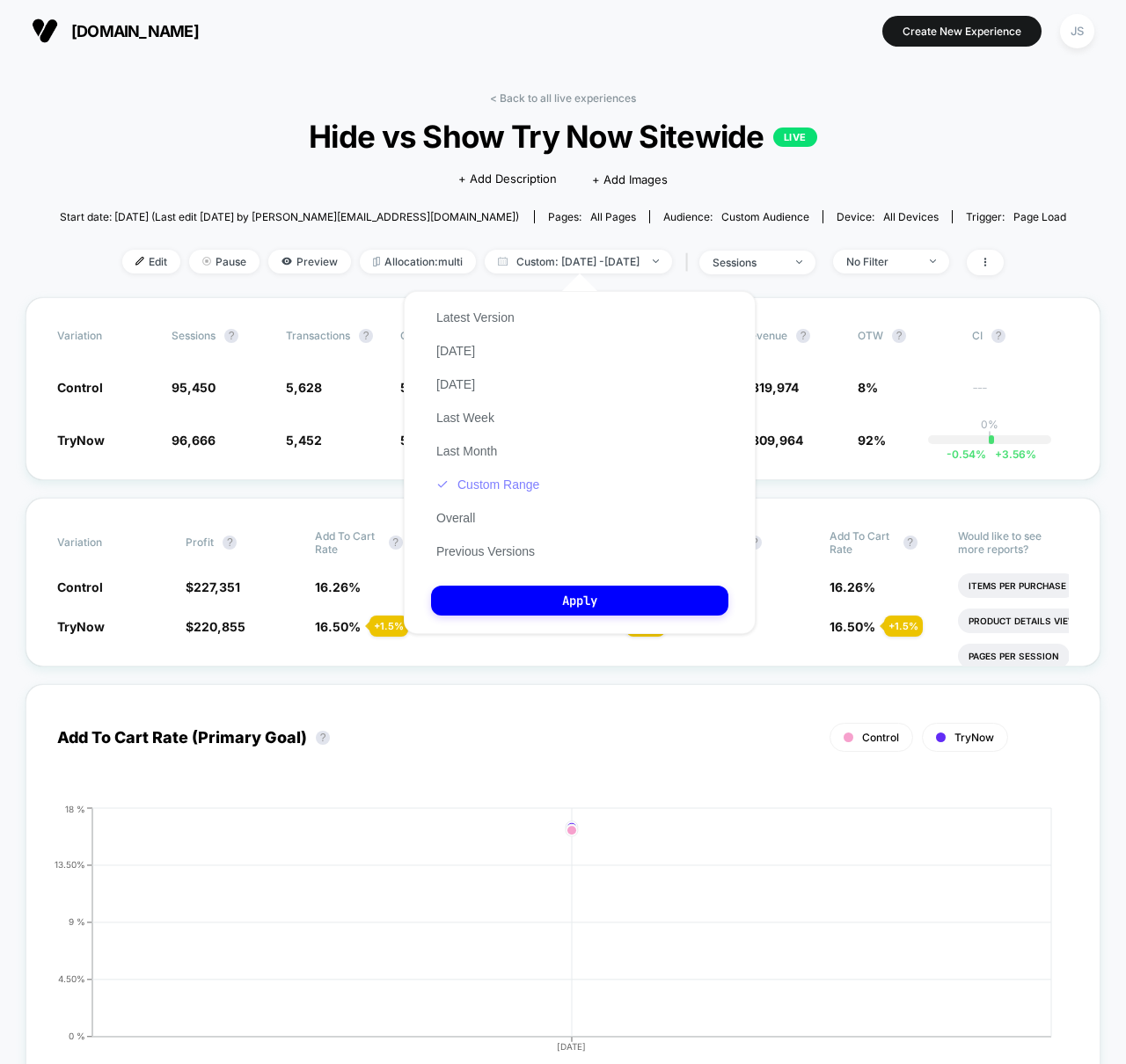
click at [474, 478] on button "Custom Range" at bounding box center [487, 485] width 114 height 16
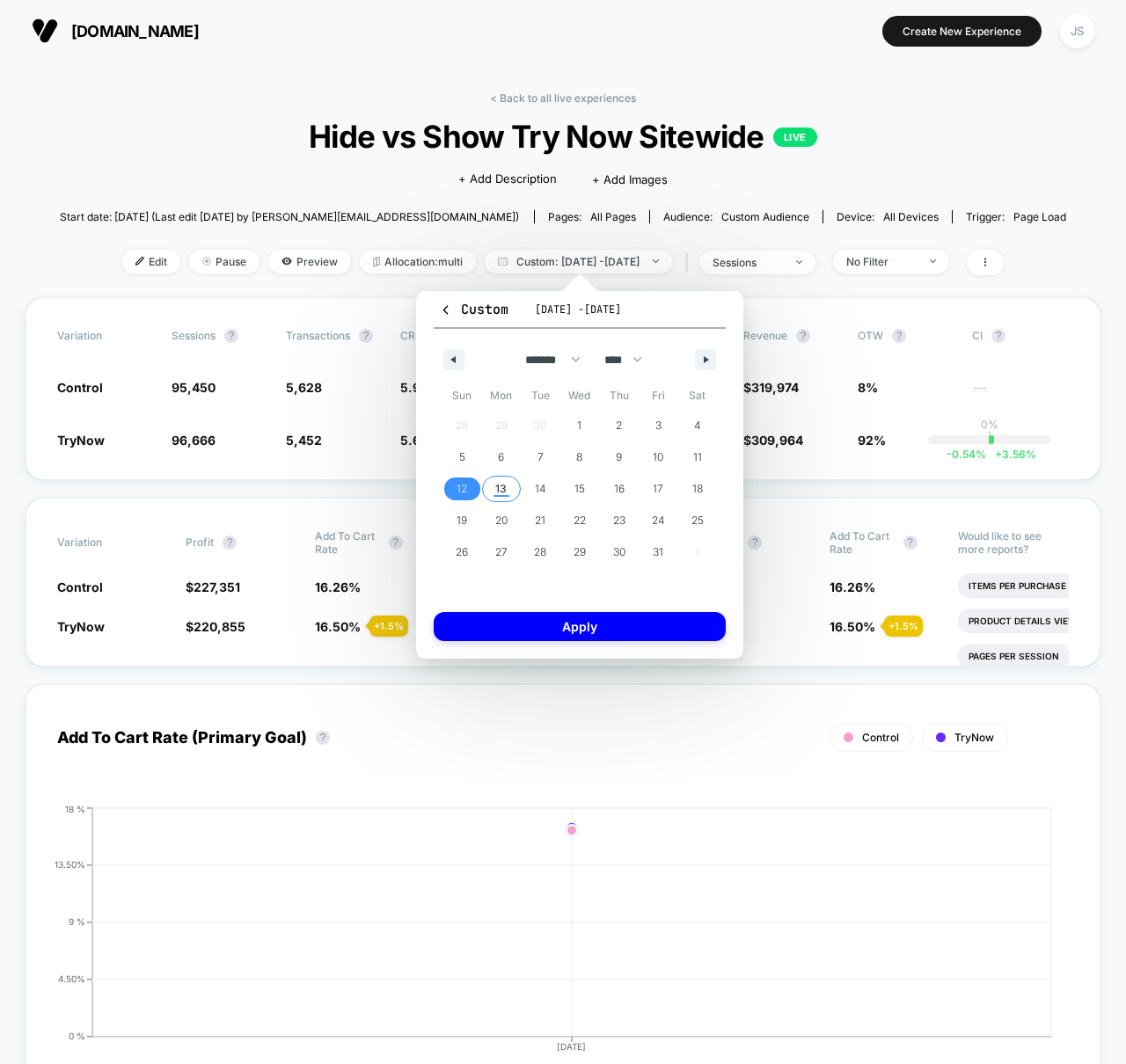
click at [492, 499] on span "13" at bounding box center [501, 489] width 39 height 23
click at [502, 490] on span "13" at bounding box center [501, 489] width 11 height 32
click at [549, 621] on button "Apply" at bounding box center [580, 626] width 292 height 29
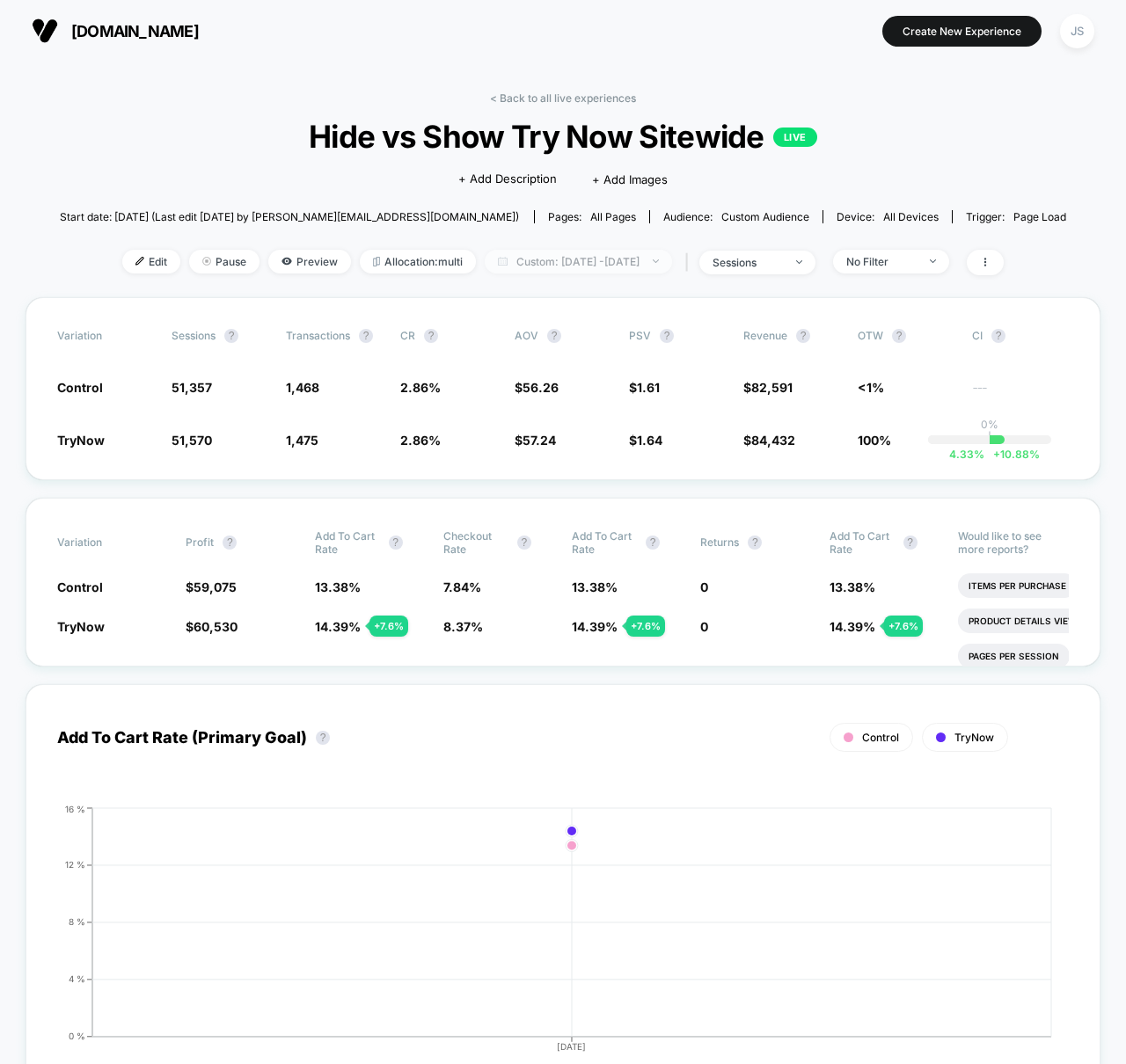
click at [638, 258] on span "Custom: [DATE] - [DATE]" at bounding box center [578, 261] width 187 height 24
select select "*"
select select "****"
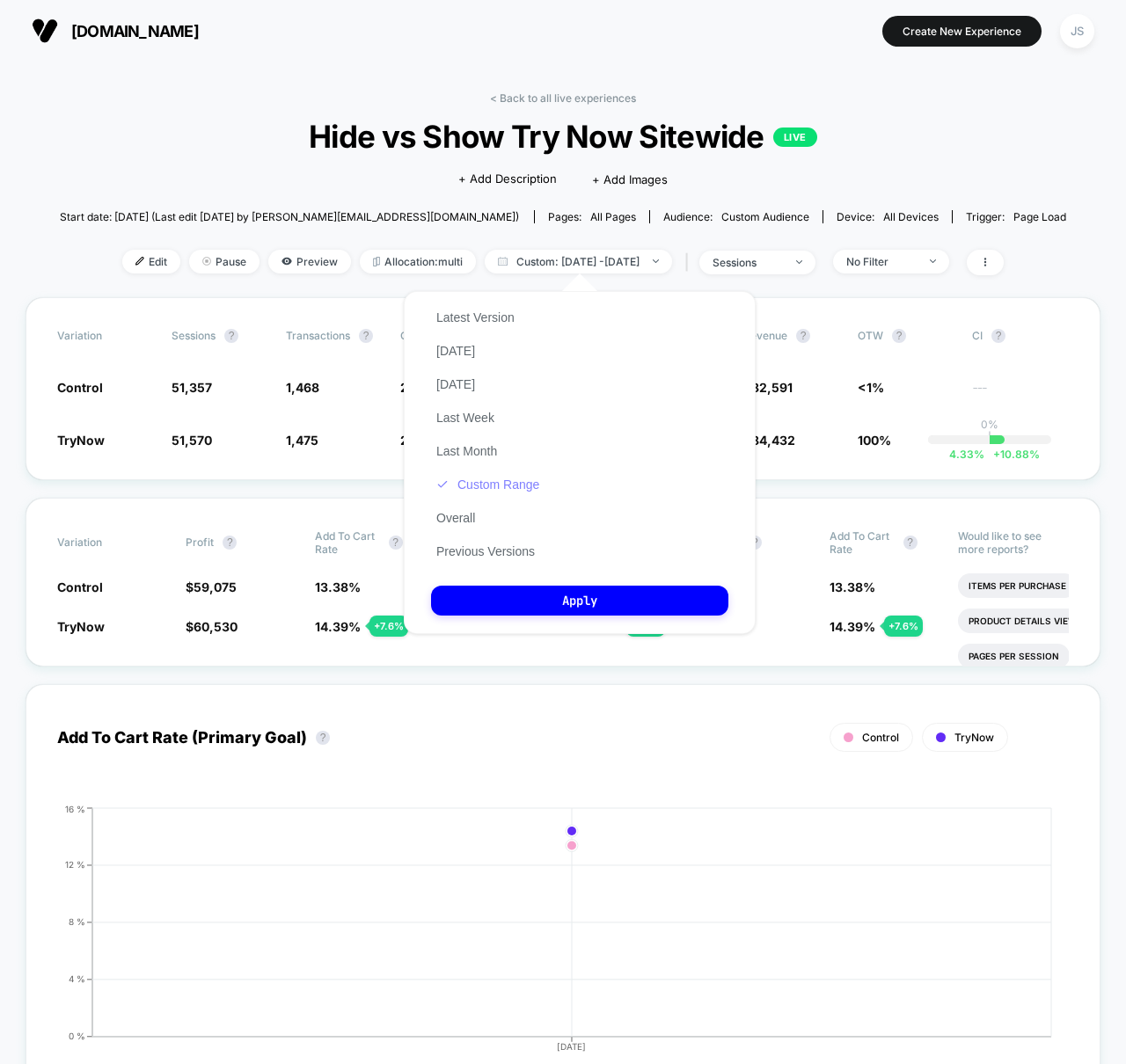
click at [526, 486] on button "Custom Range" at bounding box center [487, 485] width 114 height 16
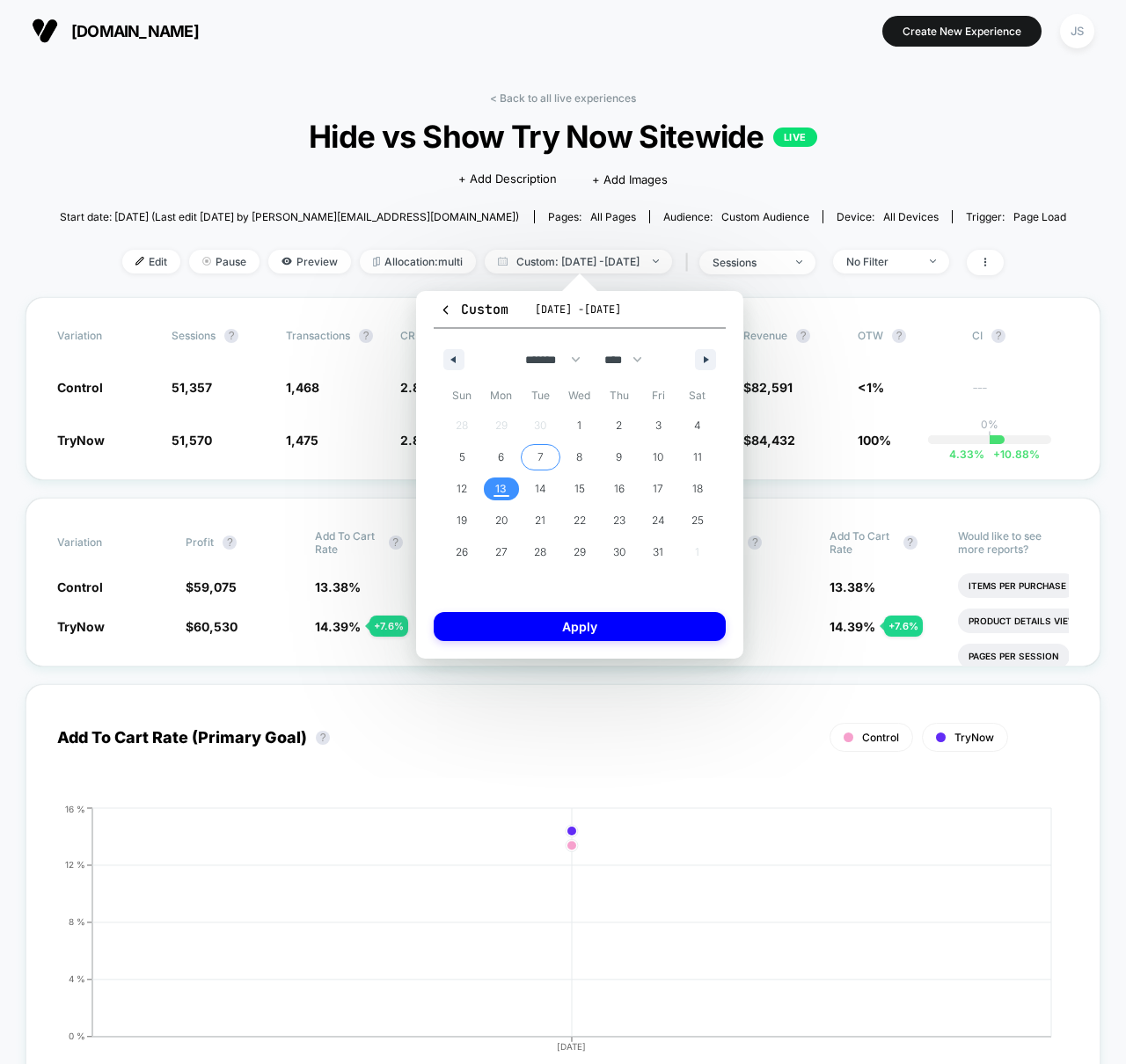
click at [541, 466] on span "7" at bounding box center [540, 457] width 6 height 32
click at [600, 459] on span "9" at bounding box center [618, 458] width 39 height 23
click at [600, 624] on button "Apply" at bounding box center [580, 626] width 292 height 29
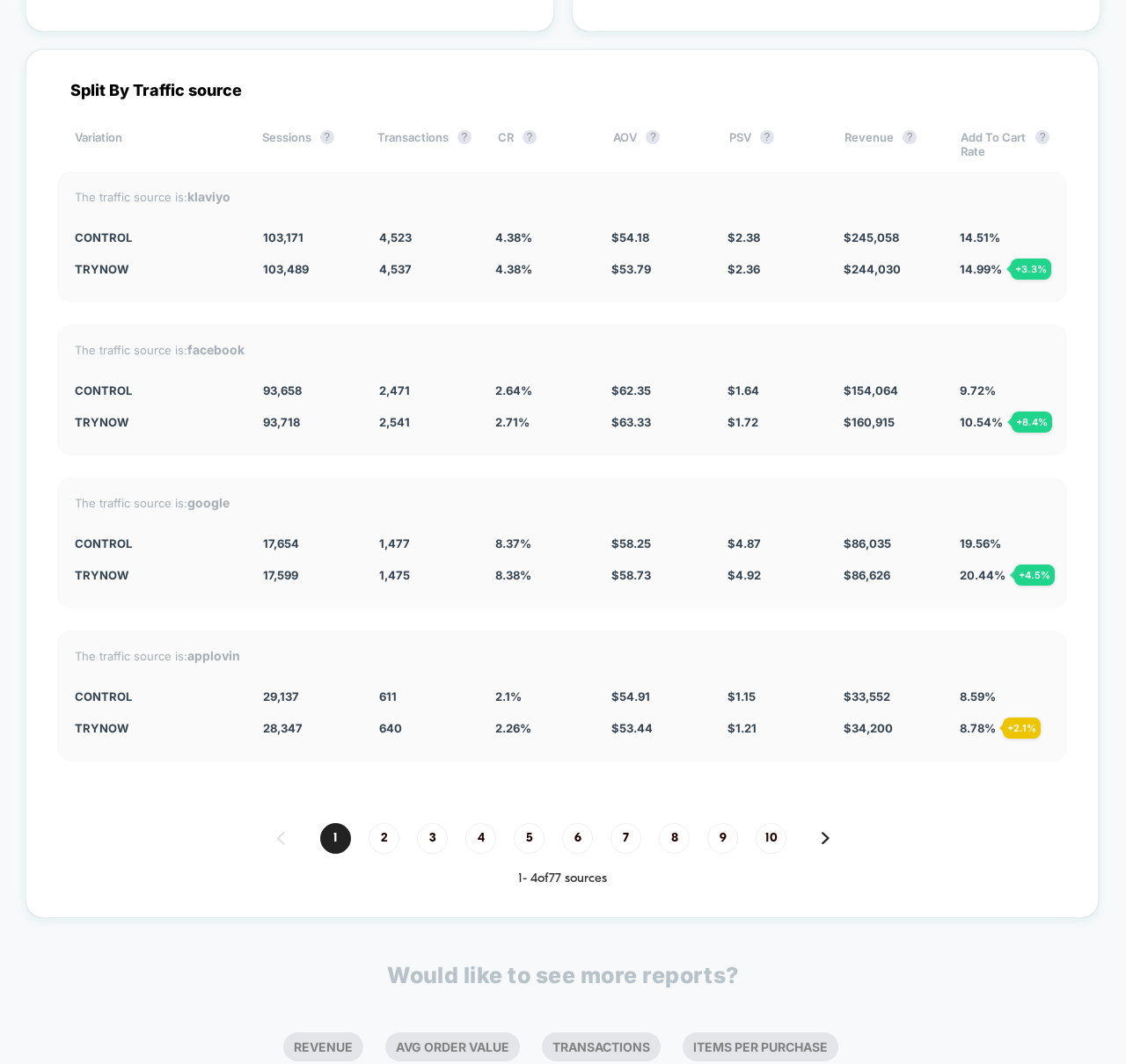
scroll to position [4831, 0]
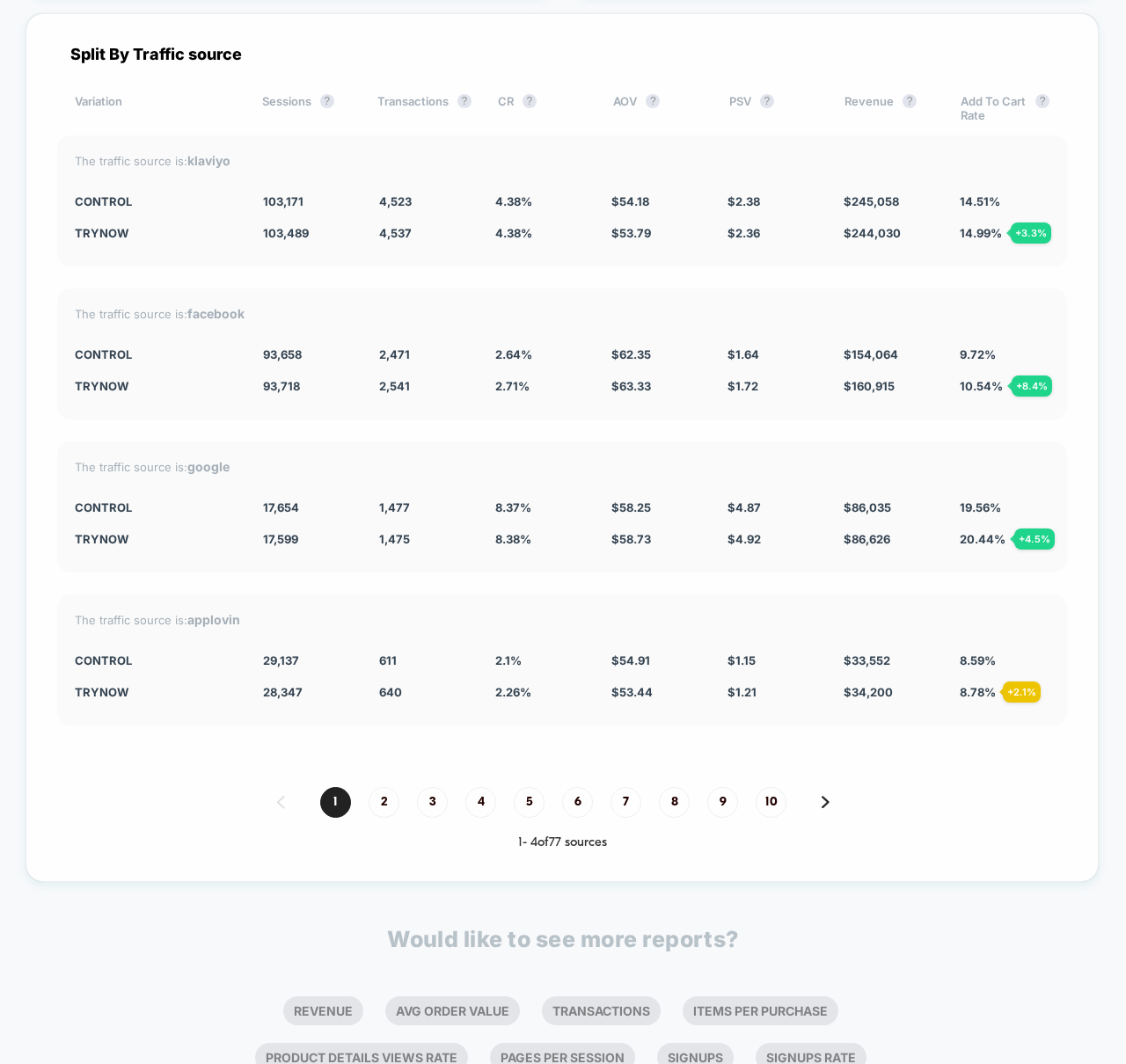
click at [563, 383] on div "2.71 % + 2.8 %" at bounding box center [540, 386] width 90 height 14
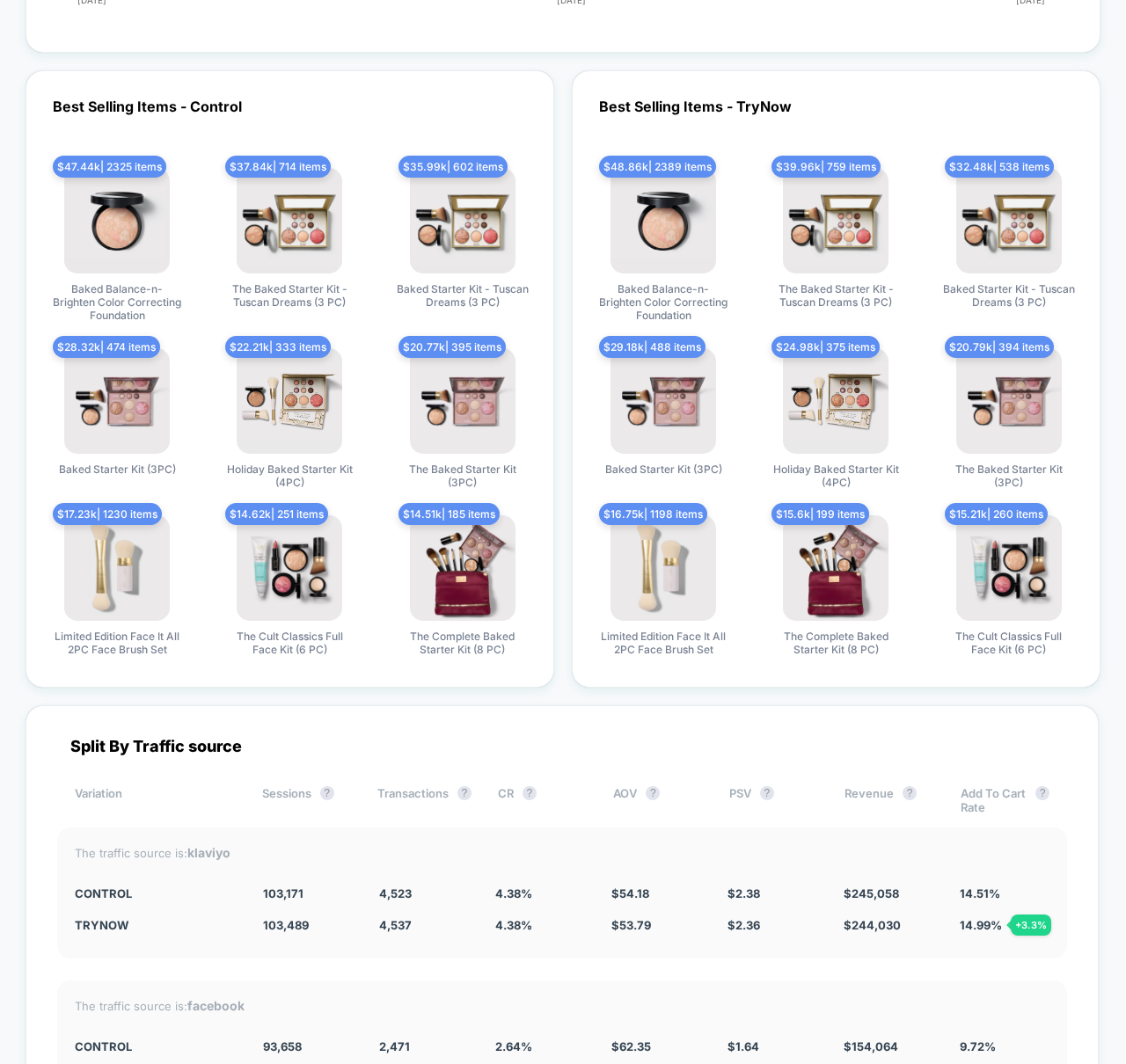
scroll to position [4345, 0]
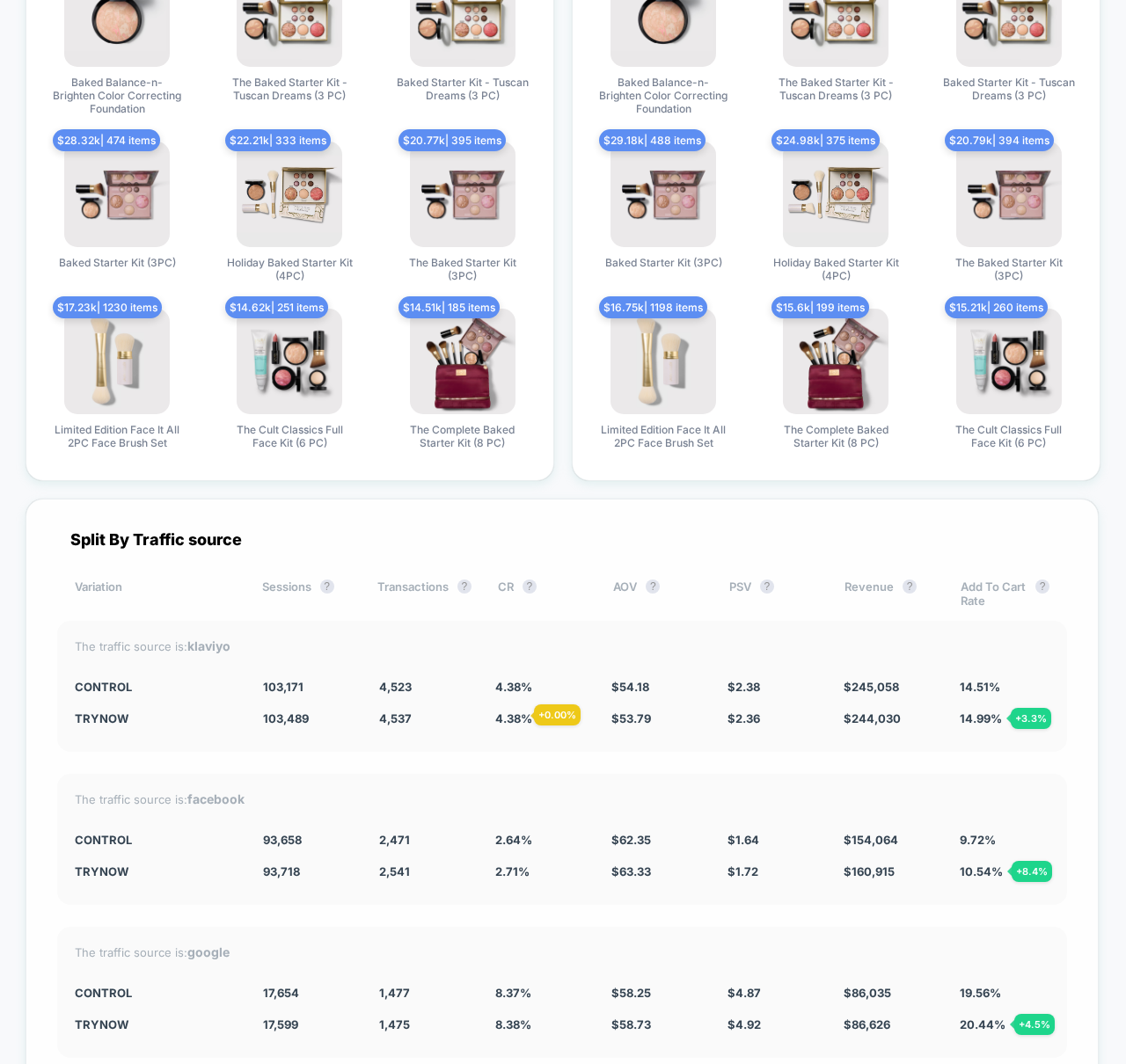
click at [512, 715] on span "4.38 %" at bounding box center [513, 718] width 37 height 14
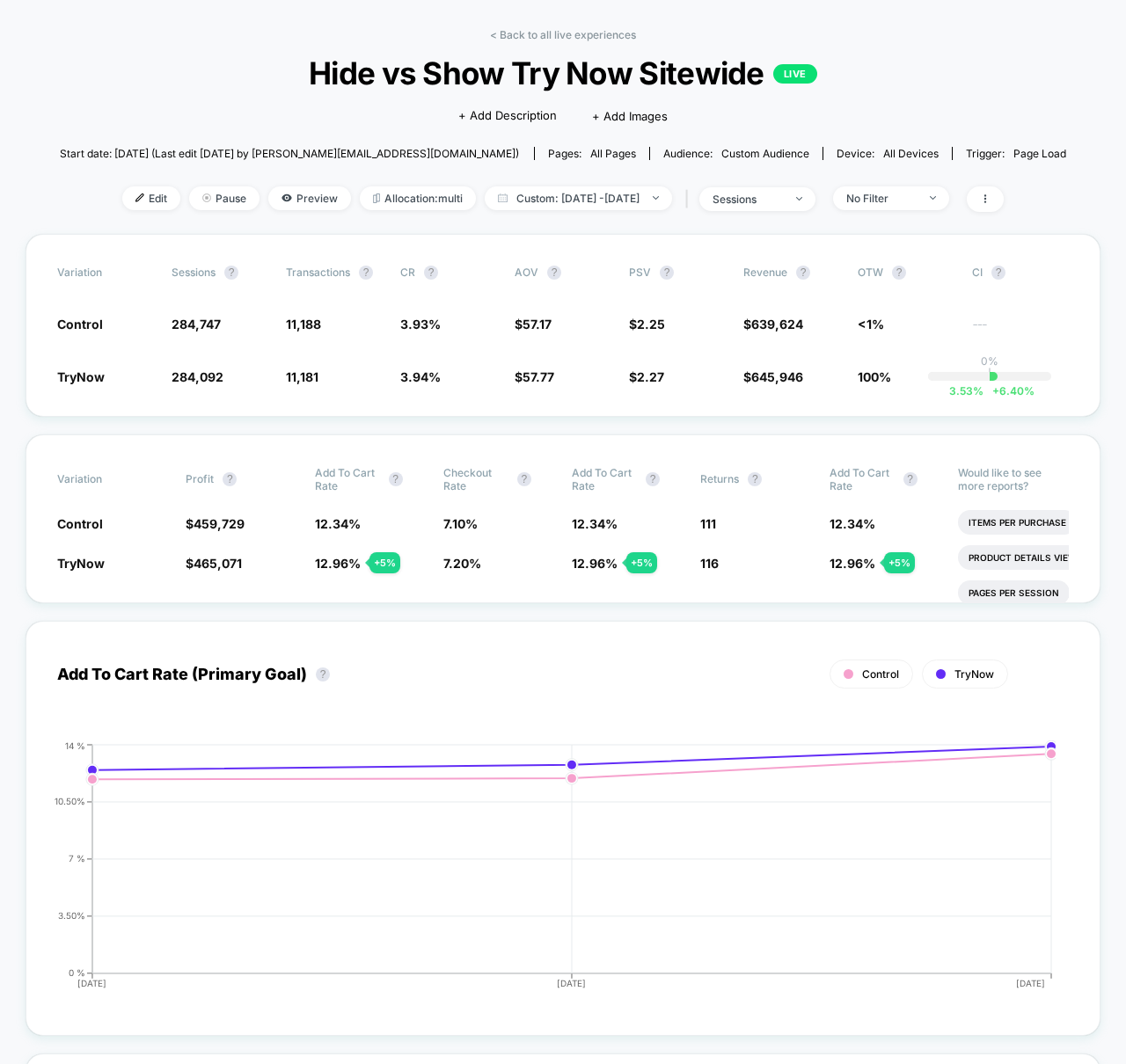
scroll to position [0, 0]
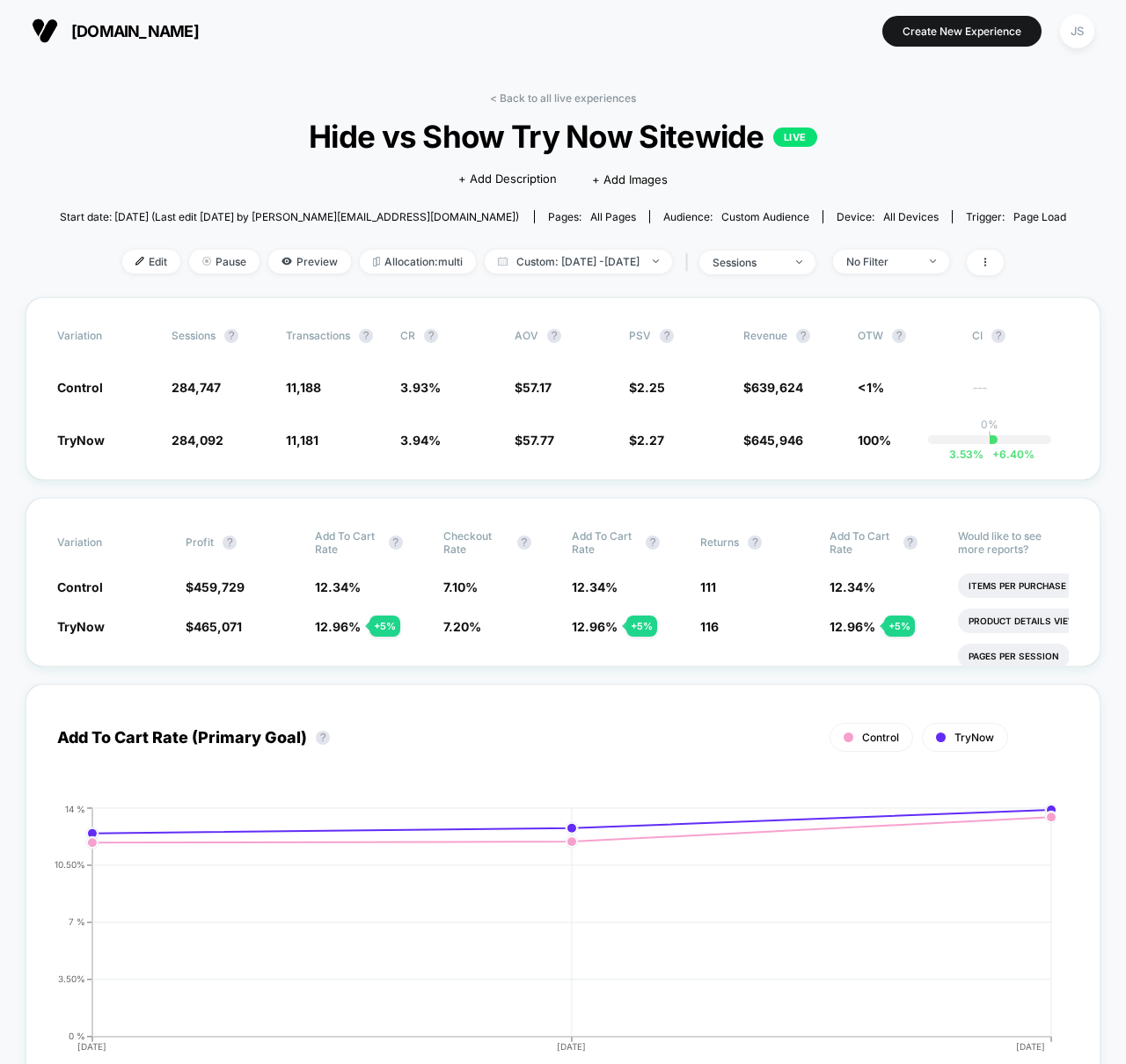
click at [573, 275] on div "< Back to all live experiences Hide vs Show Try Now Sitewide LIVE Click to edit…" at bounding box center [564, 194] width 1007 height 206
click at [579, 259] on span "Custom: [DATE] - [DATE]" at bounding box center [578, 261] width 187 height 24
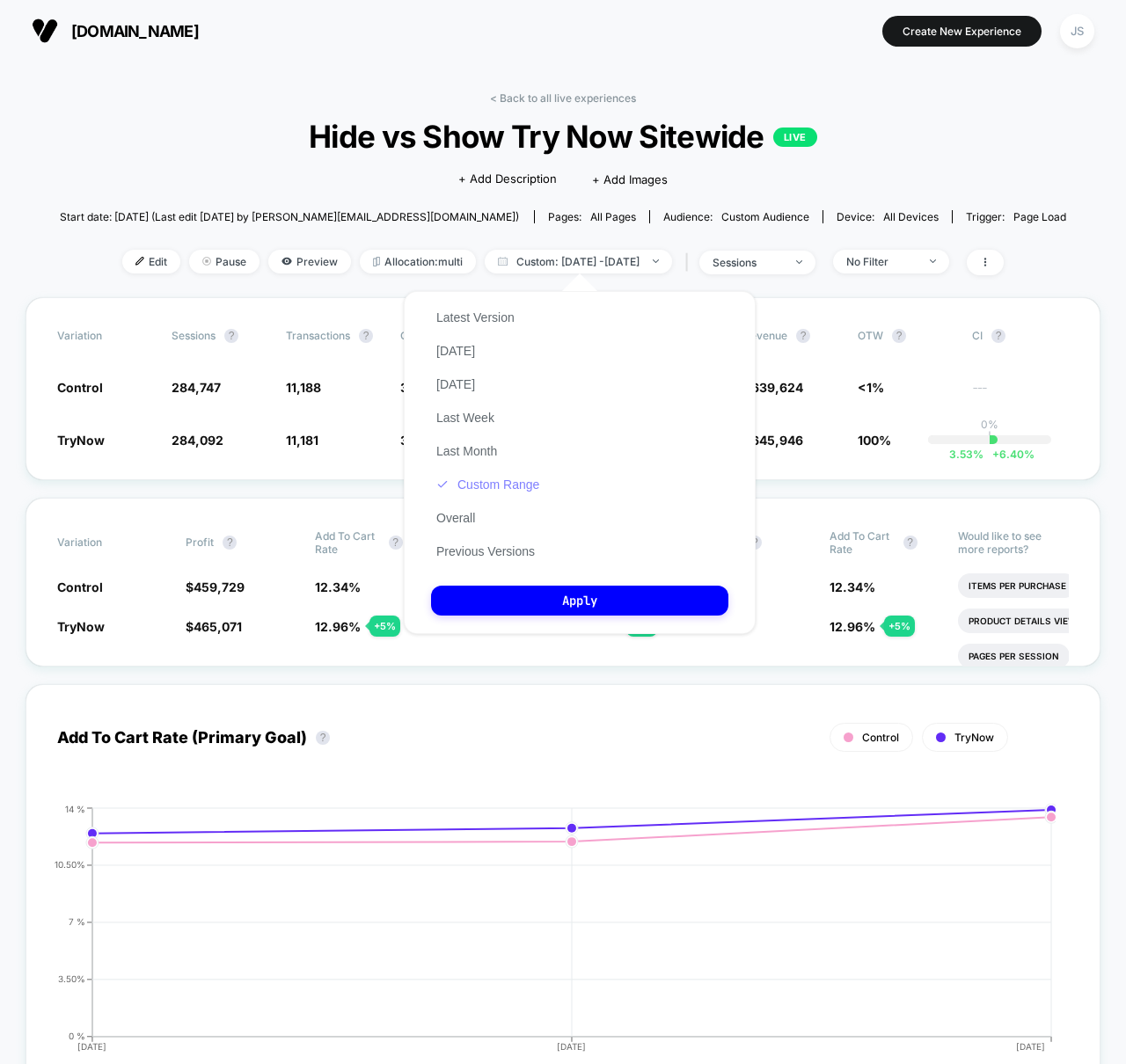
click at [509, 478] on button "Custom Range" at bounding box center [487, 485] width 114 height 16
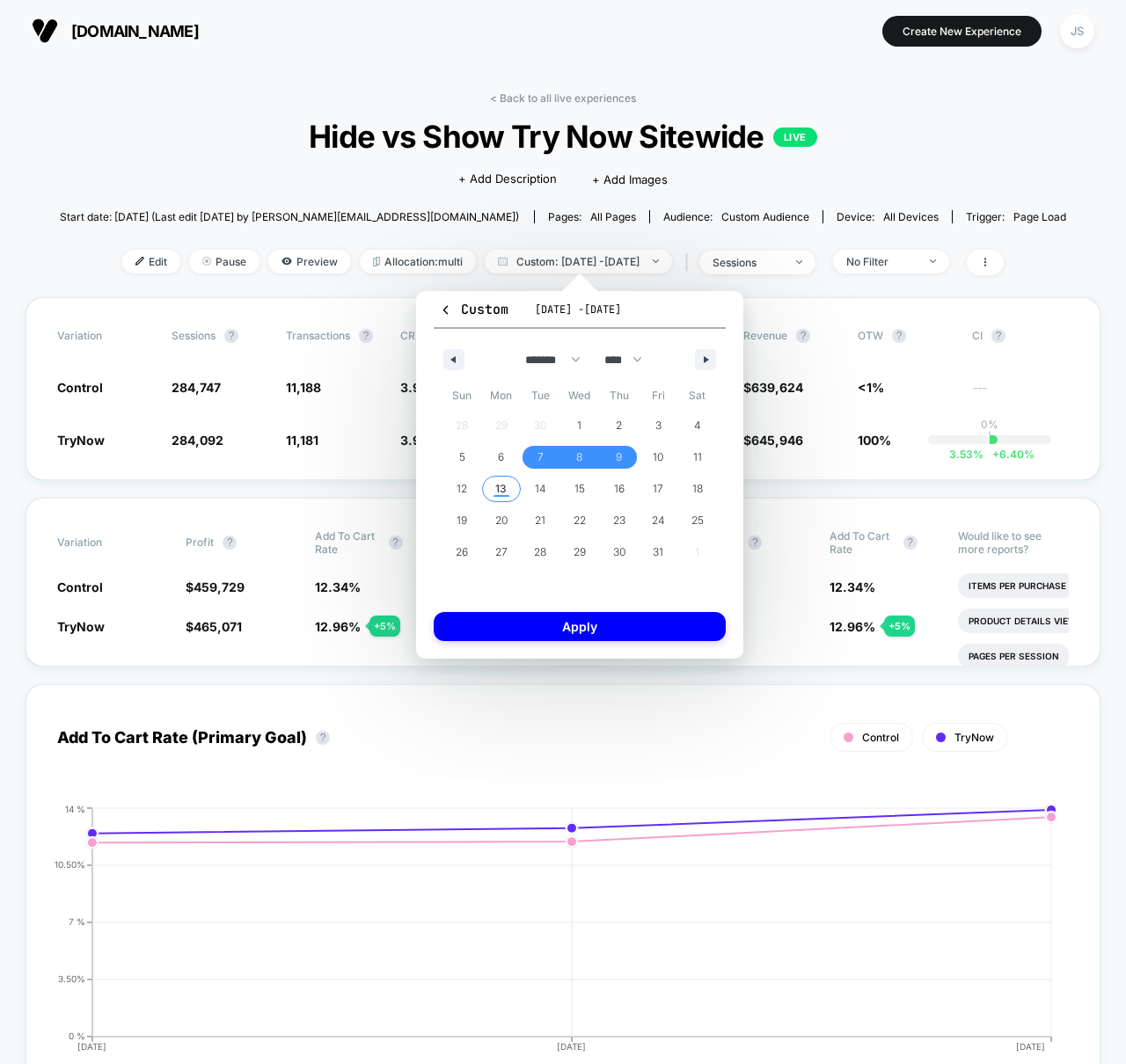
click at [487, 487] on span "13" at bounding box center [501, 489] width 39 height 23
click at [490, 489] on span "13" at bounding box center [501, 489] width 39 height 23
click at [530, 623] on button "Apply" at bounding box center [580, 626] width 292 height 29
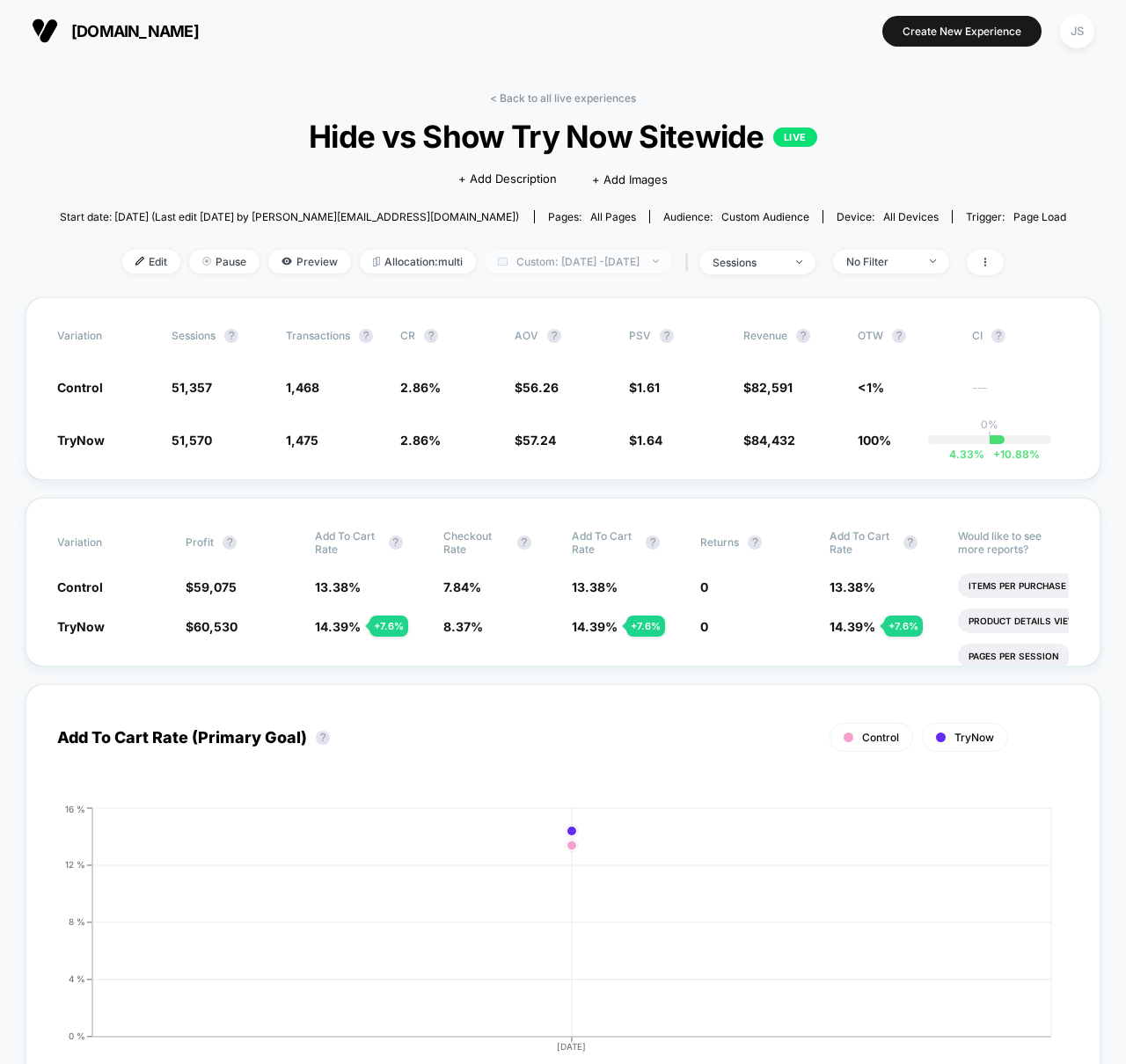
click at [574, 259] on span "Custom: [DATE] - [DATE]" at bounding box center [578, 261] width 187 height 24
select select "*"
select select "****"
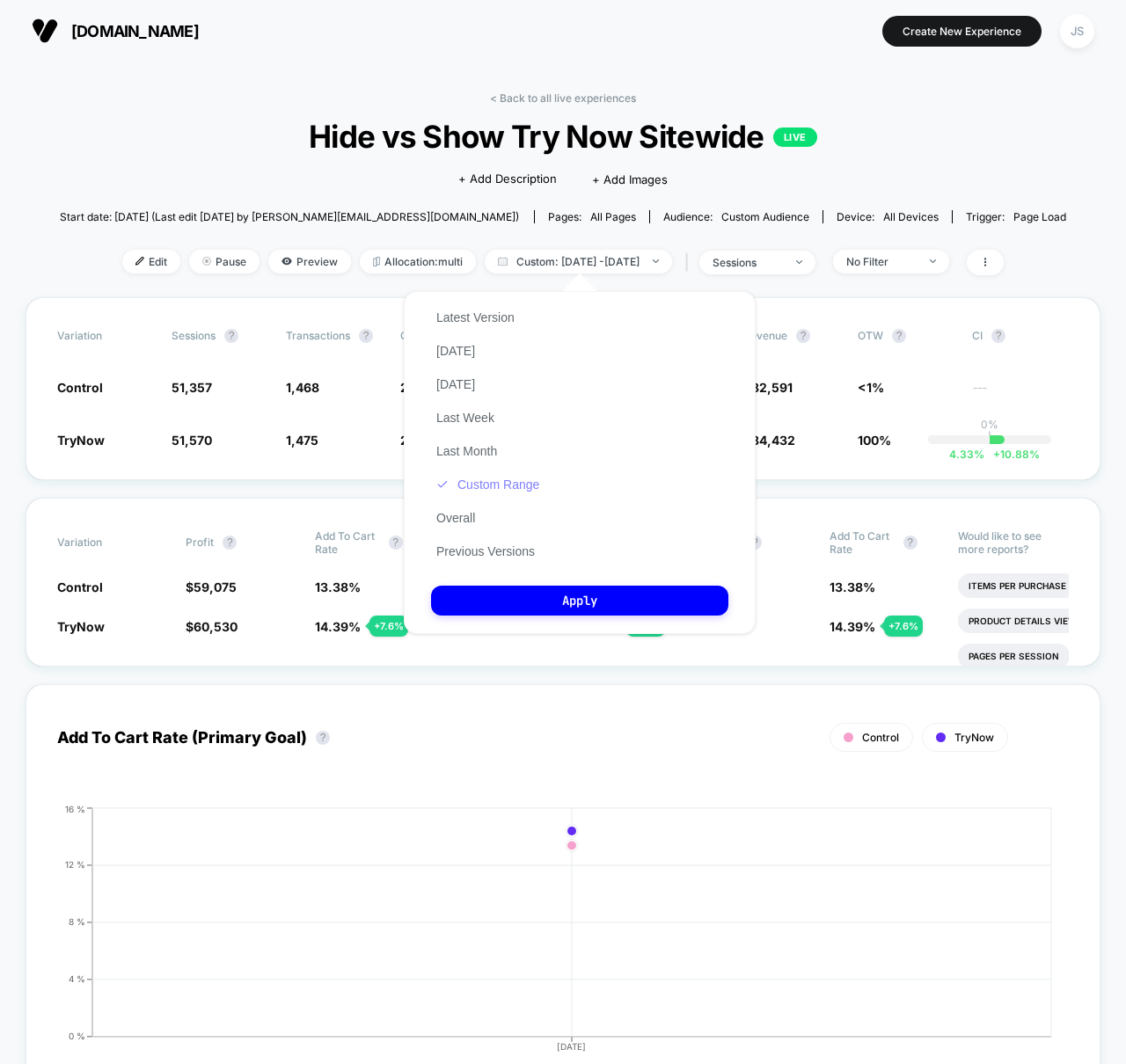
click at [450, 481] on button "Custom Range" at bounding box center [487, 485] width 114 height 16
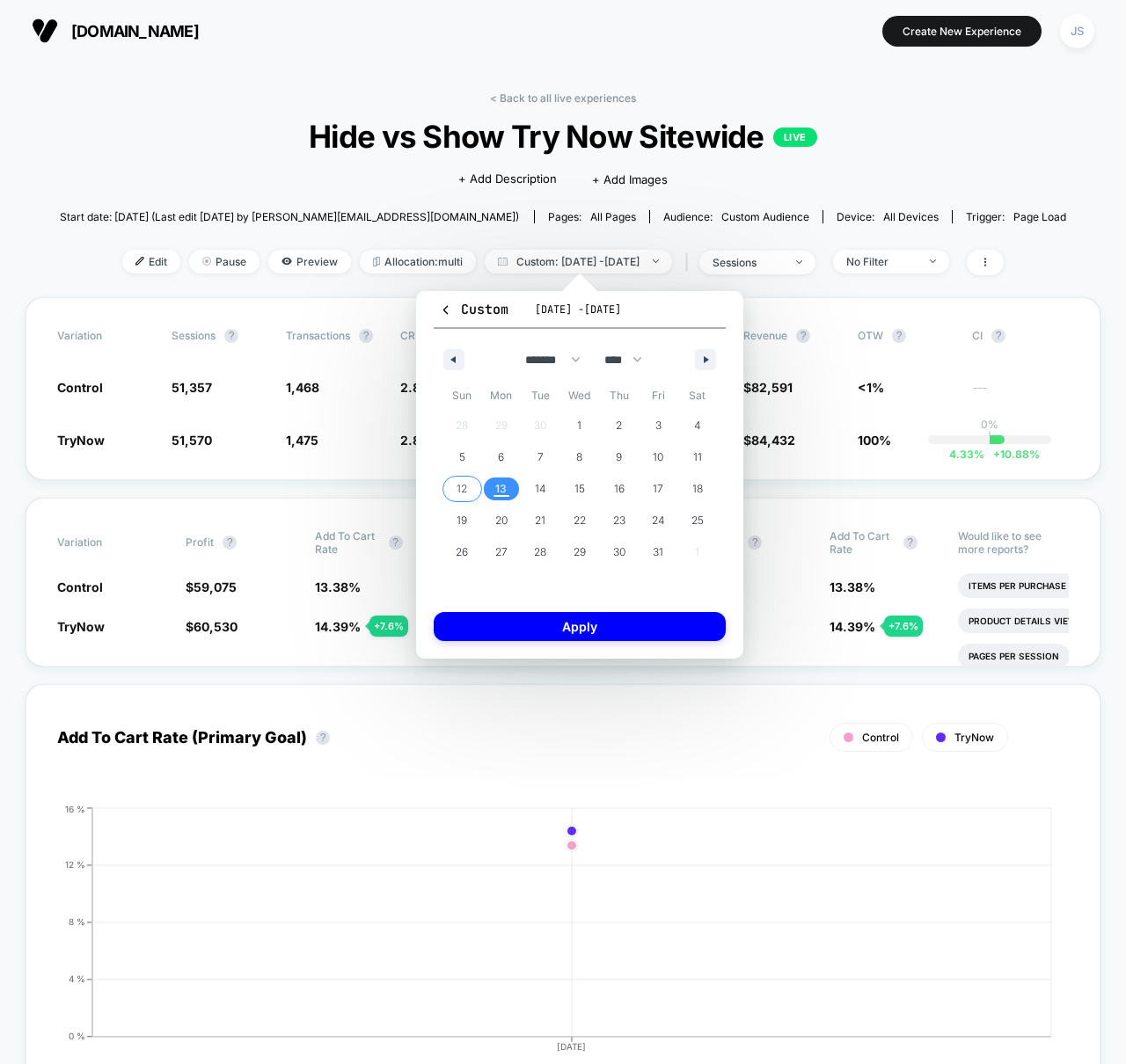
click at [463, 492] on span "12" at bounding box center [462, 489] width 11 height 32
click at [509, 489] on span "13" at bounding box center [501, 489] width 39 height 23
click at [568, 616] on button "Apply" at bounding box center [580, 626] width 292 height 29
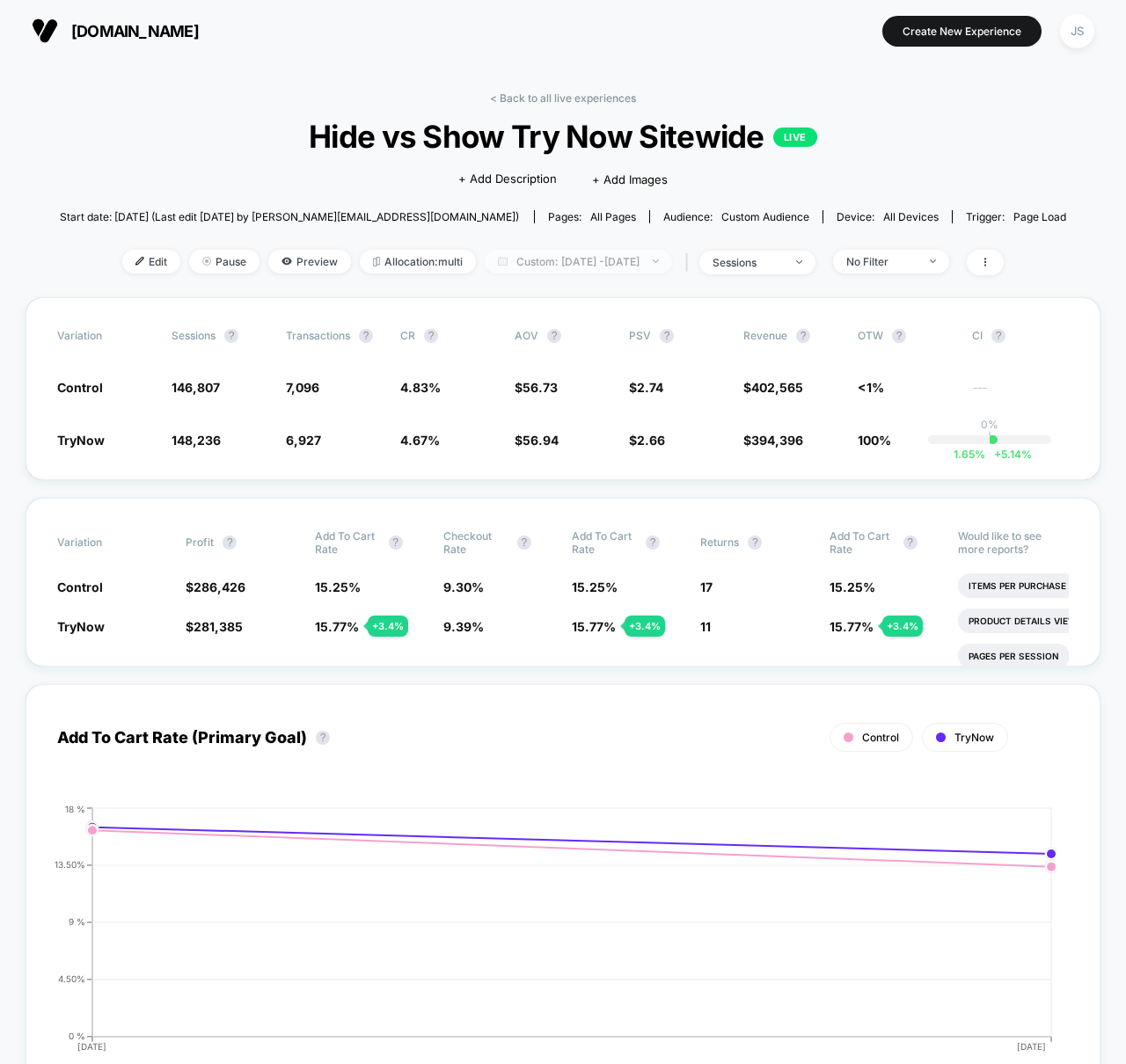
click at [599, 270] on span "Custom: [DATE] - [DATE]" at bounding box center [578, 261] width 187 height 24
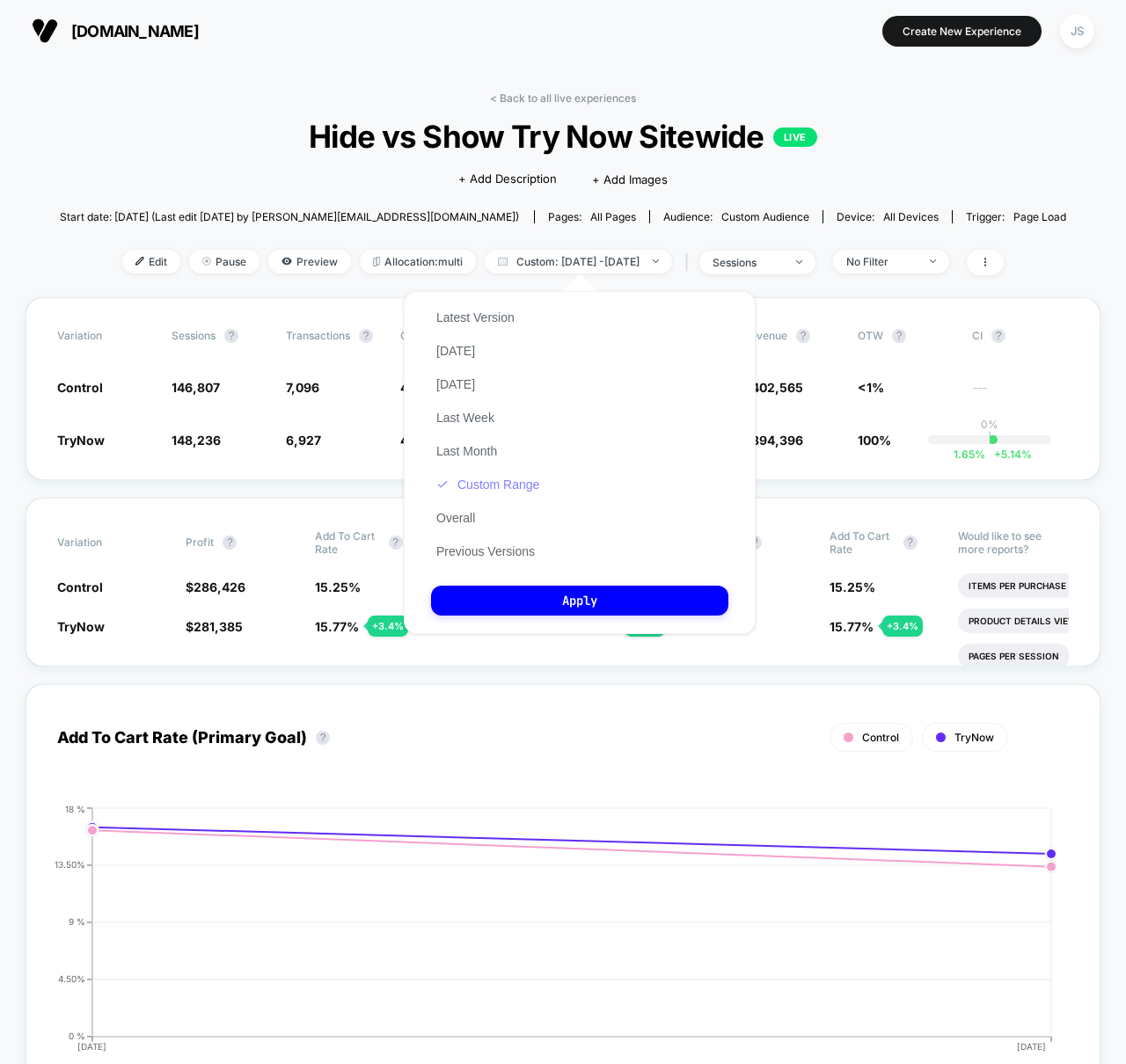
click at [513, 486] on button "Custom Range" at bounding box center [487, 485] width 114 height 16
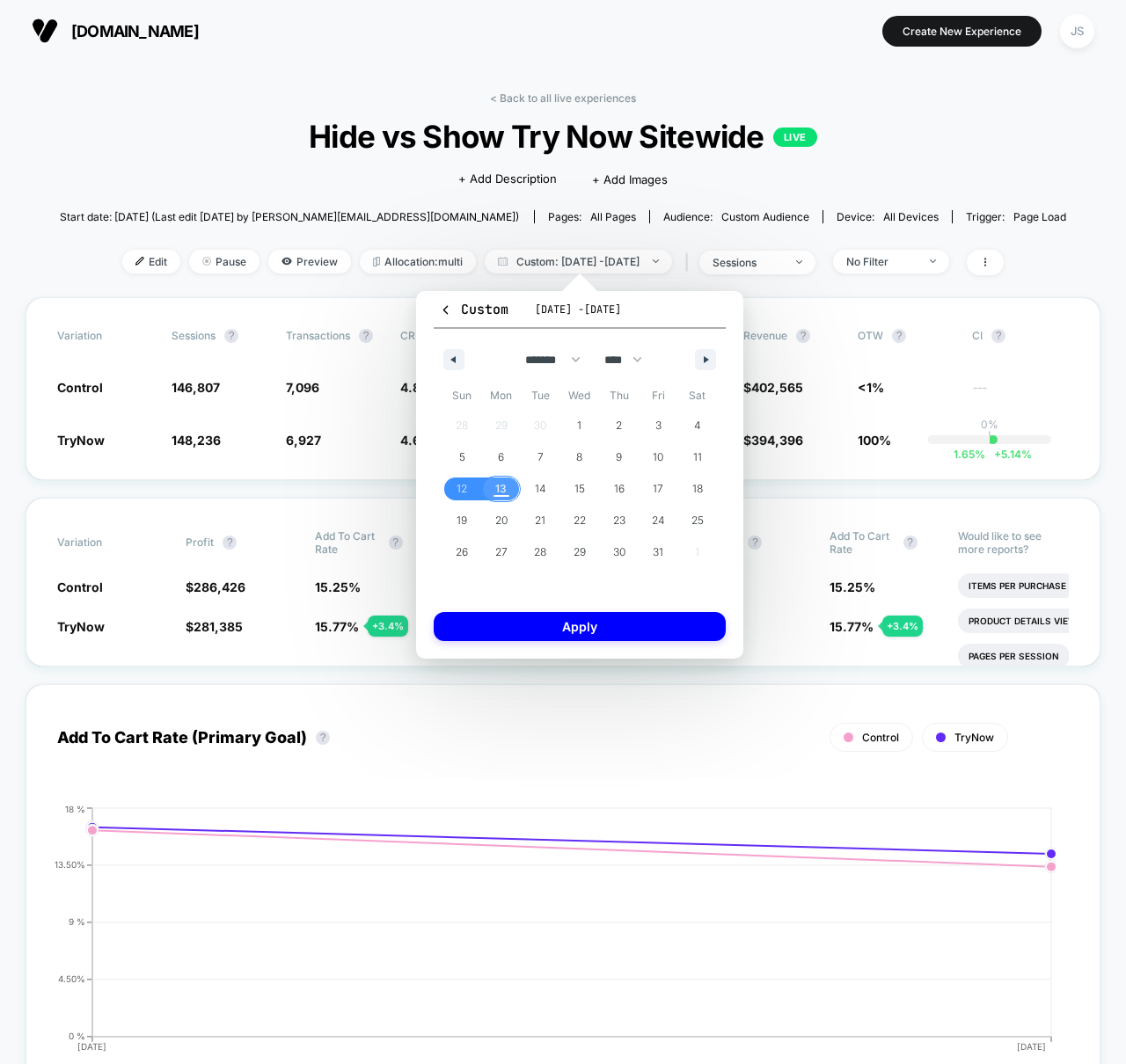
click at [509, 489] on span "13" at bounding box center [501, 489] width 39 height 23
click at [505, 489] on span "13" at bounding box center [501, 489] width 11 height 32
click at [578, 617] on button "Apply" at bounding box center [580, 626] width 292 height 29
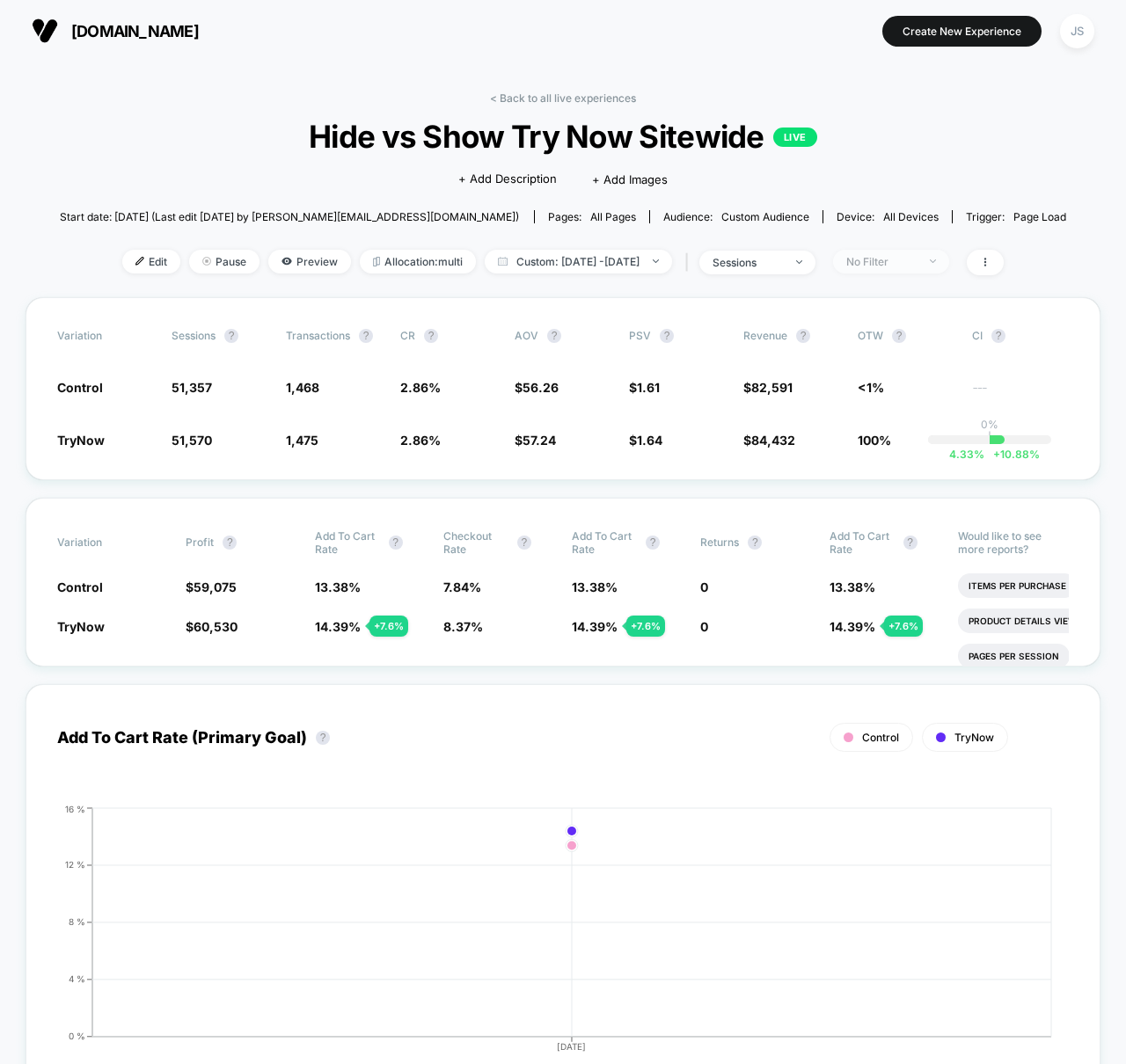
click at [906, 266] on div "No Filter" at bounding box center [881, 262] width 71 height 13
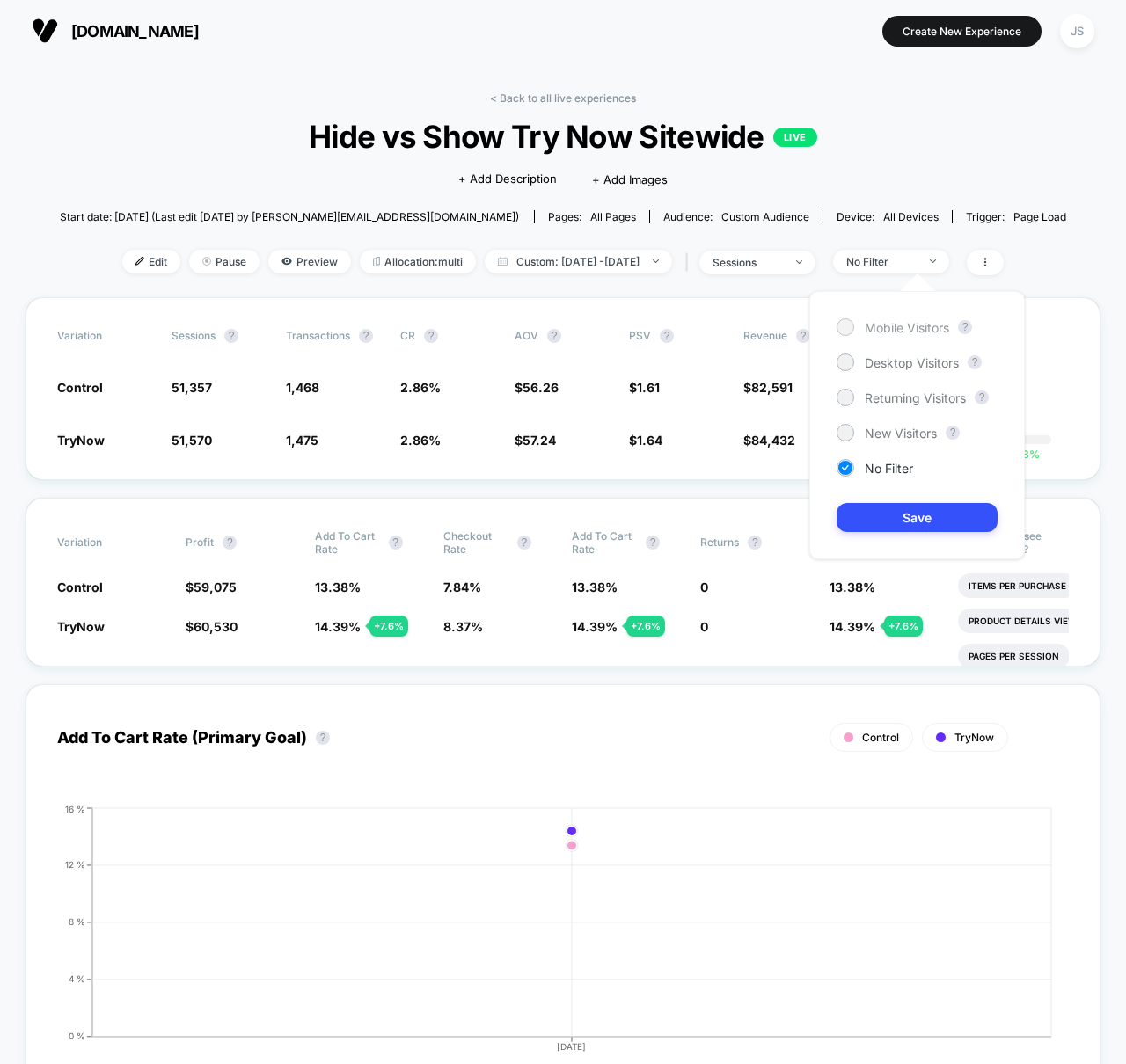
click at [893, 328] on span "Mobile Visitors" at bounding box center [907, 328] width 84 height 15
click at [868, 526] on button "Save" at bounding box center [917, 517] width 161 height 29
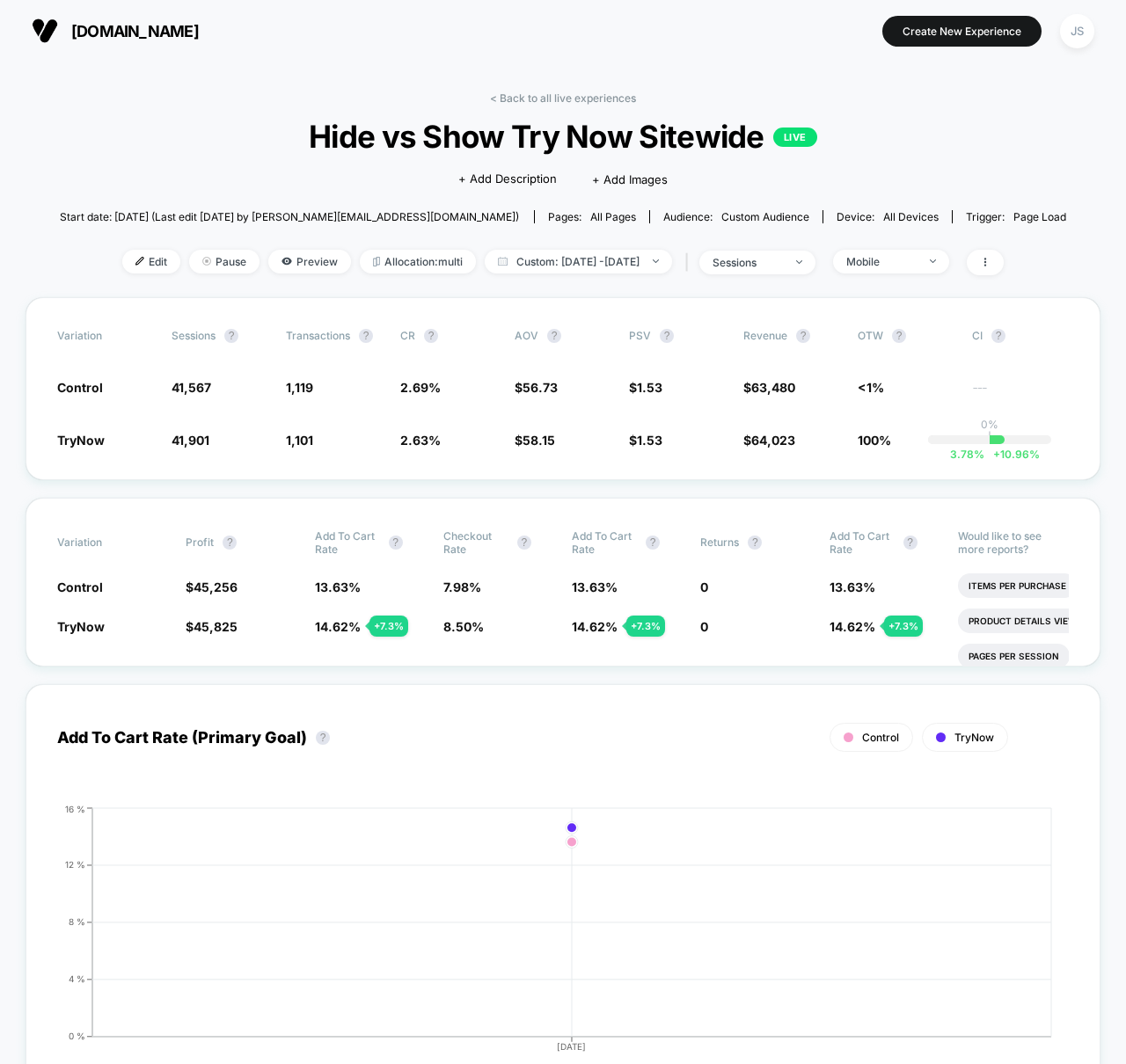
click at [599, 248] on div "< Back to all live experiences Hide vs Show Try Now Sitewide LIVE Click to edit…" at bounding box center [564, 194] width 1007 height 206
click at [599, 254] on span "Custom: [DATE] - [DATE]" at bounding box center [578, 261] width 187 height 24
select select "*"
select select "****"
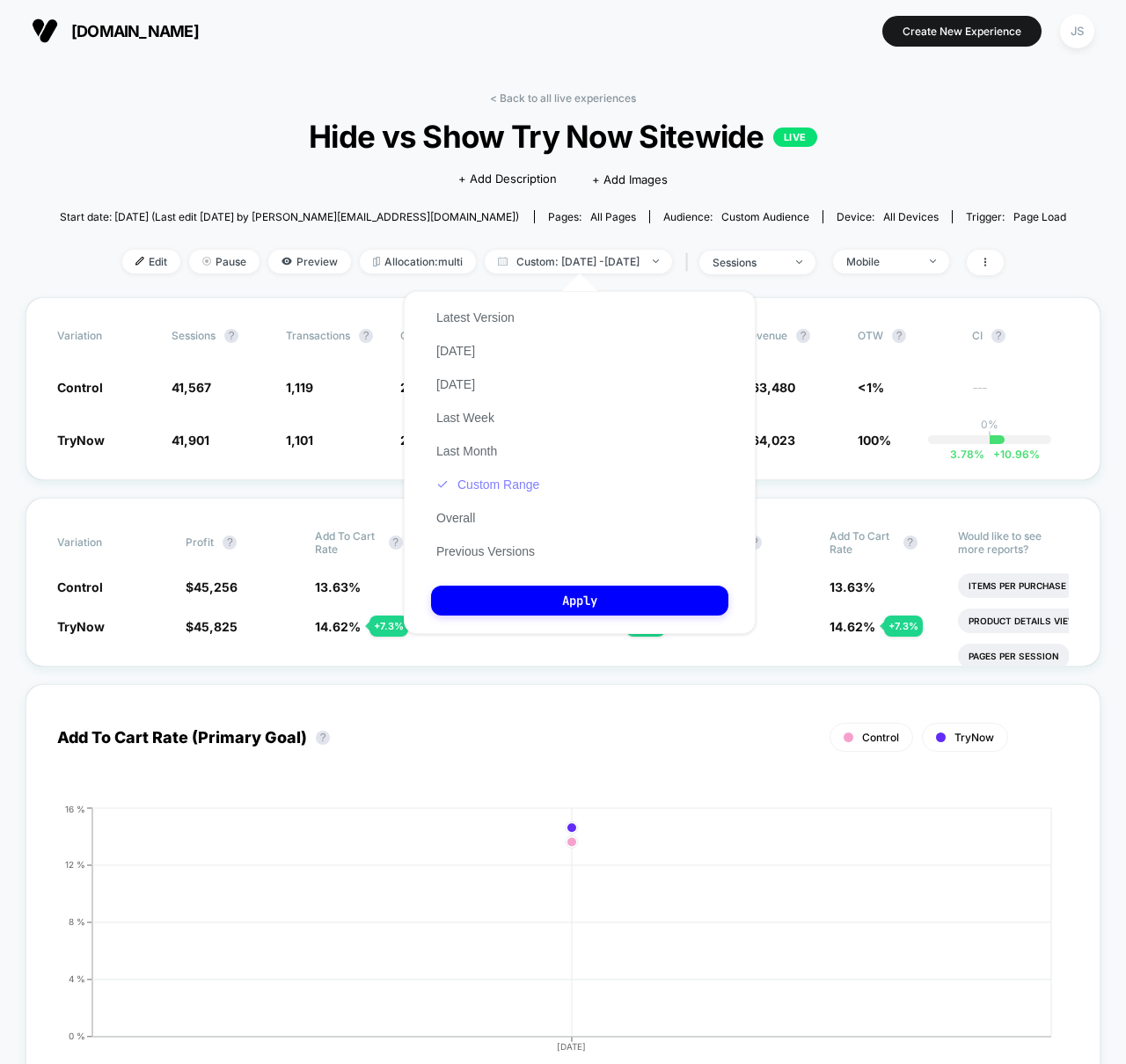
click at [496, 477] on button "Custom Range" at bounding box center [487, 485] width 114 height 16
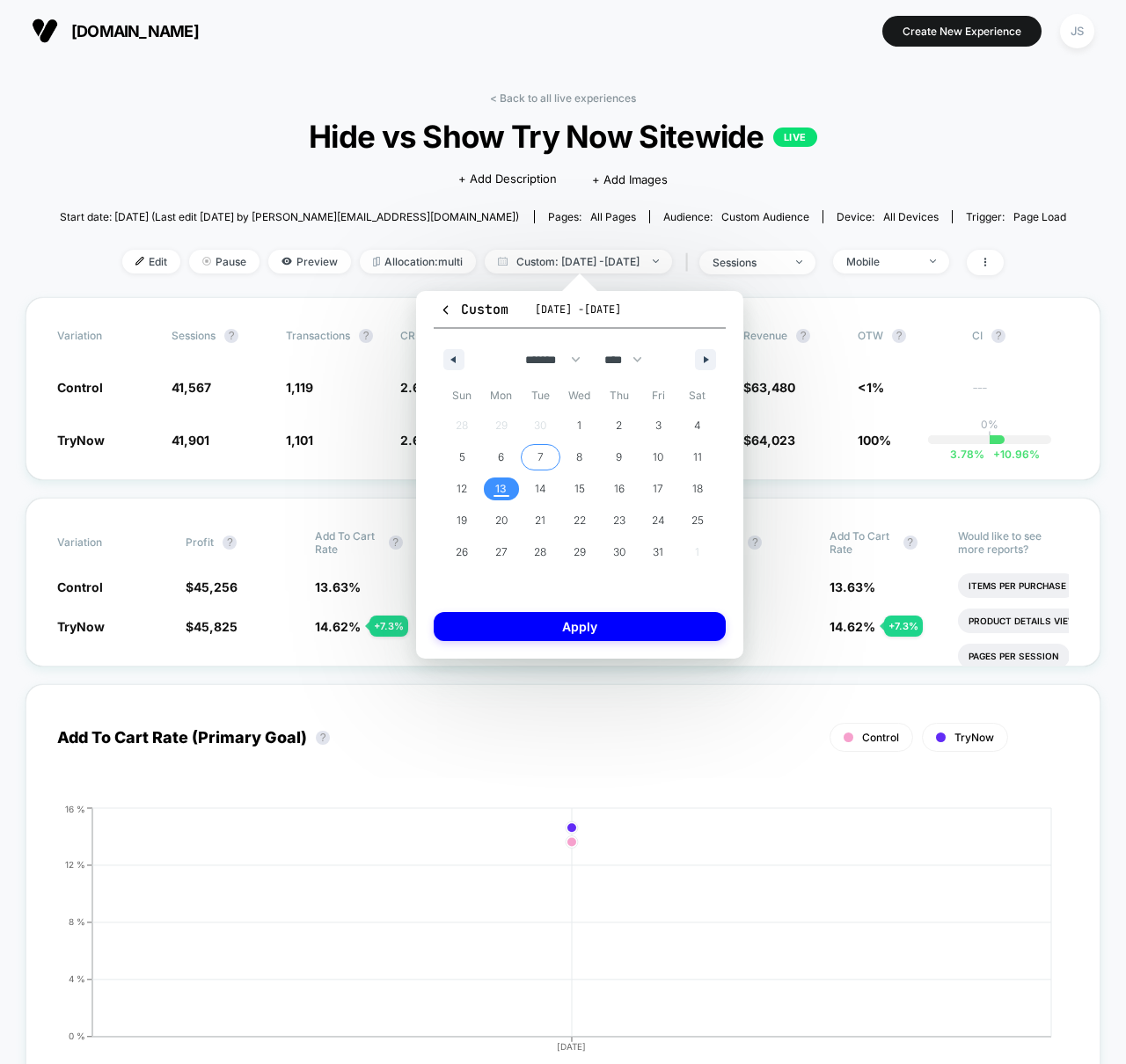
click at [531, 458] on span "7" at bounding box center [540, 458] width 39 height 23
click at [618, 458] on span "9" at bounding box center [618, 457] width 6 height 32
click at [602, 622] on button "Apply" at bounding box center [580, 626] width 292 height 29
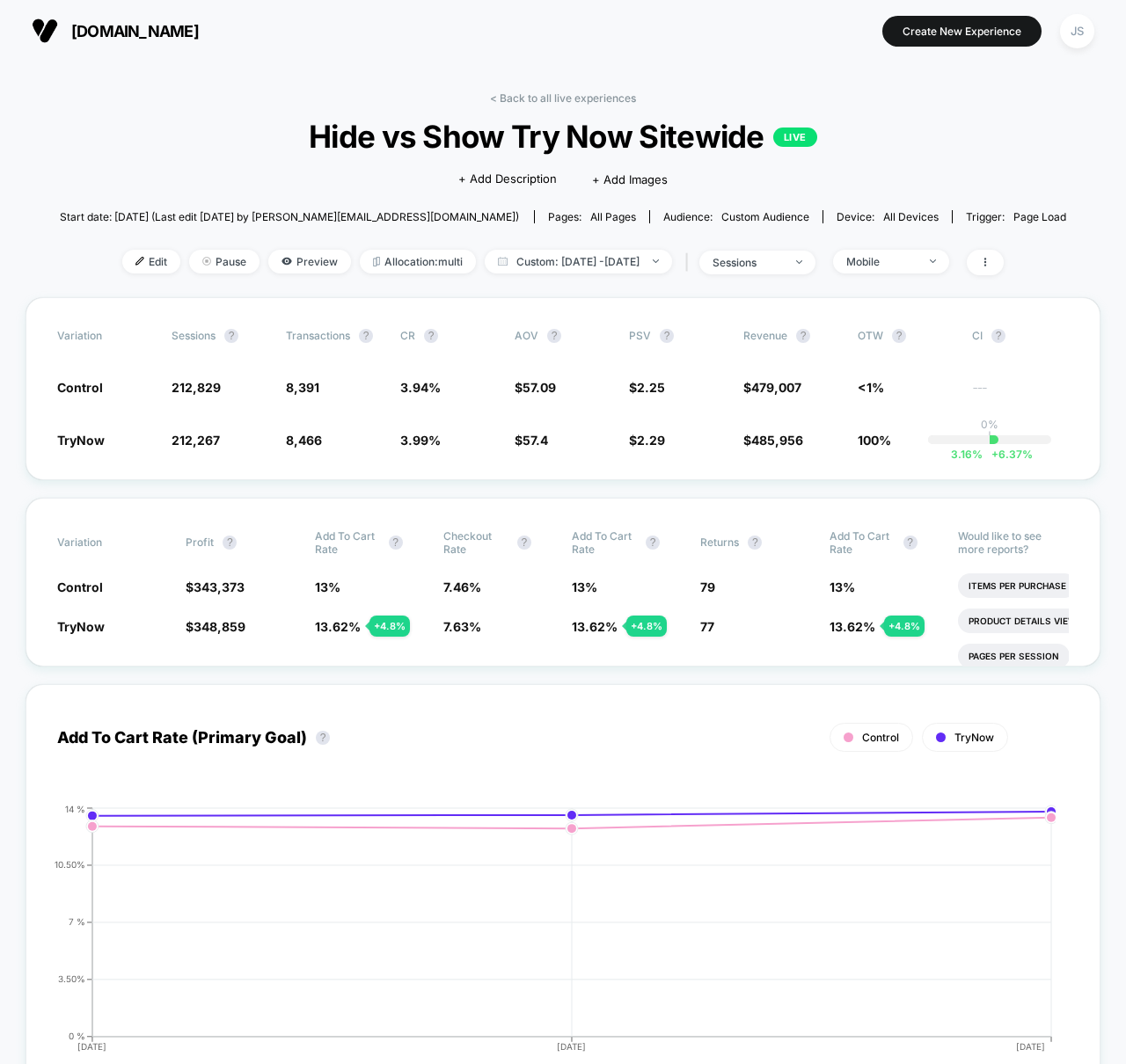
click at [254, 149] on span "Hide vs Show Try Now Sitewide LIVE" at bounding box center [563, 136] width 906 height 37
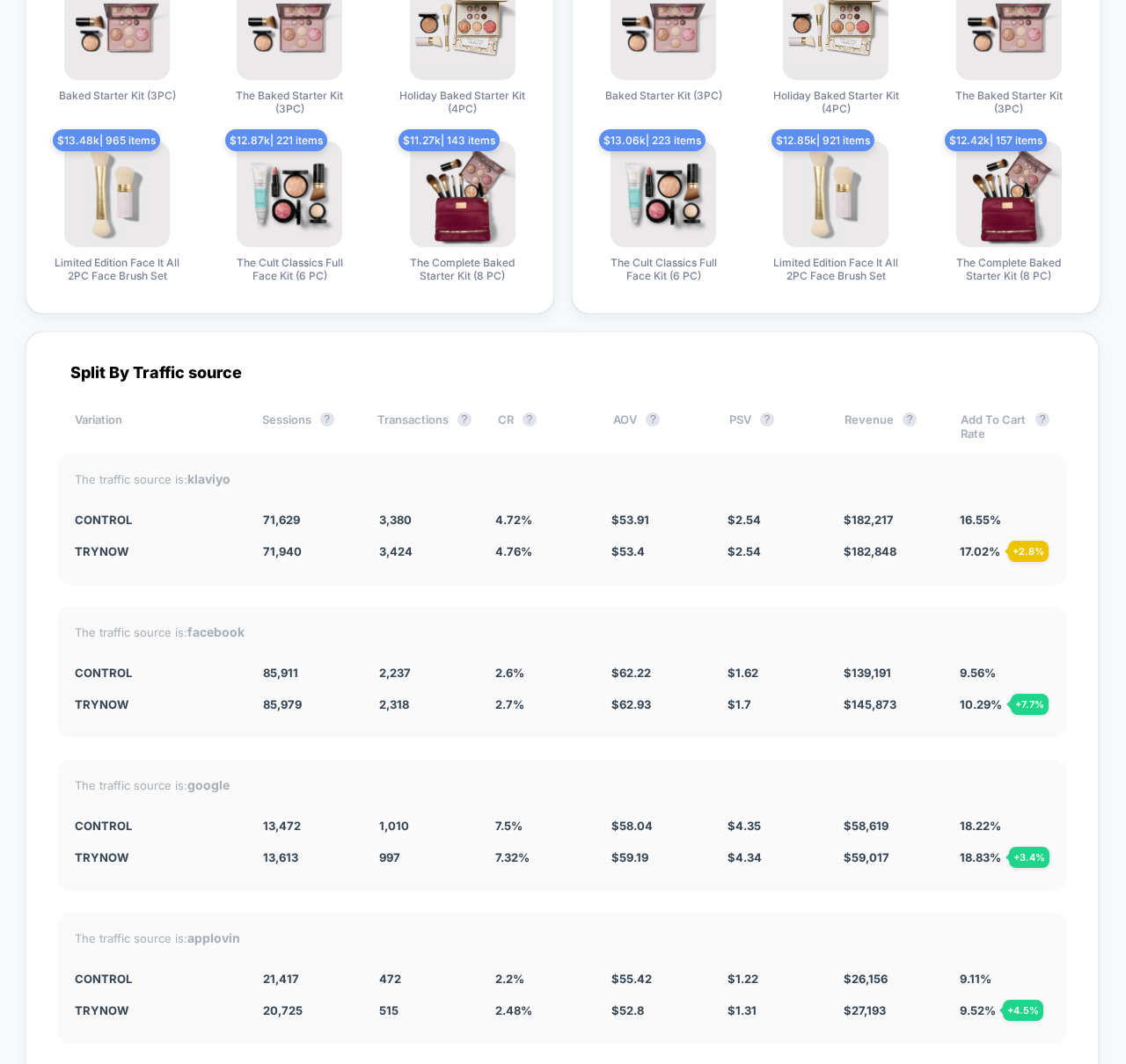
scroll to position [4719, 0]
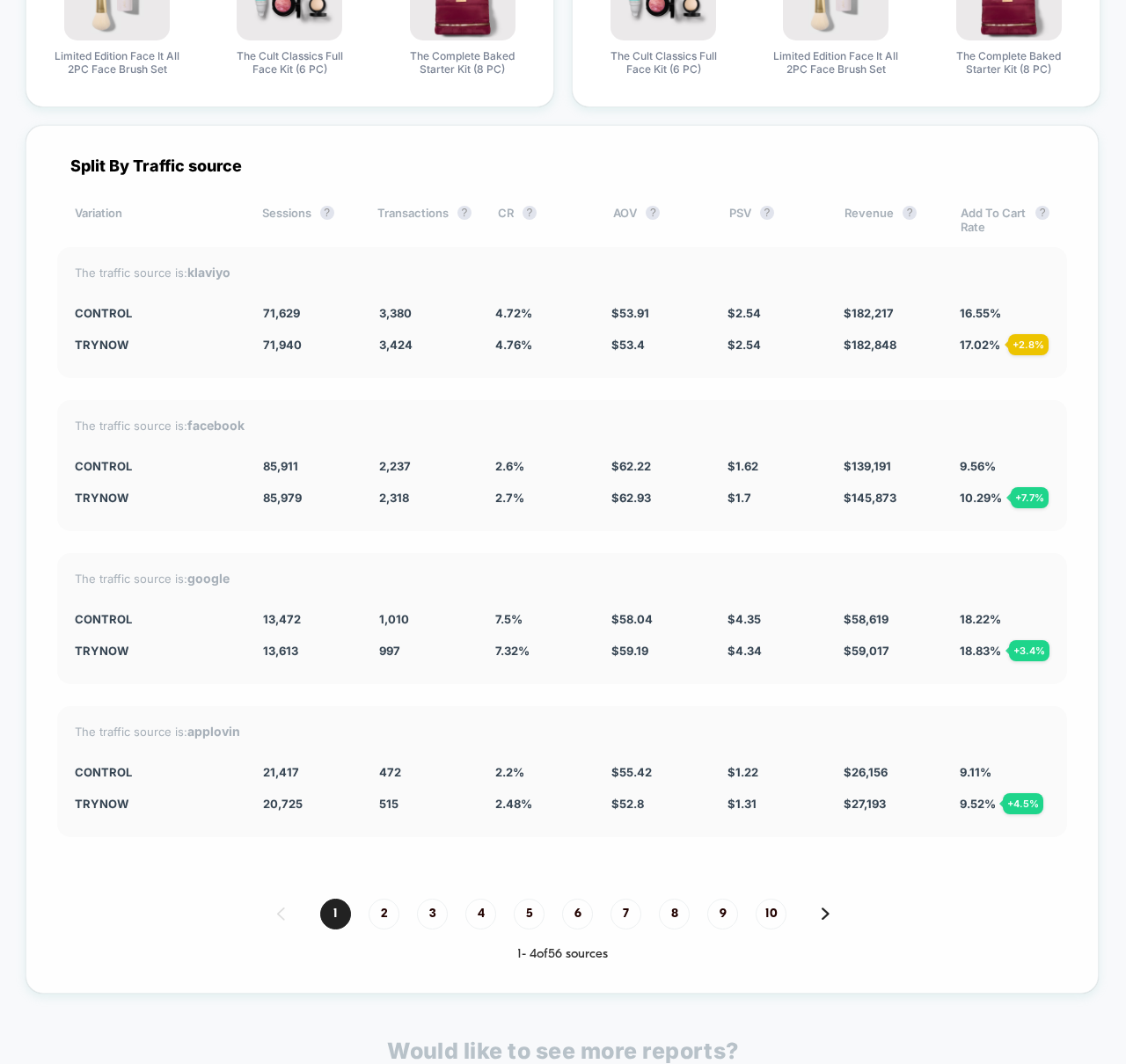
click at [515, 401] on div "The traffic source is: facebook Control 85,911 2,237 2.6 % $ 62.22 $ 1.62 $ 139…" at bounding box center [562, 466] width 1009 height 131
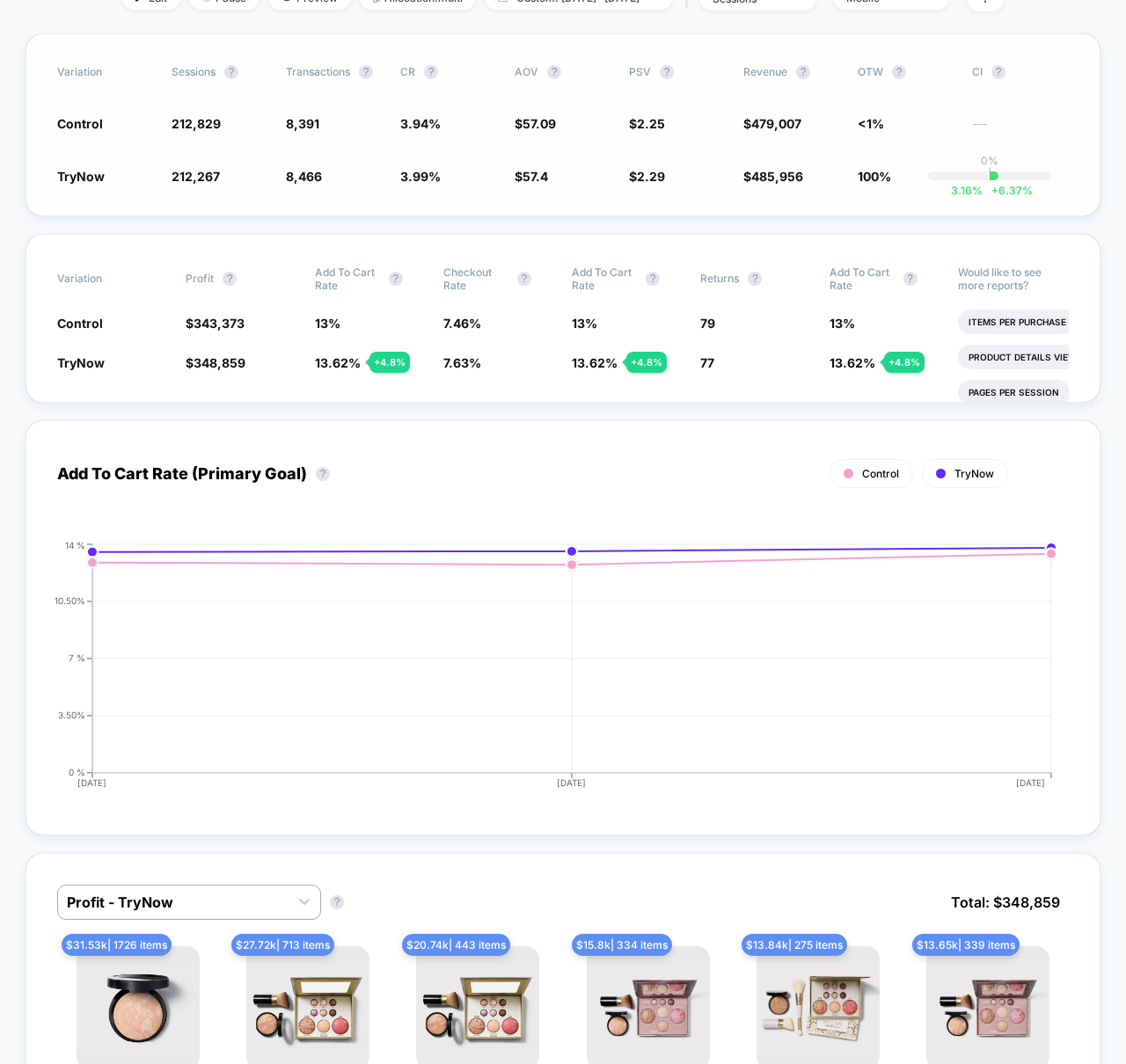
scroll to position [0, 0]
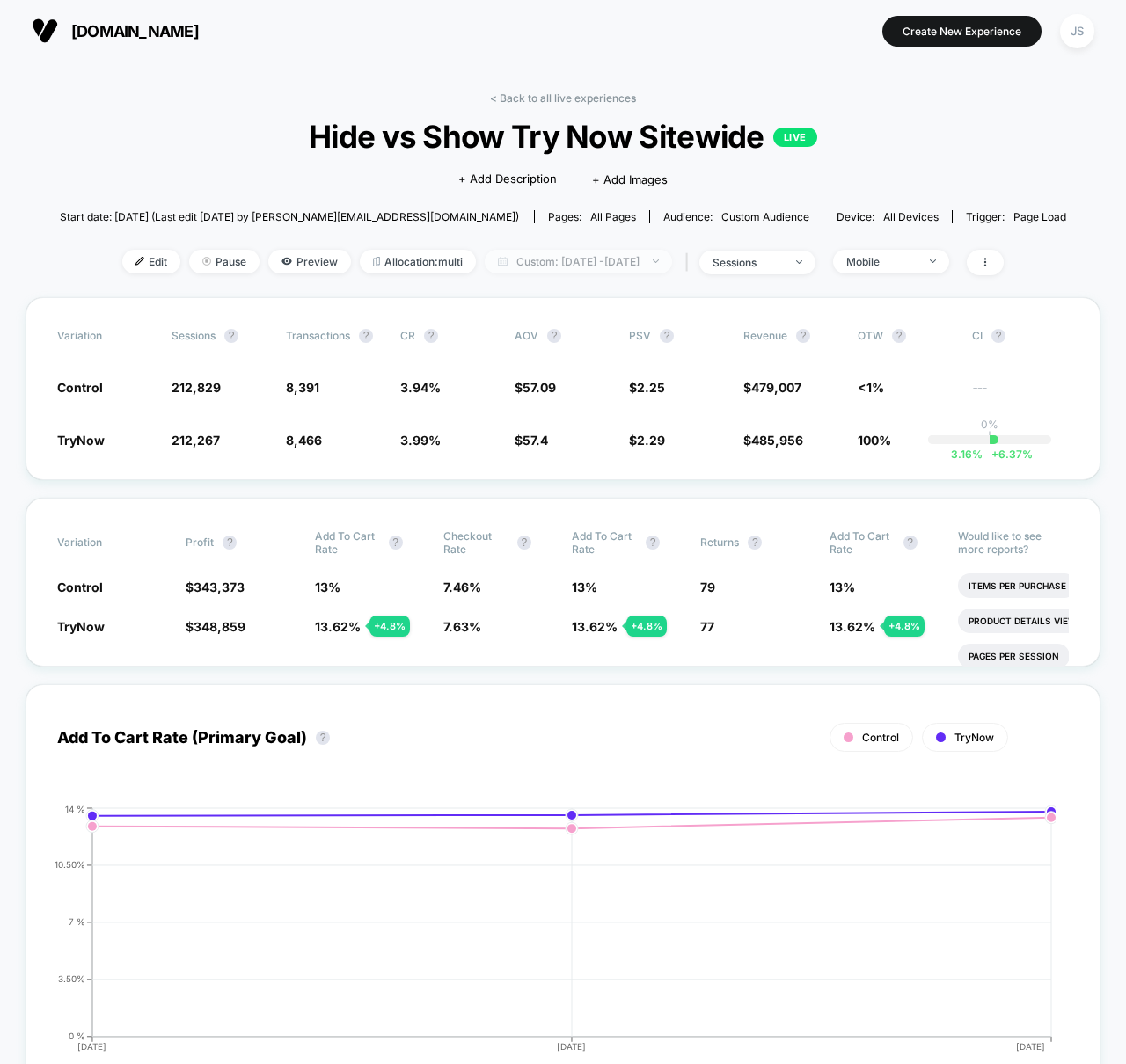
click at [612, 264] on span "Custom: [DATE] - [DATE]" at bounding box center [578, 261] width 187 height 24
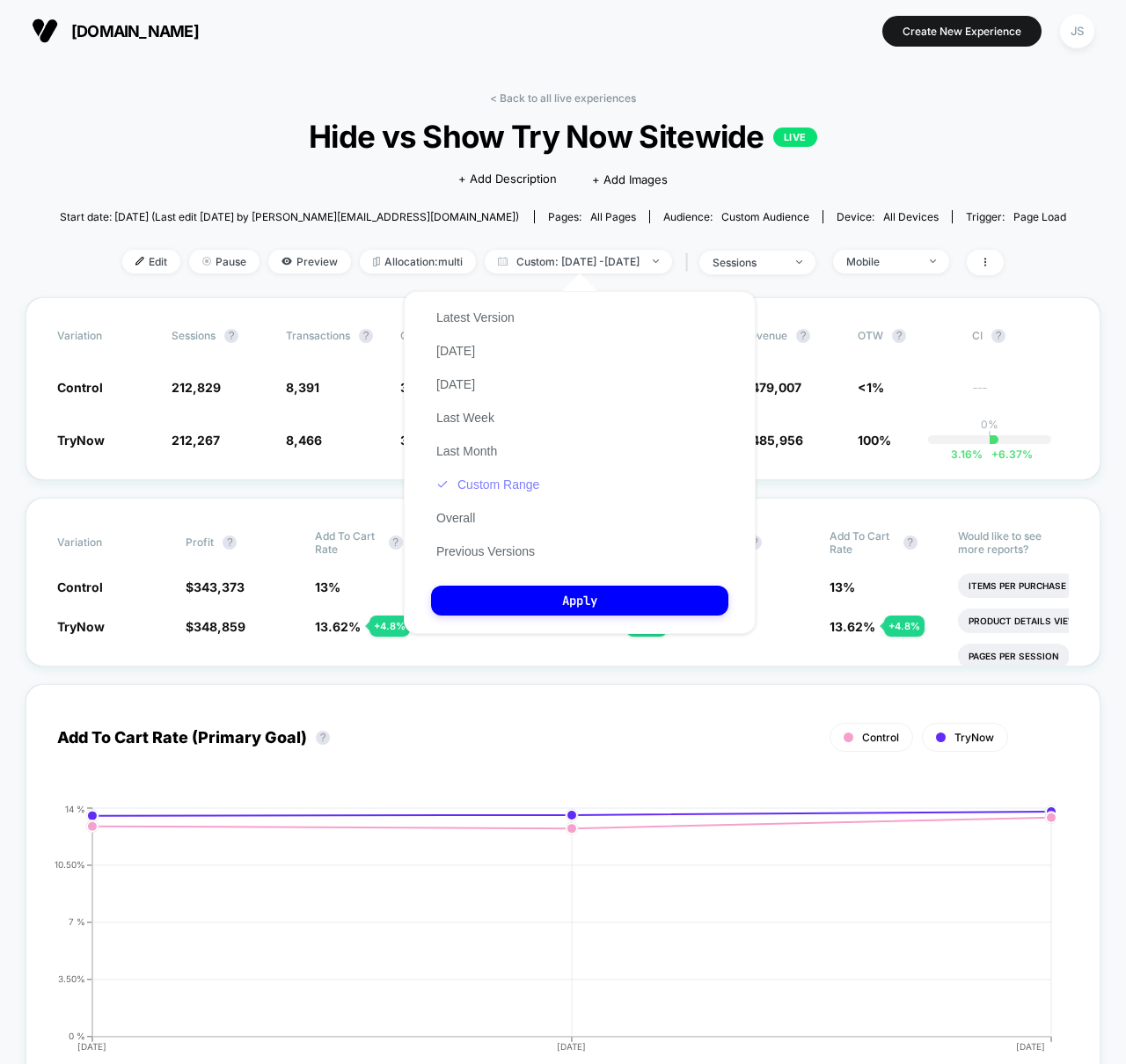
click at [499, 490] on button "Custom Range" at bounding box center [487, 485] width 114 height 16
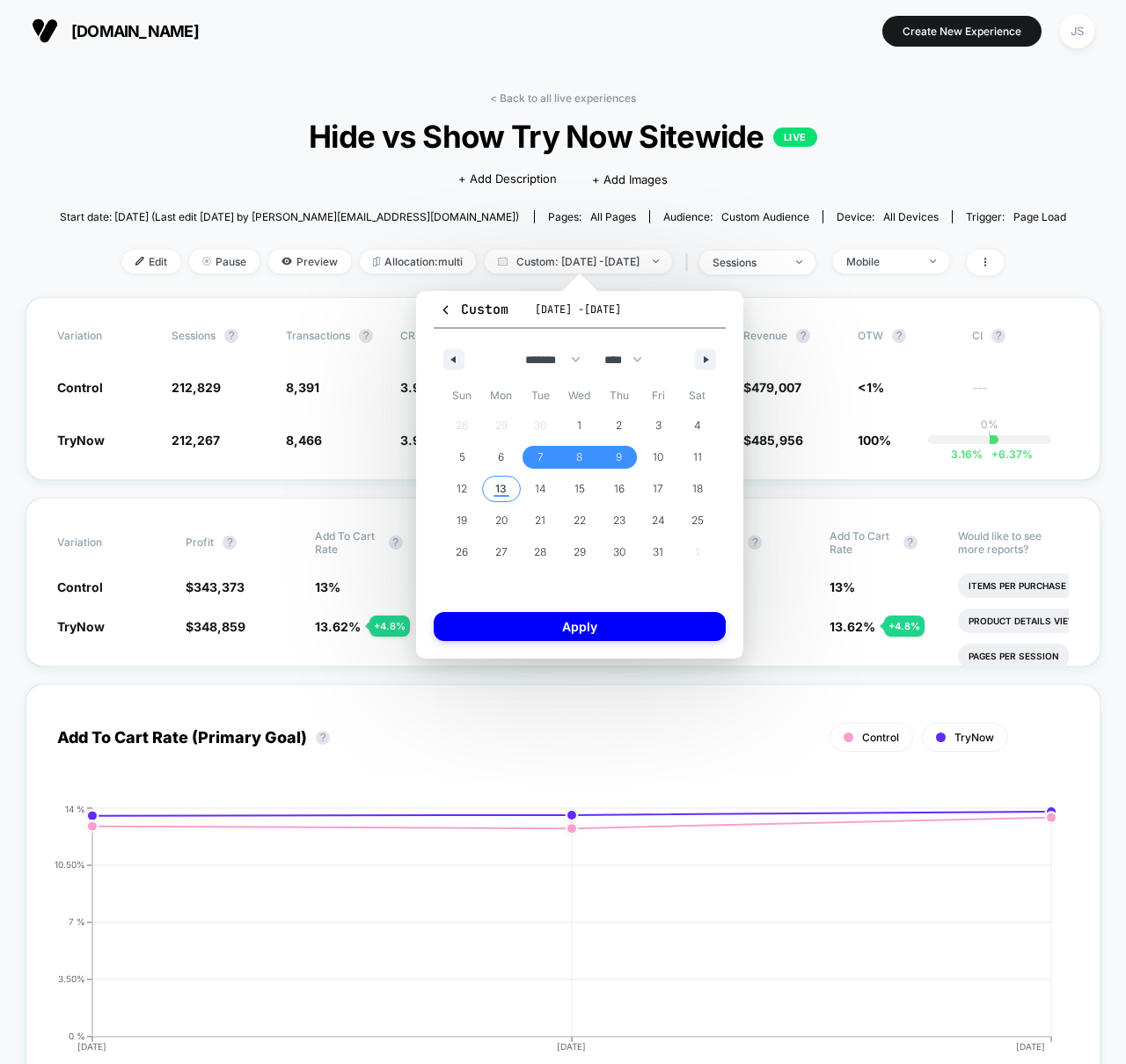
click at [500, 490] on span "13" at bounding box center [501, 489] width 11 height 32
click at [503, 490] on span "13" at bounding box center [501, 489] width 11 height 32
click at [538, 620] on button "Apply" at bounding box center [580, 626] width 292 height 29
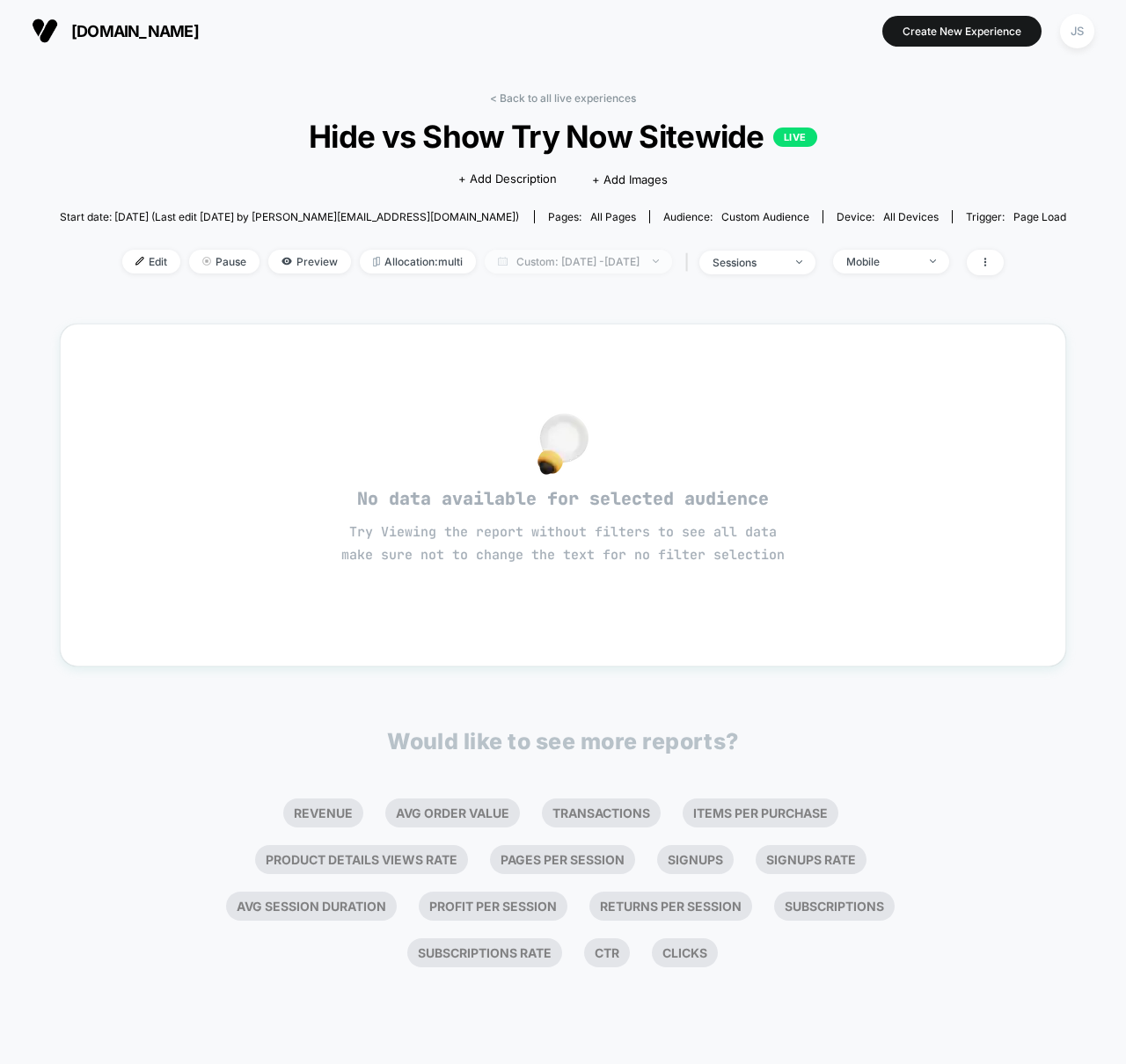
click at [594, 262] on span "Custom: [DATE] - [DATE]" at bounding box center [578, 261] width 187 height 24
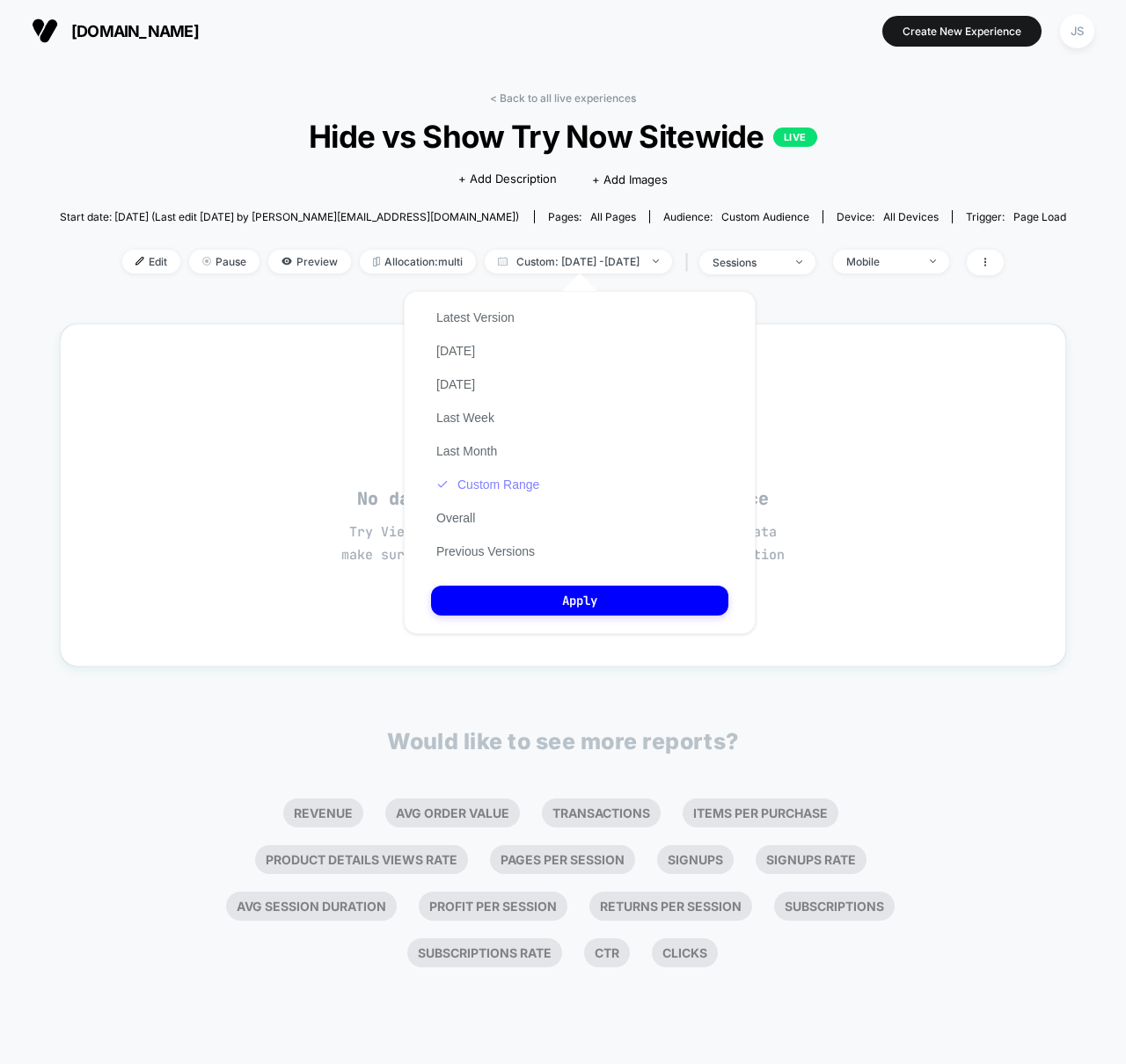
click at [512, 482] on button "Custom Range" at bounding box center [487, 485] width 114 height 16
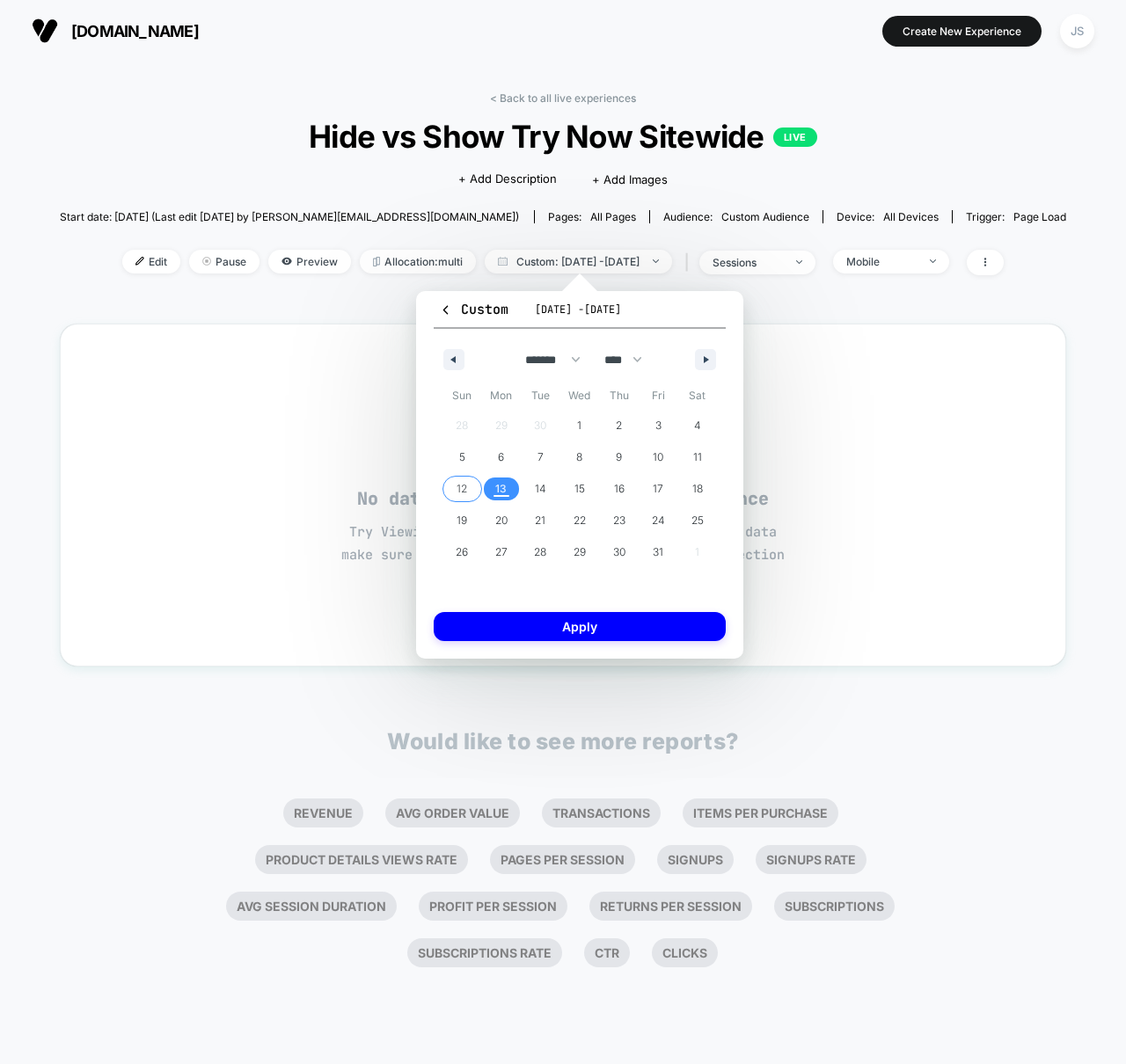
click at [467, 480] on span "12" at bounding box center [462, 489] width 39 height 23
click at [504, 480] on span "13" at bounding box center [501, 489] width 11 height 32
click at [547, 618] on button "Apply" at bounding box center [580, 626] width 292 height 29
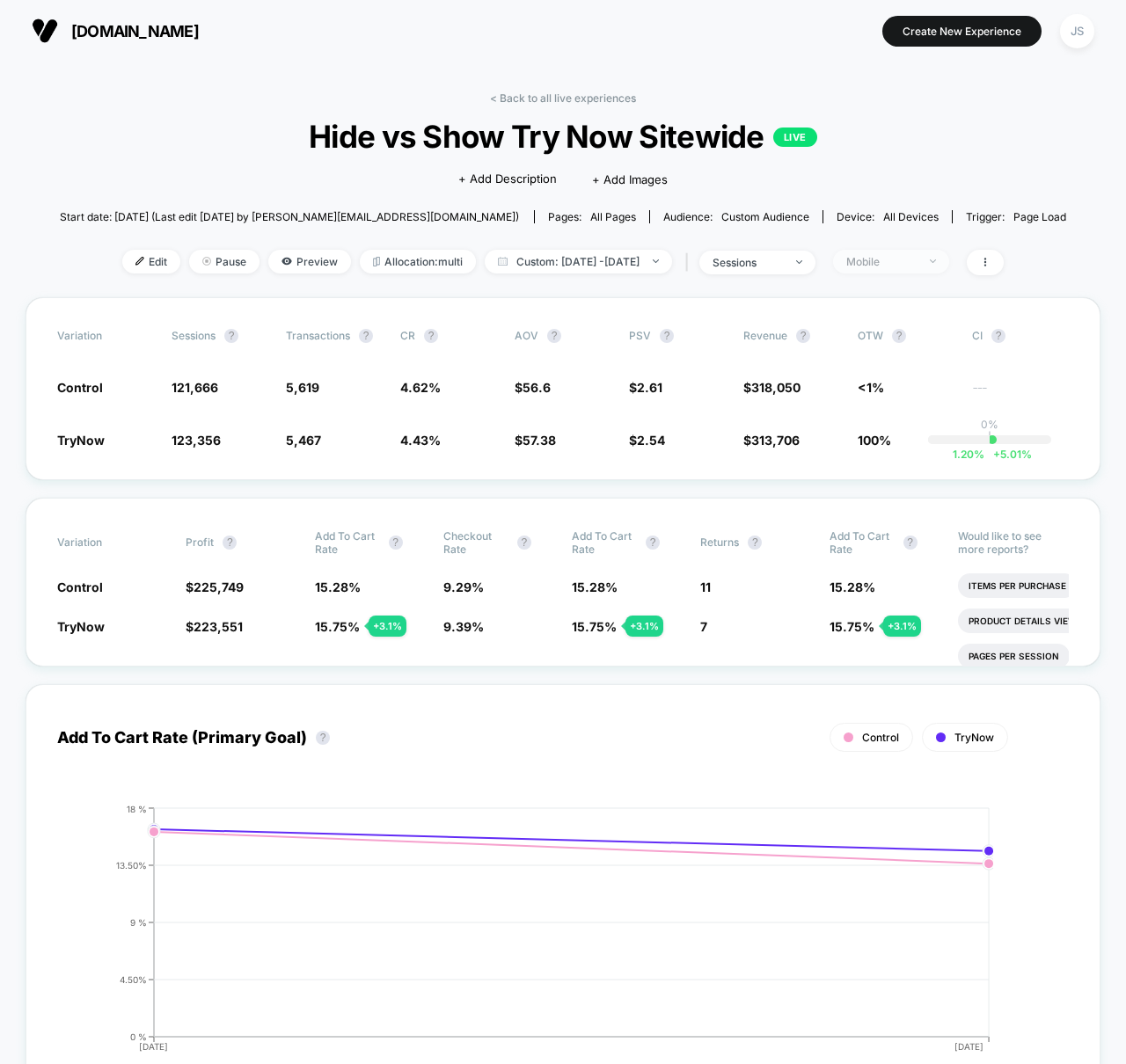
click at [937, 272] on span "Mobile" at bounding box center [890, 261] width 116 height 24
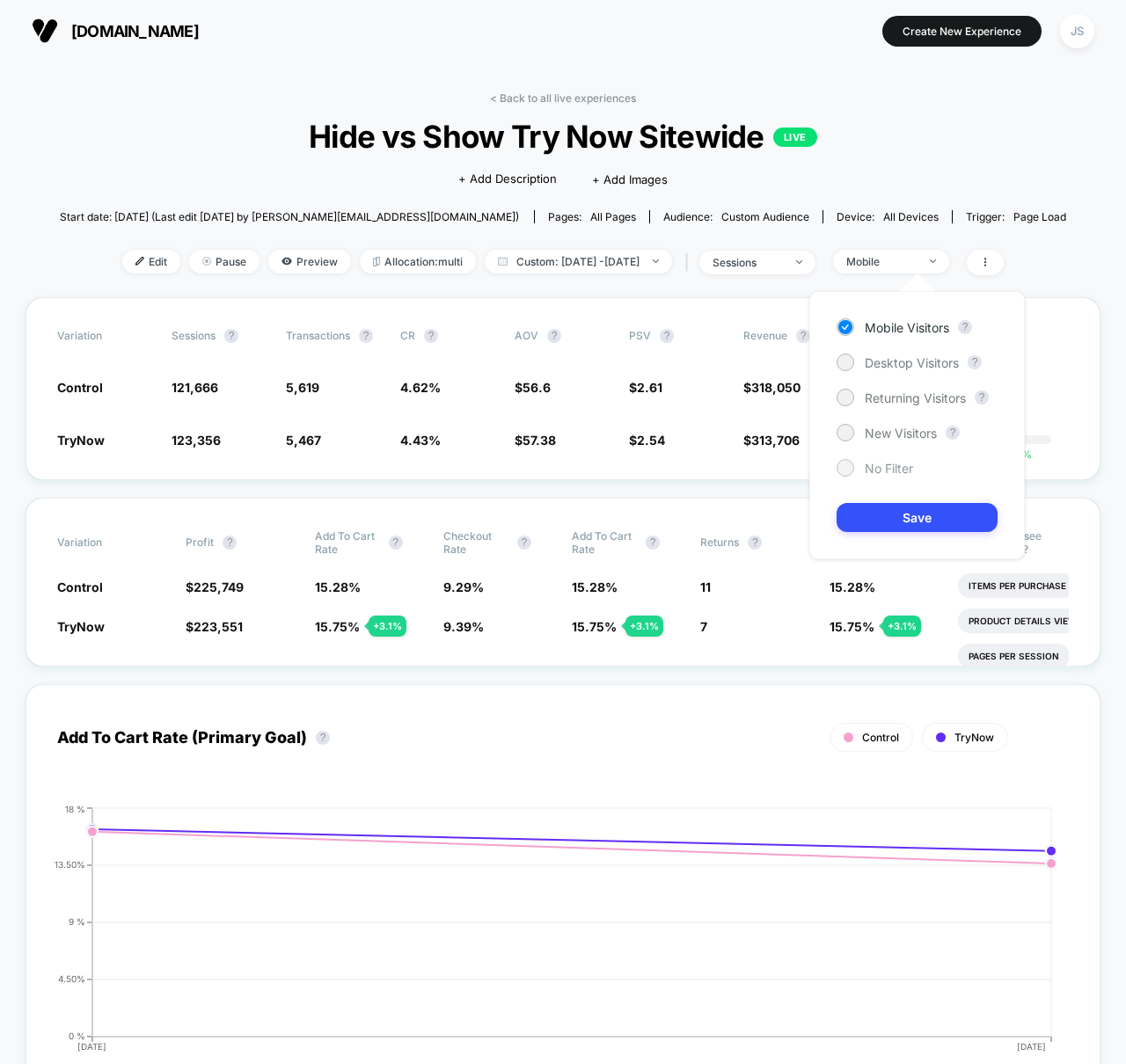
click at [891, 469] on span "No Filter" at bounding box center [889, 468] width 49 height 15
click at [900, 527] on button "Save" at bounding box center [917, 517] width 161 height 29
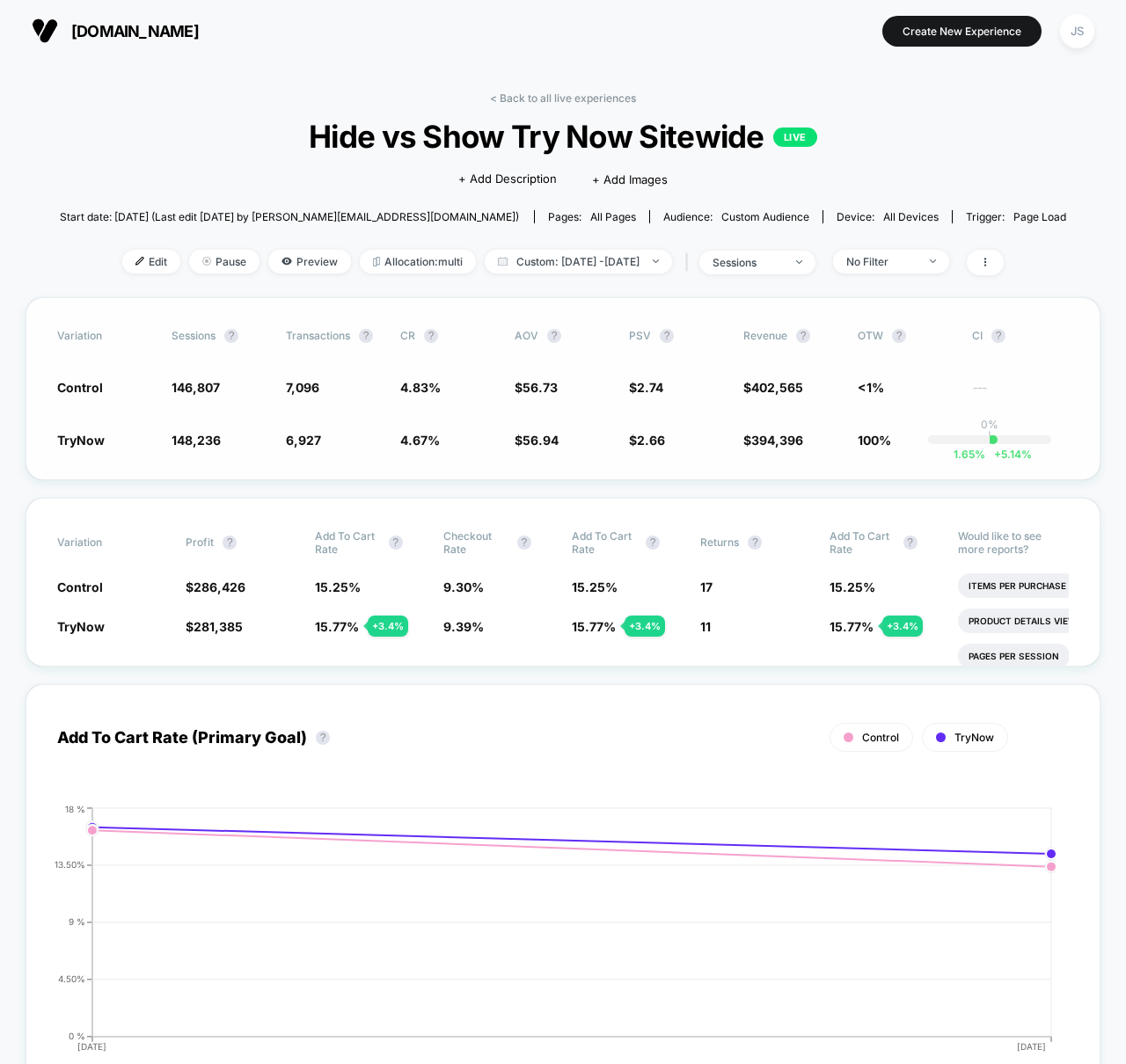
click at [591, 479] on div "Variation Sessions ? Transactions ? CR ? AOV ? PSV ? Revenue ? OTW ? CI ? Contr…" at bounding box center [563, 388] width 1074 height 183
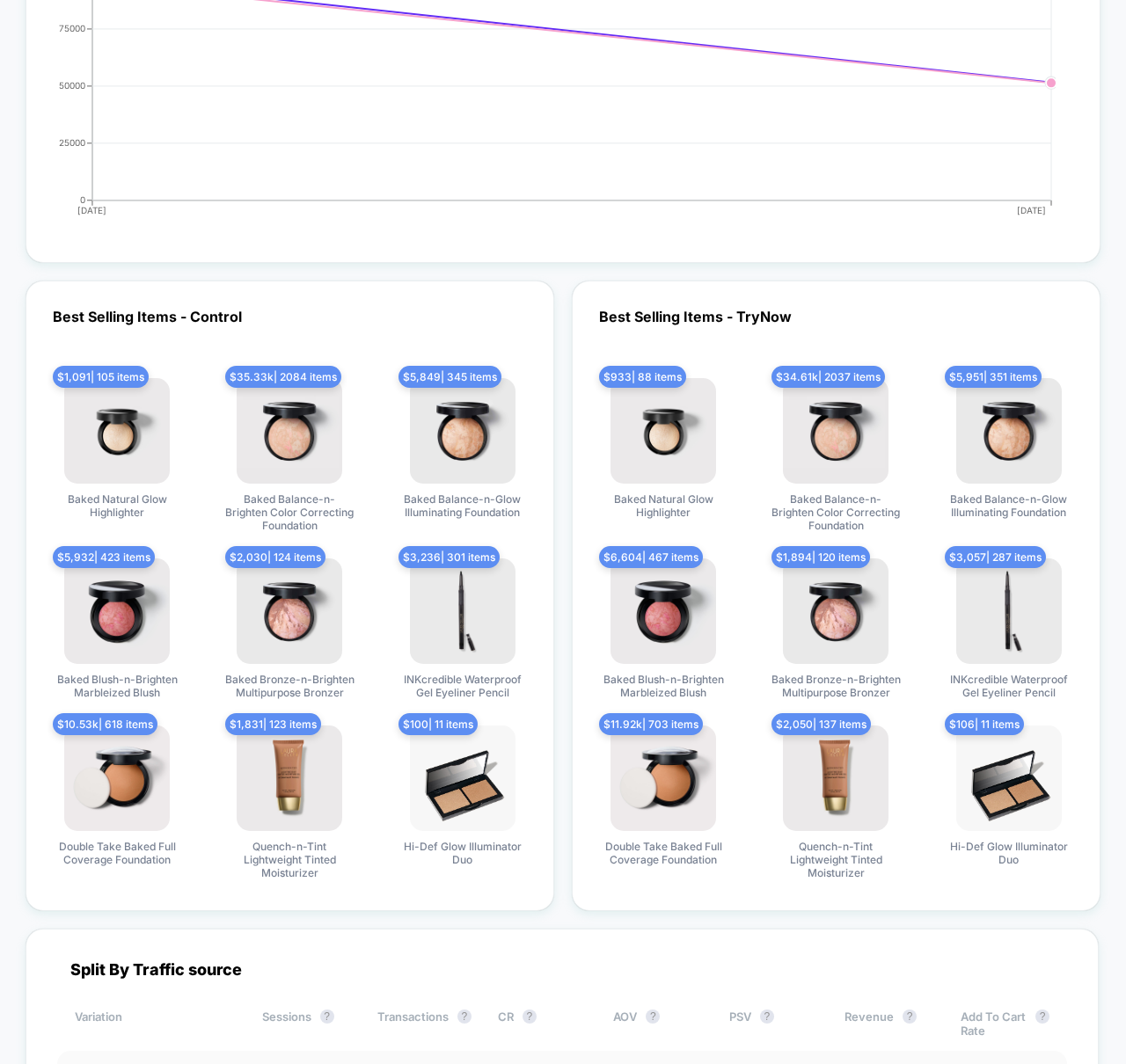
scroll to position [4817, 0]
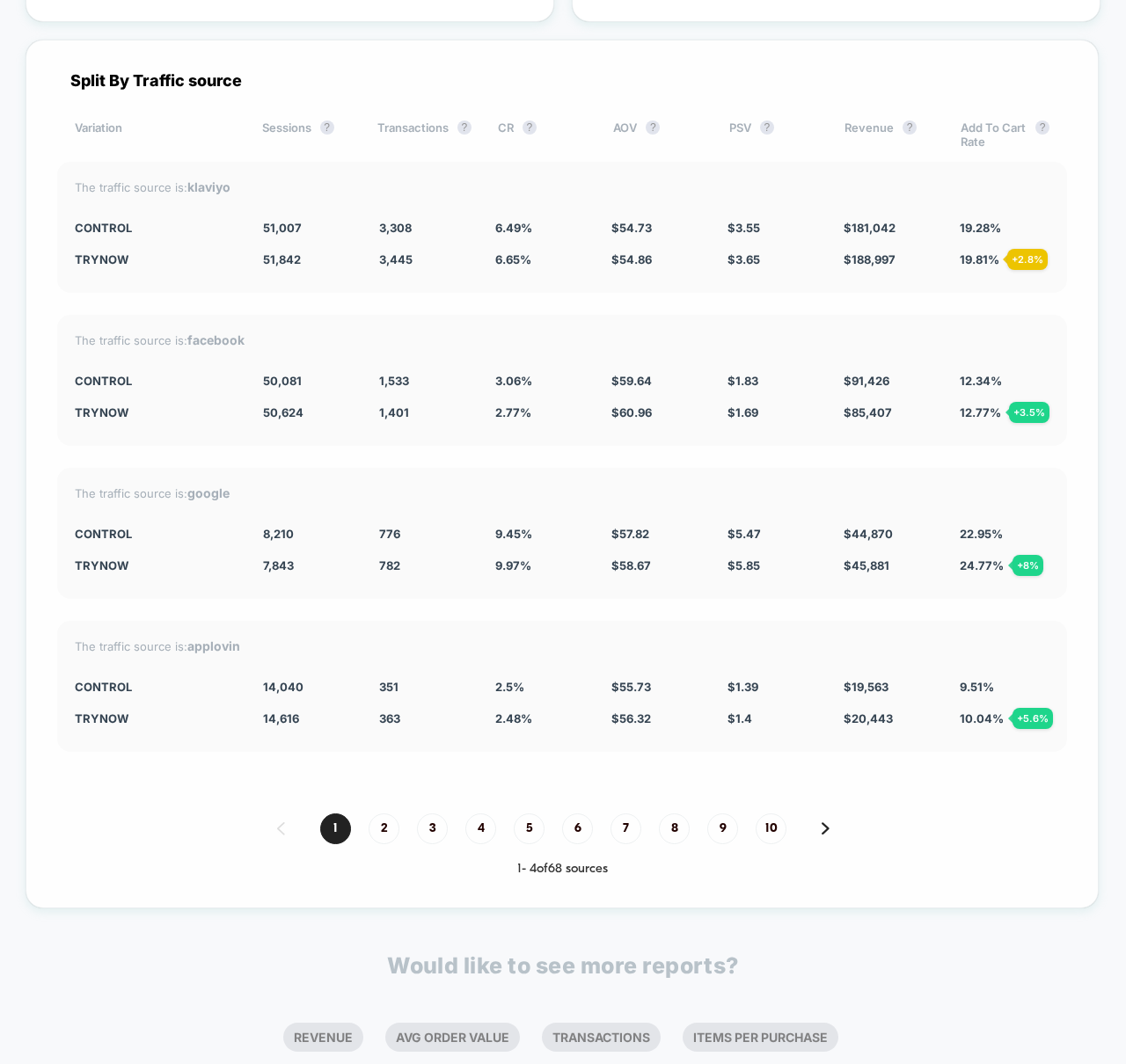
click at [518, 474] on div "The traffic source is: google Control 8,210 776 9.45 % $ 57.82 $ 5.47 $ 44,870 …" at bounding box center [562, 533] width 1009 height 131
click at [512, 339] on div "The traffic source is: facebook" at bounding box center [562, 340] width 975 height 15
click at [498, 330] on div "The traffic source is: facebook Control 50,081 1,533 3.06 % $ 59.64 $ 1.83 $ 91…" at bounding box center [562, 380] width 1009 height 131
click at [500, 461] on div "Split By Traffic source Variation Sessions ? Transactions ? CR ? AOV ? PSV ? Re…" at bounding box center [562, 473] width 1073 height 869
click at [509, 440] on div "The traffic source is: facebook Control 50,081 1,533 3.06 % $ 59.64 $ 1.83 $ 91…" at bounding box center [562, 380] width 1009 height 131
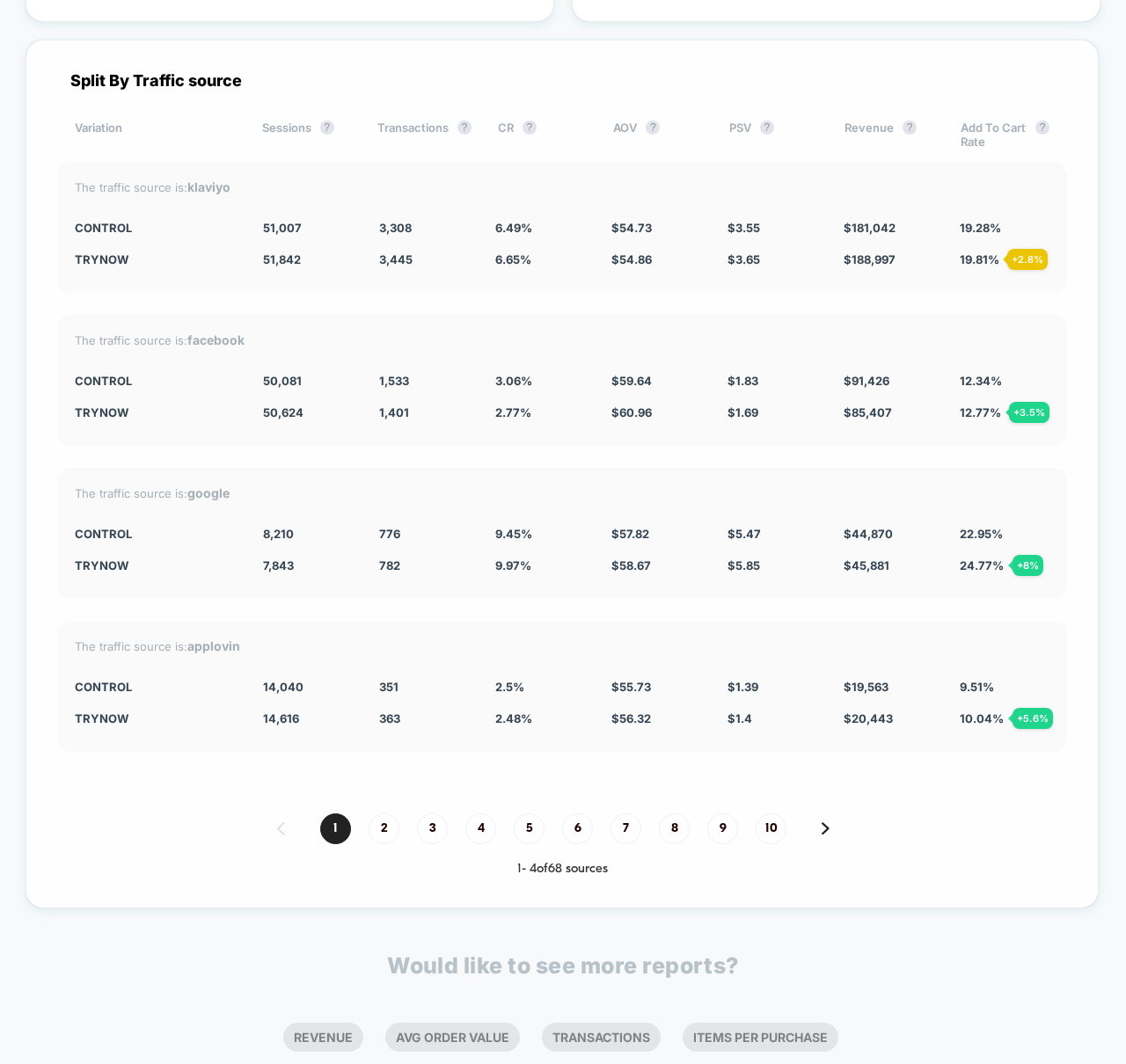
click at [508, 326] on div "The traffic source is: facebook Control 50,081 1,533 3.06 % $ 59.64 $ 1.83 $ 91…" at bounding box center [562, 380] width 1009 height 131
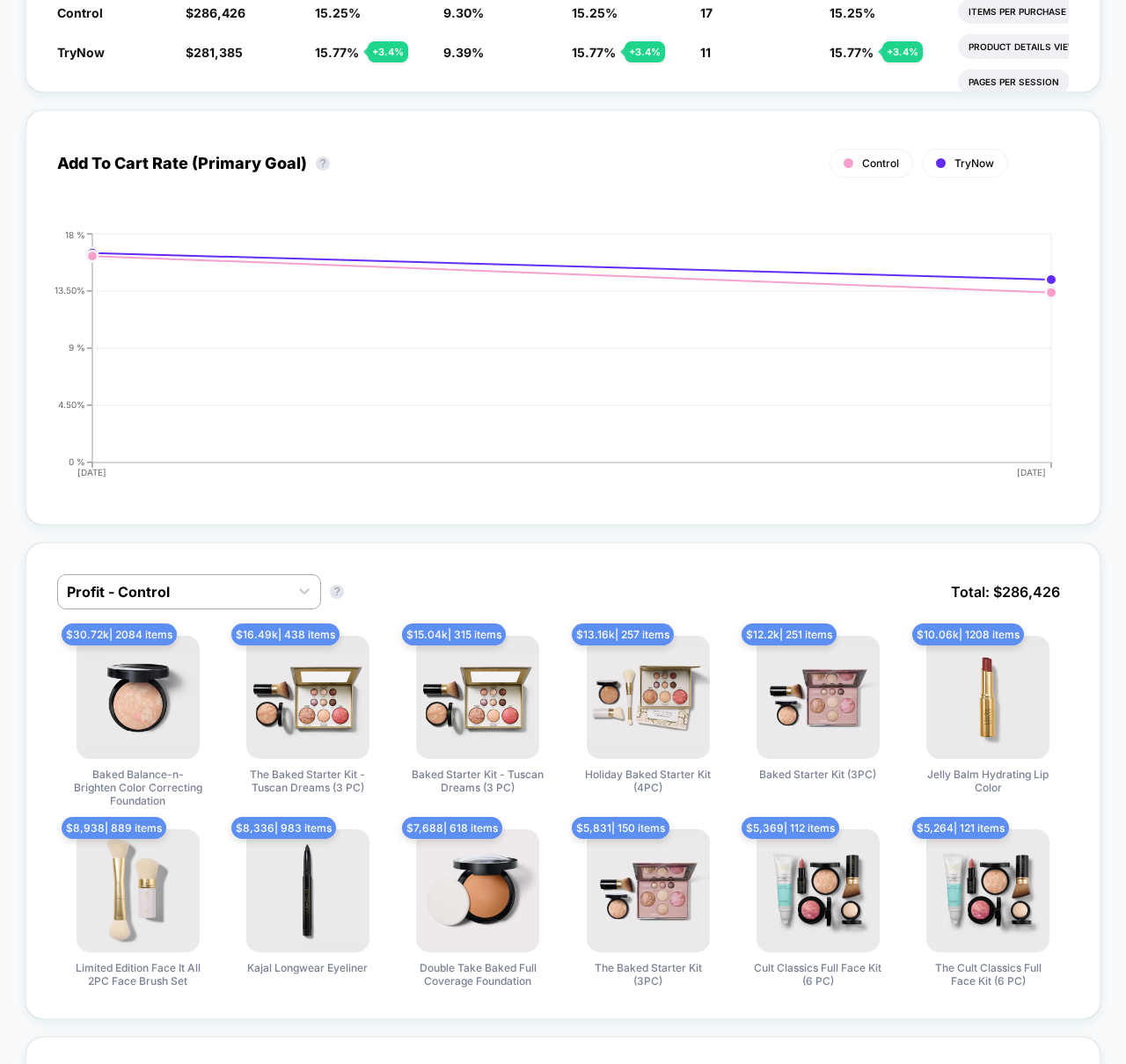
scroll to position [0, 0]
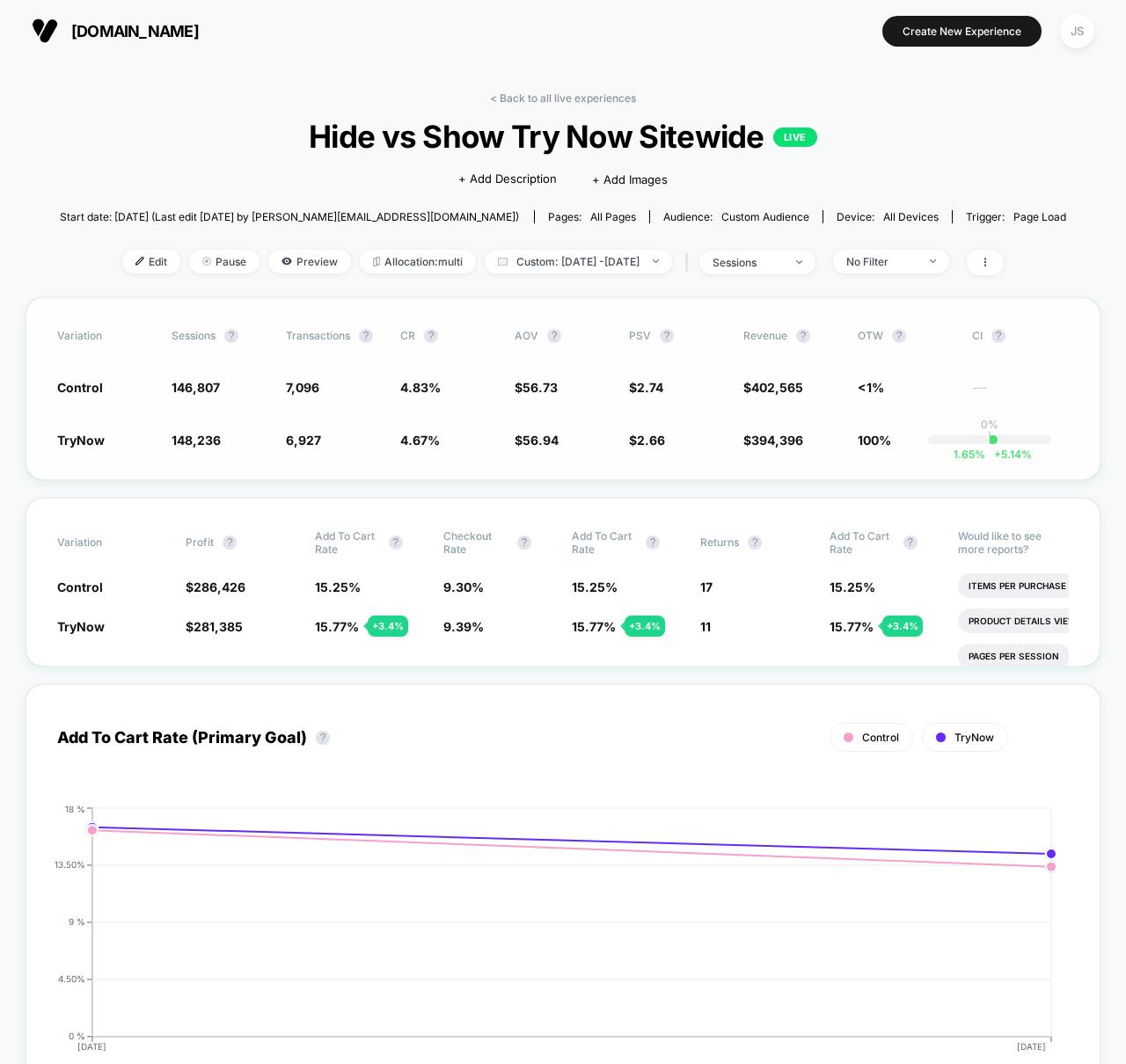
click at [506, 297] on div "Variation Sessions ? Transactions ? CR ? AOV ? PSV ? Revenue ? OTW ? CI ? Contr…" at bounding box center [563, 388] width 1074 height 183
click at [223, 148] on span "Hide vs Show Try Now Sitewide LIVE" at bounding box center [563, 136] width 906 height 37
click at [260, 163] on div "< Back to all live experiences Hide vs Show Try Now Sitewide LIVE Click to edit…" at bounding box center [564, 194] width 1007 height 206
click at [313, 292] on div "< Back to all live experiences Hide vs Show Try Now Sitewide LIVE Click to edit…" at bounding box center [564, 194] width 1007 height 206
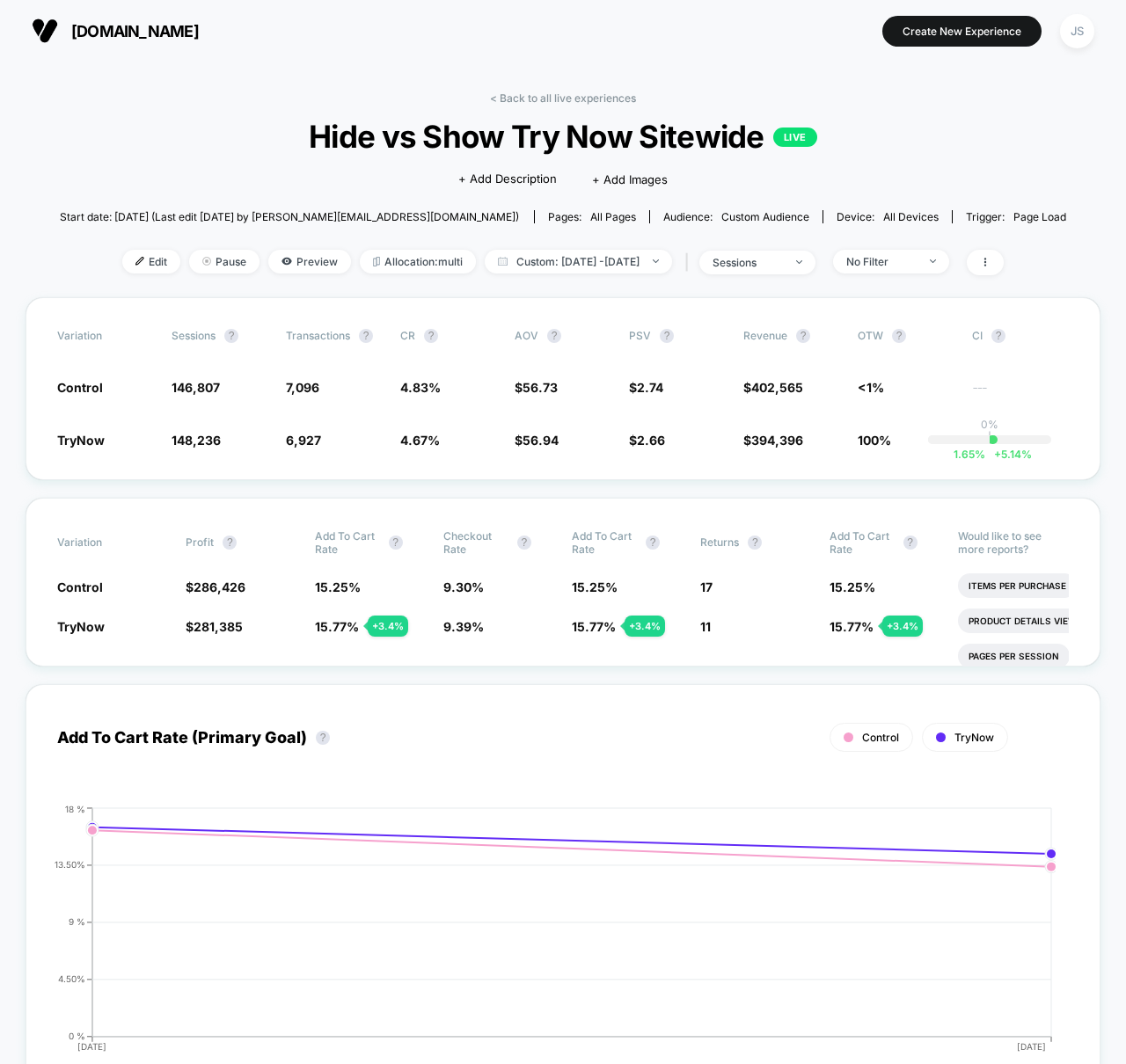
click at [414, 501] on div "Variation Profit ? Add To Cart Rate ? Checkout Rate ? Add To Cart Rate ? Return…" at bounding box center [563, 582] width 1074 height 169
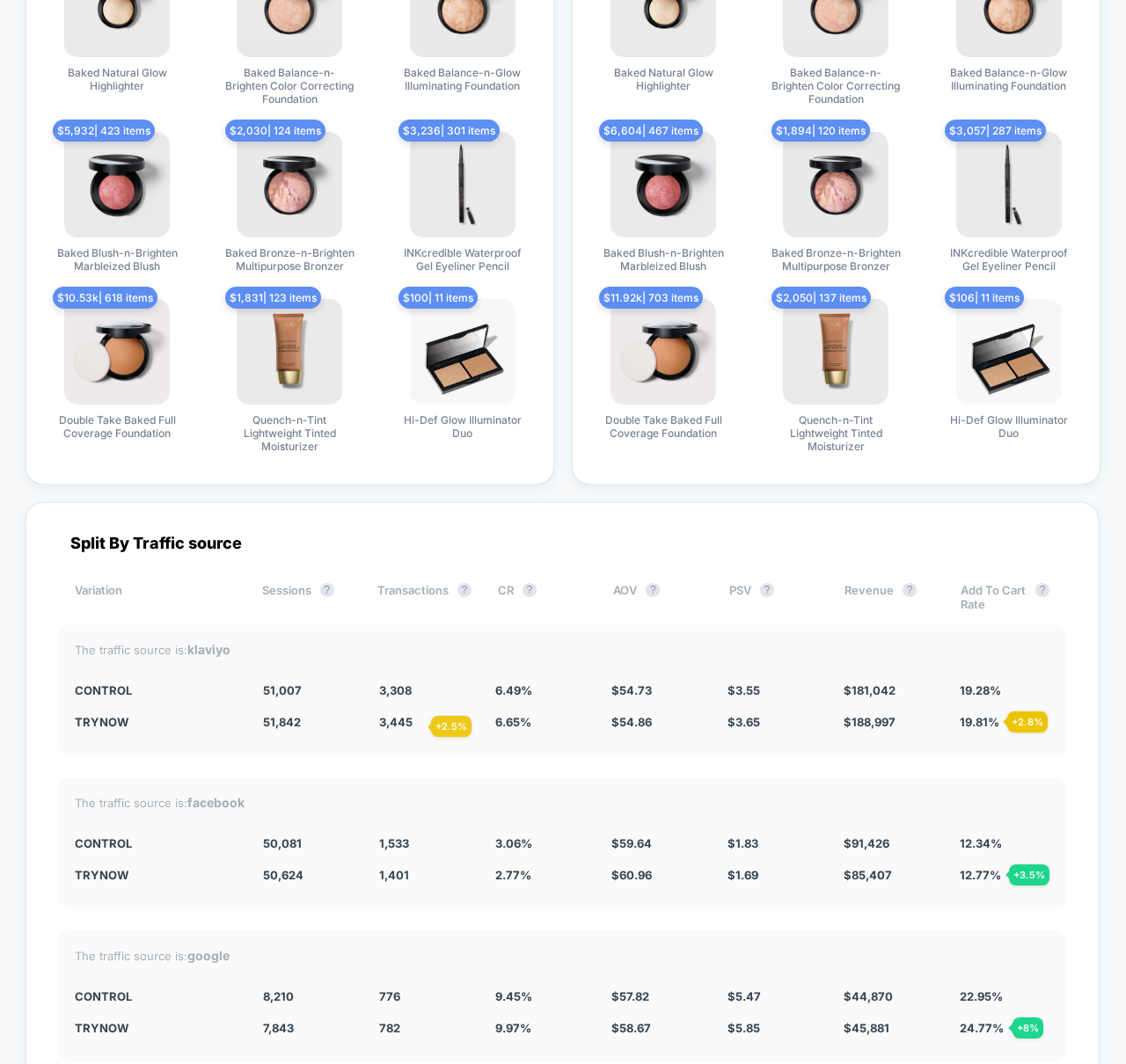
scroll to position [4600, 0]
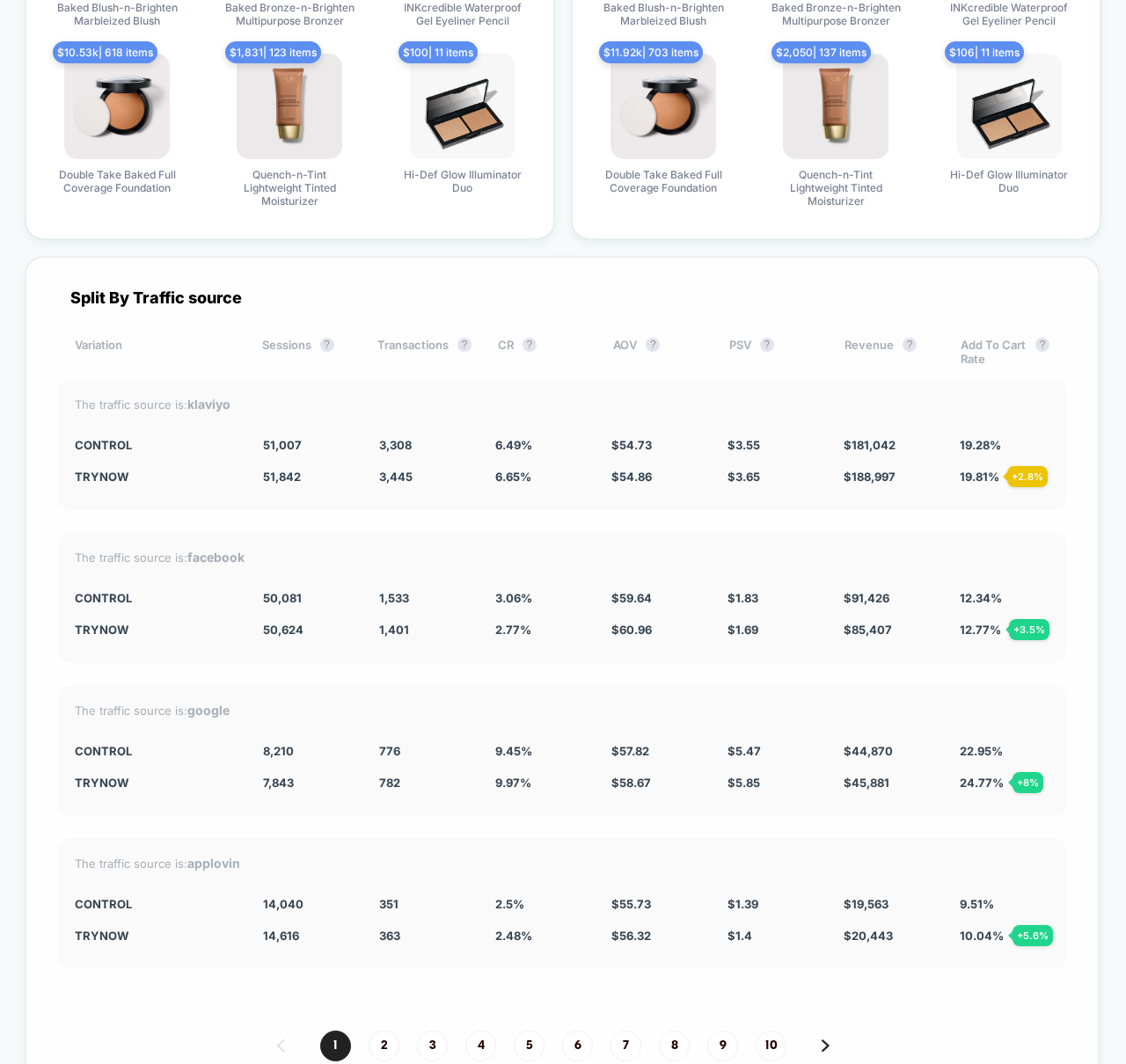
click at [455, 546] on div "The traffic source is: facebook Control 50,081 1,533 3.06 % $ 59.64 $ 1.83 $ 91…" at bounding box center [562, 597] width 1009 height 131
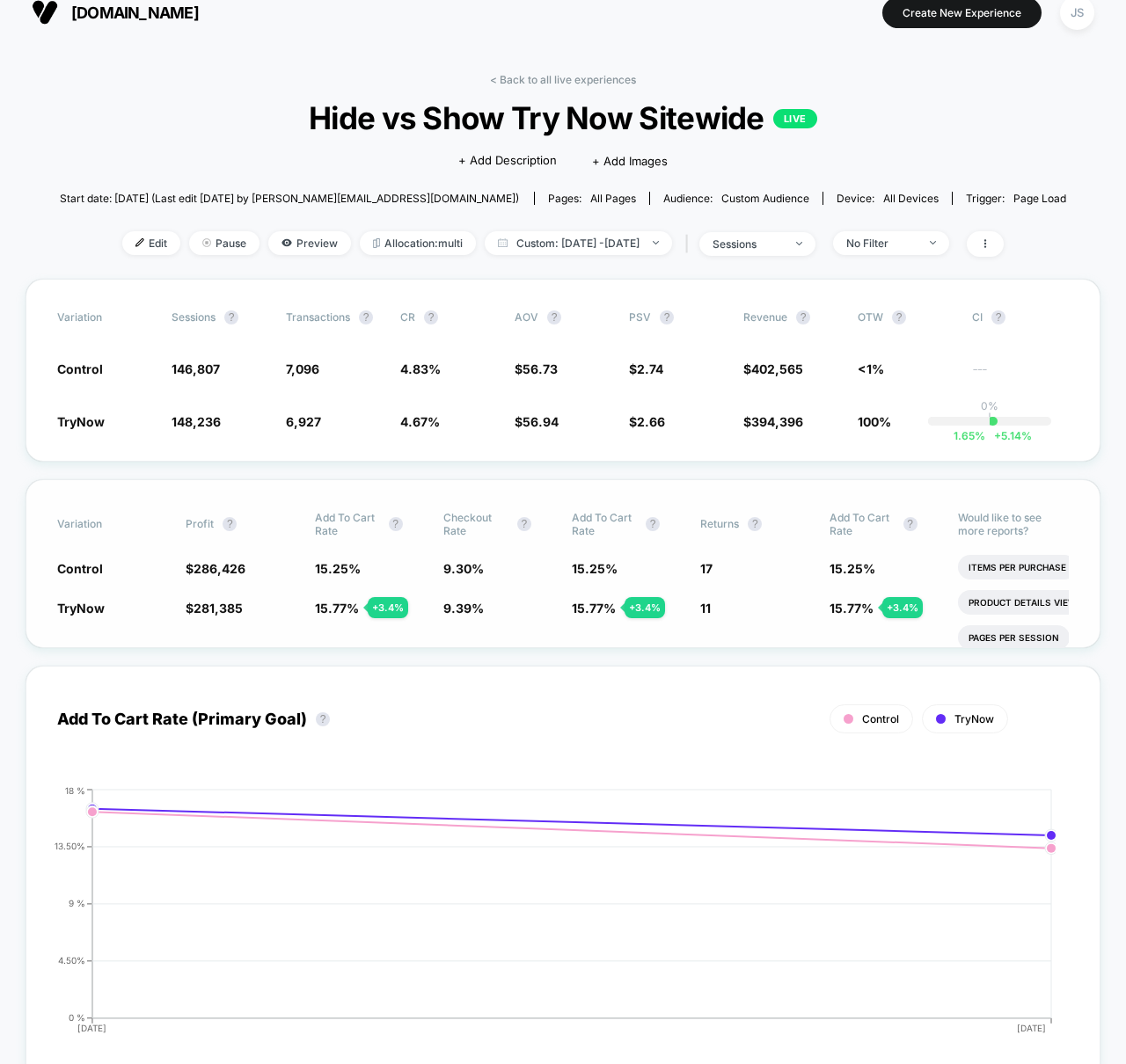
scroll to position [14, 0]
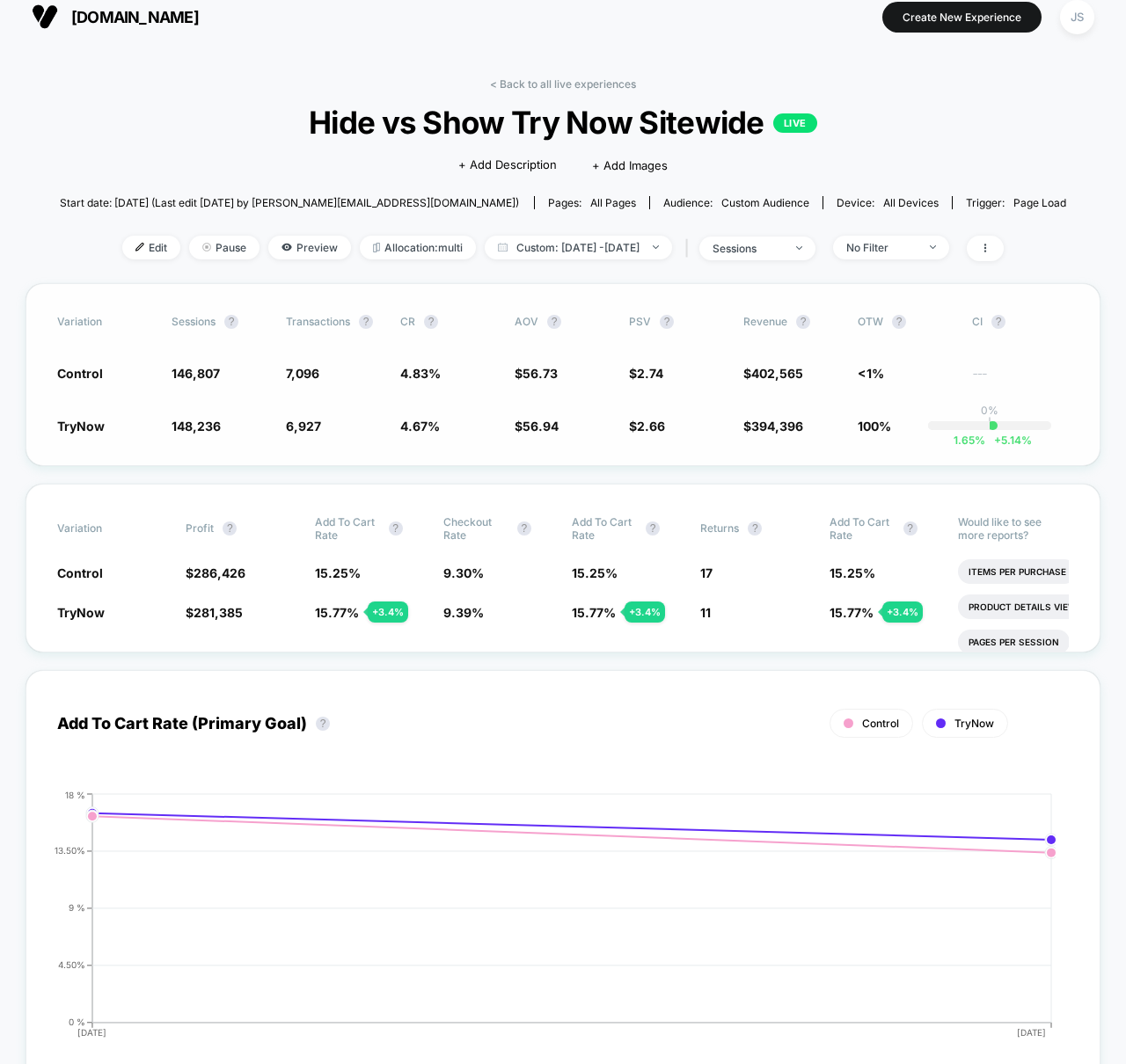
click at [463, 461] on div "Variation Sessions ? Transactions ? CR ? AOV ? PSV ? Revenue ? OTW ? CI ? Contr…" at bounding box center [563, 374] width 1074 height 183
click at [555, 253] on span "Custom: [DATE] - [DATE]" at bounding box center [578, 248] width 187 height 24
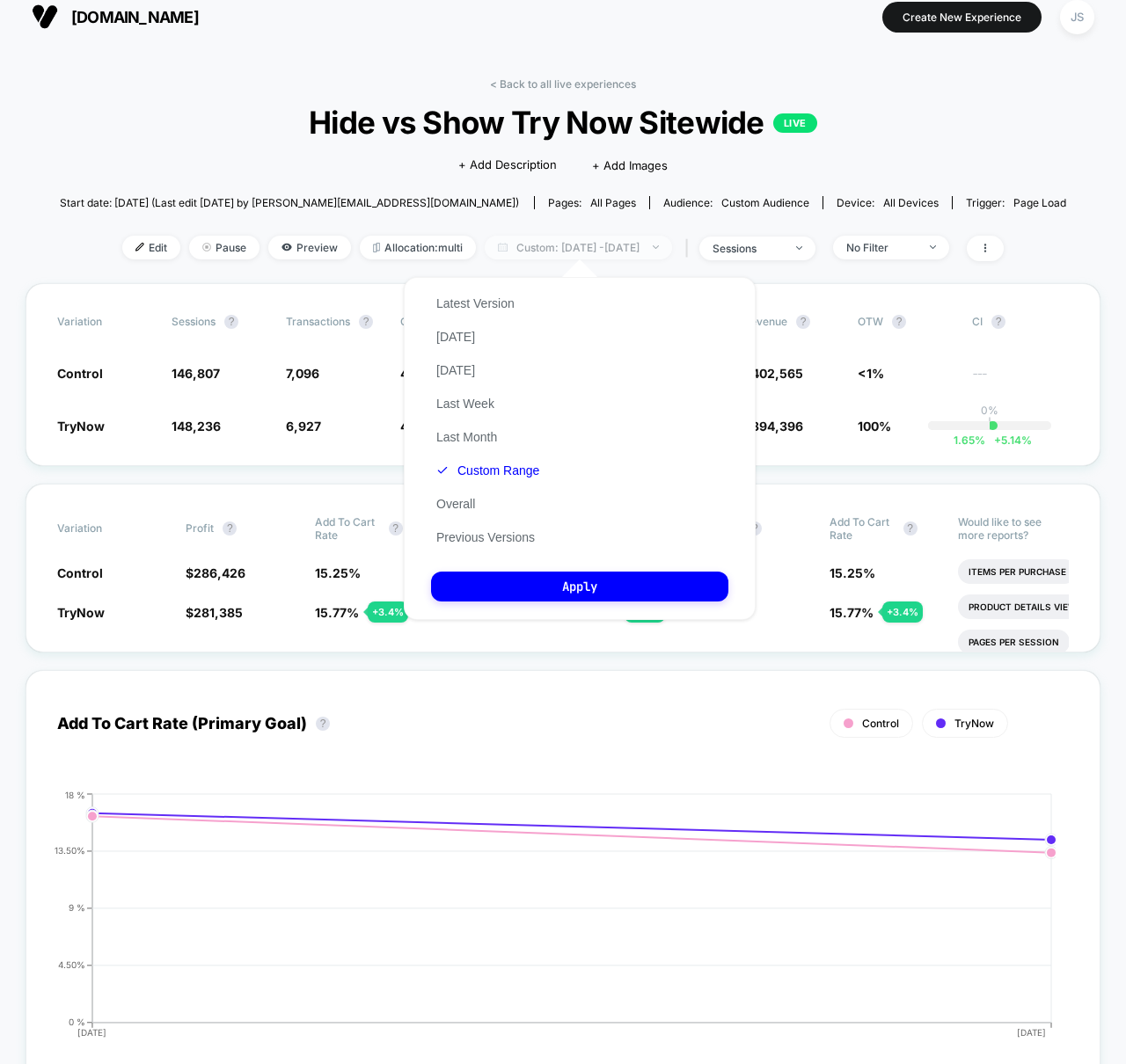
click at [555, 253] on span "Custom: [DATE] - [DATE]" at bounding box center [578, 248] width 187 height 24
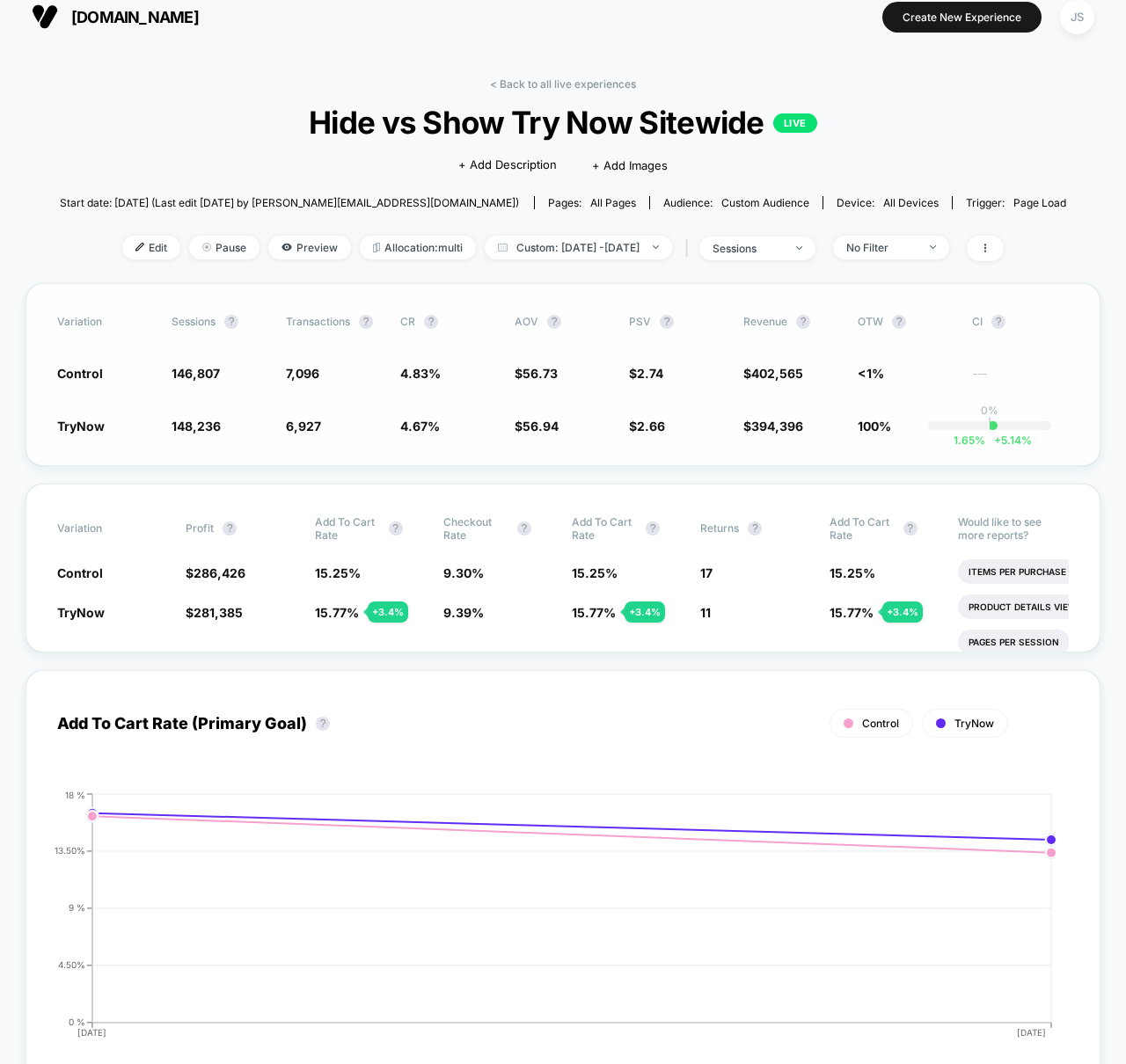
click at [536, 286] on div "Variation Sessions ? Transactions ? CR ? AOV ? PSV ? Revenue ? OTW ? CI ? Contr…" at bounding box center [563, 374] width 1074 height 183
click at [470, 271] on div "< Back to all live experiences Hide vs Show Try Now Sitewide LIVE Click to edit…" at bounding box center [564, 180] width 1007 height 206
click at [460, 465] on div "Variation Sessions ? Transactions ? CR ? AOV ? PSV ? Revenue ? OTW ? CI ? Contr…" at bounding box center [563, 374] width 1074 height 183
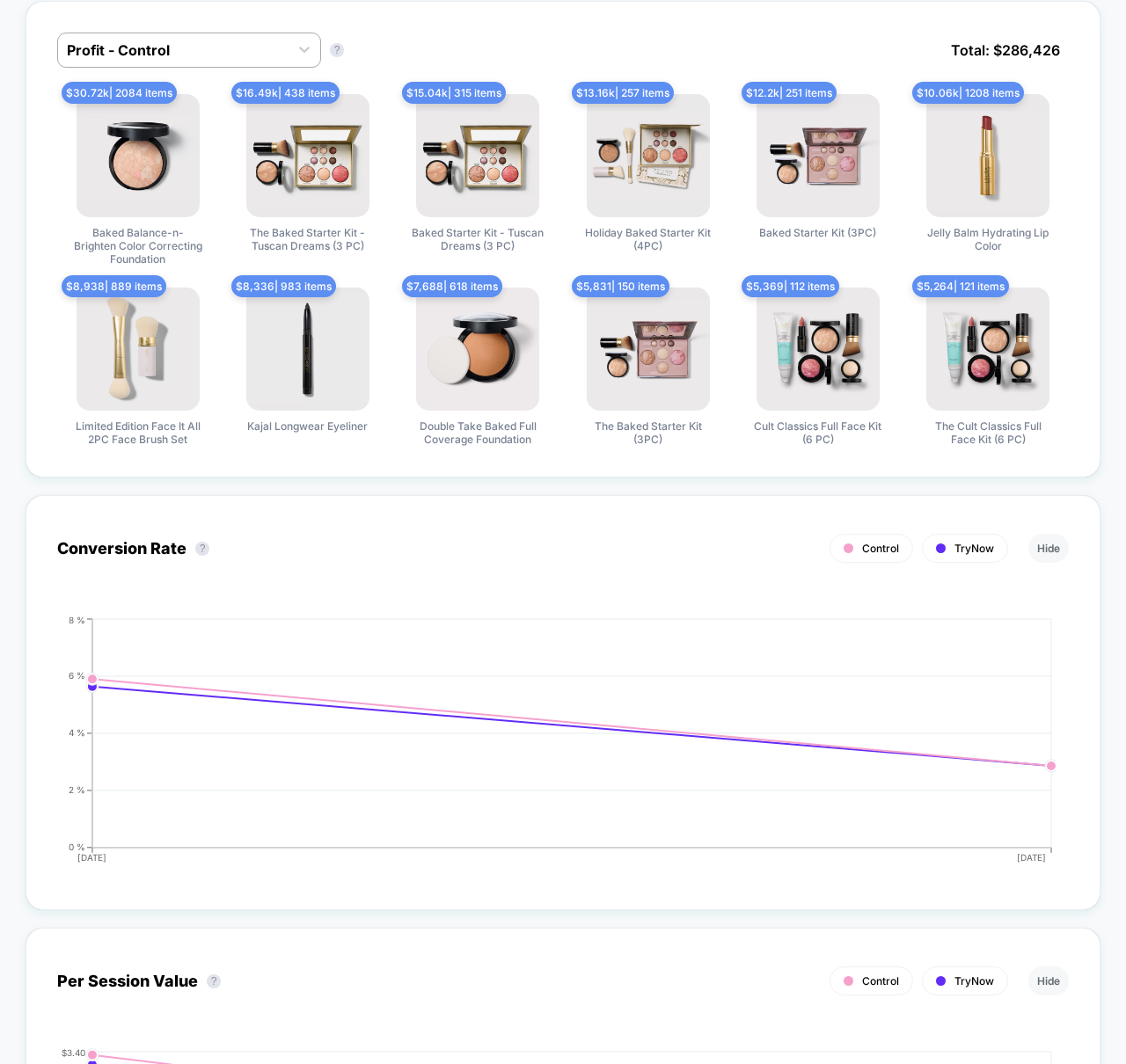
scroll to position [1154, 0]
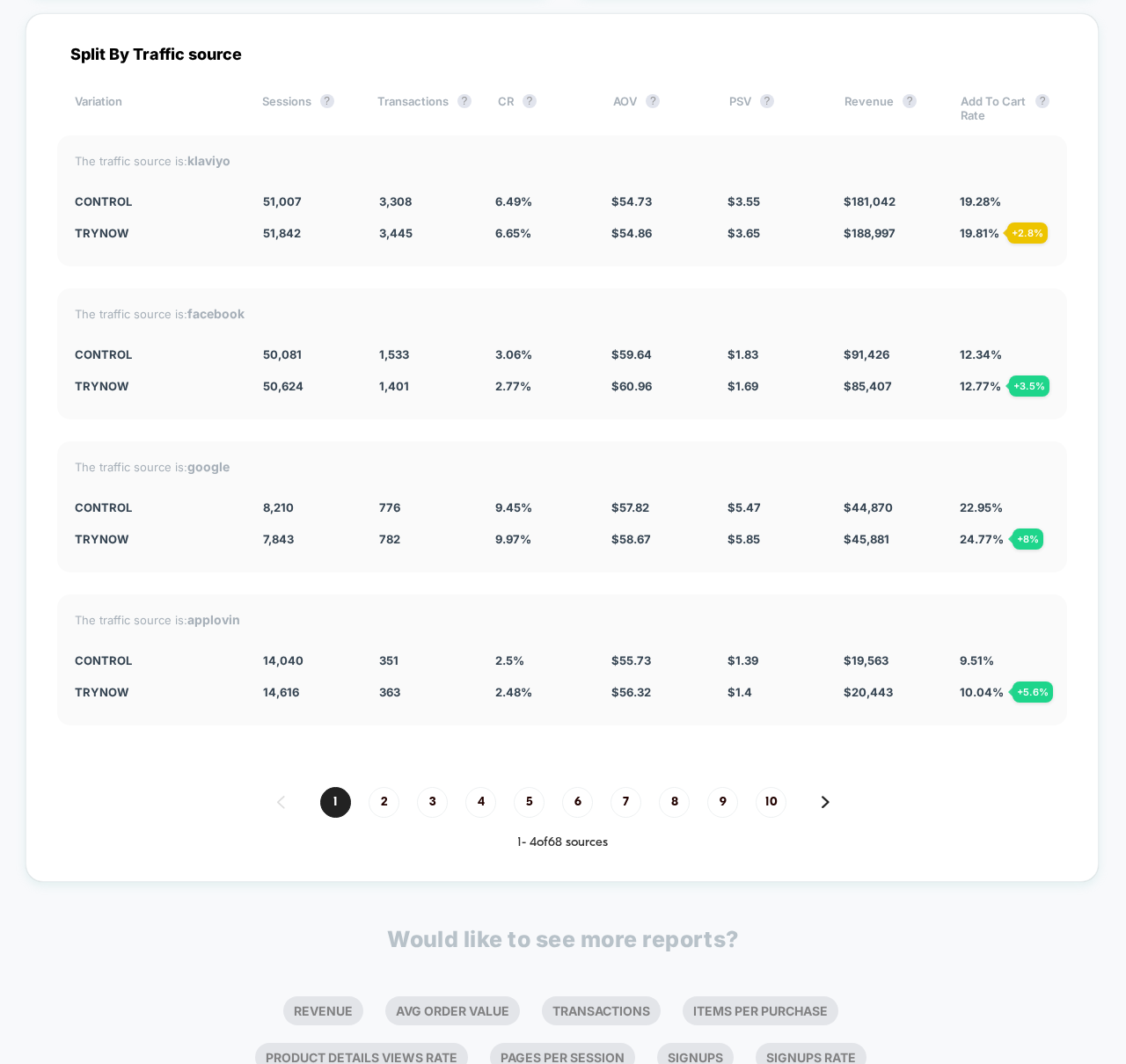
scroll to position [4847, 0]
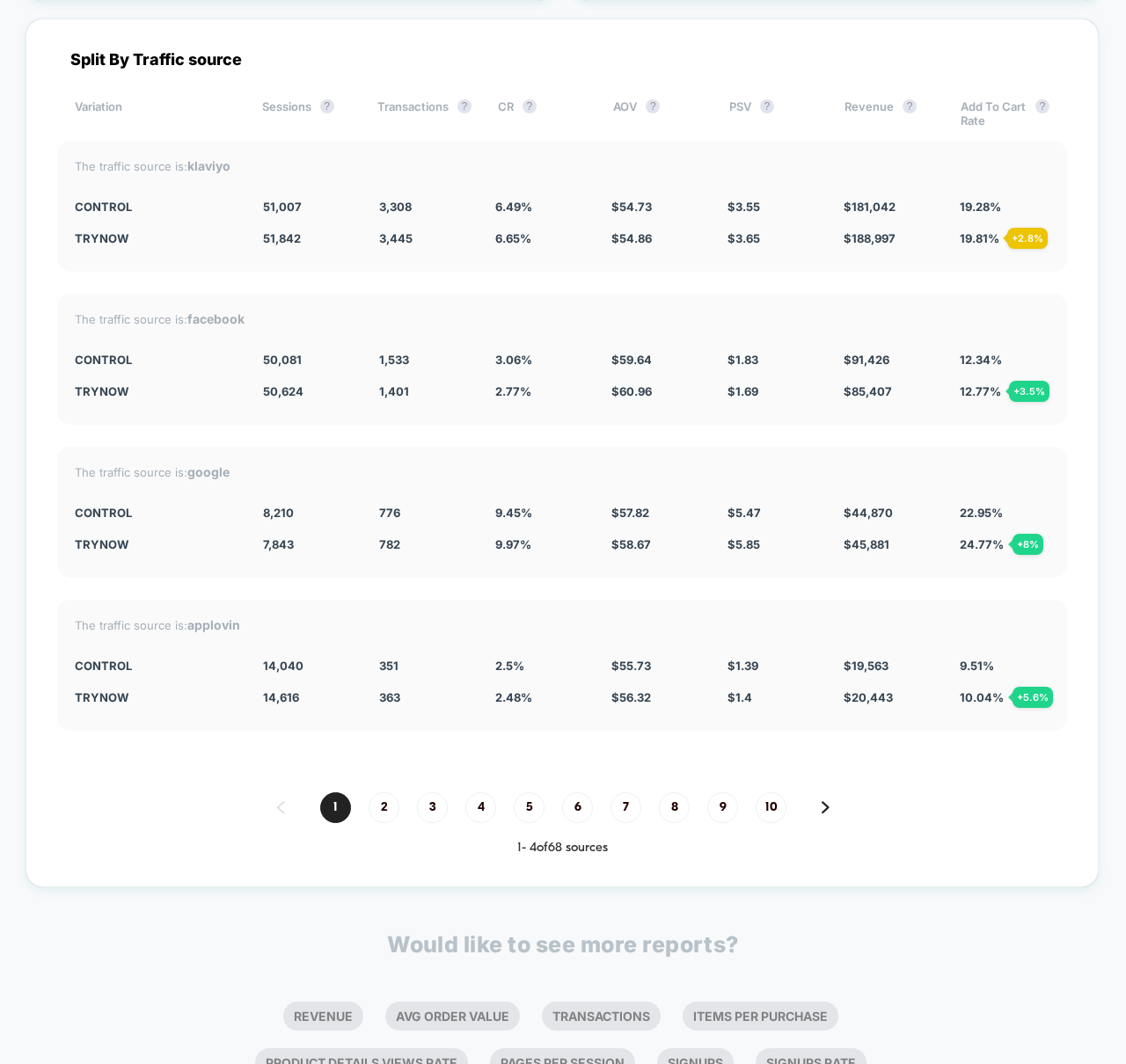
scroll to position [4846, 0]
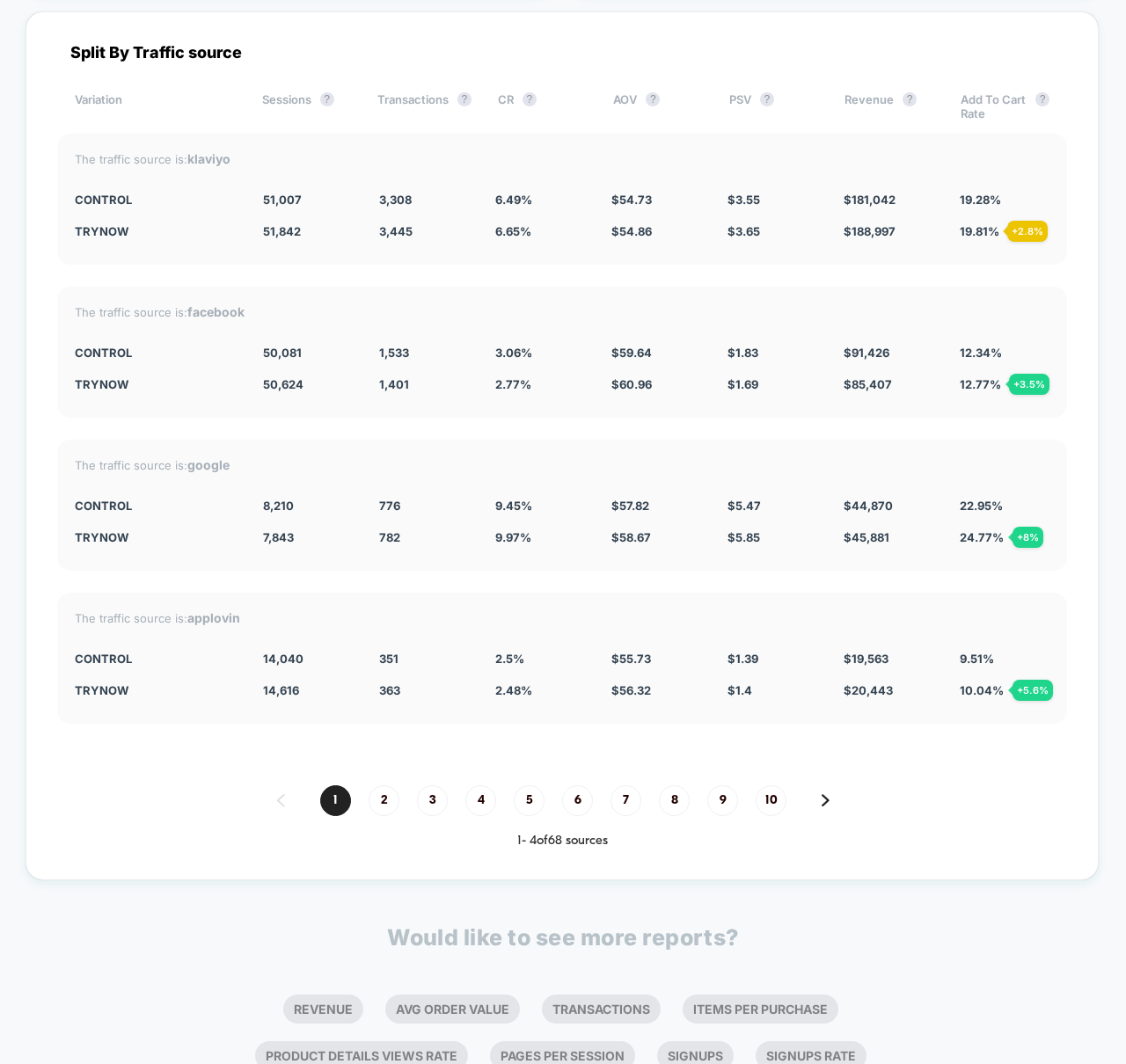
click at [559, 288] on div "The traffic source is: facebook Control 50,081 1,533 3.06 % $ 59.64 $ 1.83 $ 91…" at bounding box center [562, 352] width 1009 height 131
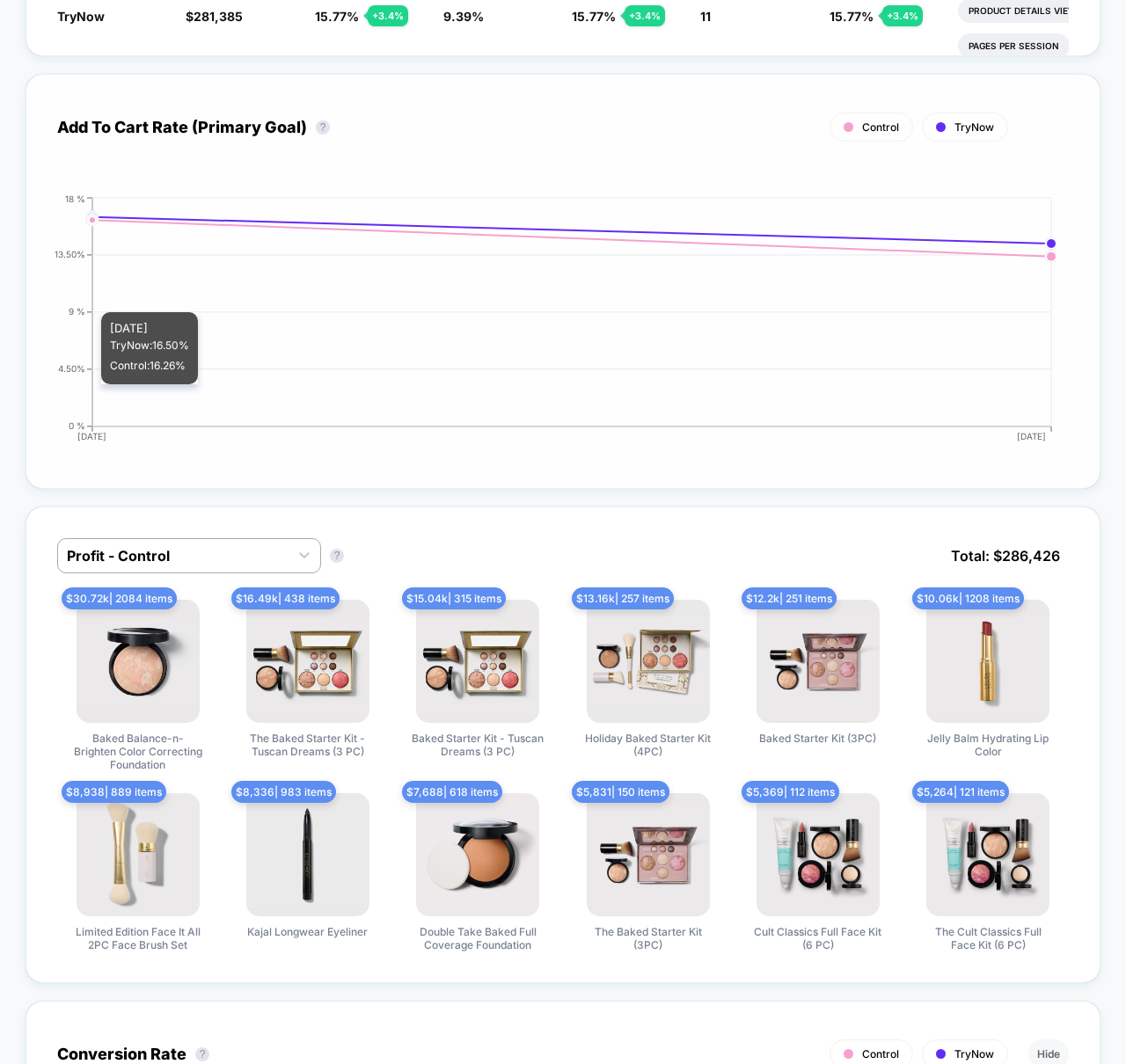
scroll to position [742, 0]
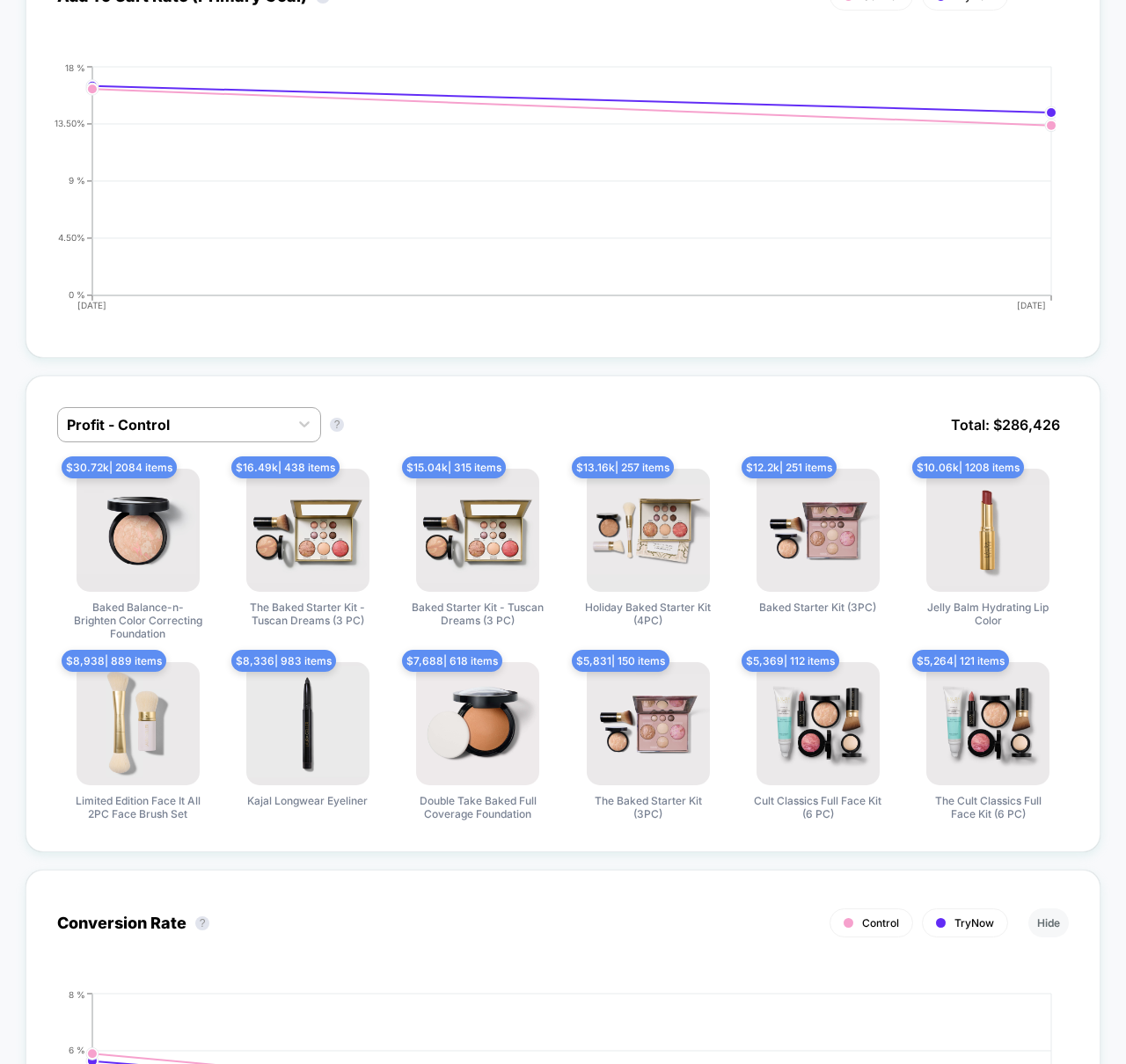
click at [554, 368] on div "Profit - Control Profit - Control ? Total: $ 286,426 $ 30.72k | 2084 items Bake…" at bounding box center [563, 822] width 1074 height 927
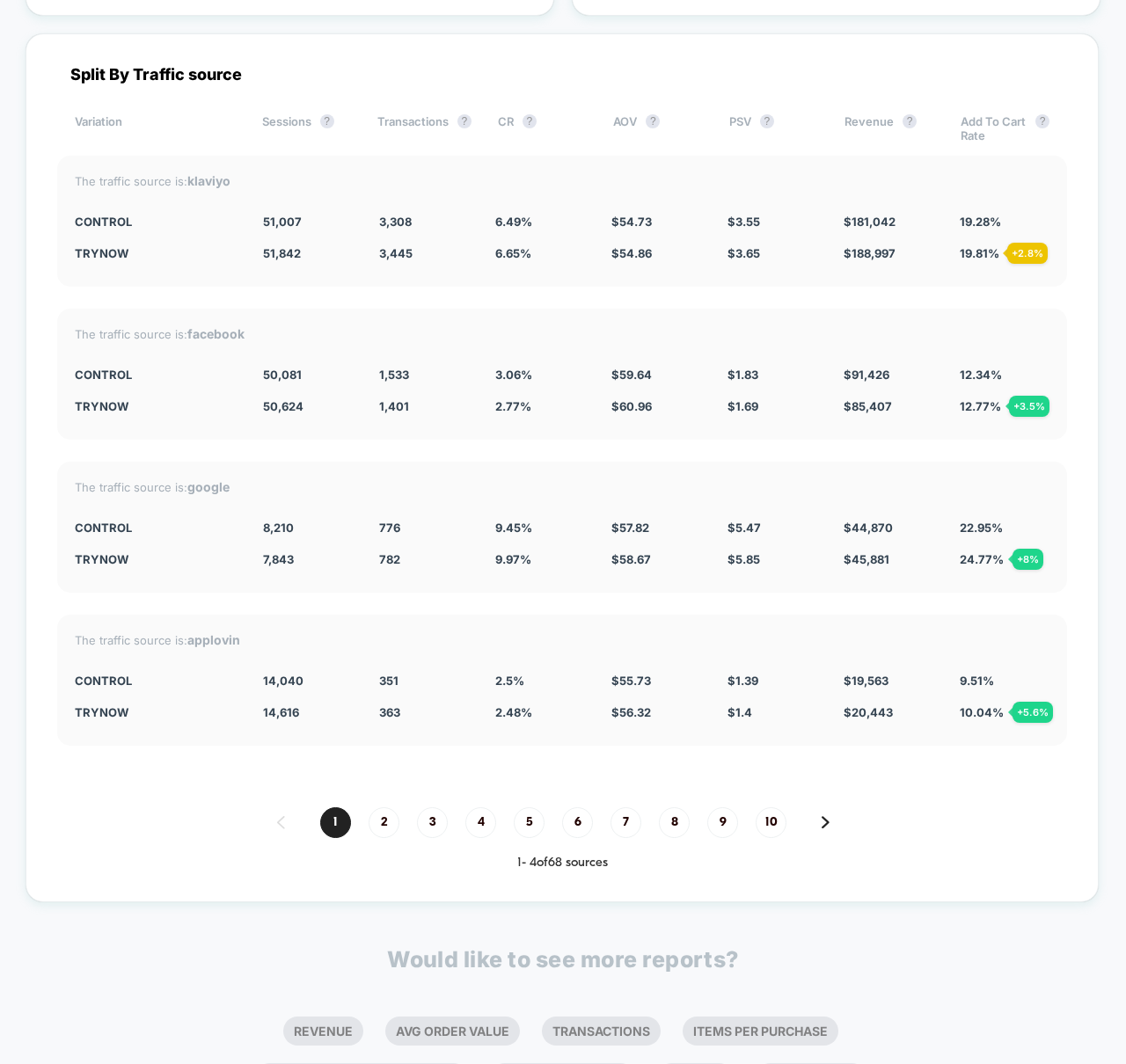
scroll to position [4857, 0]
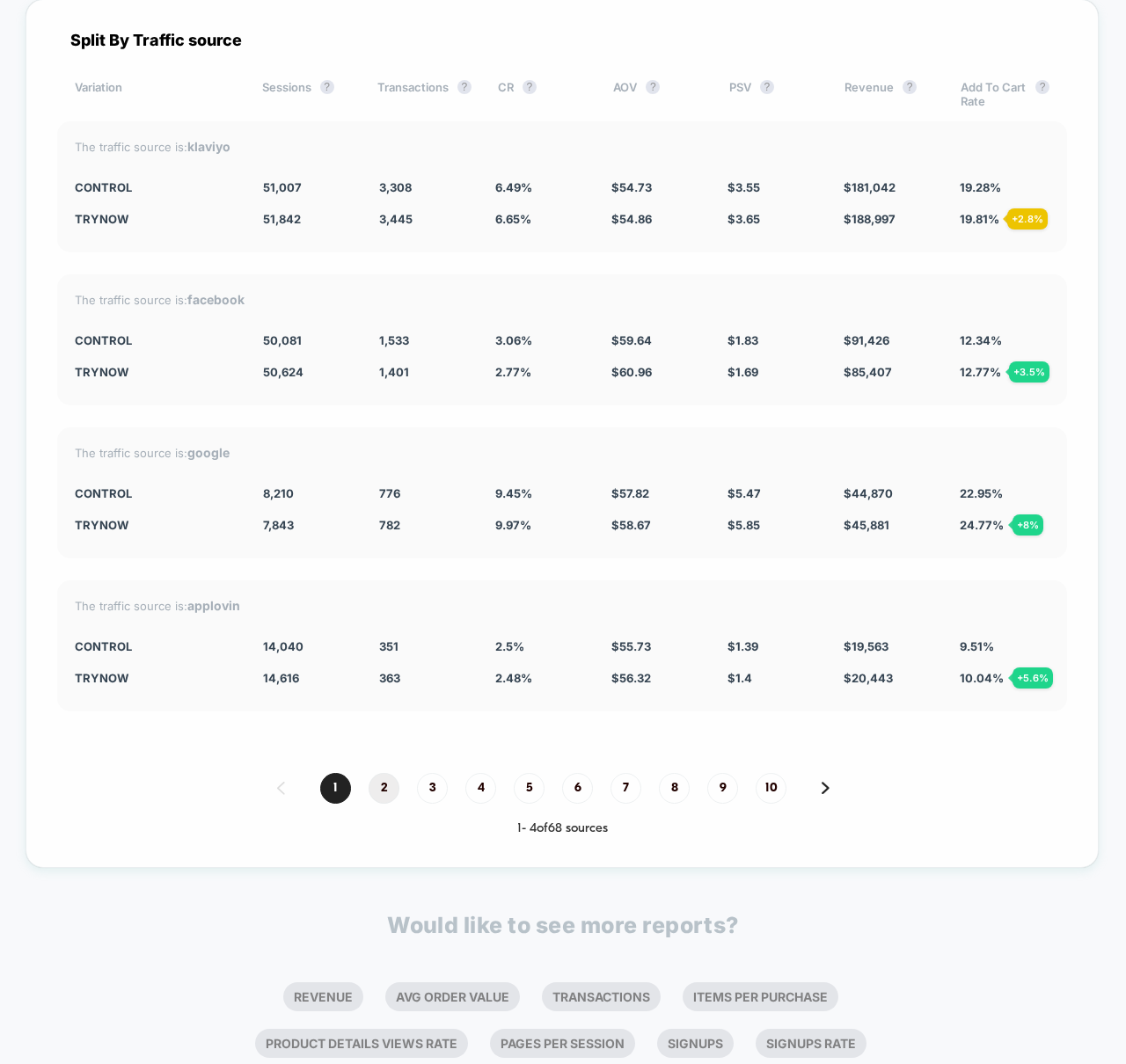
click at [381, 787] on span "2" at bounding box center [384, 789] width 31 height 31
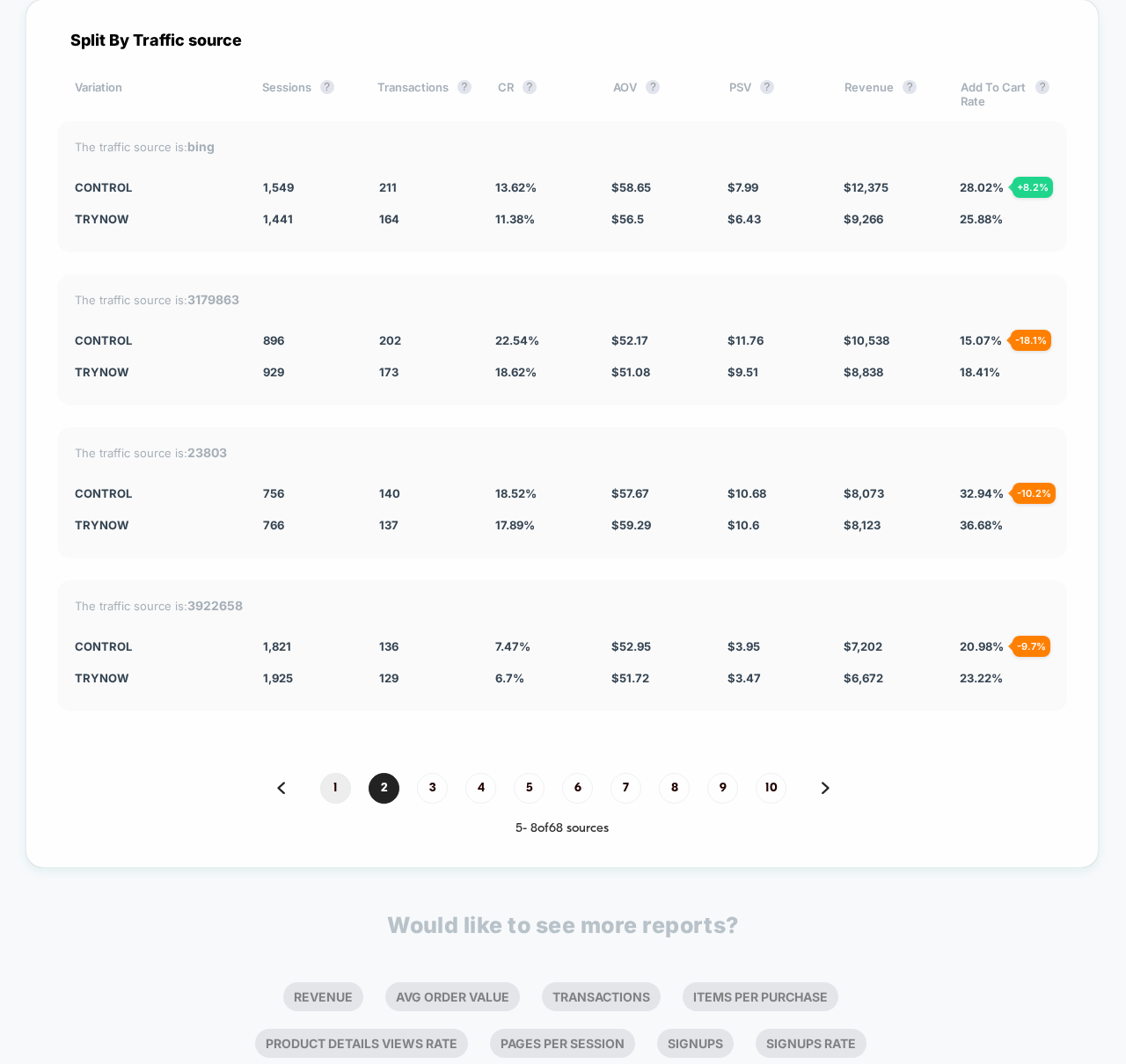
click at [336, 793] on span "1" at bounding box center [336, 789] width 31 height 31
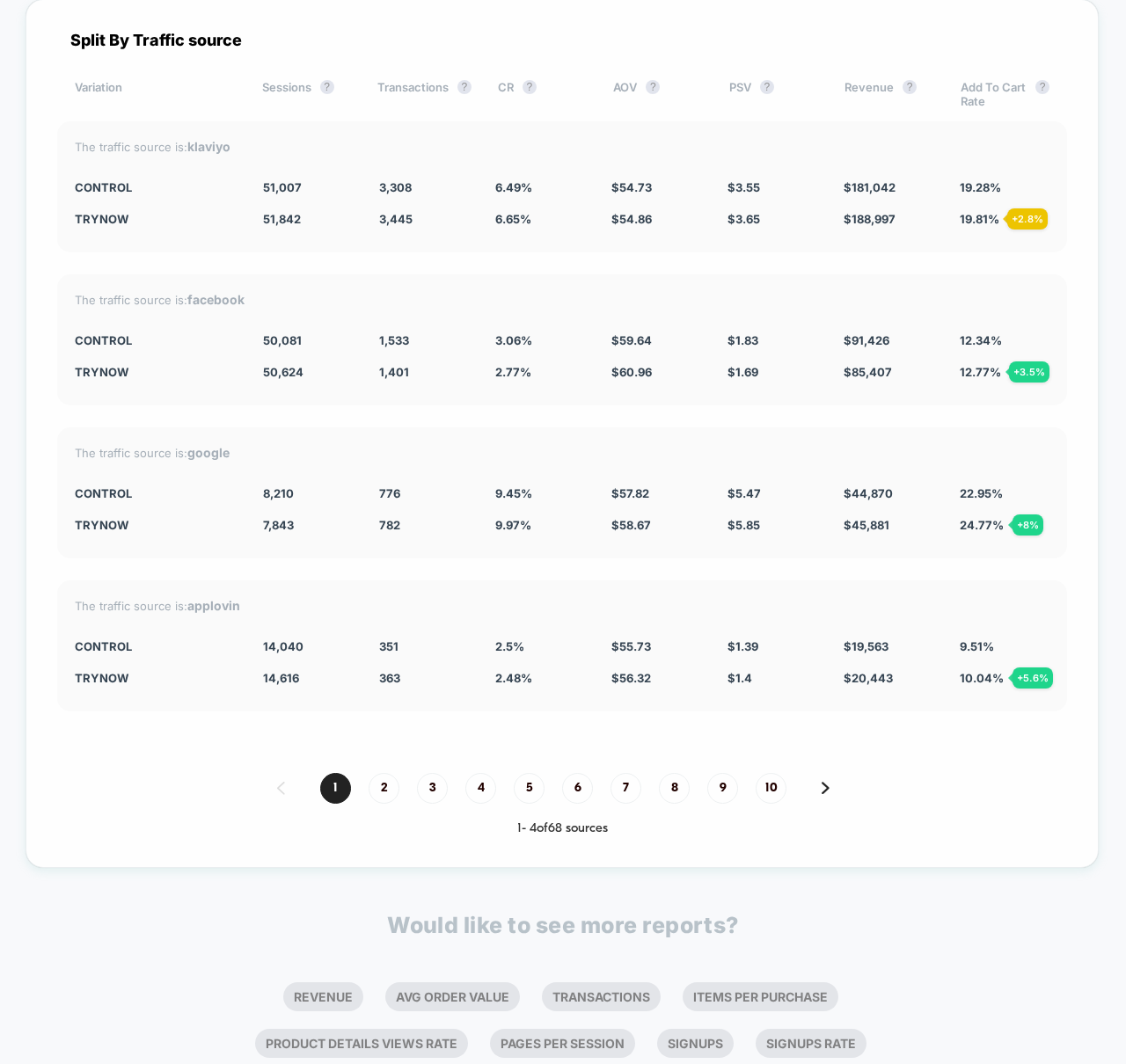
click at [156, 783] on div "1 2 3 4 5 6 7 8 9 10" at bounding box center [562, 789] width 1009 height 31
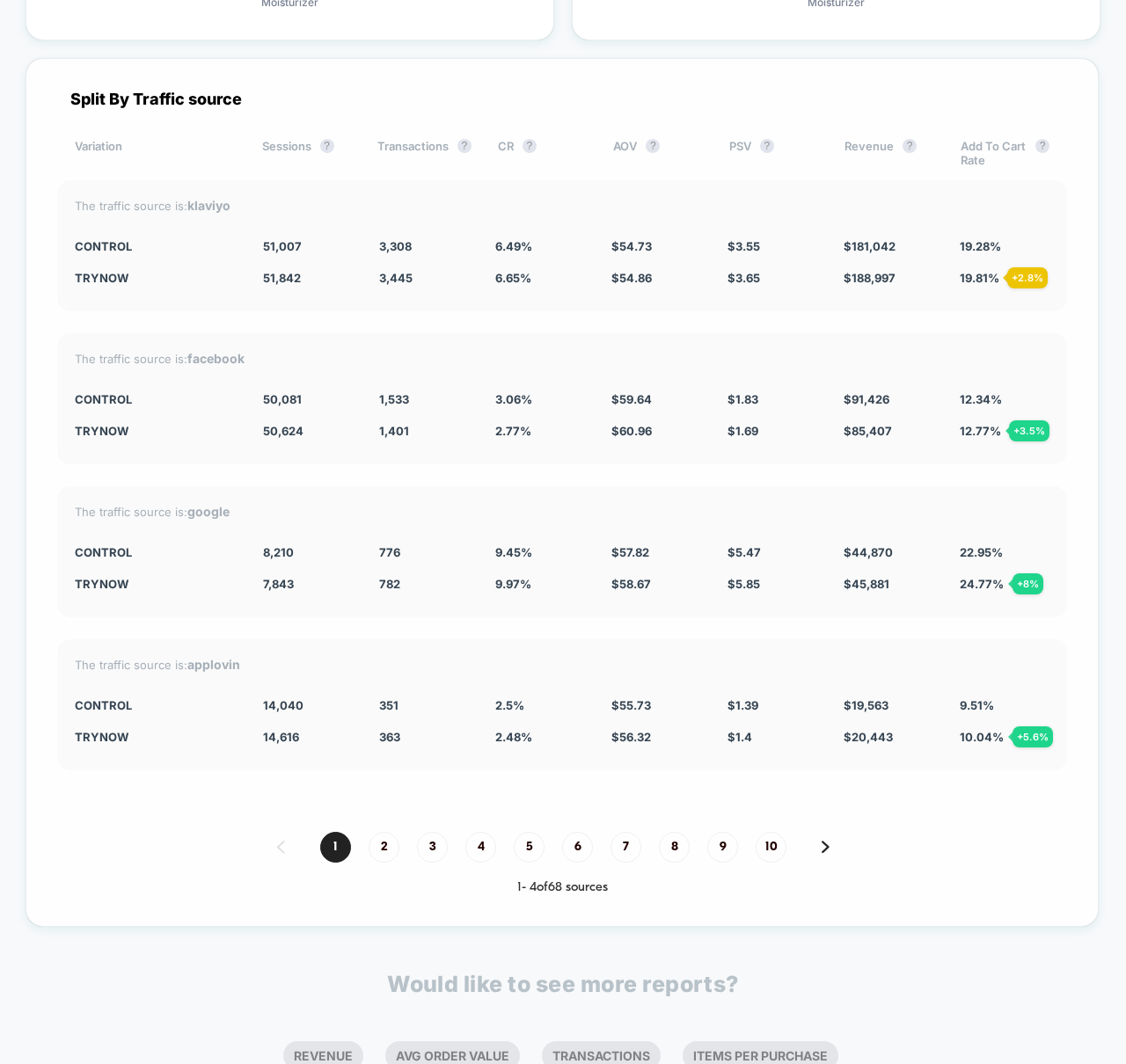
scroll to position [4790, 0]
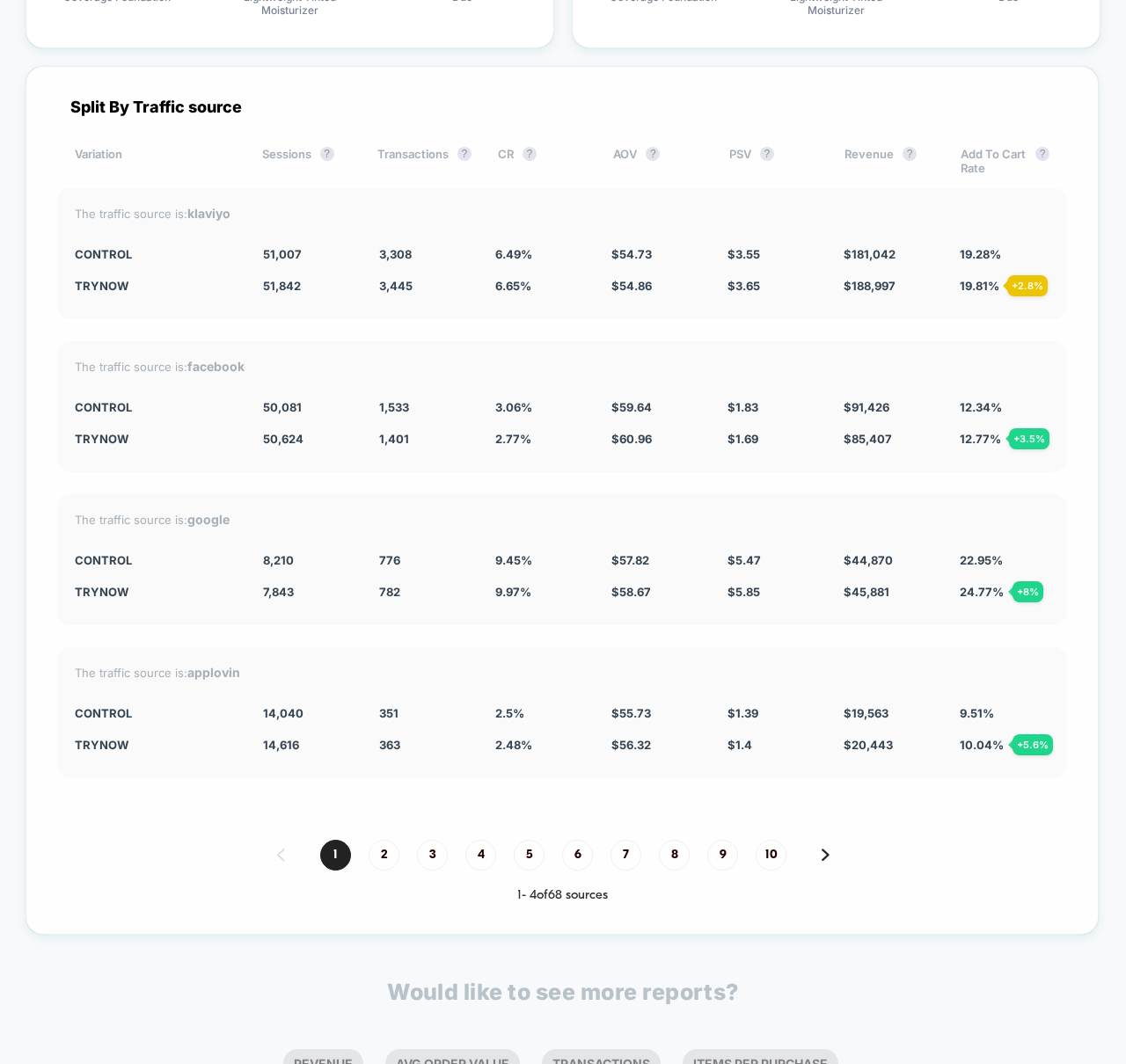
click at [505, 350] on div "The traffic source is: facebook Control 50,081 1,533 3.06 % $ 59.64 $ 1.83 $ 91…" at bounding box center [562, 406] width 1009 height 131
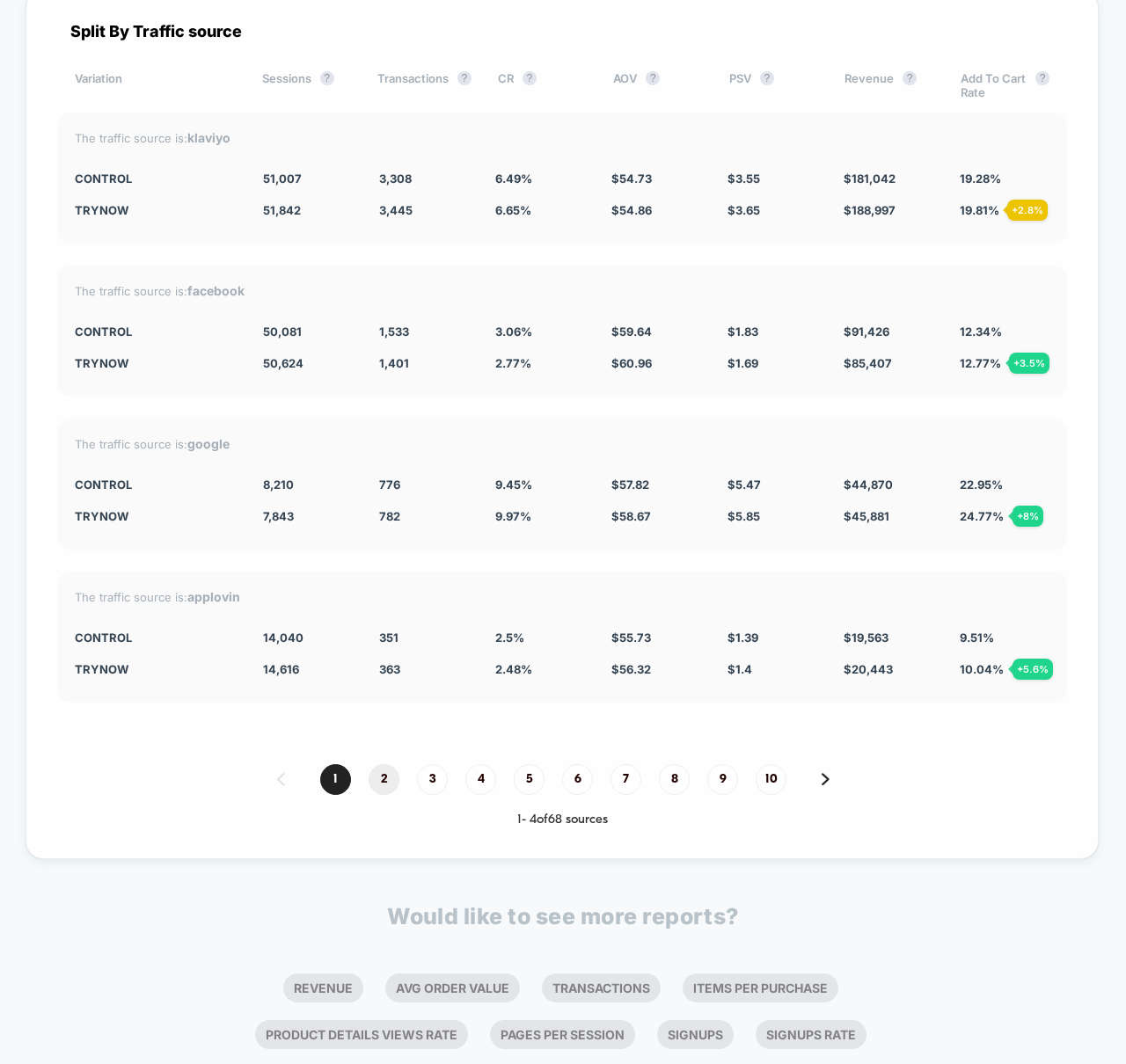
scroll to position [4862, 0]
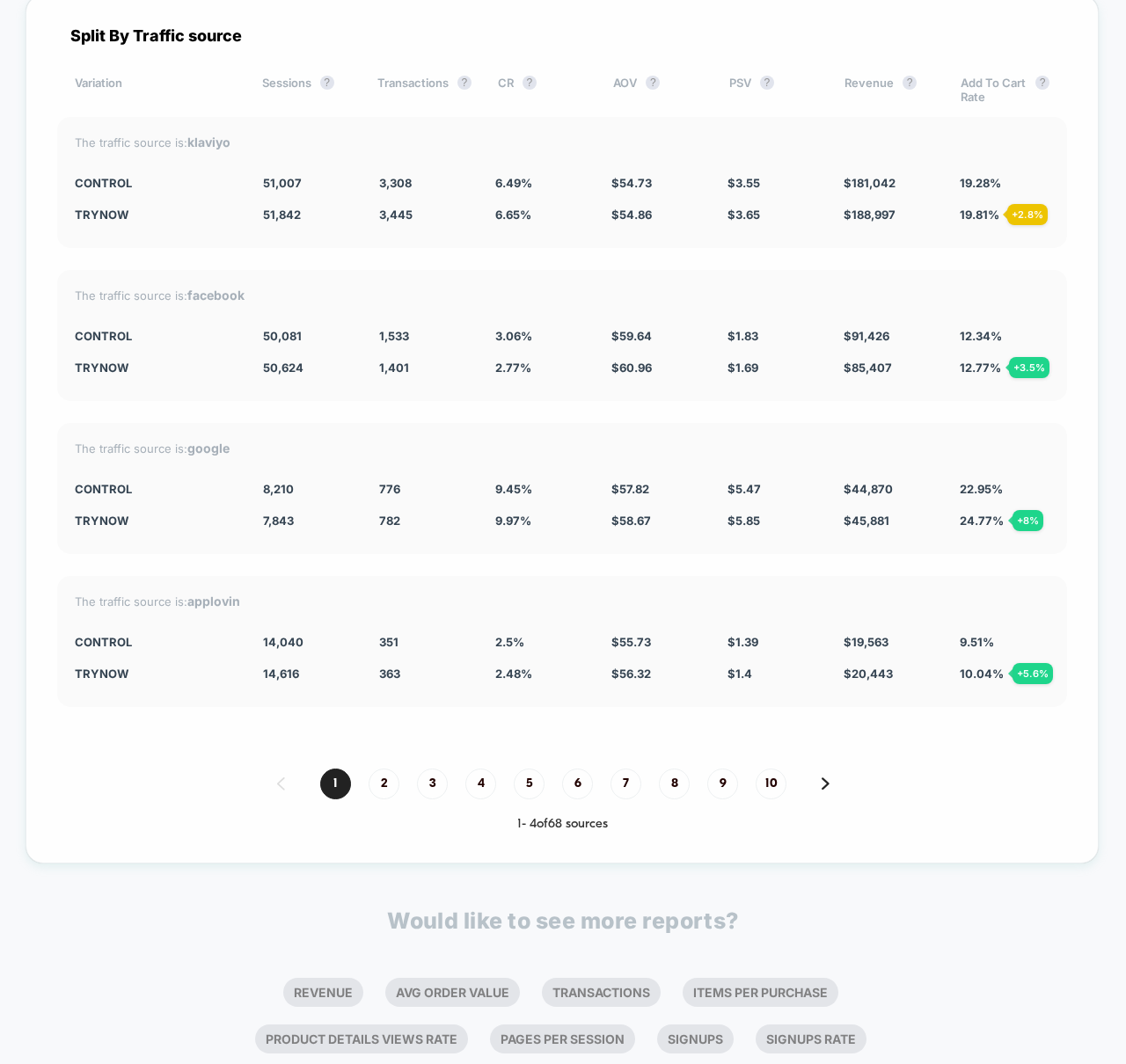
click at [529, 265] on div "Split By Traffic source Variation Sessions ? Transactions ? CR ? AOV ? PSV ? Re…" at bounding box center [562, 428] width 1073 height 869
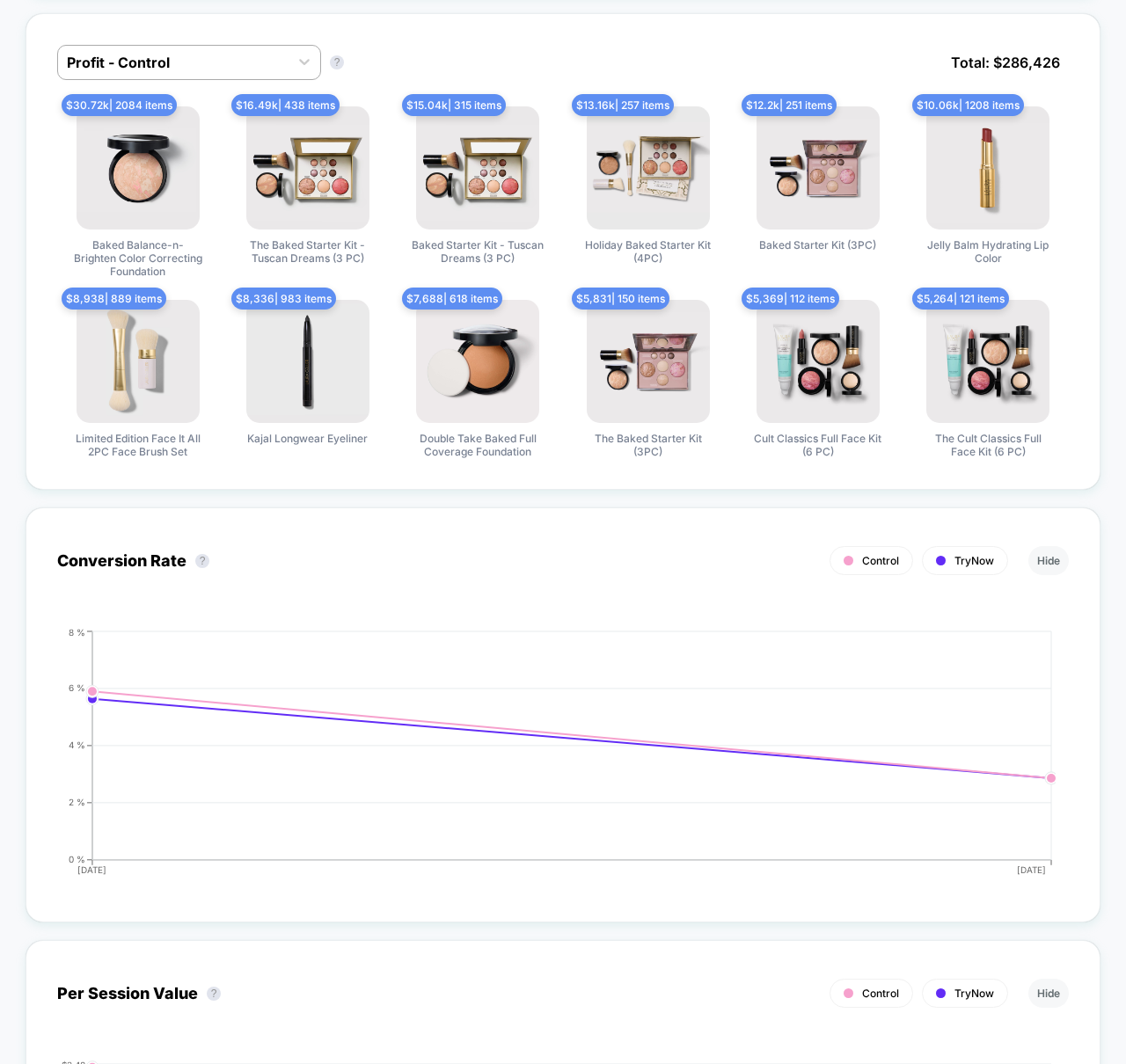
scroll to position [0, 0]
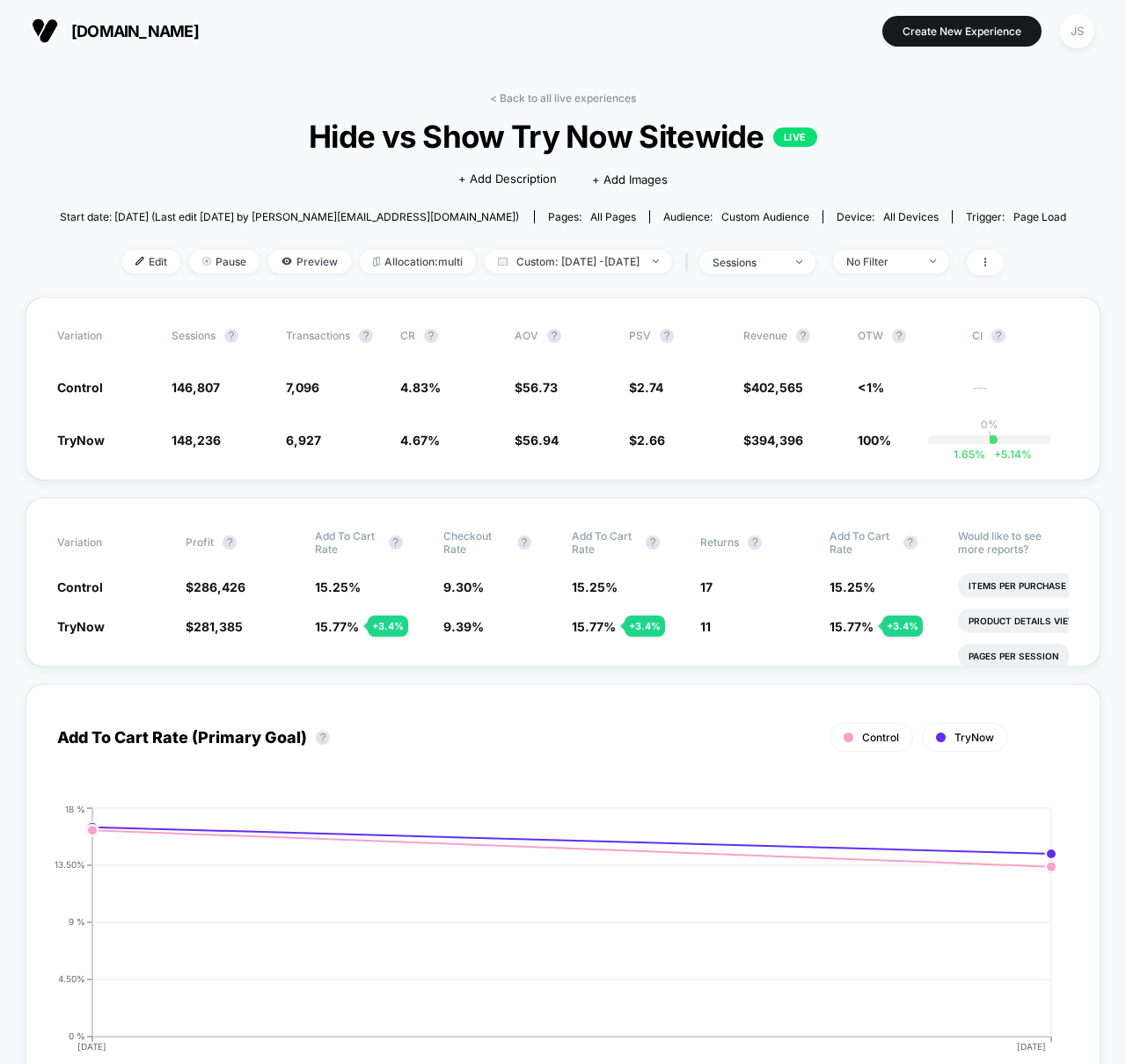
click at [632, 248] on div "< Back to all live experiences Hide vs Show Try Now Sitewide LIVE Click to edit…" at bounding box center [564, 194] width 1007 height 206
click at [637, 256] on span "Custom: [DATE] - [DATE]" at bounding box center [578, 261] width 187 height 24
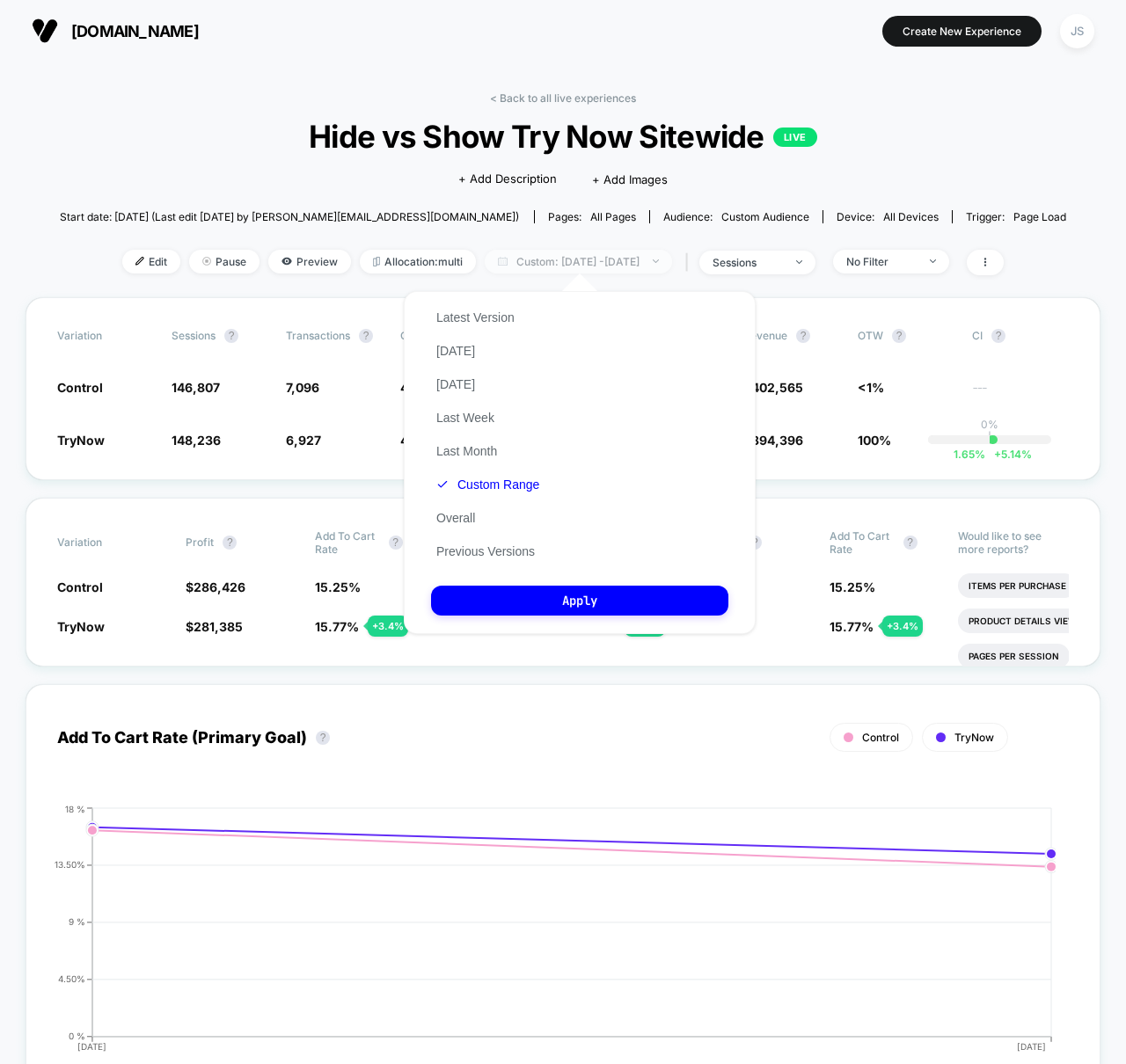
click at [651, 256] on span "Custom: [DATE] - [DATE]" at bounding box center [578, 261] width 187 height 24
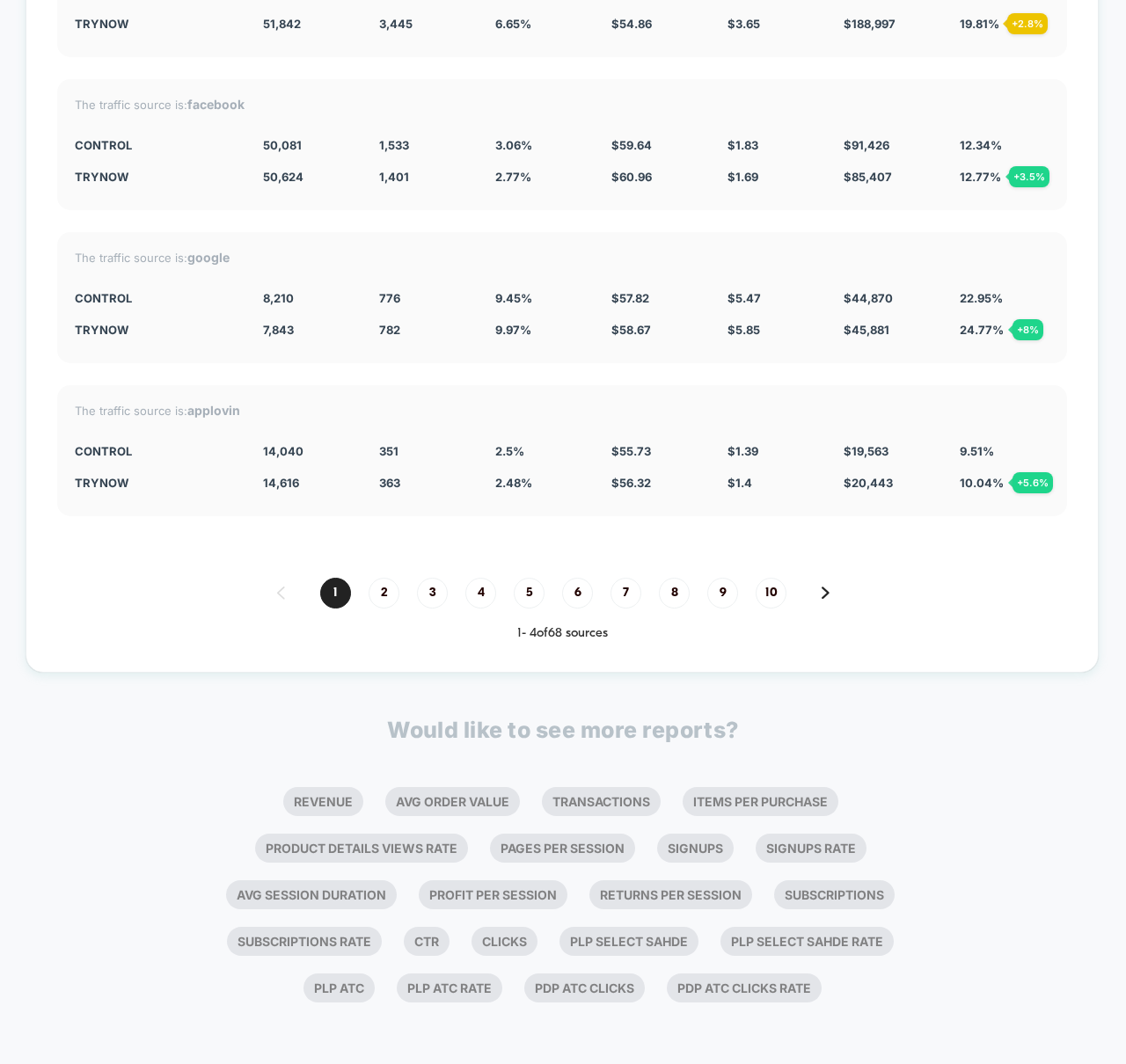
scroll to position [4810, 0]
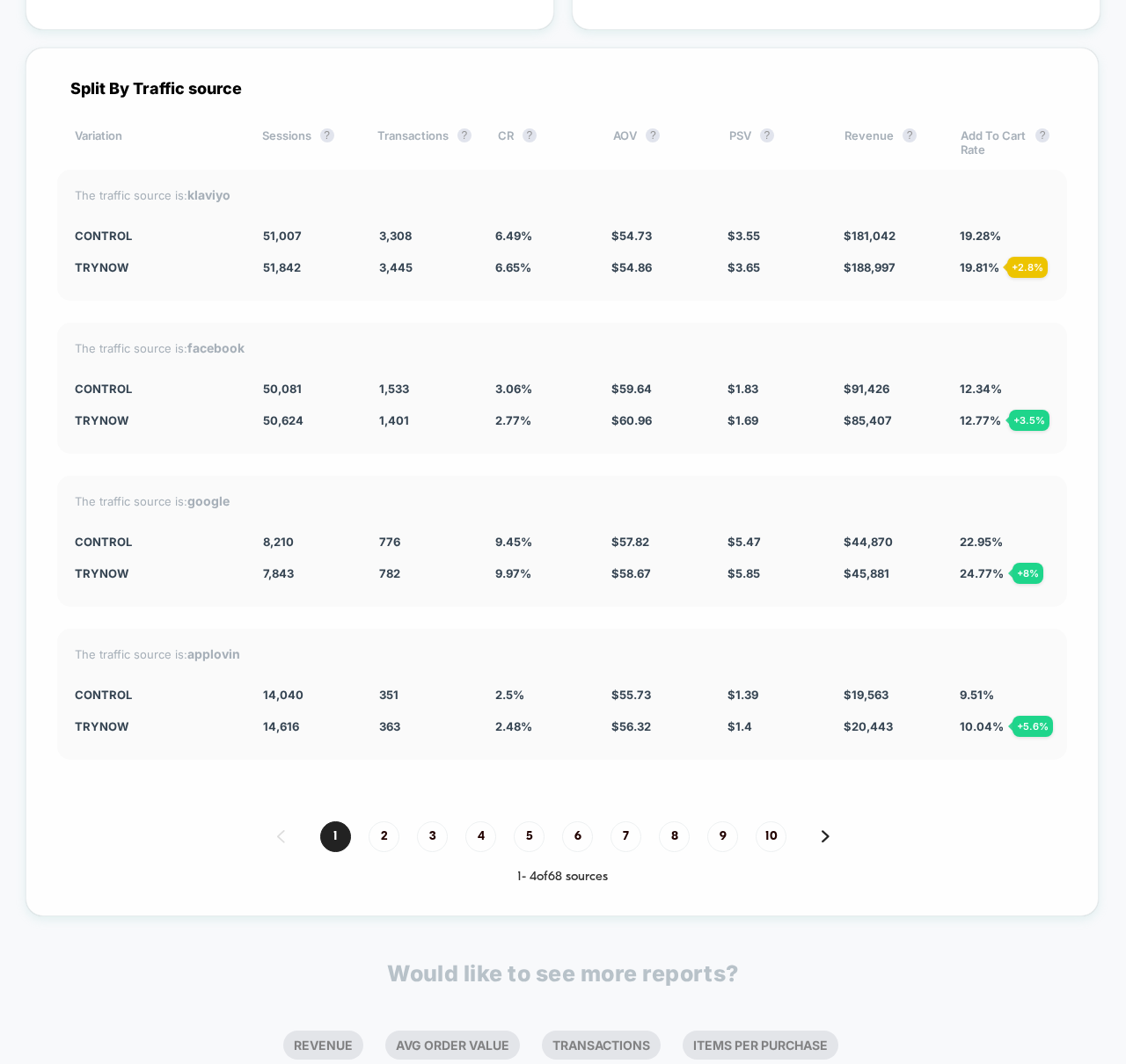
click at [579, 91] on div "Split By Traffic source" at bounding box center [562, 88] width 1009 height 18
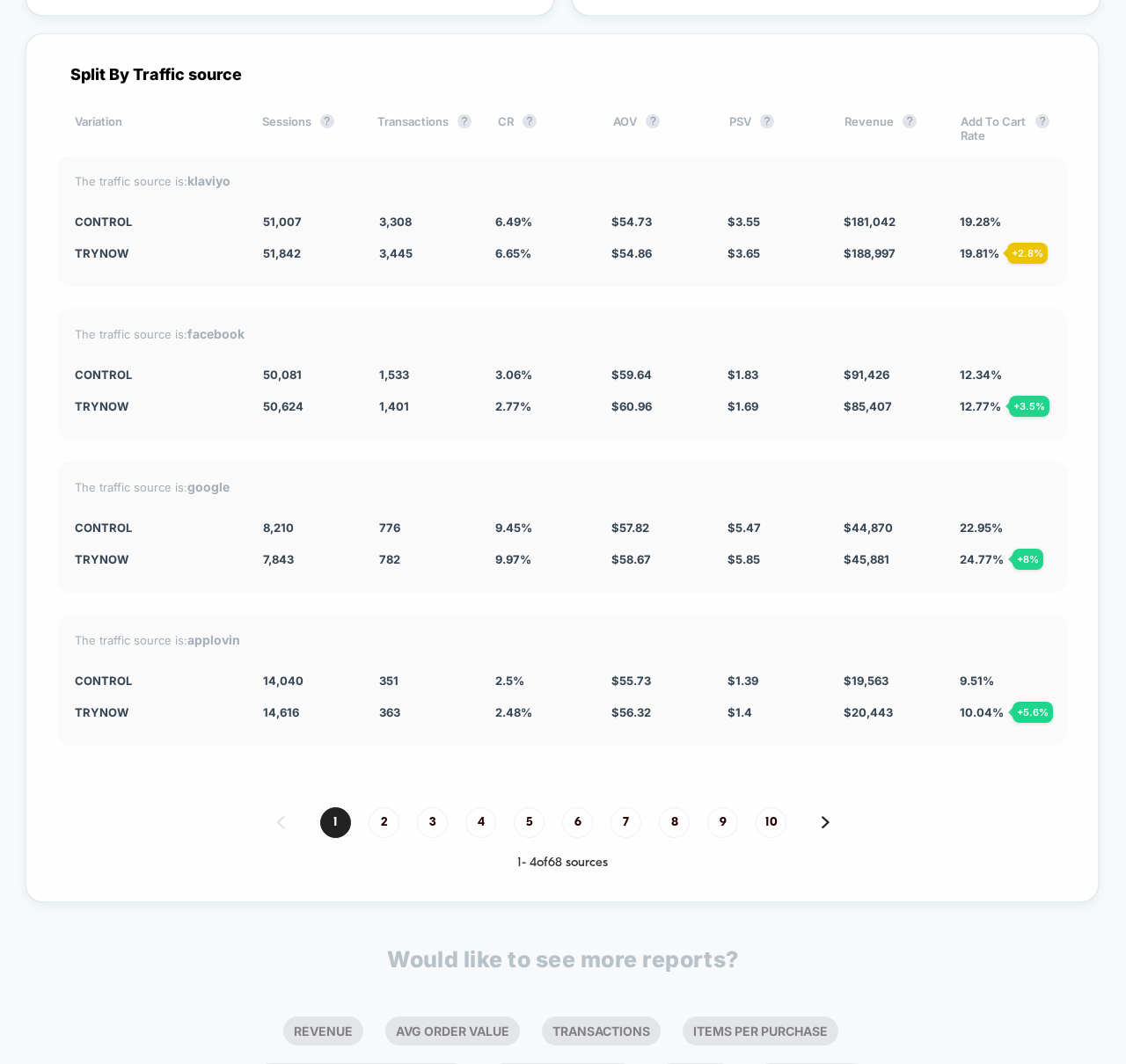
scroll to position [4820, 0]
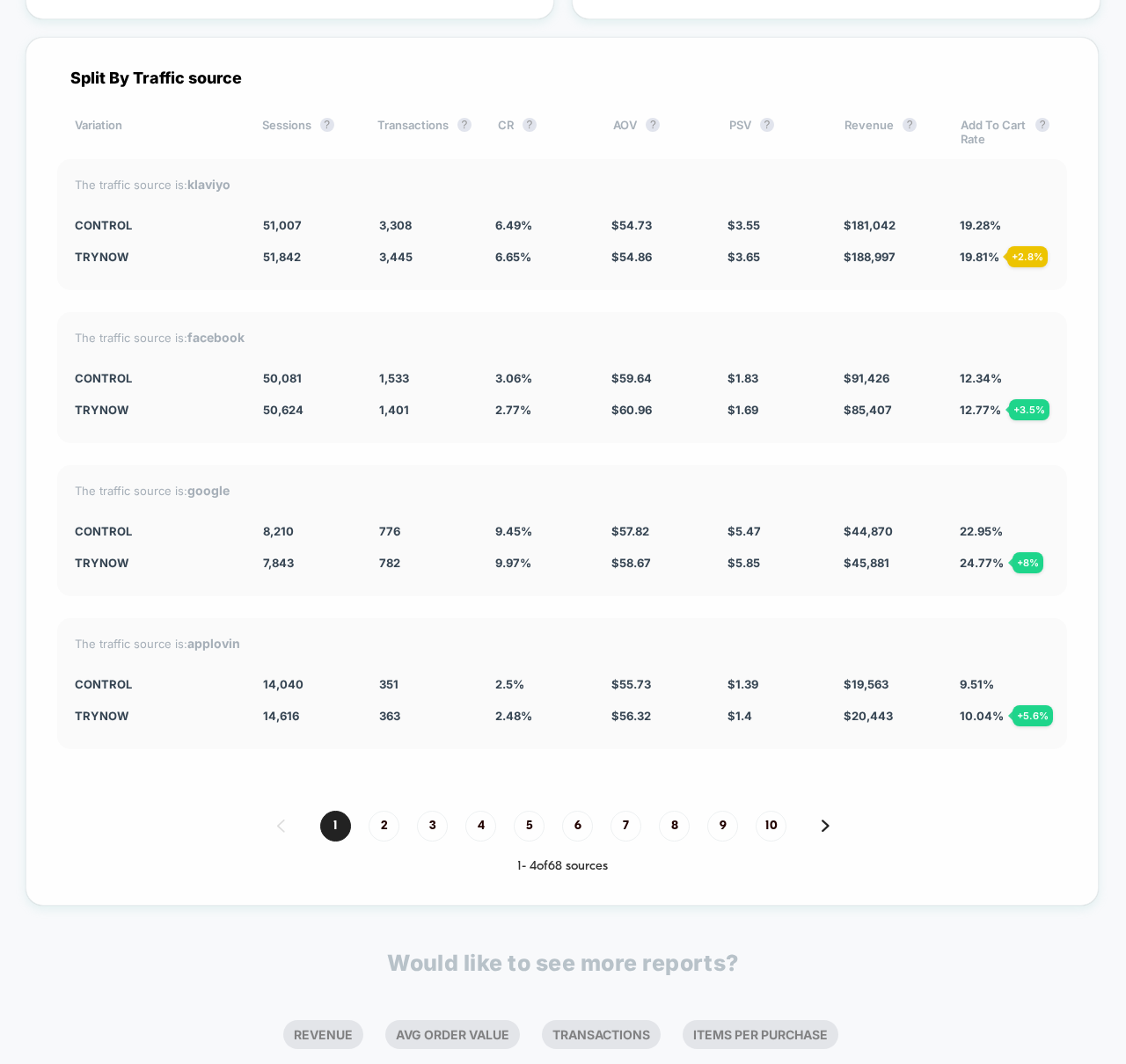
click at [555, 407] on div "2.77 % - 9.6 %" at bounding box center [540, 409] width 90 height 14
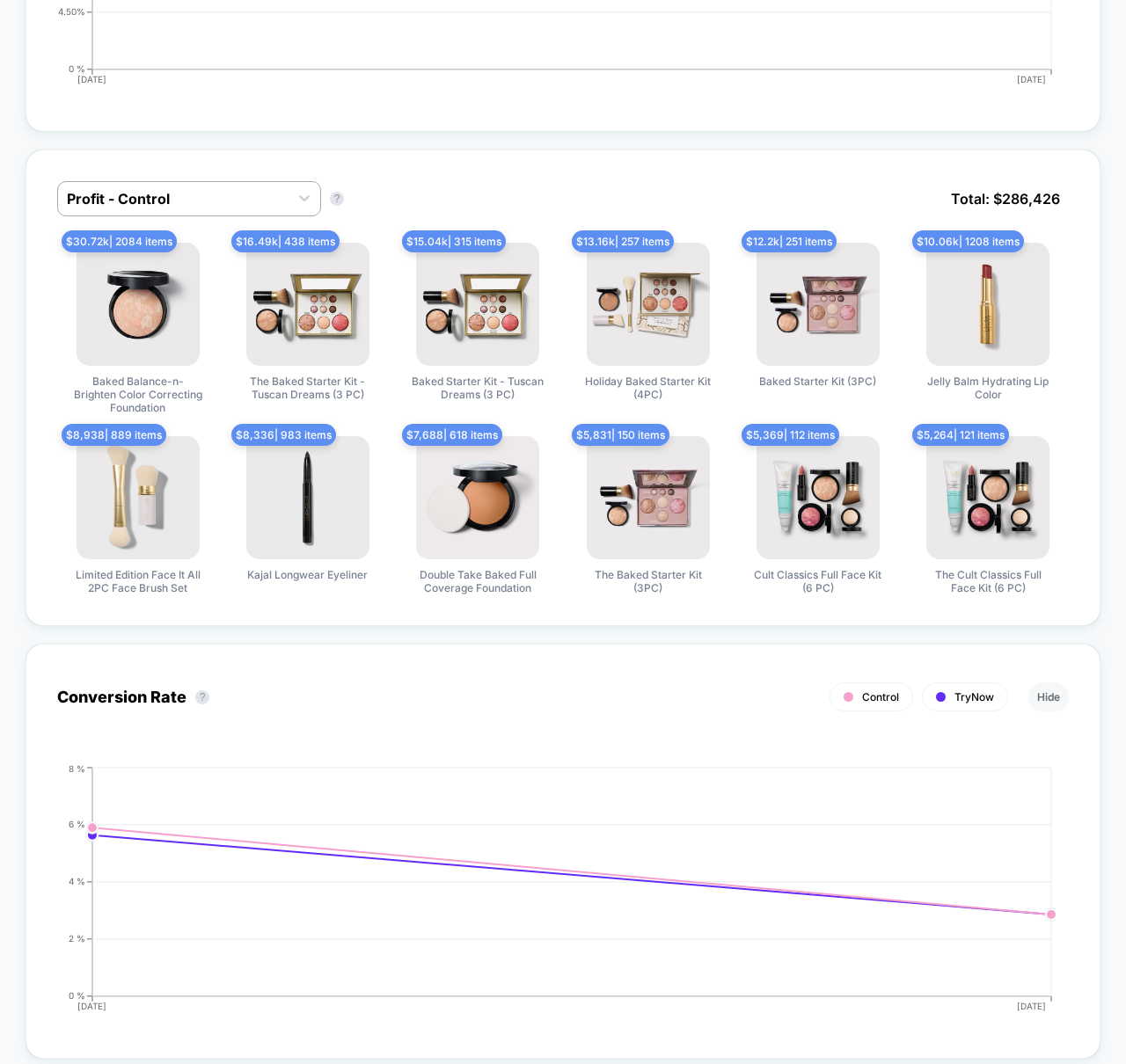
scroll to position [0, 0]
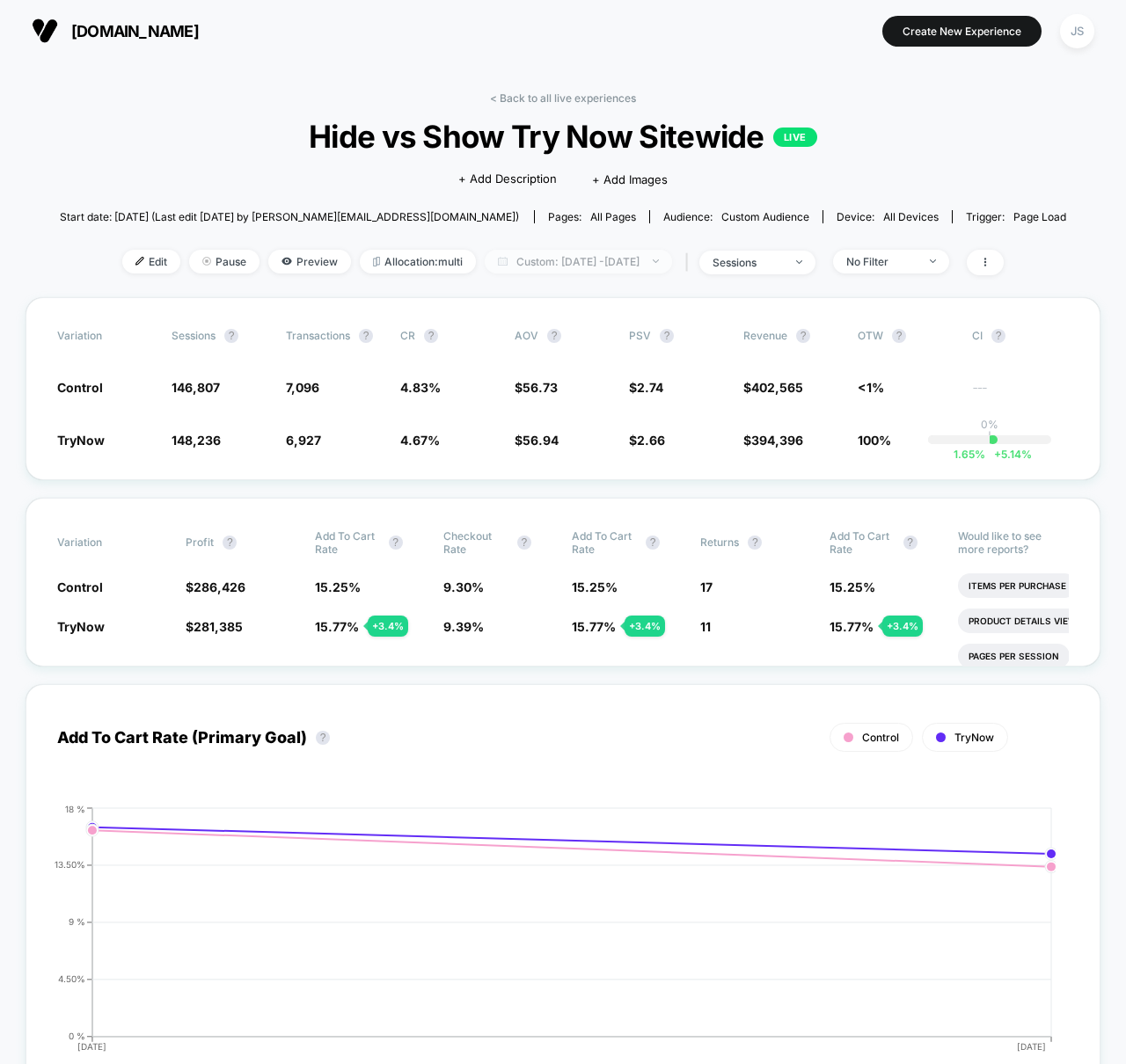
click at [644, 257] on span "Custom: [DATE] - [DATE]" at bounding box center [578, 261] width 187 height 24
select select "*"
select select "****"
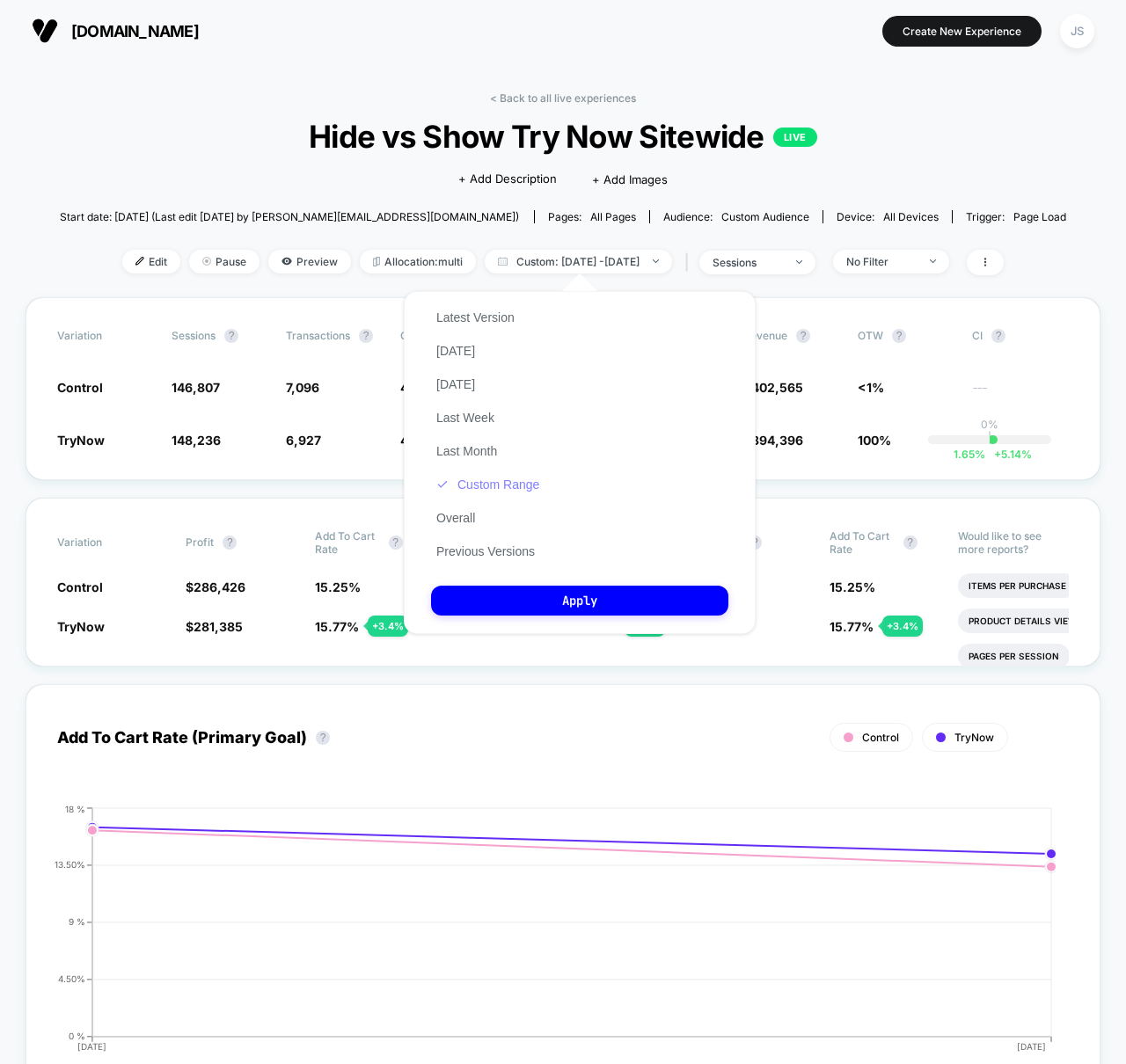
click at [474, 482] on button "Custom Range" at bounding box center [487, 485] width 114 height 16
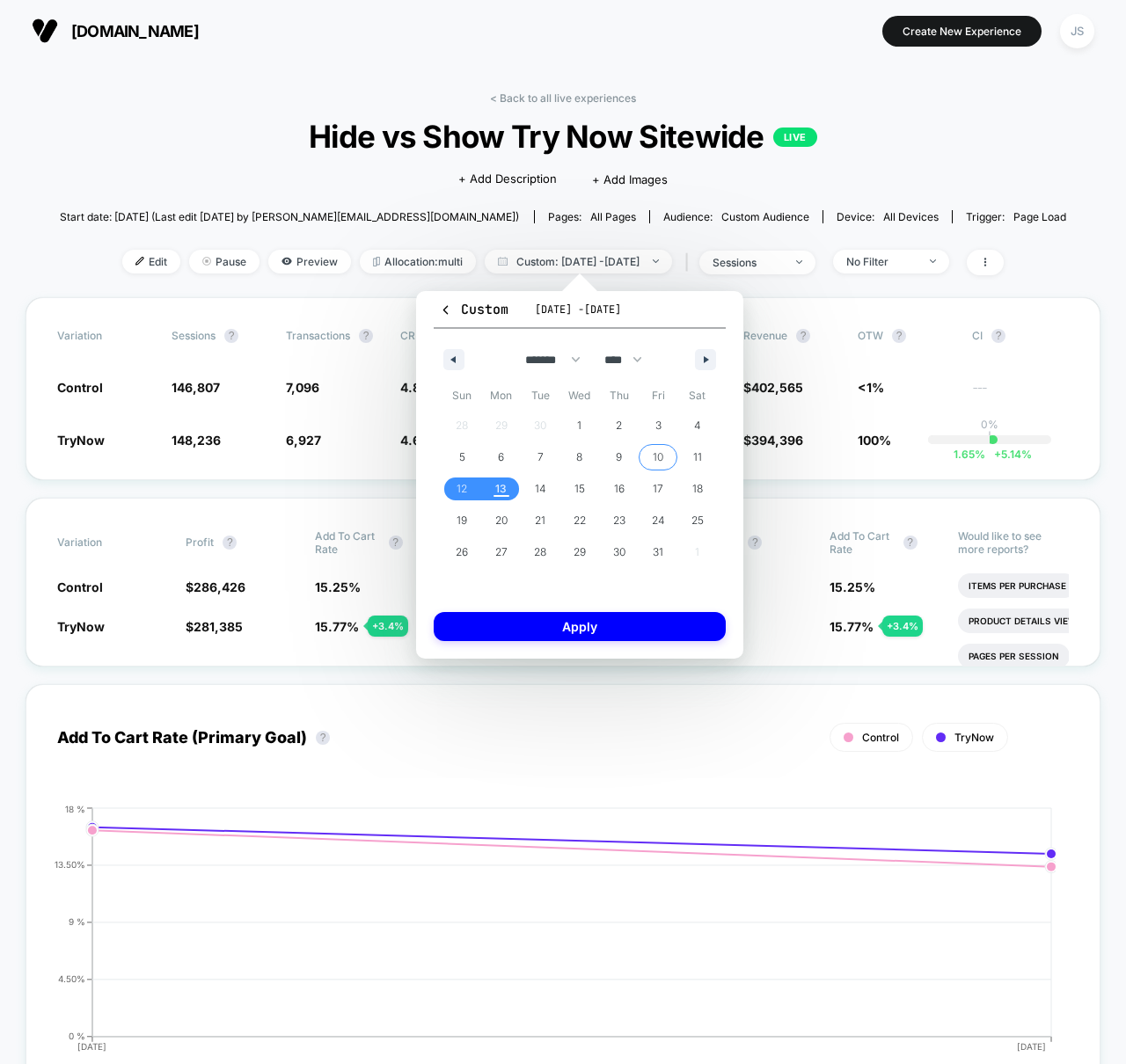
click at [648, 453] on span "10" at bounding box center [658, 458] width 39 height 23
click at [703, 456] on span "11" at bounding box center [697, 458] width 39 height 23
click at [667, 634] on button "Apply" at bounding box center [580, 626] width 292 height 29
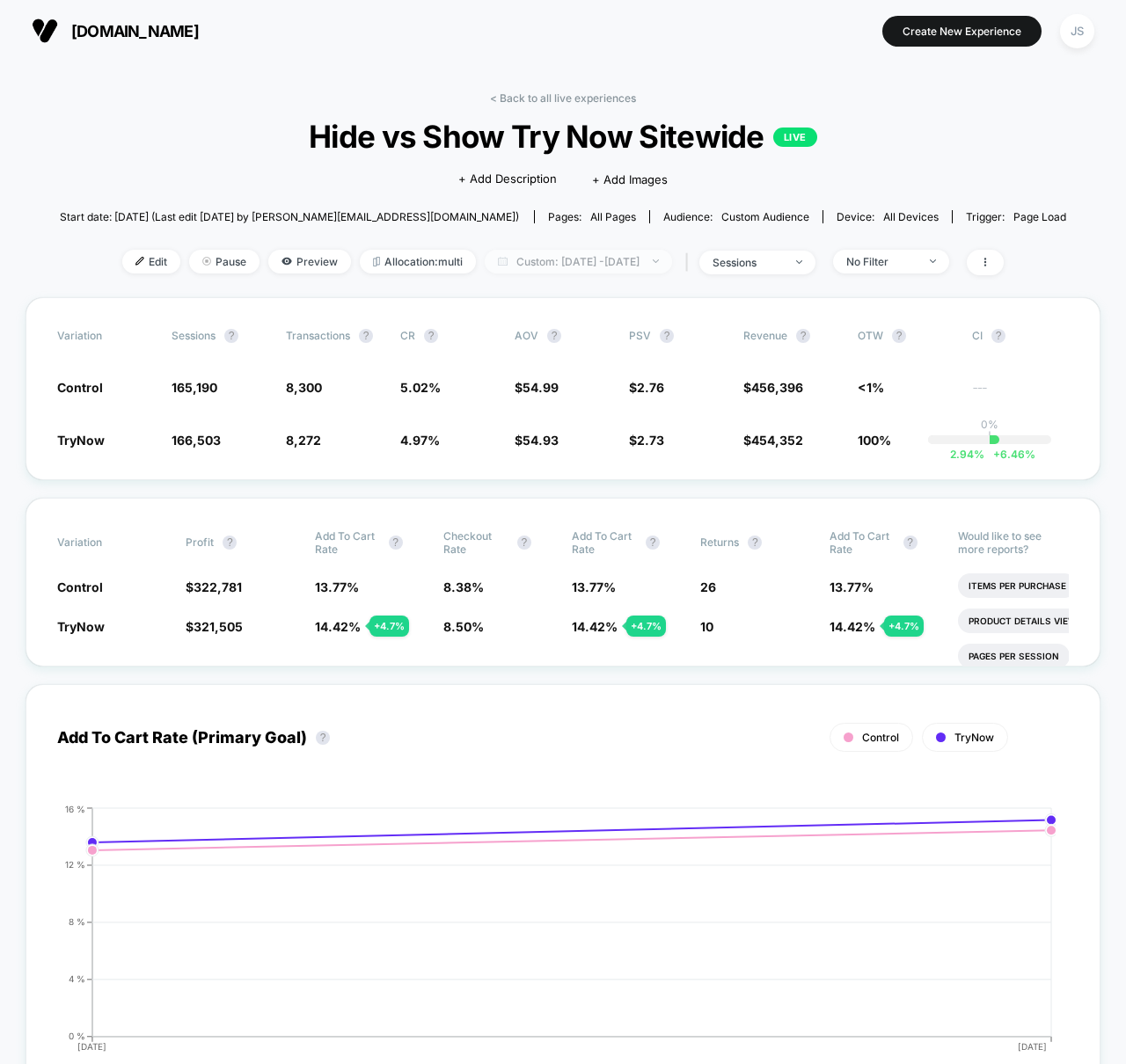
click at [592, 258] on span "Custom: [DATE] - [DATE]" at bounding box center [578, 261] width 187 height 24
select select "*"
select select "****"
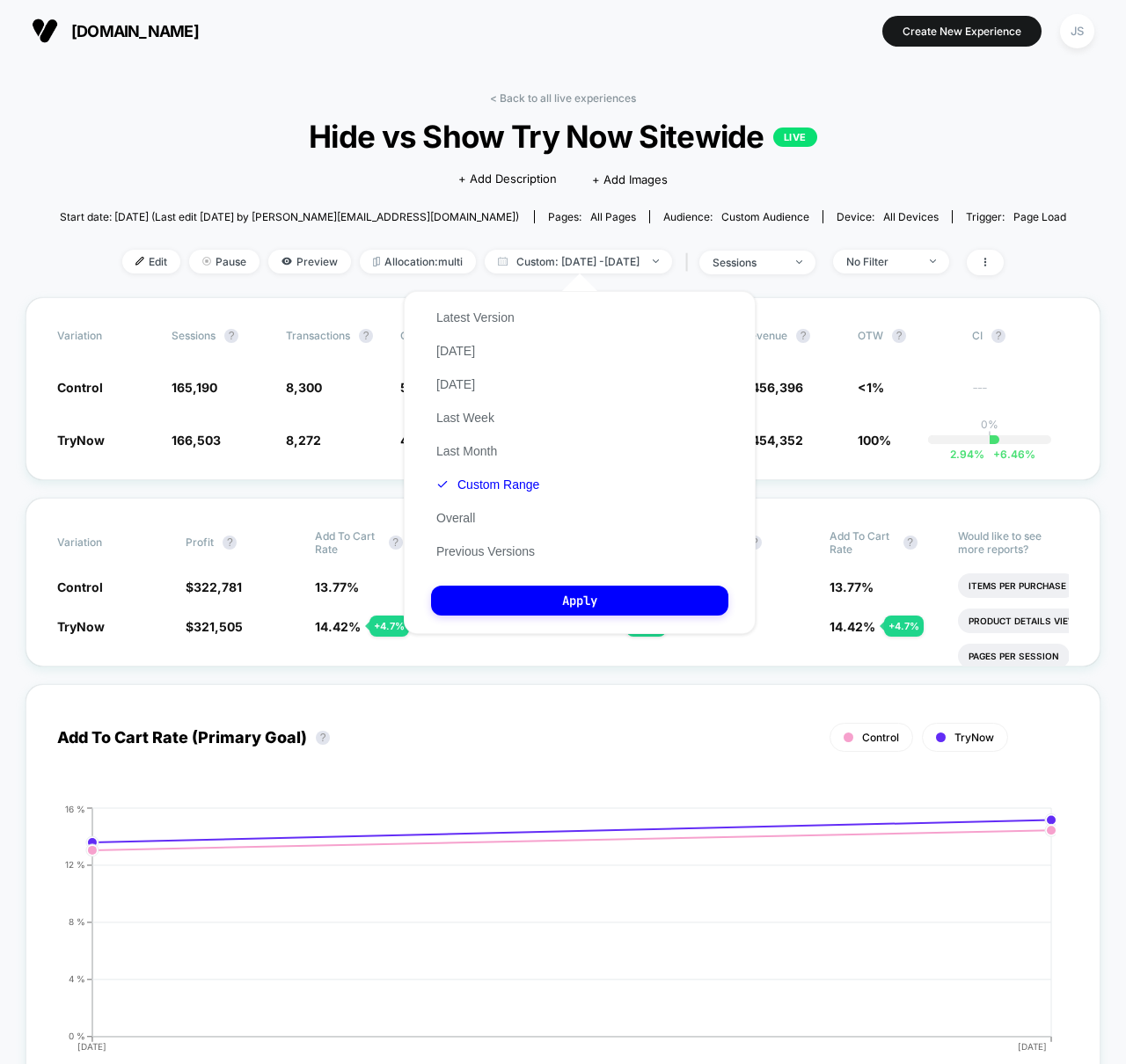
click at [513, 467] on div "Latest Version [DATE] [DATE] Last Week Last Month Custom Range Overall Previous…" at bounding box center [487, 435] width 114 height 268
click at [512, 482] on button "Custom Range" at bounding box center [487, 485] width 114 height 16
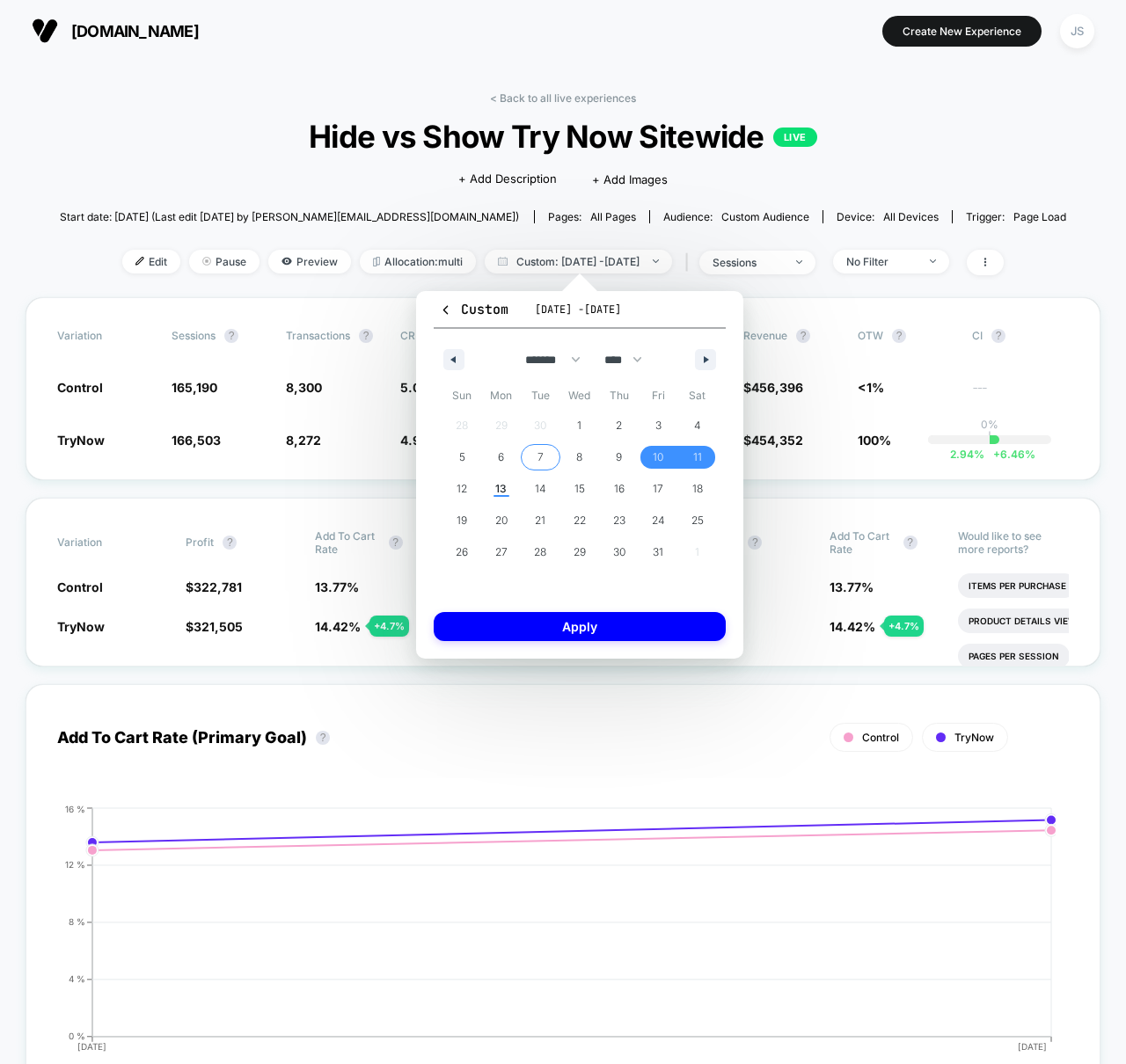
click at [528, 458] on span "7" at bounding box center [540, 458] width 39 height 23
click at [609, 449] on span "9" at bounding box center [618, 458] width 39 height 23
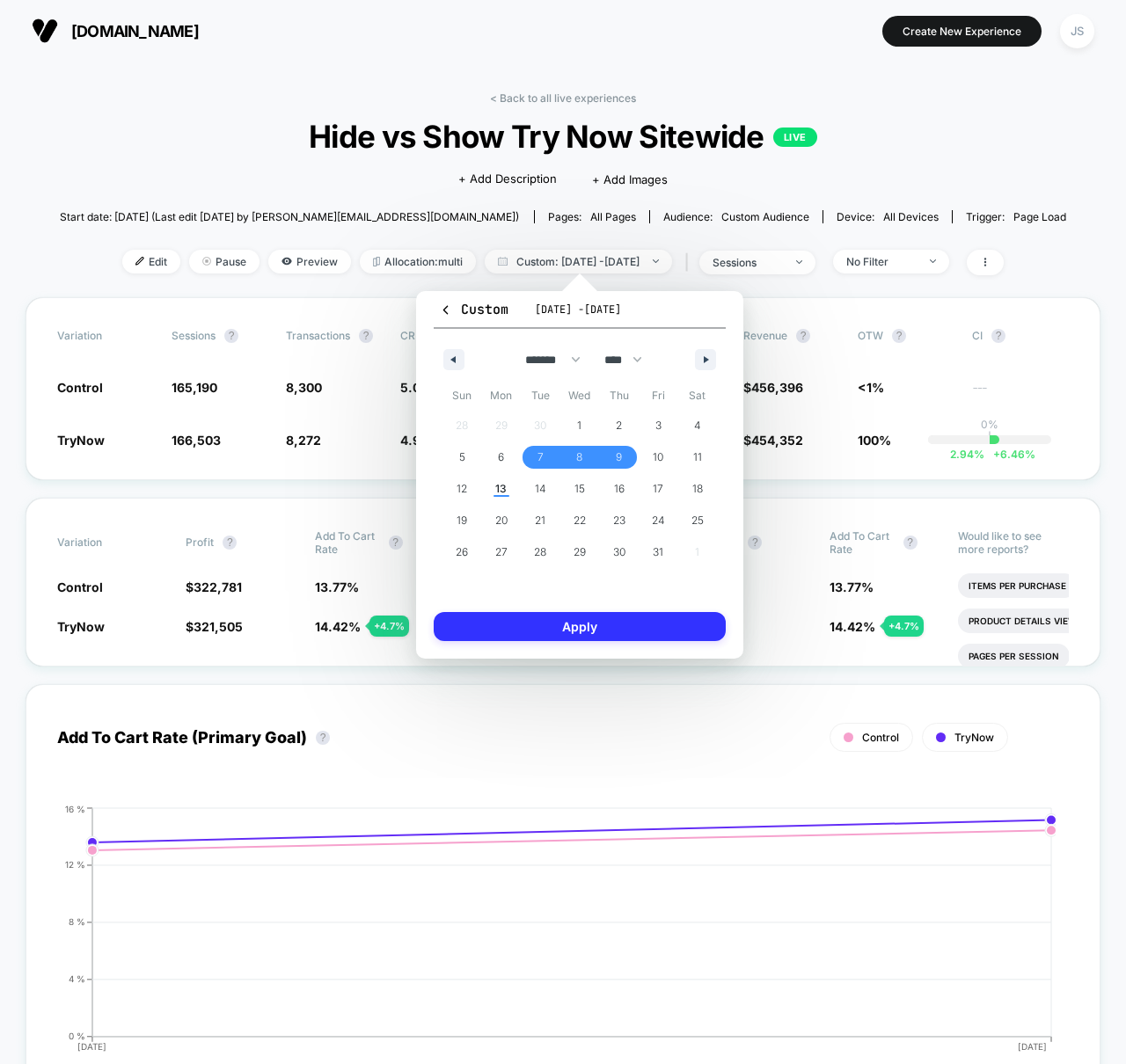
click at [617, 619] on button "Apply" at bounding box center [580, 626] width 292 height 29
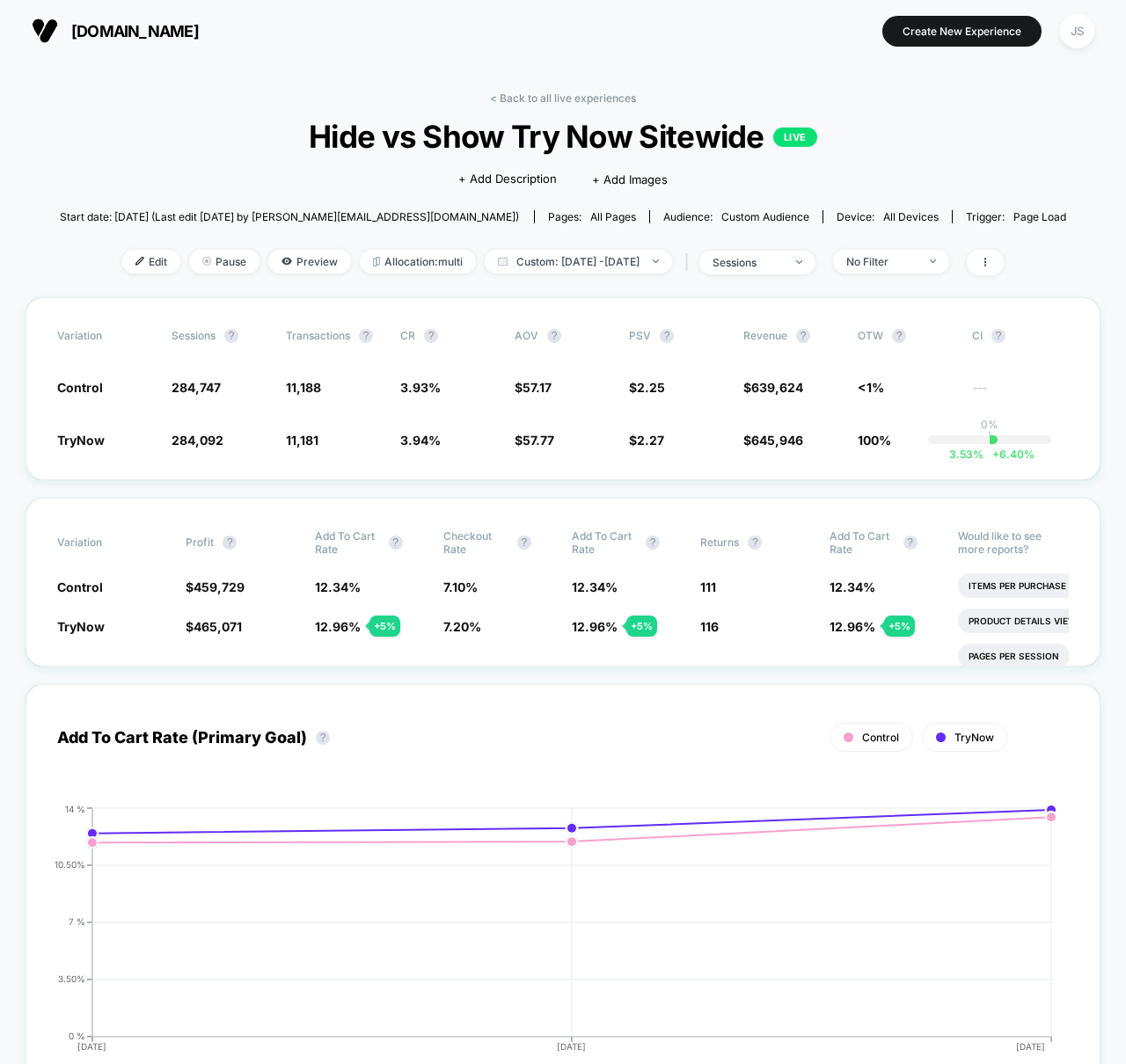
click at [630, 245] on div "< Back to all live experiences Hide vs Show Try Now Sitewide LIVE Click to edit…" at bounding box center [564, 194] width 1007 height 206
click at [634, 255] on span "Custom: [DATE] - [DATE]" at bounding box center [578, 261] width 187 height 24
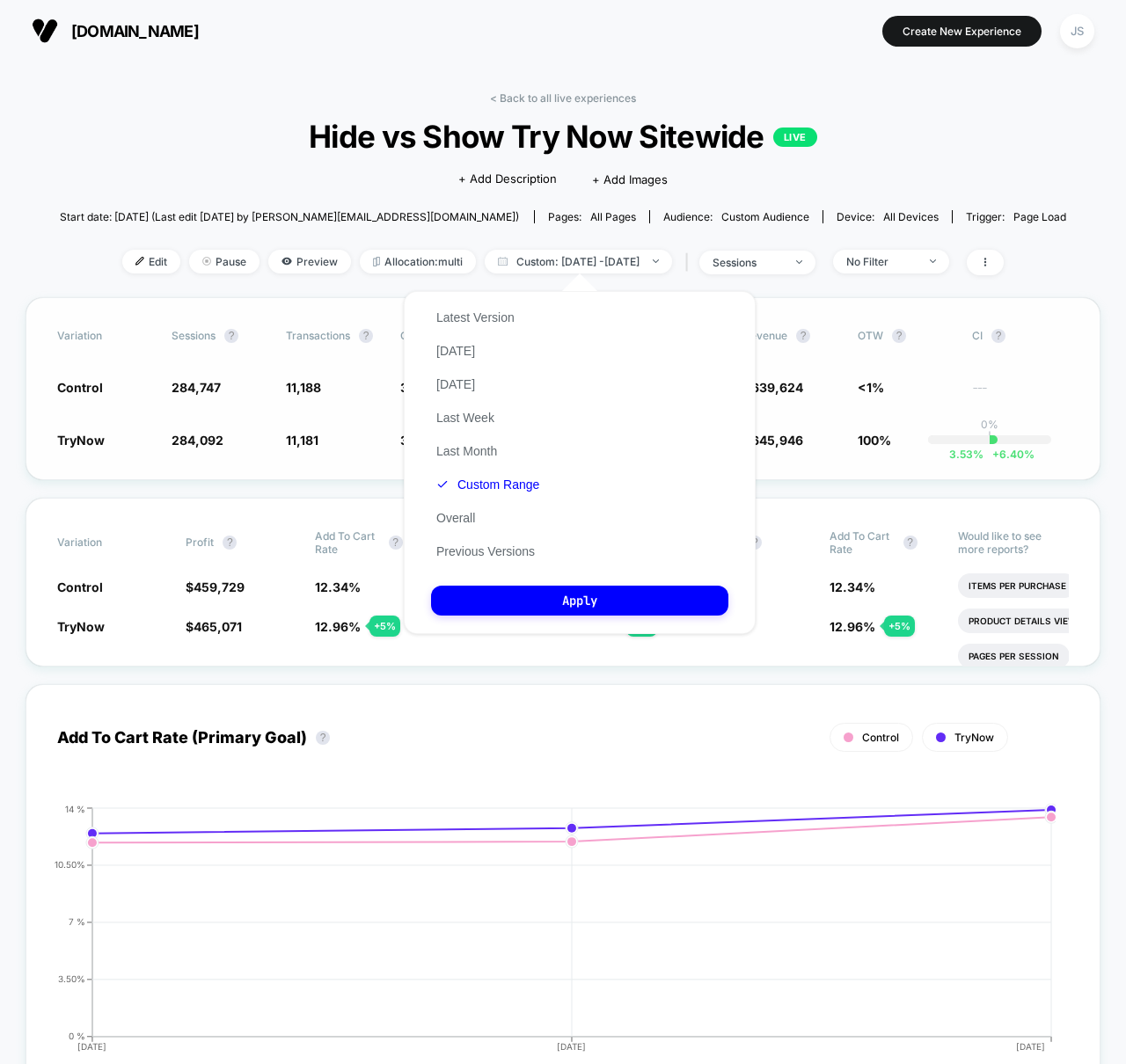
click at [777, 301] on div "Variation Sessions ? Transactions ? CR ? AOV ? PSV ? Revenue ? OTW ? CI ? Contr…" at bounding box center [563, 388] width 1074 height 183
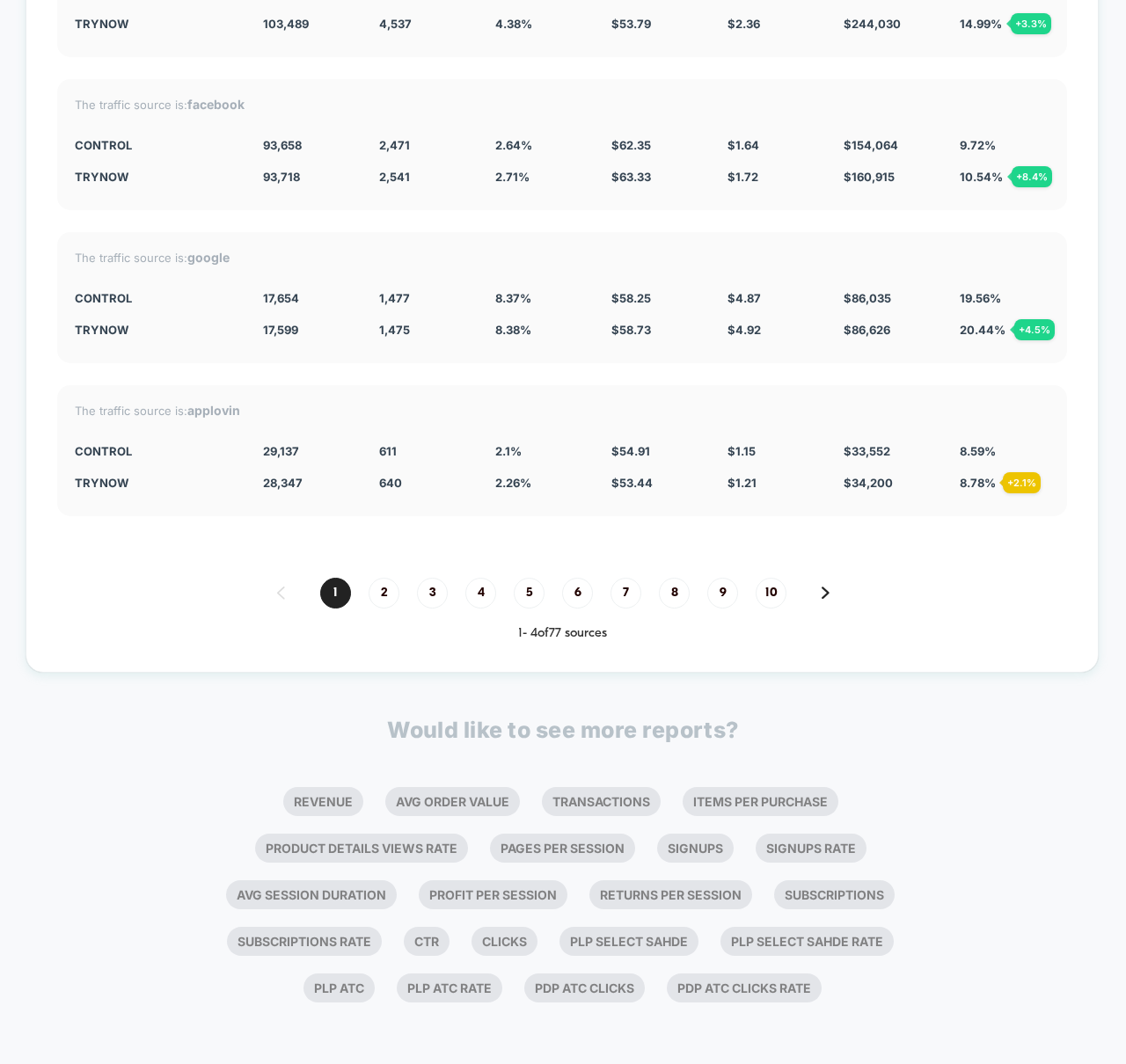
scroll to position [4819, 0]
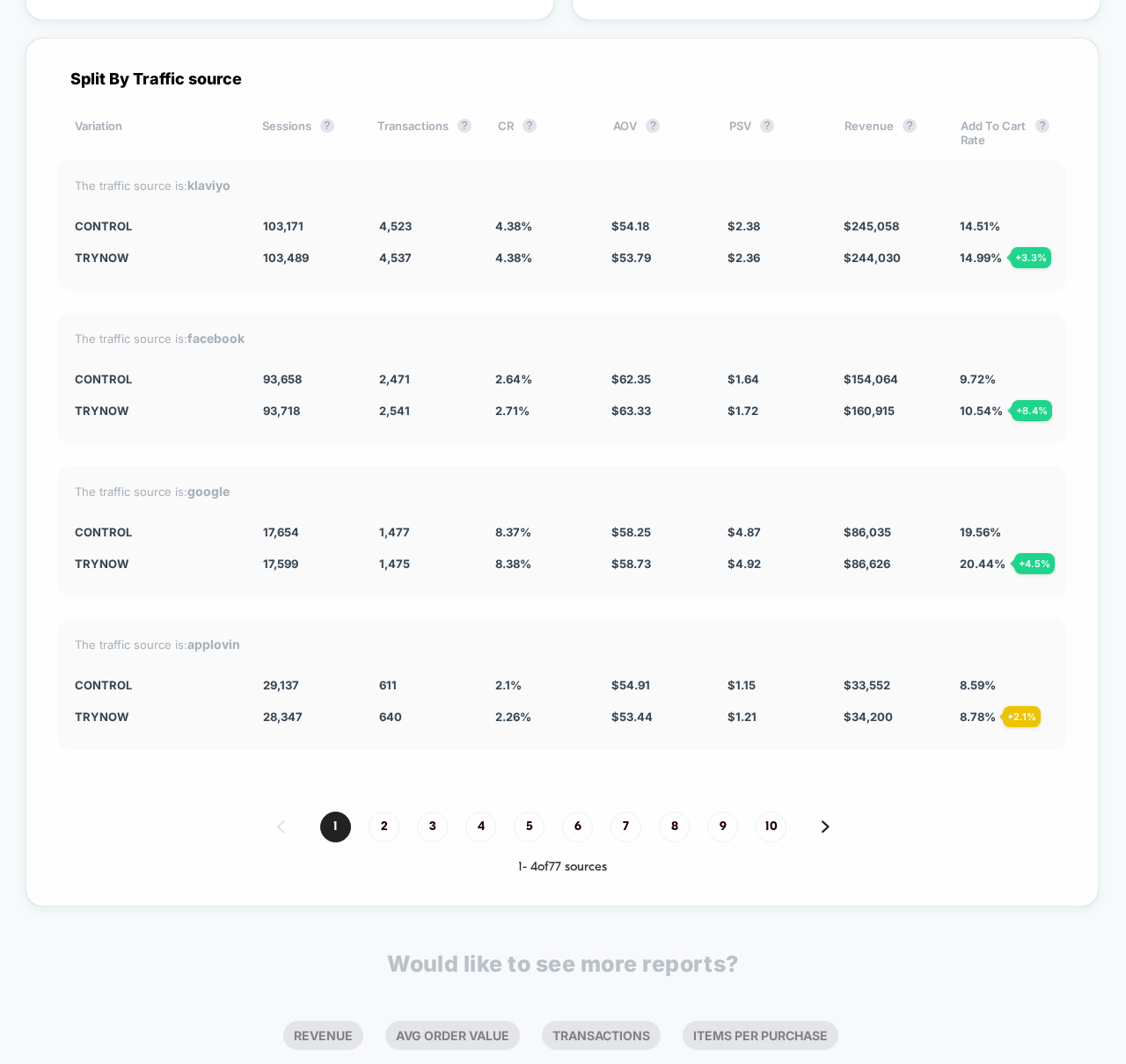
click at [535, 449] on div "Split By Traffic source Variation Sessions ? Transactions ? CR ? AOV ? PSV ? Re…" at bounding box center [562, 472] width 1073 height 869
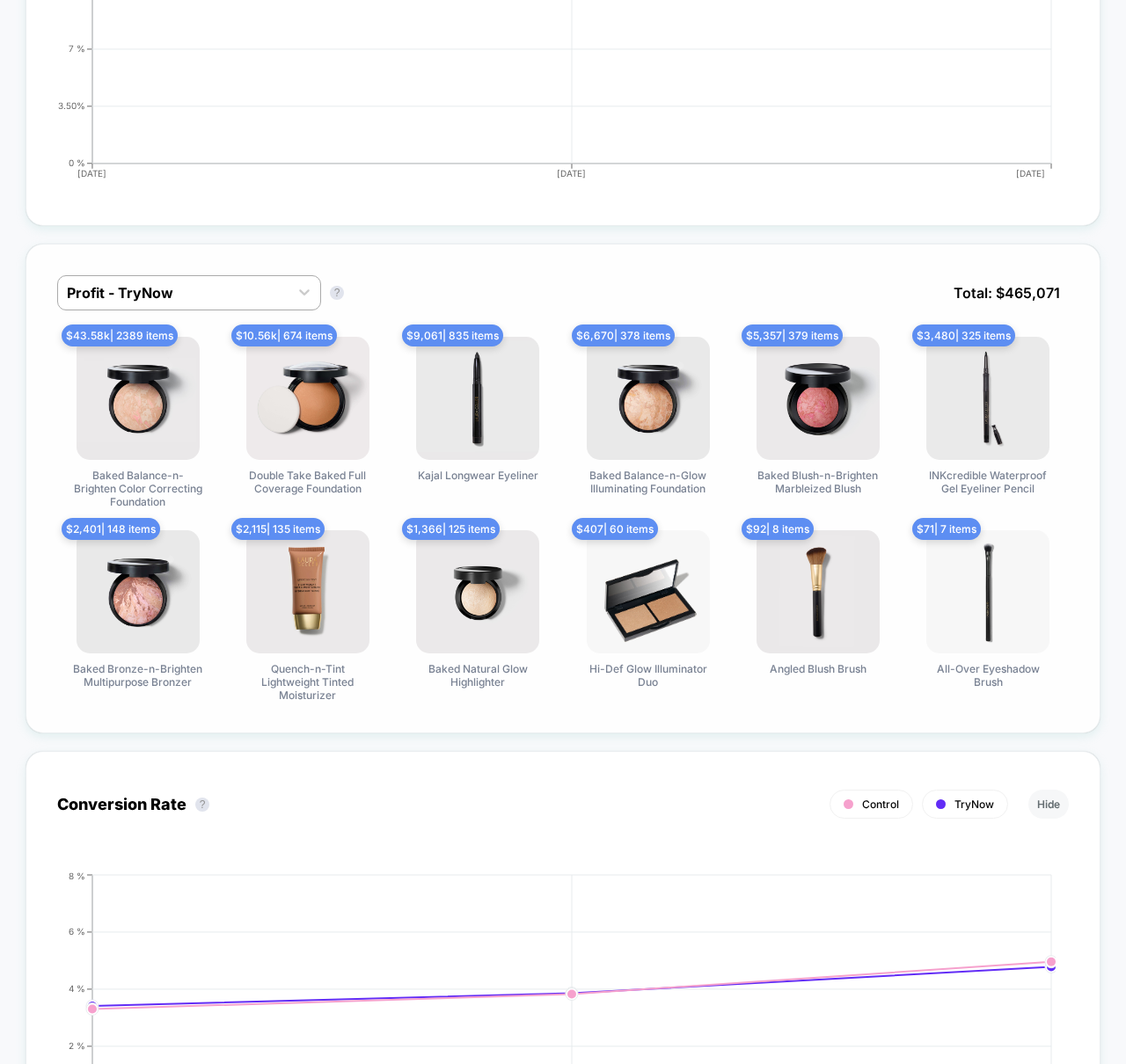
scroll to position [0, 0]
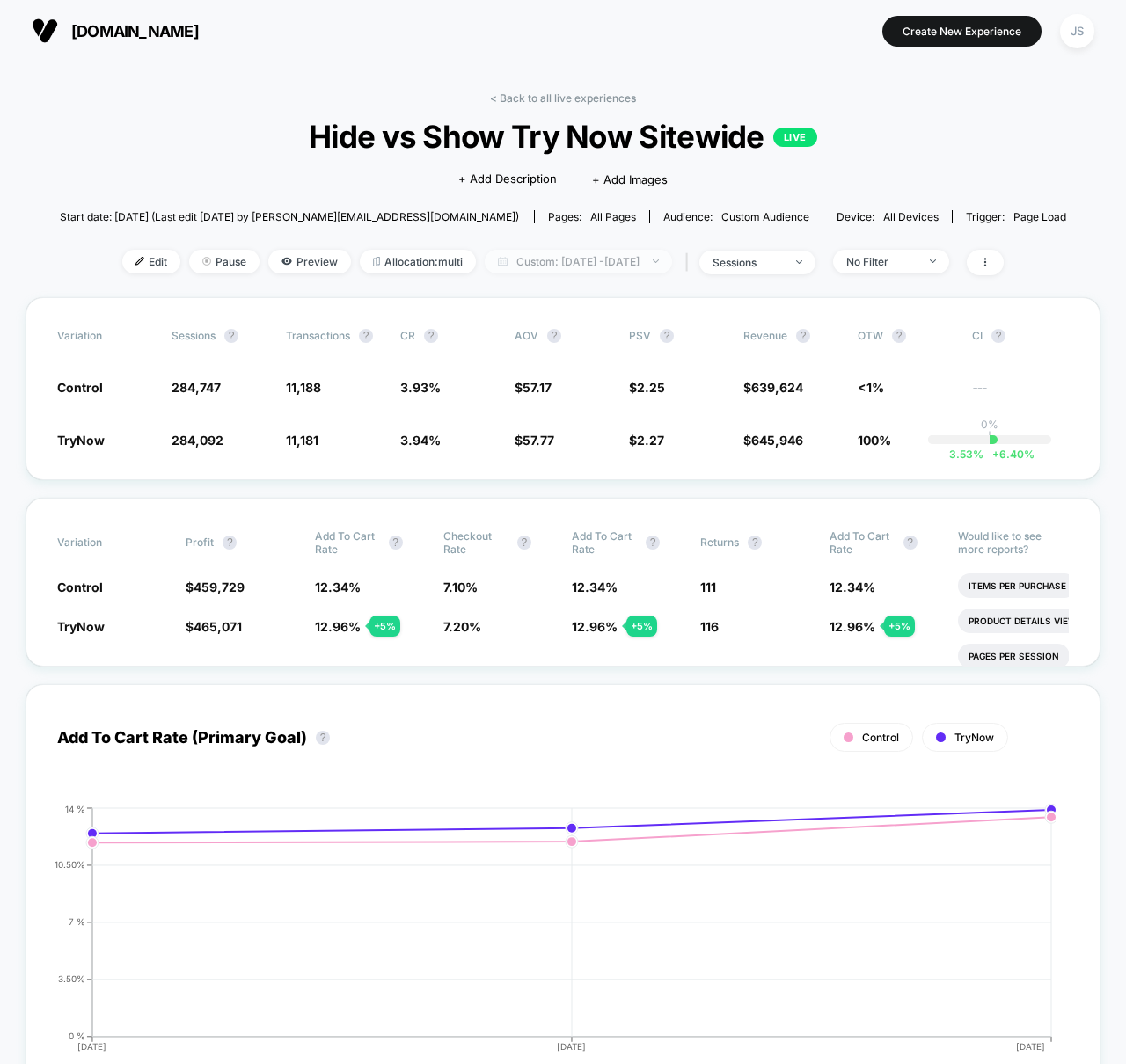
click at [625, 266] on span "Custom: [DATE] - [DATE]" at bounding box center [578, 261] width 187 height 24
select select "*"
select select "****"
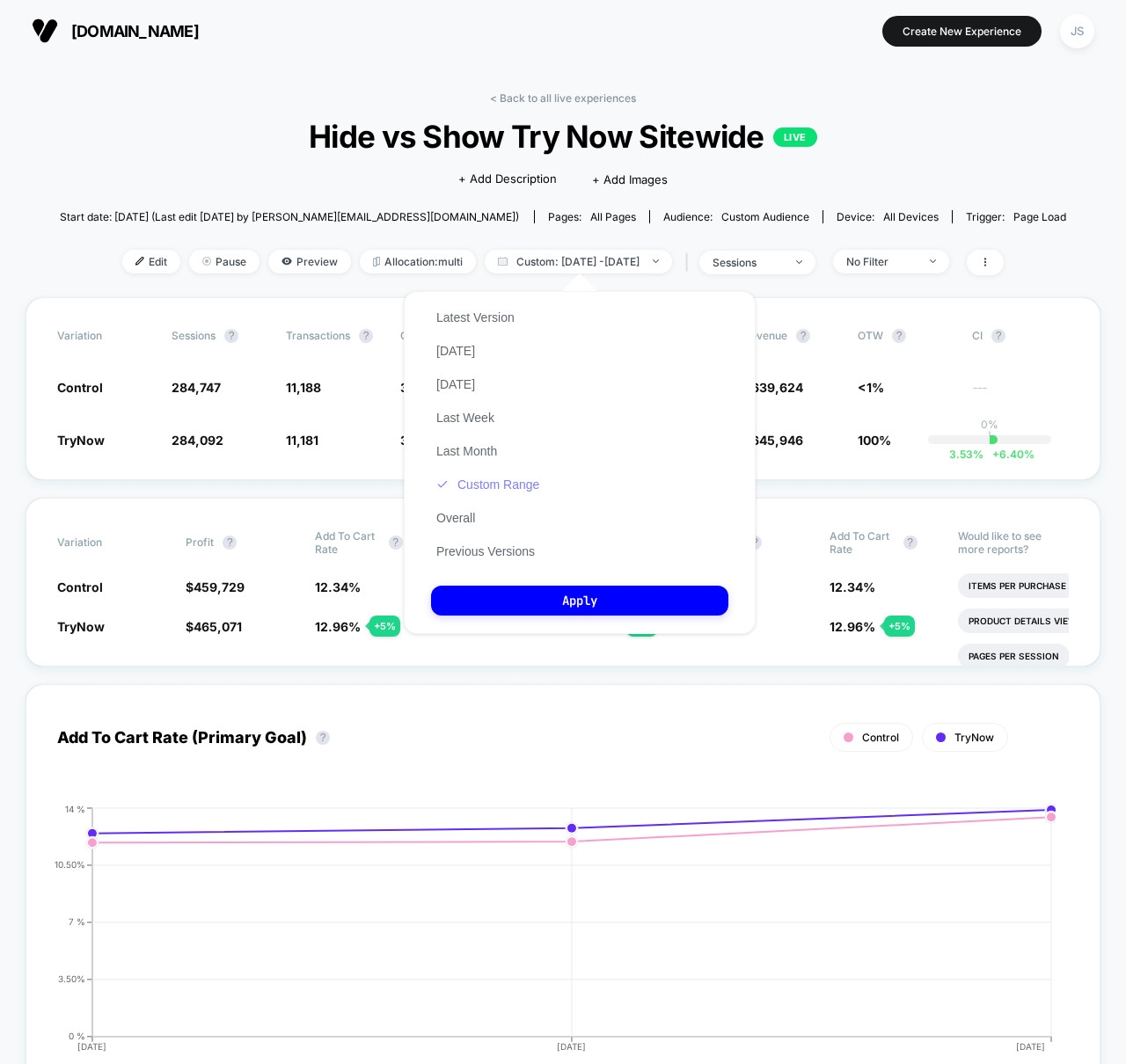
click at [502, 478] on button "Custom Range" at bounding box center [487, 485] width 114 height 16
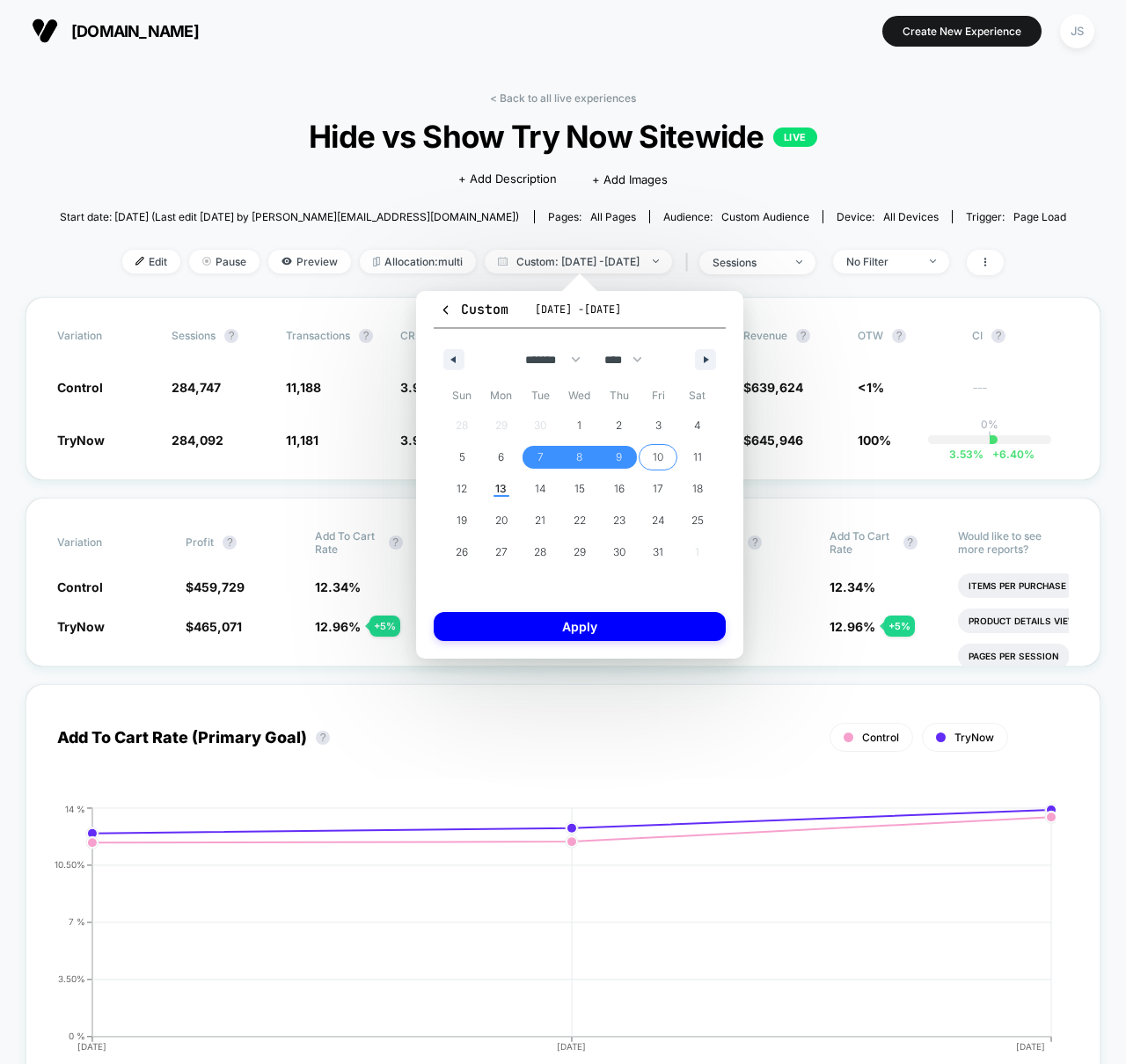
click at [654, 466] on span "10" at bounding box center [658, 457] width 11 height 32
click at [660, 462] on span "10" at bounding box center [658, 457] width 11 height 32
click at [602, 621] on button "Apply" at bounding box center [580, 626] width 292 height 29
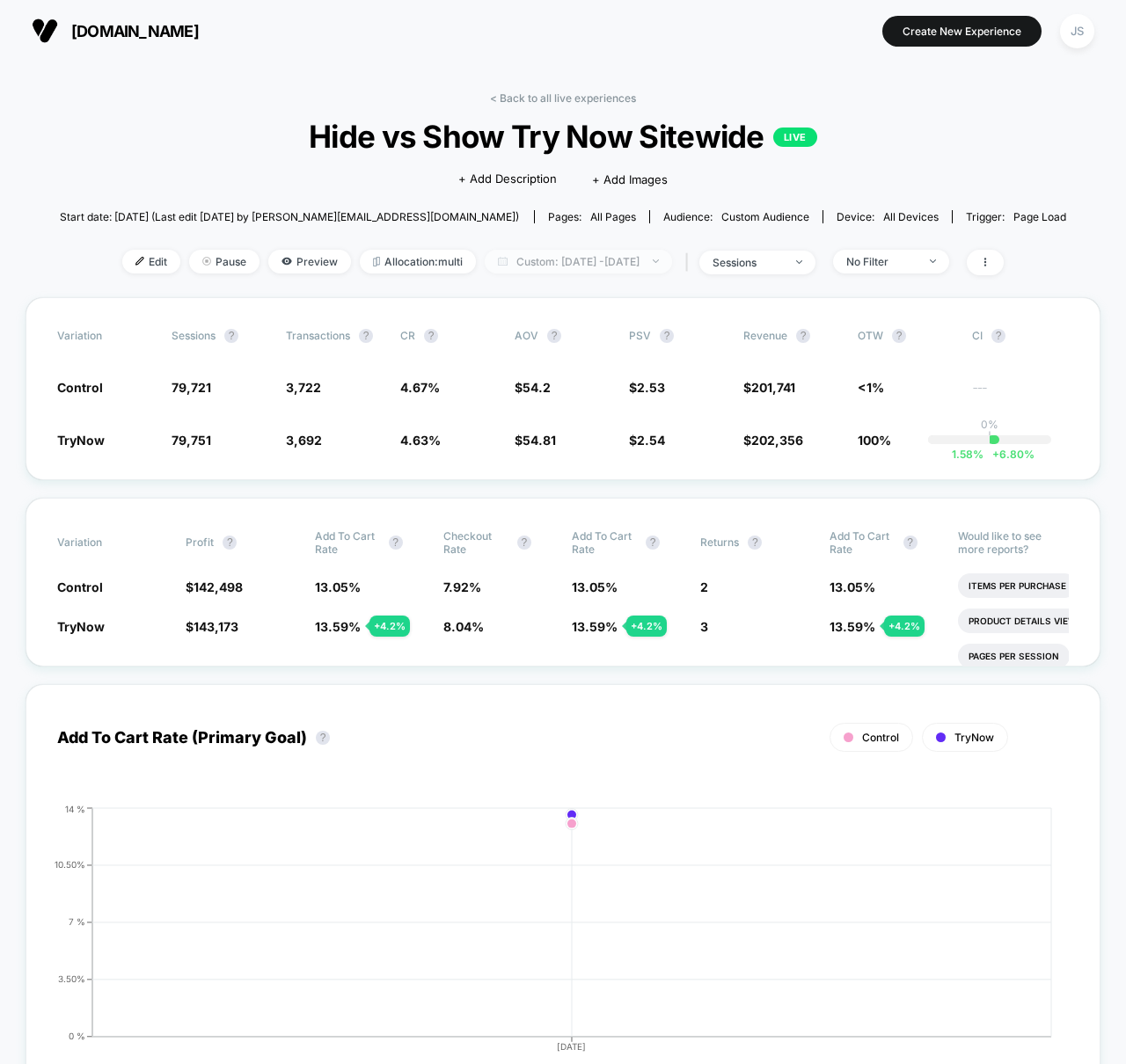
click at [601, 260] on span "Custom: [DATE] - [DATE]" at bounding box center [578, 261] width 187 height 24
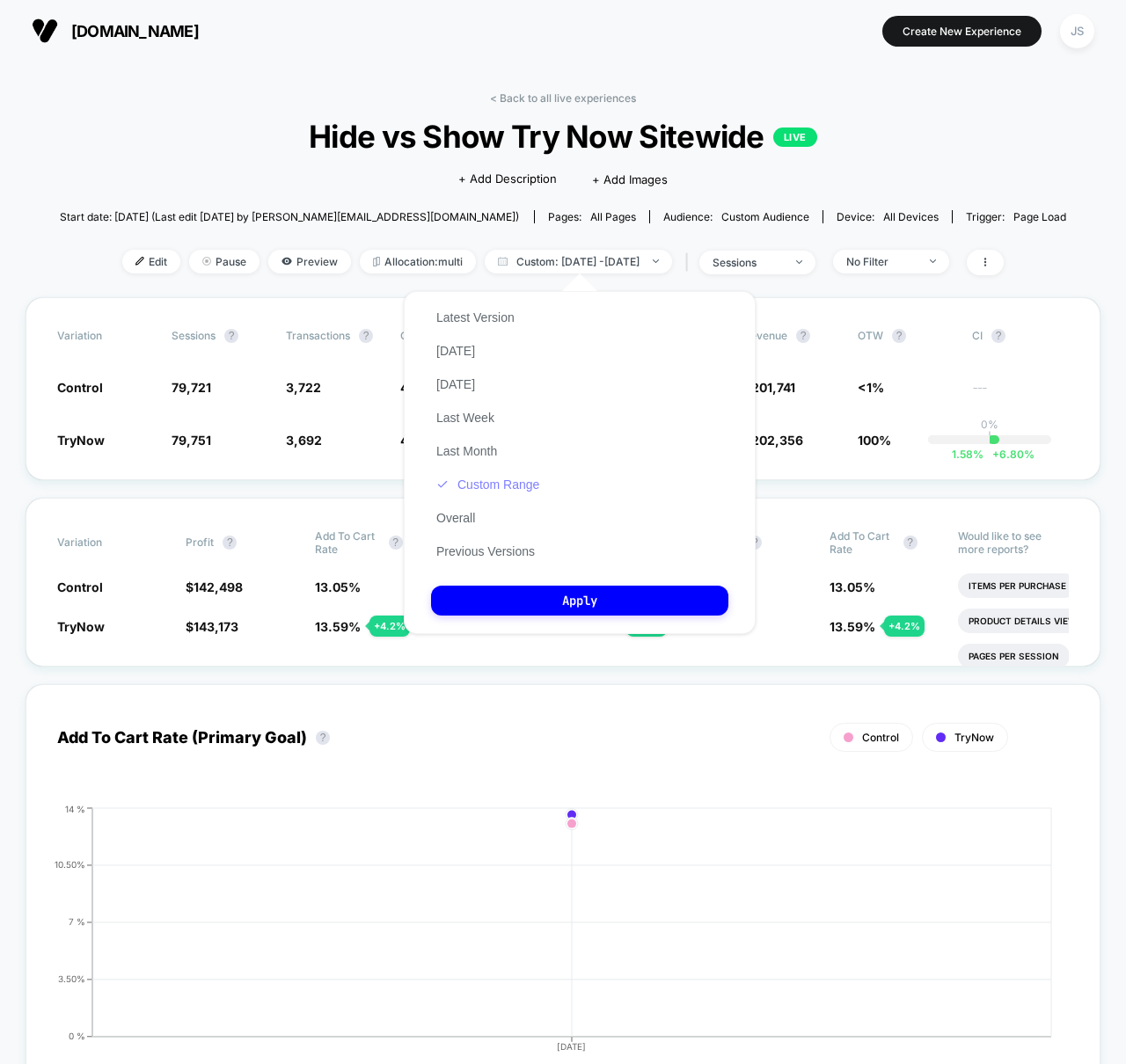
click at [498, 484] on button "Custom Range" at bounding box center [487, 485] width 114 height 16
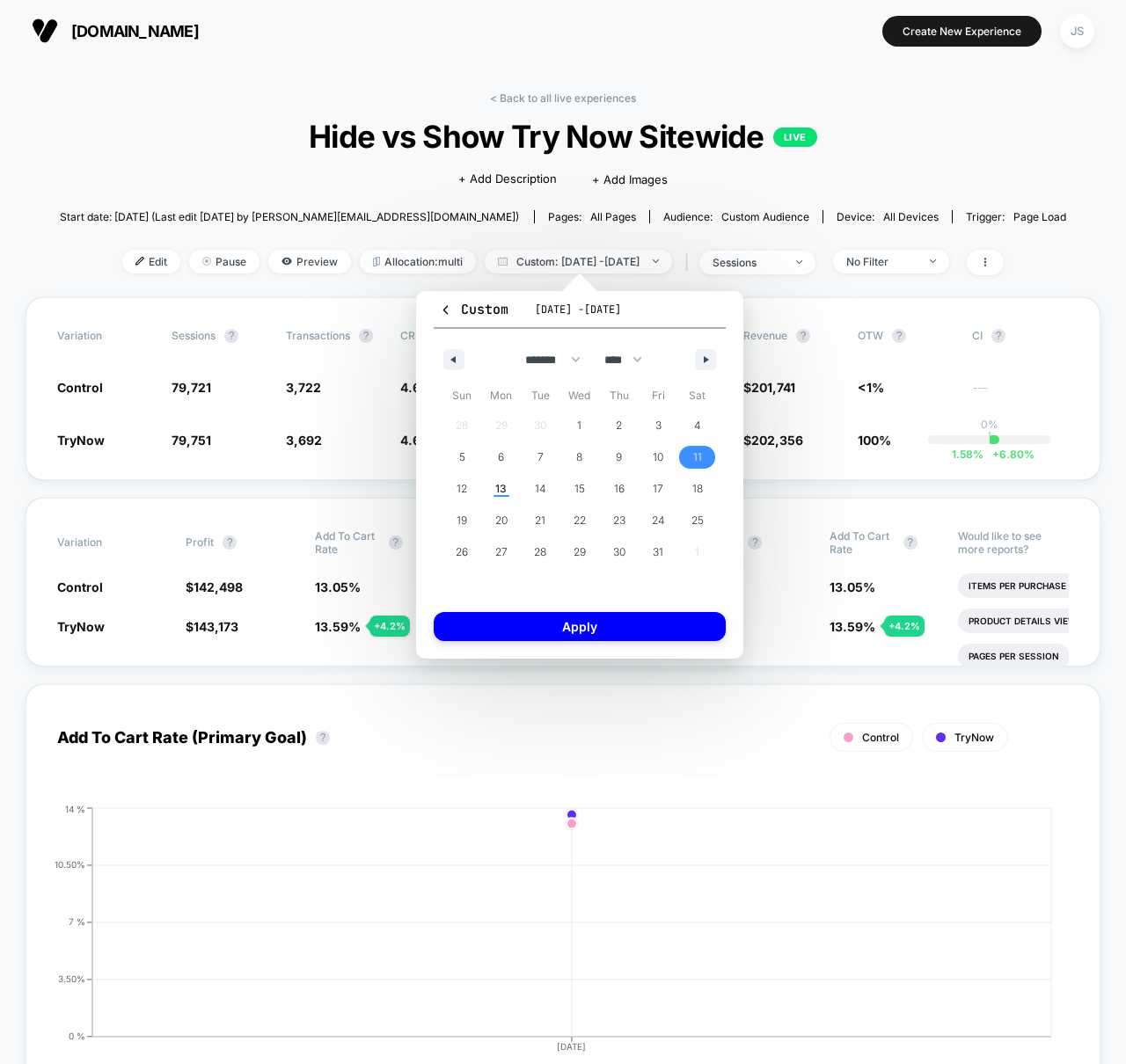
click at [693, 456] on span "11" at bounding box center [697, 457] width 9 height 32
click at [633, 625] on button "Apply" at bounding box center [580, 626] width 292 height 29
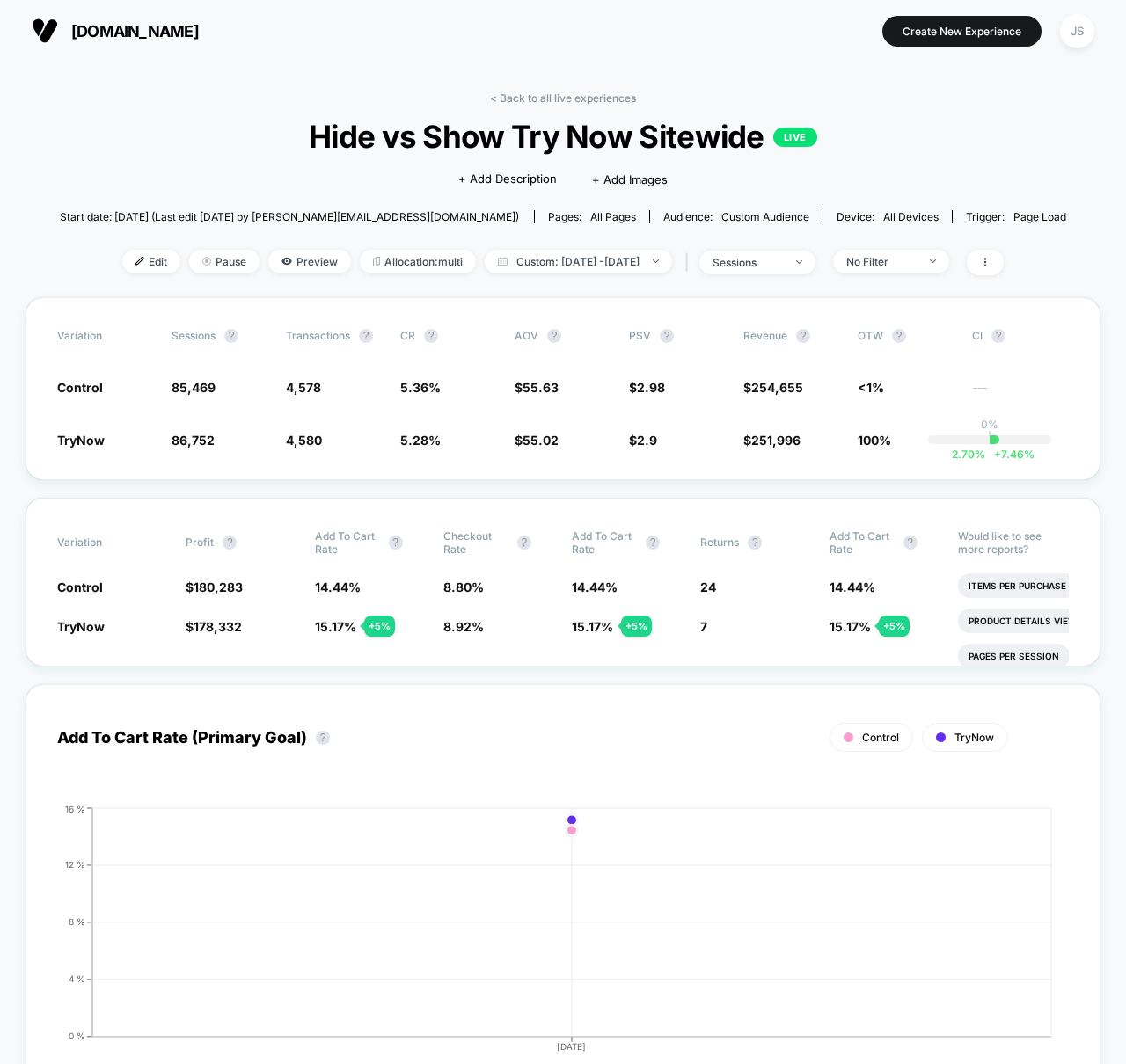
click at [553, 294] on div "< Back to all live experiences Hide vs Show Try Now Sitewide LIVE Click to edit…" at bounding box center [564, 194] width 1007 height 206
click at [208, 93] on div "< Back to all live experiences Hide vs Show Try Now Sitewide LIVE Click to edit…" at bounding box center [564, 194] width 1007 height 206
click at [274, 266] on span "Preview" at bounding box center [310, 261] width 82 height 24
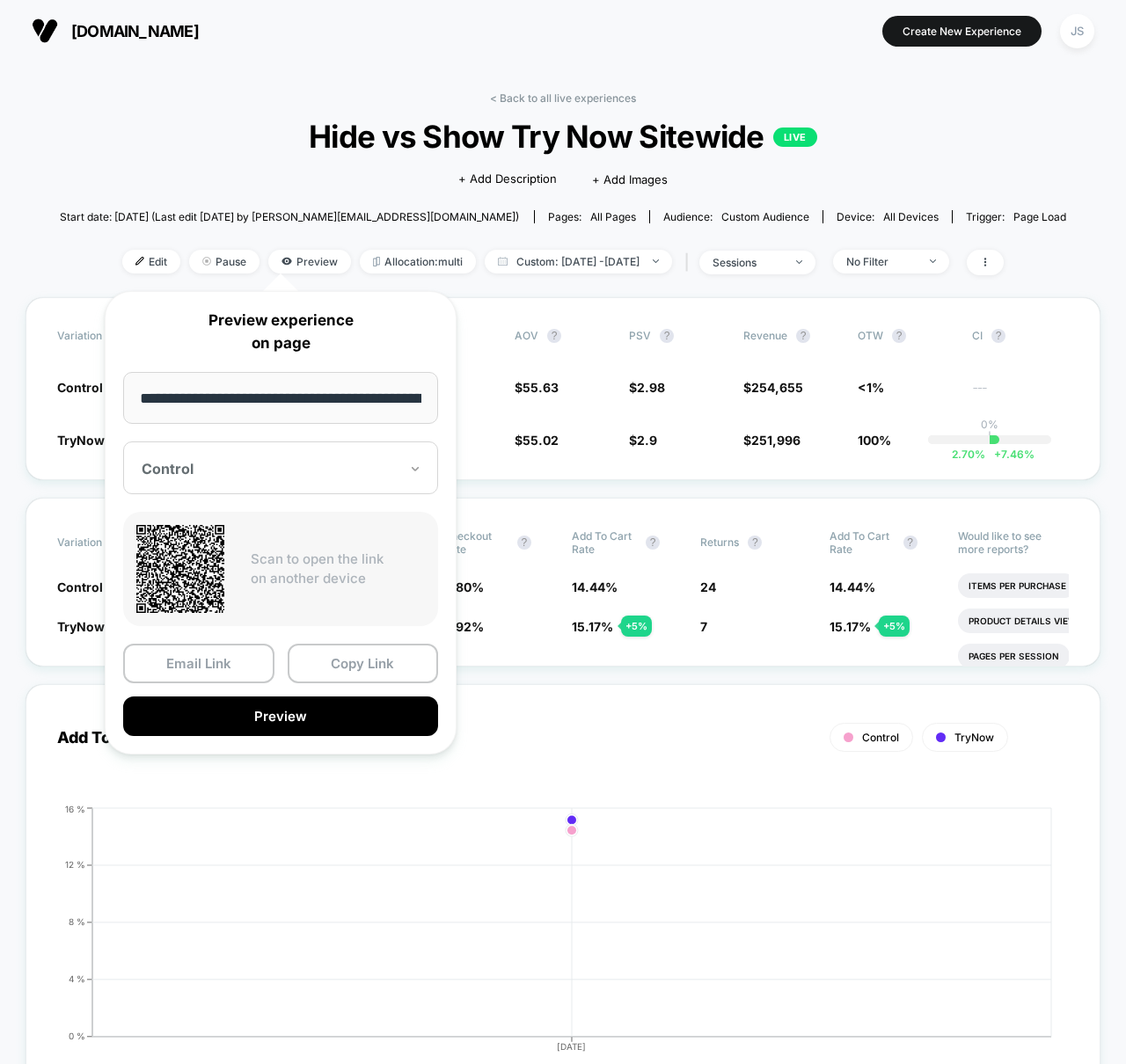
click at [413, 470] on icon at bounding box center [415, 468] width 12 height 17
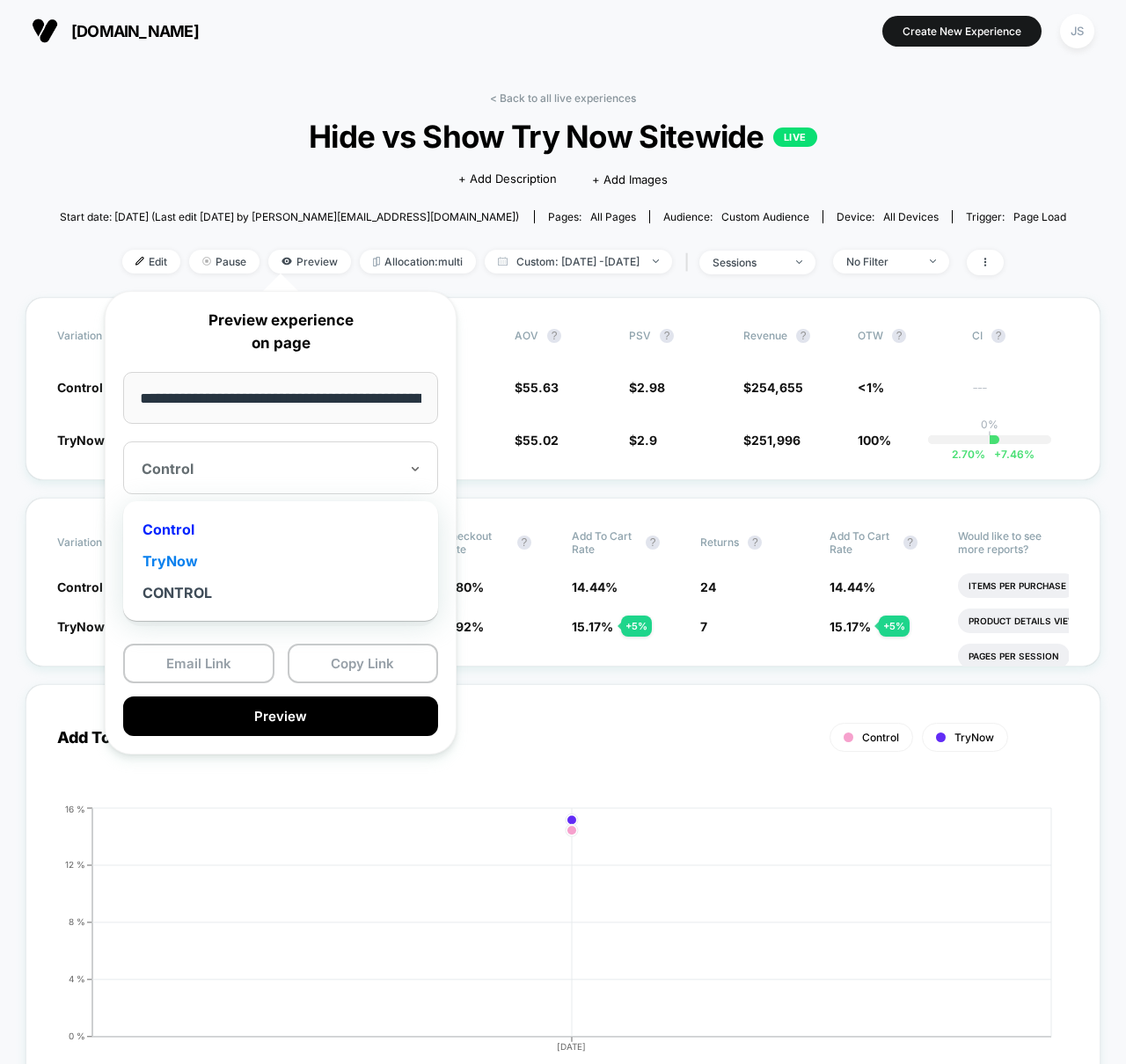
click at [317, 565] on div "TryNow" at bounding box center [280, 561] width 297 height 32
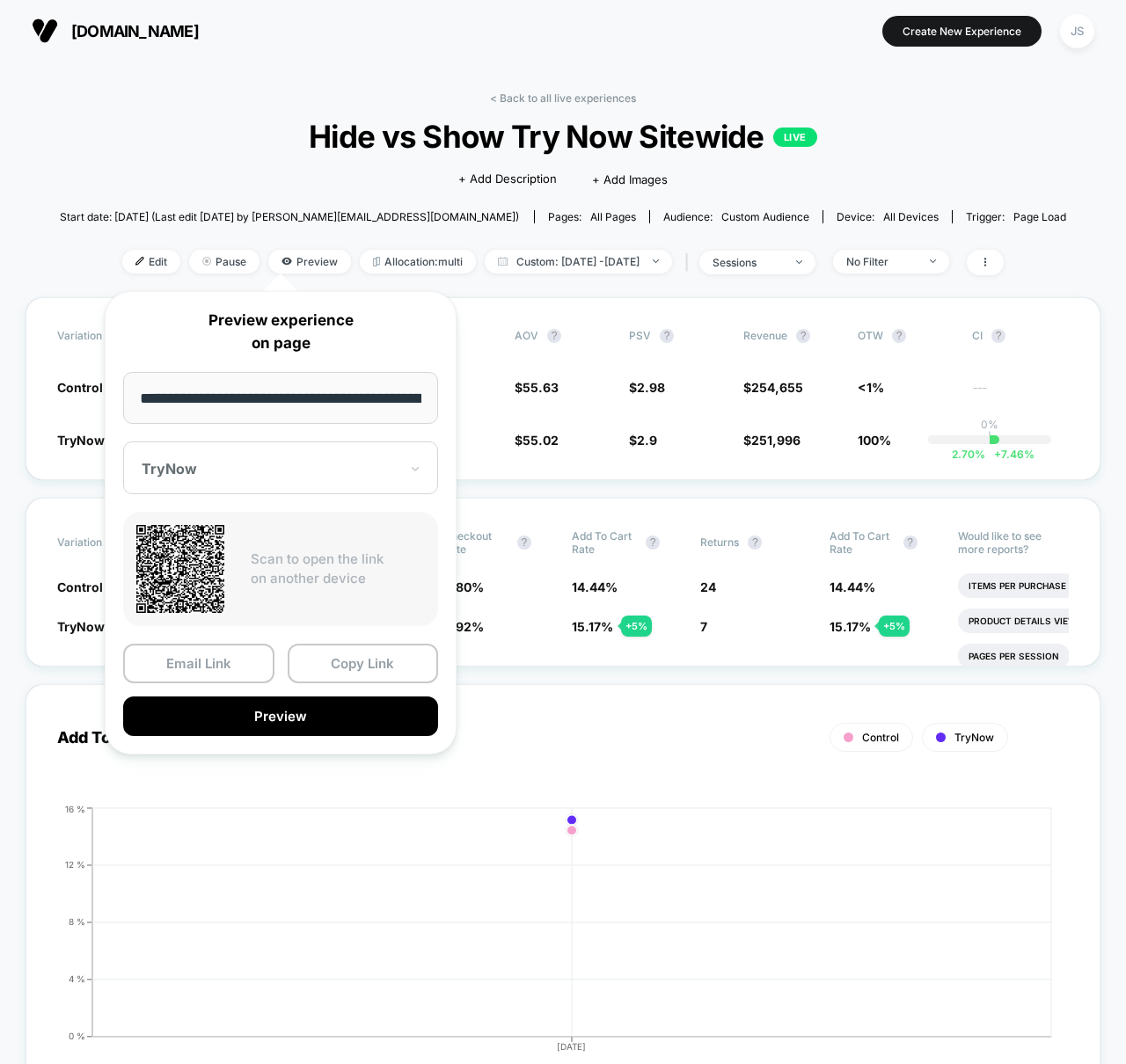
click at [357, 344] on p "Preview experience on page" at bounding box center [280, 332] width 314 height 45
click at [393, 337] on p "Preview experience on page" at bounding box center [280, 332] width 314 height 45
click at [356, 667] on button "Copy Link" at bounding box center [363, 663] width 151 height 39
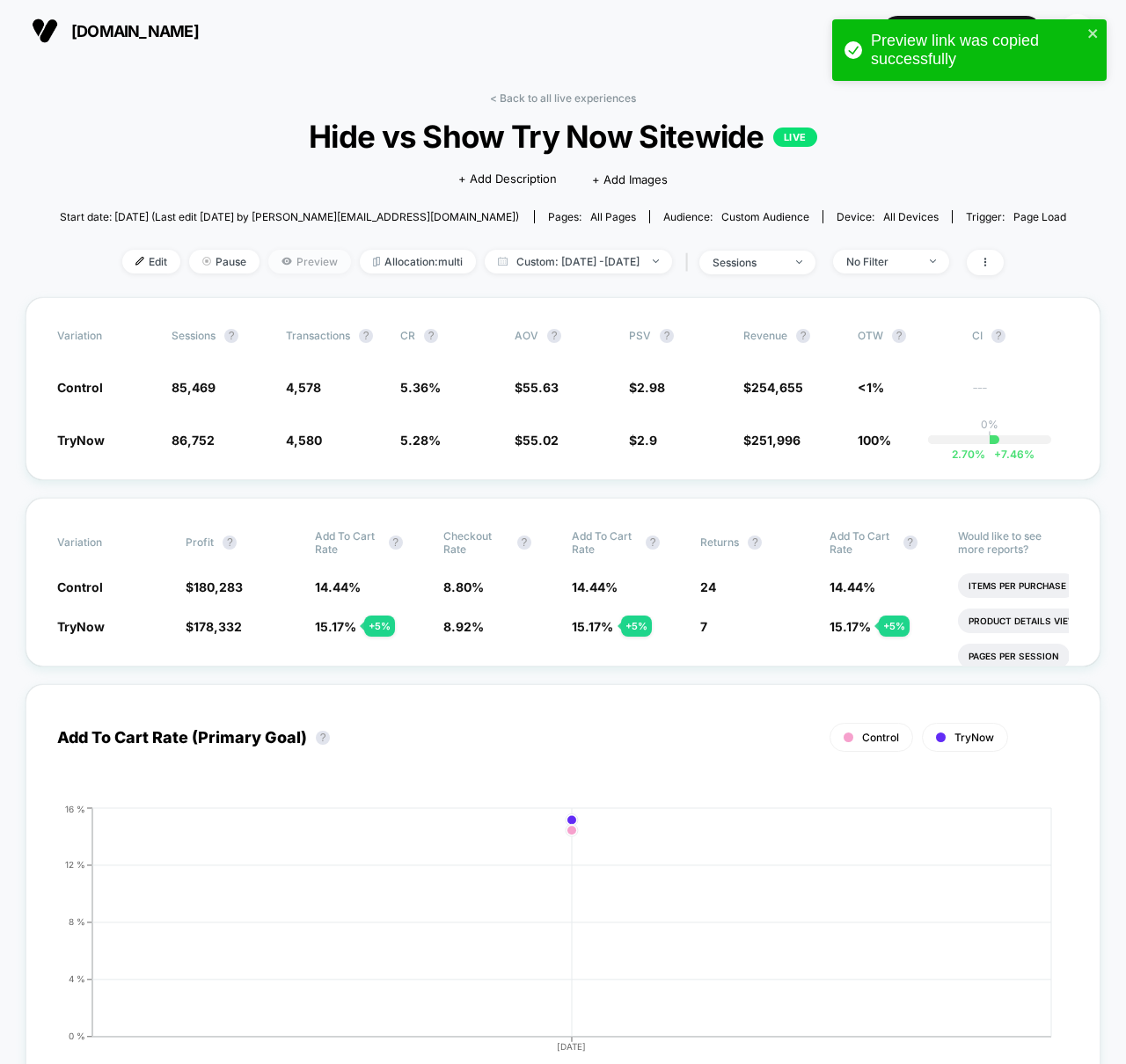
click at [296, 268] on span "Preview" at bounding box center [310, 261] width 82 height 24
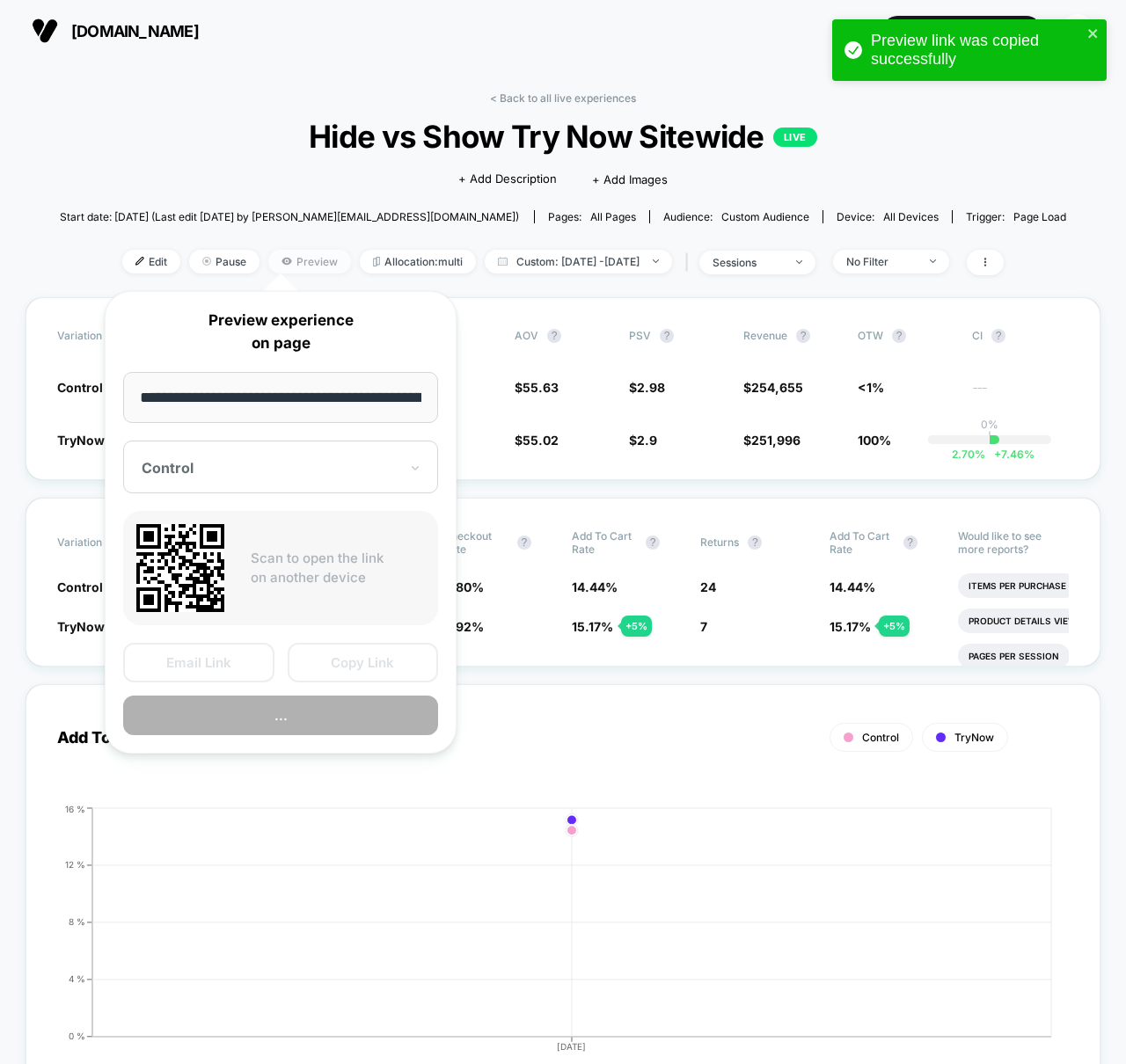
scroll to position [0, 355]
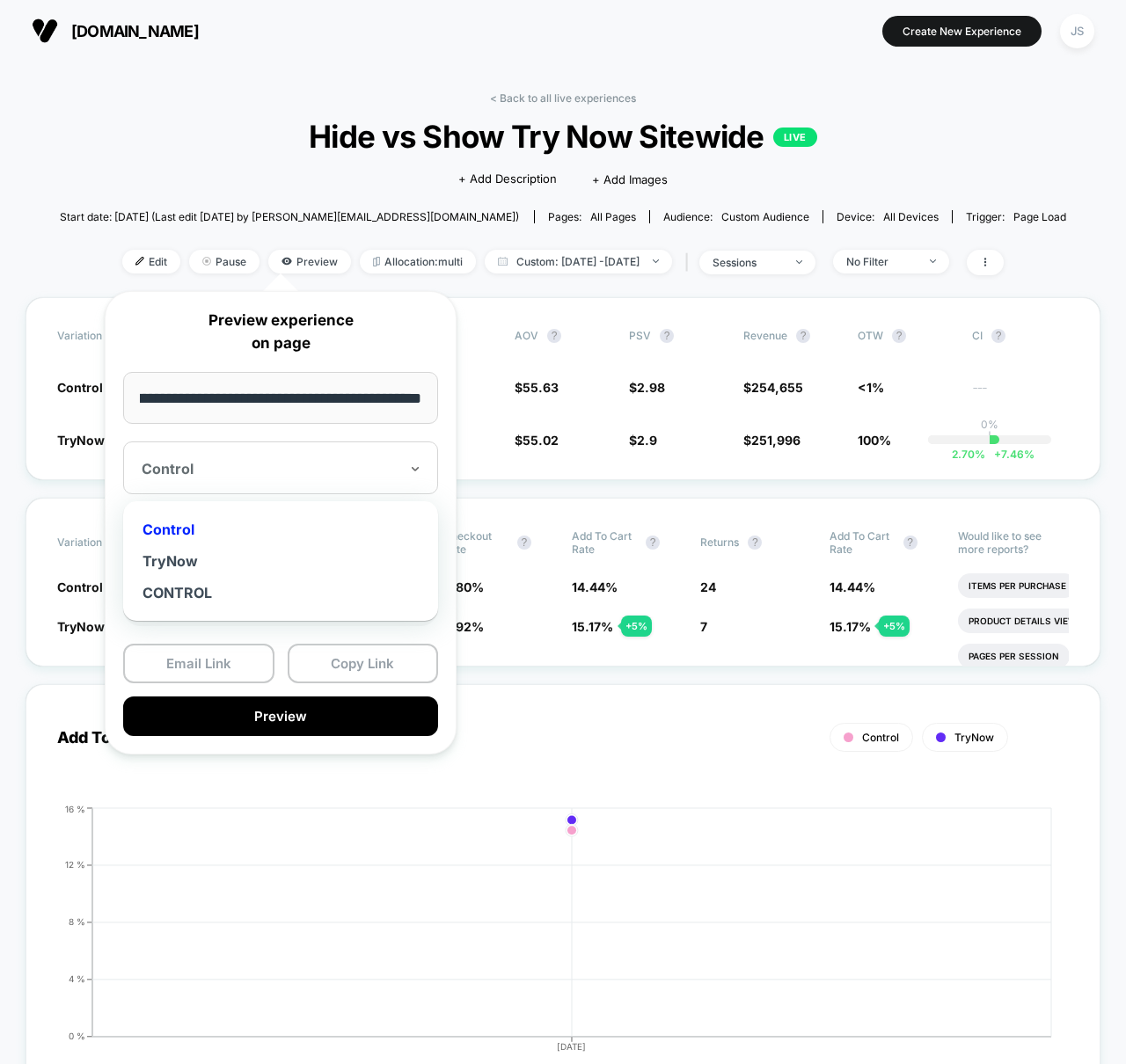
click at [288, 472] on div at bounding box center [270, 468] width 257 height 17
click at [239, 571] on div "TryNow" at bounding box center [280, 561] width 297 height 32
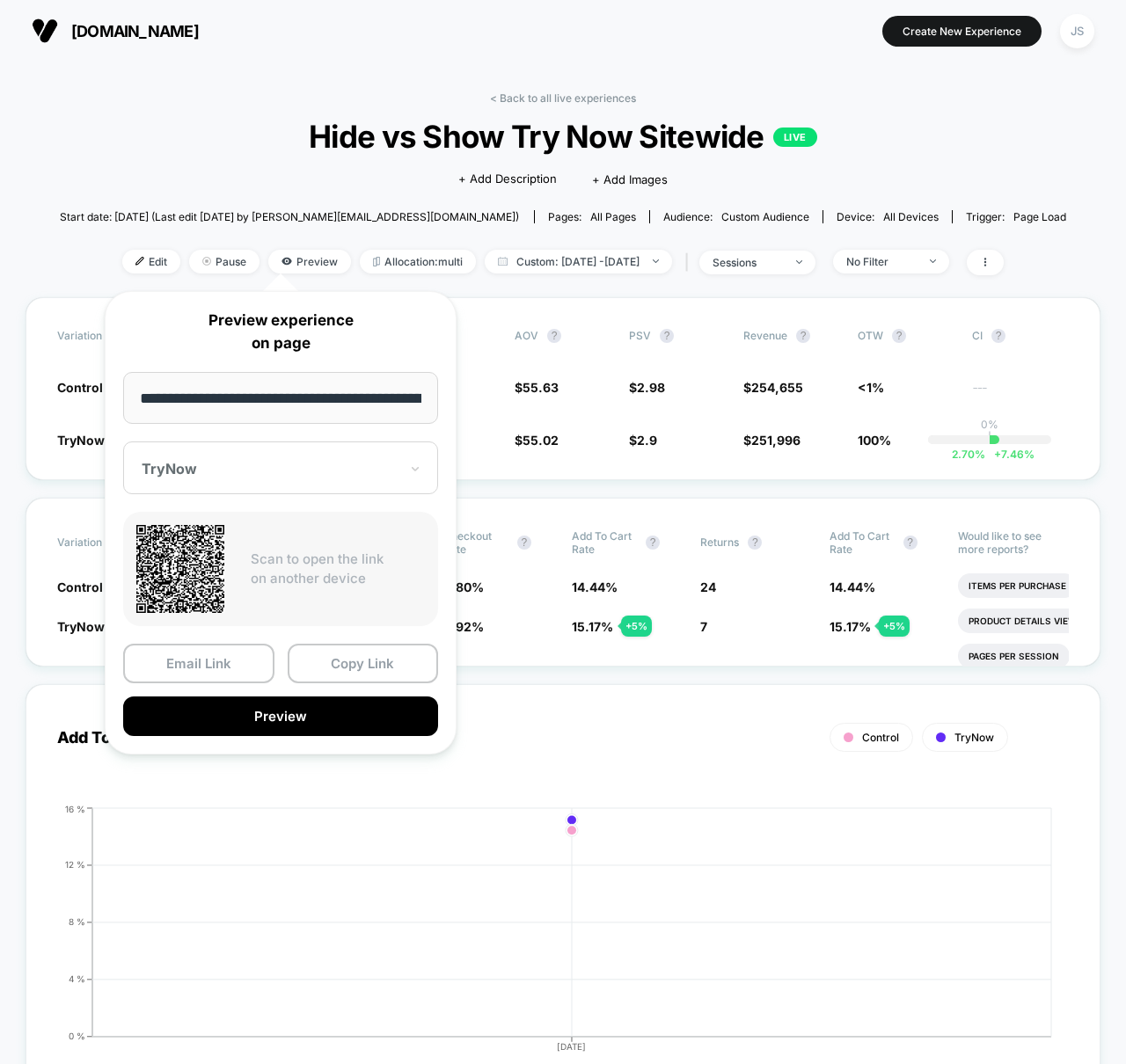
click at [399, 350] on p "Preview experience on page" at bounding box center [280, 332] width 314 height 45
click at [93, 205] on div "Start date: [DATE] (Last edit [DATE] by [PERSON_NAME][EMAIL_ADDRESS][DOMAIN_NAM…" at bounding box center [564, 217] width 1007 height 31
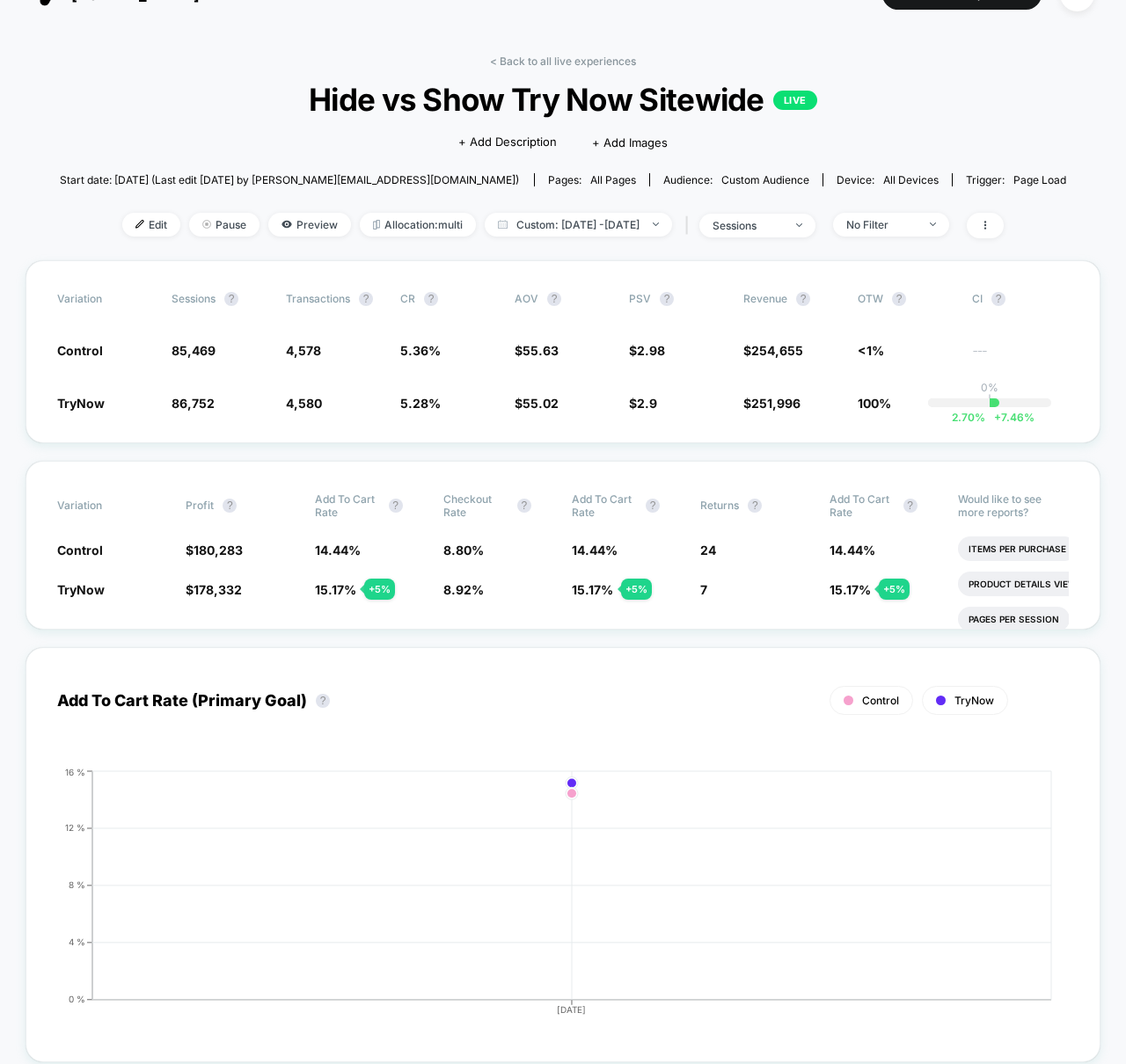
scroll to position [38, 0]
click at [593, 226] on span "Custom: [DATE] - [DATE]" at bounding box center [578, 224] width 187 height 24
select select "*"
select select "****"
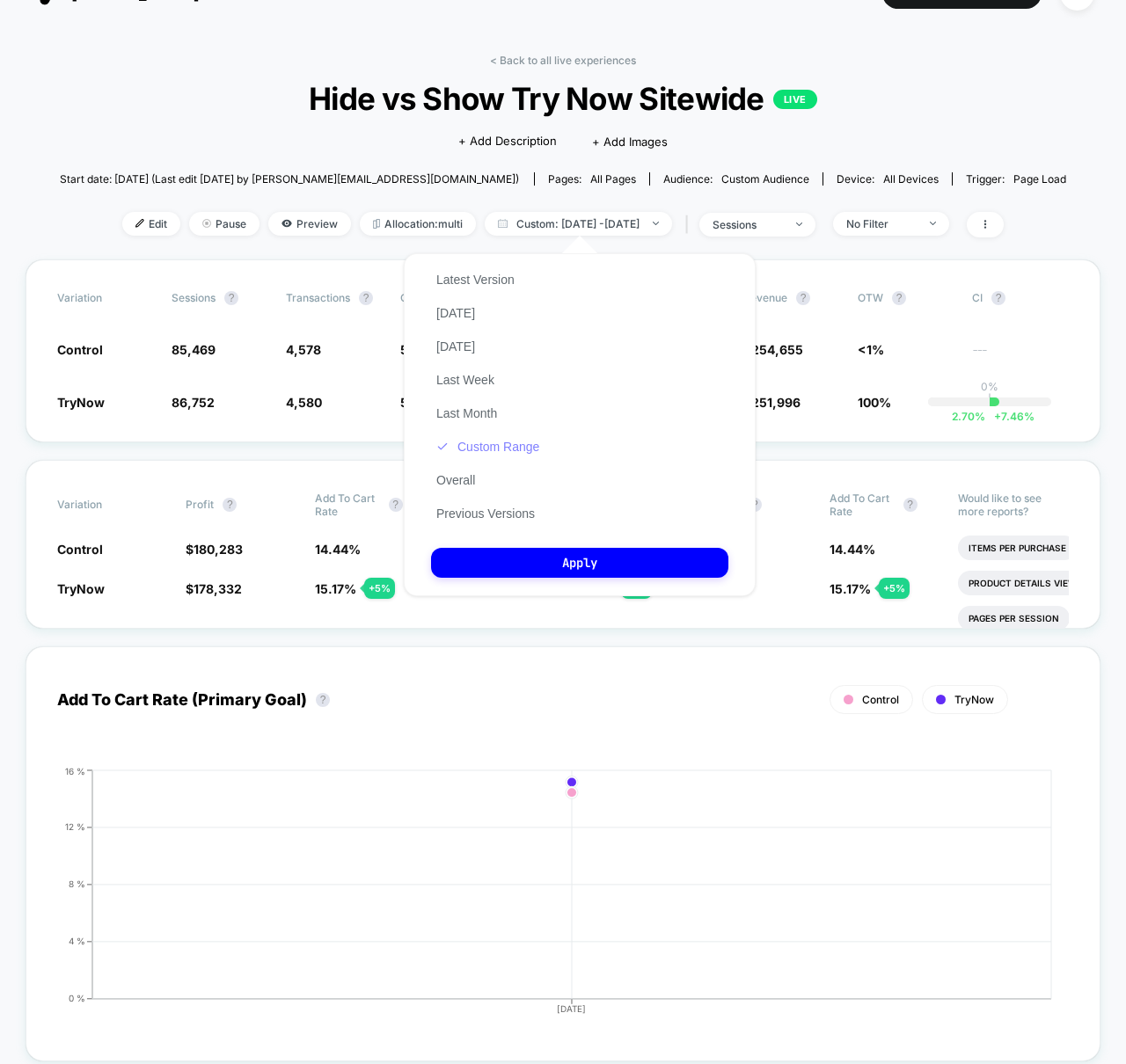
click at [468, 448] on button "Custom Range" at bounding box center [487, 446] width 114 height 16
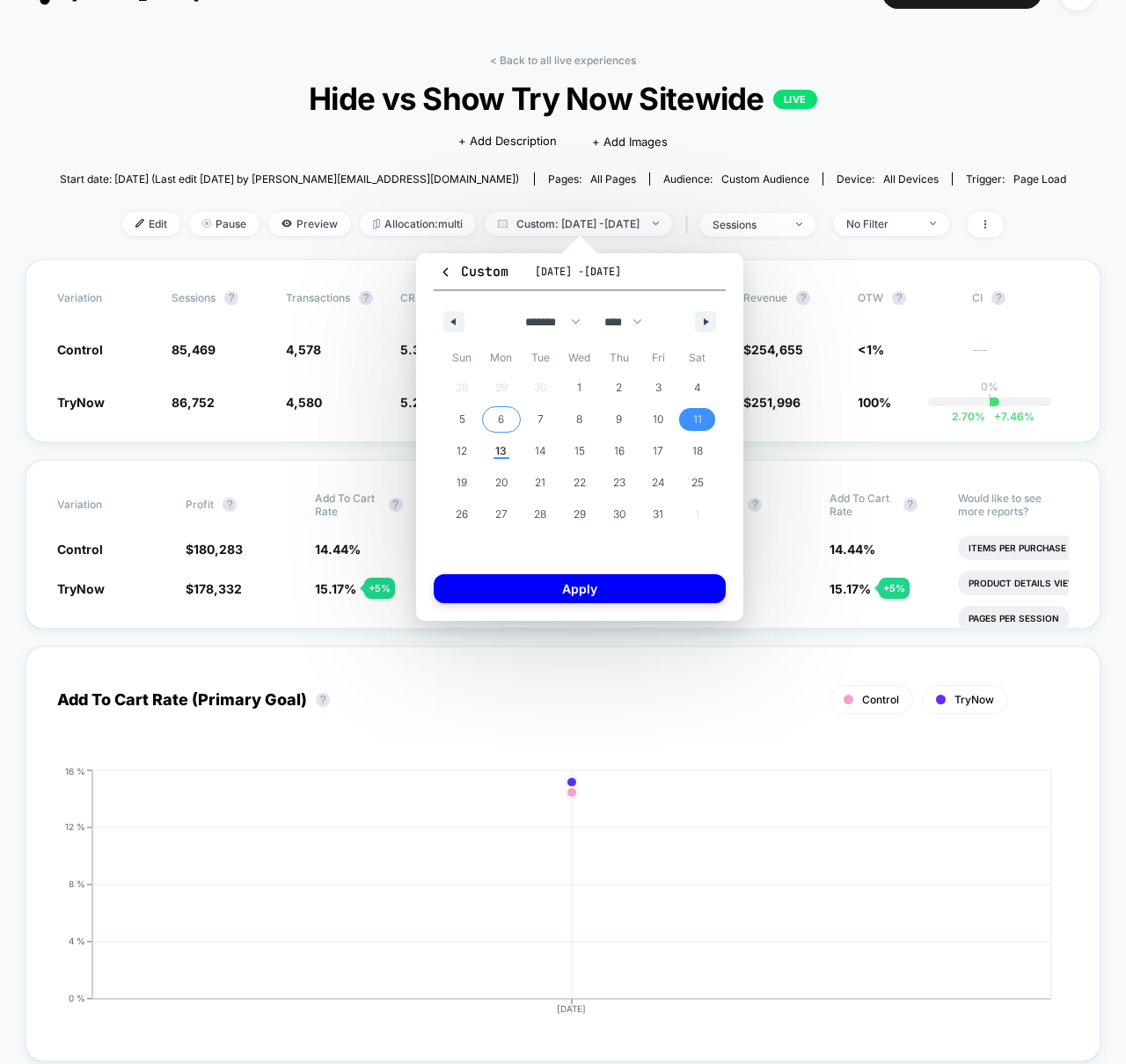
click at [501, 418] on span "6" at bounding box center [501, 419] width 6 height 32
click at [617, 414] on span "9" at bounding box center [618, 419] width 6 height 32
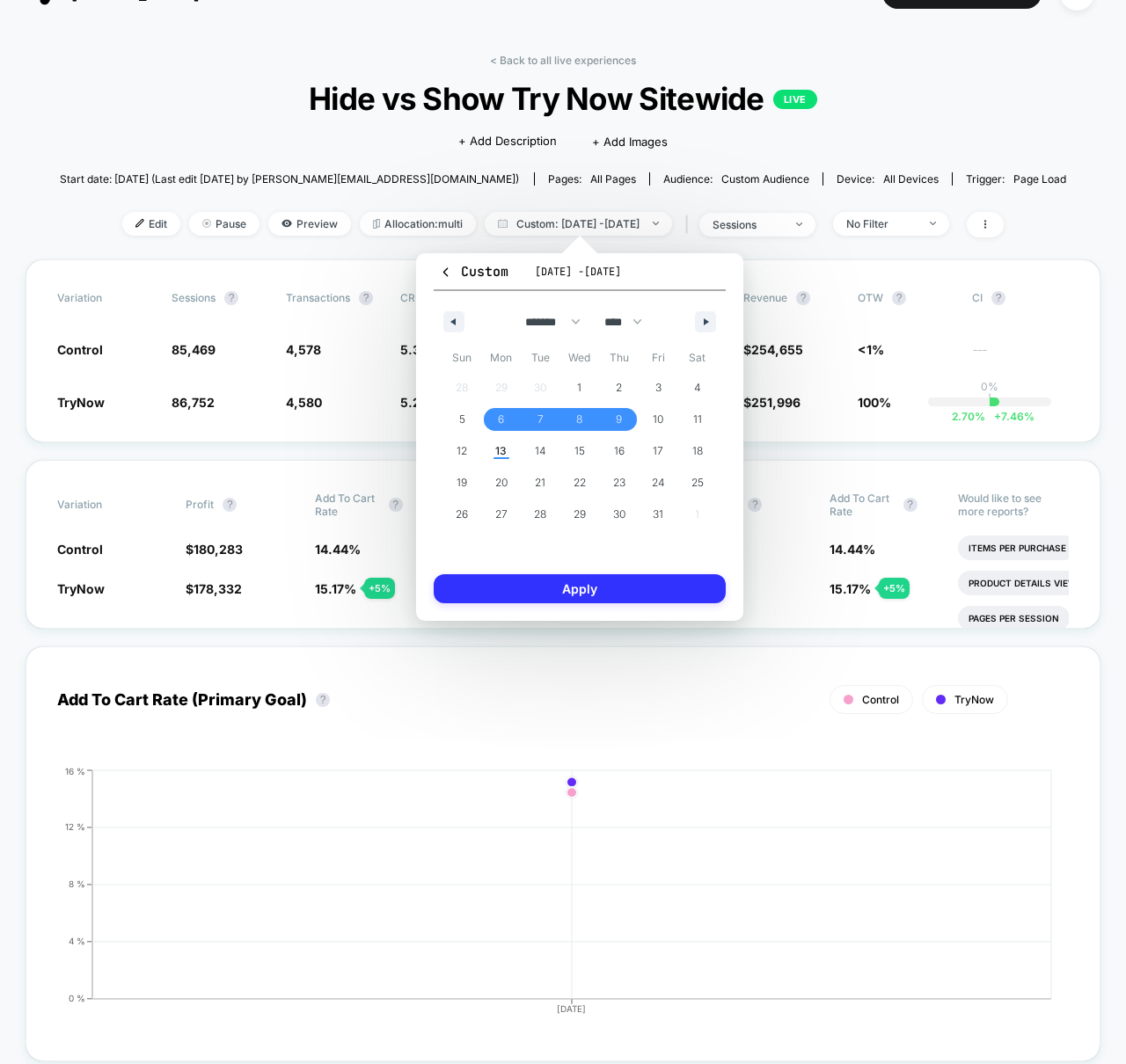
click at [610, 589] on button "Apply" at bounding box center [580, 589] width 292 height 29
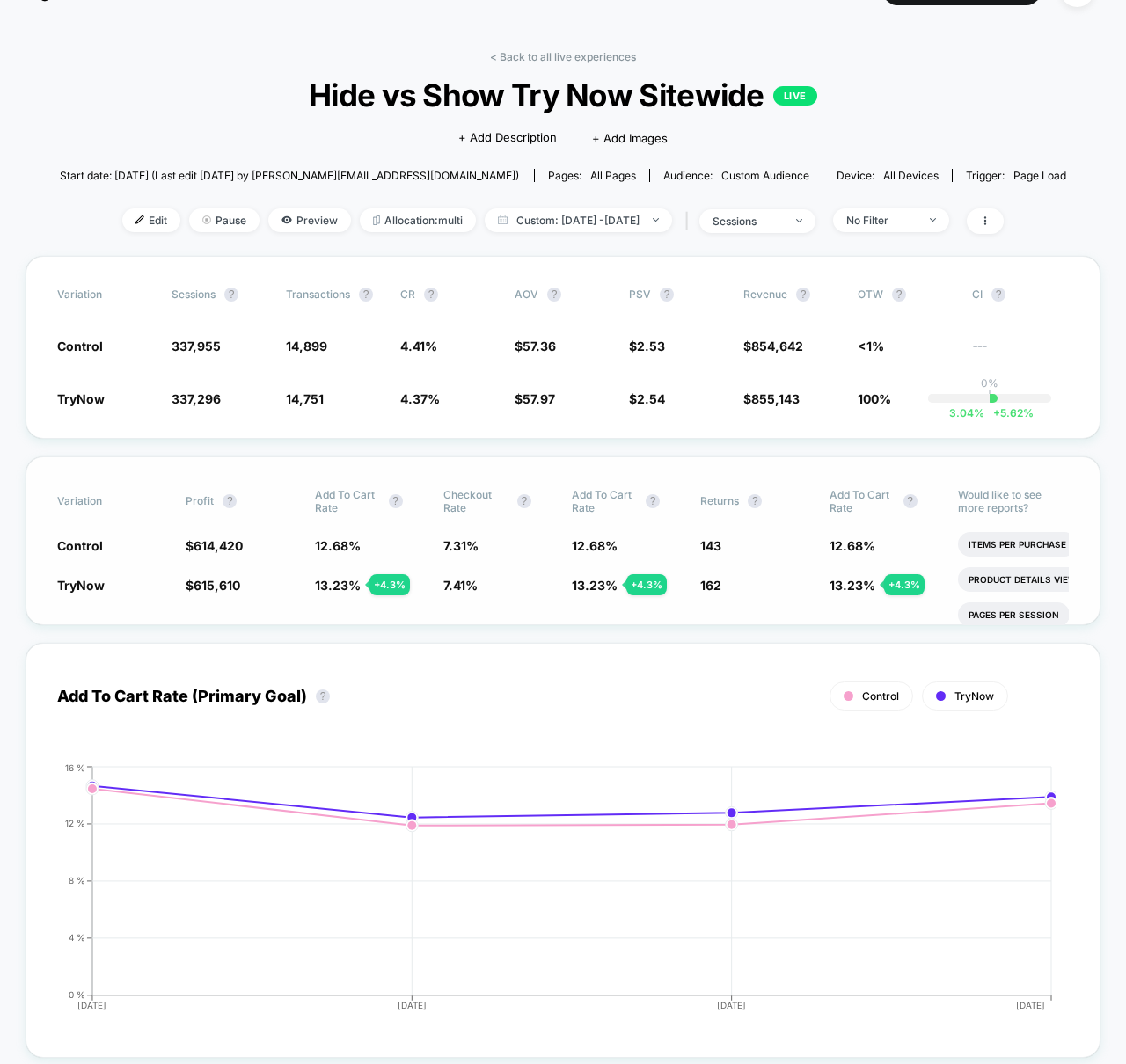
scroll to position [45, 0]
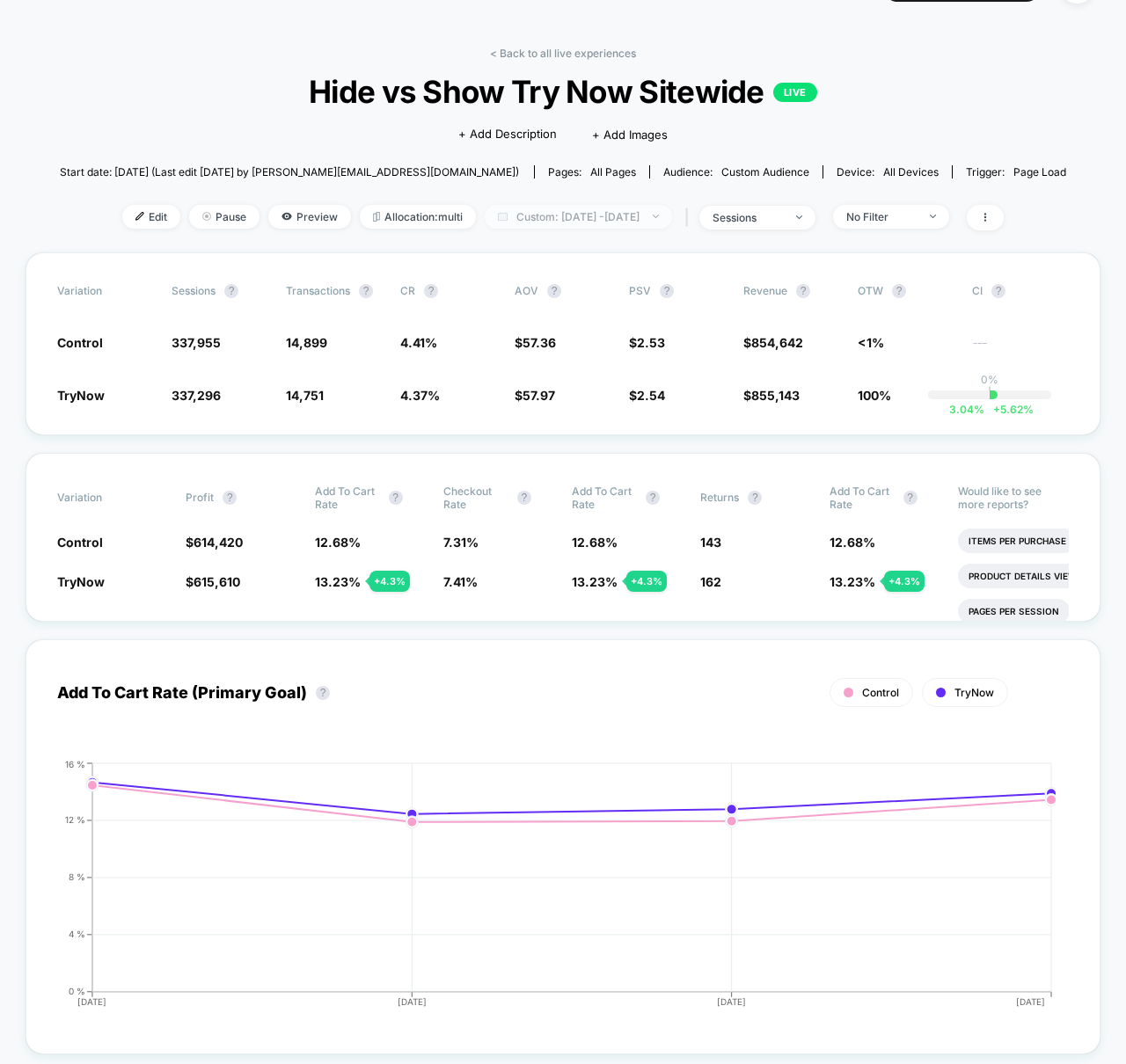
click at [537, 210] on span "Custom: [DATE] - [DATE]" at bounding box center [578, 216] width 187 height 24
select select "*"
select select "****"
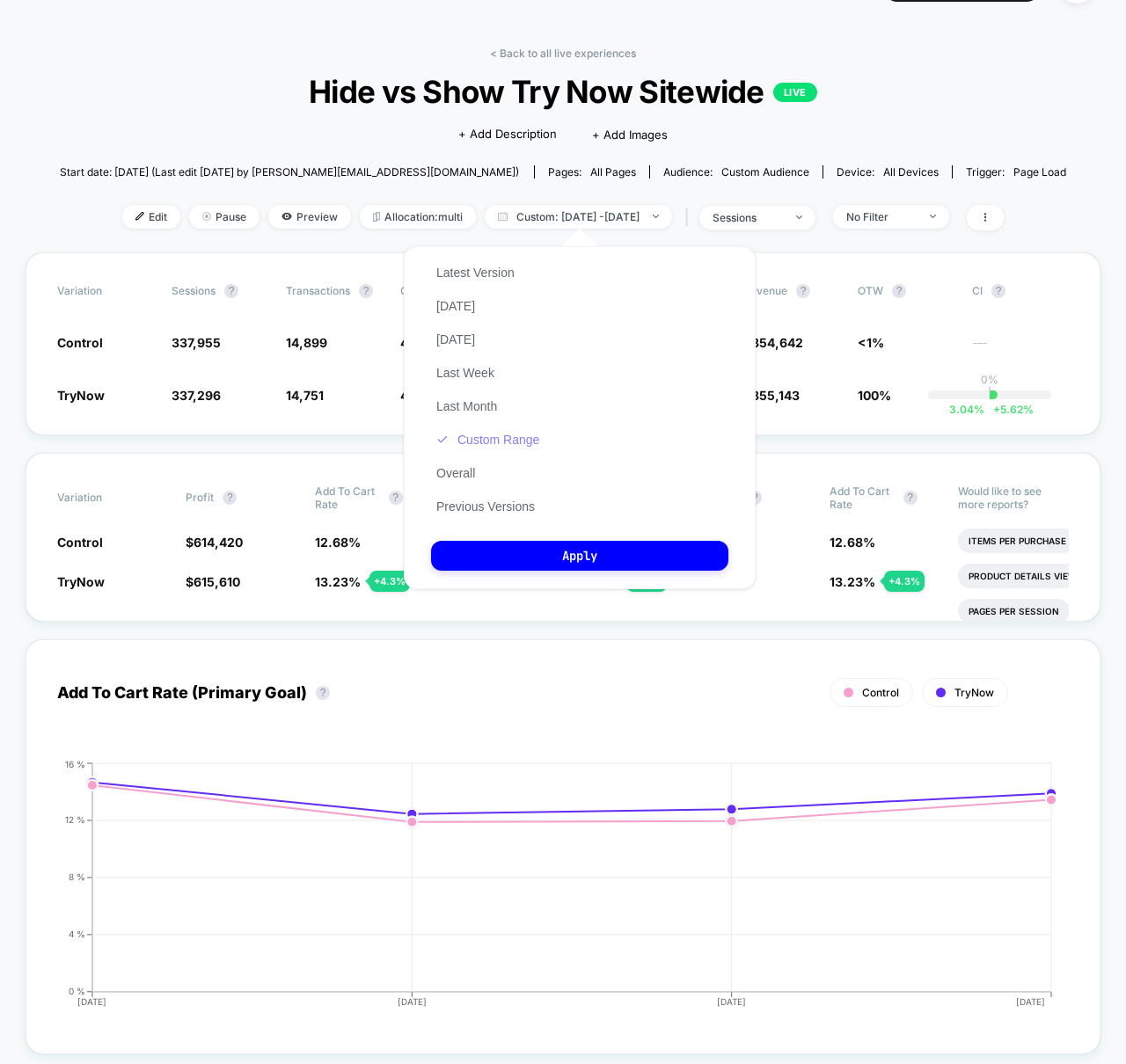
click at [512, 446] on button "Custom Range" at bounding box center [487, 440] width 114 height 16
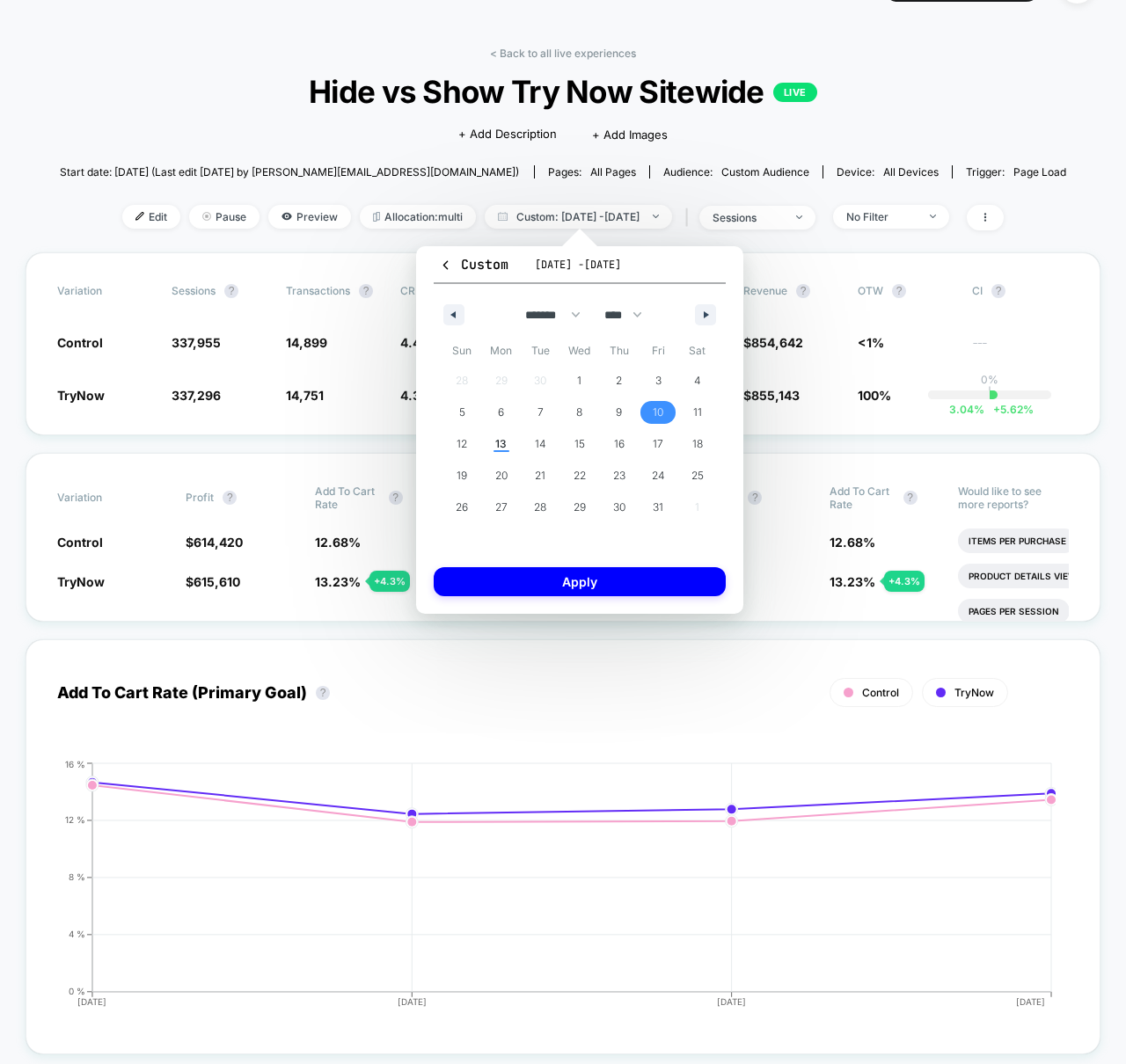
click at [648, 411] on span "10" at bounding box center [658, 413] width 39 height 23
click at [650, 413] on span "10" at bounding box center [658, 413] width 39 height 23
click at [616, 589] on button "Apply" at bounding box center [580, 582] width 292 height 29
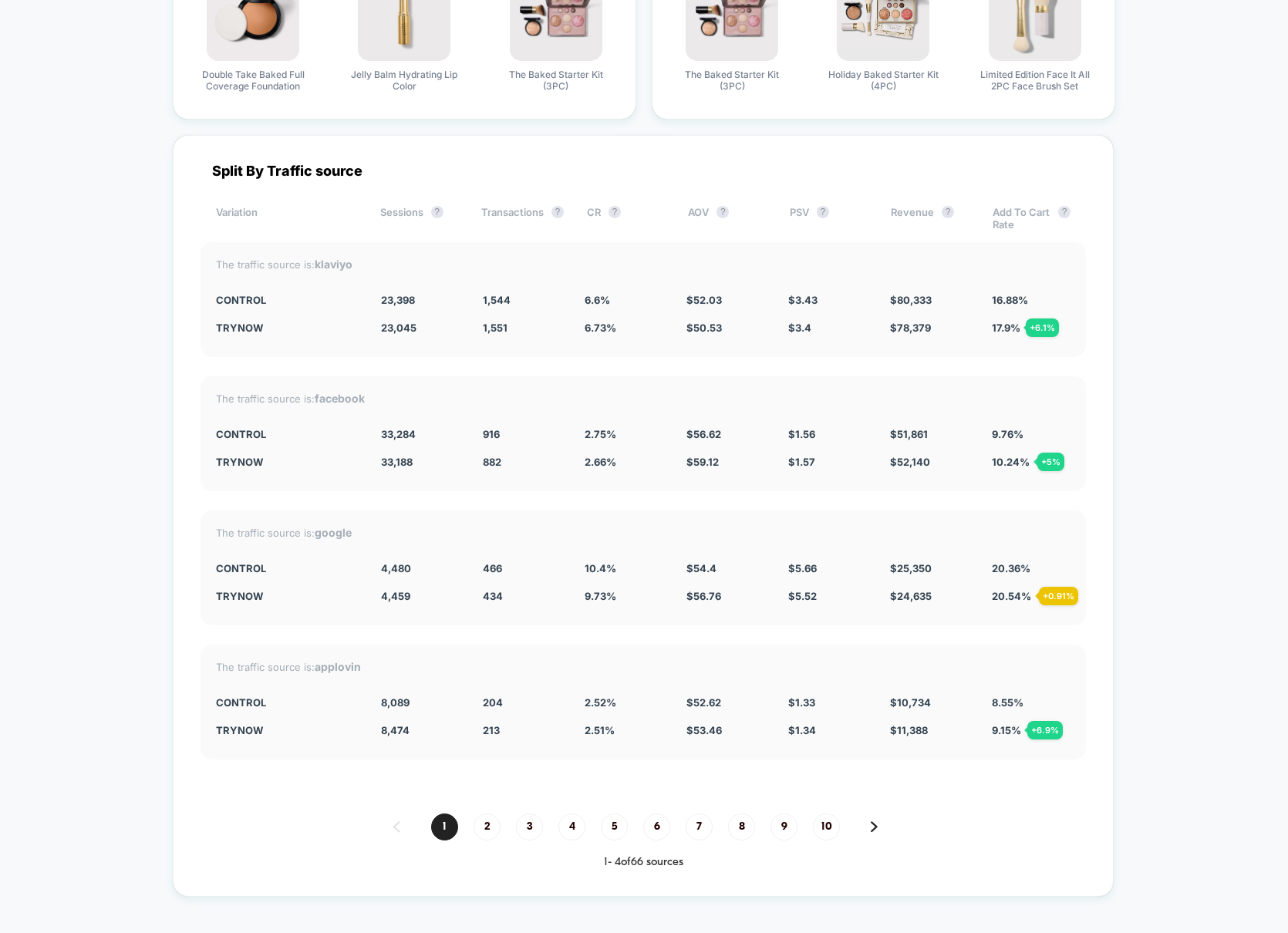
scroll to position [4113, 0]
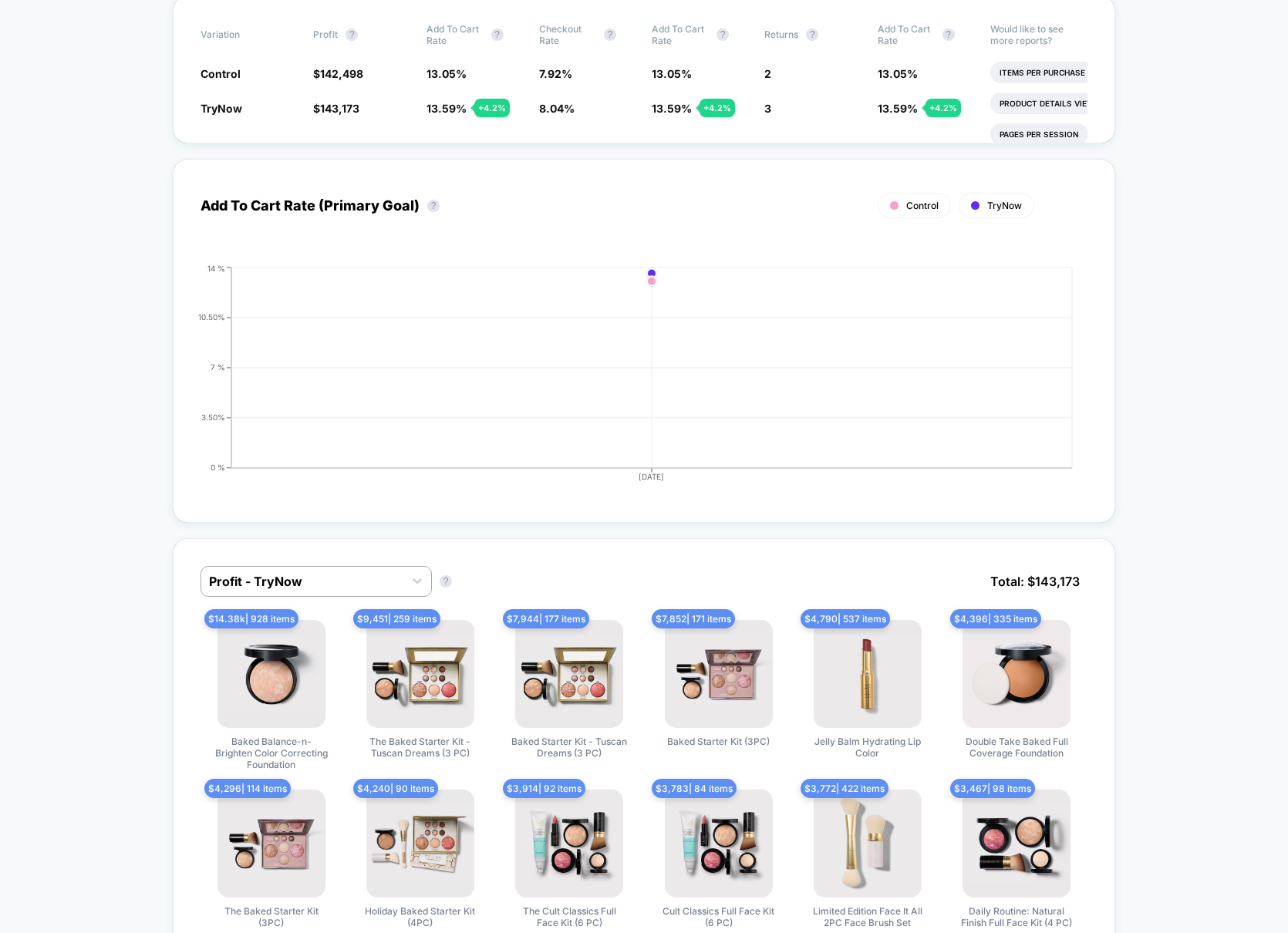
scroll to position [0, 0]
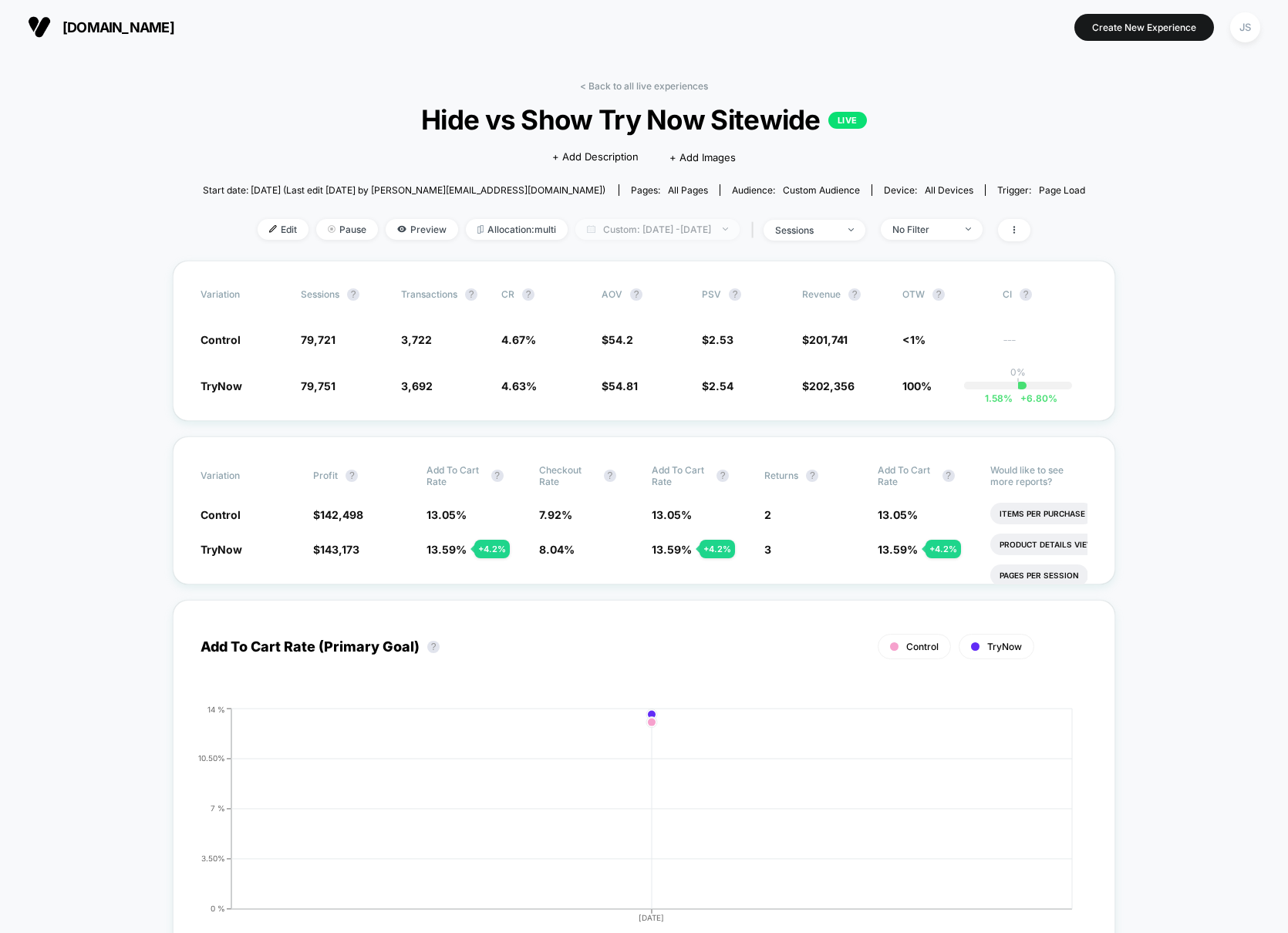
click at [717, 227] on span "Custom: [DATE] - [DATE]" at bounding box center [657, 229] width 164 height 21
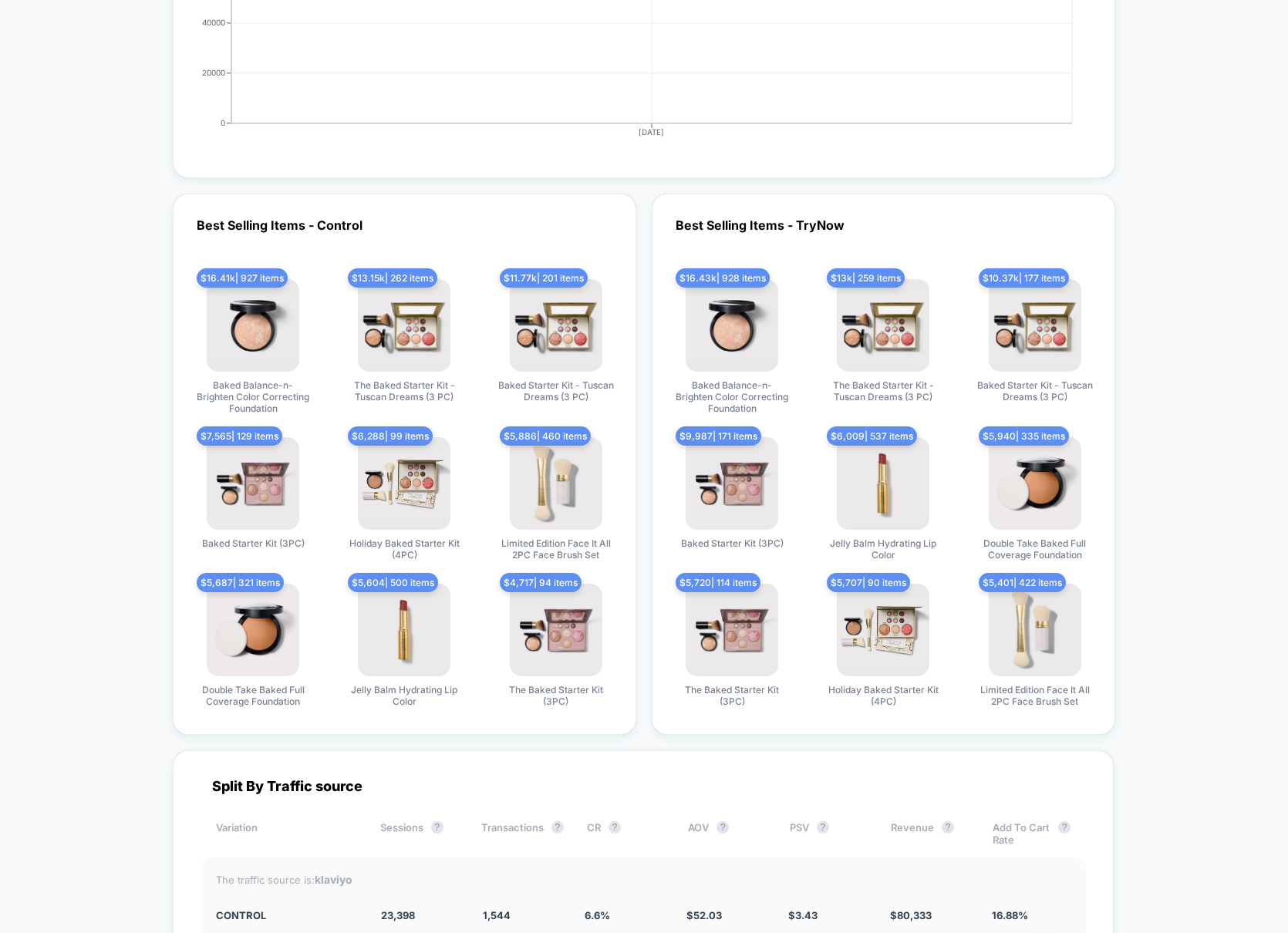
scroll to position [4256, 0]
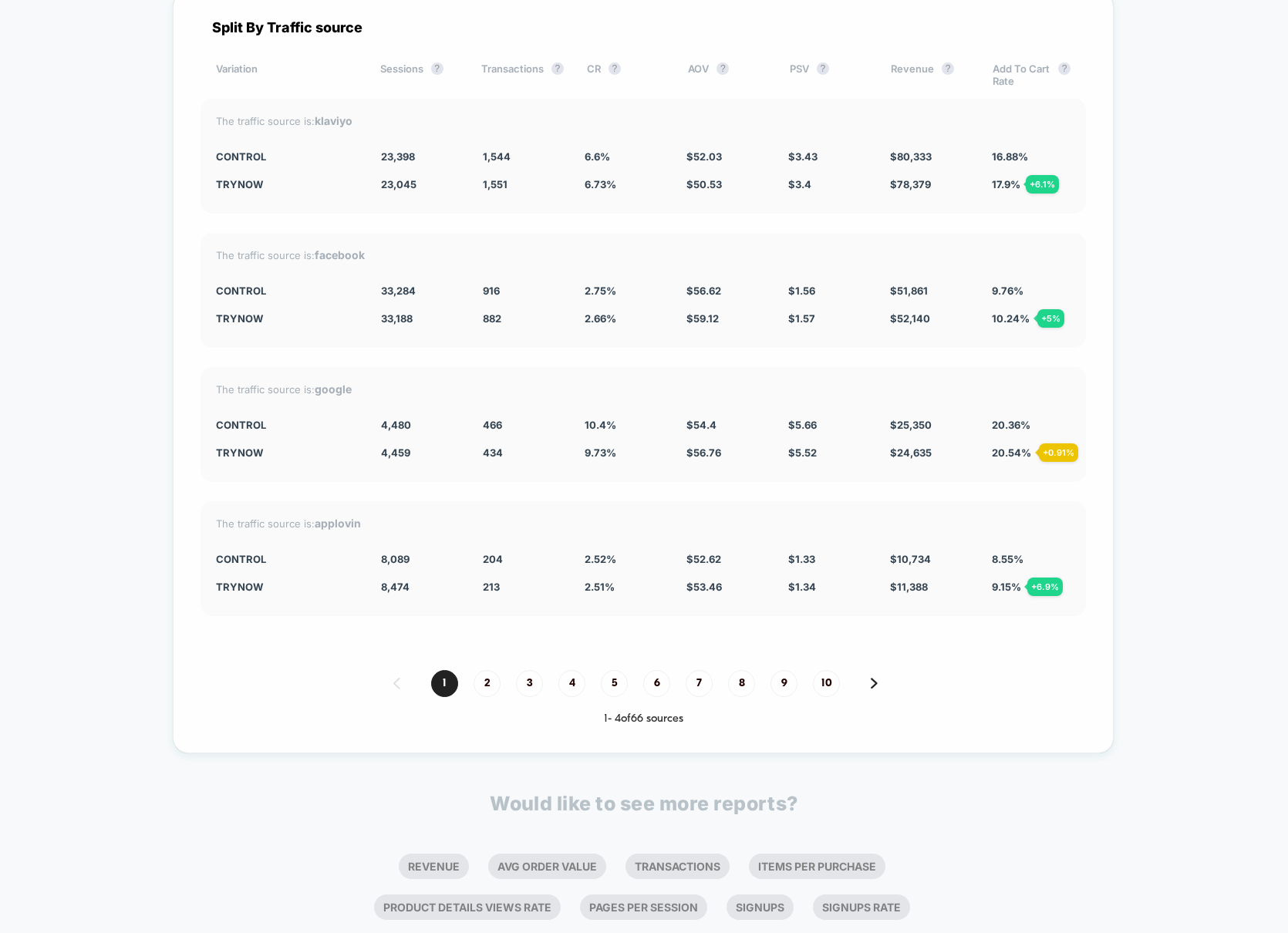
click at [331, 248] on strong "facebook" at bounding box center [339, 255] width 50 height 13
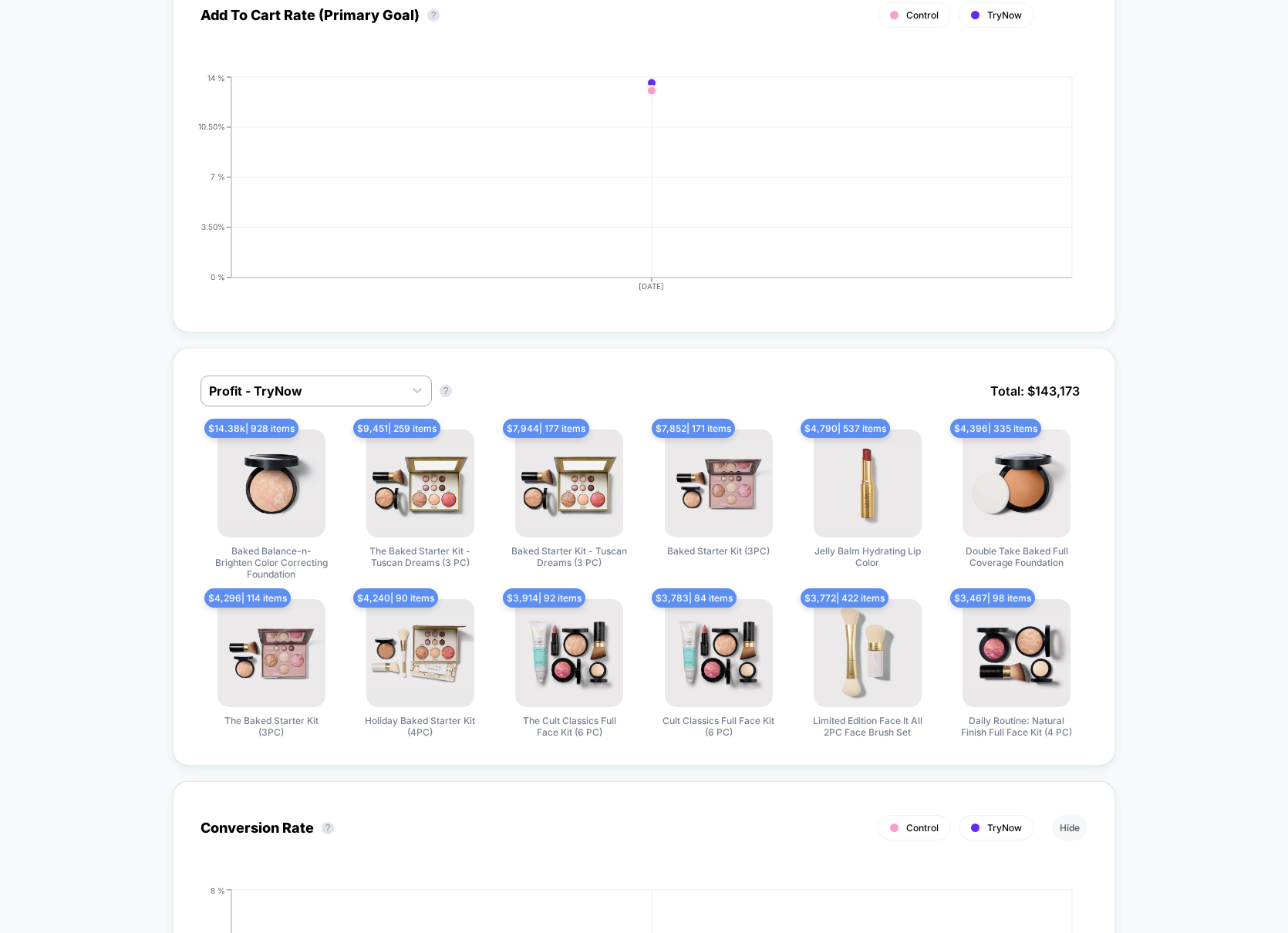
scroll to position [0, 0]
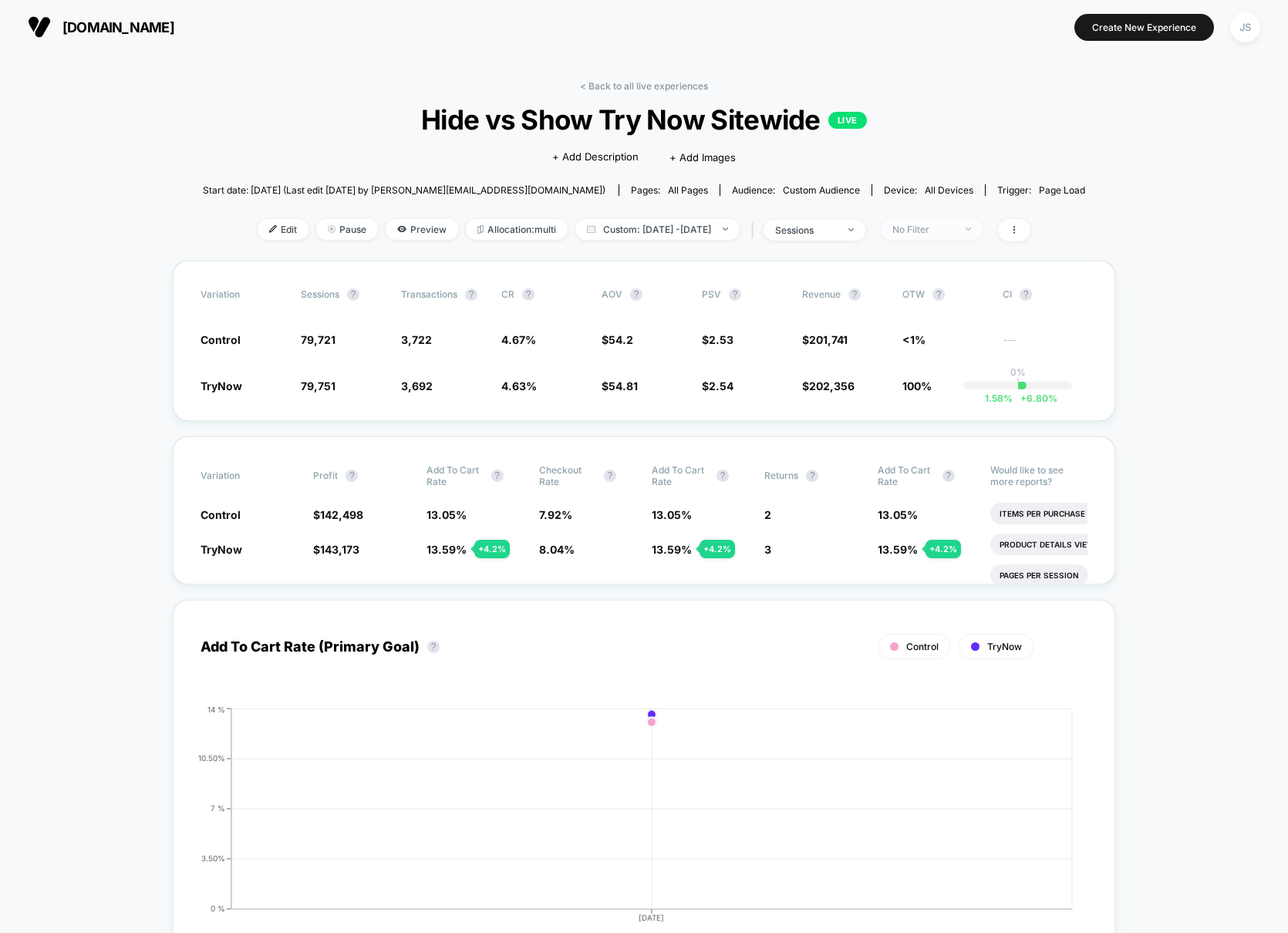
click at [951, 231] on div "No Filter" at bounding box center [923, 230] width 62 height 12
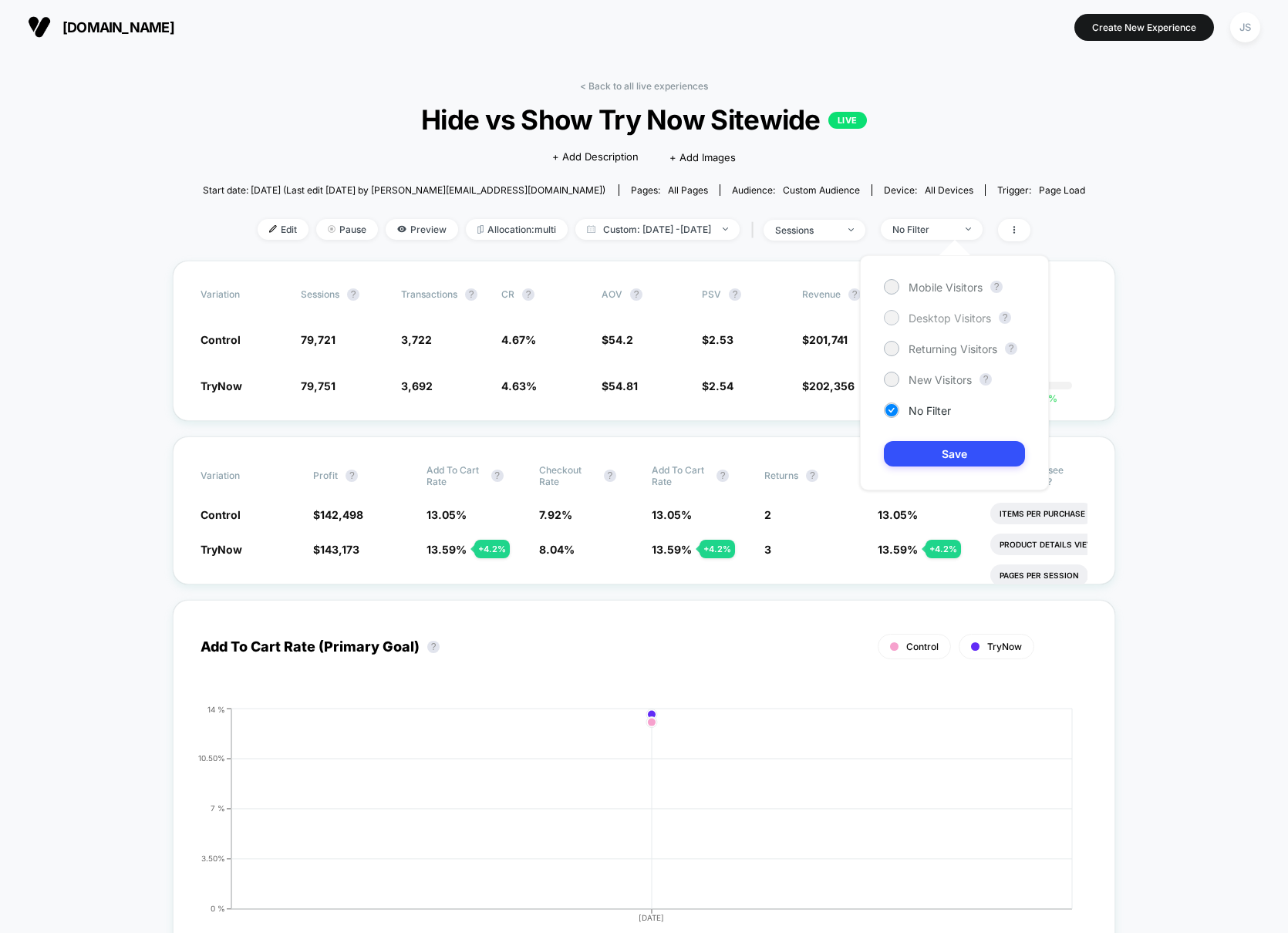
click at [949, 324] on div "Desktop Visitors" at bounding box center [938, 318] width 107 height 15
click at [960, 454] on button "Save" at bounding box center [954, 454] width 141 height 25
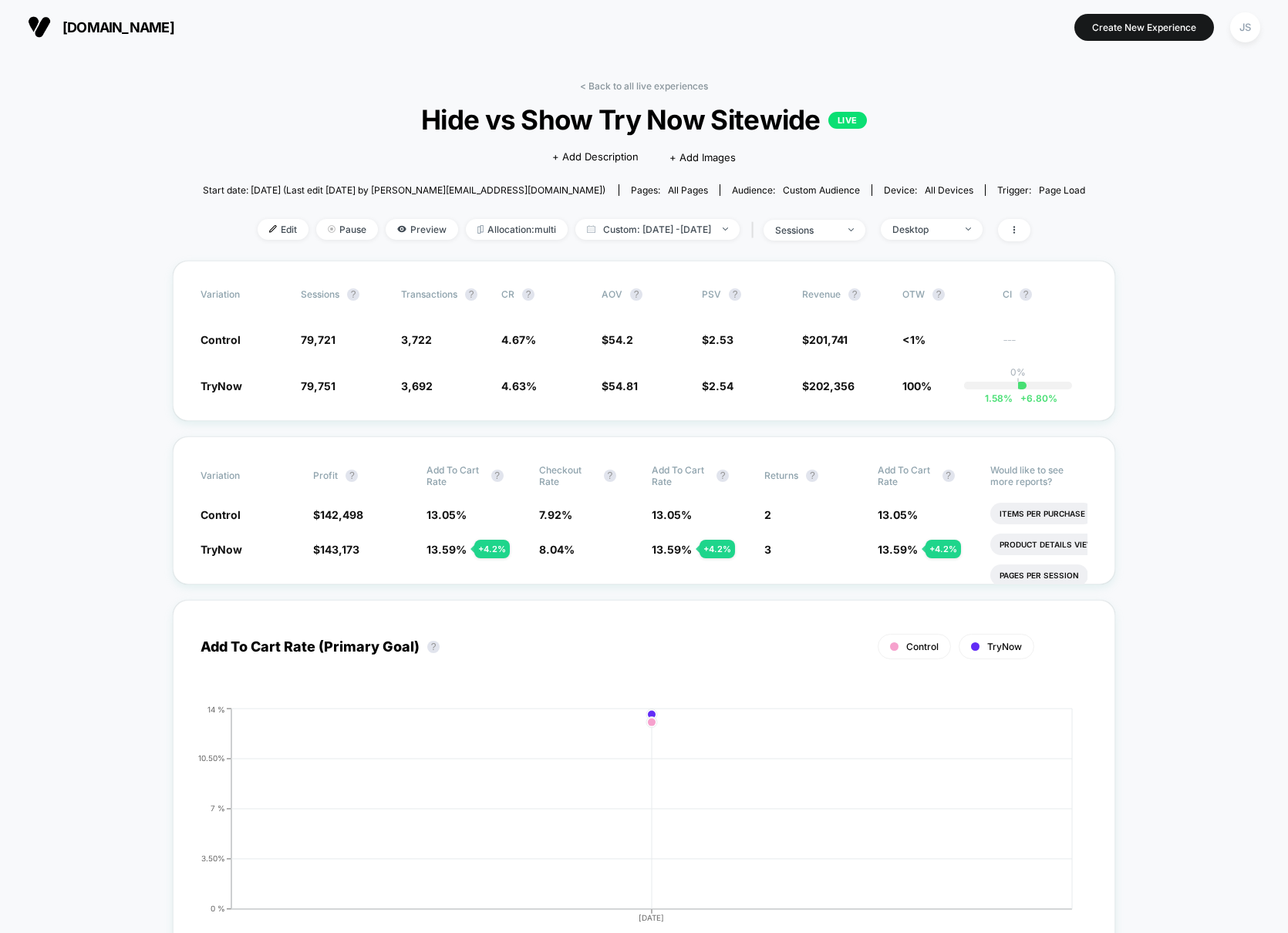
click at [705, 229] on span "Custom: [DATE] - [DATE]" at bounding box center [657, 229] width 164 height 21
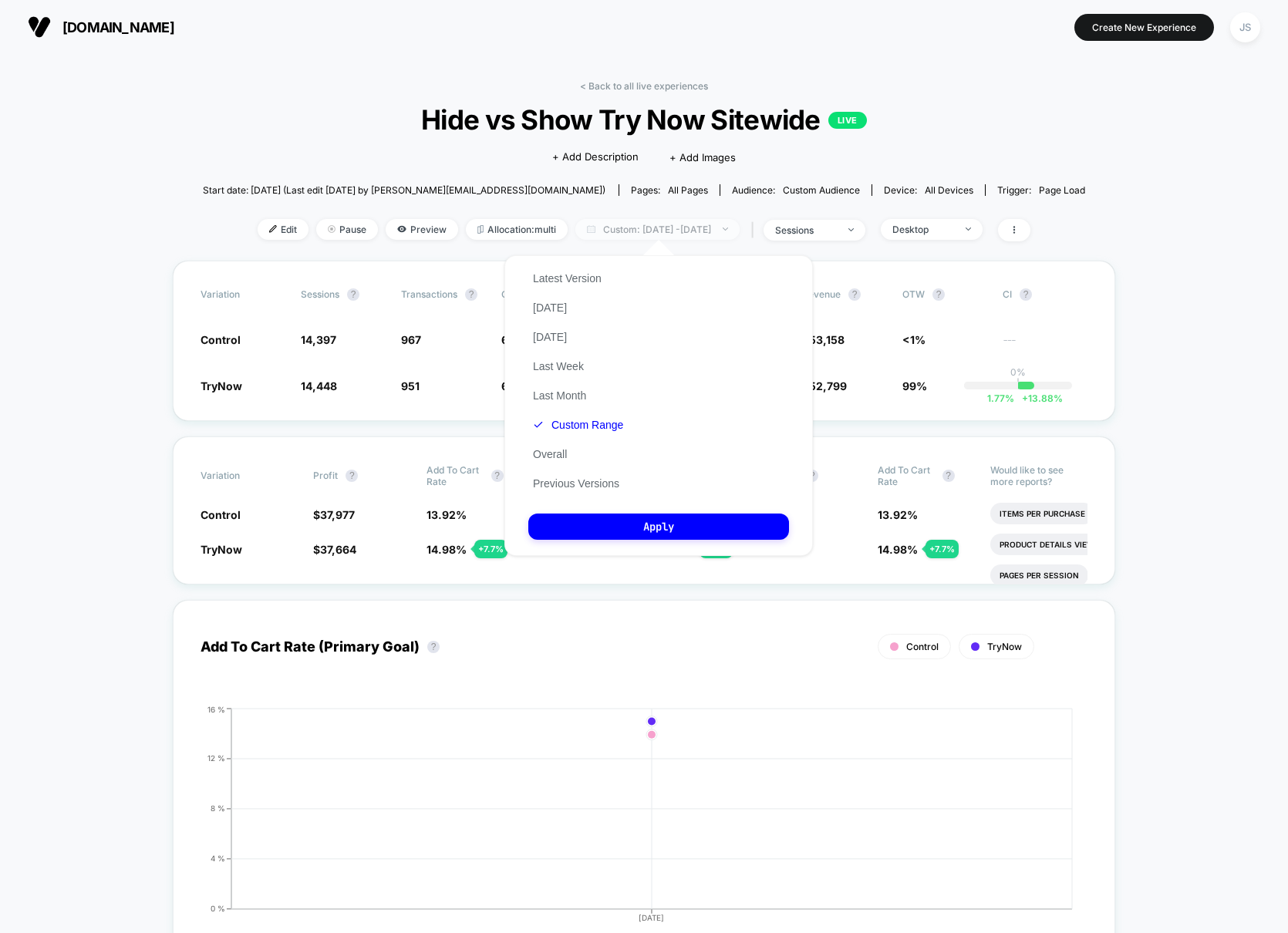
click at [707, 228] on span "Custom: [DATE] - [DATE]" at bounding box center [657, 229] width 164 height 21
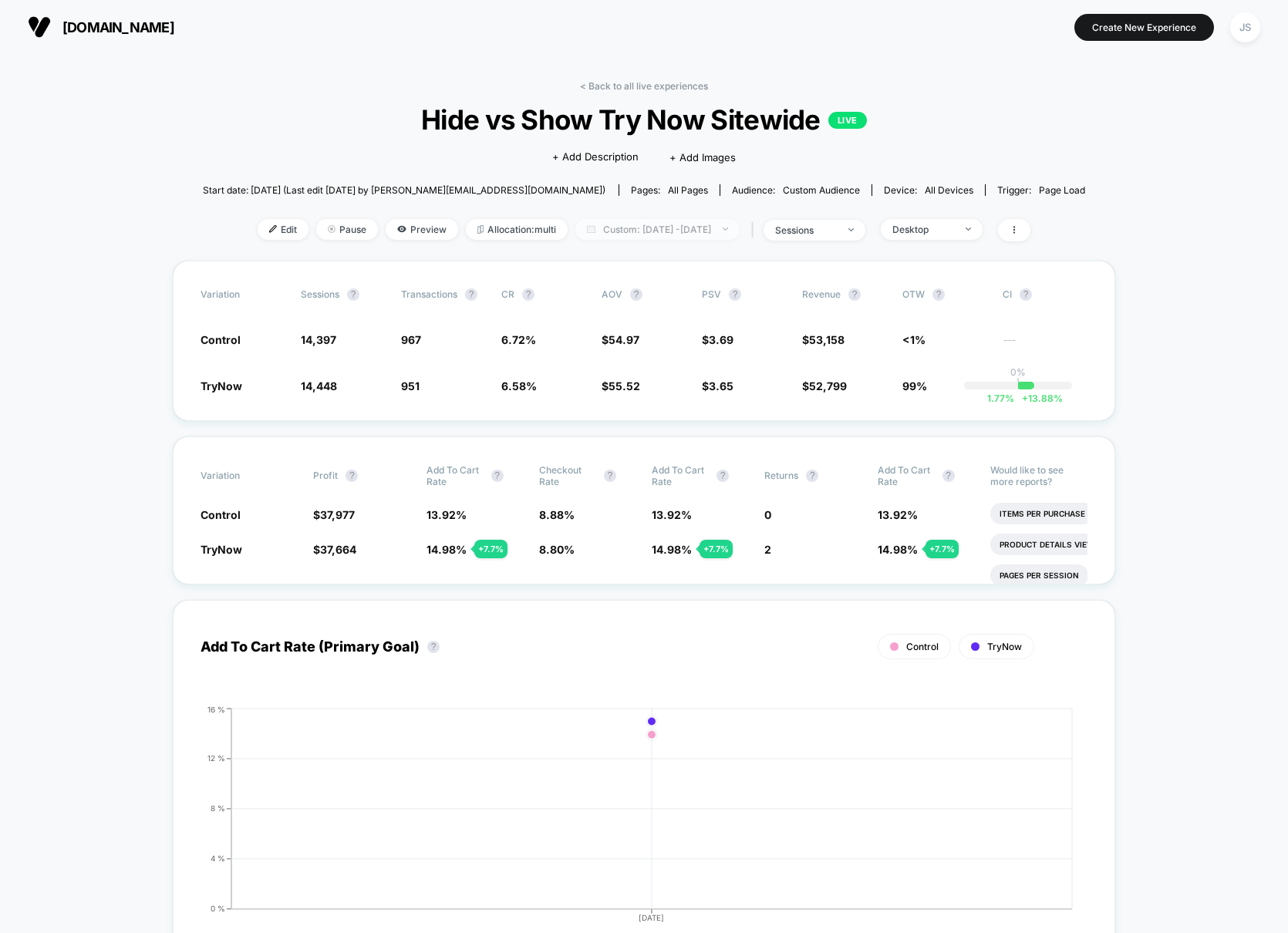
click at [662, 231] on span "Custom: [DATE] - [DATE]" at bounding box center [657, 229] width 164 height 21
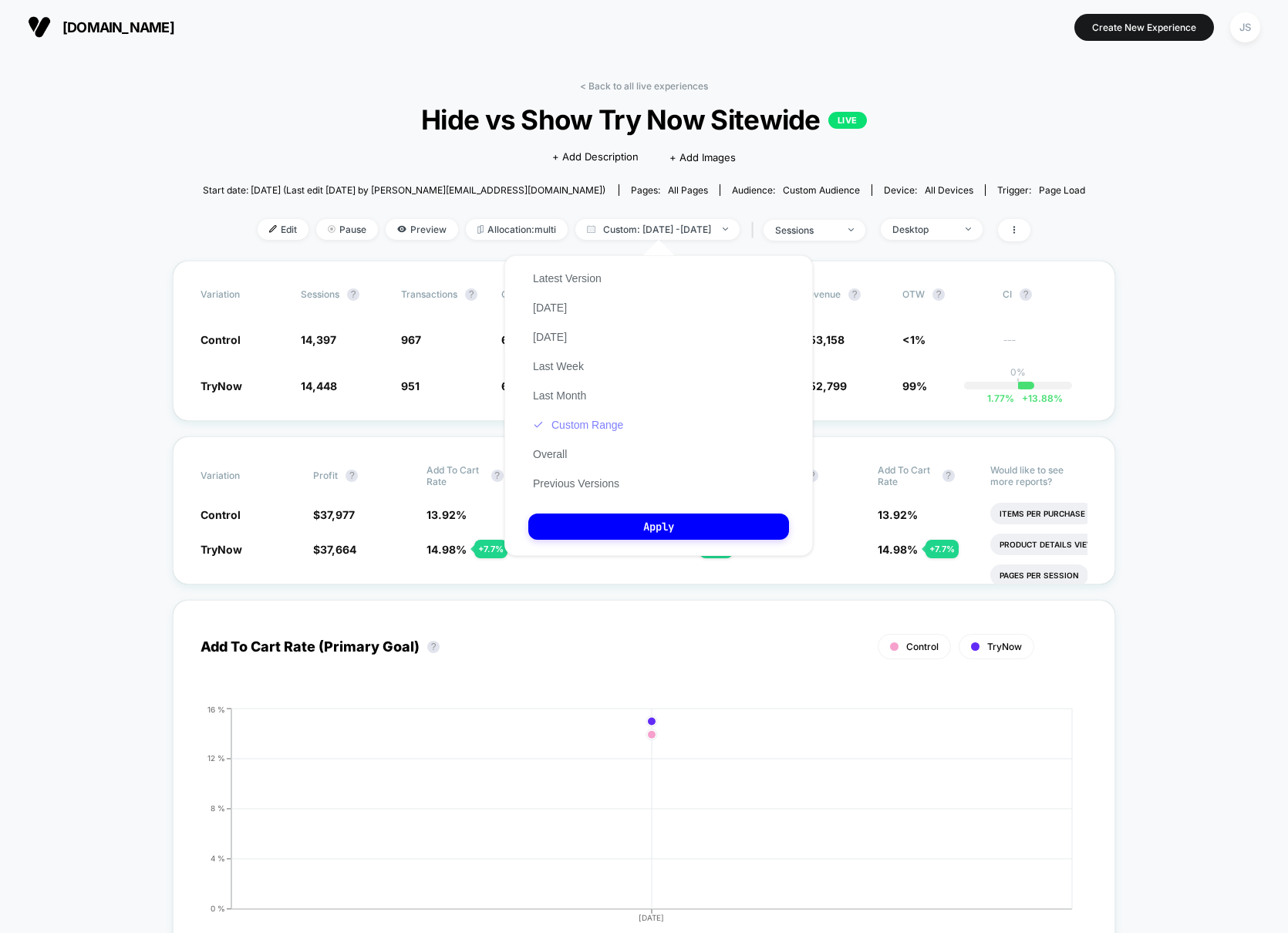
click at [584, 421] on button "Custom Range" at bounding box center [577, 425] width 100 height 14
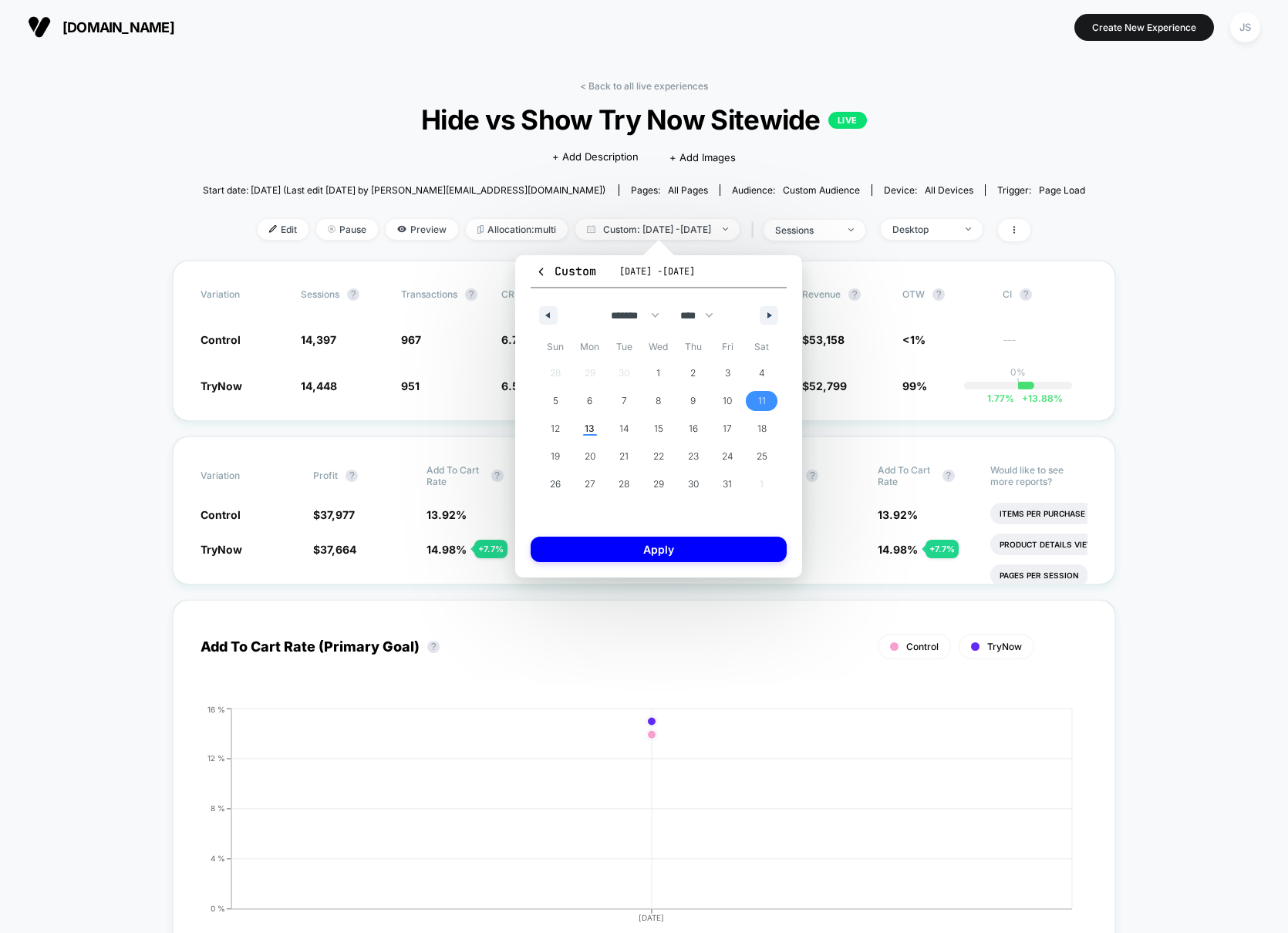
click at [756, 400] on span "11" at bounding box center [761, 402] width 34 height 20
click at [759, 400] on span "11" at bounding box center [762, 401] width 8 height 28
click at [706, 544] on button "Apply" at bounding box center [659, 549] width 256 height 25
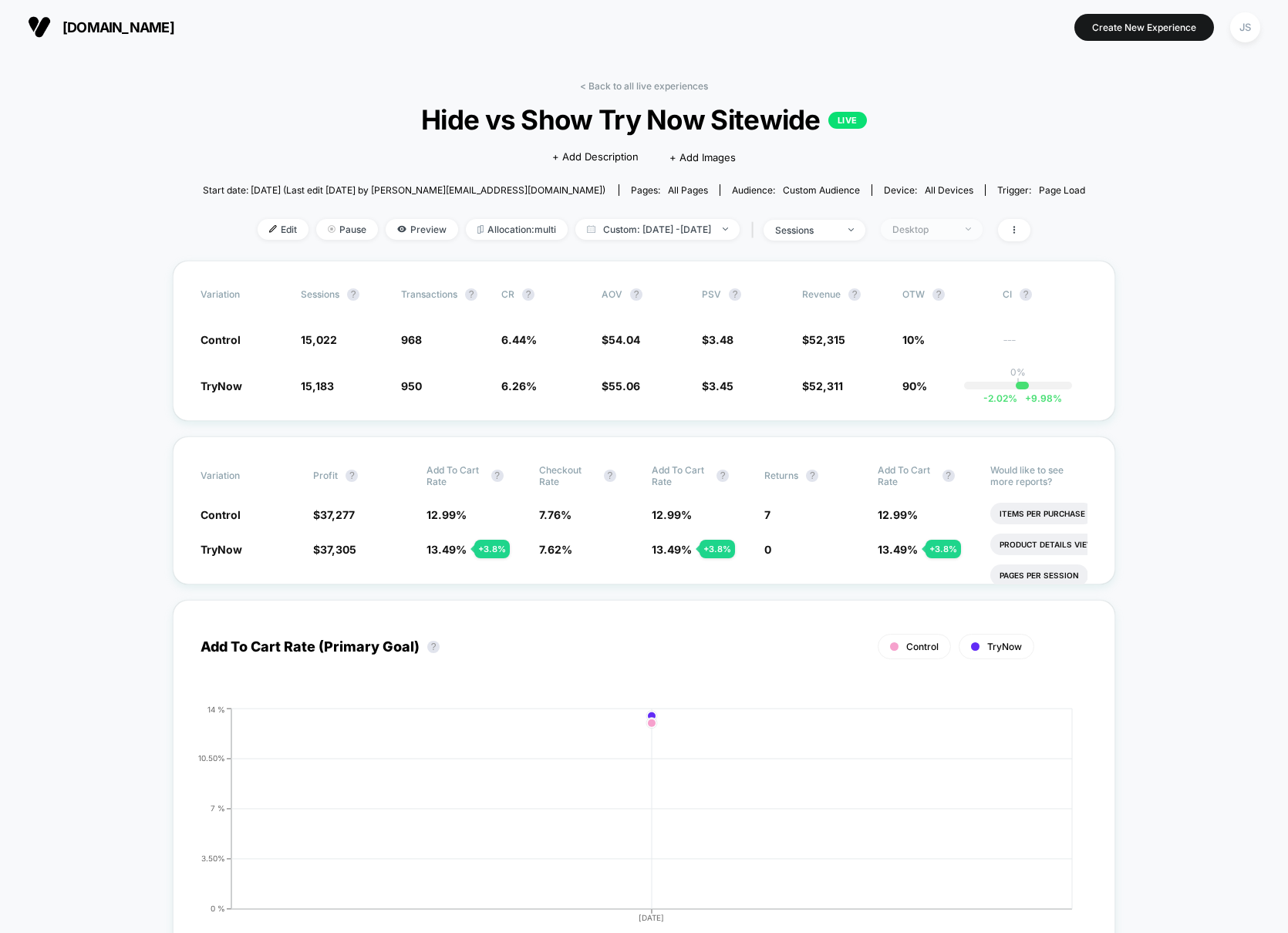
click at [951, 229] on div "Desktop" at bounding box center [923, 230] width 62 height 12
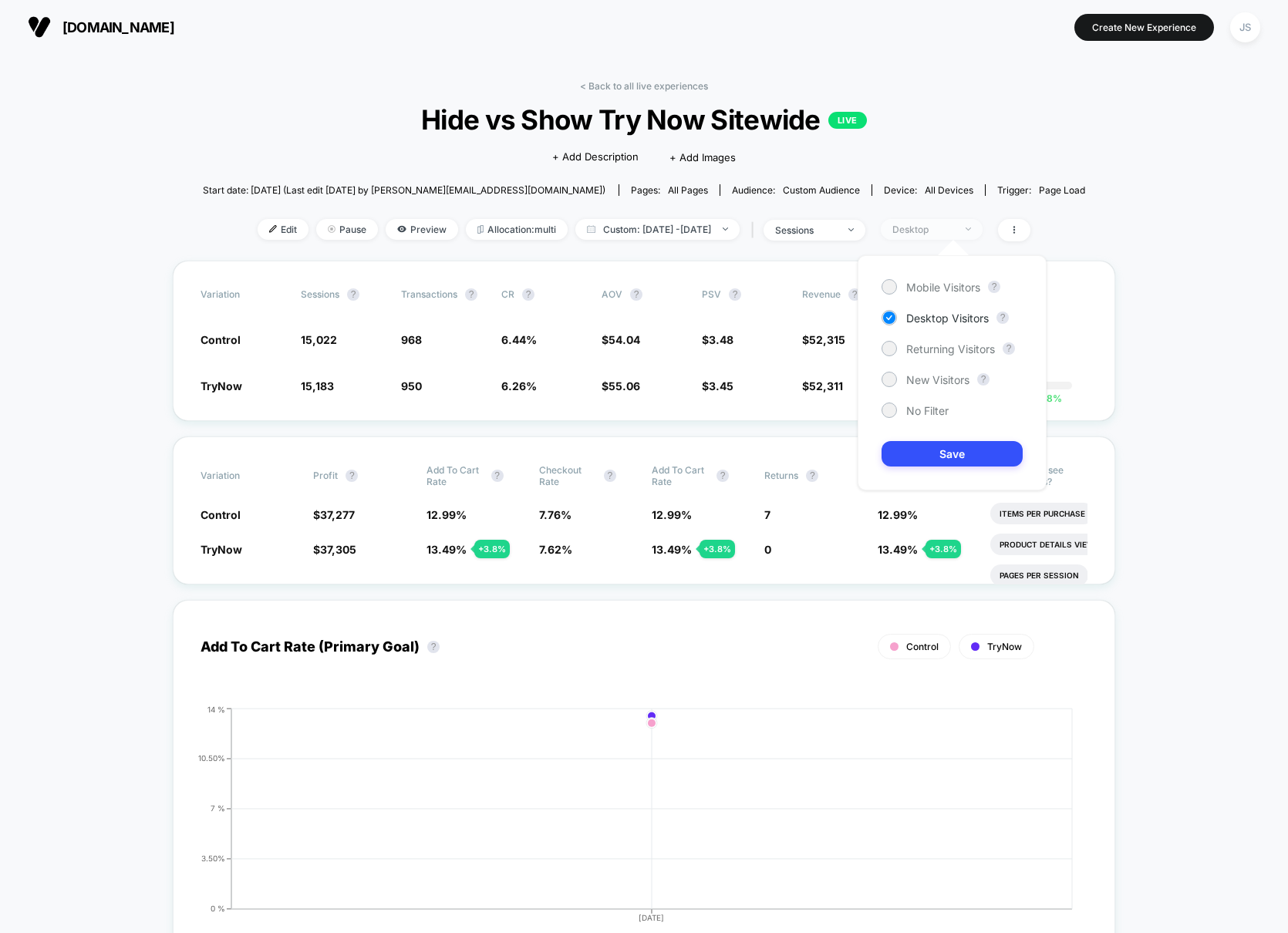
click at [951, 229] on div "Desktop" at bounding box center [923, 230] width 62 height 12
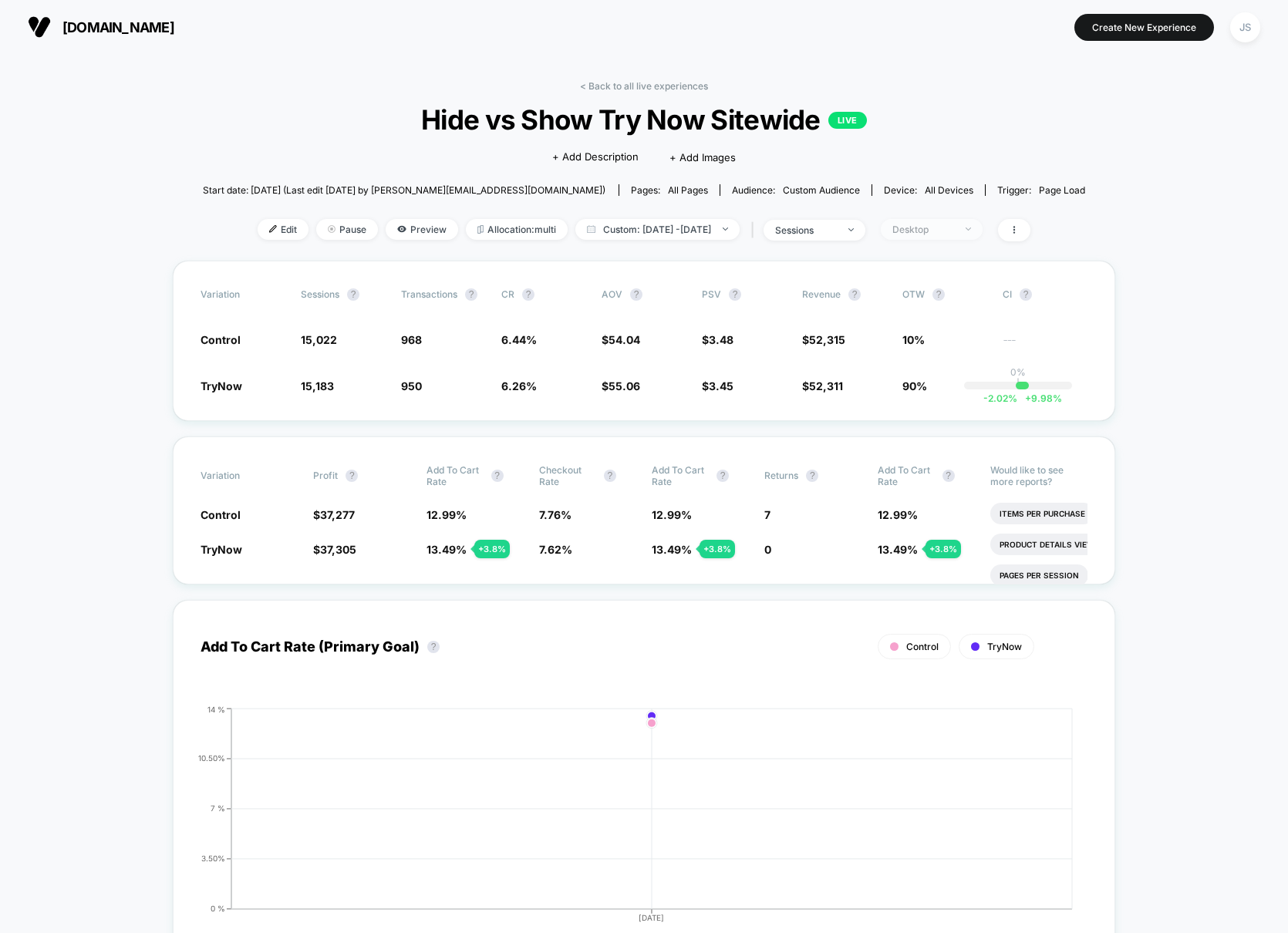
click at [954, 231] on div "Desktop" at bounding box center [923, 230] width 62 height 12
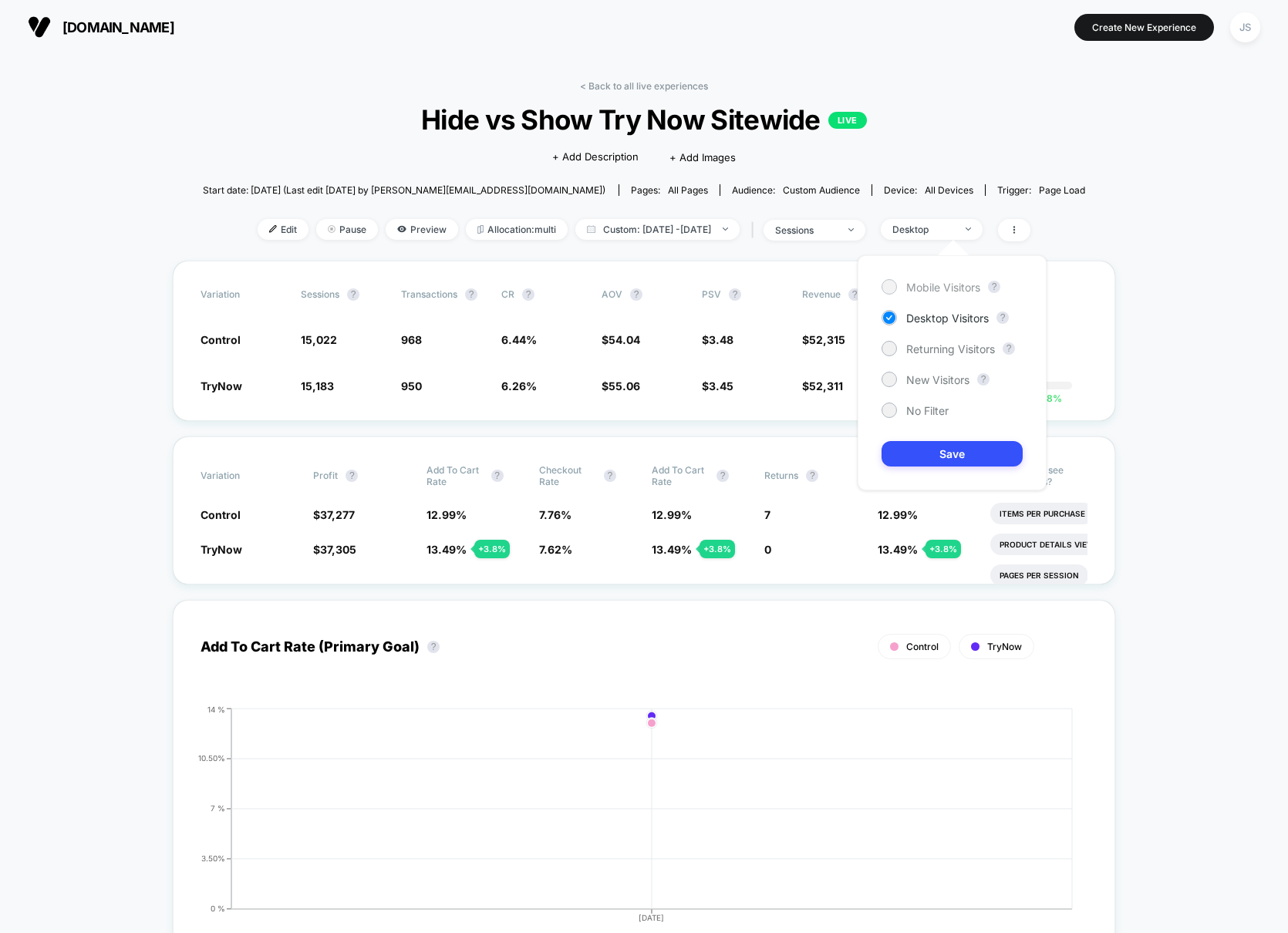
click at [928, 291] on span "Mobile Visitors" at bounding box center [943, 288] width 74 height 13
click at [948, 460] on button "Save" at bounding box center [952, 454] width 141 height 25
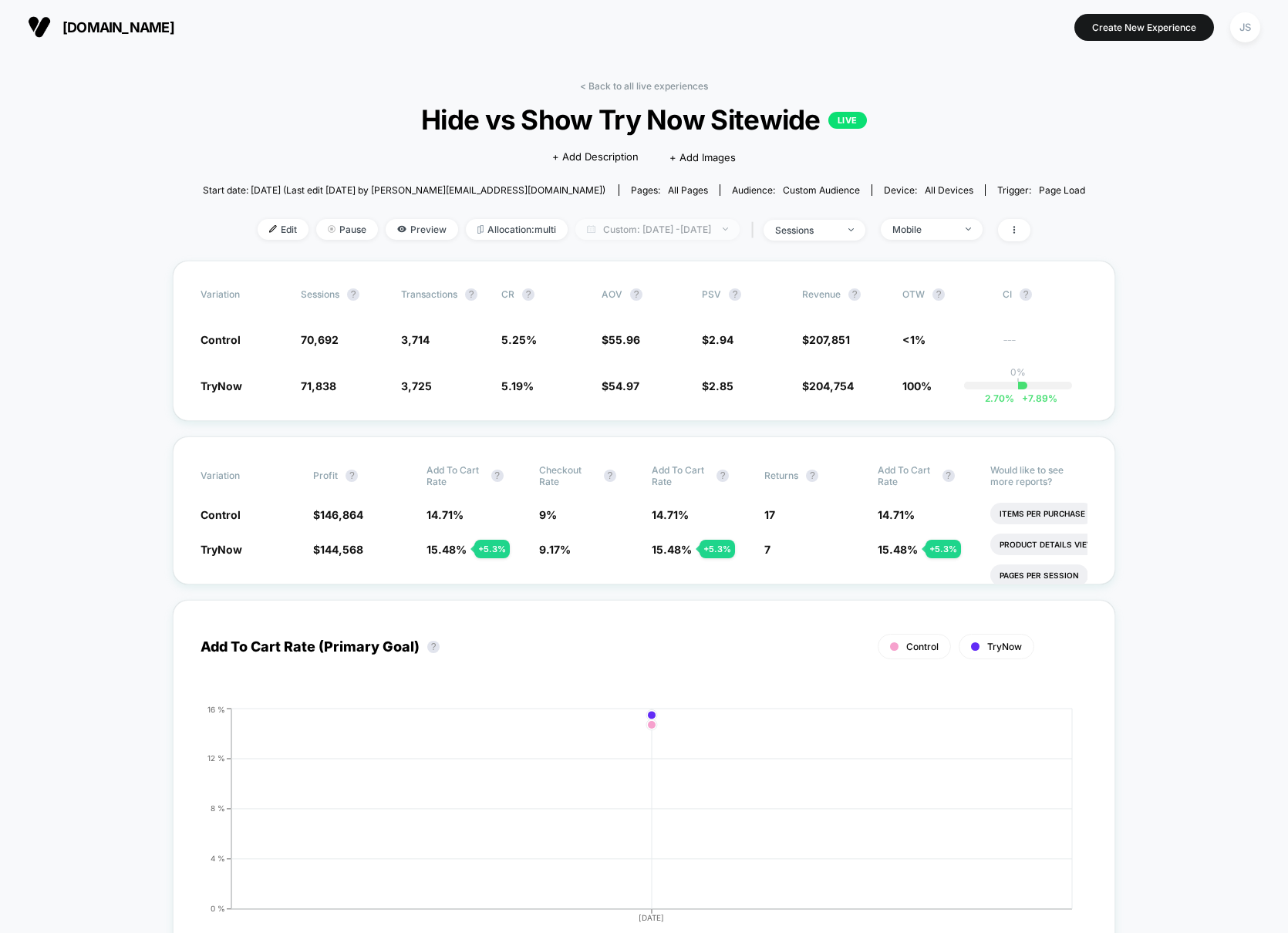
click at [645, 236] on span "Custom: [DATE] - [DATE]" at bounding box center [657, 229] width 164 height 21
select select "*"
select select "****"
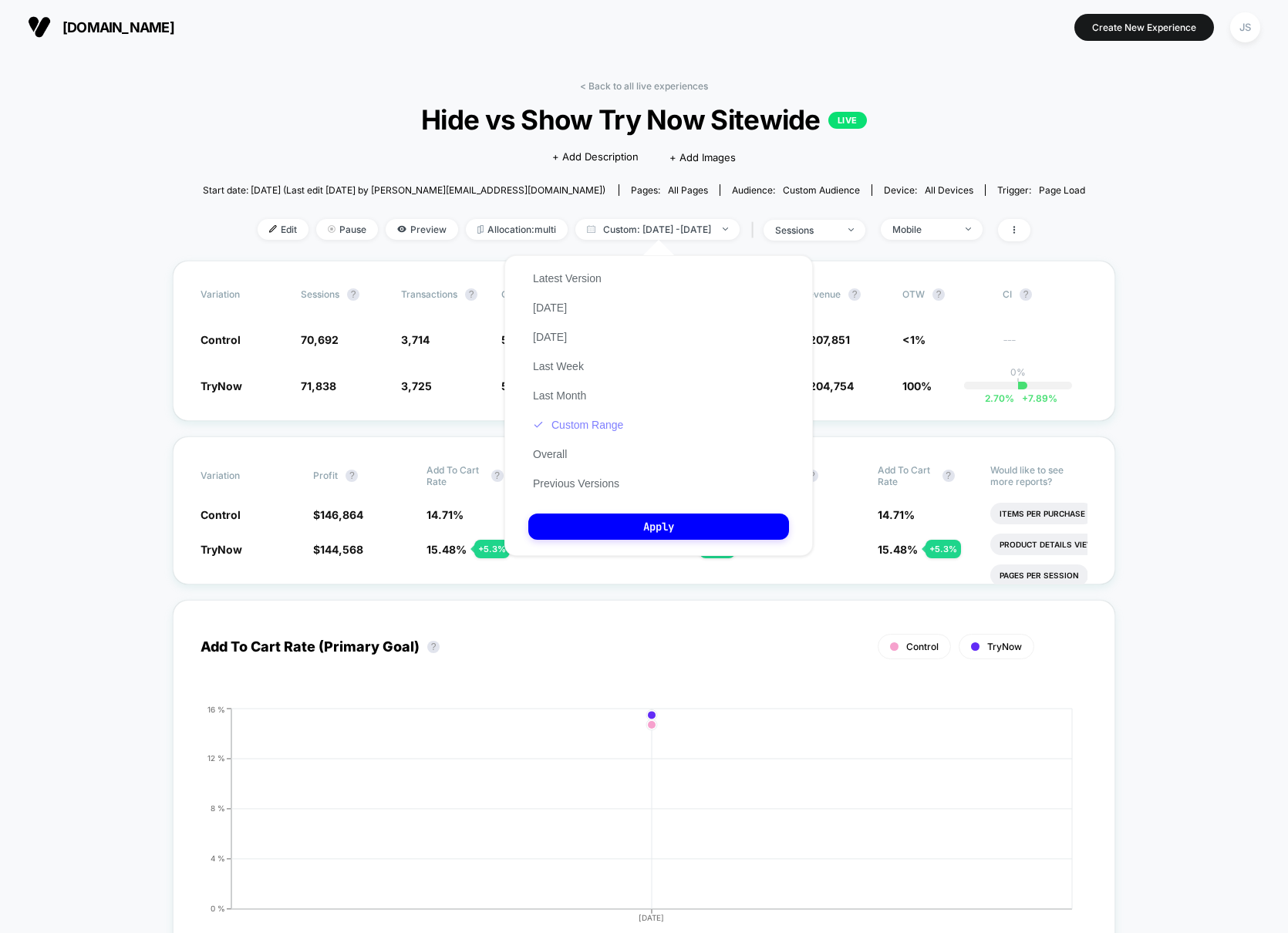
click at [584, 427] on button "Custom Range" at bounding box center [577, 425] width 100 height 14
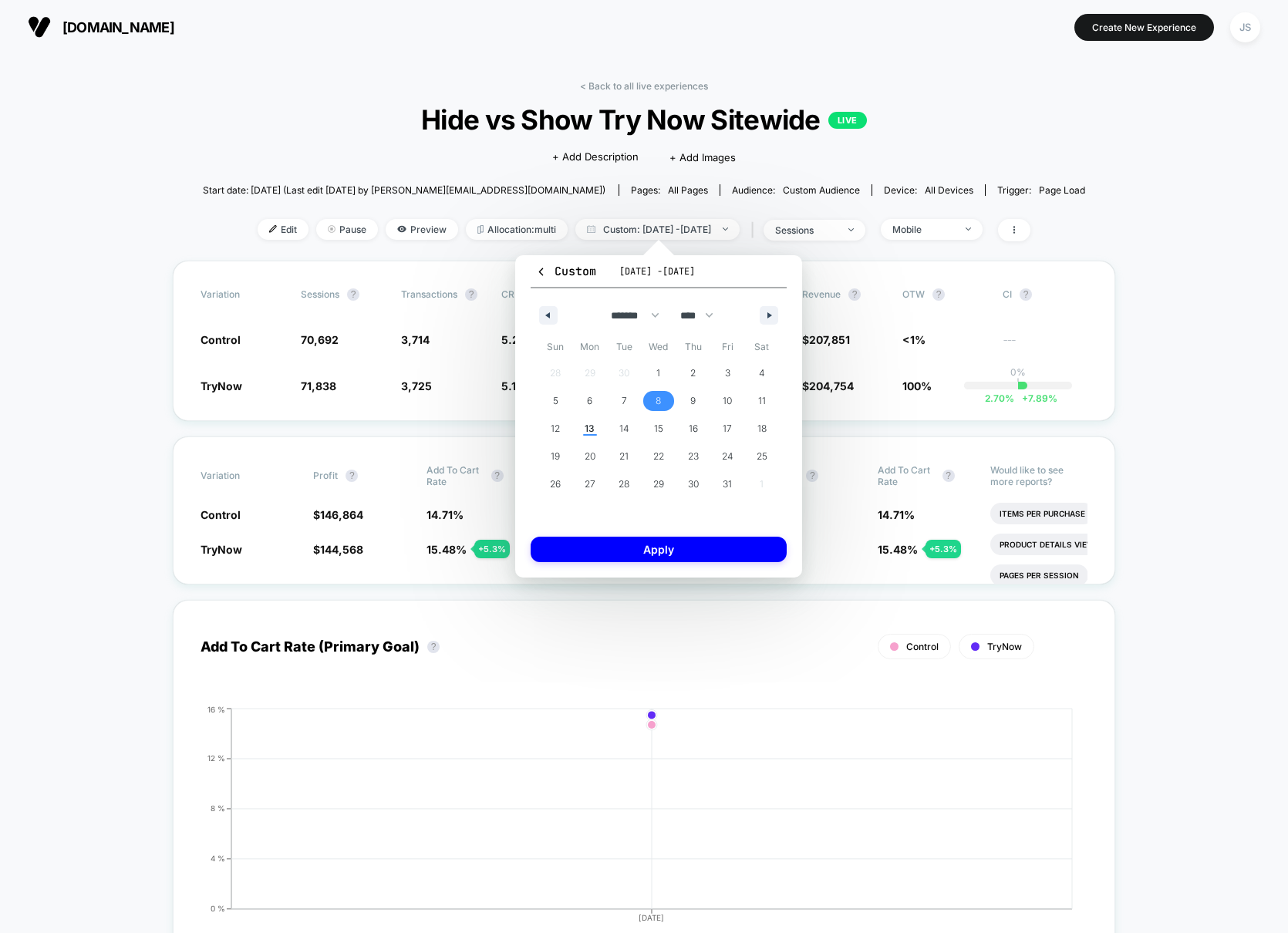
click at [644, 400] on span "8" at bounding box center [659, 402] width 34 height 20
click at [652, 398] on span "8" at bounding box center [659, 402] width 34 height 20
click at [660, 546] on button "Apply" at bounding box center [659, 549] width 256 height 25
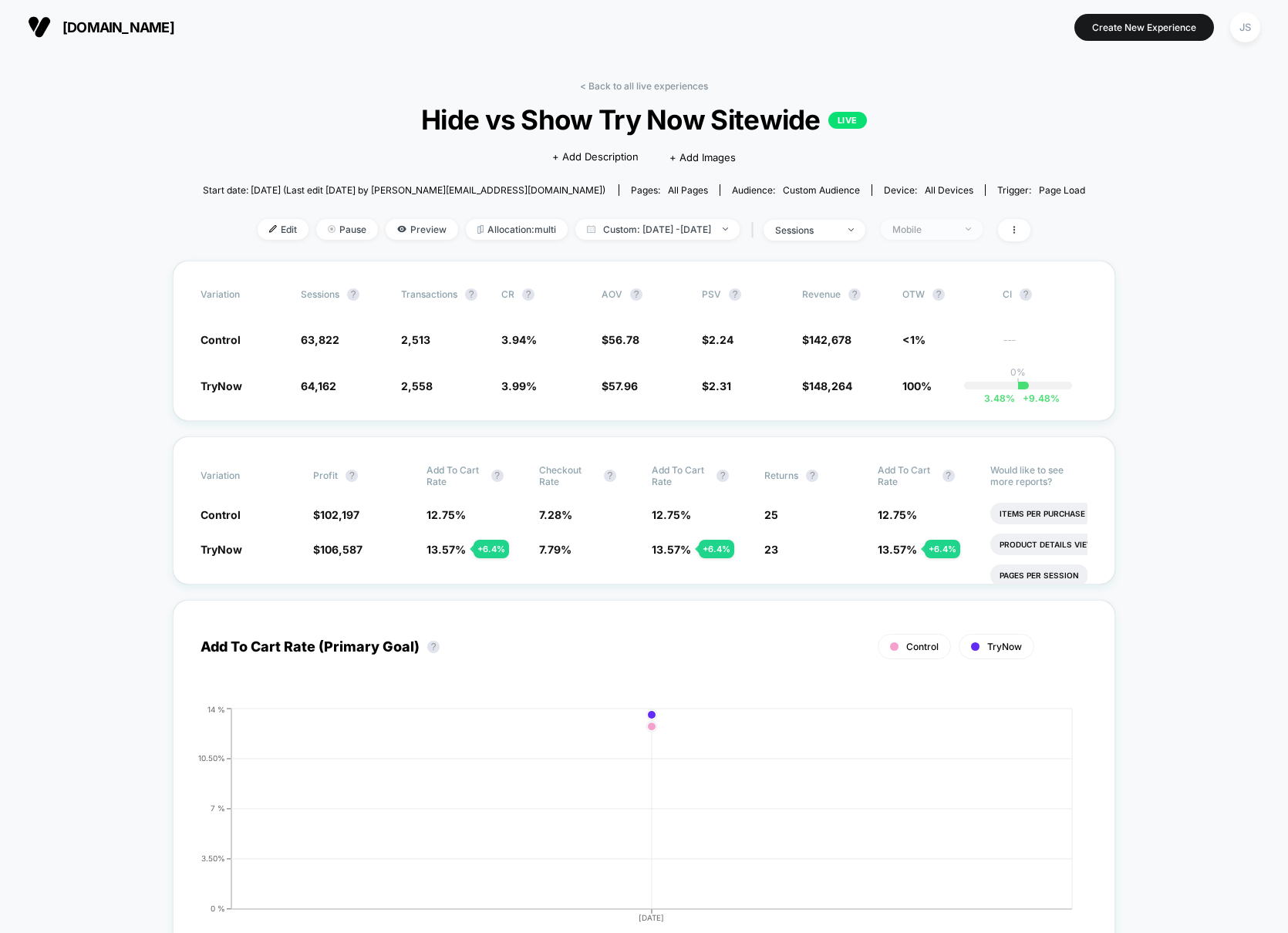
click at [954, 232] on div "Mobile" at bounding box center [923, 230] width 62 height 12
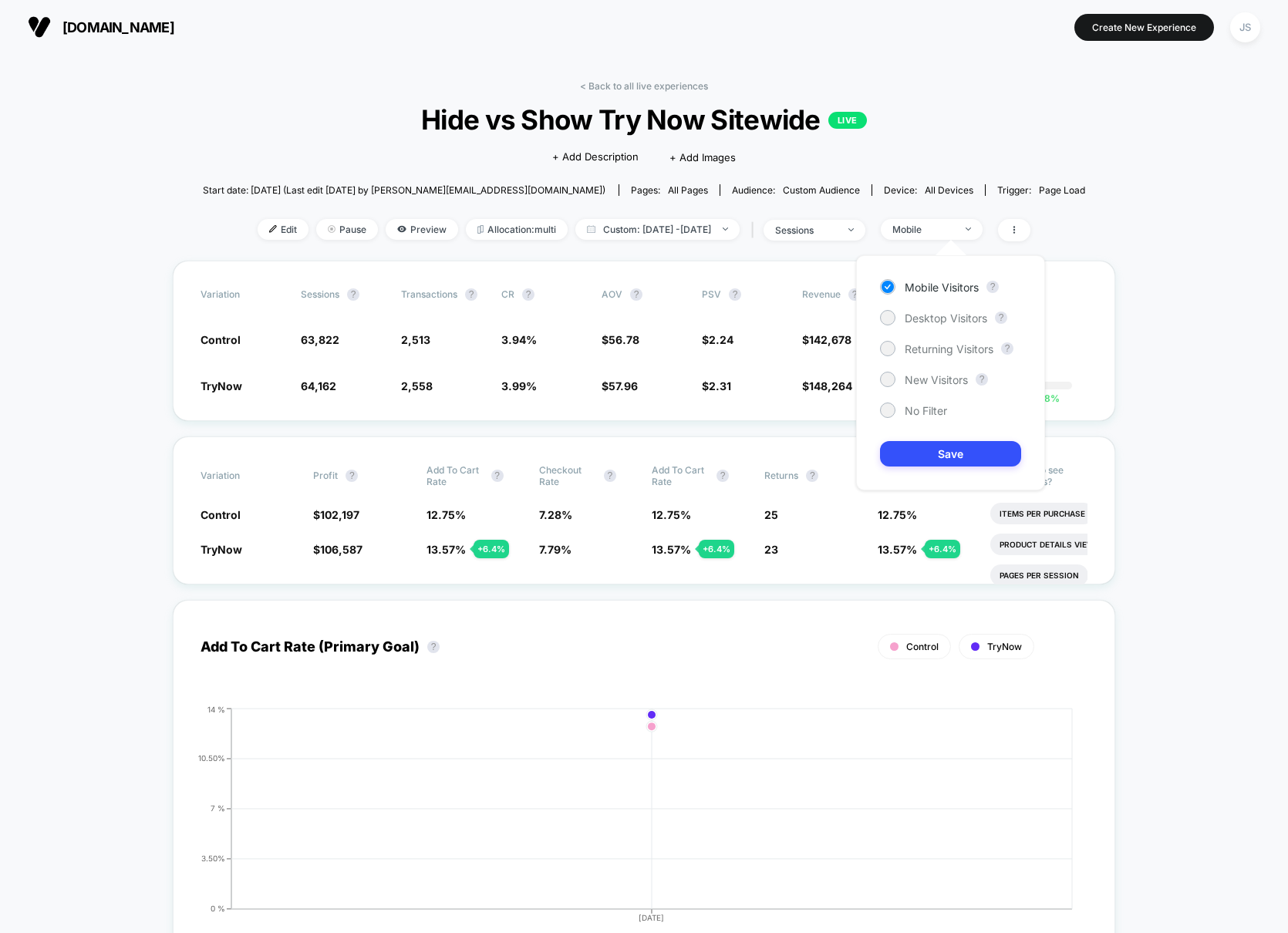
click at [956, 308] on div "Mobile Visitors ? Desktop Visitors ? Returning Visitors ? New Visitors ? No Fil…" at bounding box center [949, 373] width 189 height 236
click at [954, 313] on span "Desktop Visitors" at bounding box center [945, 319] width 82 height 13
click at [944, 454] on button "Save" at bounding box center [950, 454] width 141 height 25
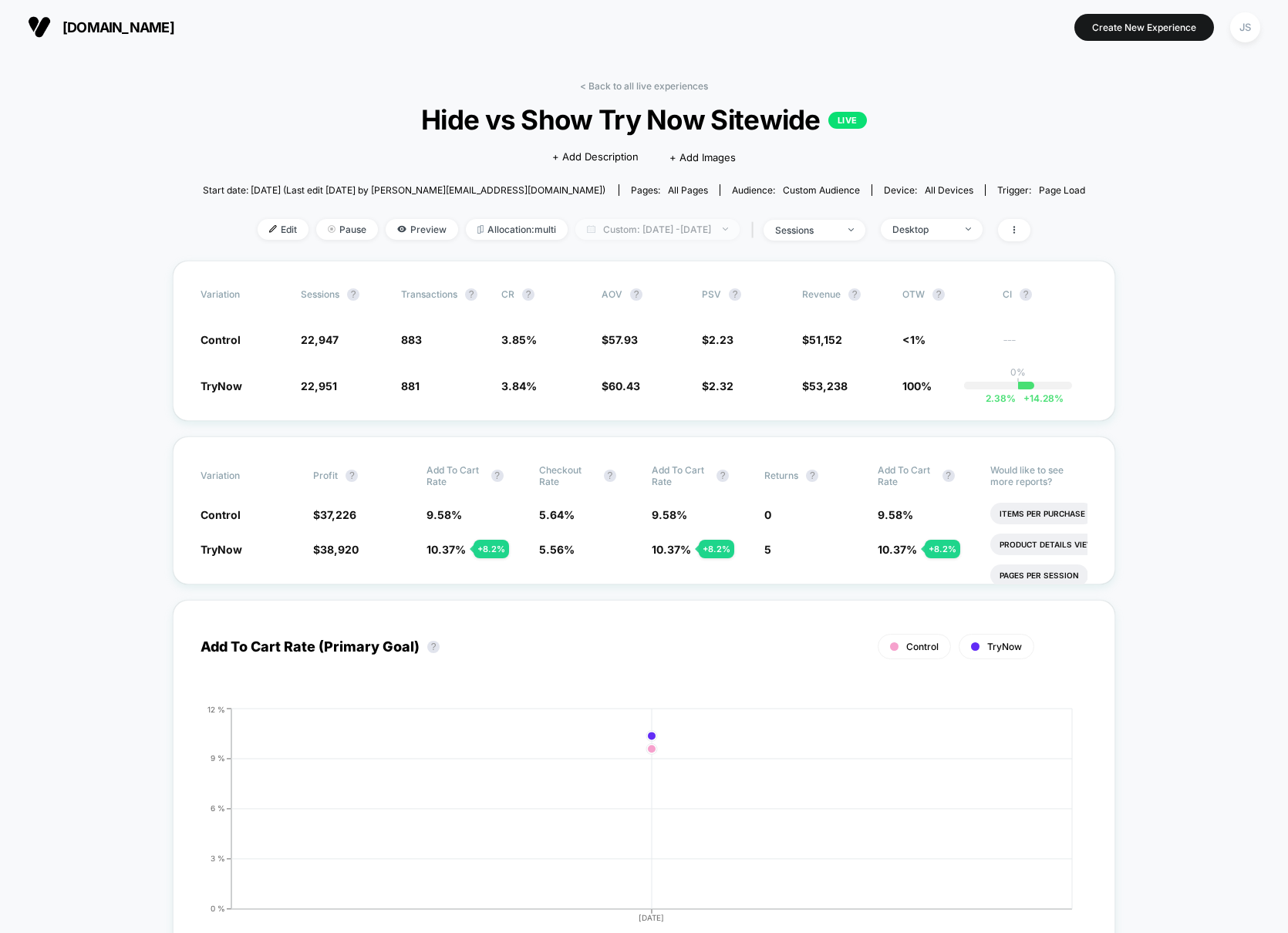
click at [691, 232] on span "Custom: [DATE] - [DATE]" at bounding box center [657, 229] width 164 height 21
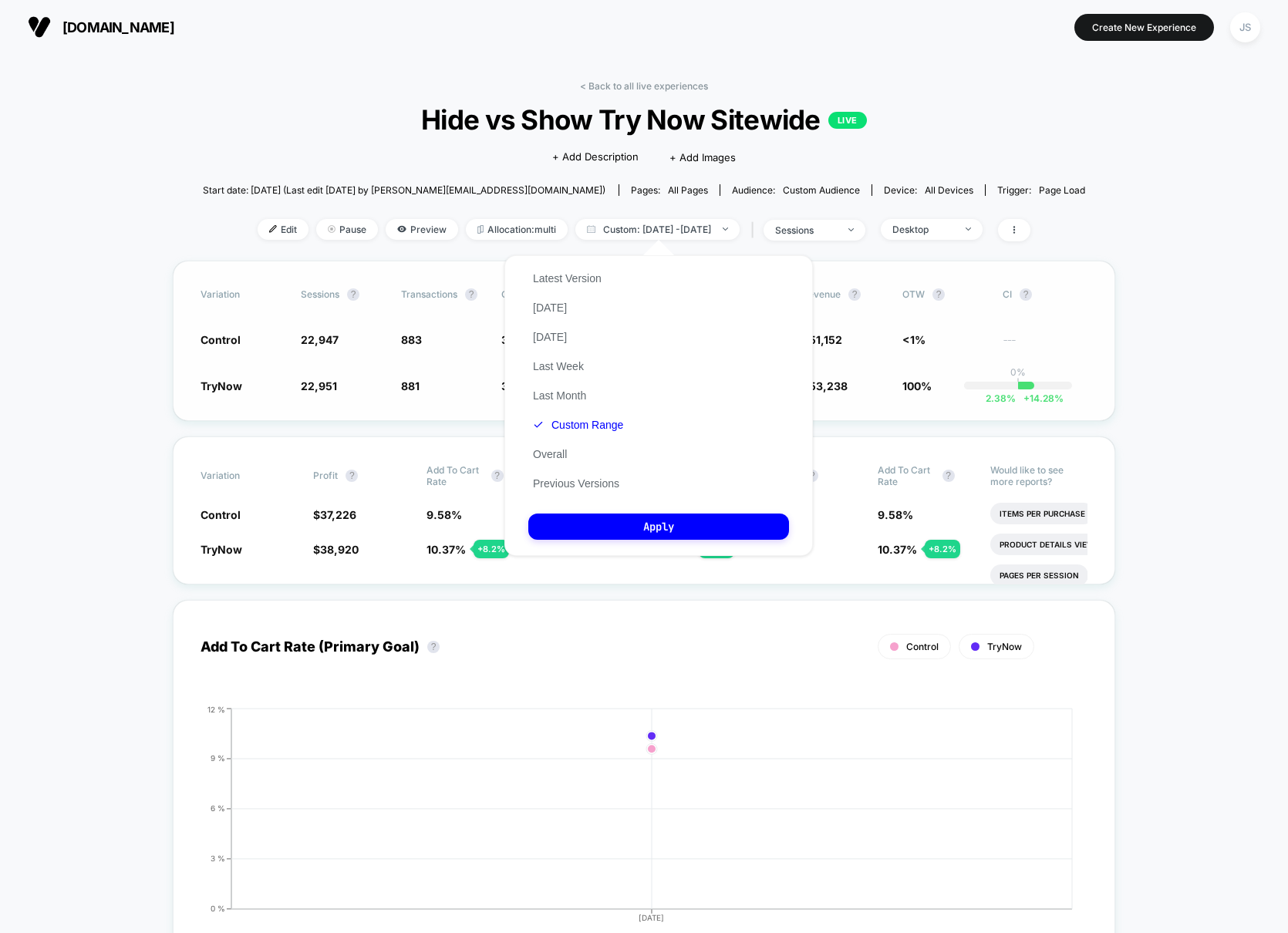
click at [986, 273] on div "Variation Sessions ? Transactions ? CR ? AOV ? PSV ? Revenue ? OTW ? CI ? Contr…" at bounding box center [644, 340] width 942 height 160
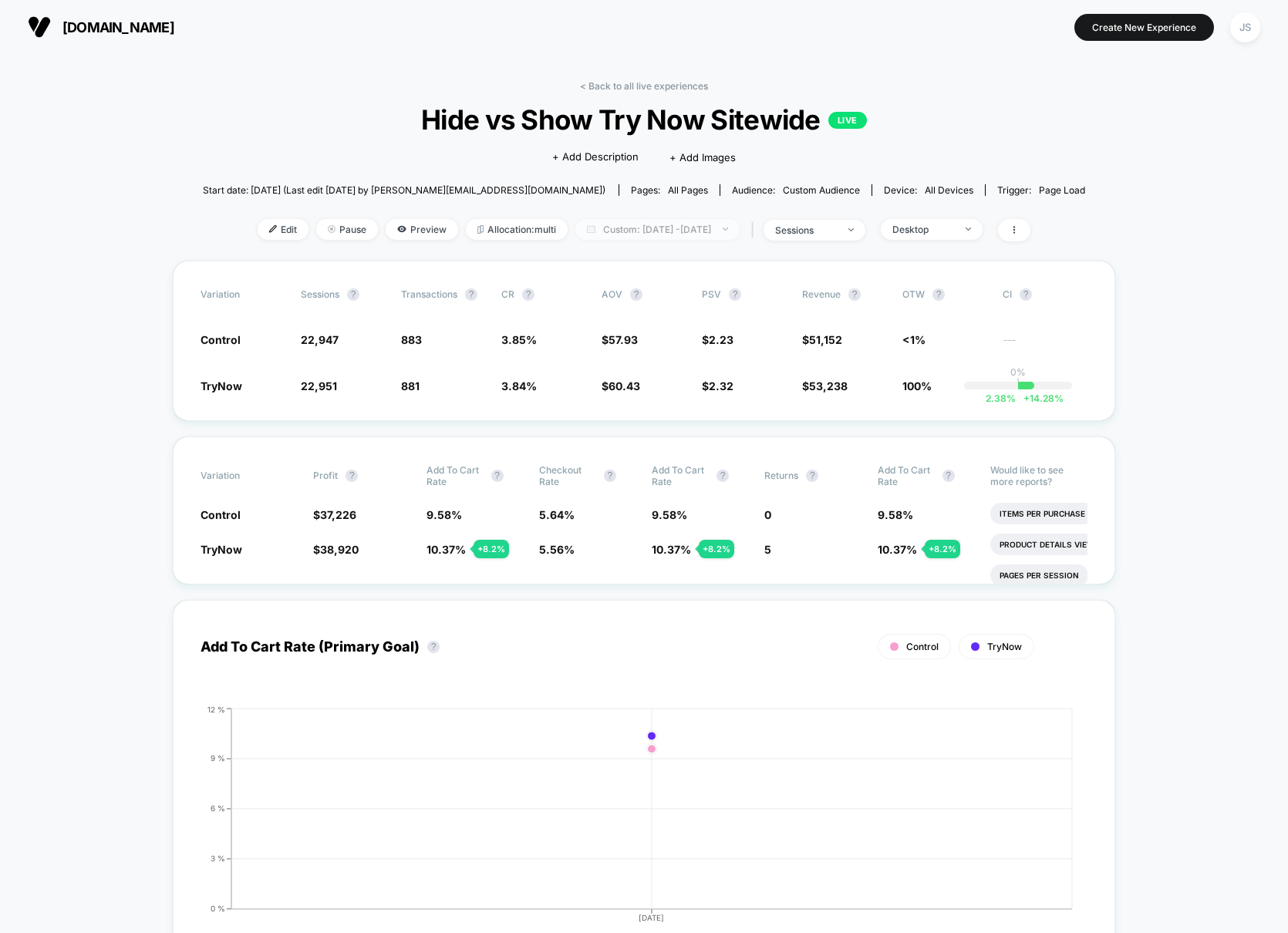
click at [687, 229] on span "Custom: [DATE] - [DATE]" at bounding box center [657, 229] width 164 height 21
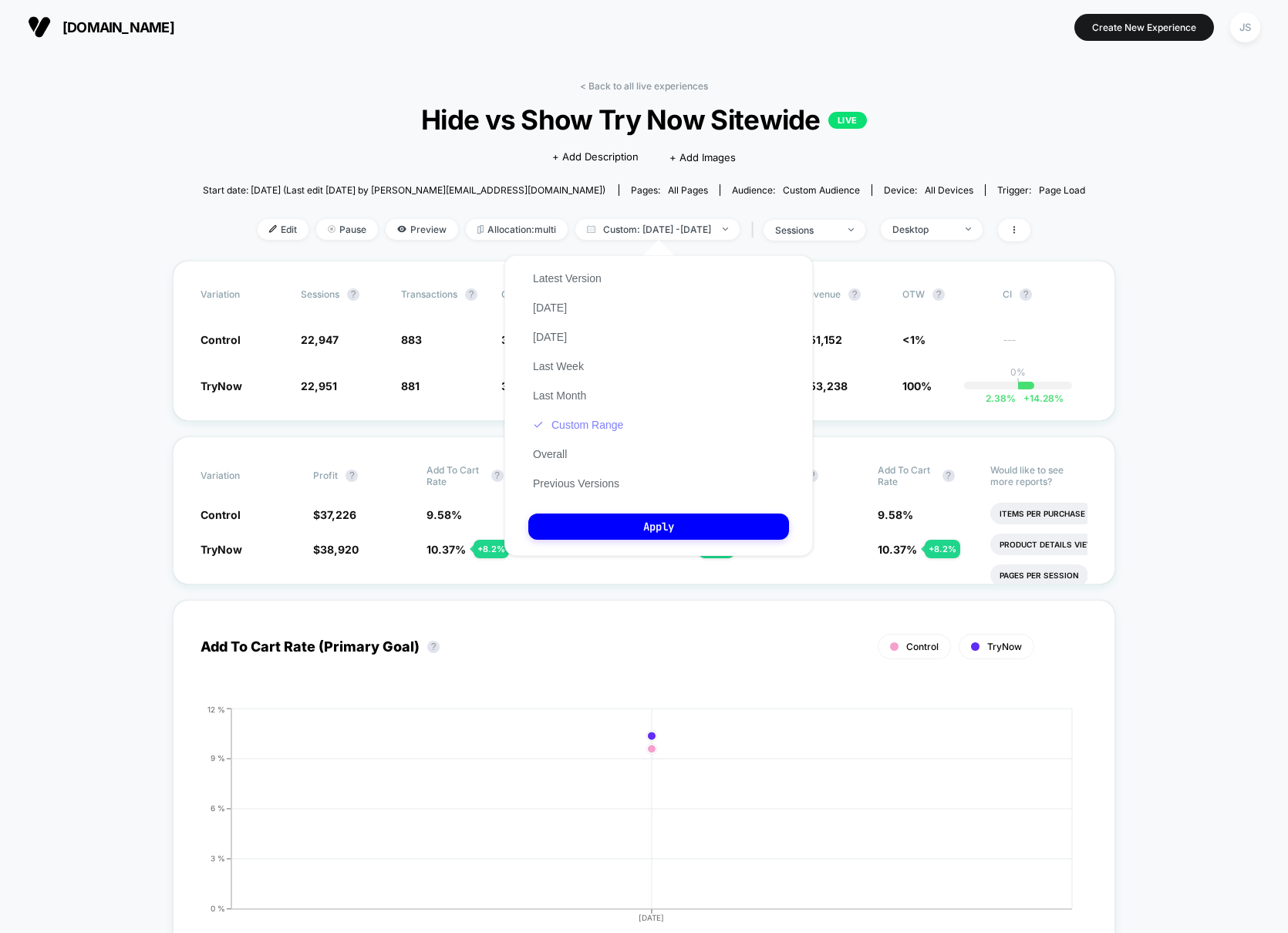
click at [593, 421] on button "Custom Range" at bounding box center [577, 425] width 100 height 14
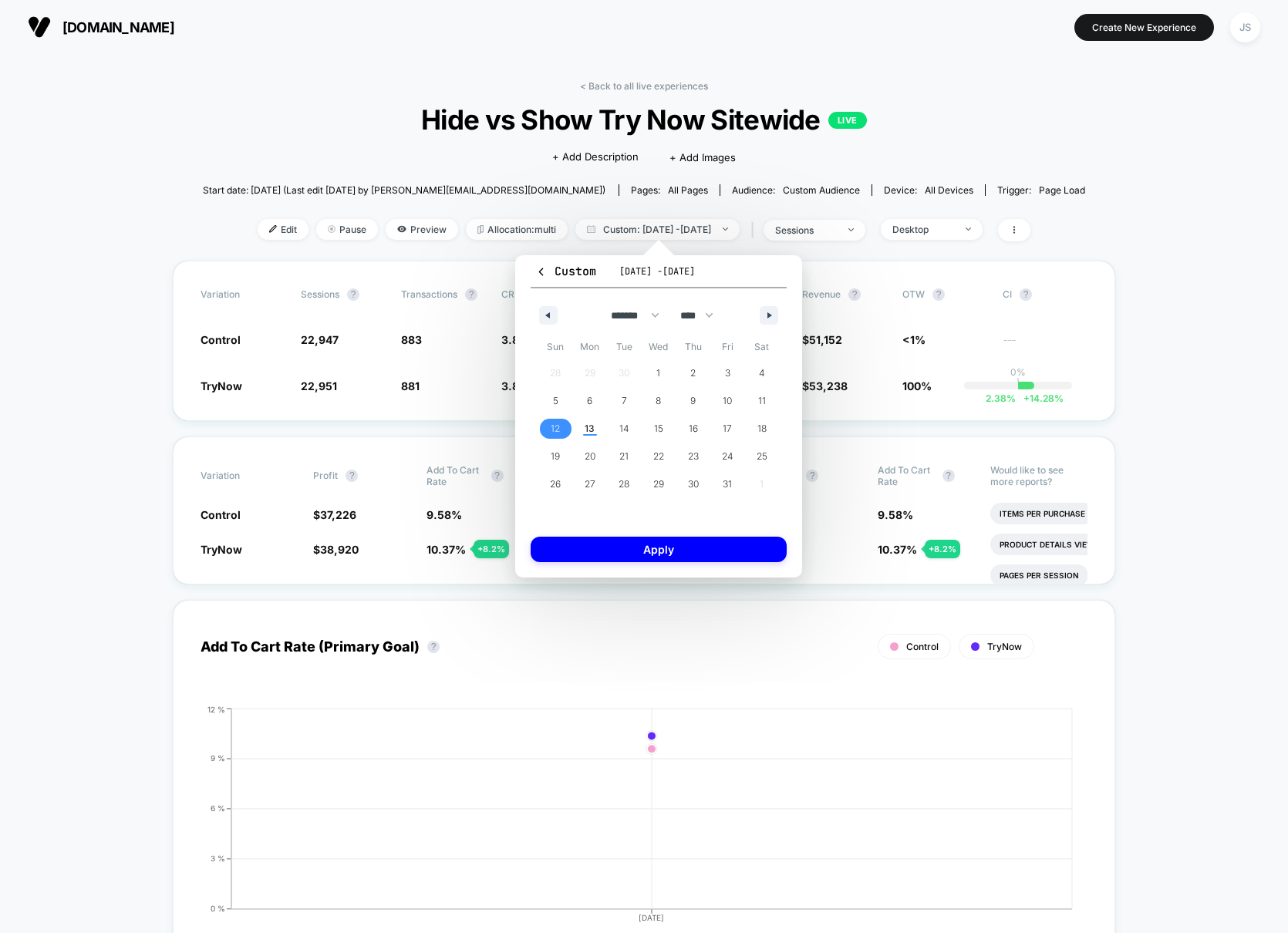
click at [563, 427] on span "12" at bounding box center [555, 429] width 34 height 20
click at [553, 430] on span "12" at bounding box center [555, 428] width 9 height 28
click at [677, 546] on button "Apply" at bounding box center [659, 549] width 256 height 25
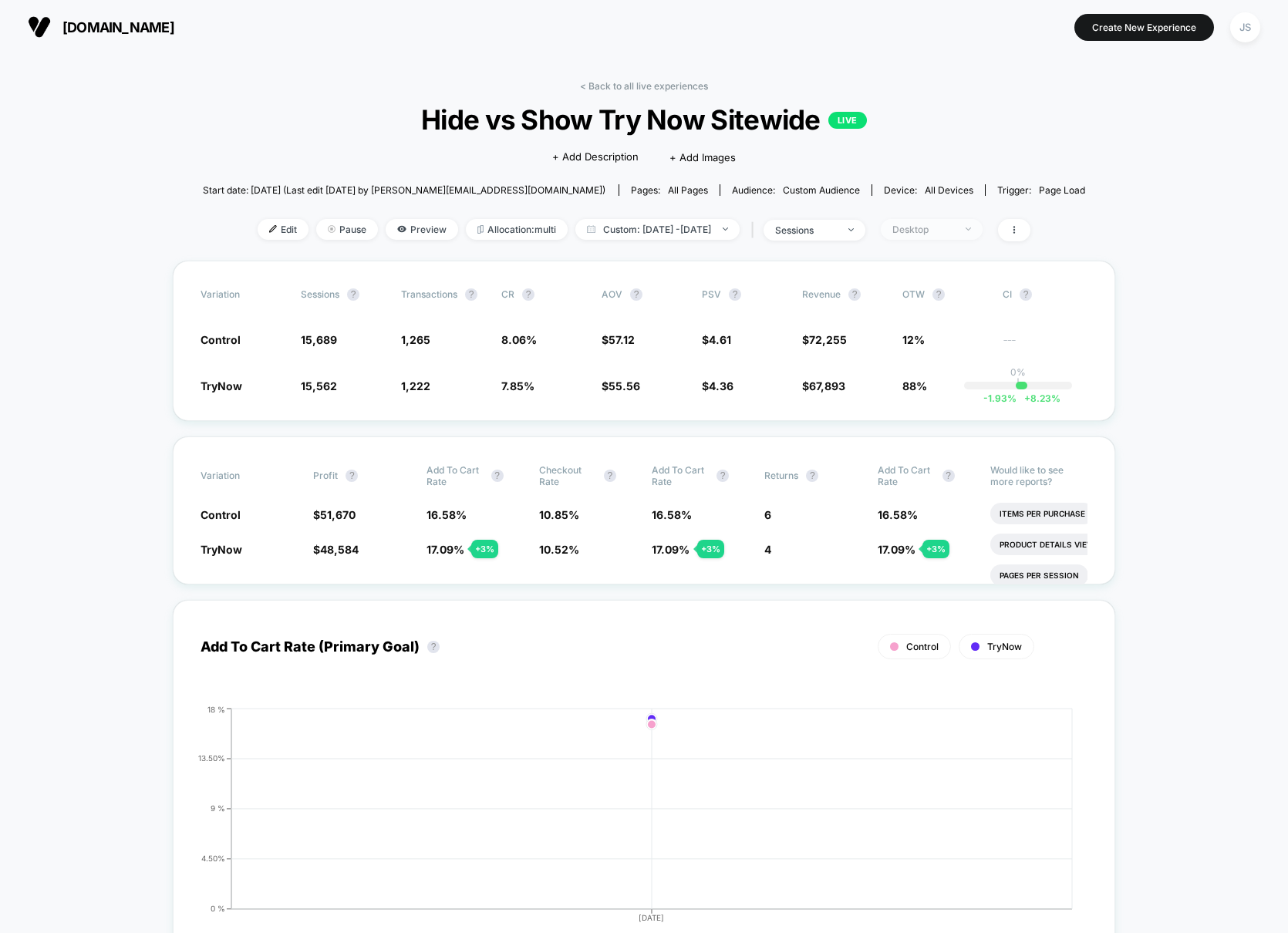
click at [982, 231] on span "Desktop" at bounding box center [931, 229] width 101 height 21
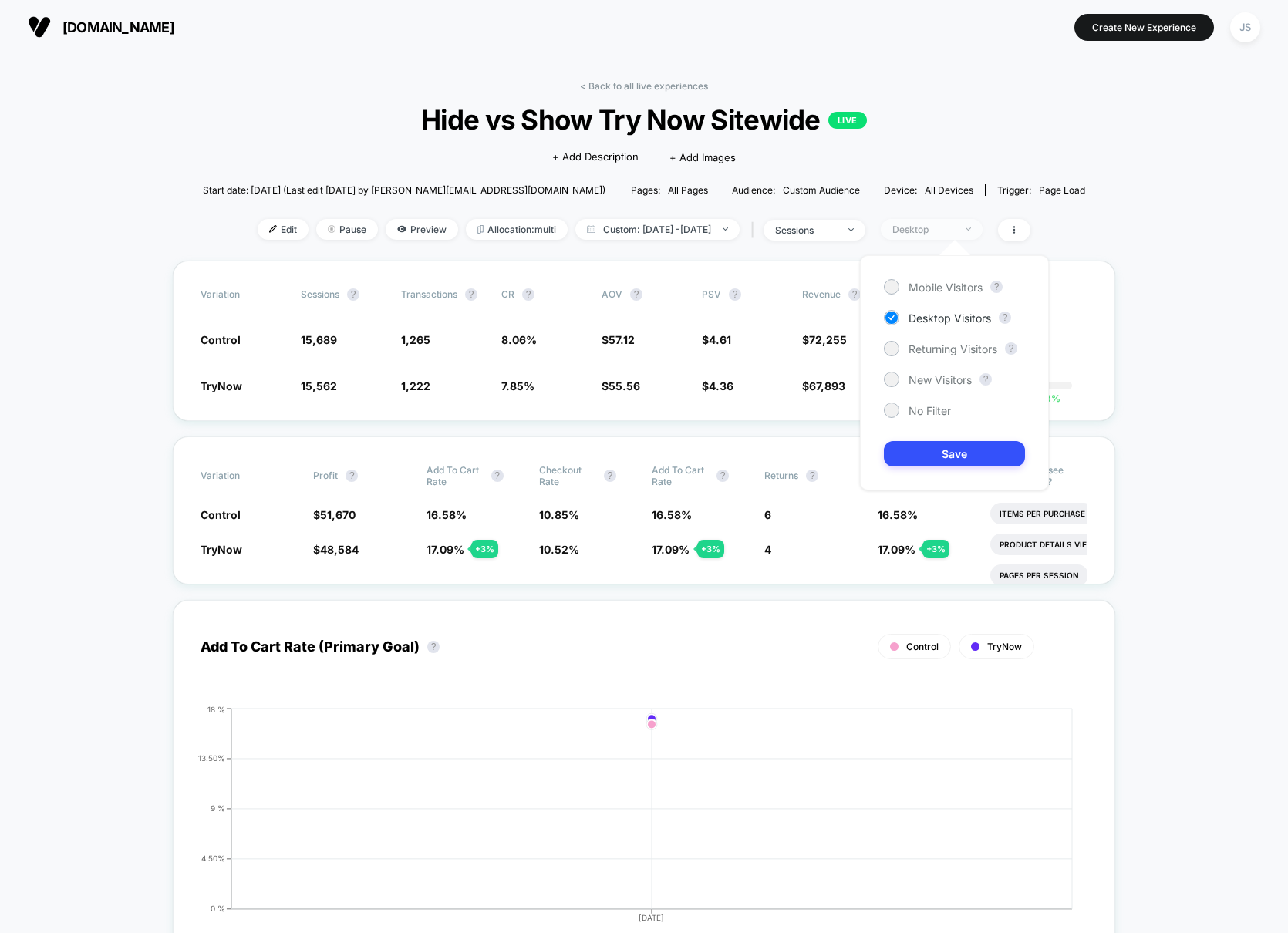
click at [982, 231] on span "Desktop" at bounding box center [931, 229] width 101 height 21
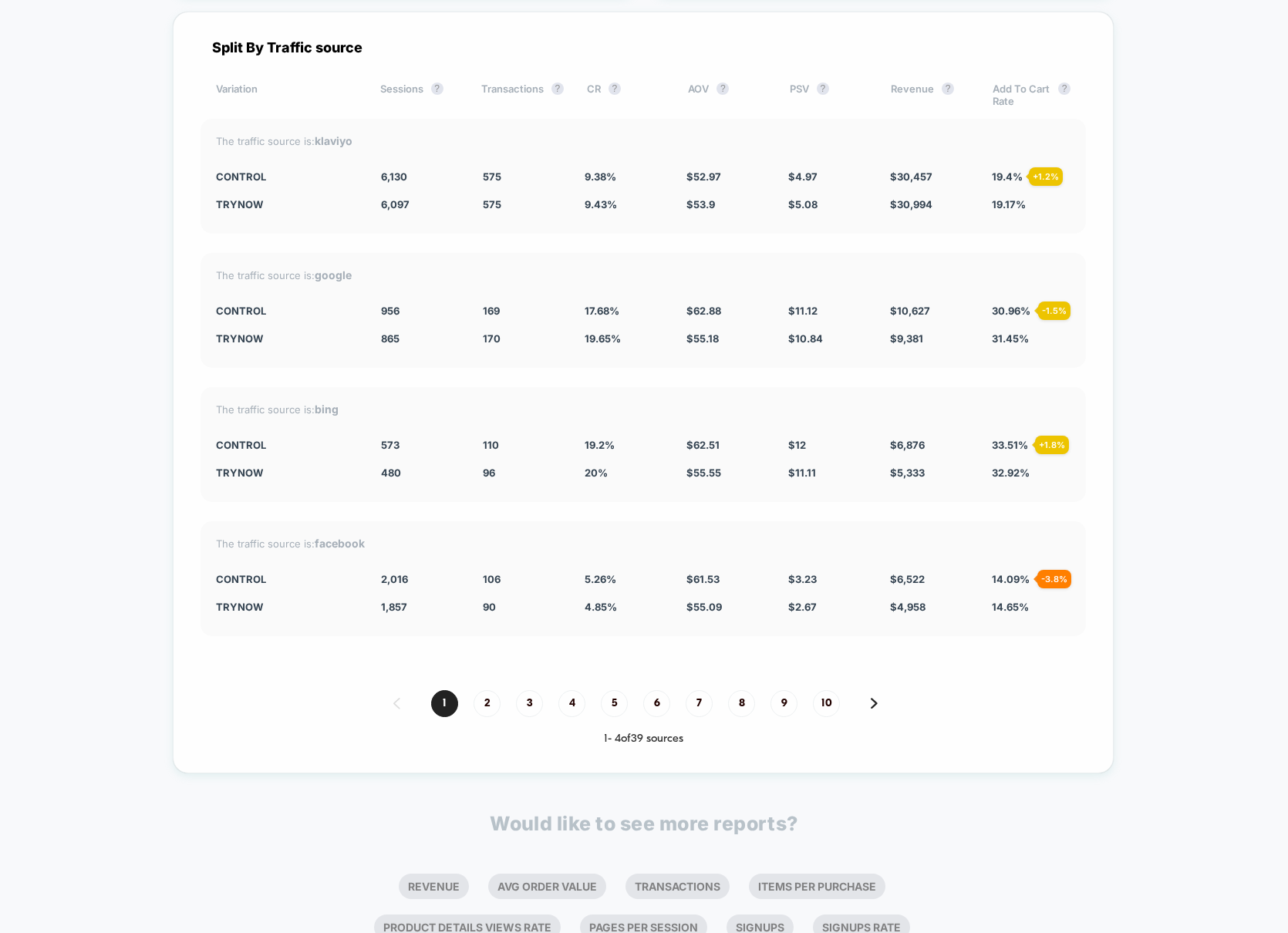
scroll to position [4232, 0]
click at [631, 620] on div "The traffic source is: facebook Control 2,016 + 8.6 % 106 + 8.5 % 5.26 % + 8.5 …" at bounding box center [643, 582] width 885 height 115
click at [604, 609] on span "4.85 %" at bounding box center [601, 610] width 33 height 13
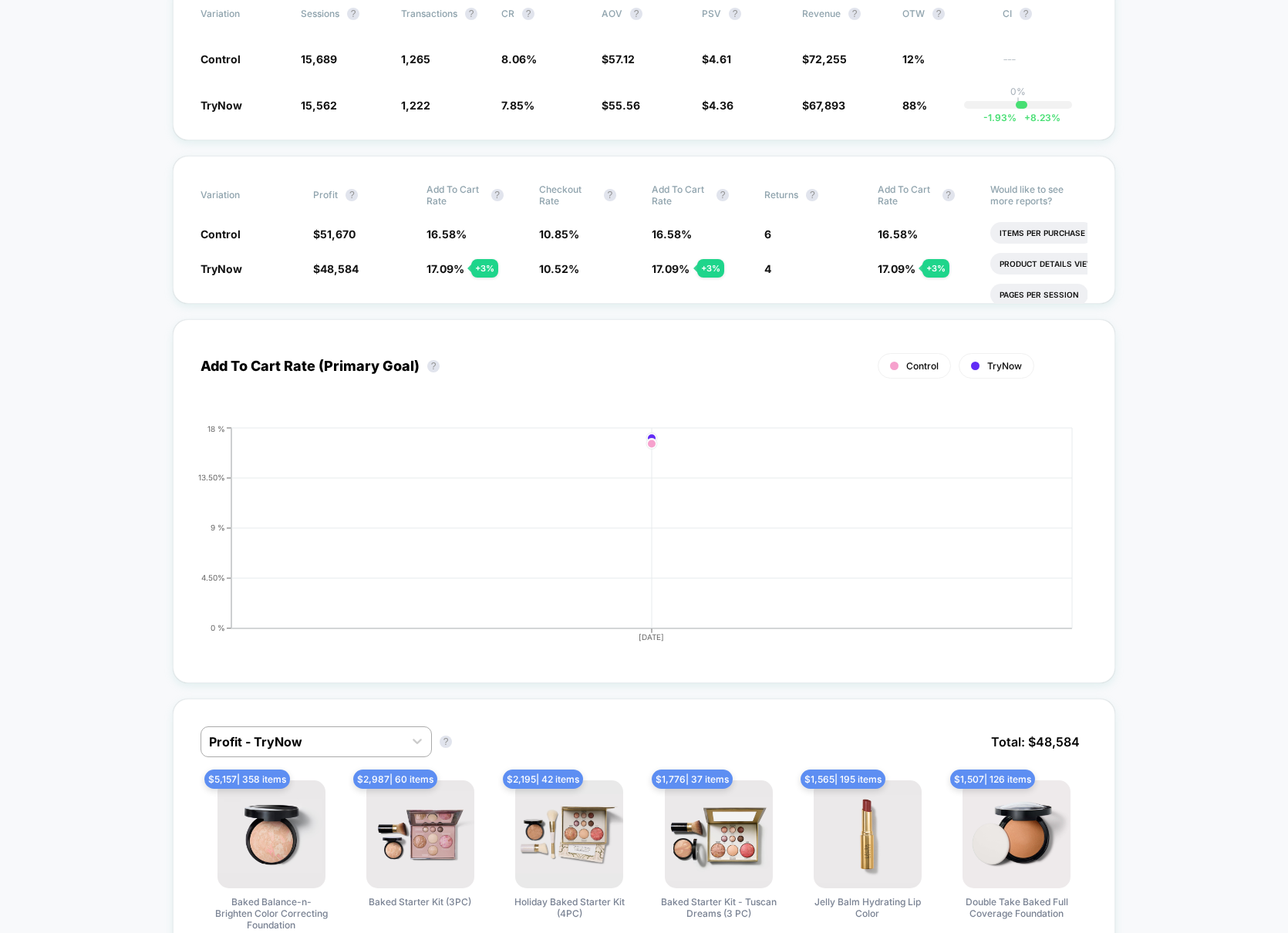
scroll to position [0, 0]
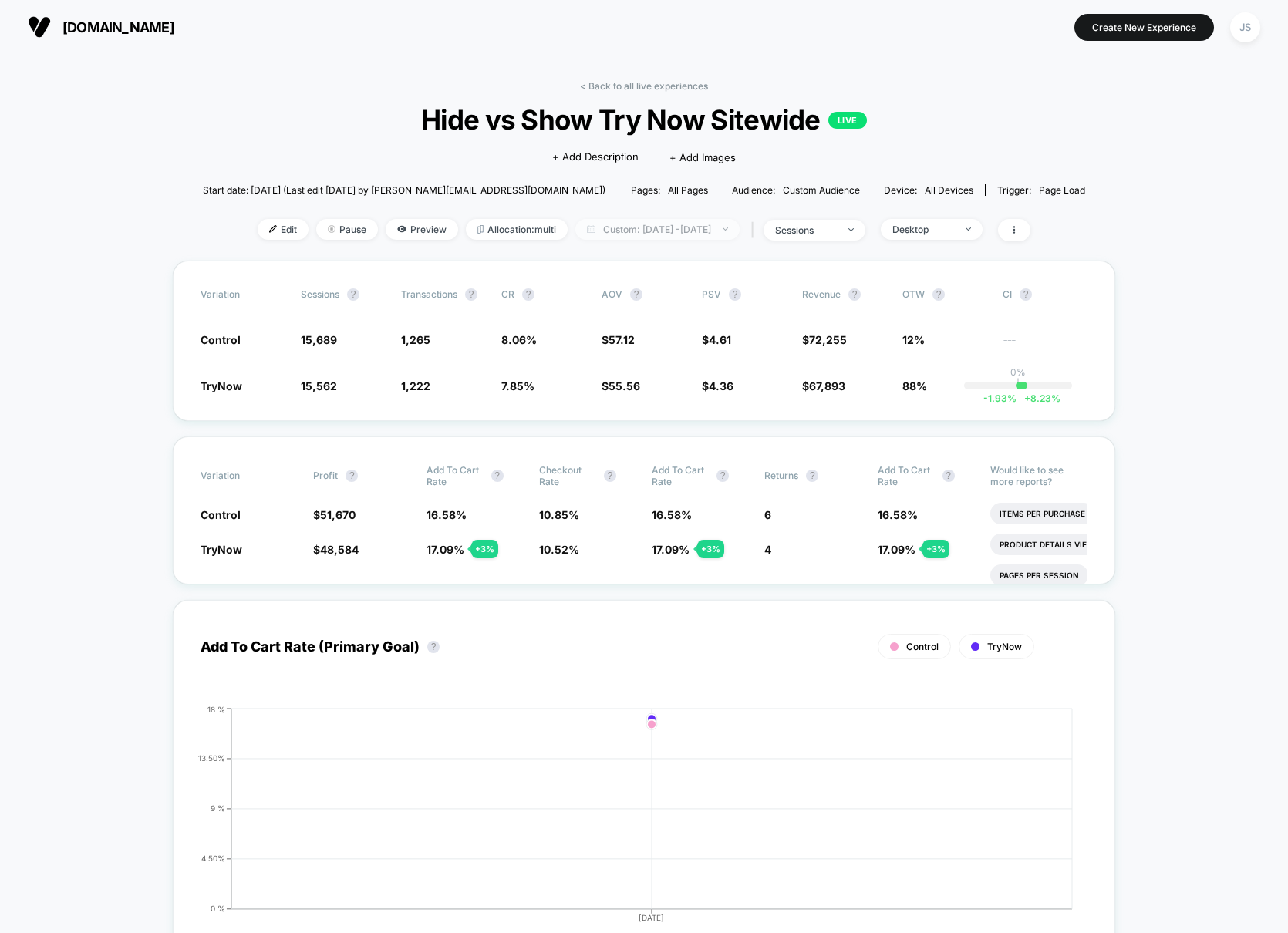
click at [714, 236] on span "Custom: [DATE] - [DATE]" at bounding box center [657, 229] width 164 height 21
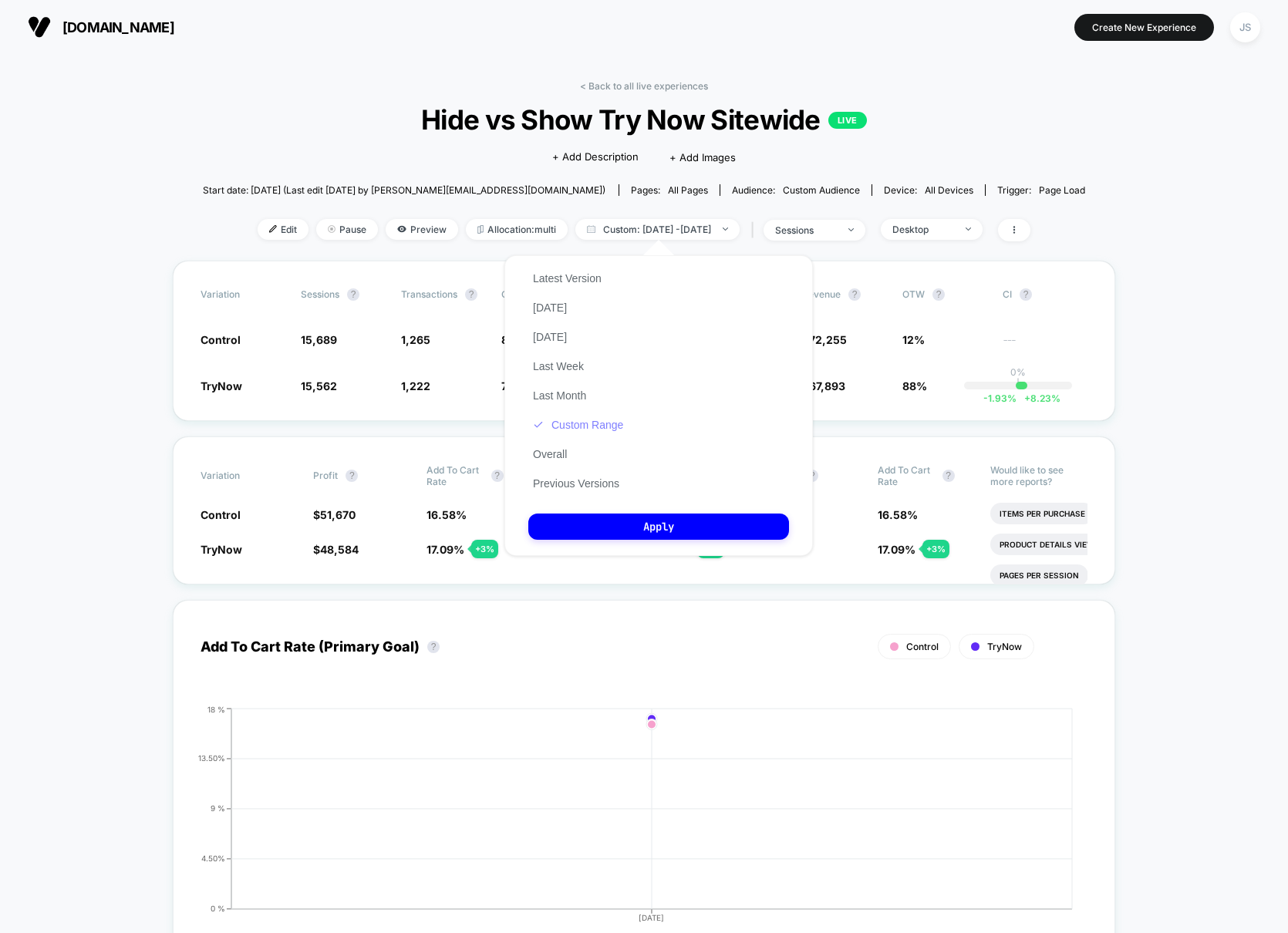
click at [592, 421] on button "Custom Range" at bounding box center [577, 425] width 100 height 14
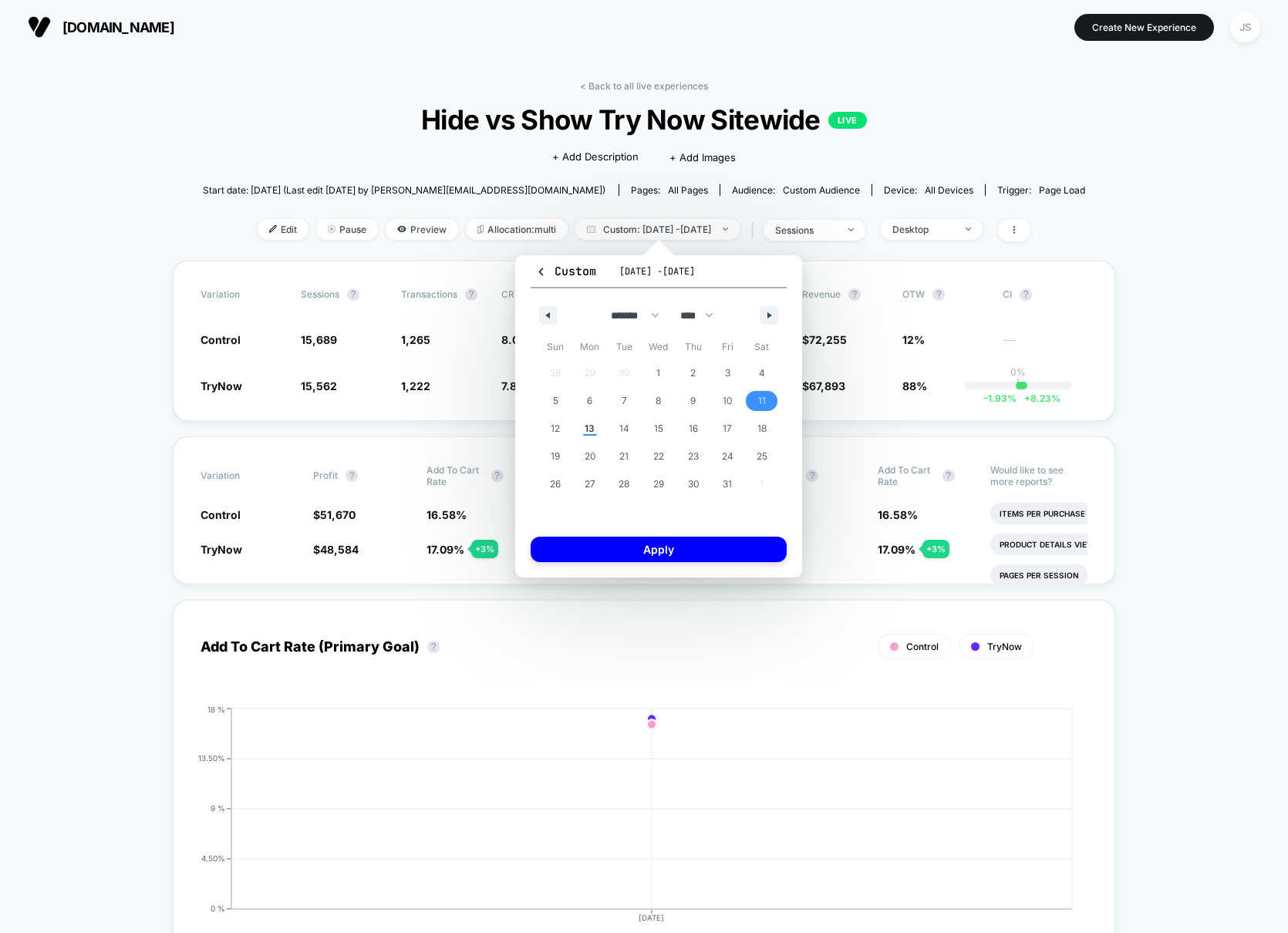
click at [770, 401] on span "11" at bounding box center [761, 402] width 34 height 20
click at [557, 429] on span "12" at bounding box center [555, 428] width 9 height 28
click at [634, 548] on button "Apply" at bounding box center [659, 549] width 256 height 25
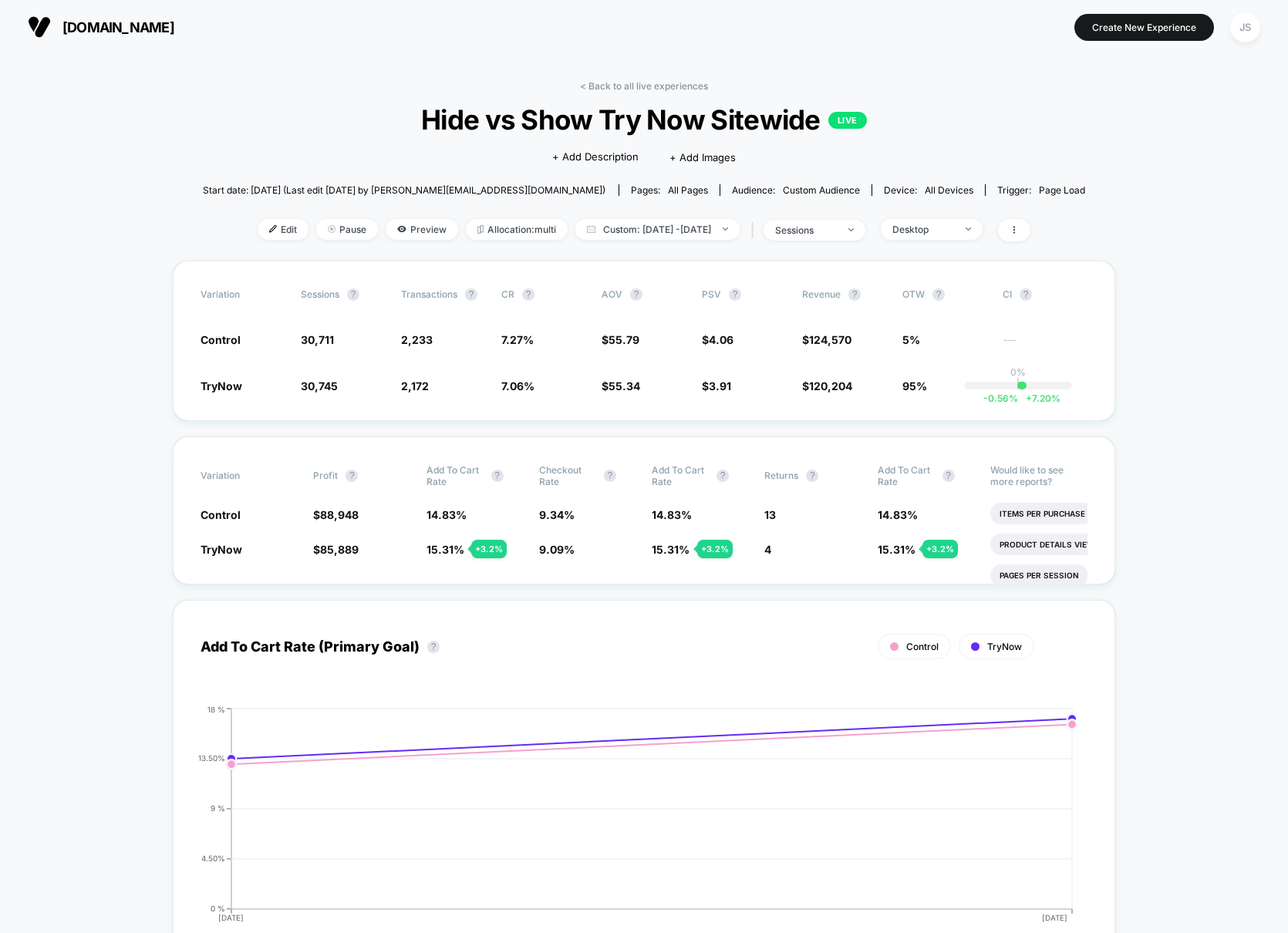
scroll to position [1036, 0]
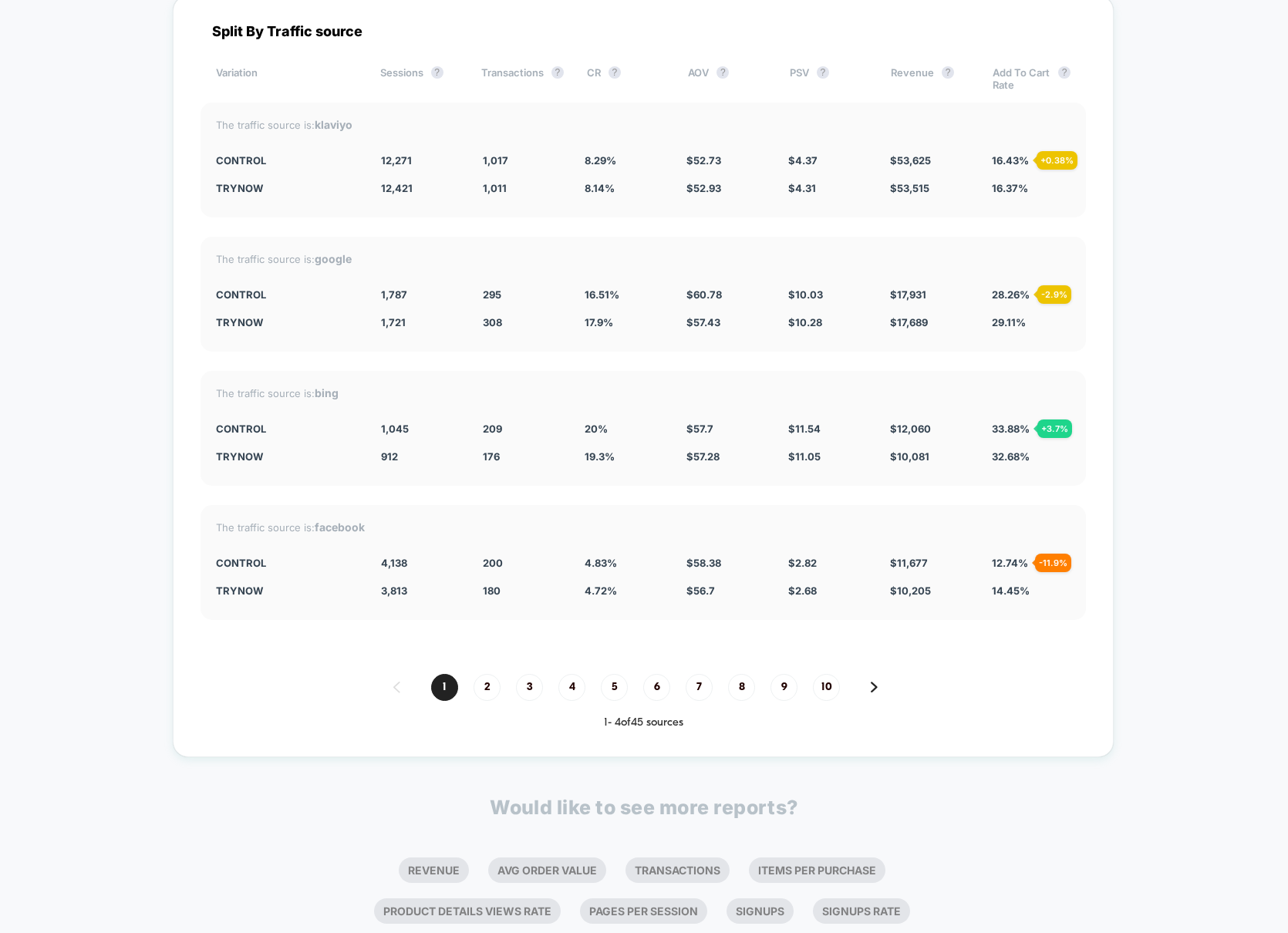
scroll to position [4248, 0]
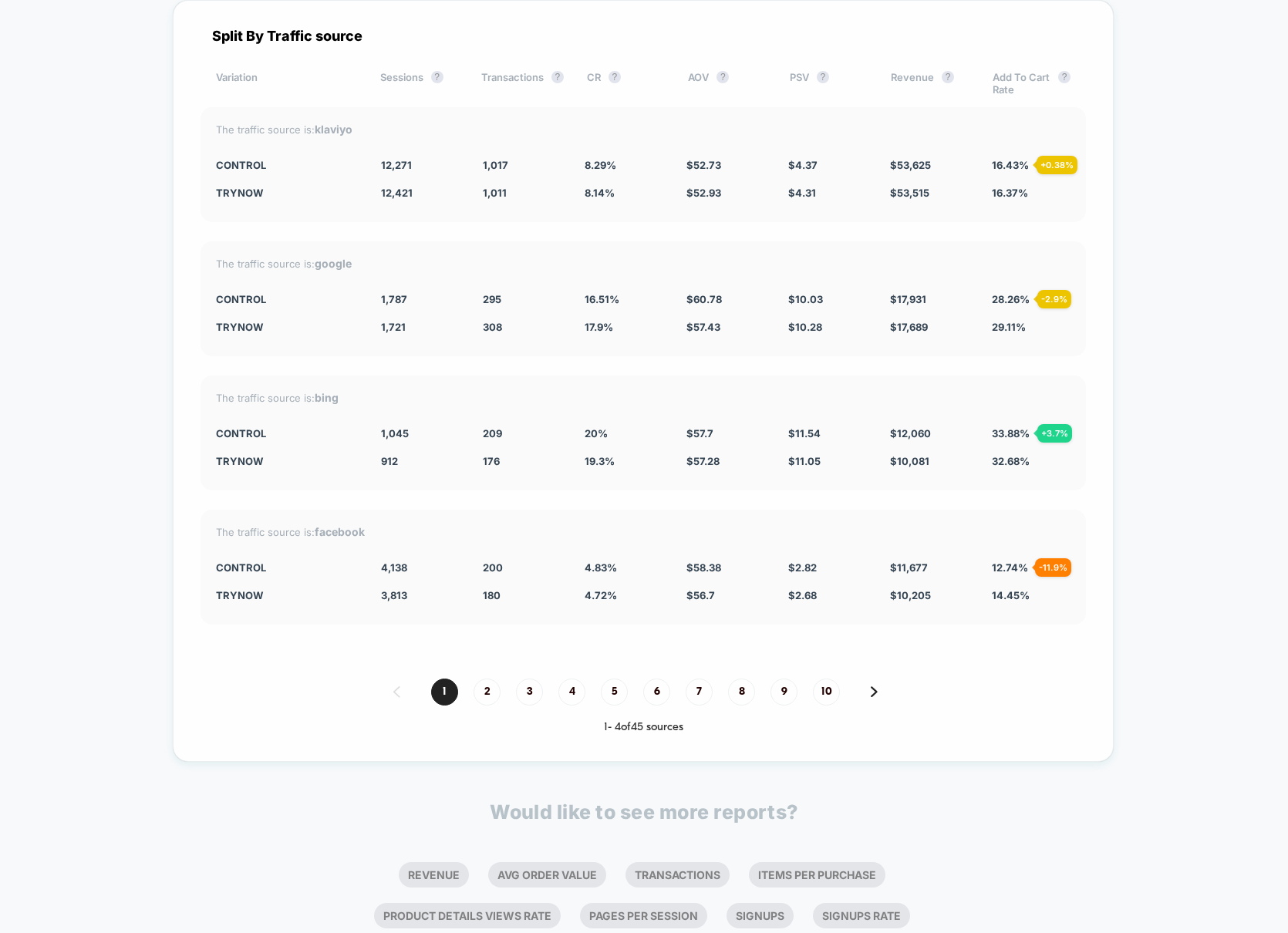
click at [601, 594] on span "4.72 %" at bounding box center [601, 595] width 33 height 13
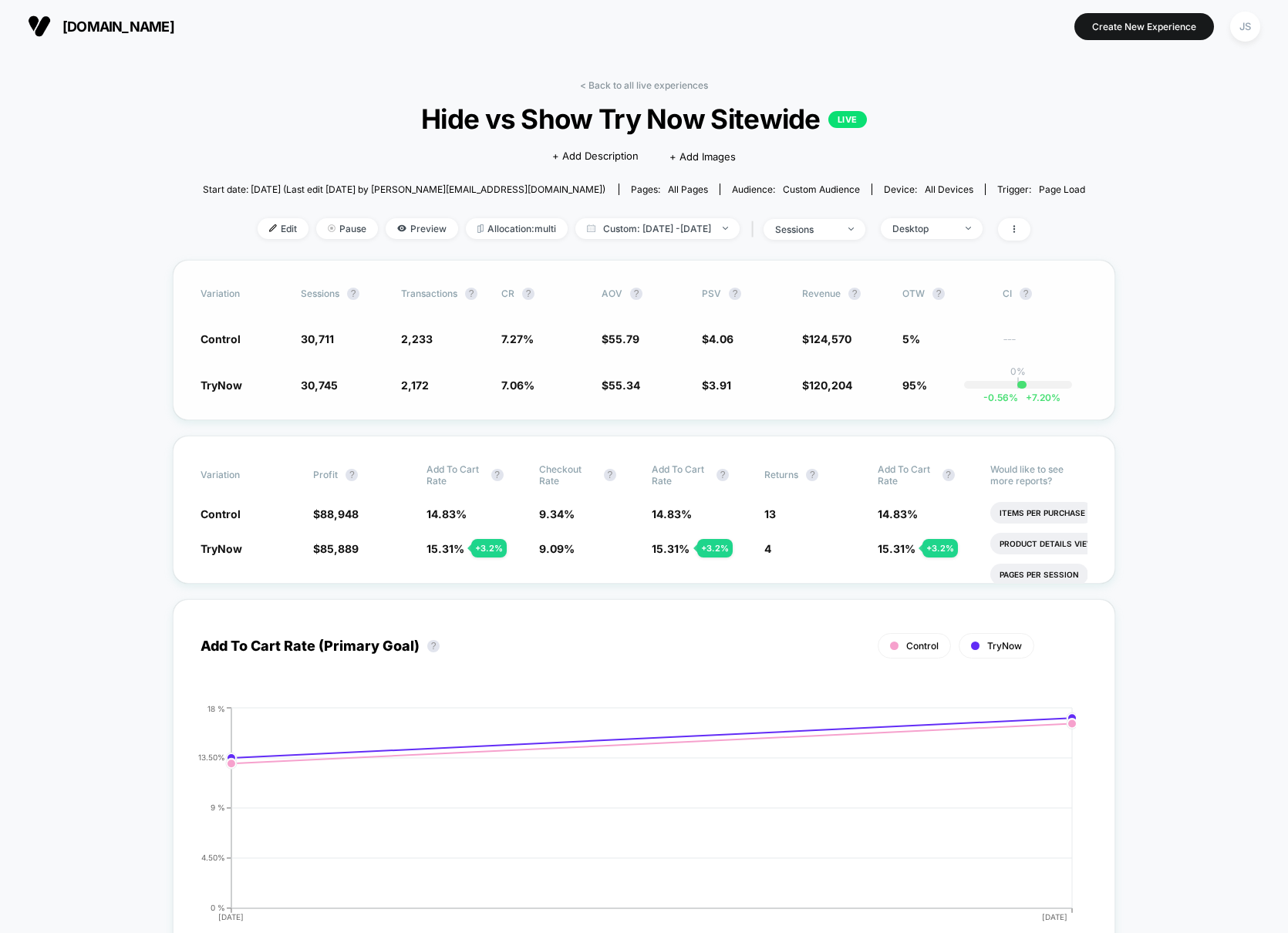
scroll to position [0, 0]
drag, startPoint x: 949, startPoint y: 210, endPoint x: 947, endPoint y: 223, distance: 13.2
click at [949, 211] on div "< Back to all live experiences Hide vs Show Try Now Sitewide LIVE Click to edit…" at bounding box center [644, 170] width 883 height 180
click at [947, 224] on div "Desktop" at bounding box center [923, 230] width 62 height 12
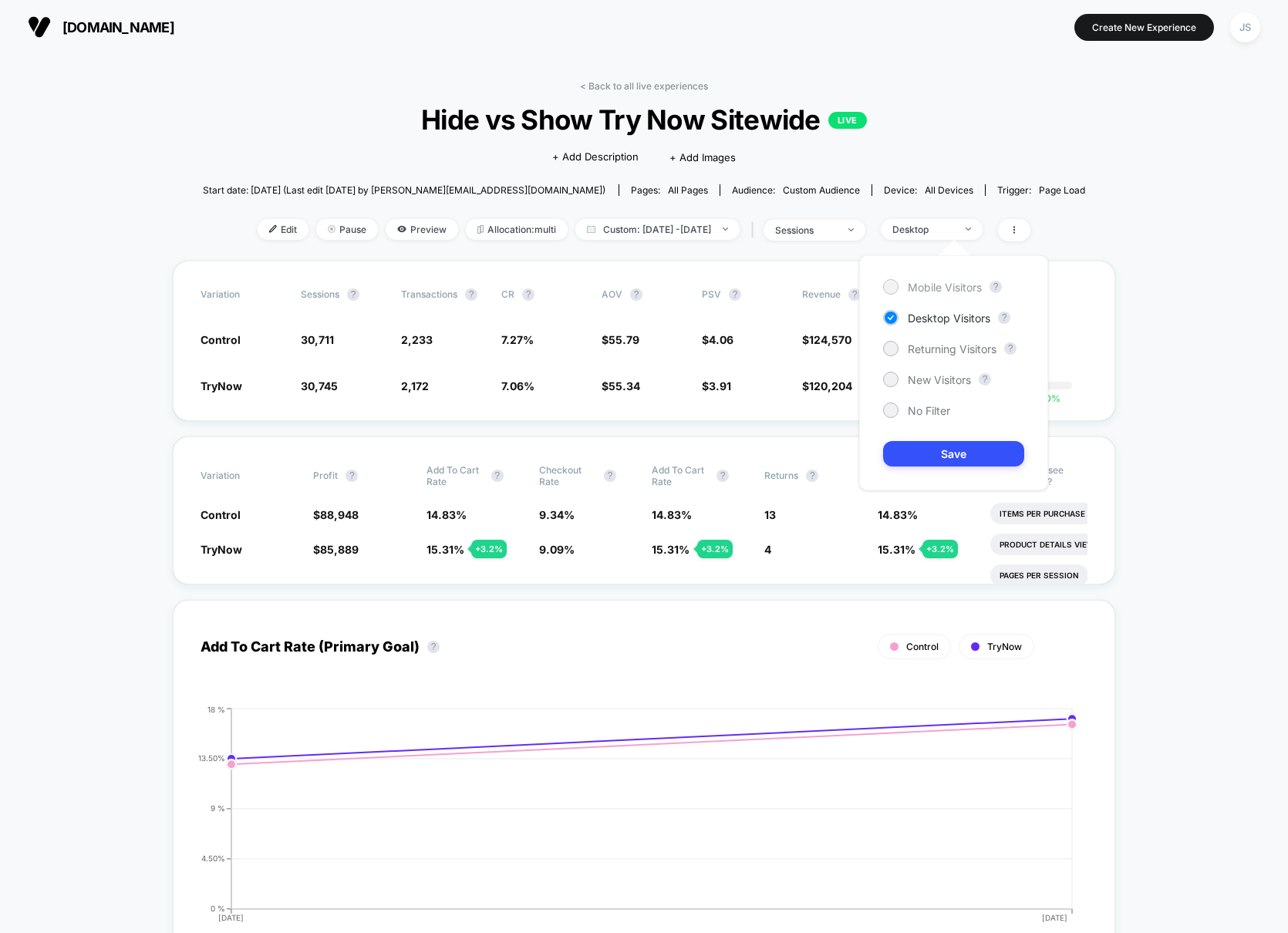
click at [933, 285] on span "Mobile Visitors" at bounding box center [944, 288] width 74 height 13
click at [944, 450] on button "Save" at bounding box center [954, 454] width 141 height 25
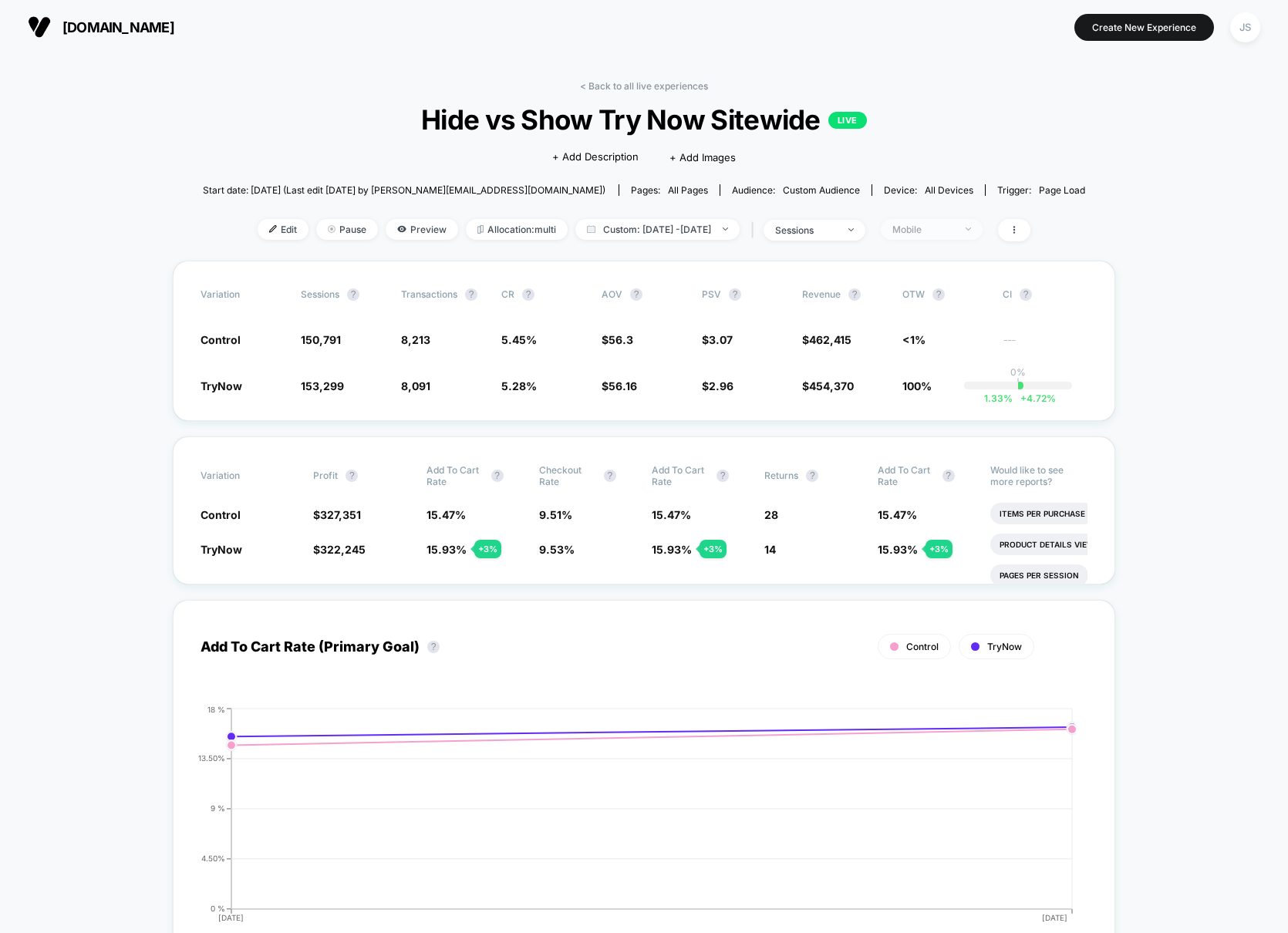
click at [942, 236] on span "Mobile" at bounding box center [931, 229] width 101 height 21
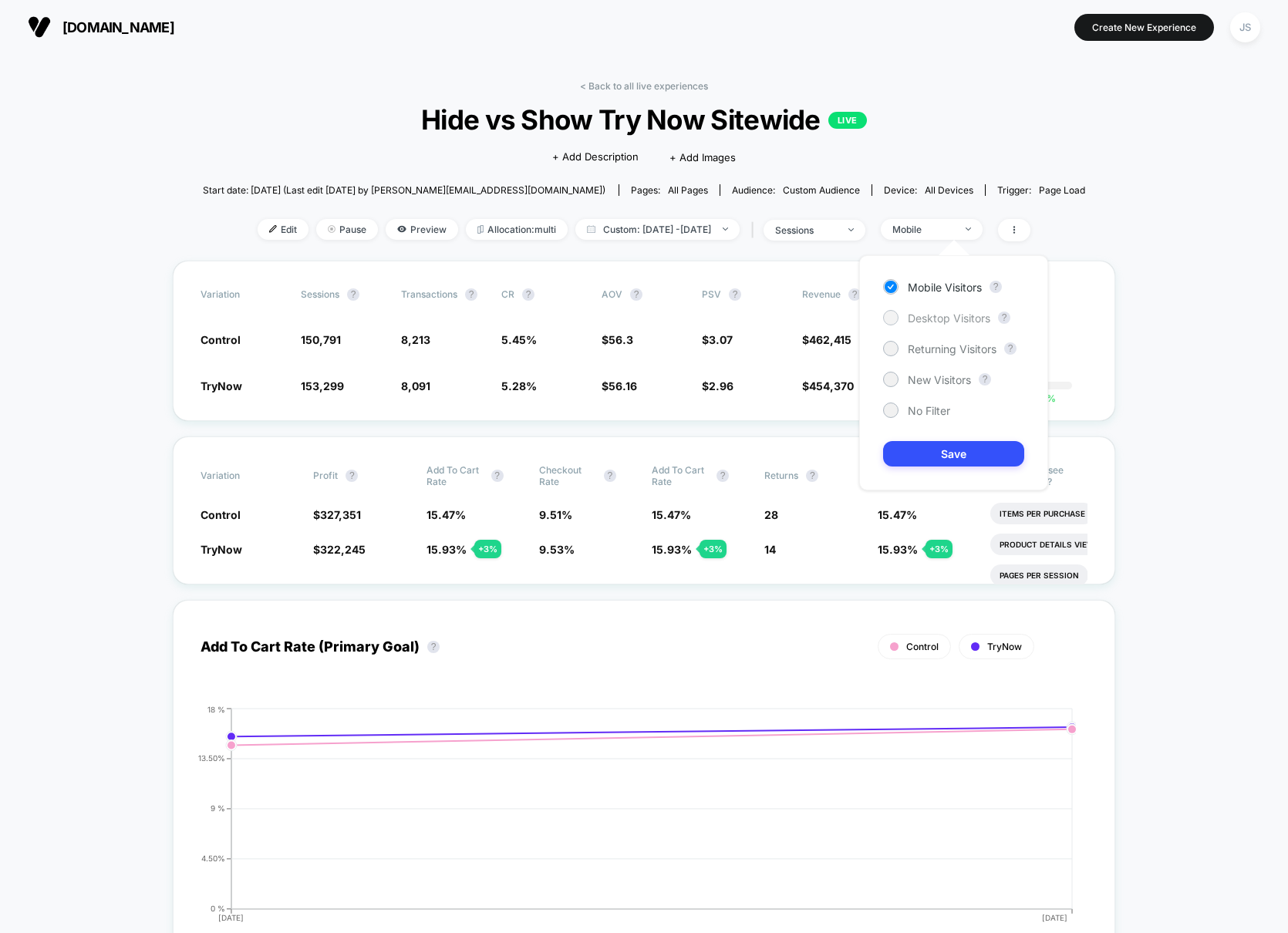
click at [925, 321] on span "Desktop Visitors" at bounding box center [949, 319] width 82 height 13
click at [945, 447] on button "Save" at bounding box center [954, 454] width 141 height 25
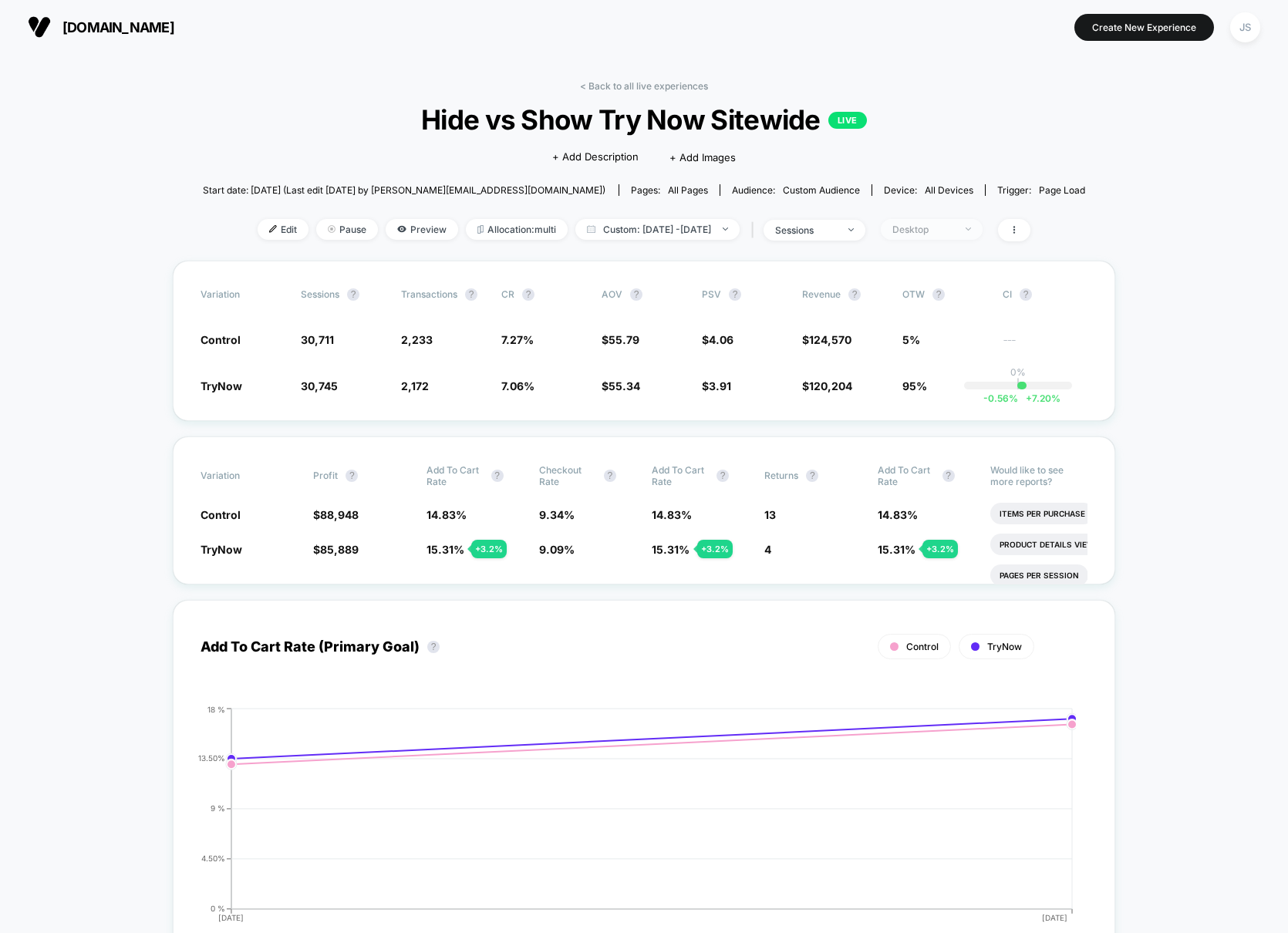
click at [947, 226] on div "Desktop" at bounding box center [923, 230] width 62 height 12
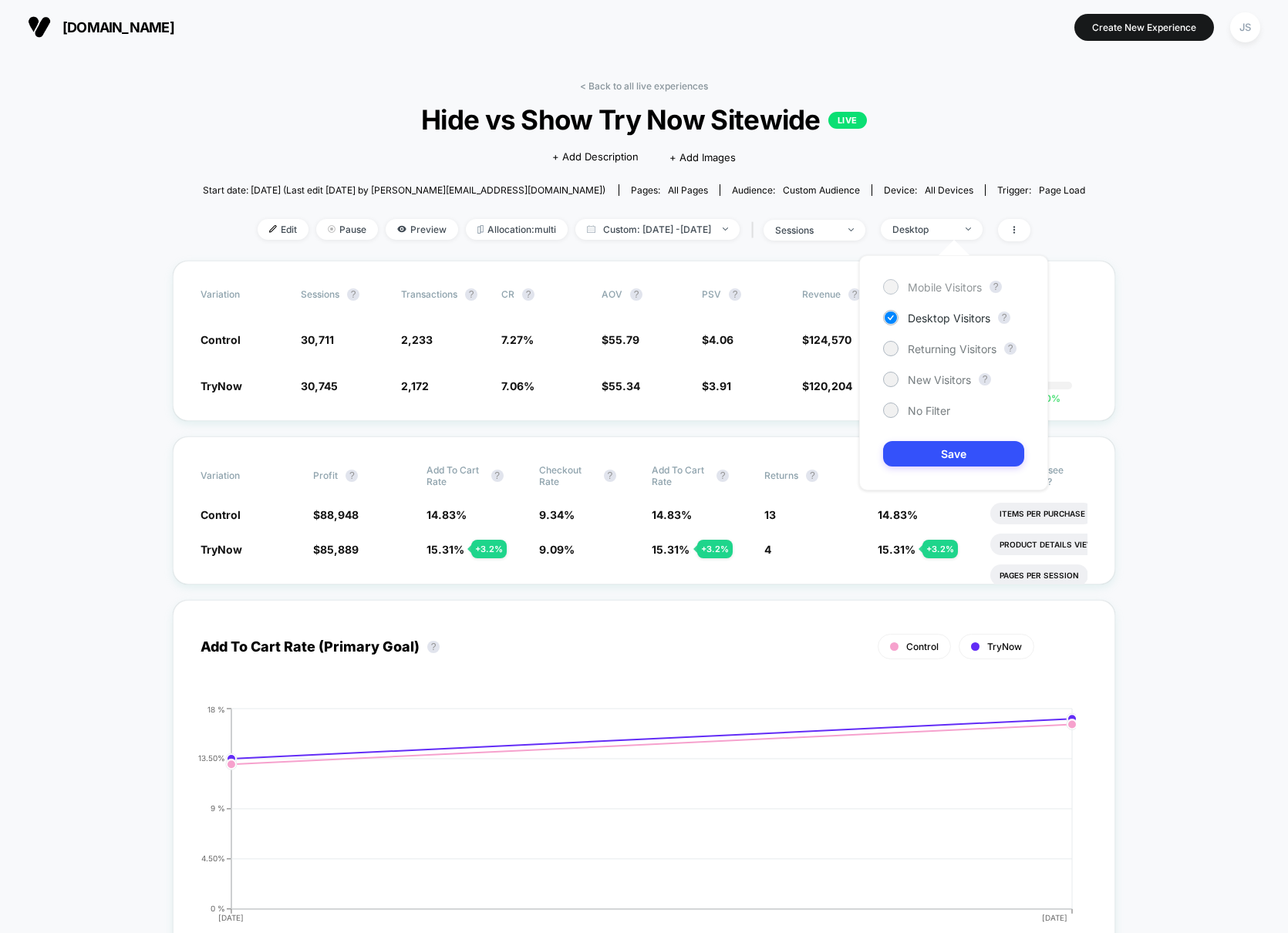
click at [944, 288] on span "Mobile Visitors" at bounding box center [944, 288] width 74 height 13
click at [961, 455] on button "Save" at bounding box center [954, 454] width 141 height 25
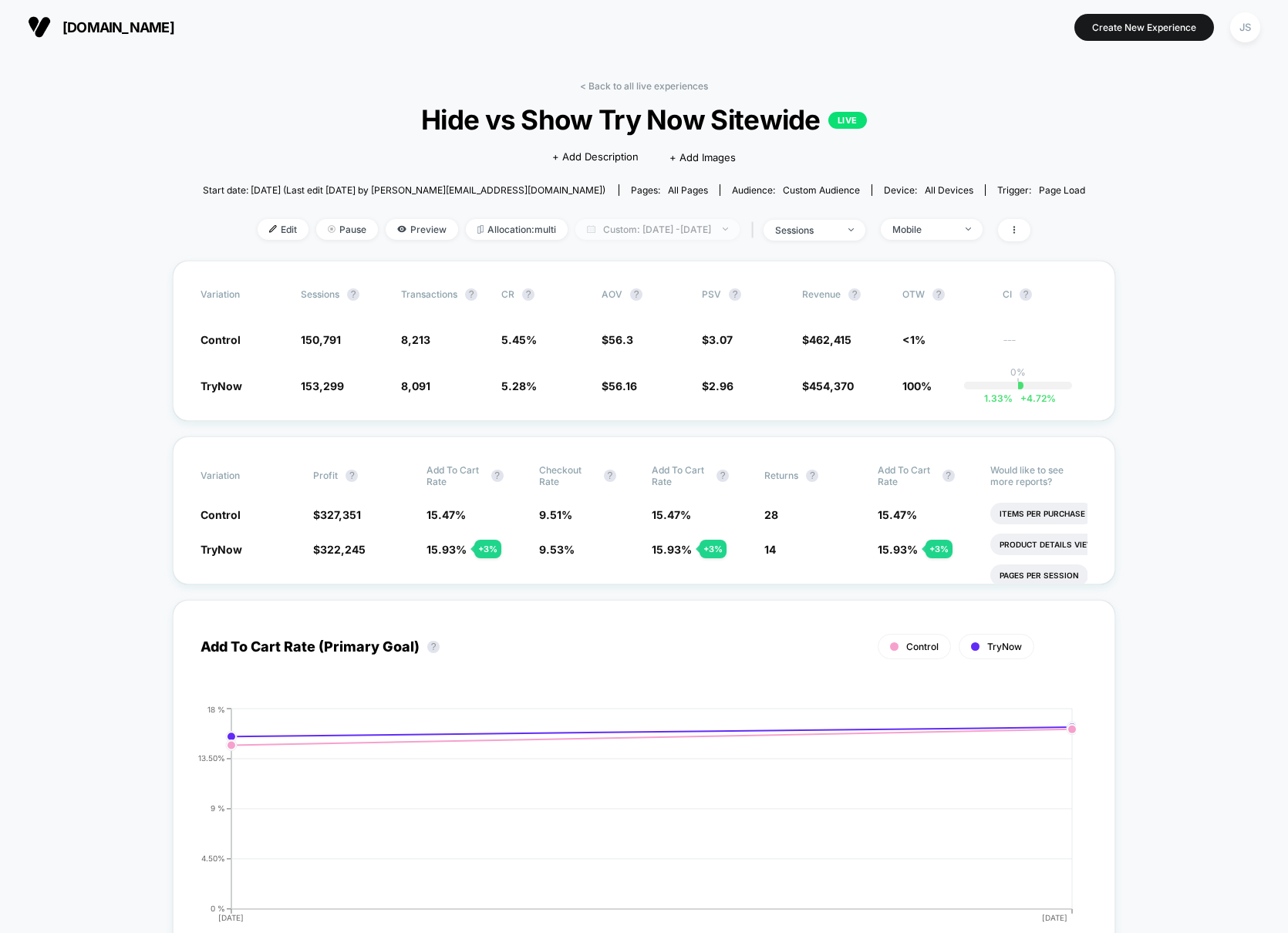
click at [678, 225] on span "Custom: [DATE] - [DATE]" at bounding box center [657, 229] width 164 height 21
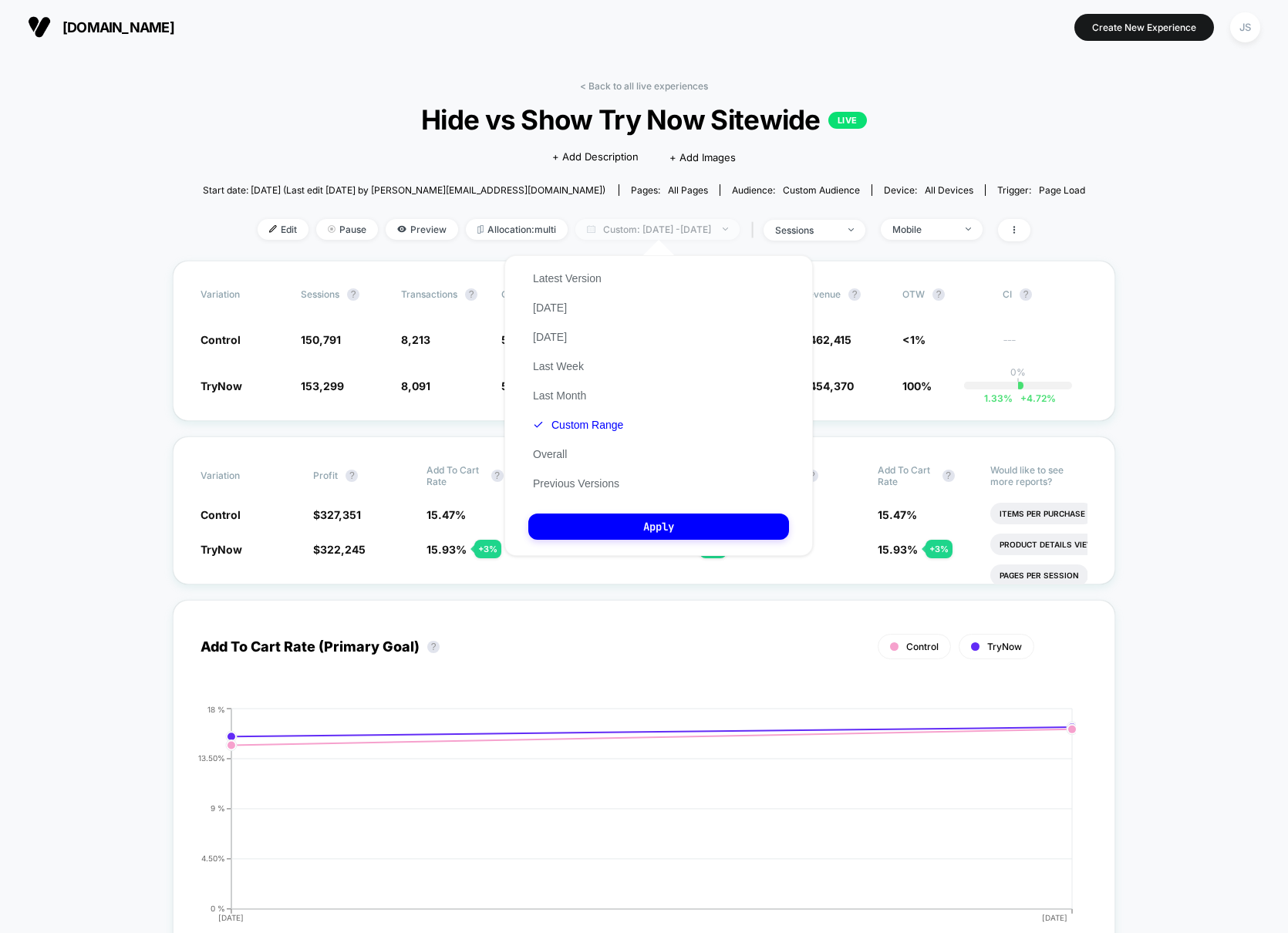
click at [678, 225] on span "Custom: [DATE] - [DATE]" at bounding box center [657, 229] width 164 height 21
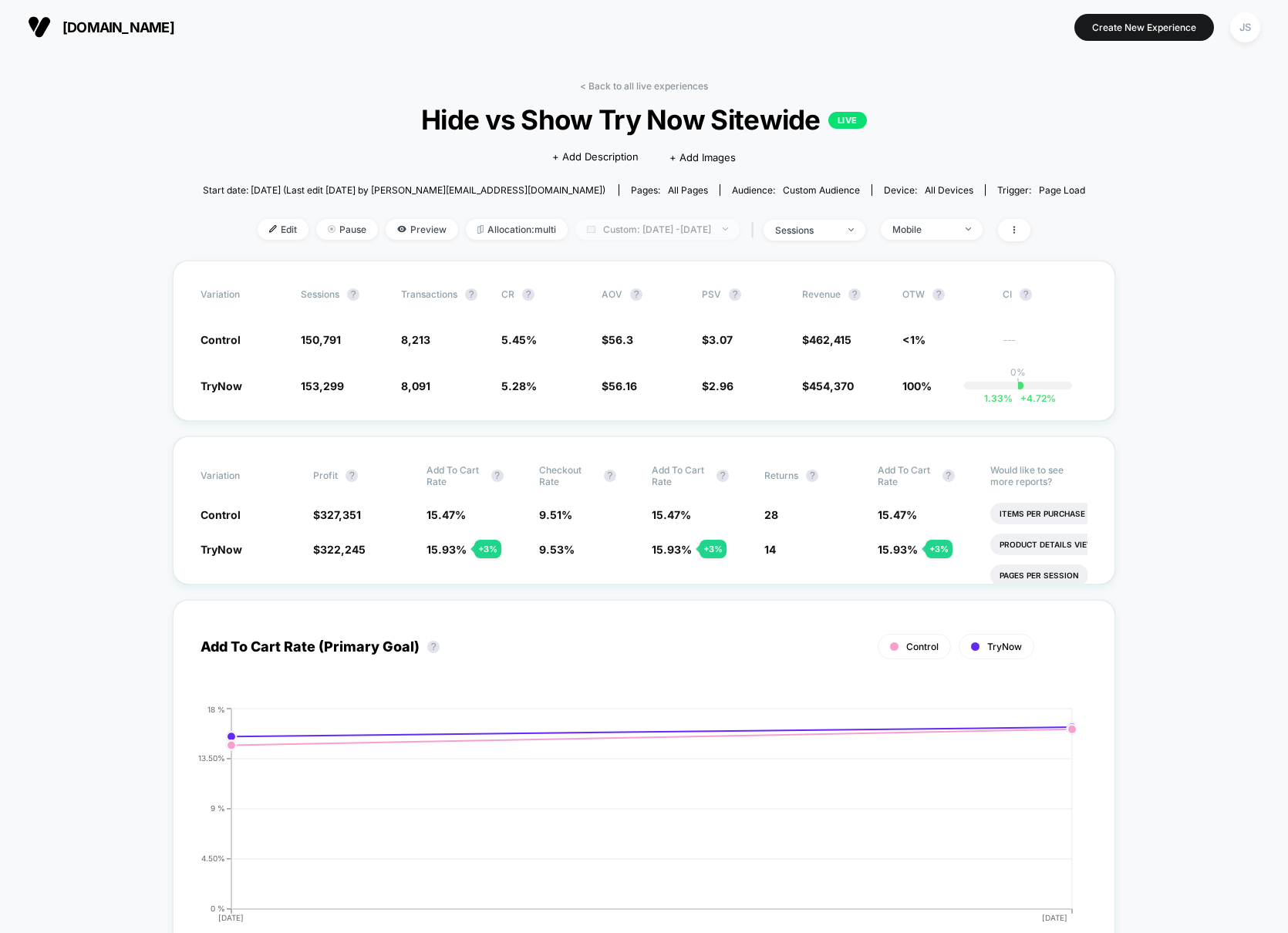
click at [678, 225] on span "Custom: [DATE] - [DATE]" at bounding box center [657, 229] width 164 height 21
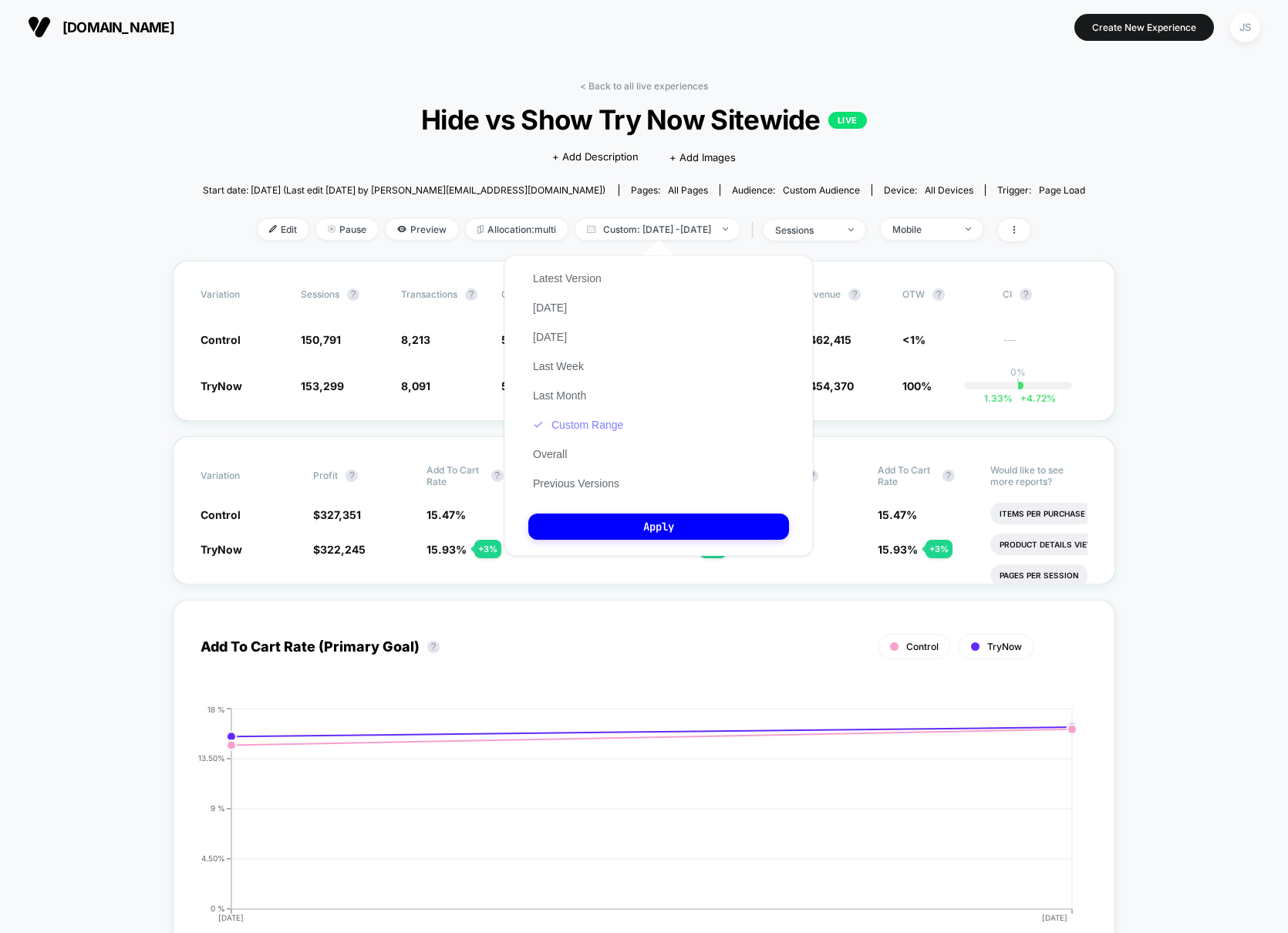
click at [609, 419] on button "Custom Range" at bounding box center [577, 425] width 100 height 14
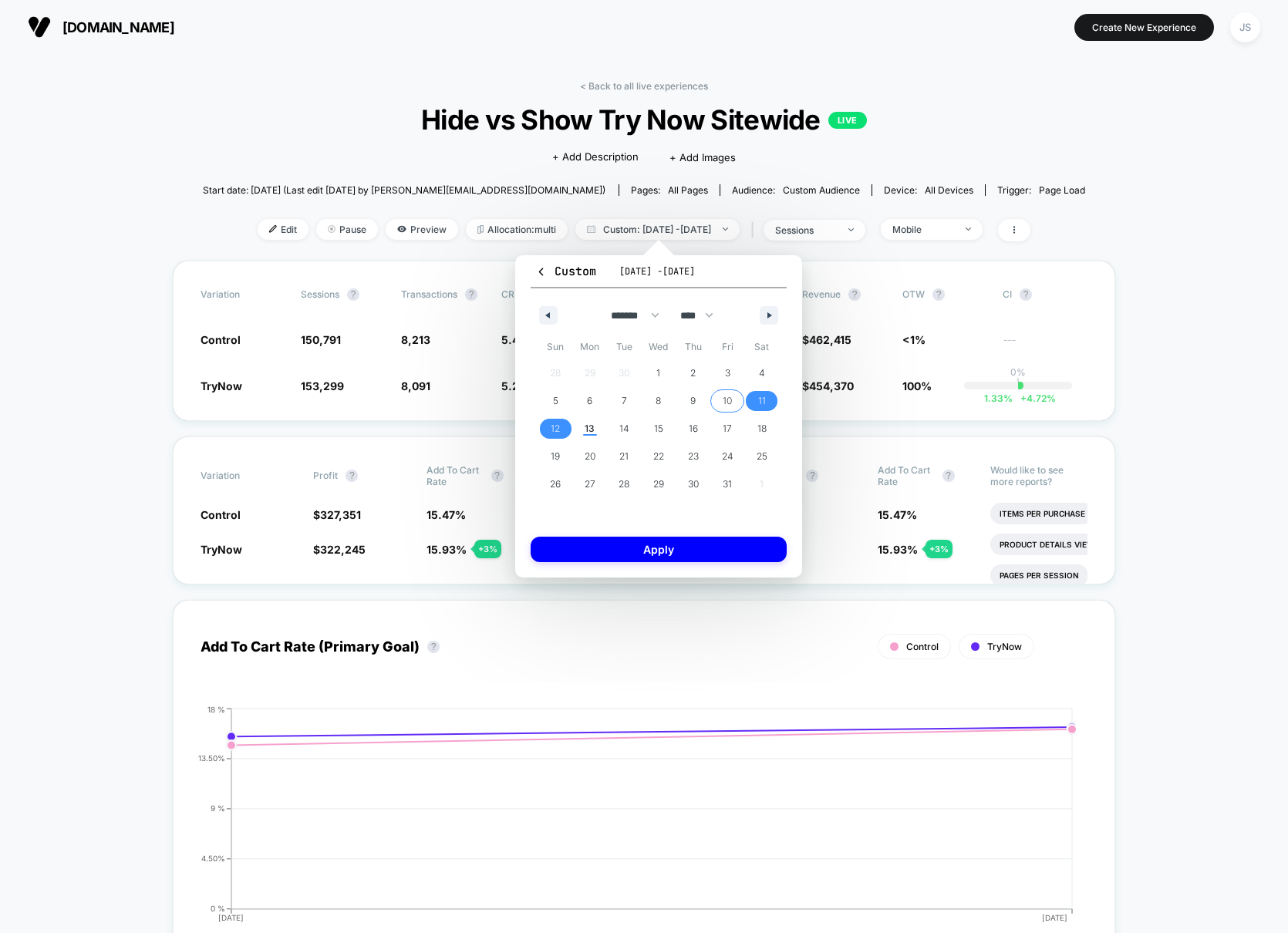
click at [728, 401] on span "10" at bounding box center [727, 401] width 9 height 28
click at [566, 423] on span "12" at bounding box center [555, 429] width 34 height 20
click at [664, 549] on button "Apply" at bounding box center [659, 549] width 256 height 25
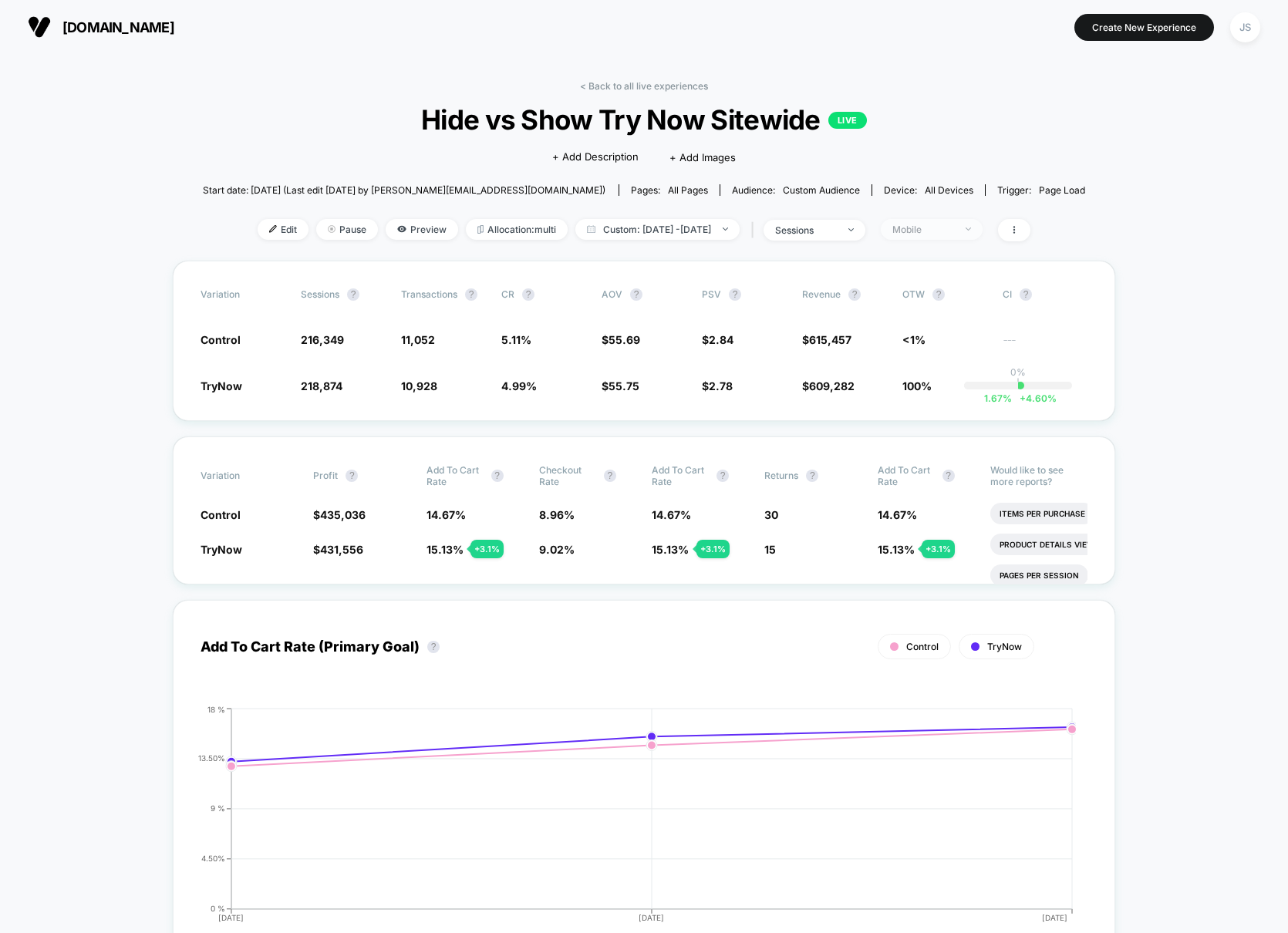
click at [969, 237] on span "Mobile" at bounding box center [931, 229] width 101 height 21
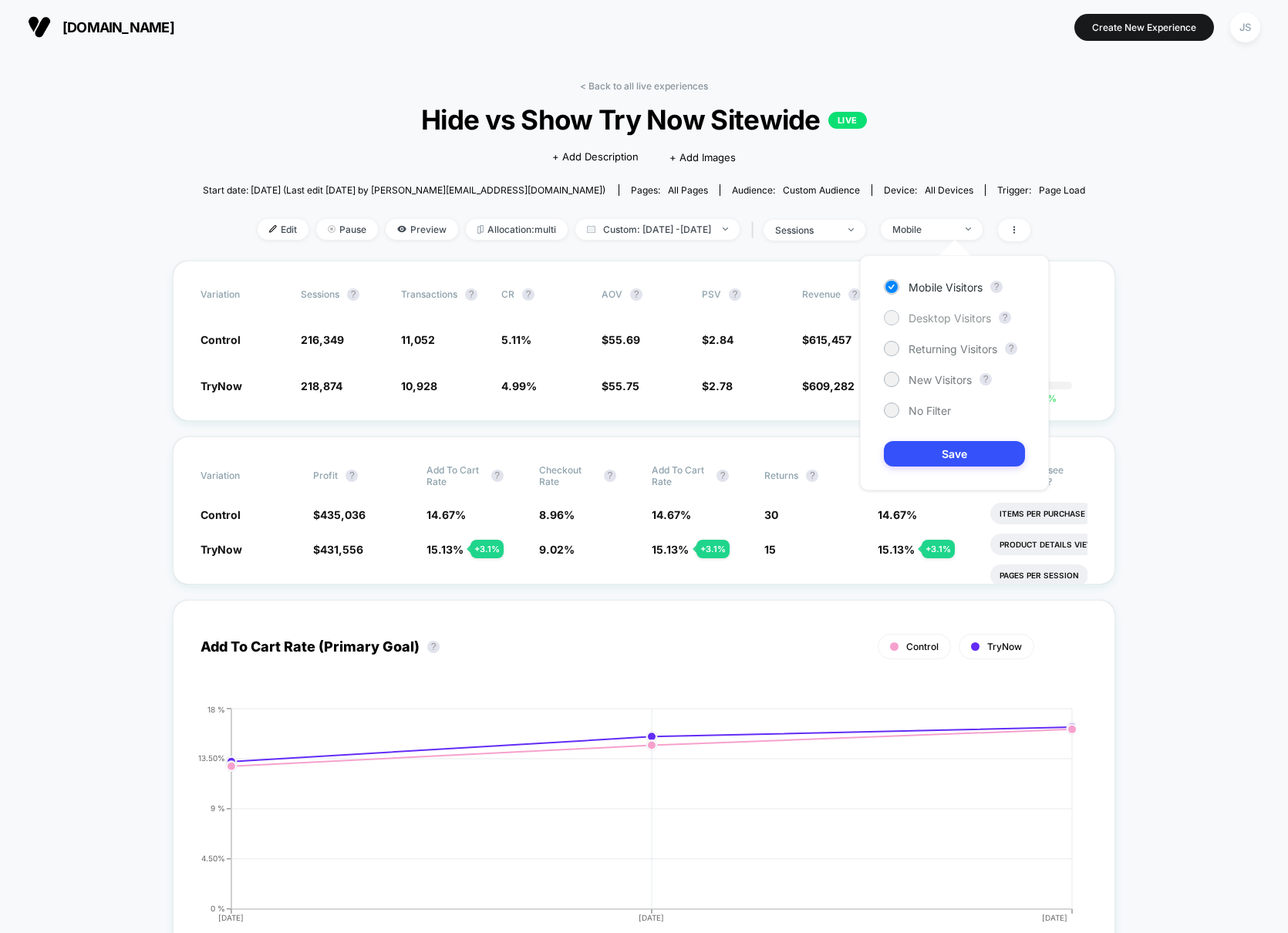
click at [932, 314] on span "Desktop Visitors" at bounding box center [949, 319] width 82 height 13
click at [945, 464] on button "Save" at bounding box center [954, 454] width 141 height 25
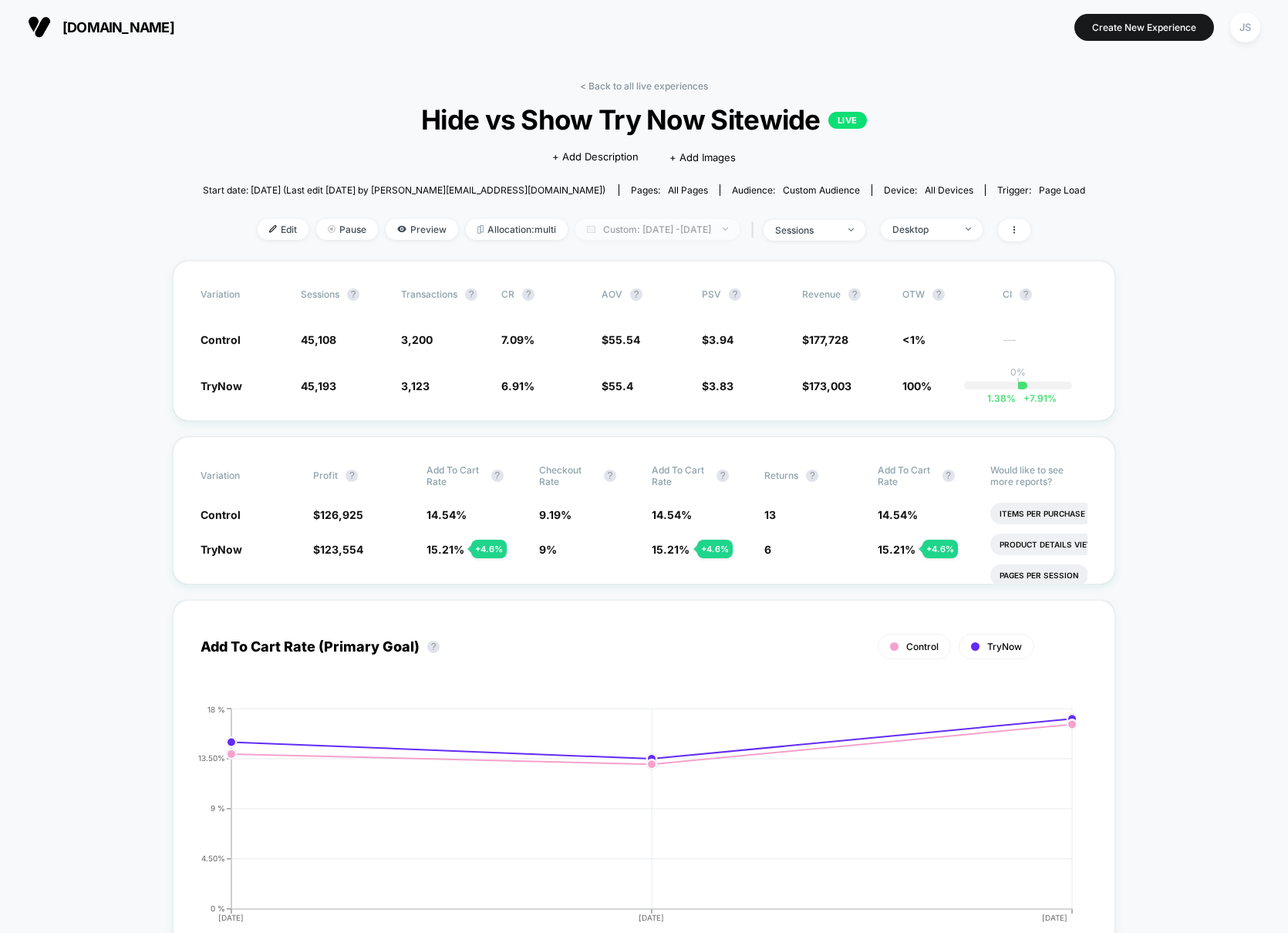
click at [728, 229] on img at bounding box center [725, 229] width 5 height 3
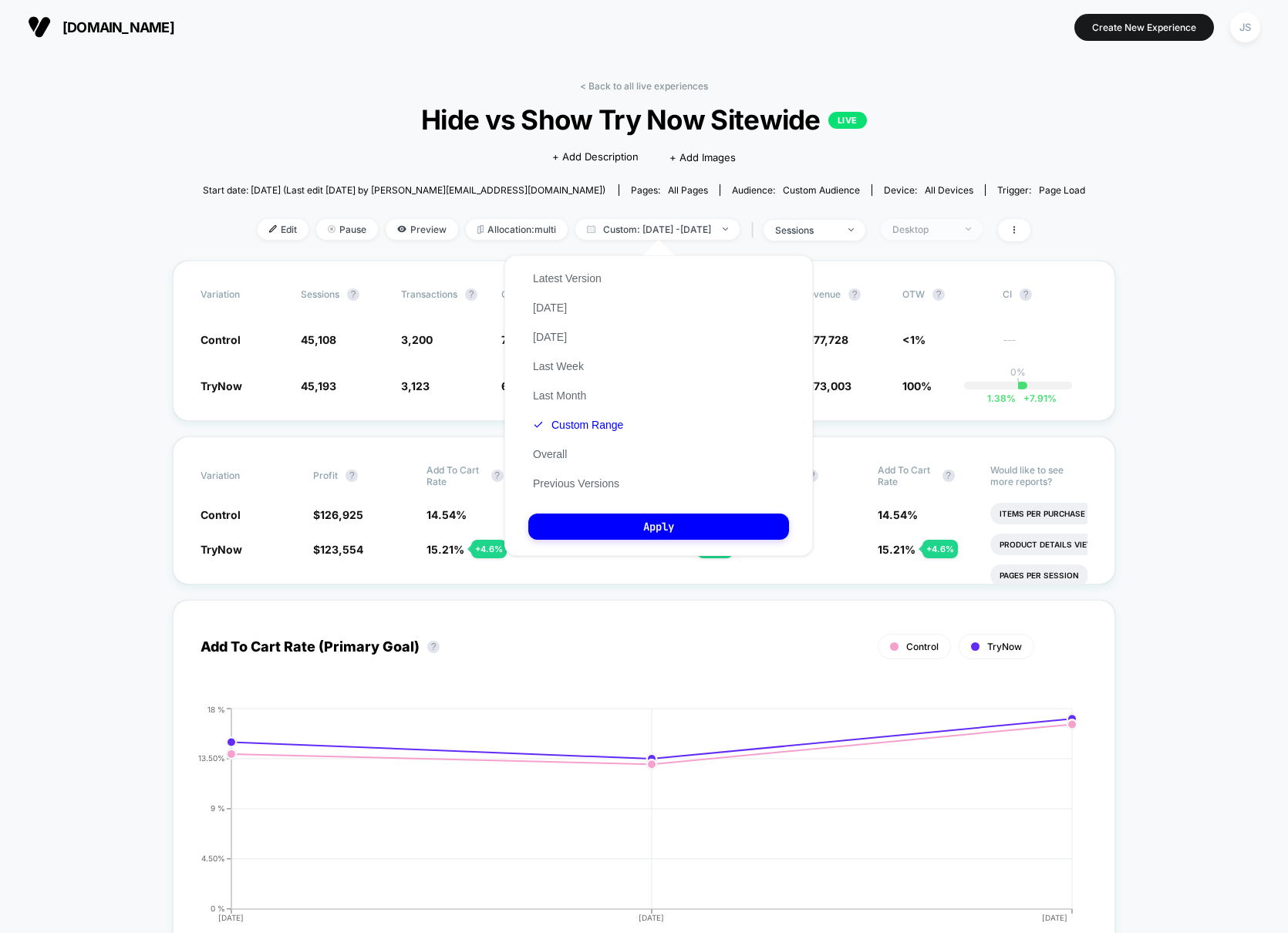
click at [923, 235] on div "Desktop" at bounding box center [923, 230] width 62 height 12
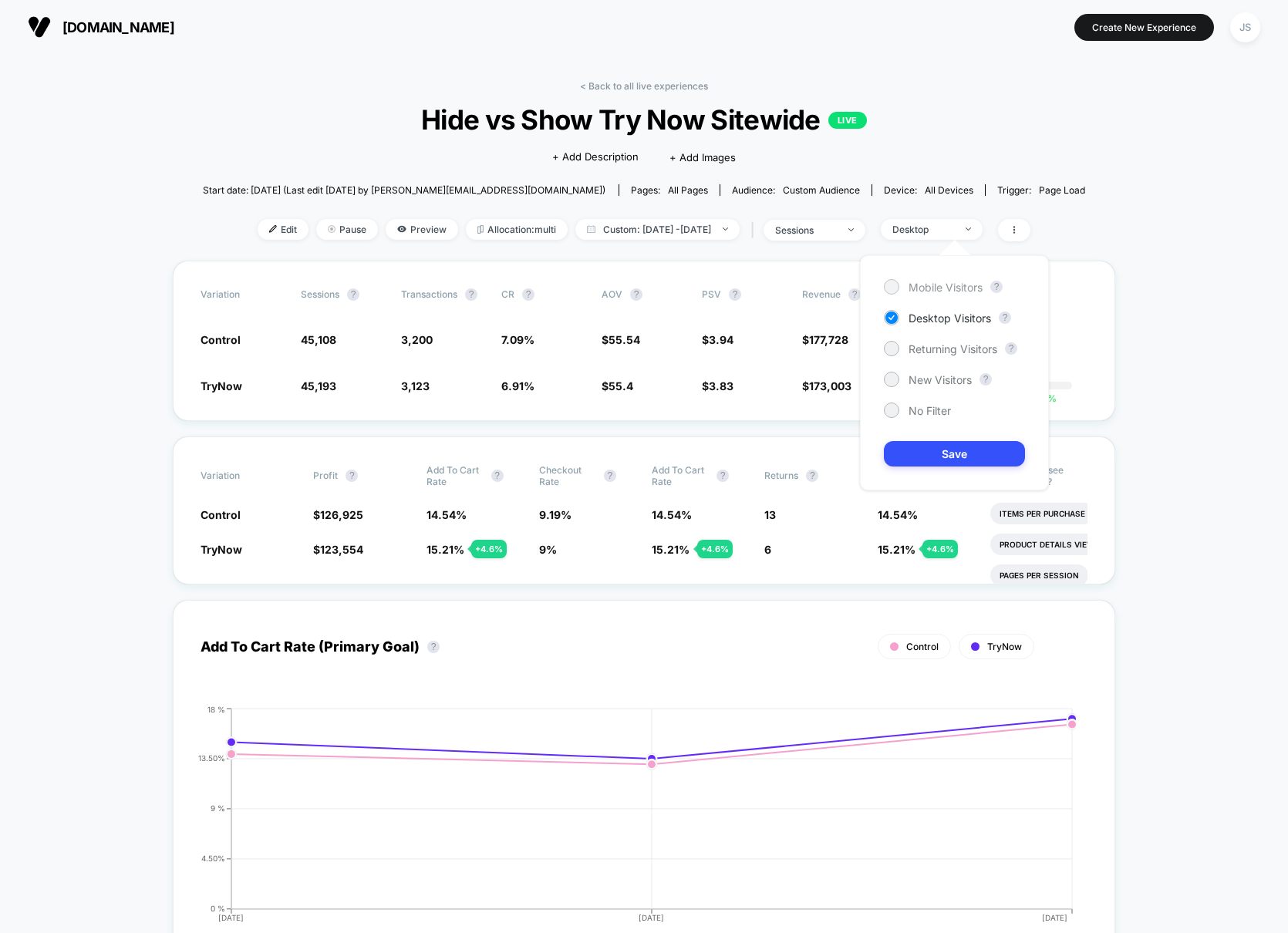
click at [944, 285] on span "Mobile Visitors" at bounding box center [945, 288] width 74 height 13
click at [923, 448] on button "Save" at bounding box center [954, 454] width 141 height 25
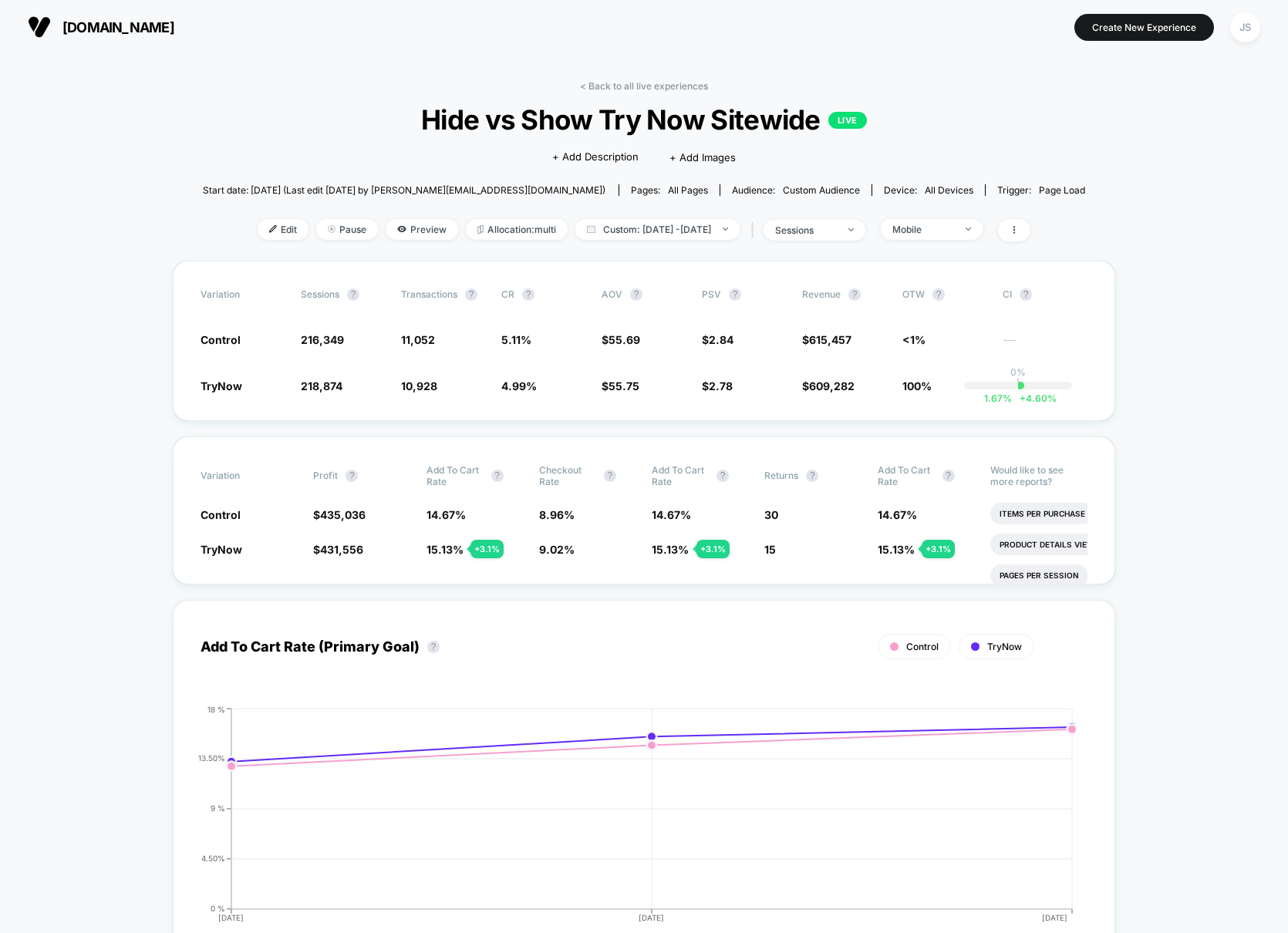
click at [652, 217] on div "< Back to all live experiences Hide vs Show Try Now Sitewide LIVE Click to edit…" at bounding box center [644, 170] width 883 height 180
click at [658, 227] on span "Custom: Oct 10, 2025 - Oct 12, 2025" at bounding box center [657, 229] width 164 height 21
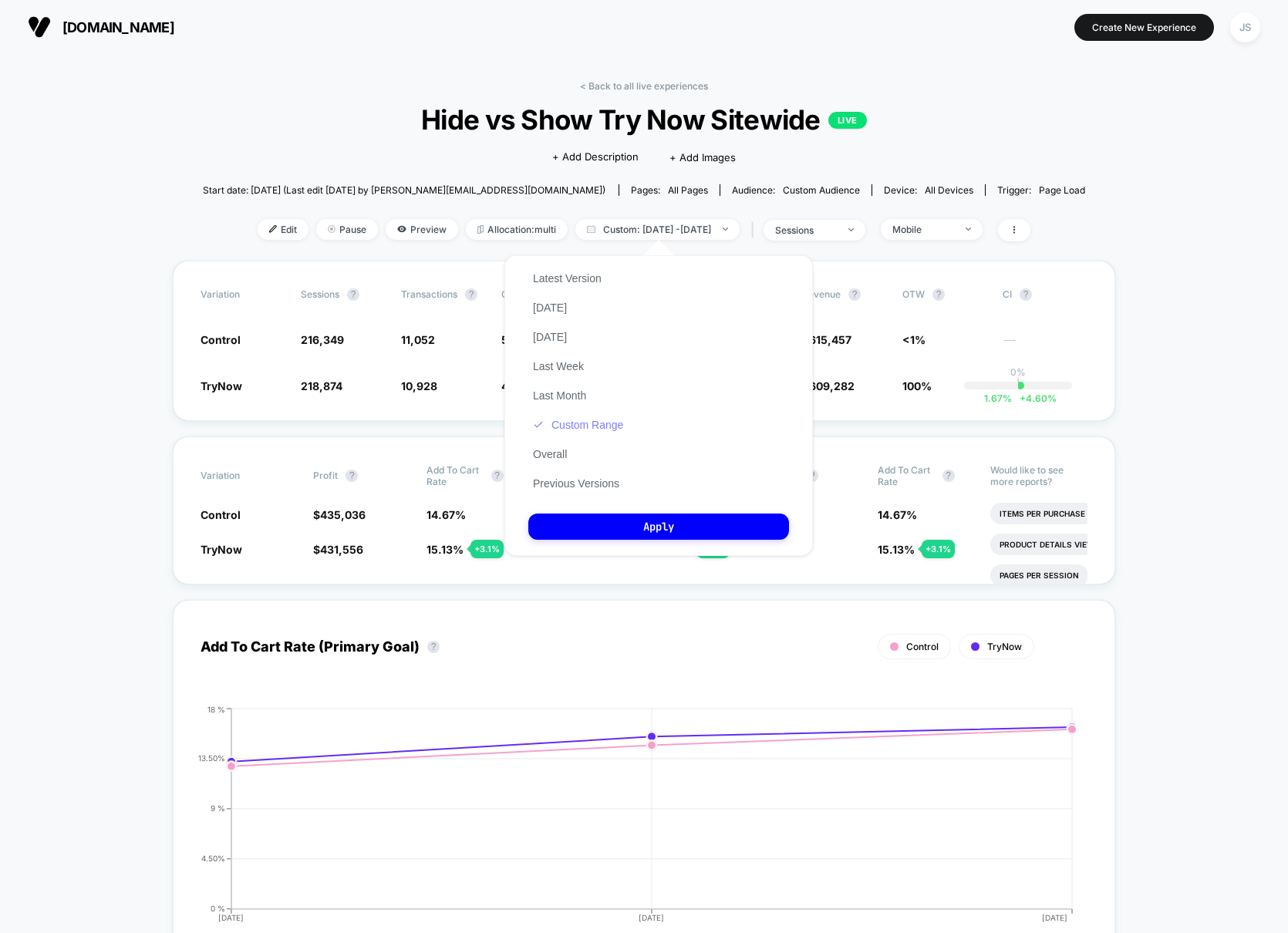
click at [610, 419] on button "Custom Range" at bounding box center [577, 425] width 100 height 14
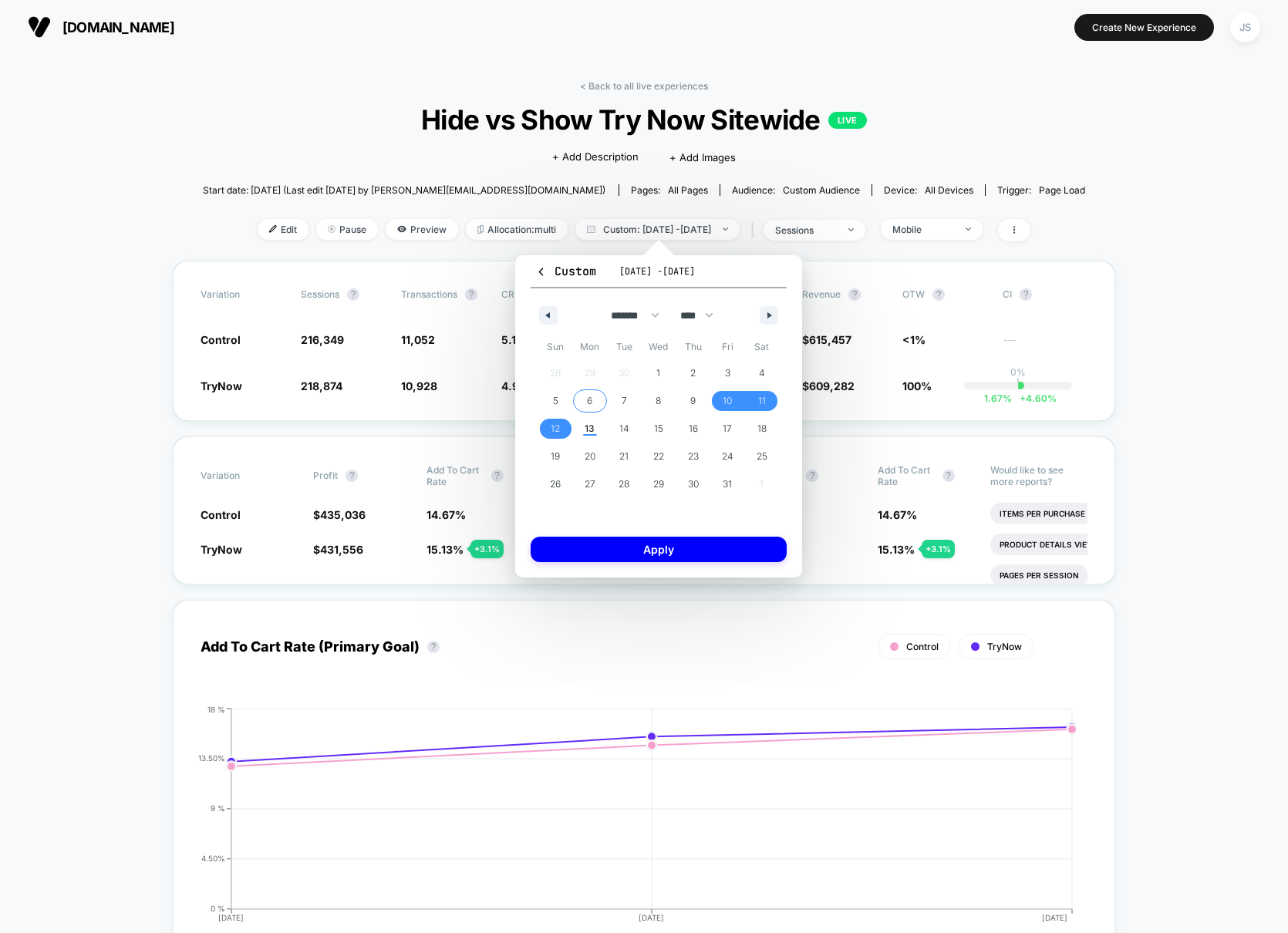
click at [584, 399] on span "6" at bounding box center [590, 402] width 34 height 20
click at [688, 402] on span "9" at bounding box center [692, 402] width 34 height 20
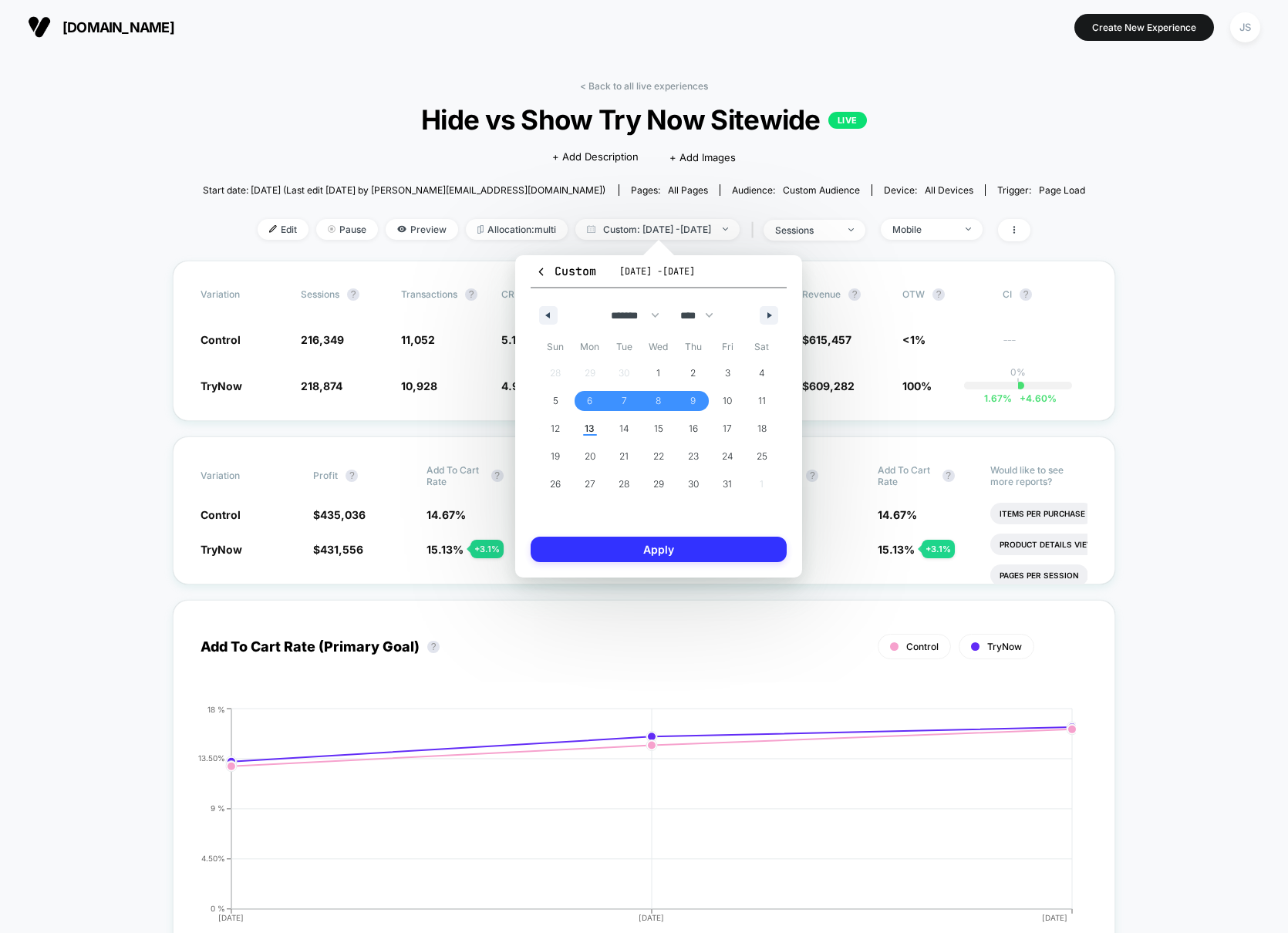
click at [701, 541] on button "Apply" at bounding box center [659, 549] width 256 height 25
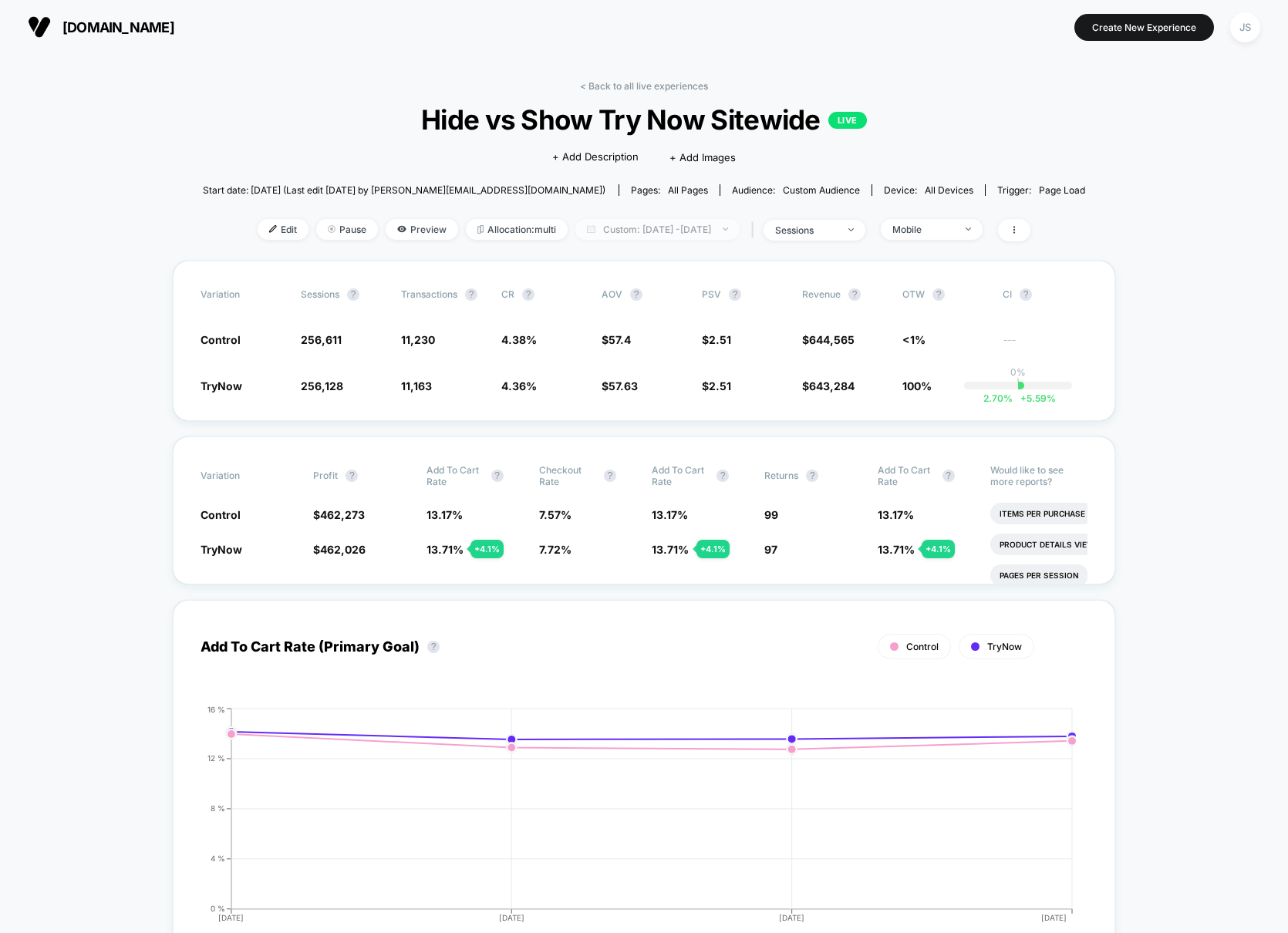
click at [723, 231] on span "Custom: [DATE] - [DATE]" at bounding box center [657, 229] width 164 height 21
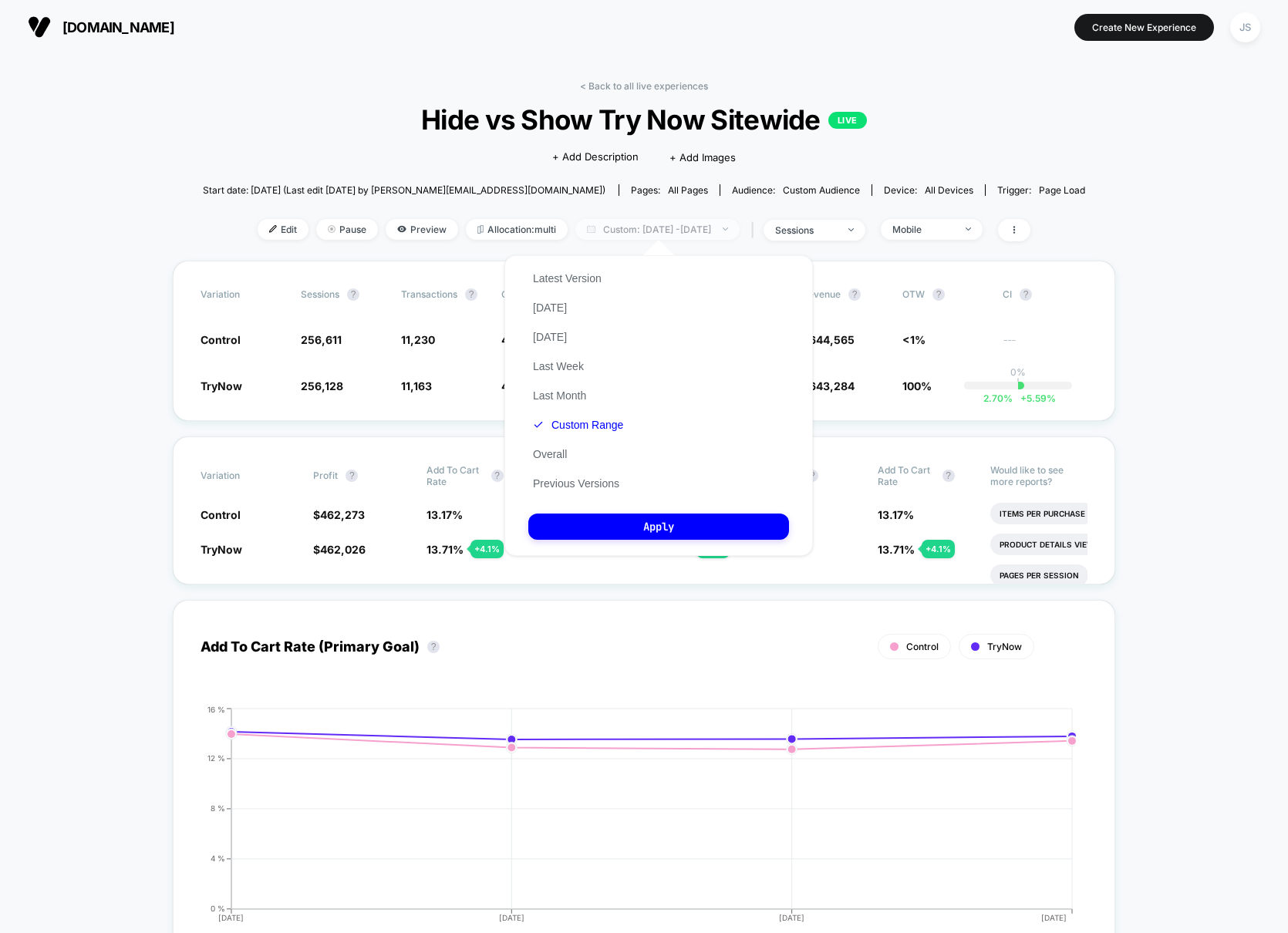
click at [723, 231] on span "Custom: [DATE] - [DATE]" at bounding box center [657, 229] width 164 height 21
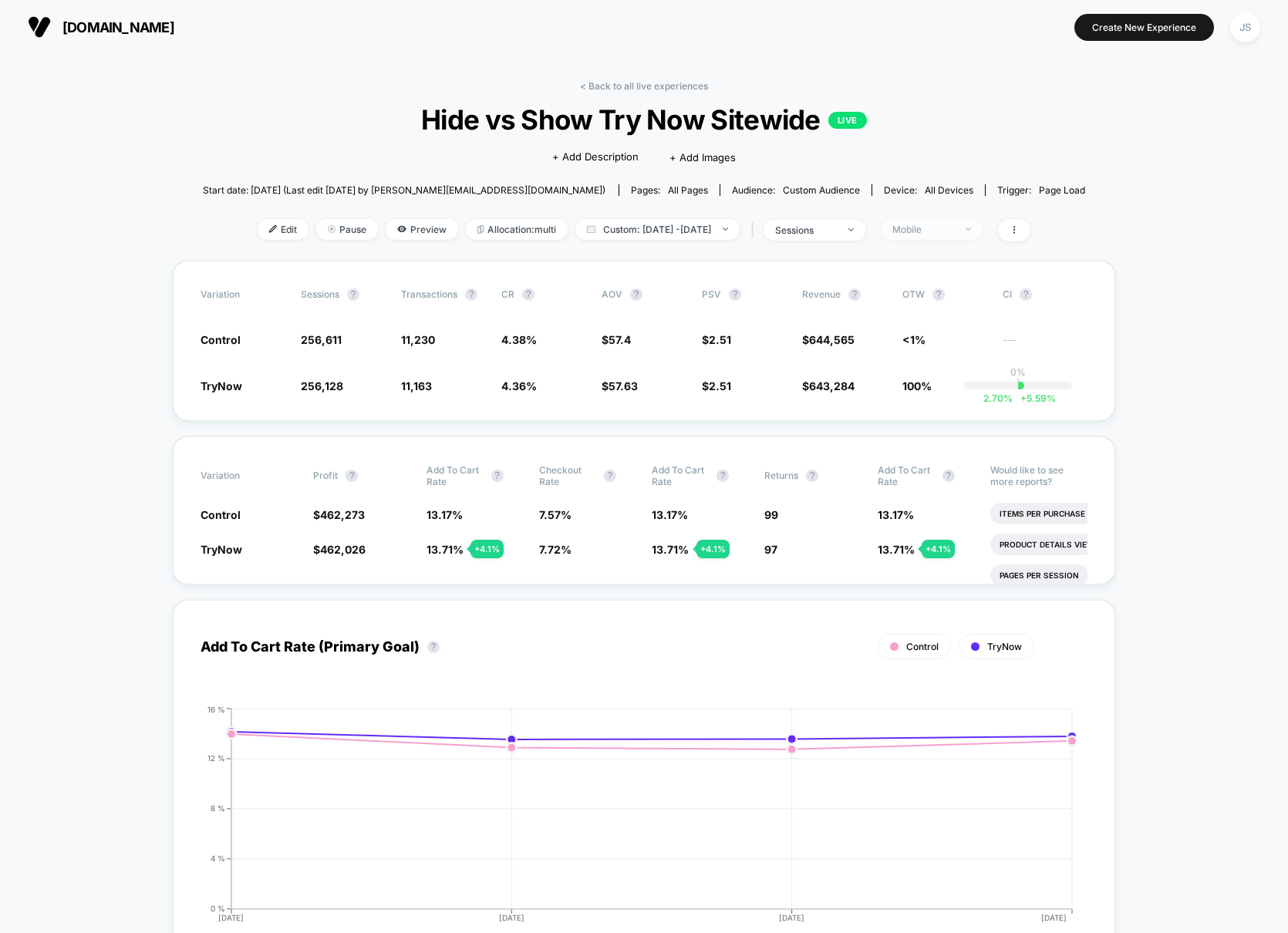
click at [950, 235] on span "Mobile" at bounding box center [931, 229] width 101 height 21
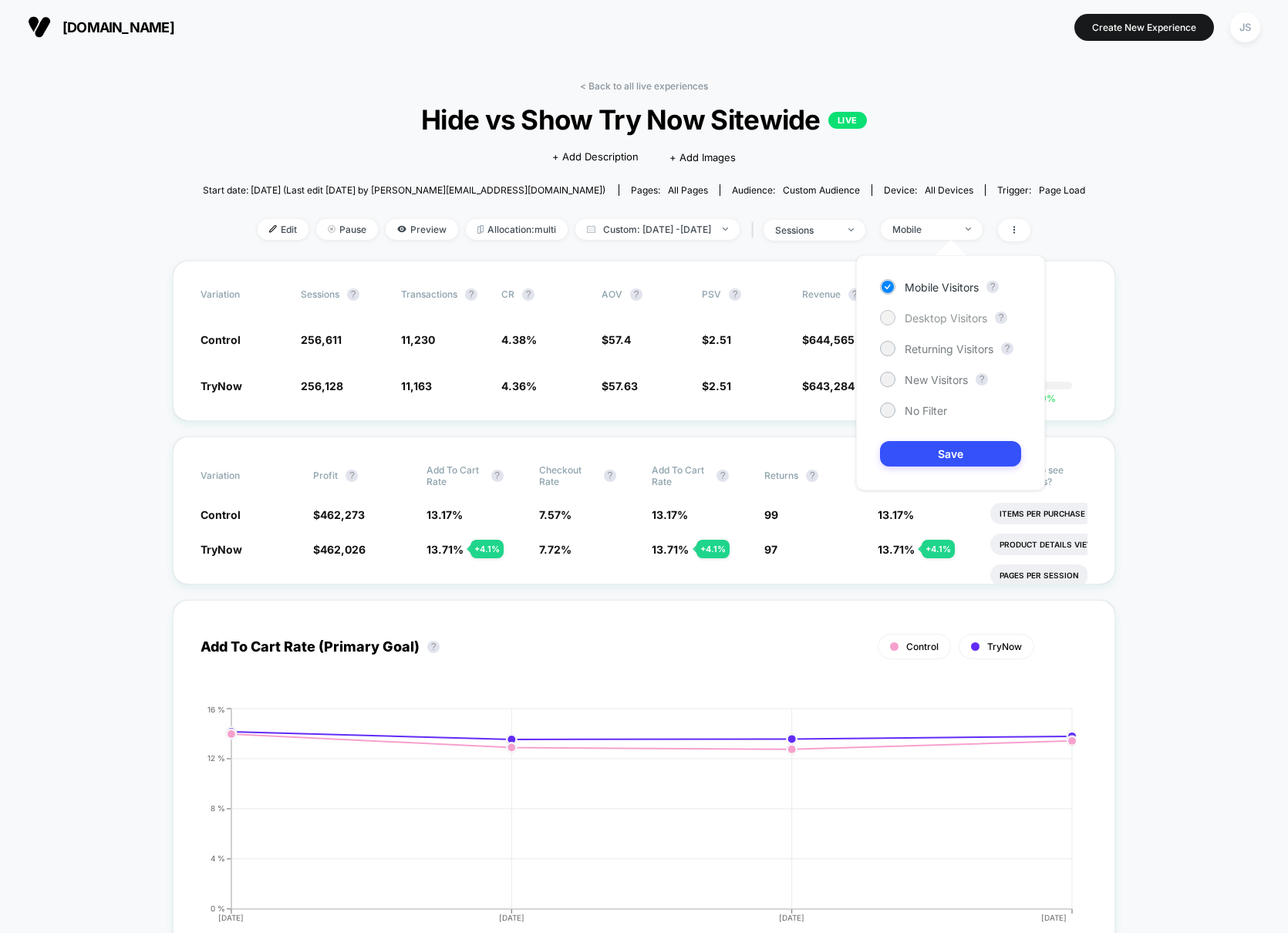
click at [939, 314] on span "Desktop Visitors" at bounding box center [945, 319] width 82 height 13
click at [926, 463] on button "Save" at bounding box center [950, 454] width 141 height 25
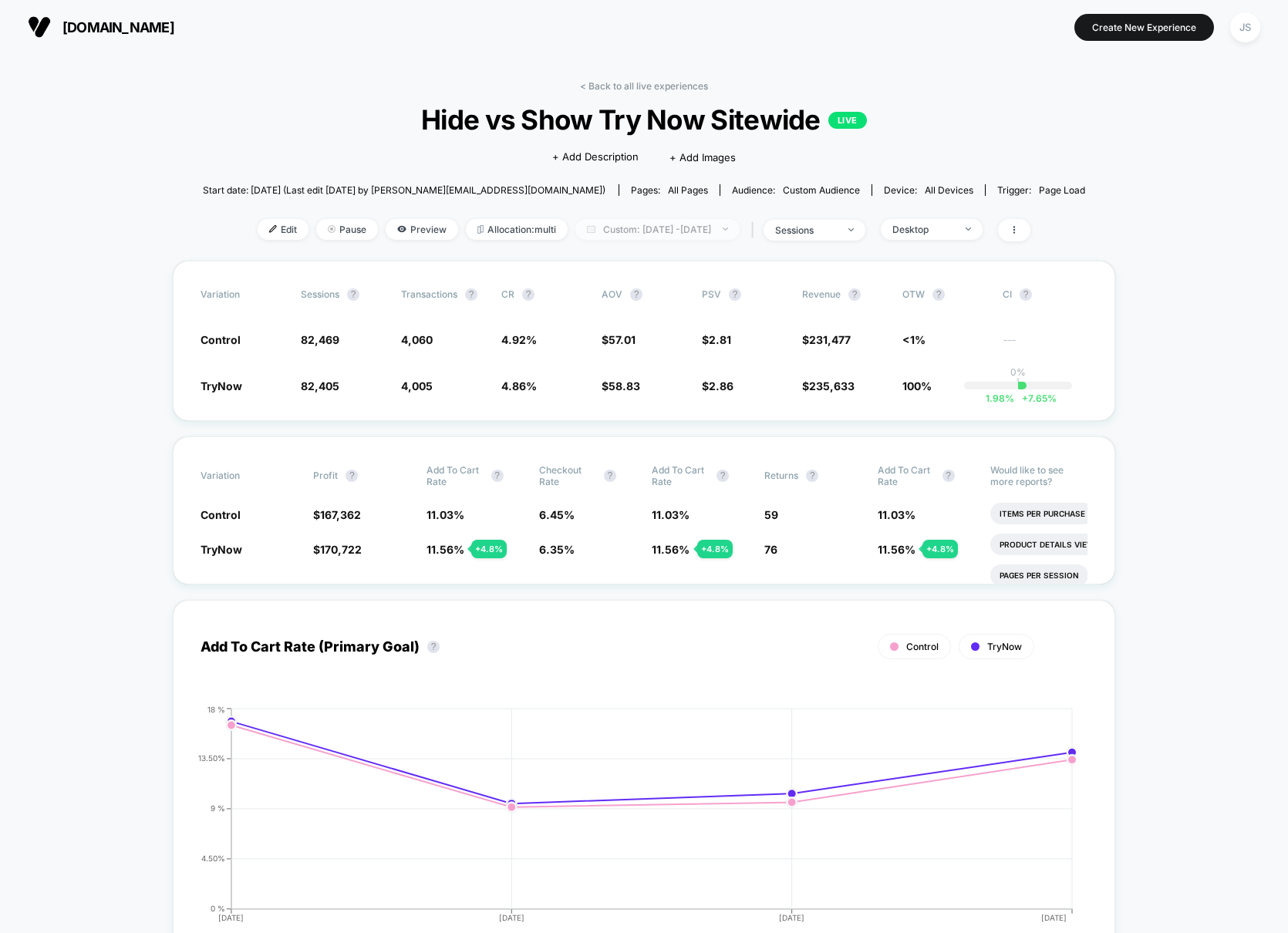
click at [701, 219] on span "Custom: [DATE] - [DATE]" at bounding box center [657, 229] width 164 height 21
select select "*"
select select "****"
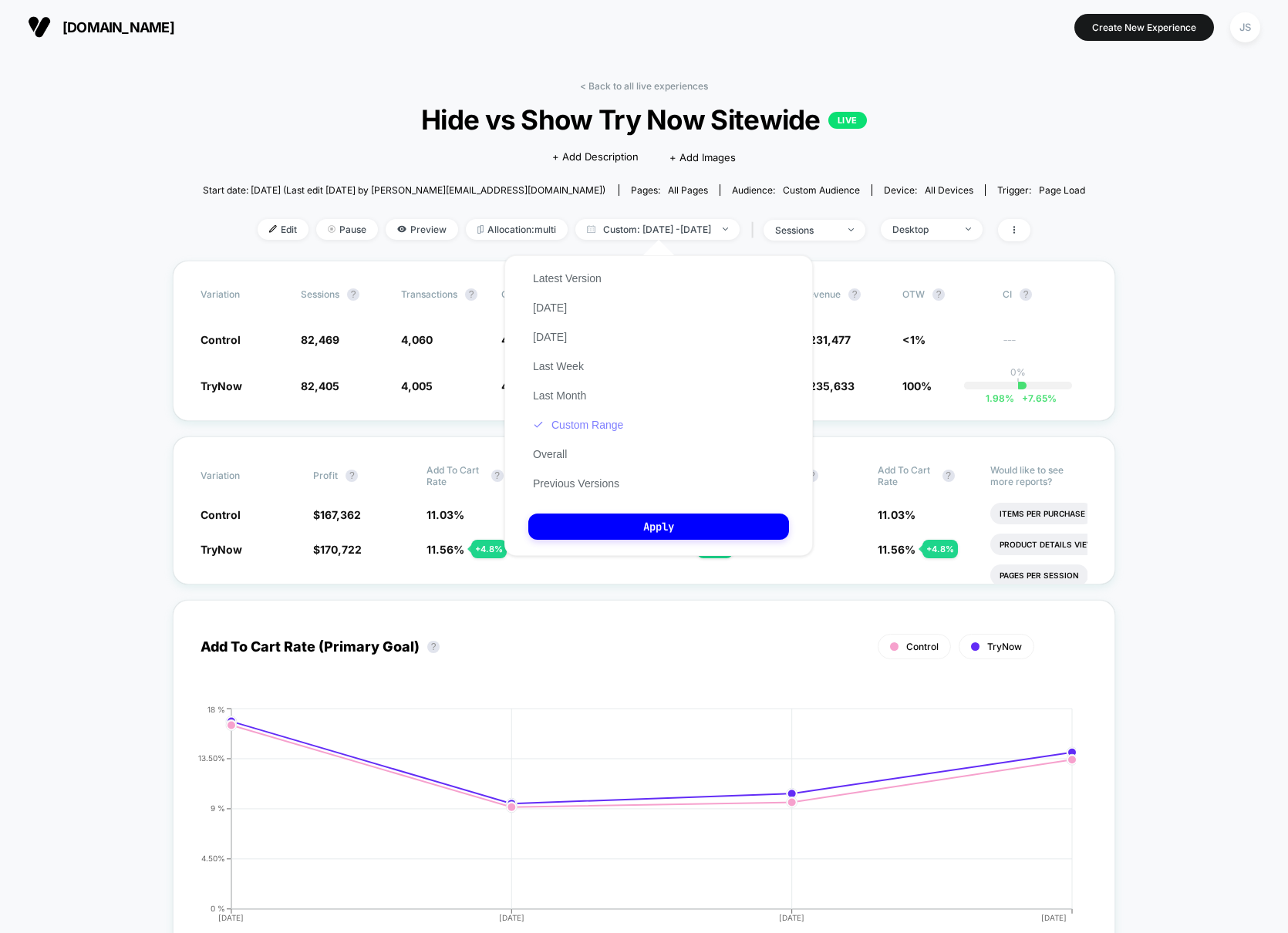
click at [574, 428] on button "Custom Range" at bounding box center [577, 425] width 100 height 14
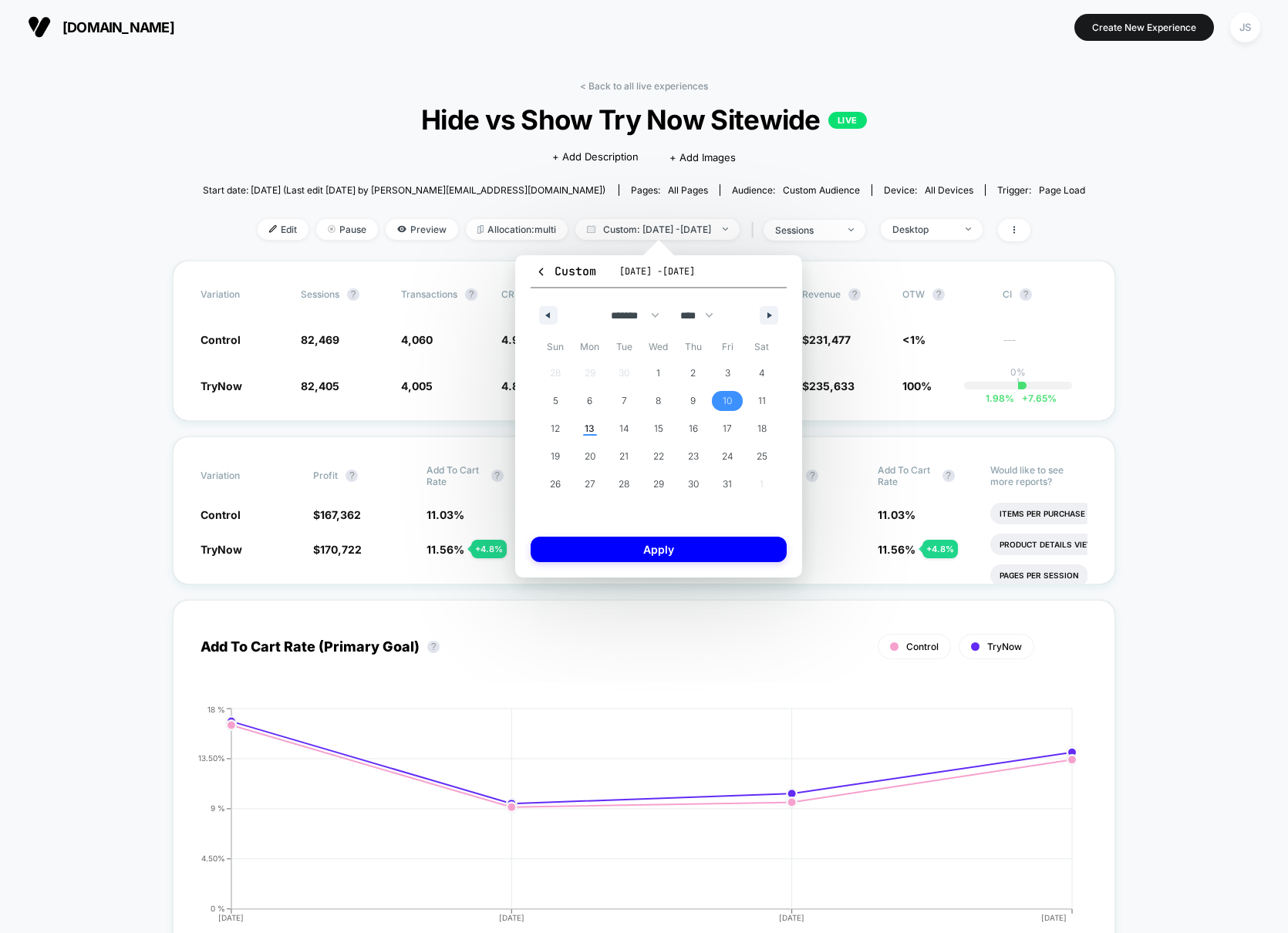
drag, startPoint x: 737, startPoint y: 401, endPoint x: 697, endPoint y: 417, distance: 43.1
click at [737, 400] on span "10" at bounding box center [727, 402] width 34 height 20
click at [551, 433] on span "12" at bounding box center [555, 428] width 9 height 28
click at [618, 552] on button "Apply" at bounding box center [659, 549] width 256 height 25
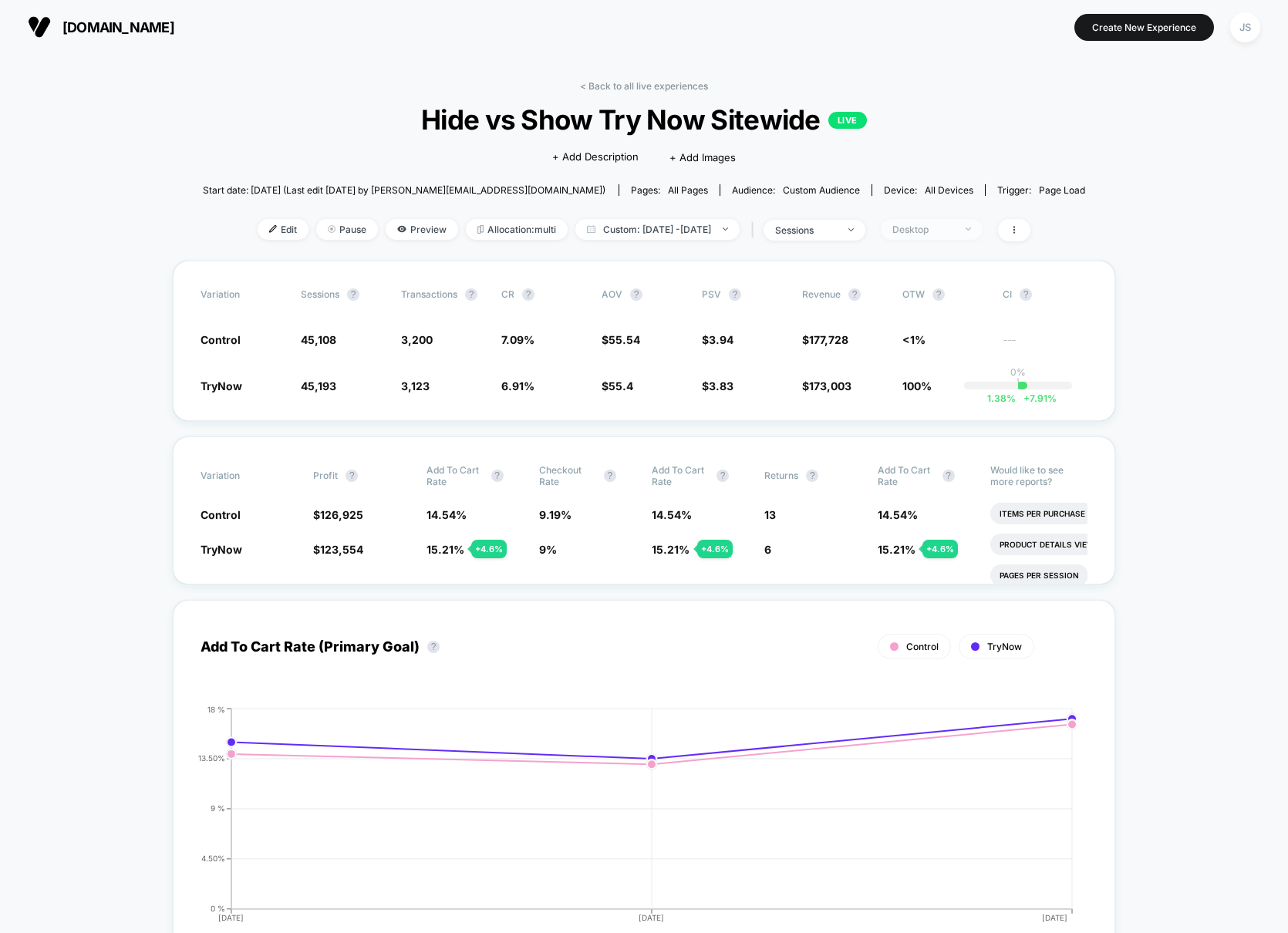
click at [954, 227] on div "Desktop" at bounding box center [923, 230] width 62 height 12
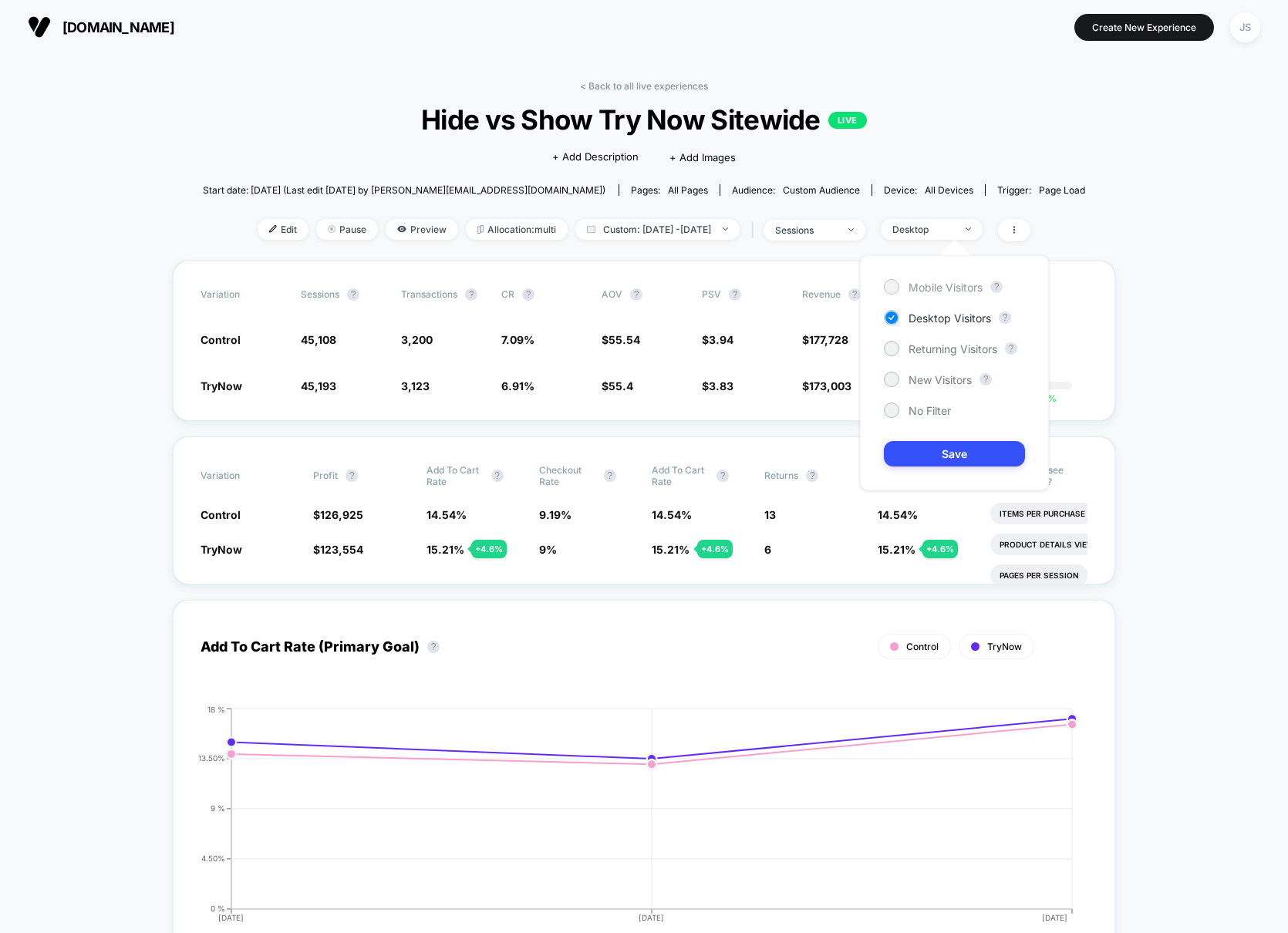
click at [948, 292] on span "Mobile Visitors" at bounding box center [945, 288] width 74 height 13
click at [937, 464] on button "Save" at bounding box center [954, 454] width 141 height 25
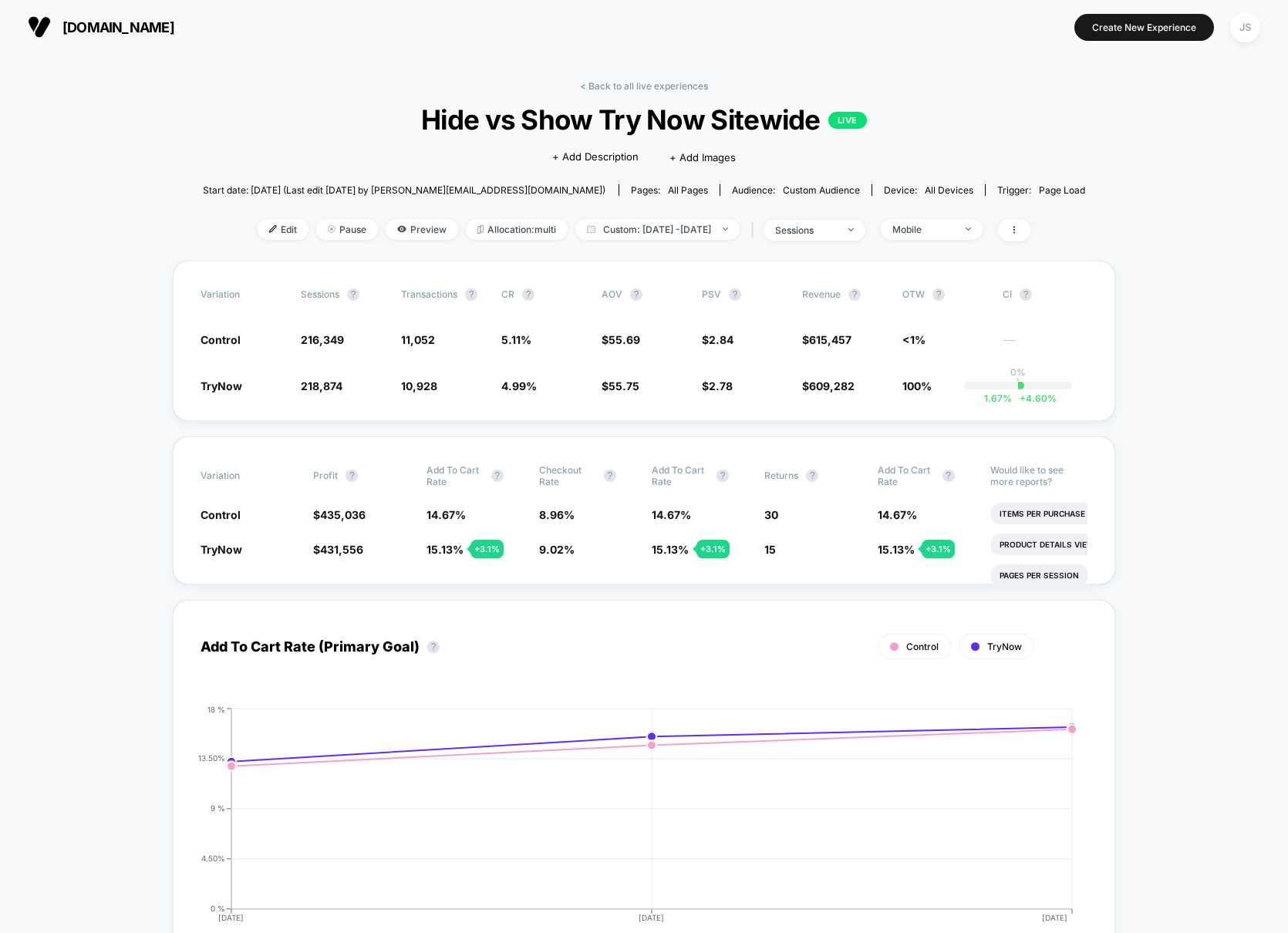
click at [704, 239] on div "Edit Pause Preview Allocation: multi Custom: Oct 10, 2025 - Oct 12, 2025 | sess…" at bounding box center [644, 230] width 883 height 23
click at [708, 225] on span "Custom: Oct 10, 2025 - Oct 12, 2025" at bounding box center [657, 229] width 164 height 21
select select "*"
select select "****"
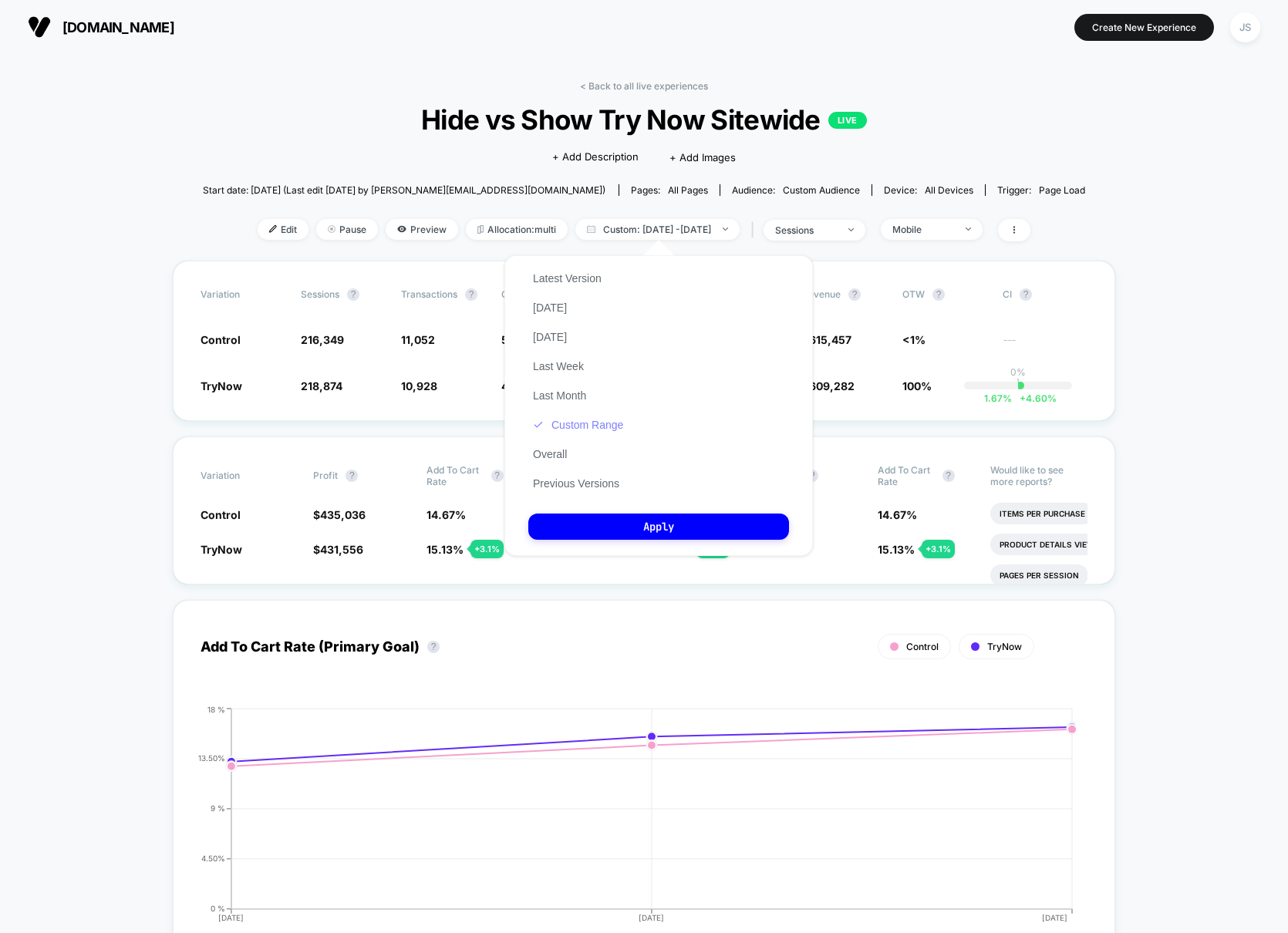
click at [577, 421] on button "Custom Range" at bounding box center [577, 425] width 100 height 14
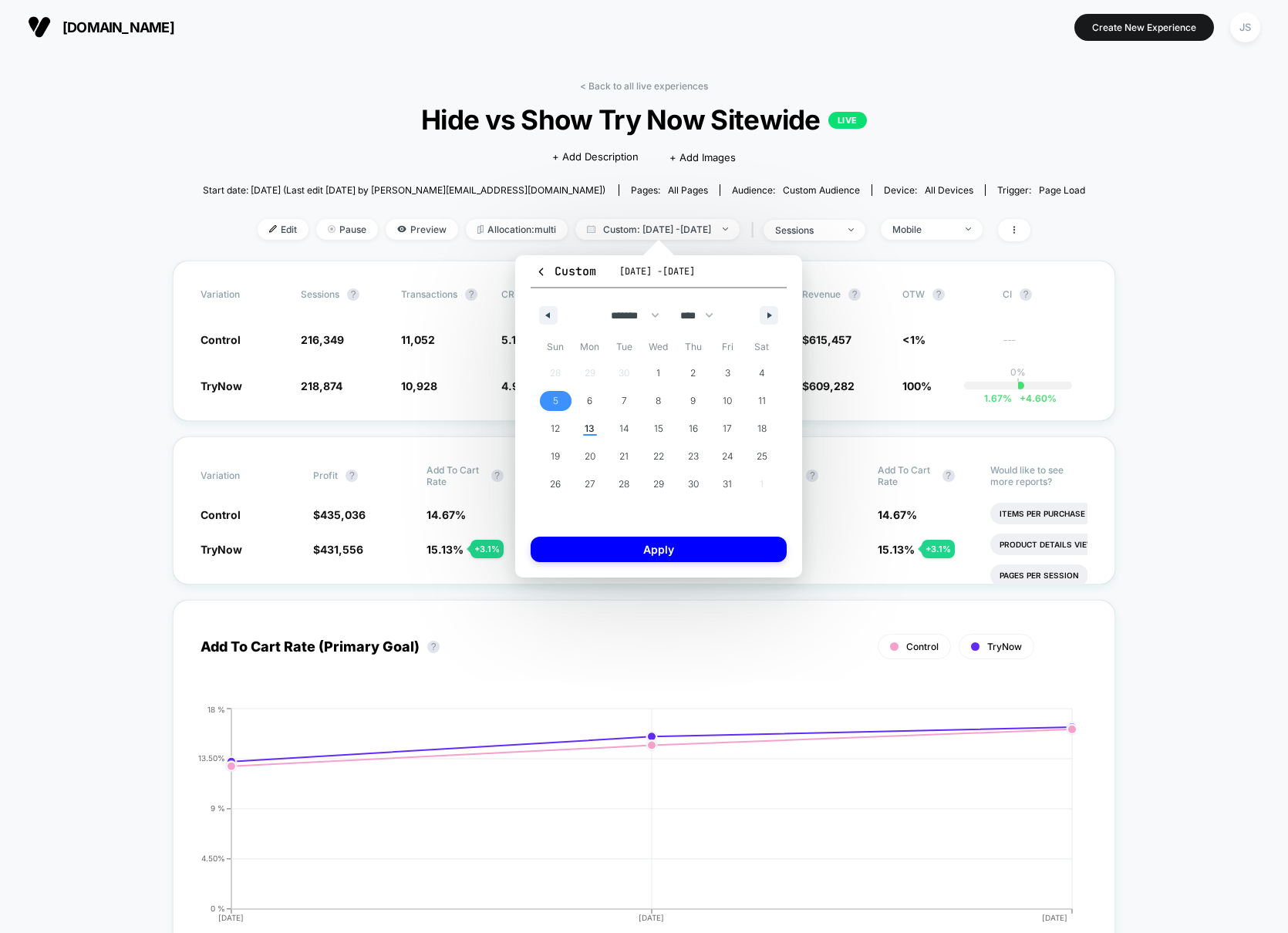
click at [566, 405] on span "5" at bounding box center [555, 402] width 34 height 20
click at [693, 401] on span "9" at bounding box center [693, 401] width 5 height 28
click at [702, 549] on button "Apply" at bounding box center [659, 549] width 256 height 25
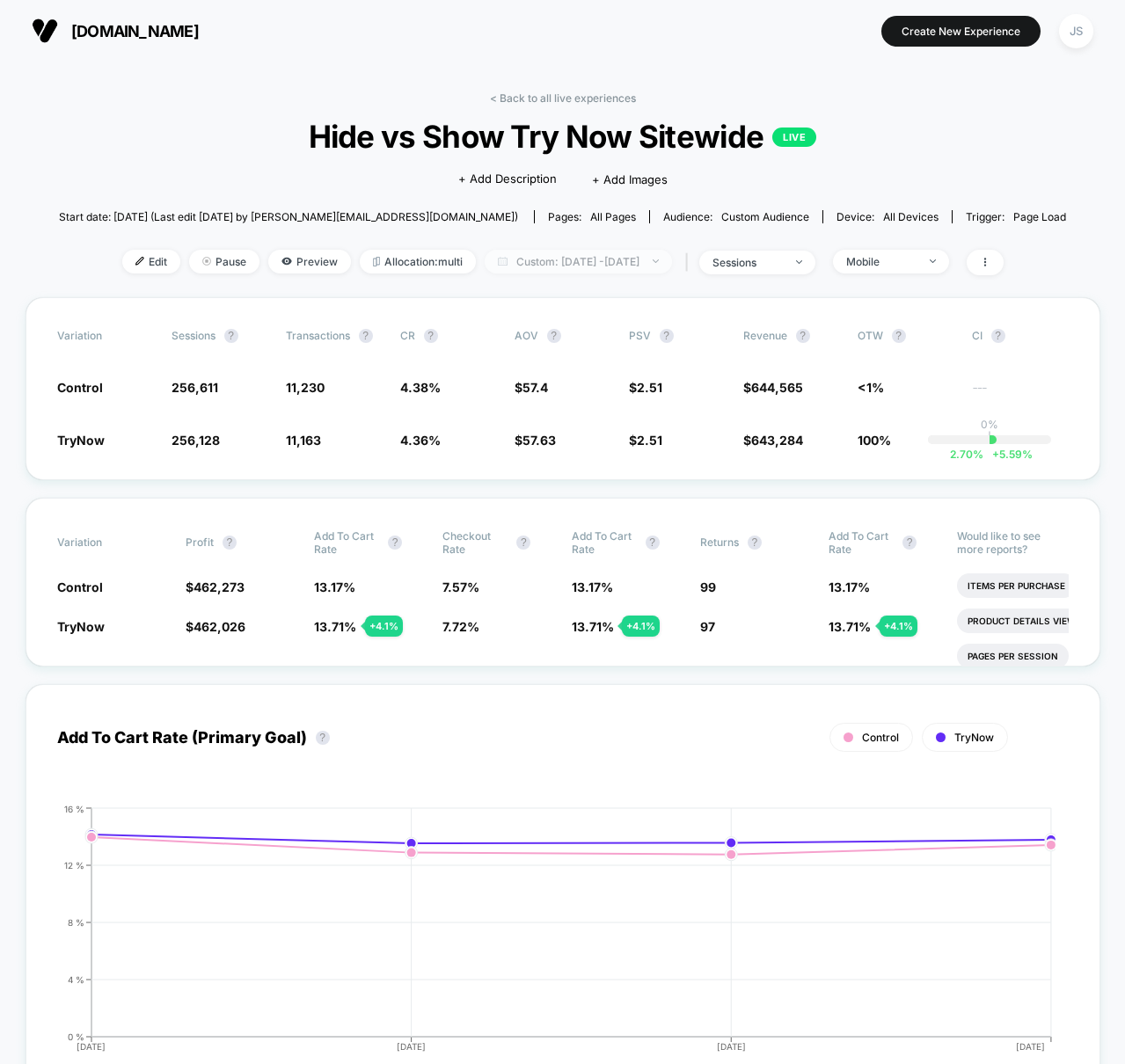
click at [653, 261] on div at bounding box center [646, 261] width 13 height 1
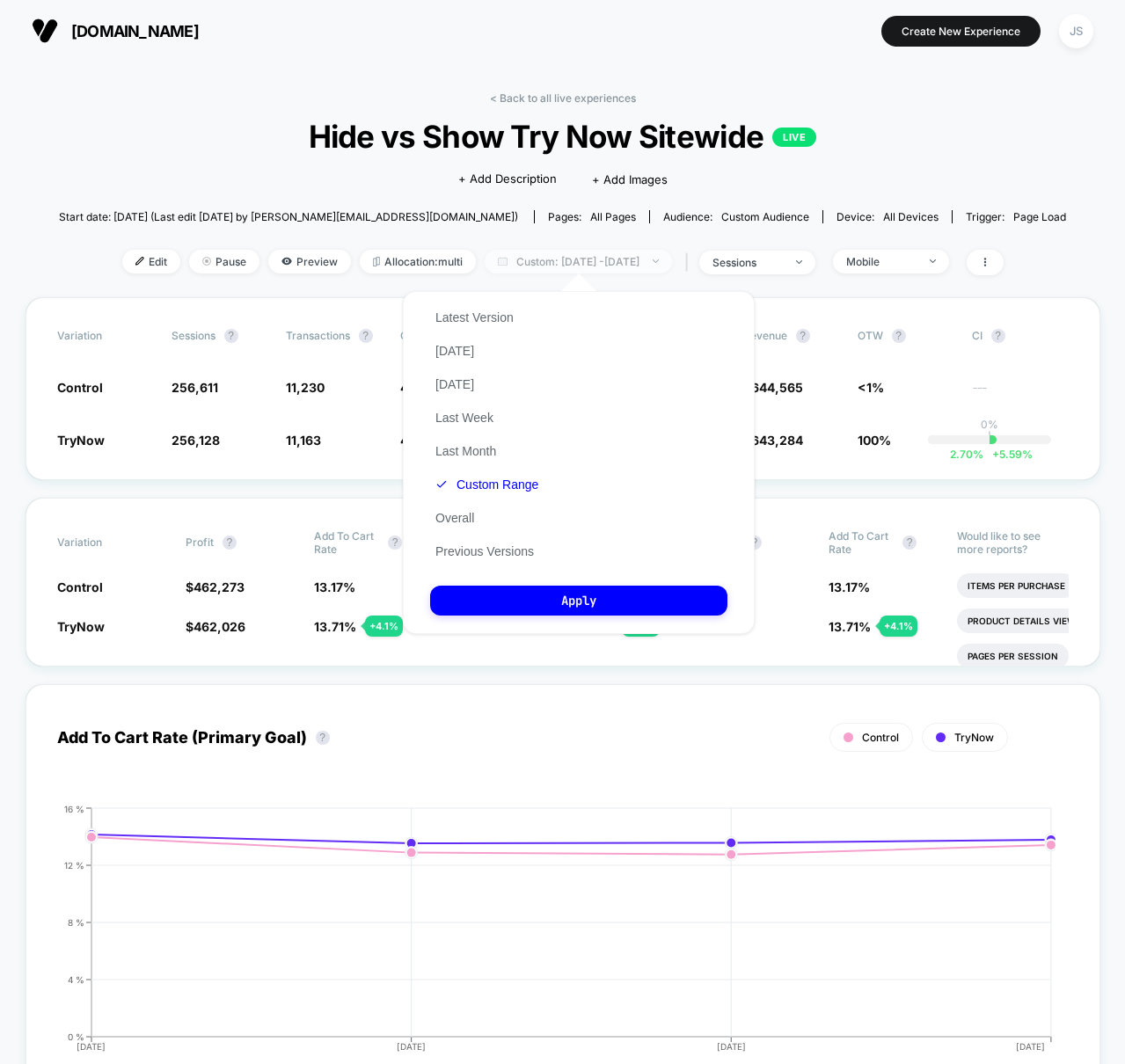
click at [653, 261] on div at bounding box center [646, 261] width 13 height 1
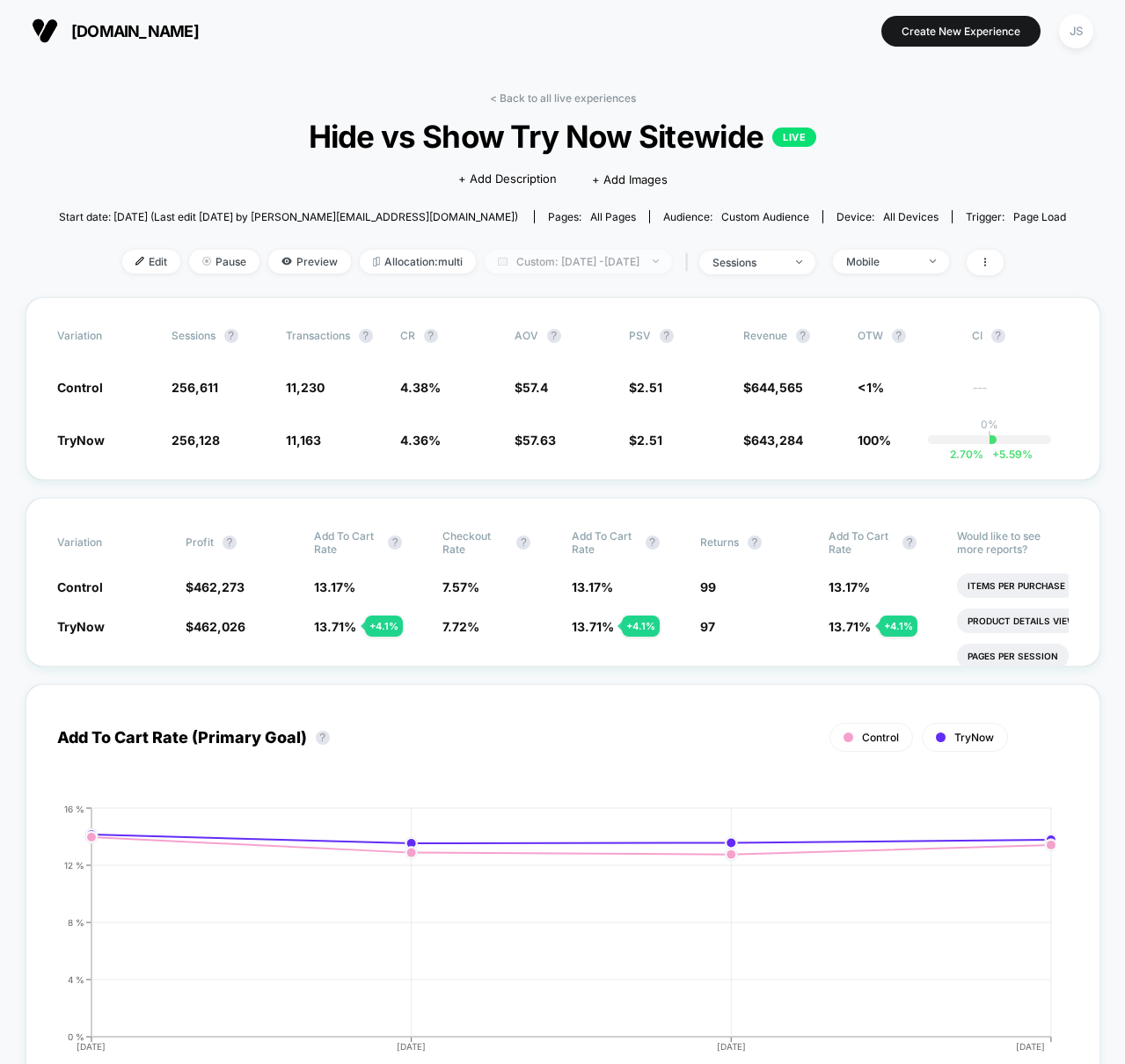
click at [653, 261] on div at bounding box center [646, 261] width 13 height 1
select select "*"
select select "****"
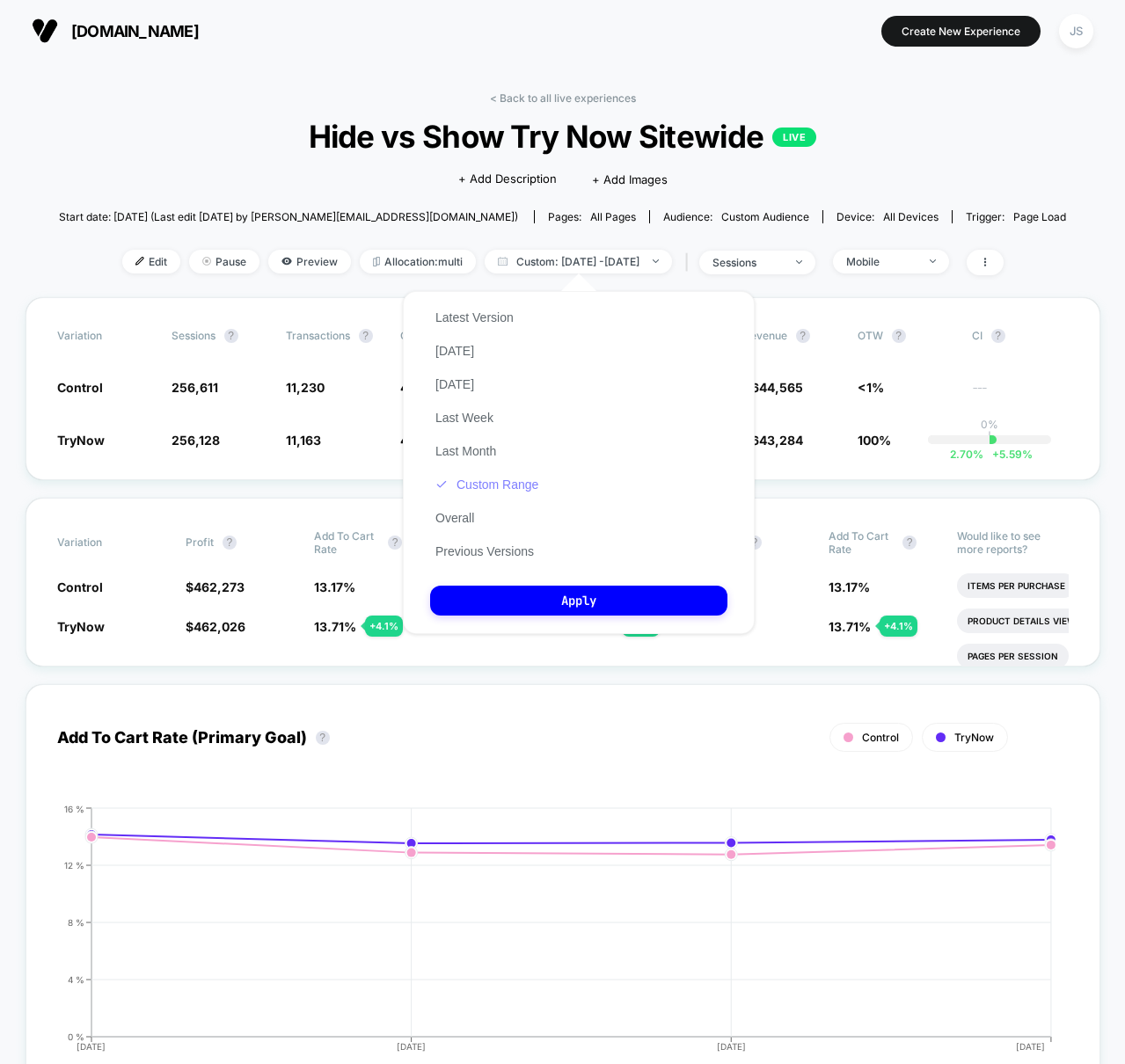
click at [524, 481] on button "Custom Range" at bounding box center [487, 485] width 114 height 16
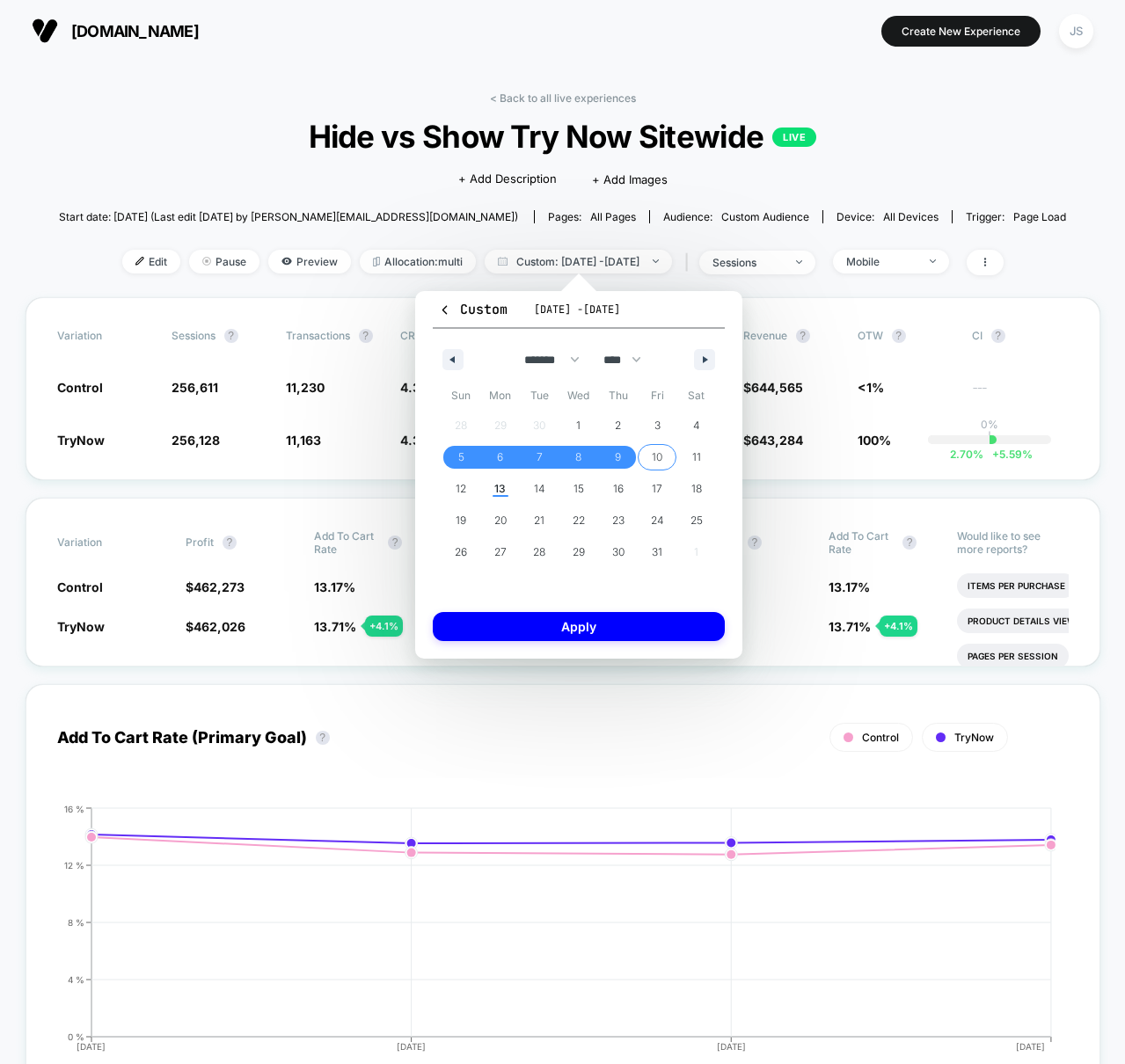
click at [645, 453] on span "10" at bounding box center [657, 458] width 39 height 23
click at [472, 494] on span "12" at bounding box center [461, 489] width 39 height 23
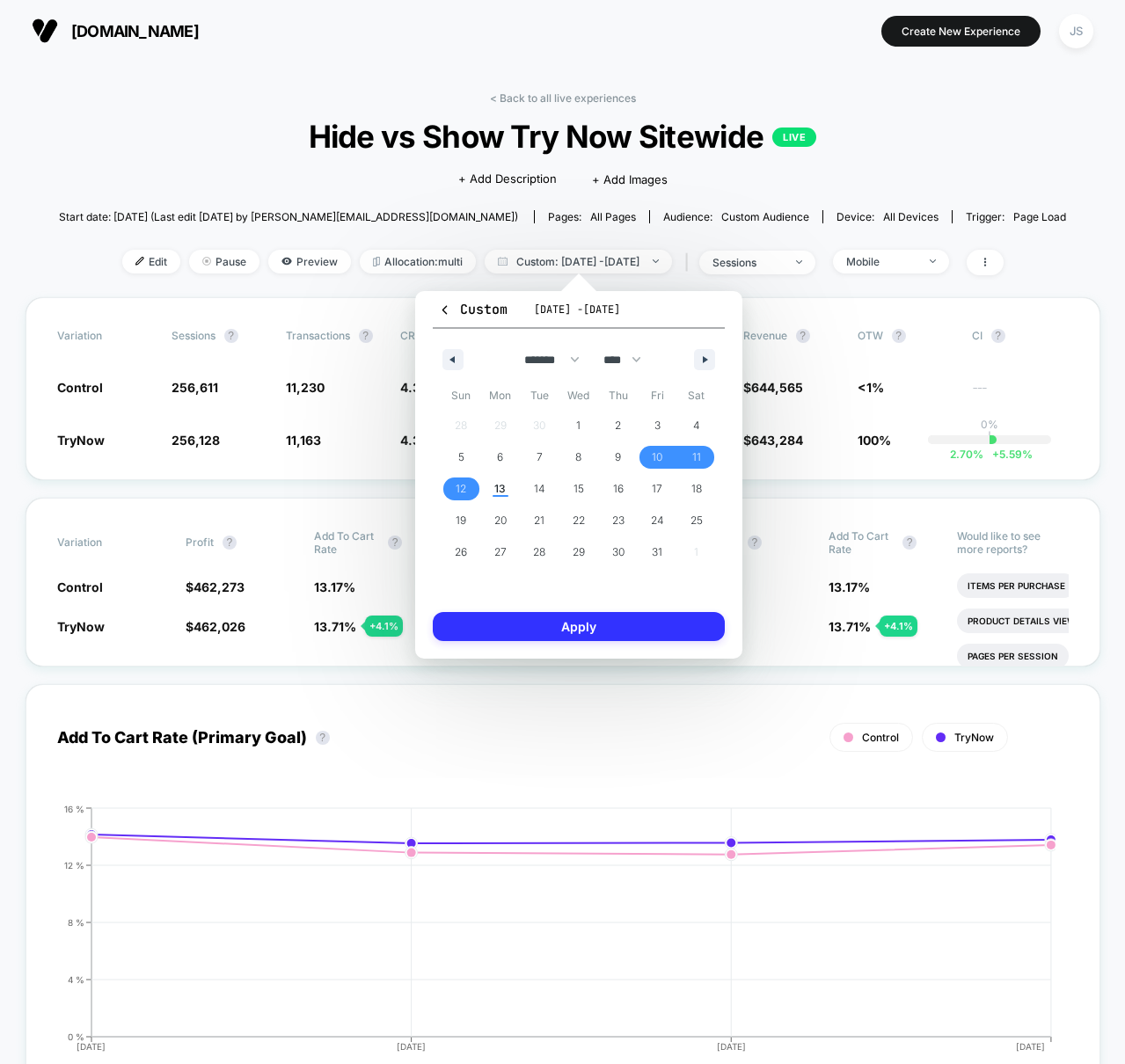
click at [540, 619] on button "Apply" at bounding box center [579, 626] width 292 height 29
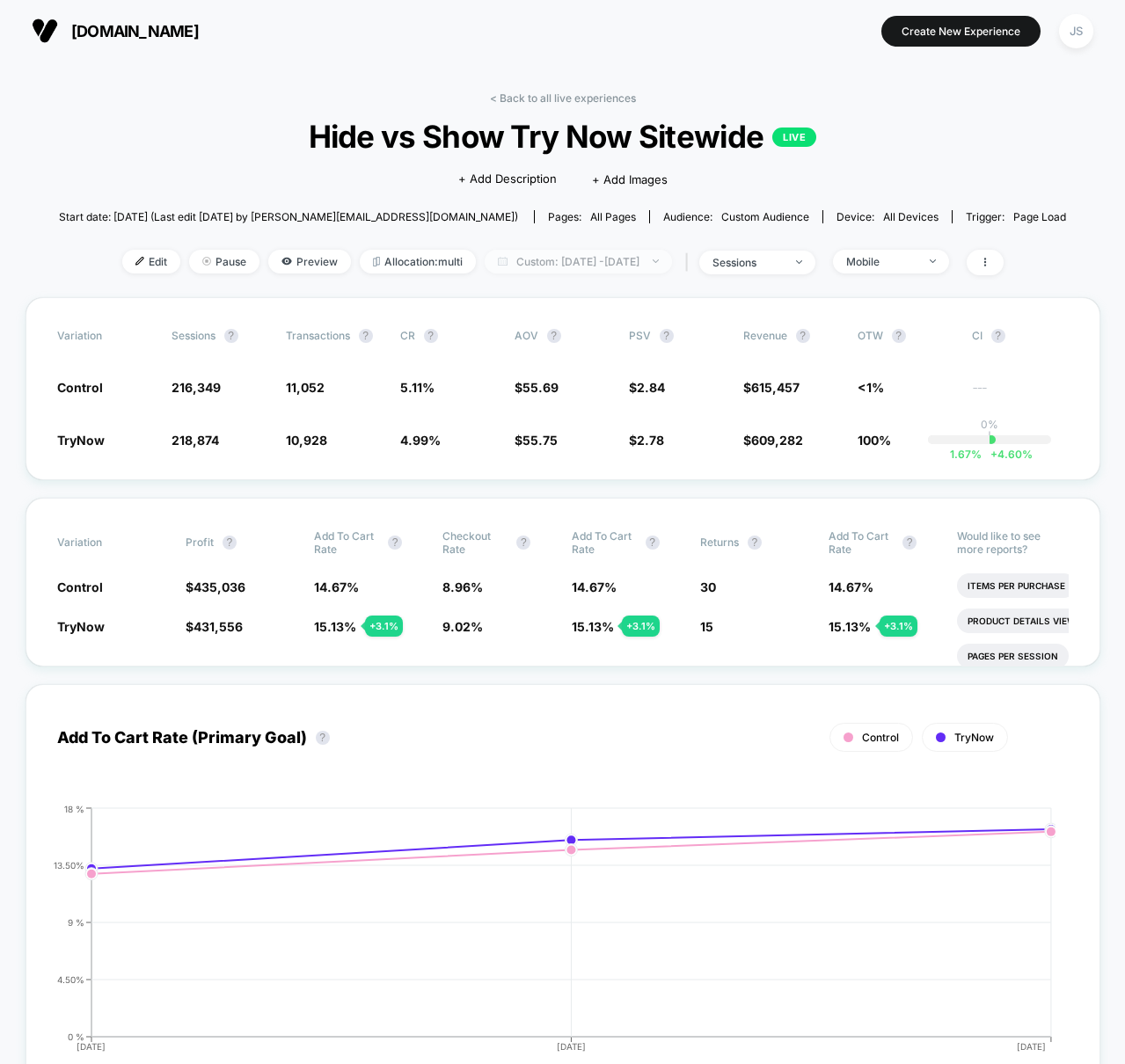
click at [654, 265] on span "Custom: Oct 10, 2025 - Oct 12, 2025" at bounding box center [578, 261] width 187 height 24
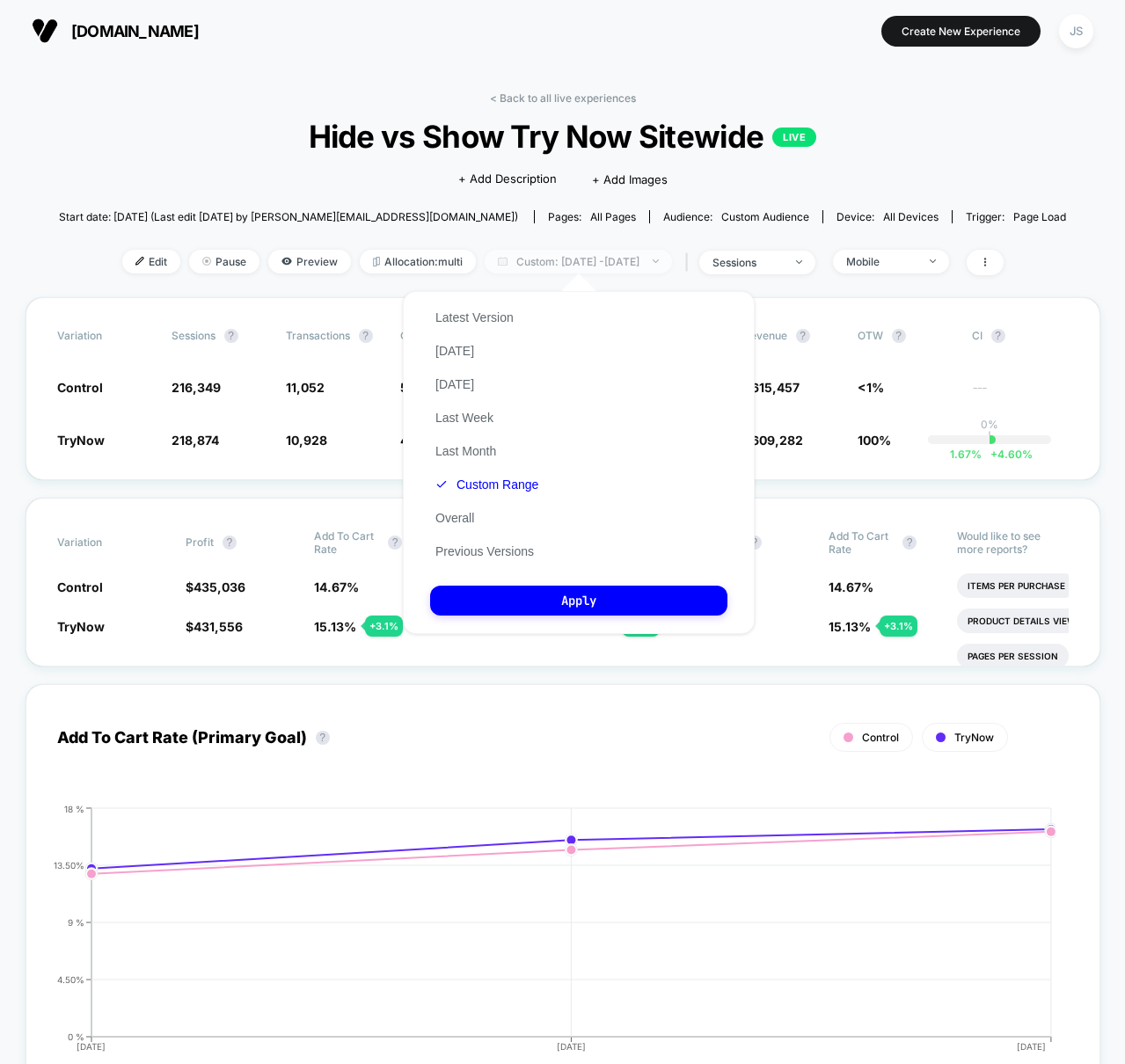
click at [652, 266] on span "Custom: Oct 10, 2025 - Oct 12, 2025" at bounding box center [578, 261] width 187 height 24
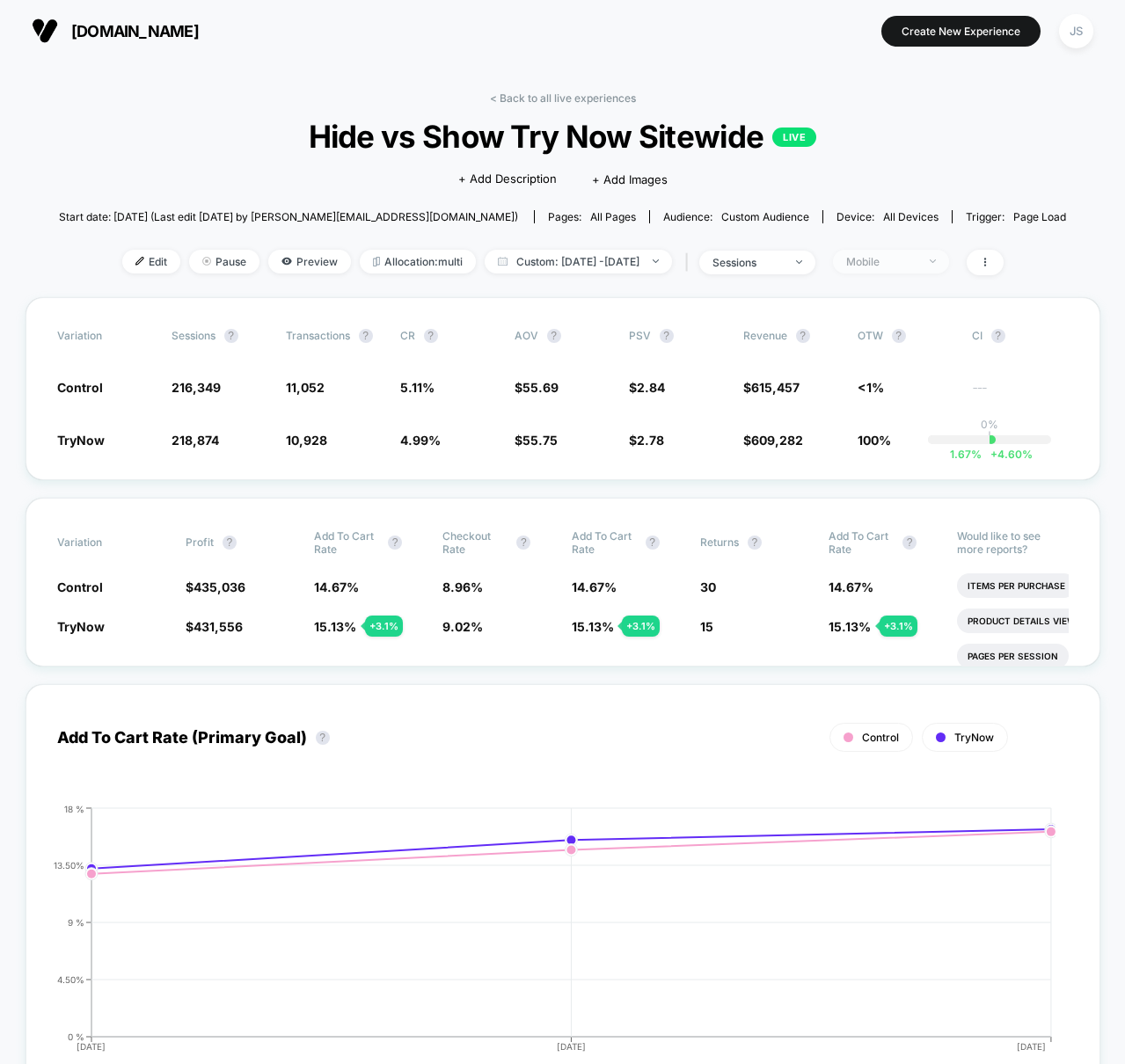
click at [917, 256] on div "Mobile" at bounding box center [881, 262] width 71 height 13
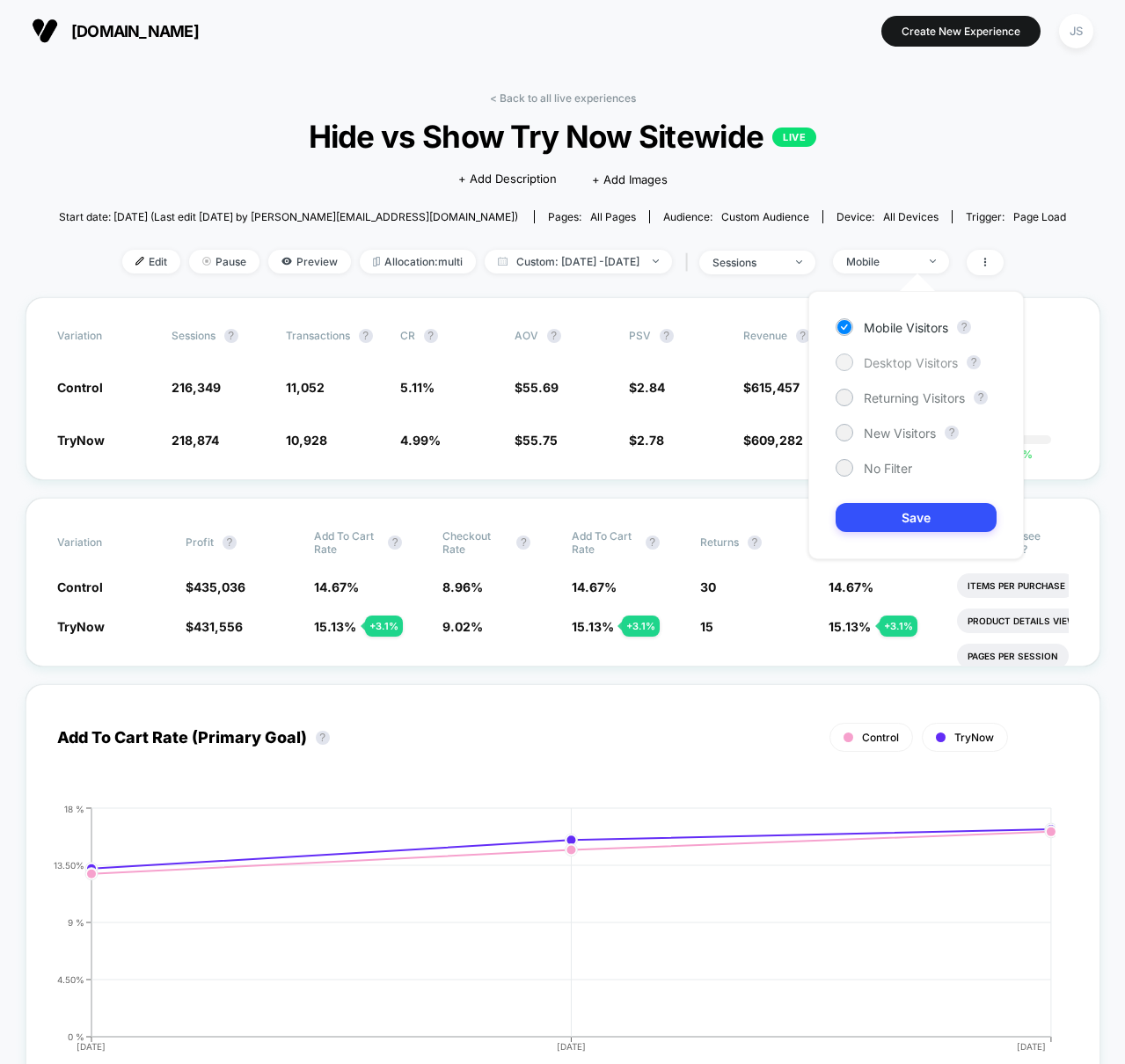
click at [889, 365] on span "Desktop Visitors" at bounding box center [911, 363] width 94 height 15
click at [882, 524] on button "Save" at bounding box center [916, 517] width 161 height 29
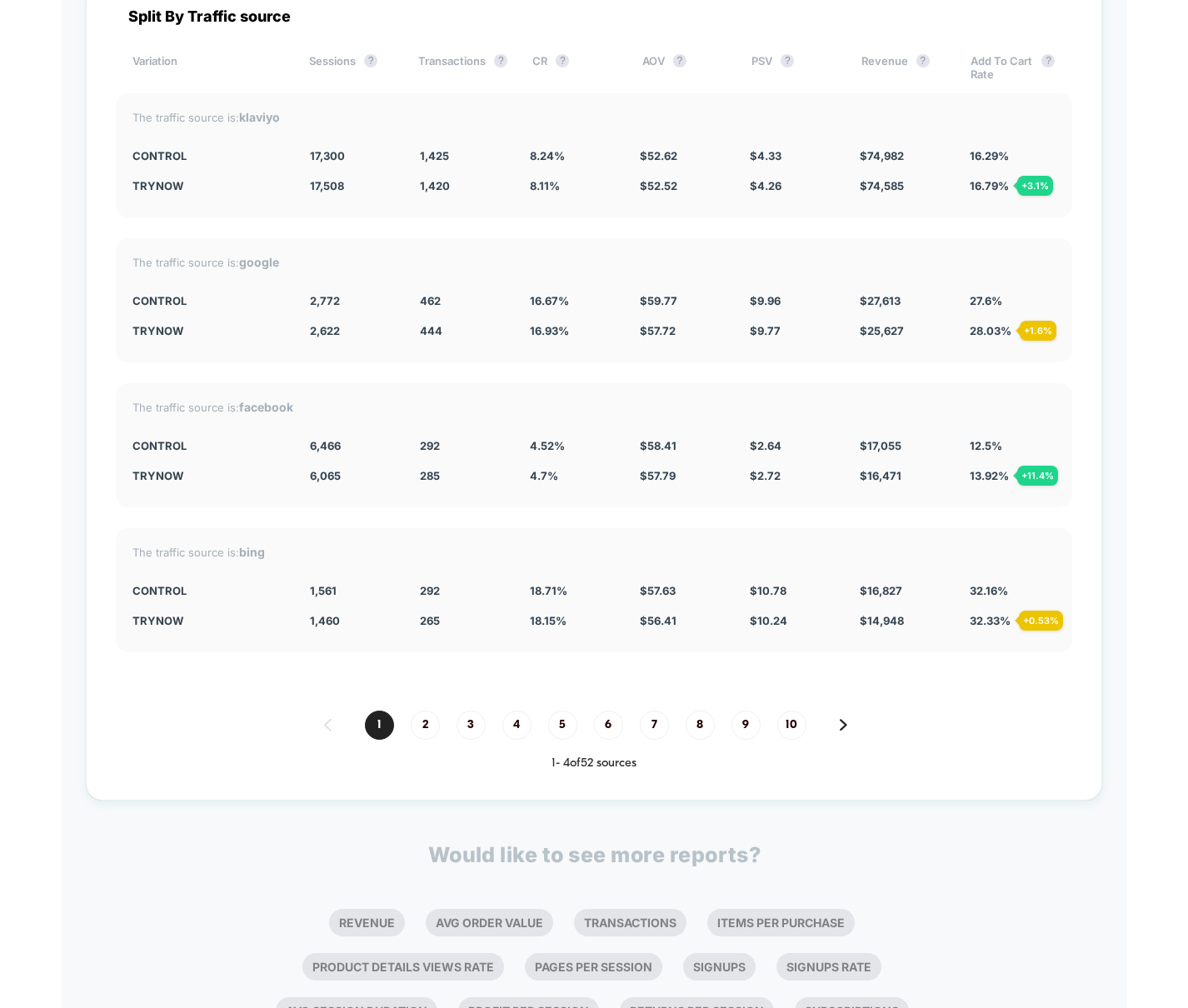
scroll to position [4608, 0]
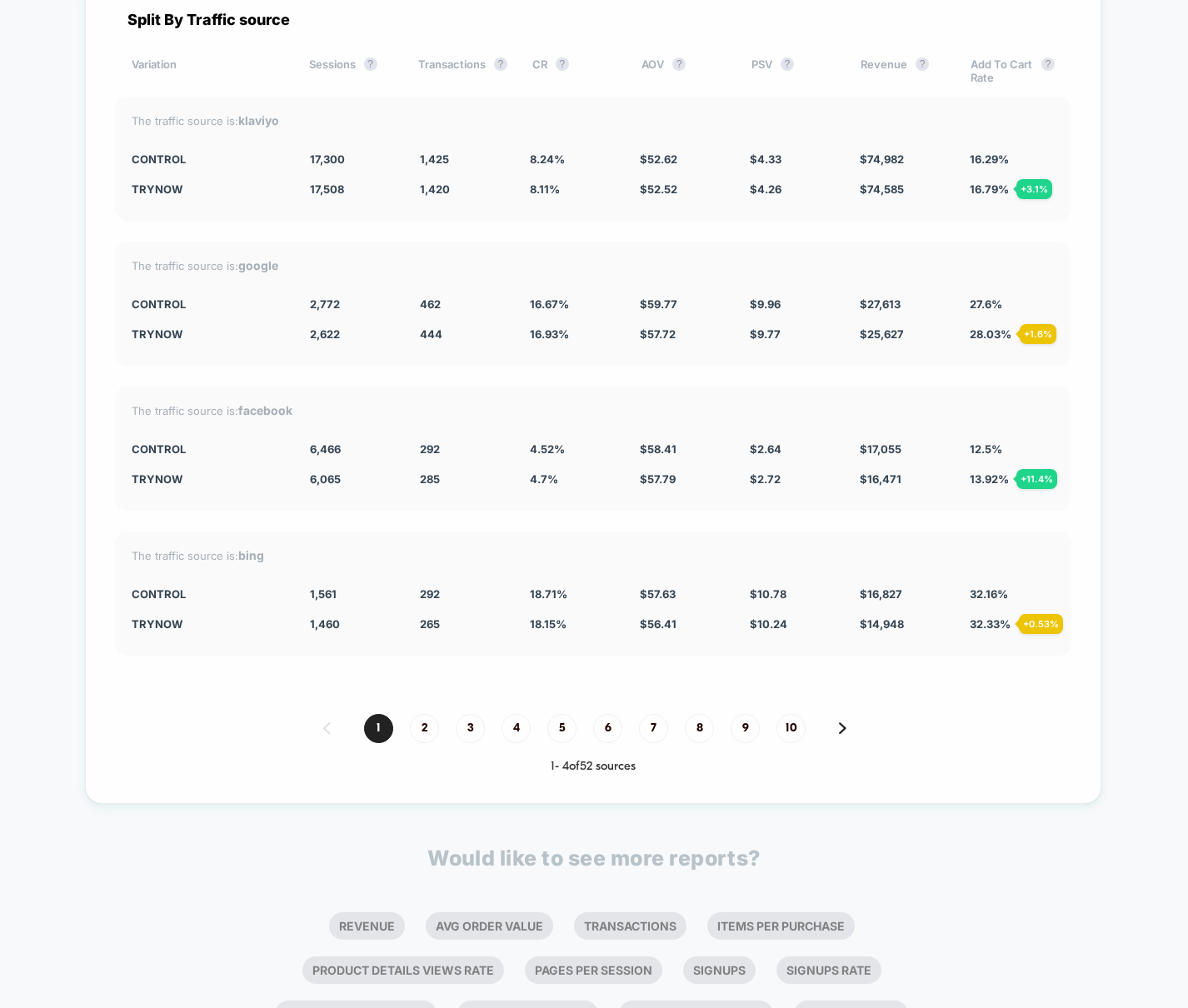
click at [101, 364] on div "Split By Traffic source Variation Sessions ? Transactions ? CR ? AOV ? PSV ? Re…" at bounding box center [593, 392] width 1017 height 823
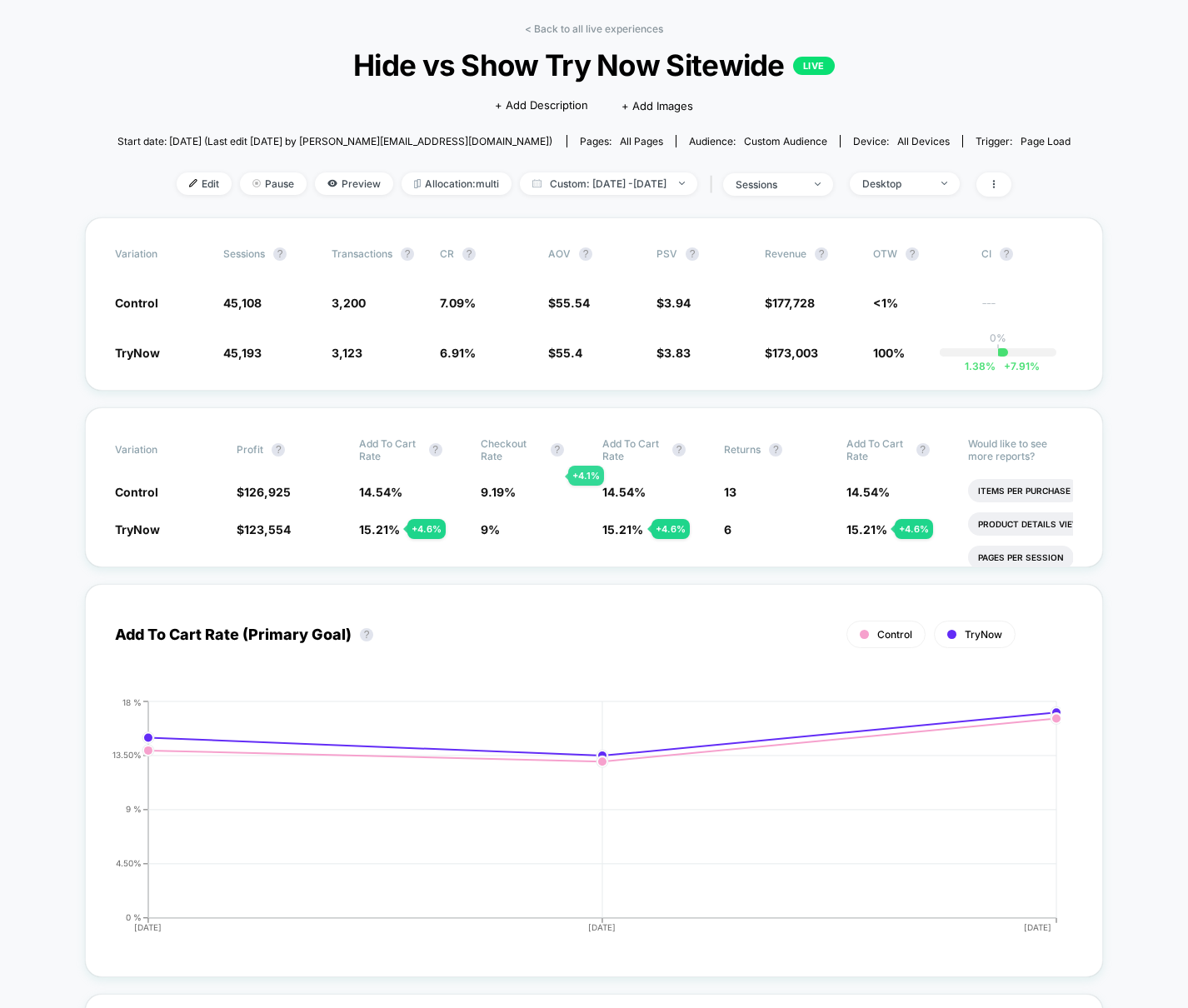
scroll to position [0, 0]
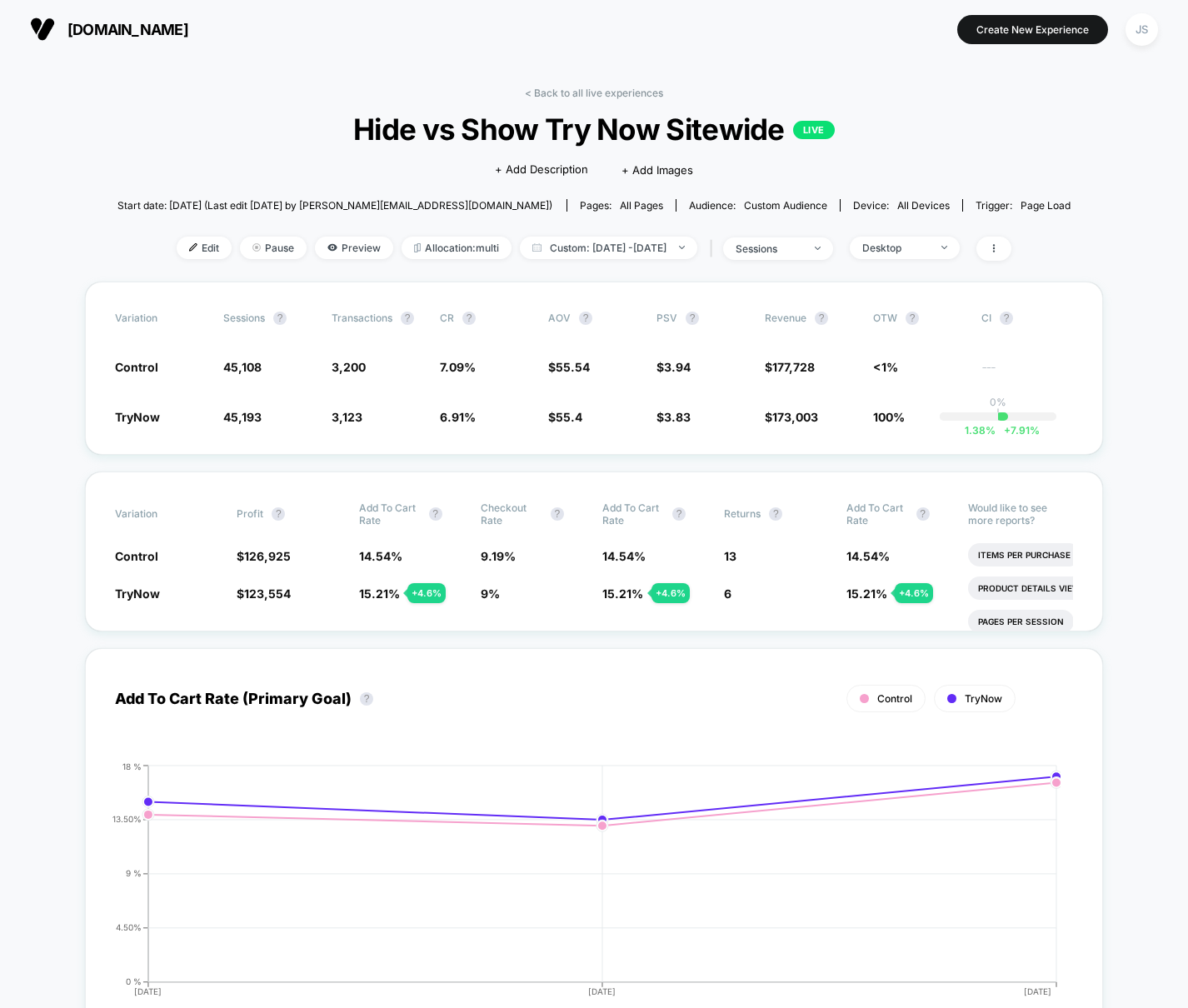
click at [664, 252] on span "Custom: Oct 10, 2025 - Oct 12, 2025" at bounding box center [608, 247] width 177 height 23
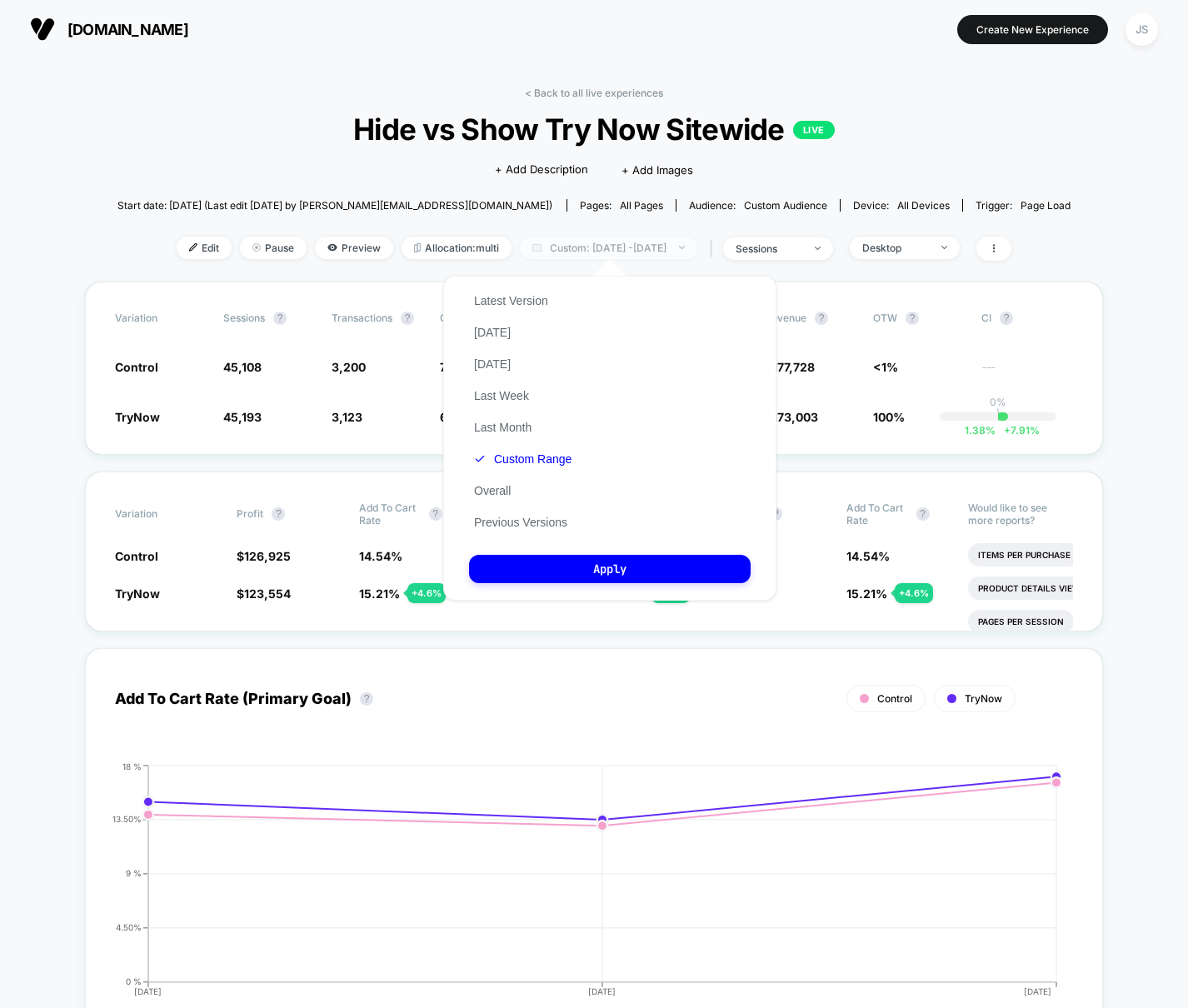
click at [666, 249] on span "Custom: Oct 10, 2025 - Oct 12, 2025" at bounding box center [608, 247] width 177 height 23
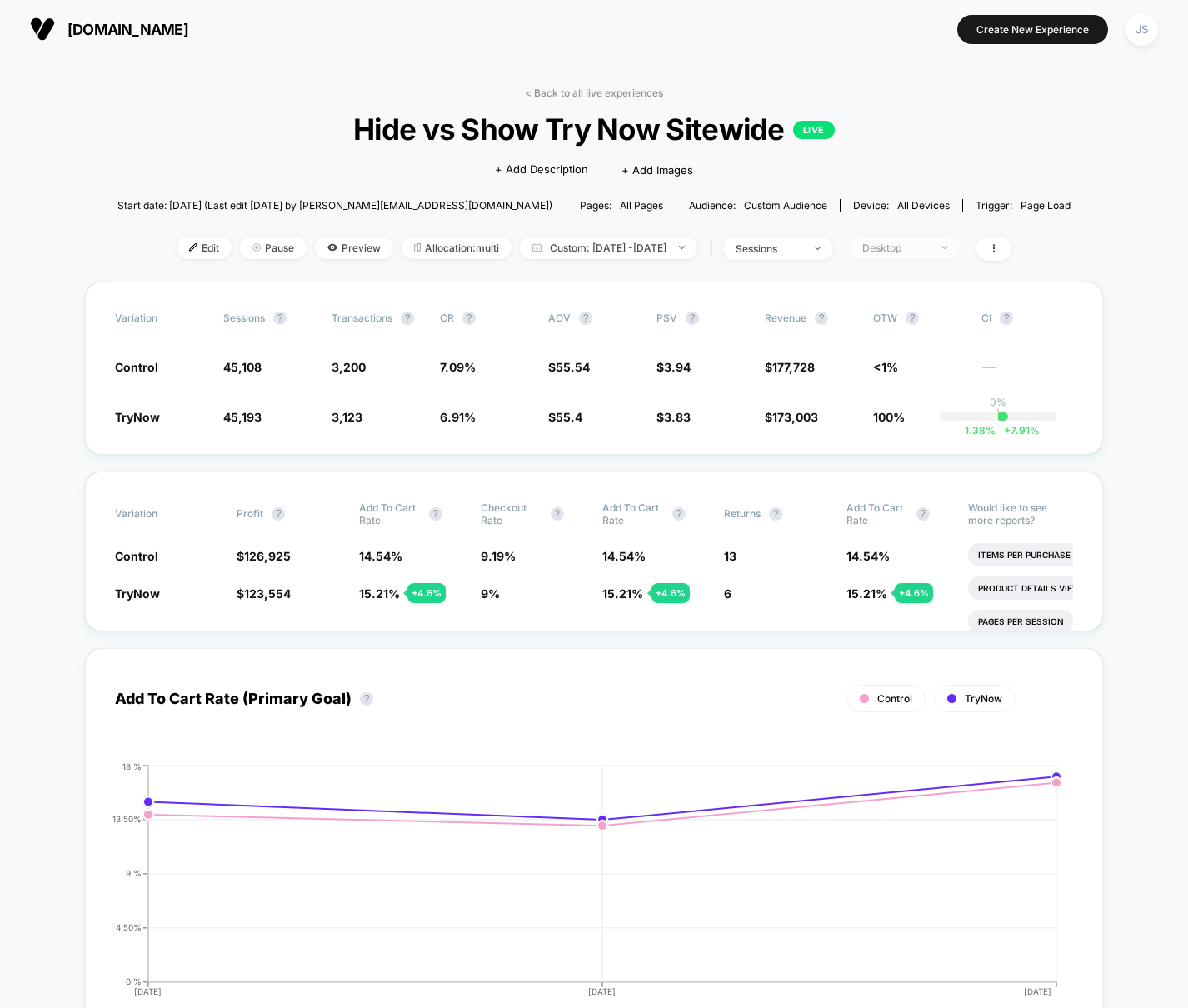
click at [929, 245] on div "Desktop" at bounding box center [896, 248] width 67 height 13
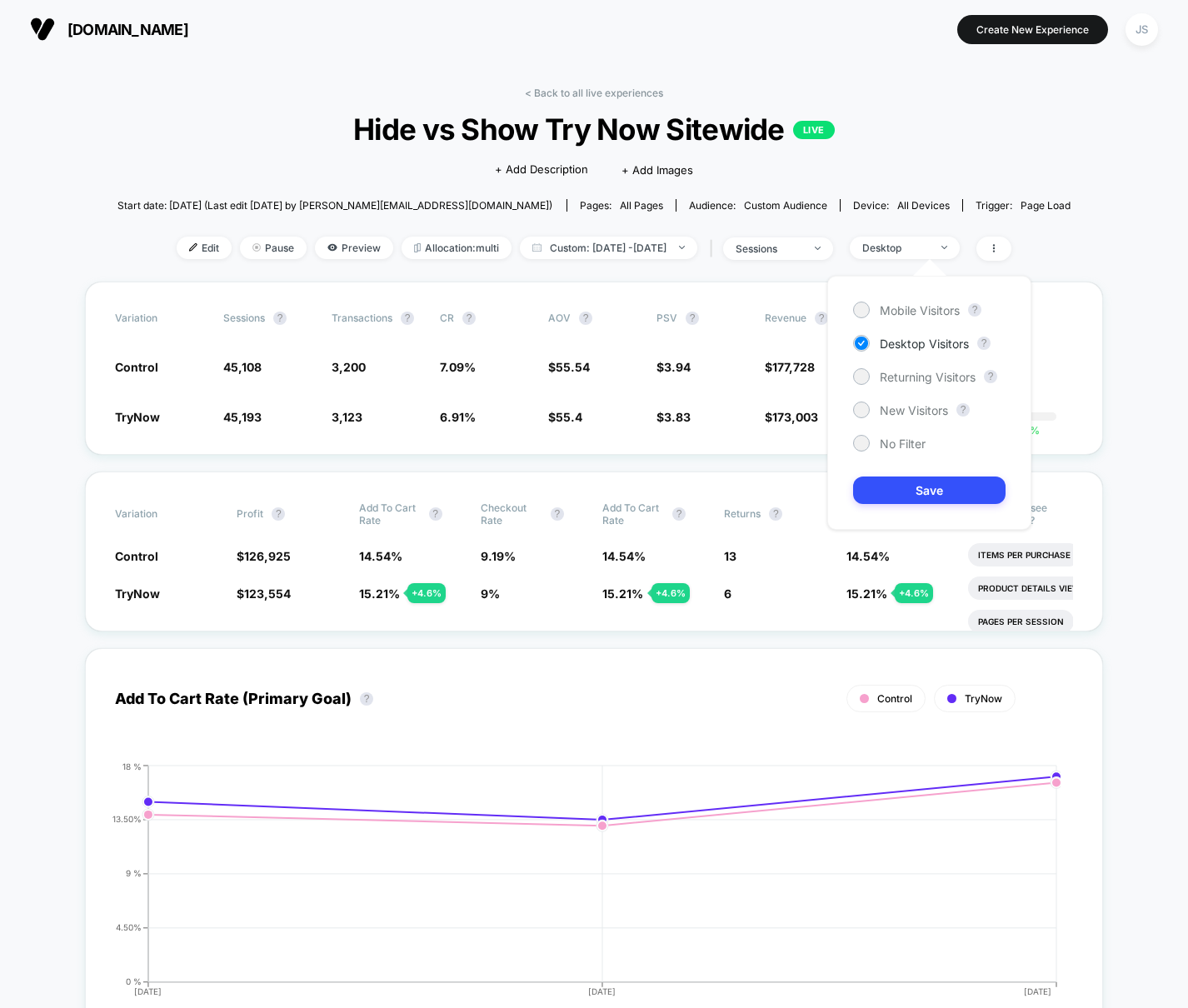
click at [194, 155] on div "< Back to all live experiences Hide vs Show Try Now Sitewide LIVE Click to edit…" at bounding box center [595, 184] width 954 height 195
